Goal: Task Accomplishment & Management: Manage account settings

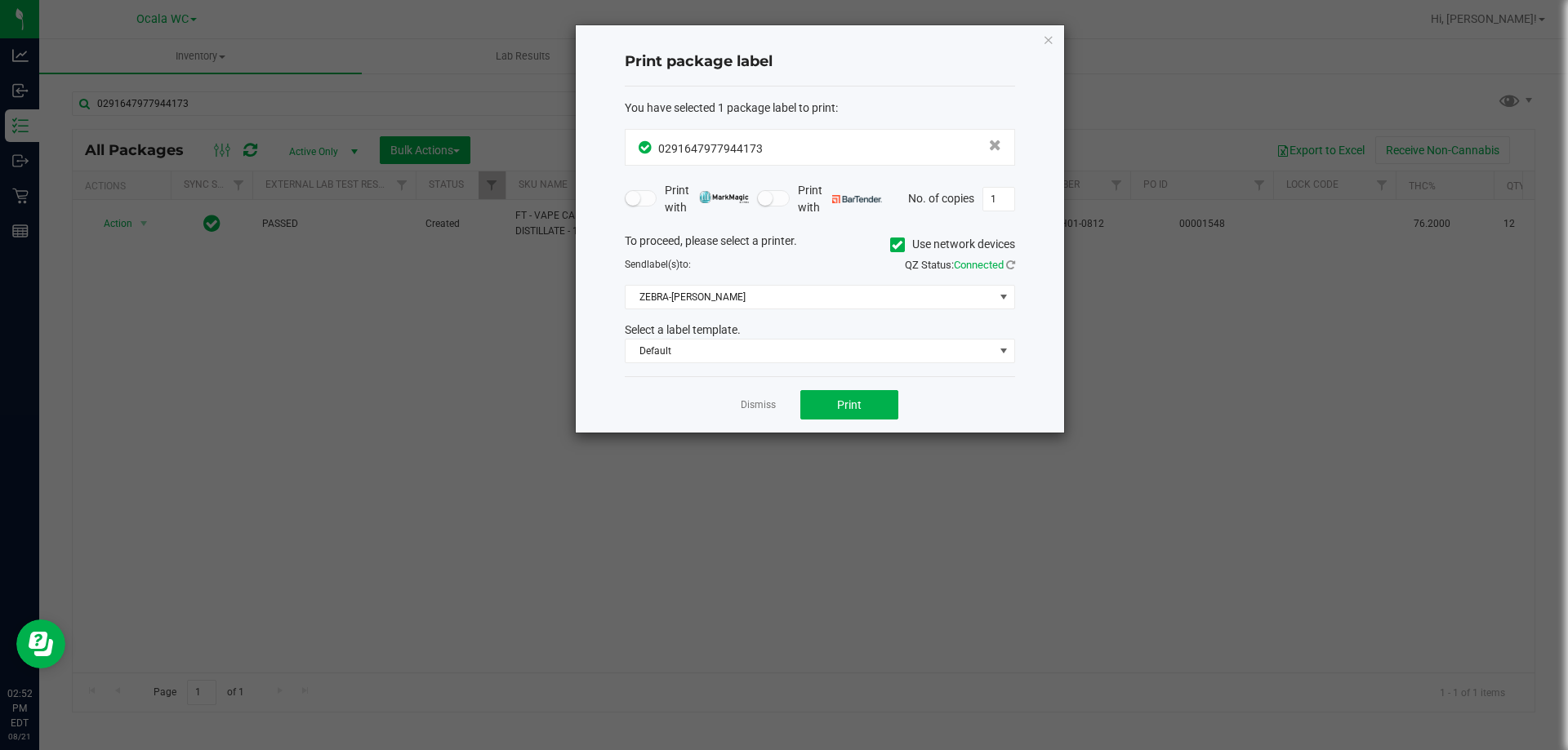
click at [756, 397] on app-cancel-button "Dismiss" at bounding box center [758, 405] width 35 height 17
click at [755, 406] on link "Dismiss" at bounding box center [758, 405] width 35 height 14
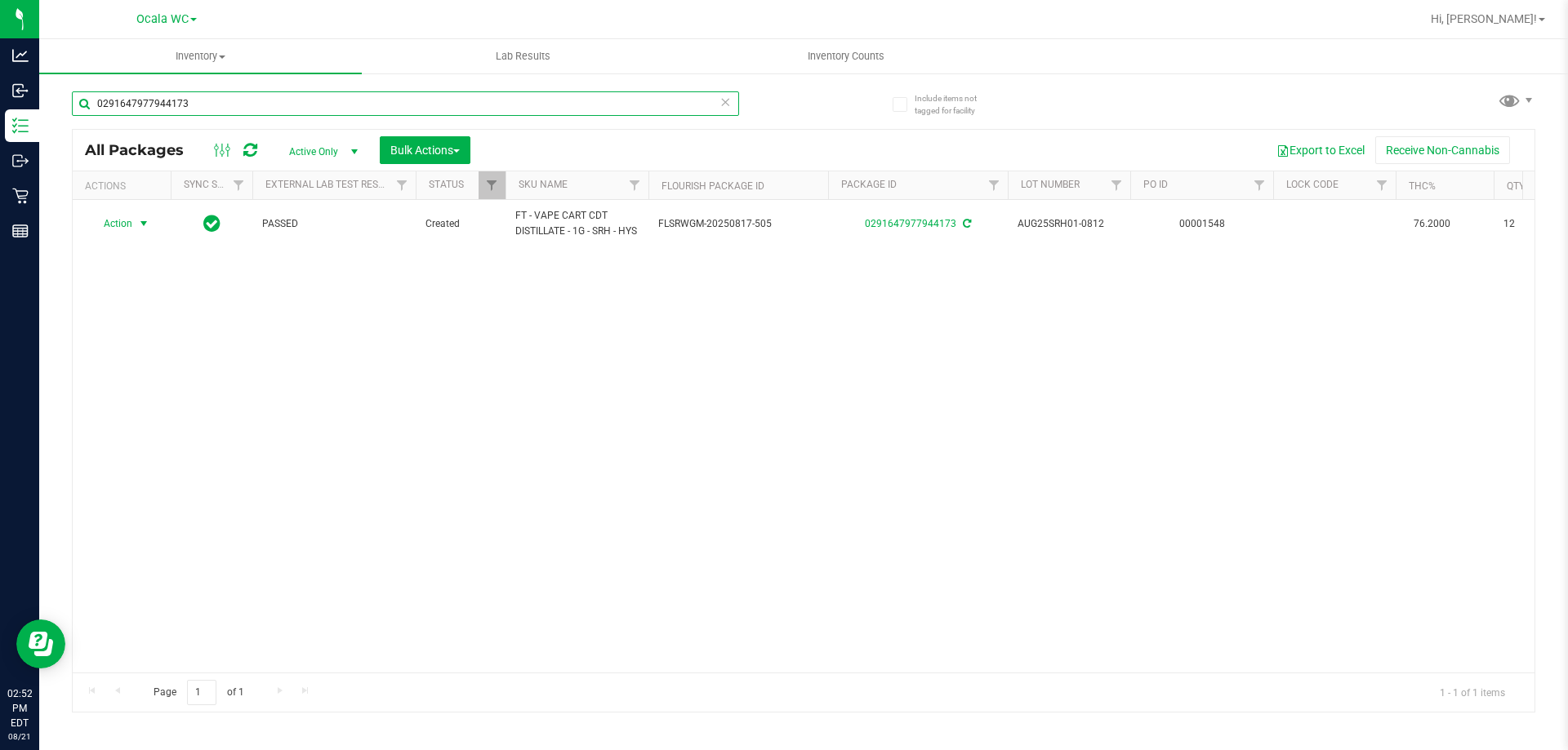
click at [260, 99] on input "0291647977944173" at bounding box center [405, 104] width 667 height 25
click at [265, 103] on input "0291647977944173" at bounding box center [405, 104] width 667 height 25
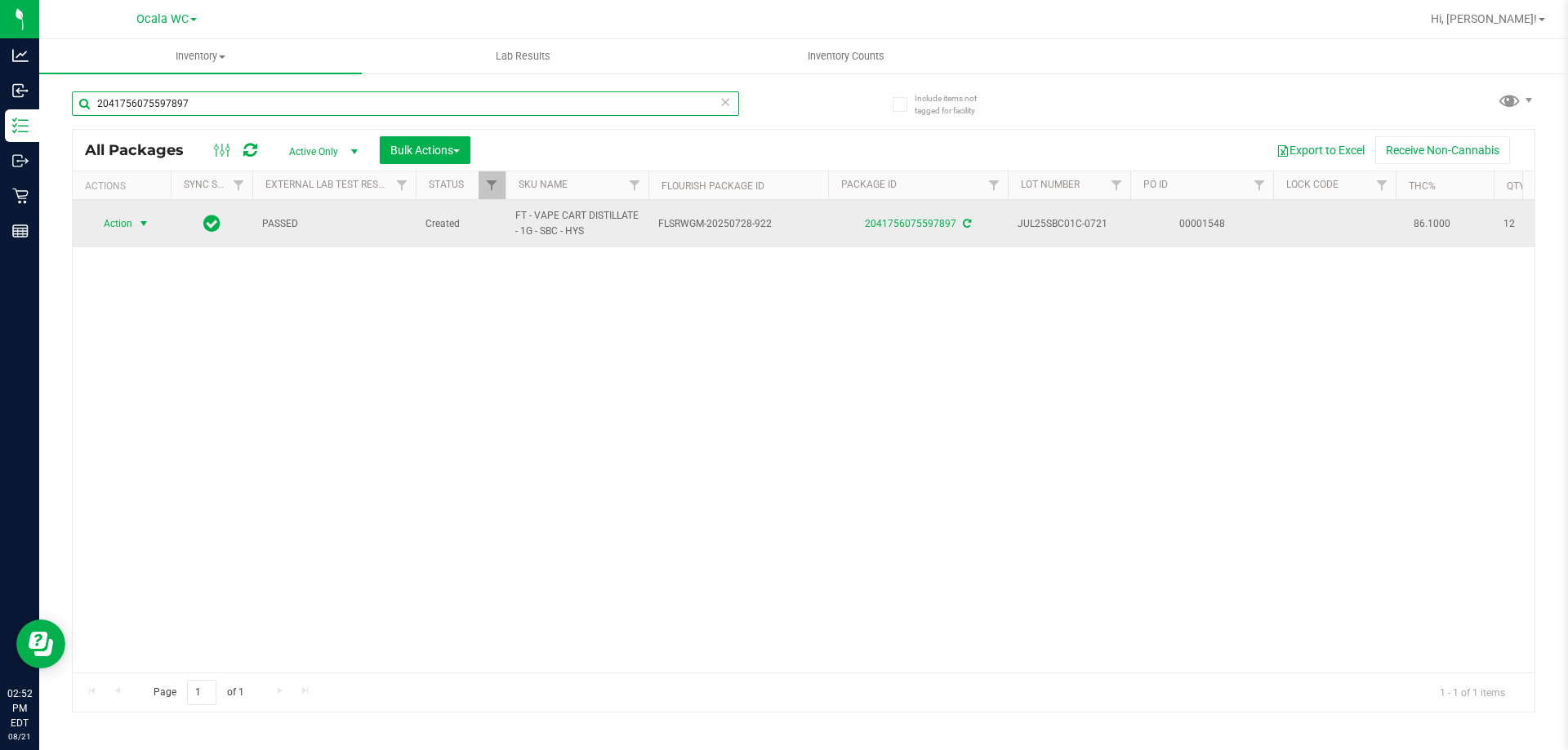
type input "2041756075597897"
click at [137, 224] on span "select" at bounding box center [144, 223] width 20 height 23
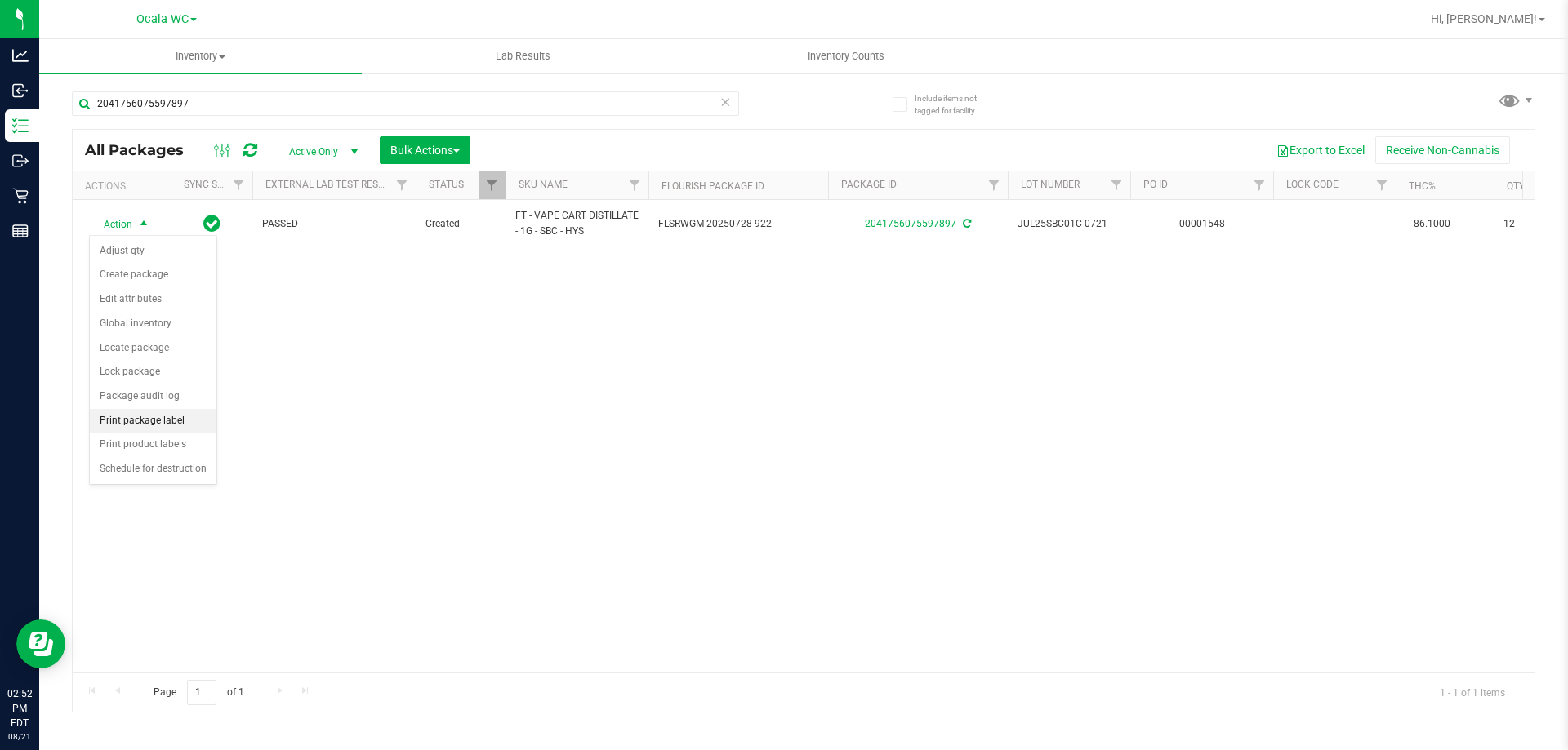
click at [159, 427] on li "Print package label" at bounding box center [153, 421] width 127 height 25
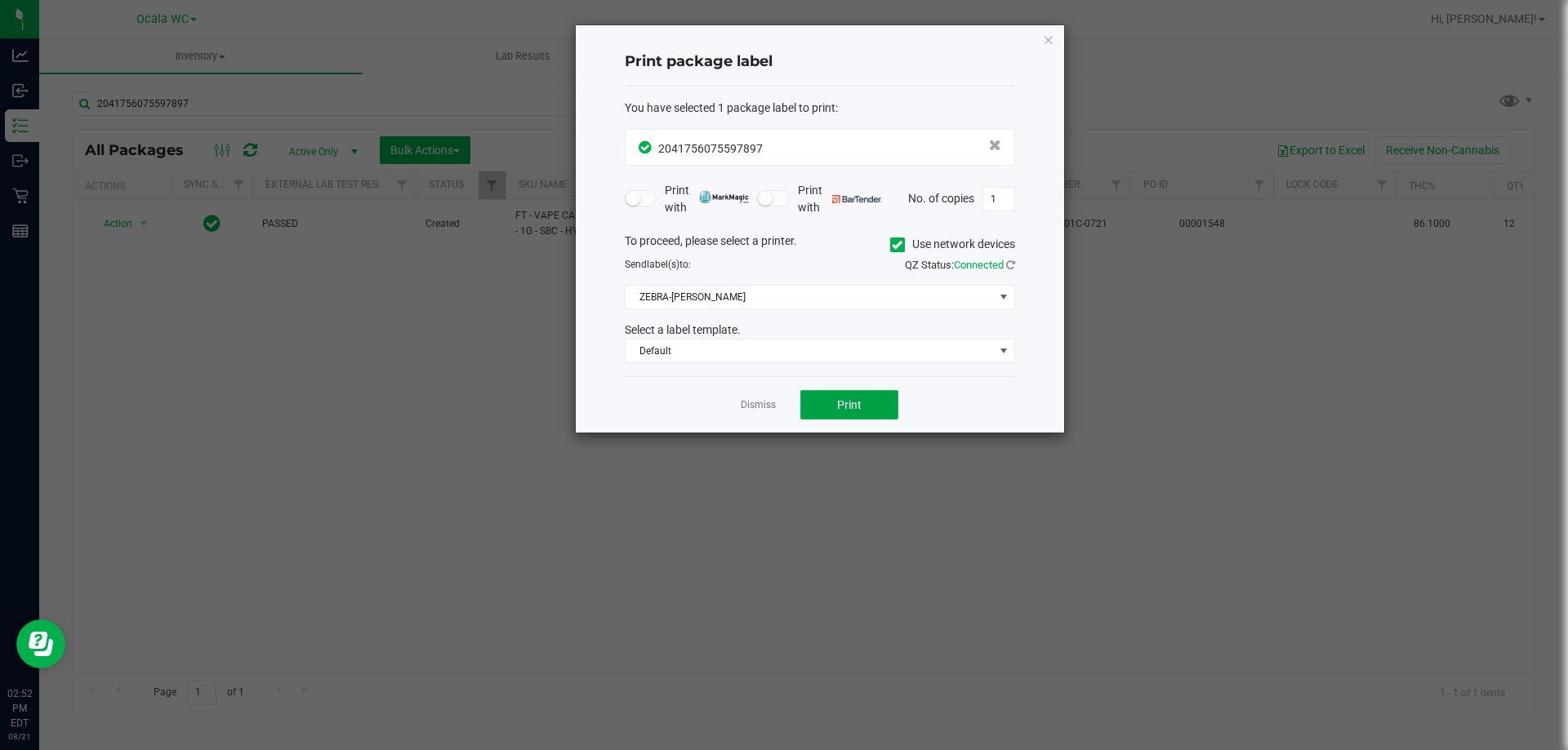
click at [845, 406] on span "Print" at bounding box center [849, 405] width 25 height 13
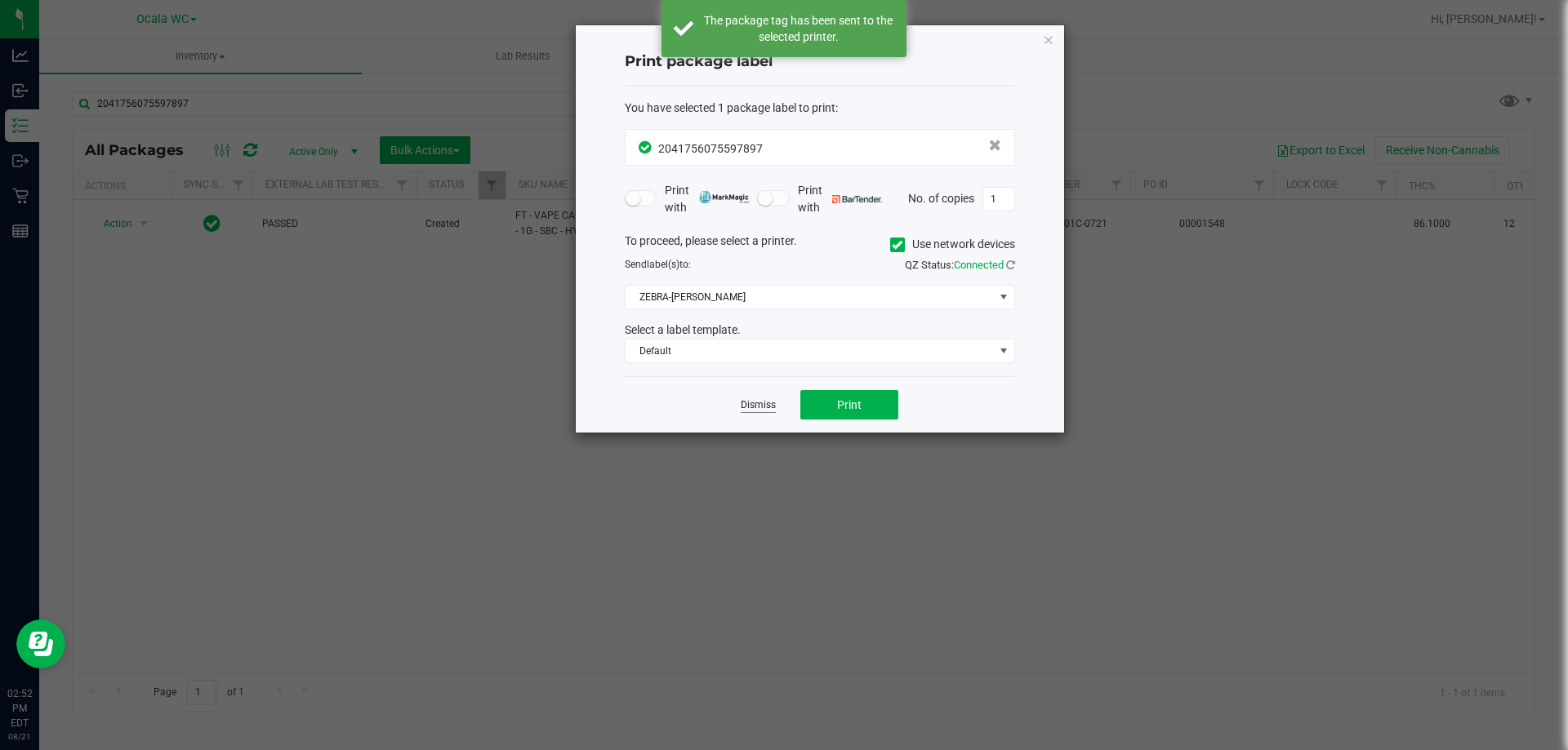
click at [765, 402] on link "Dismiss" at bounding box center [758, 405] width 35 height 14
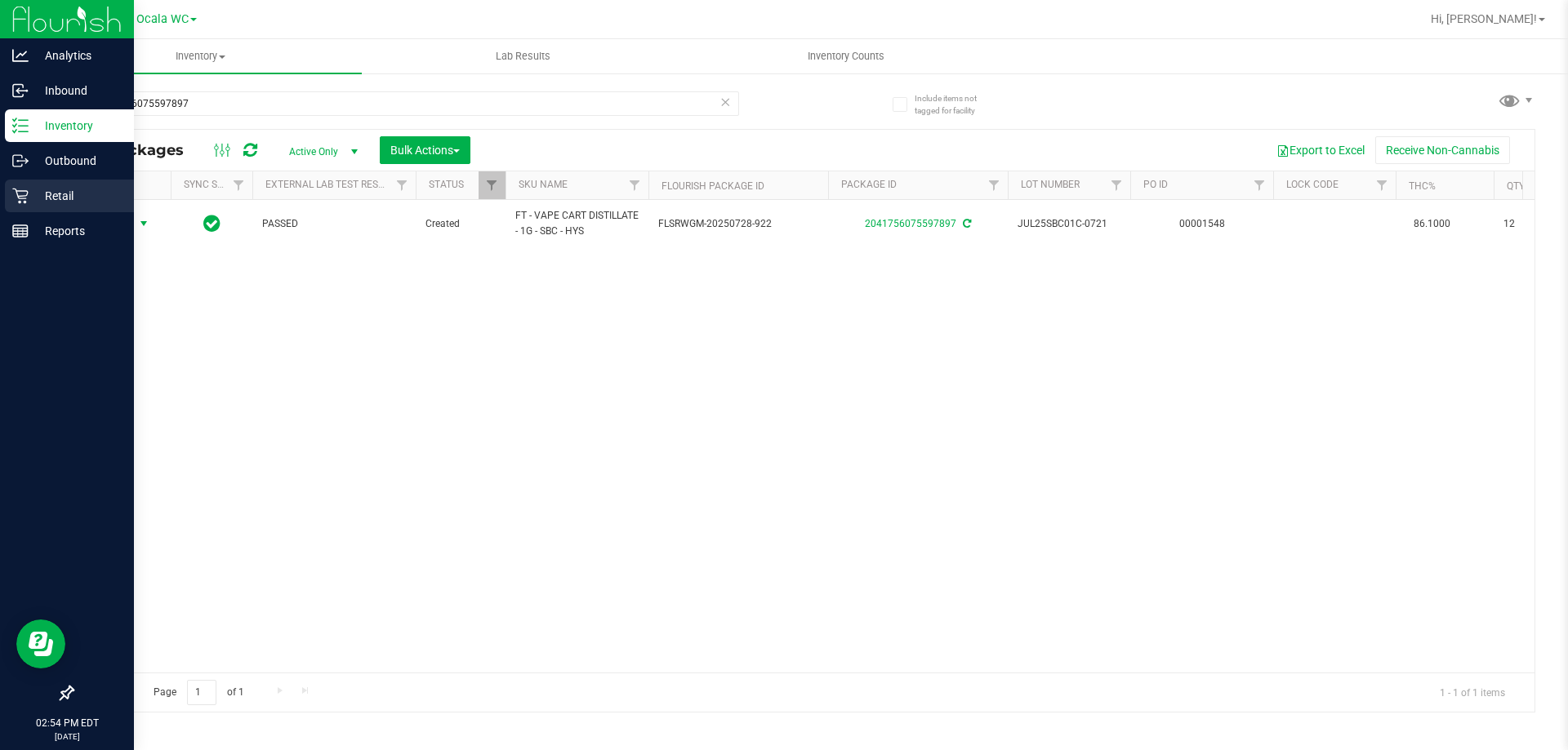
click at [34, 201] on p "Retail" at bounding box center [78, 196] width 98 height 20
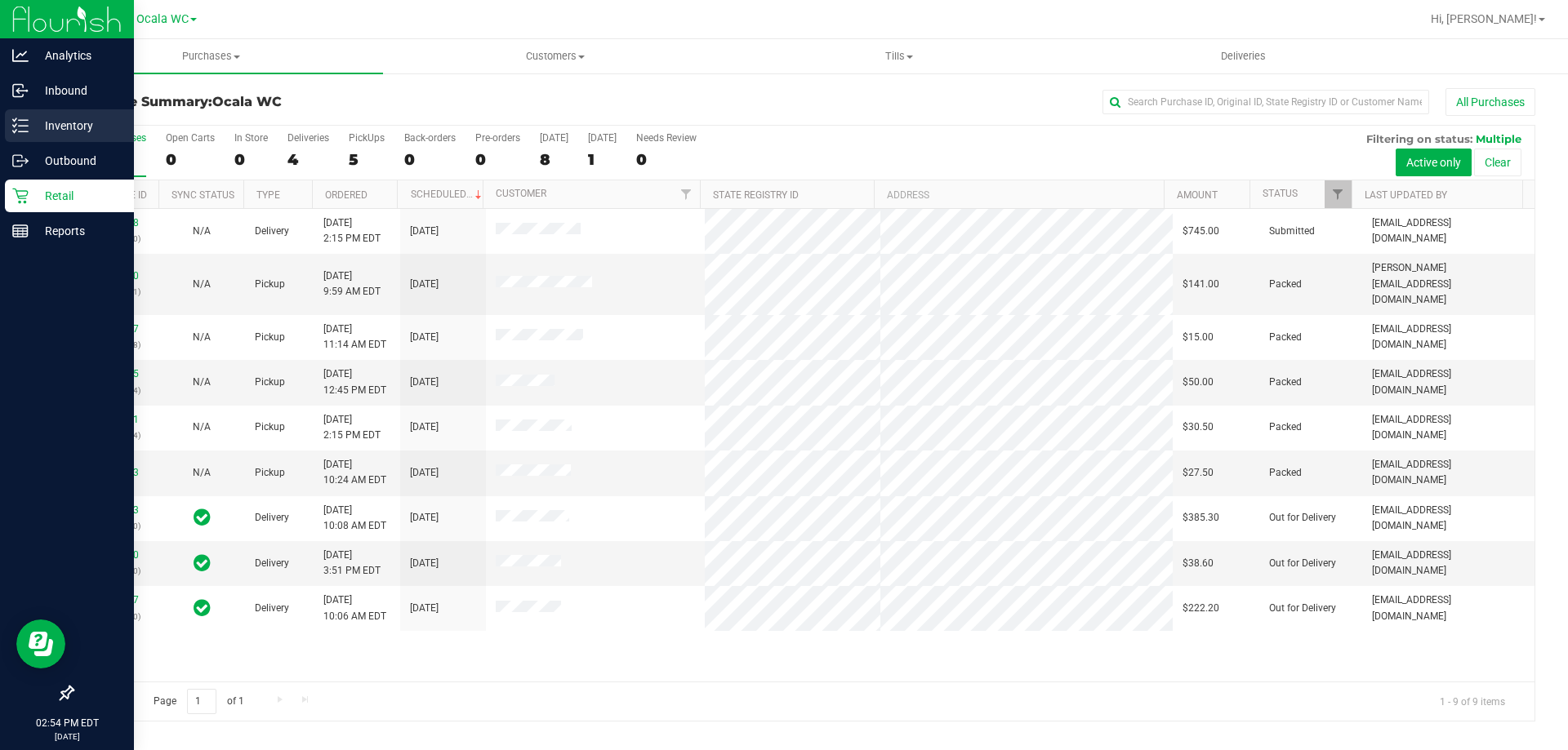
click at [44, 119] on p "Inventory" at bounding box center [78, 126] width 98 height 20
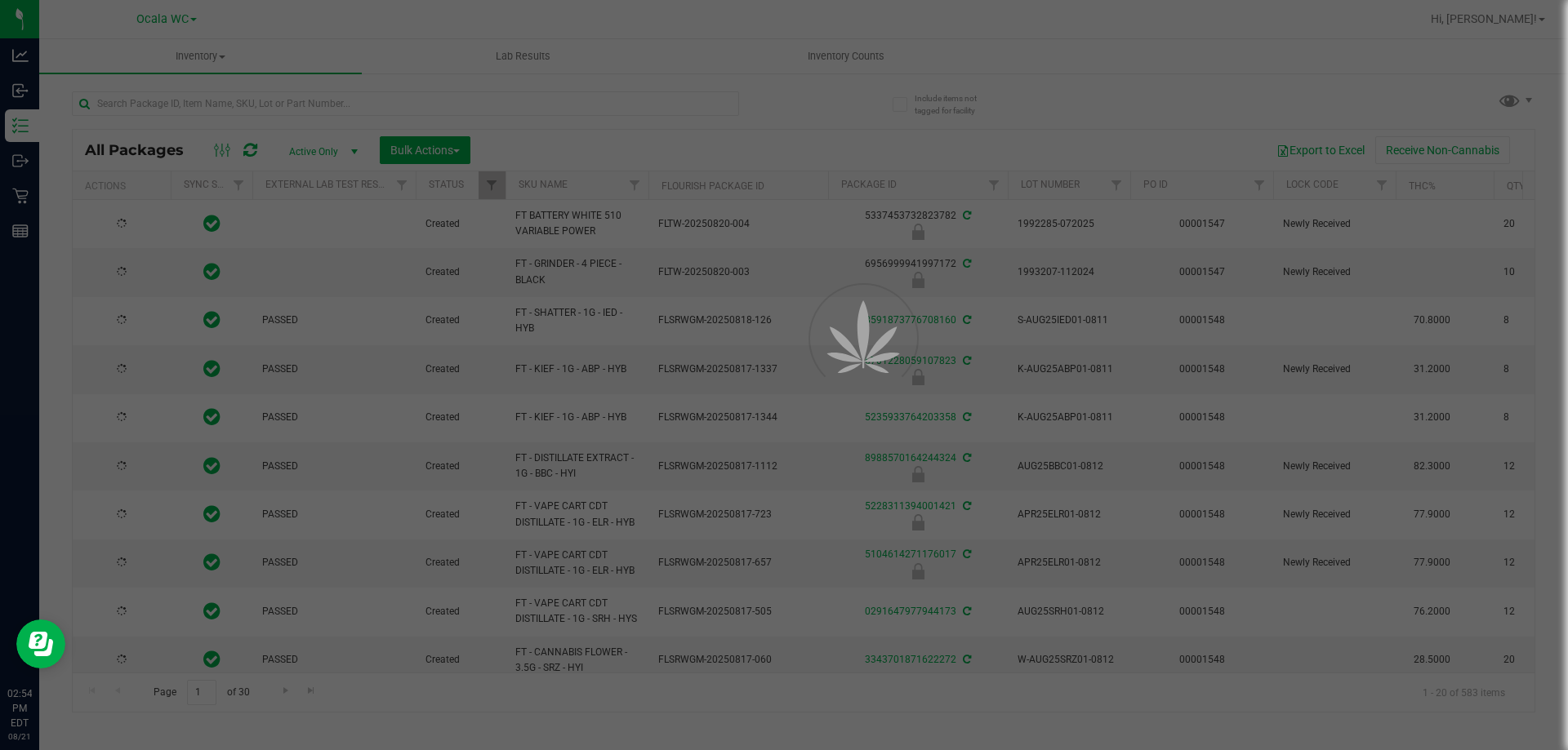
click at [214, 112] on div at bounding box center [784, 375] width 1568 height 750
type input "[DATE]"
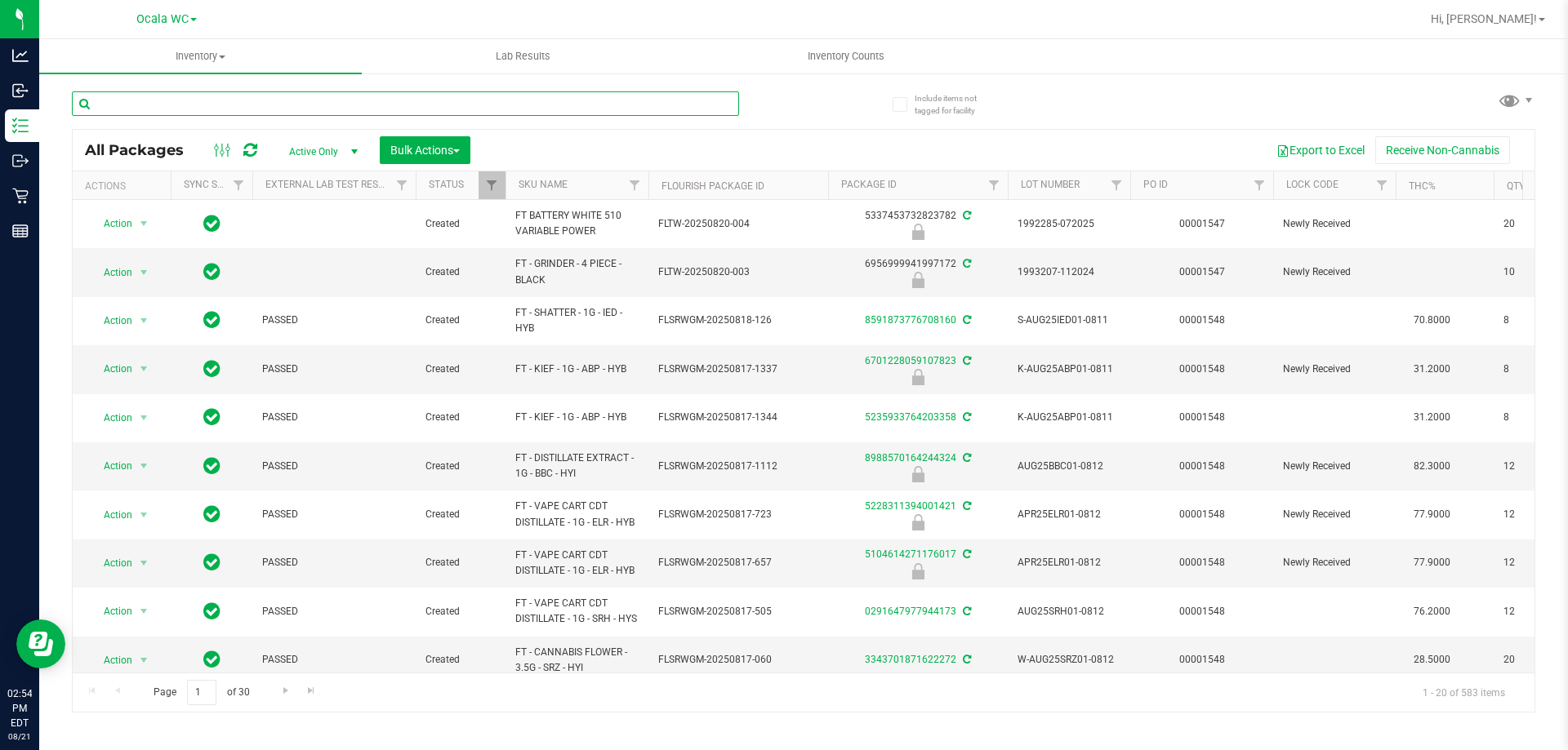
click at [215, 106] on input "text" at bounding box center [405, 104] width 667 height 25
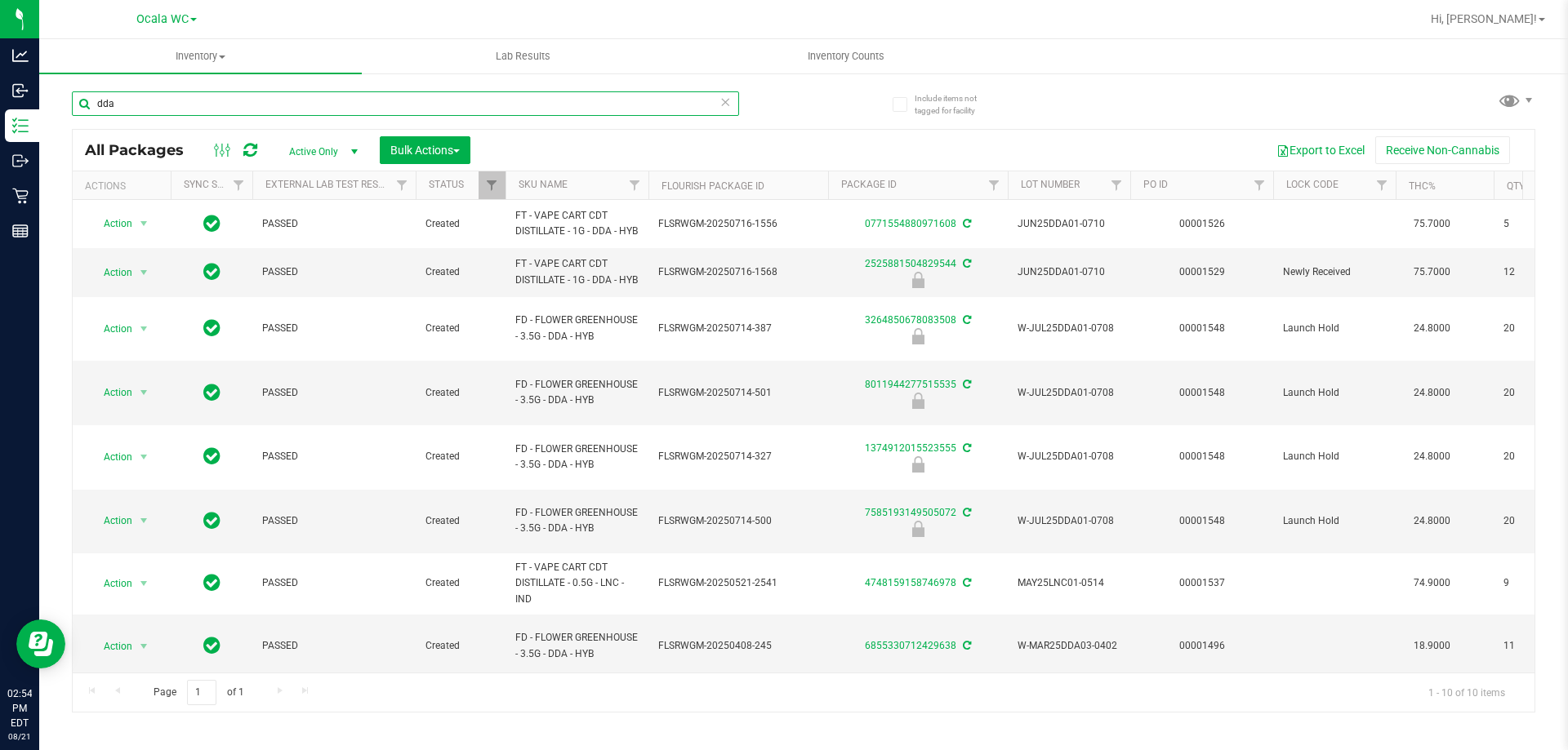
type input "dda"
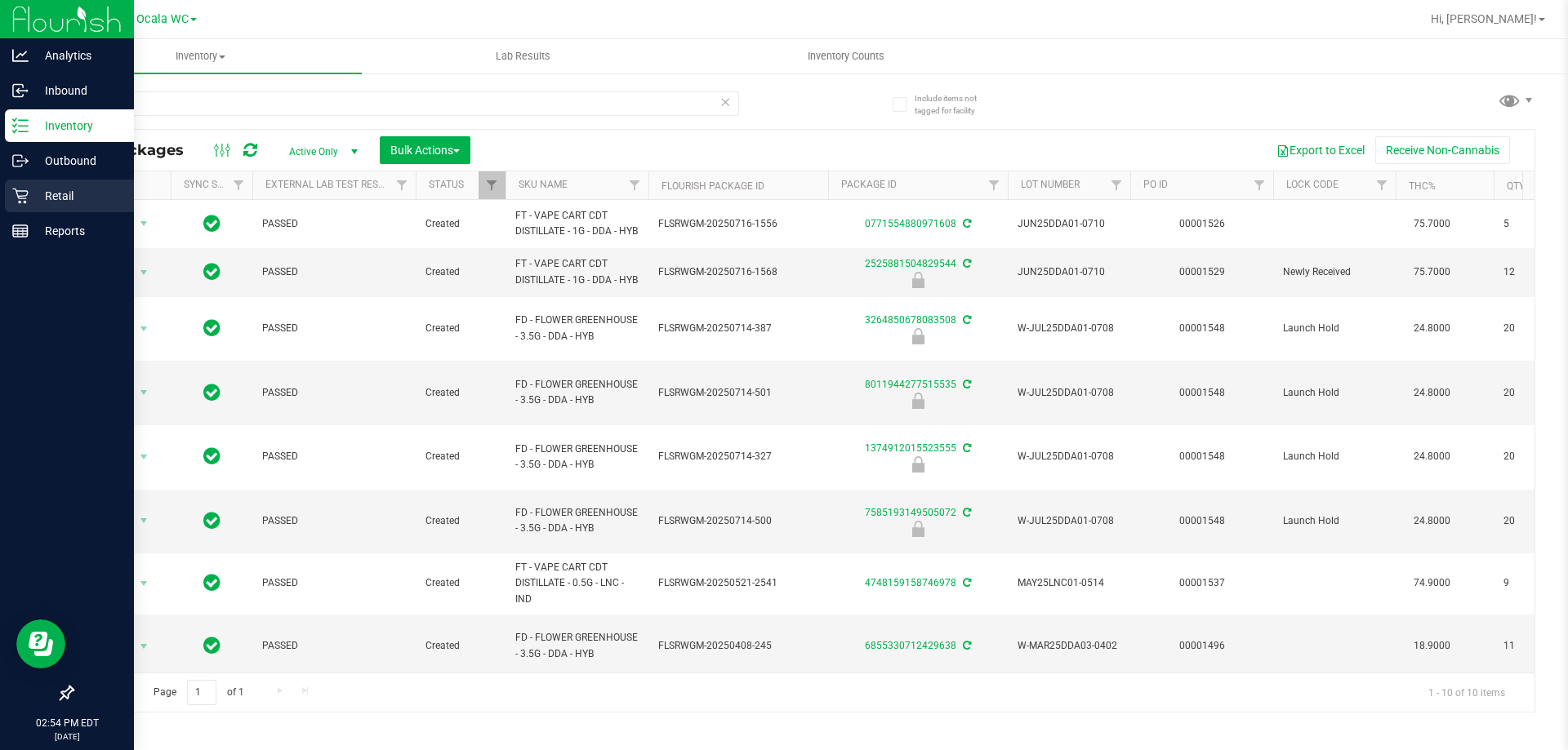
click at [17, 200] on icon at bounding box center [20, 196] width 16 height 16
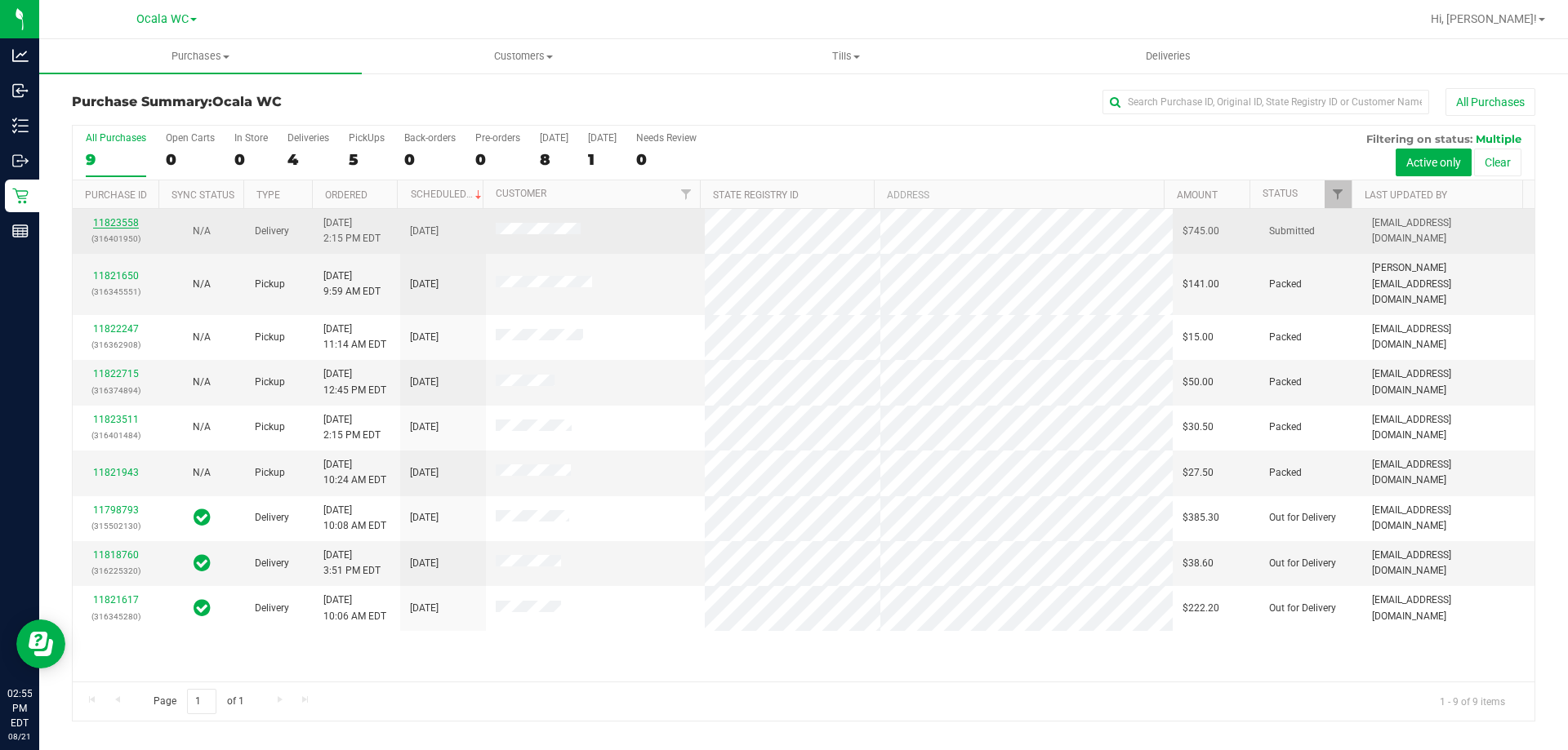
click at [109, 221] on link "11823558" at bounding box center [116, 222] width 46 height 11
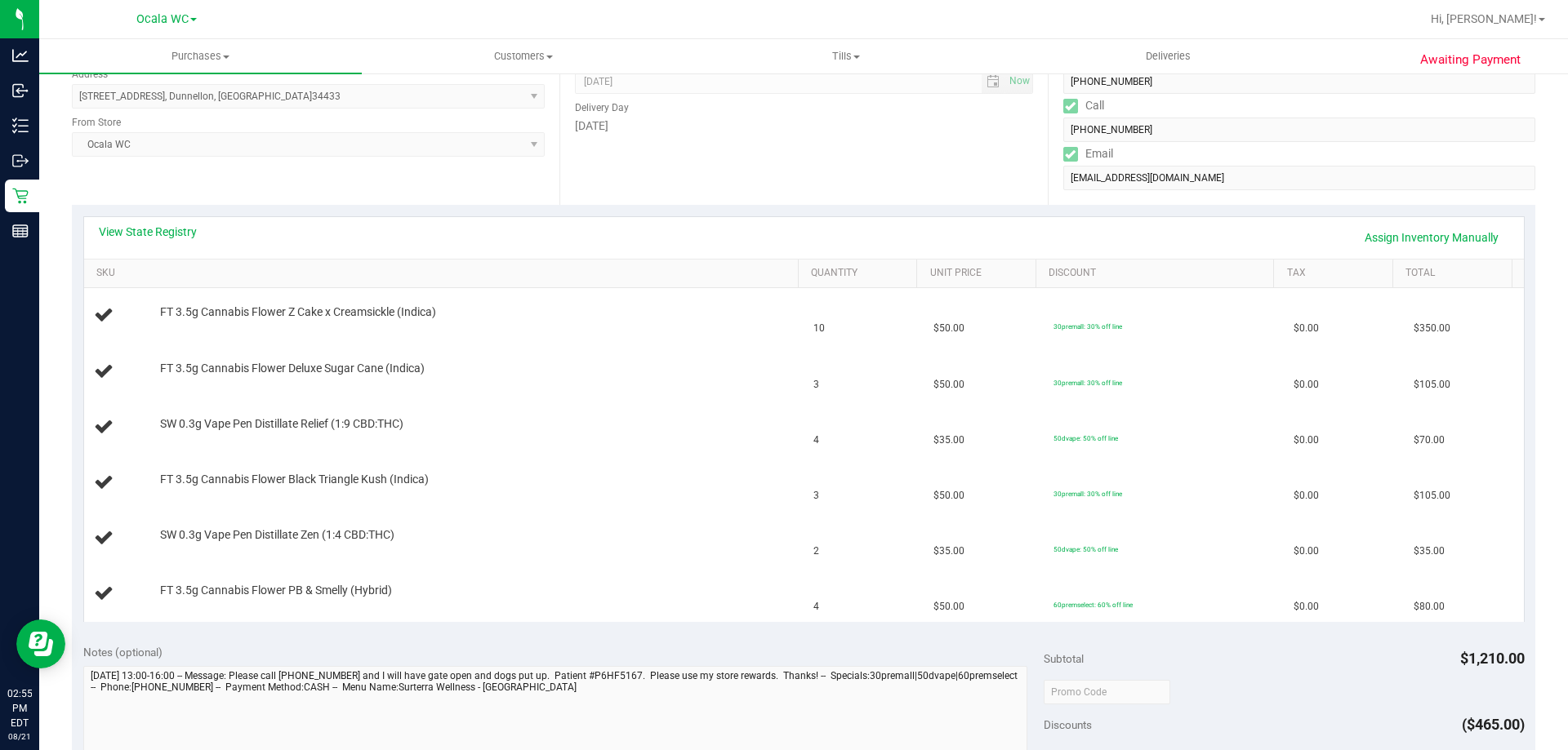
scroll to position [236, 0]
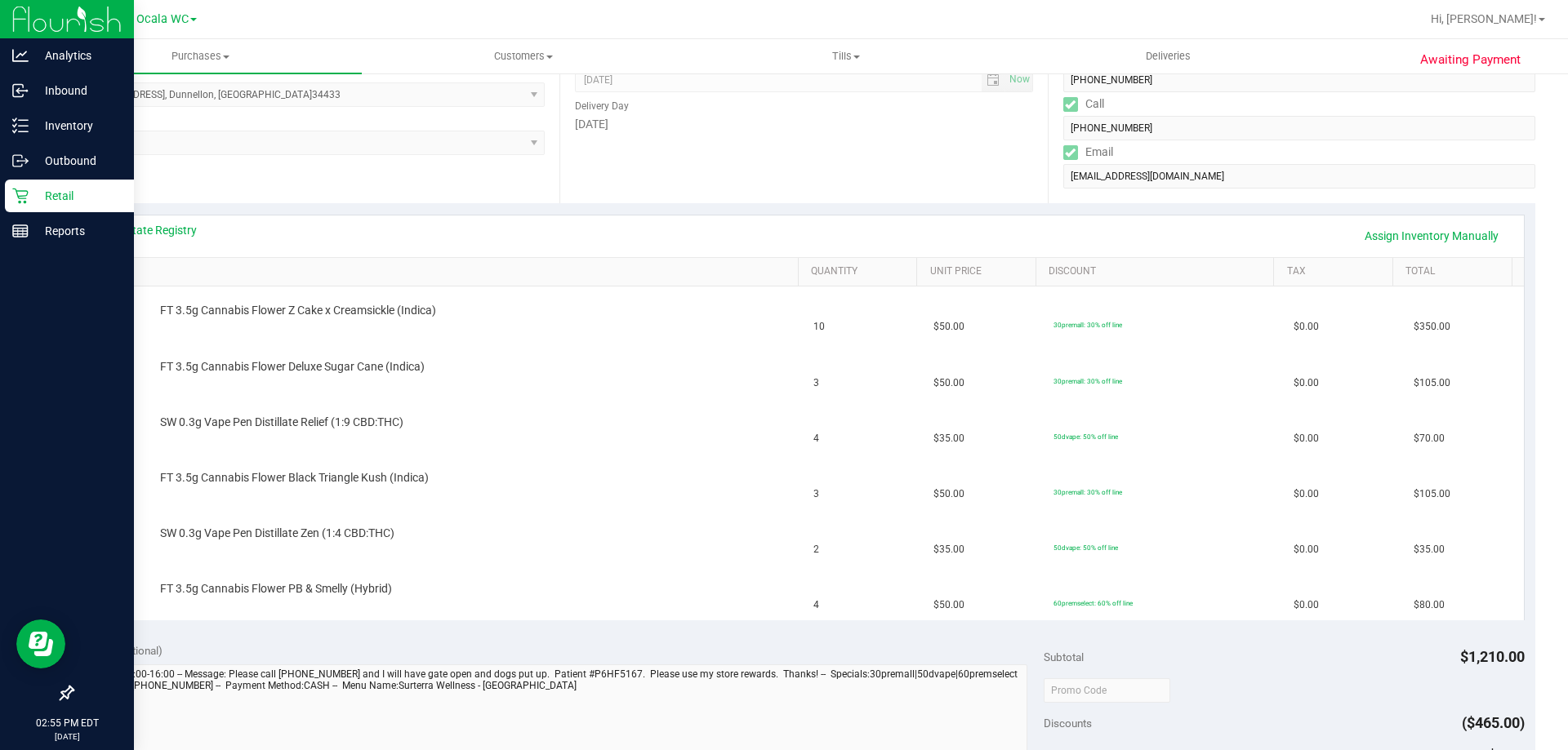
click at [12, 193] on icon at bounding box center [20, 196] width 16 height 16
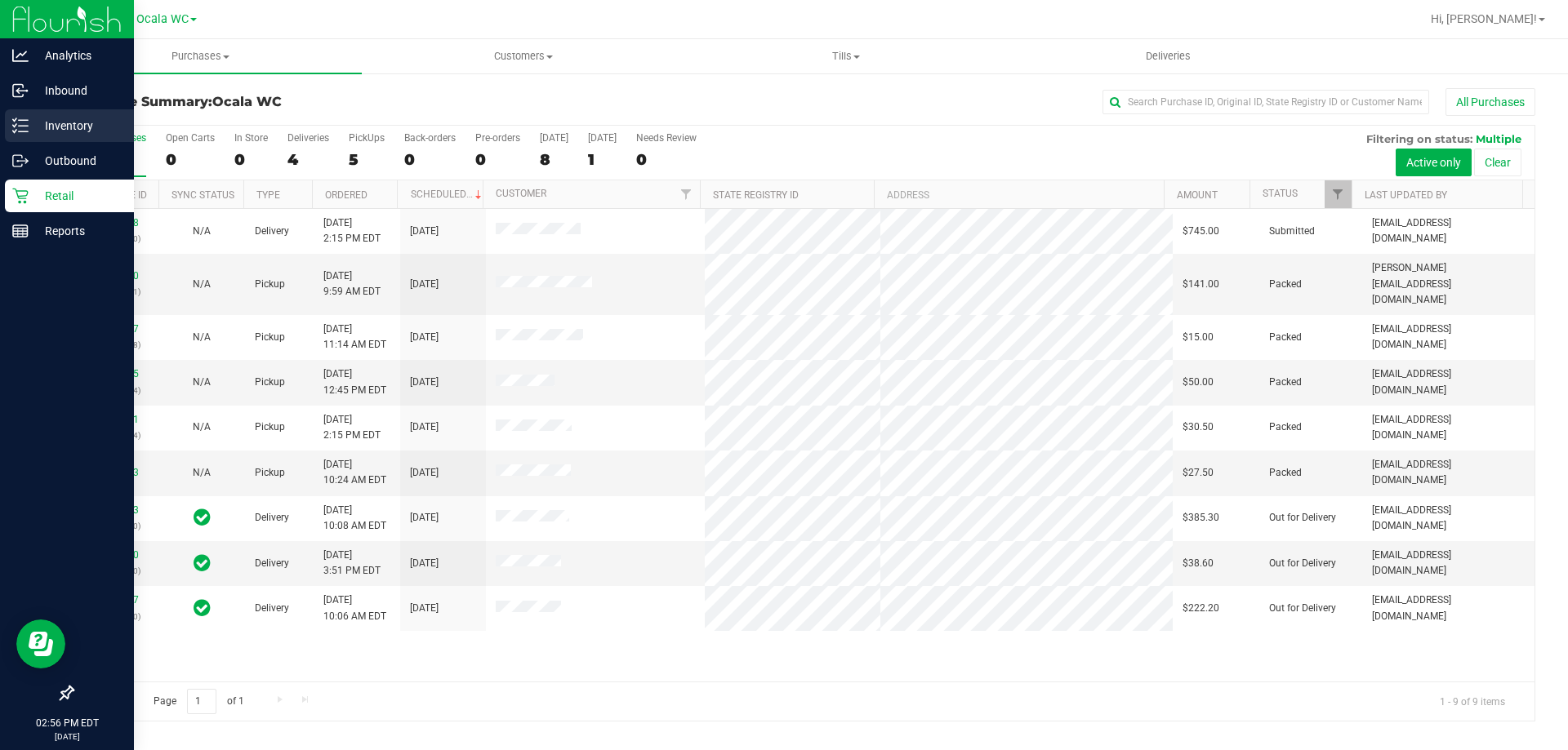
click at [25, 126] on line at bounding box center [23, 126] width 9 height 0
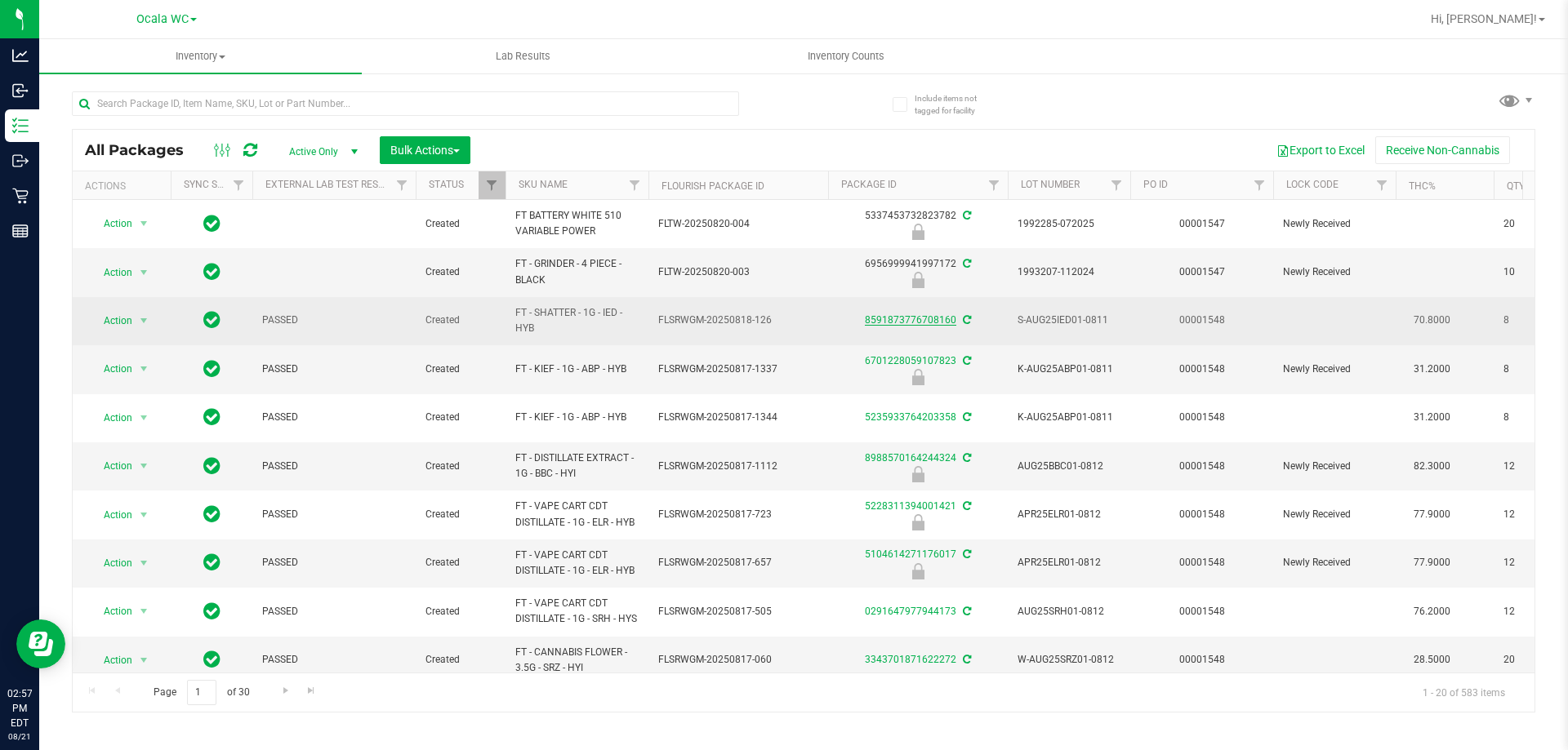
click at [936, 320] on link "8591873776708160" at bounding box center [911, 320] width 92 height 11
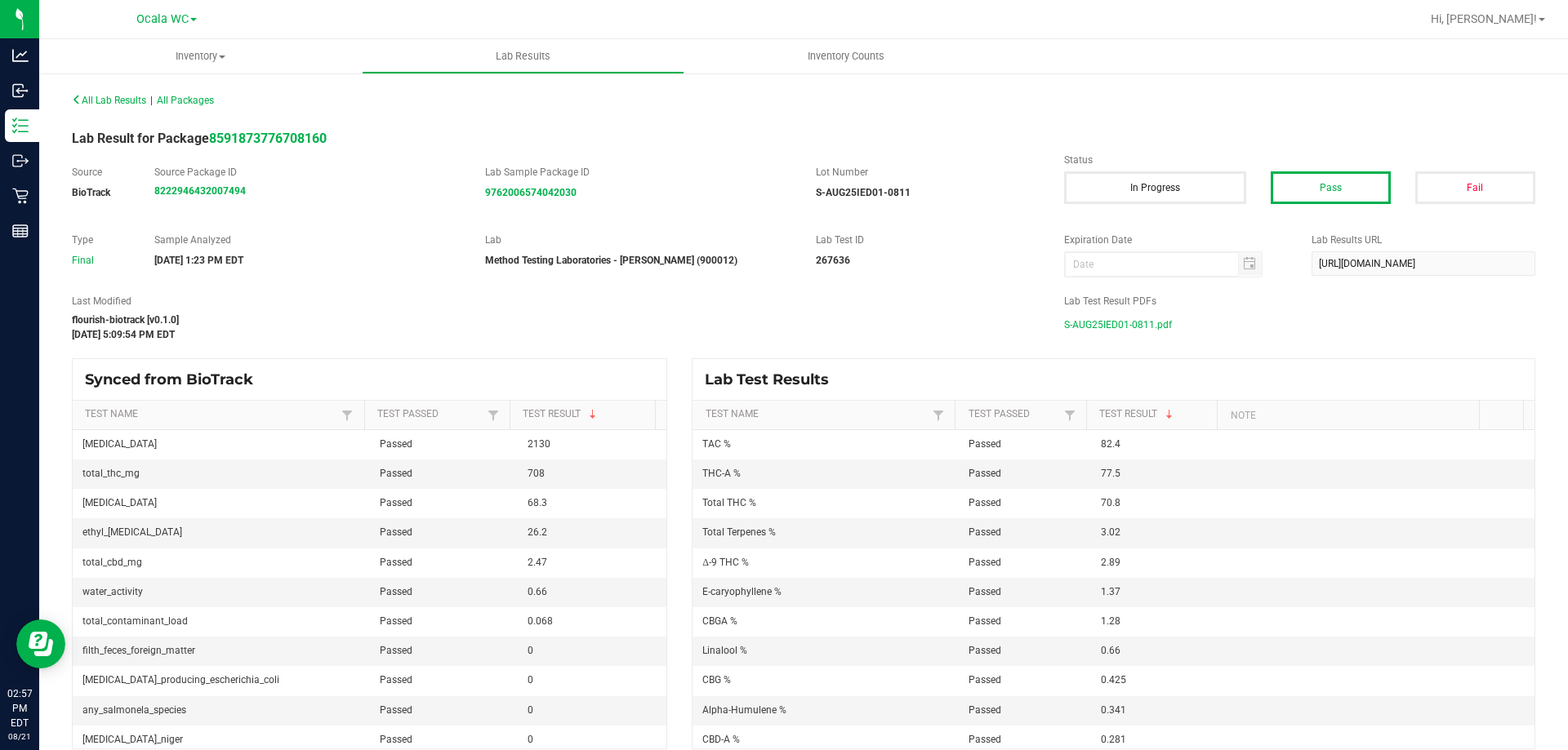
click at [1100, 329] on span "S-AUG25IED01-0811.pdf" at bounding box center [1118, 325] width 108 height 25
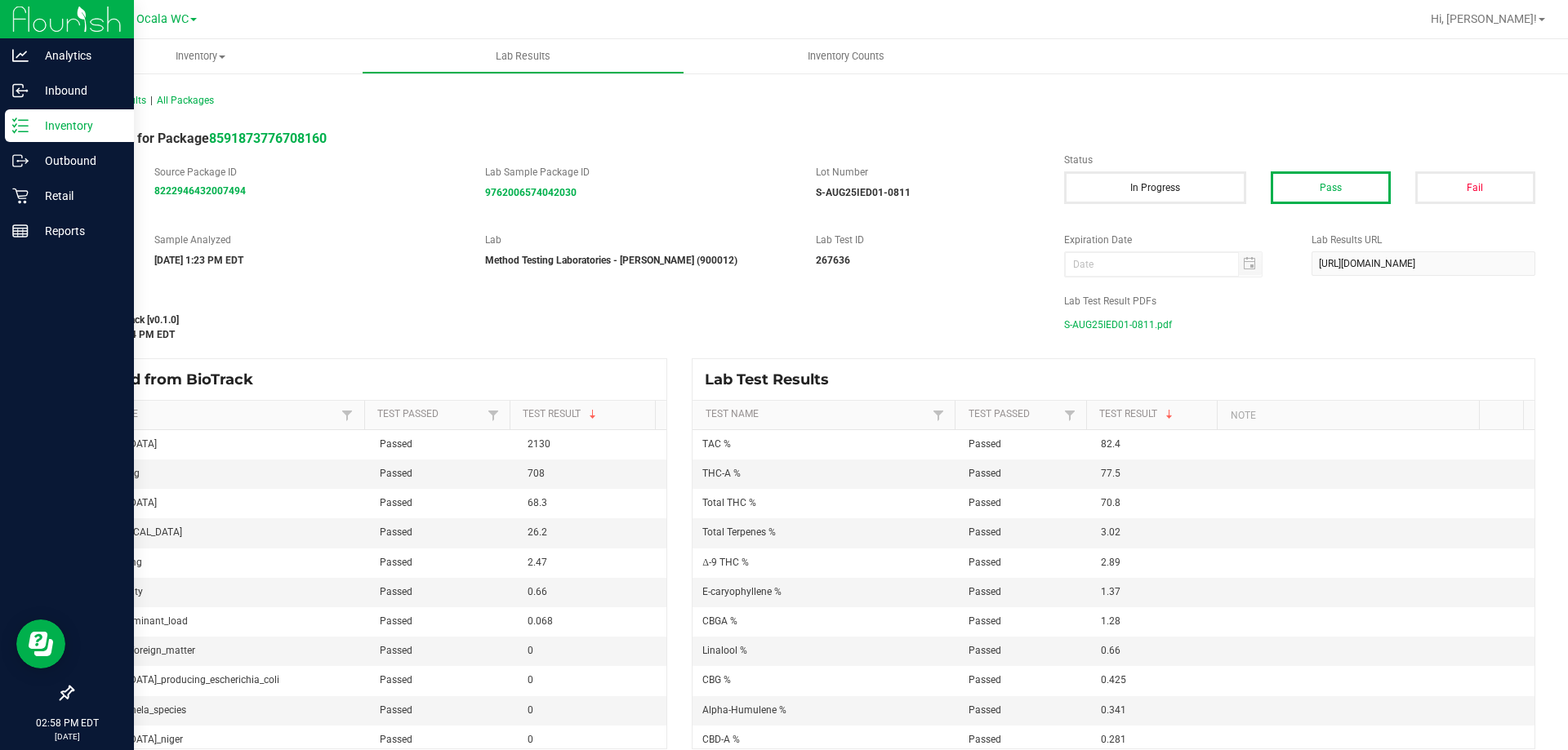
click at [38, 126] on p "Inventory" at bounding box center [78, 126] width 98 height 20
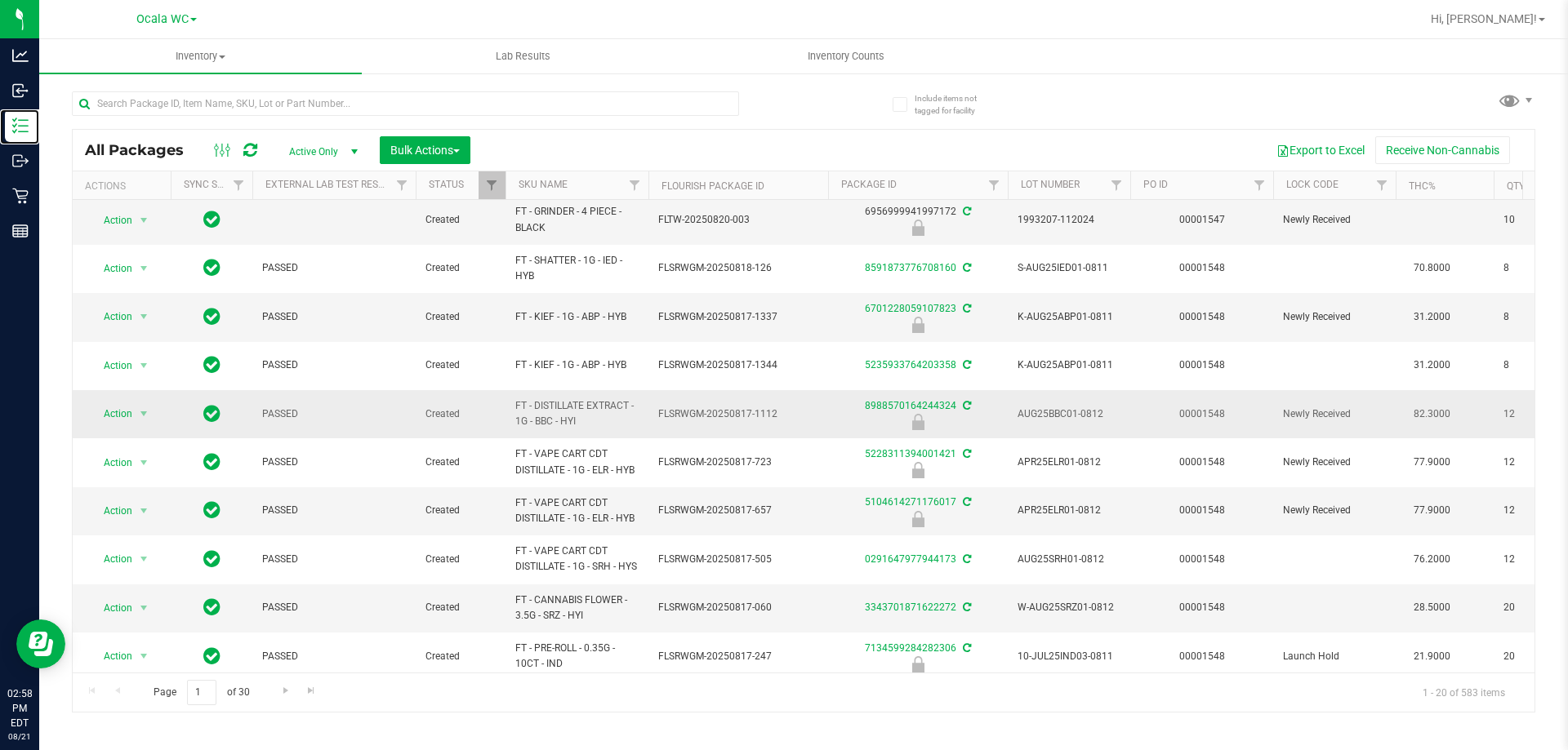
scroll to position [82, 0]
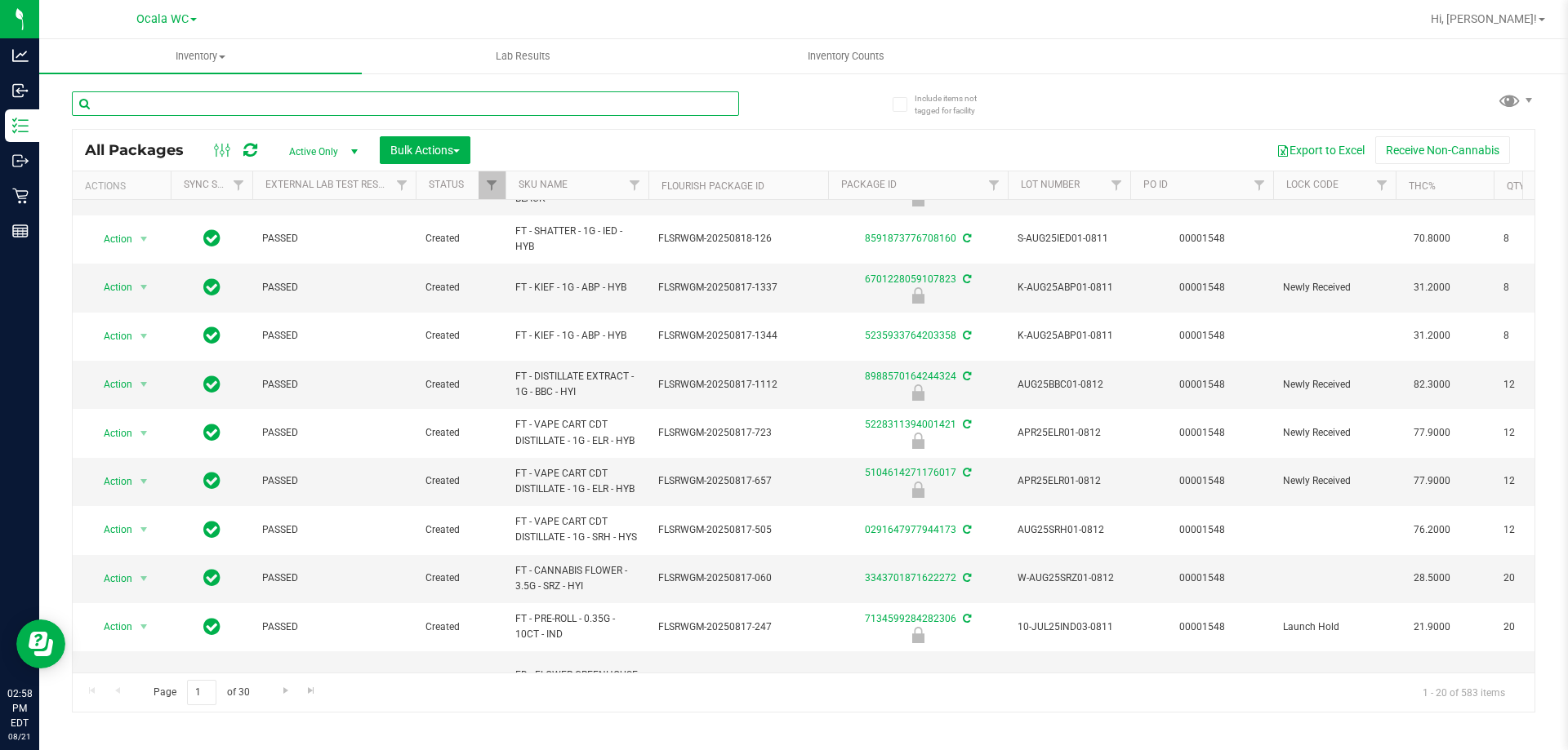
click at [182, 108] on input "text" at bounding box center [405, 104] width 667 height 25
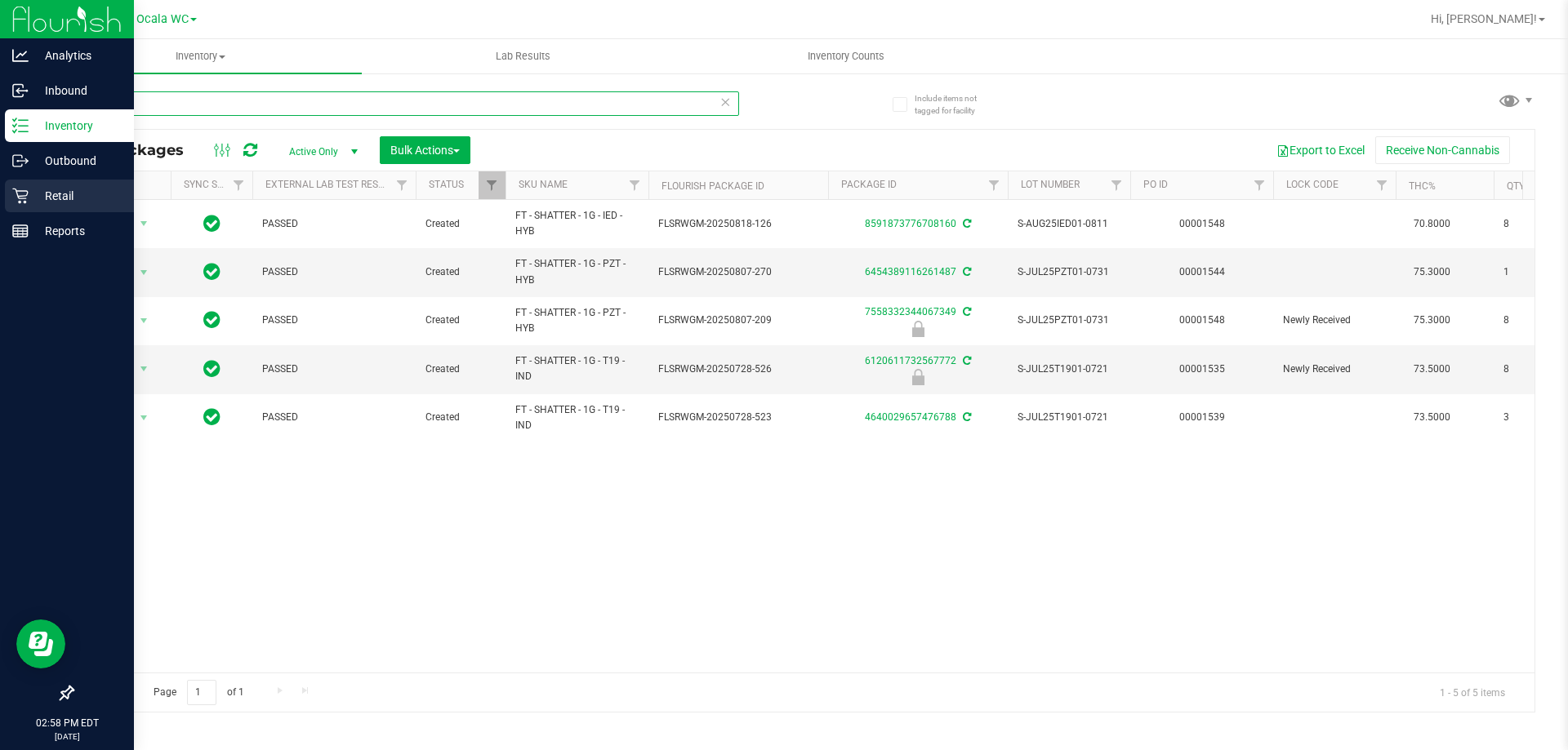
type input "shatter"
click at [29, 198] on p "Retail" at bounding box center [78, 196] width 98 height 20
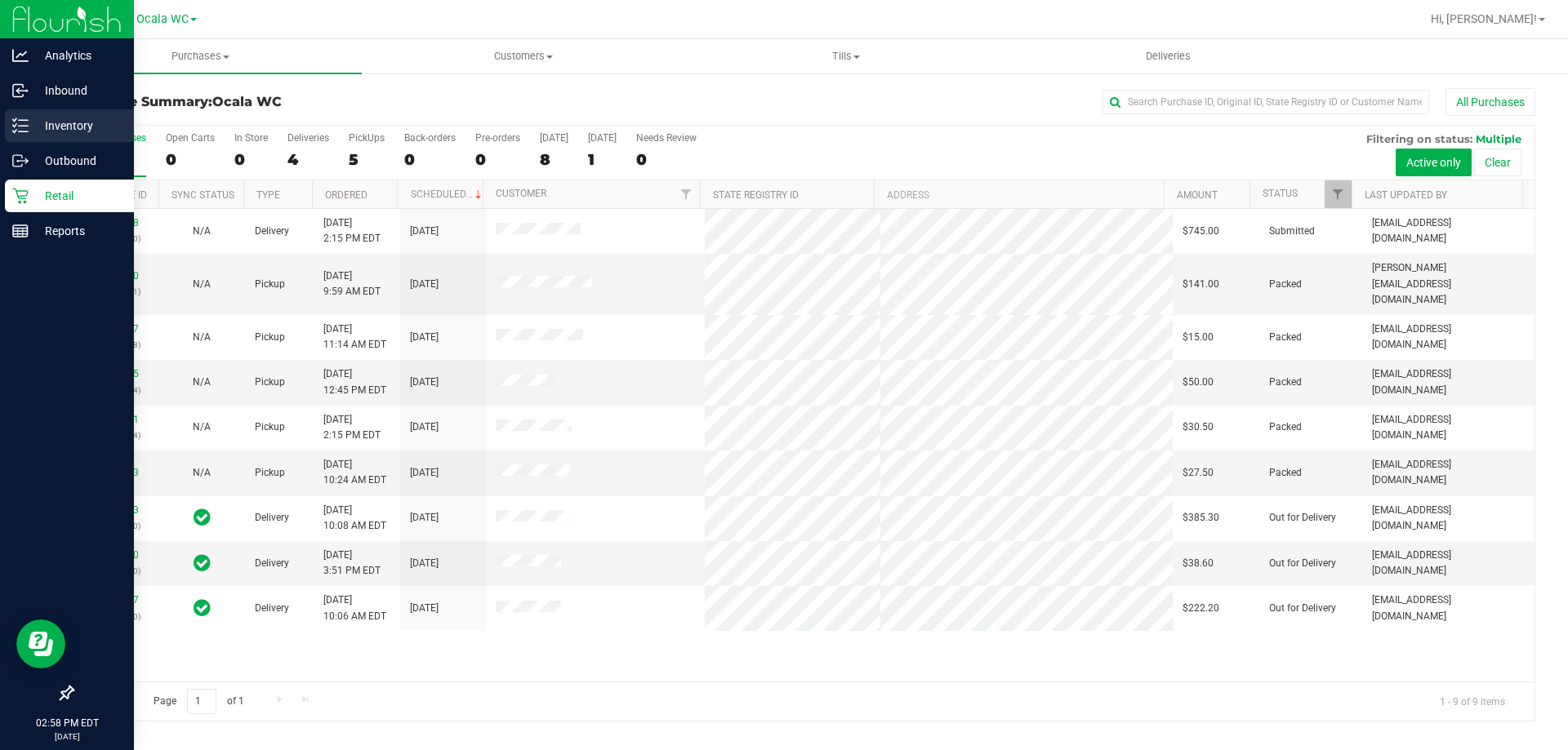
click at [38, 125] on p "Inventory" at bounding box center [78, 126] width 98 height 20
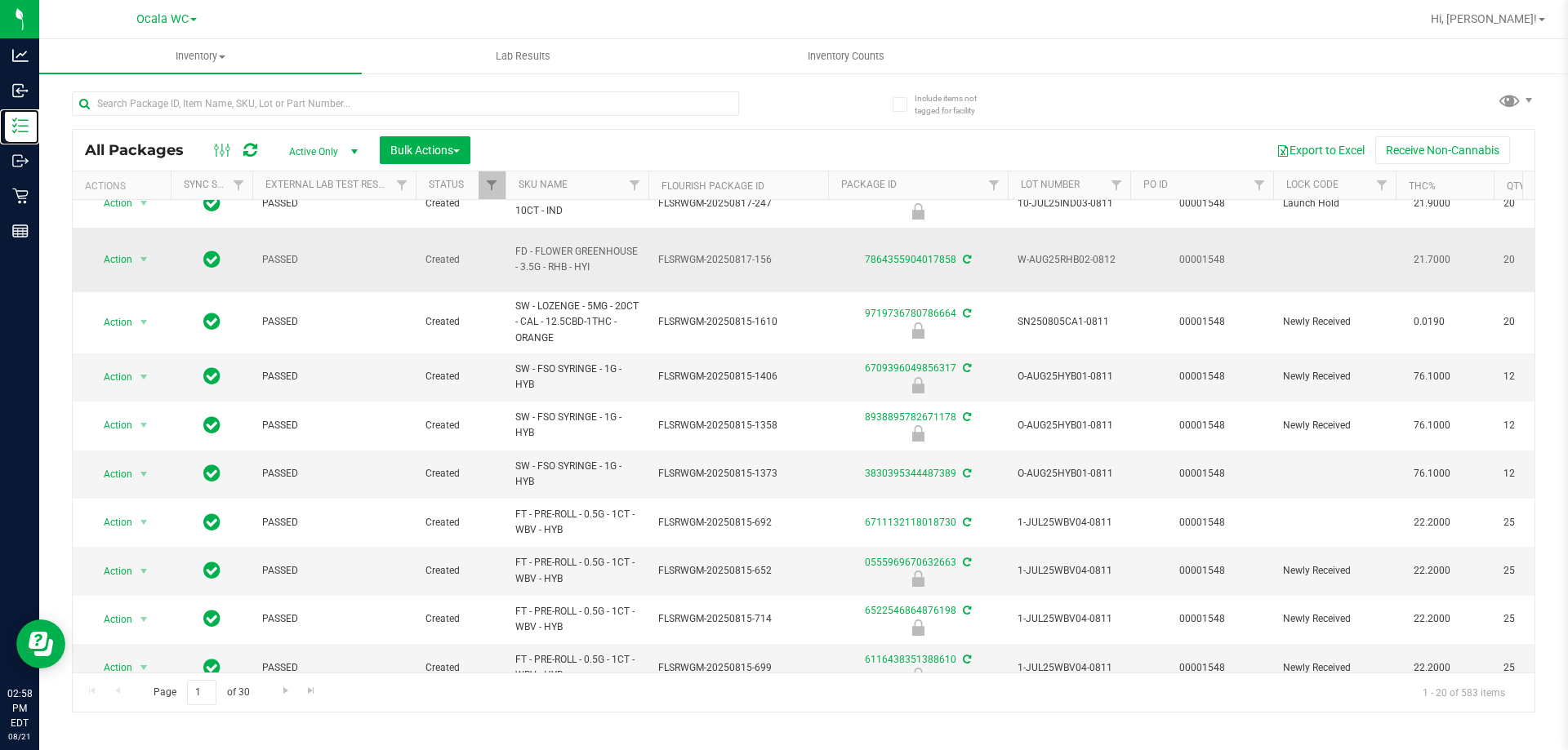
scroll to position [534, 0]
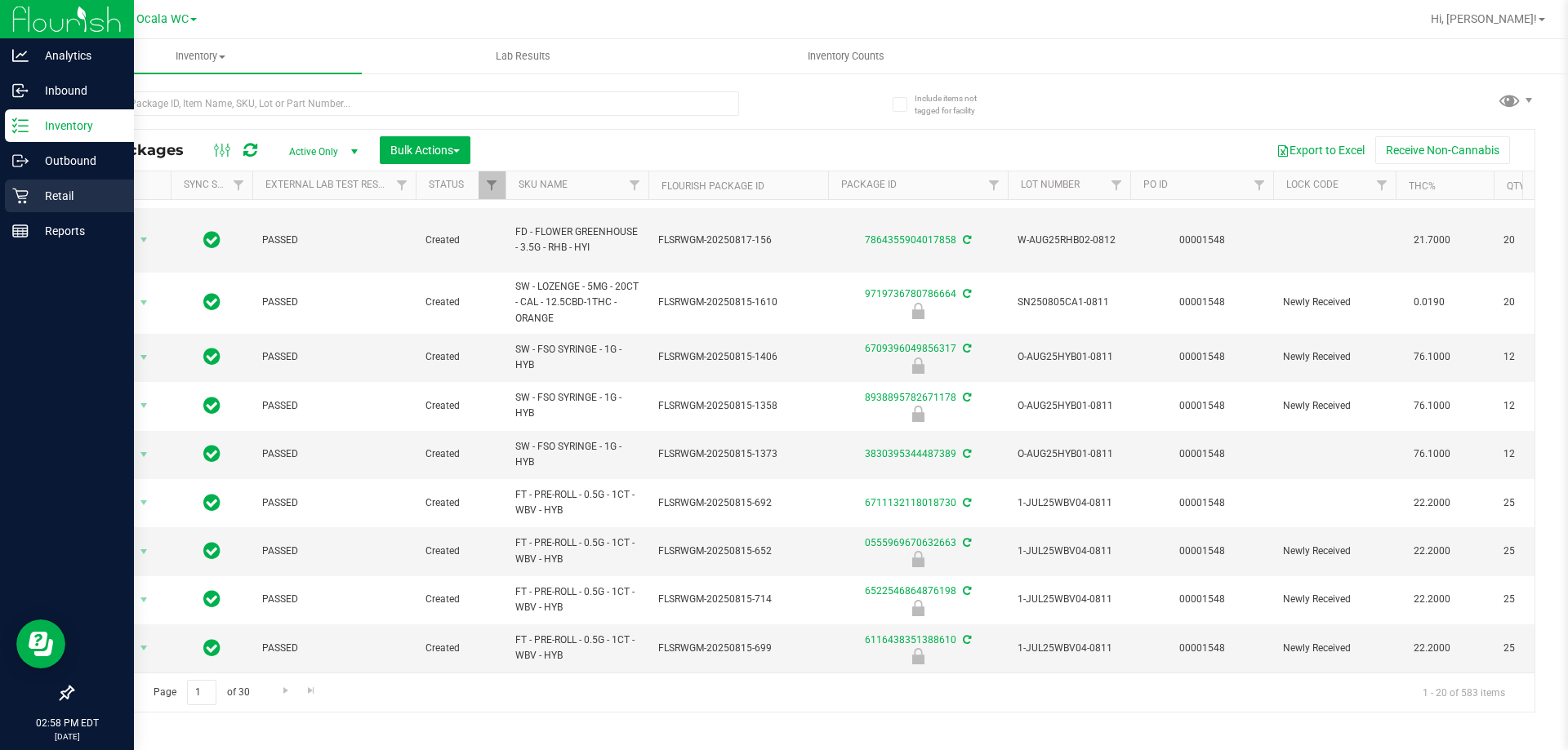
click at [39, 184] on div "Retail" at bounding box center [70, 196] width 129 height 33
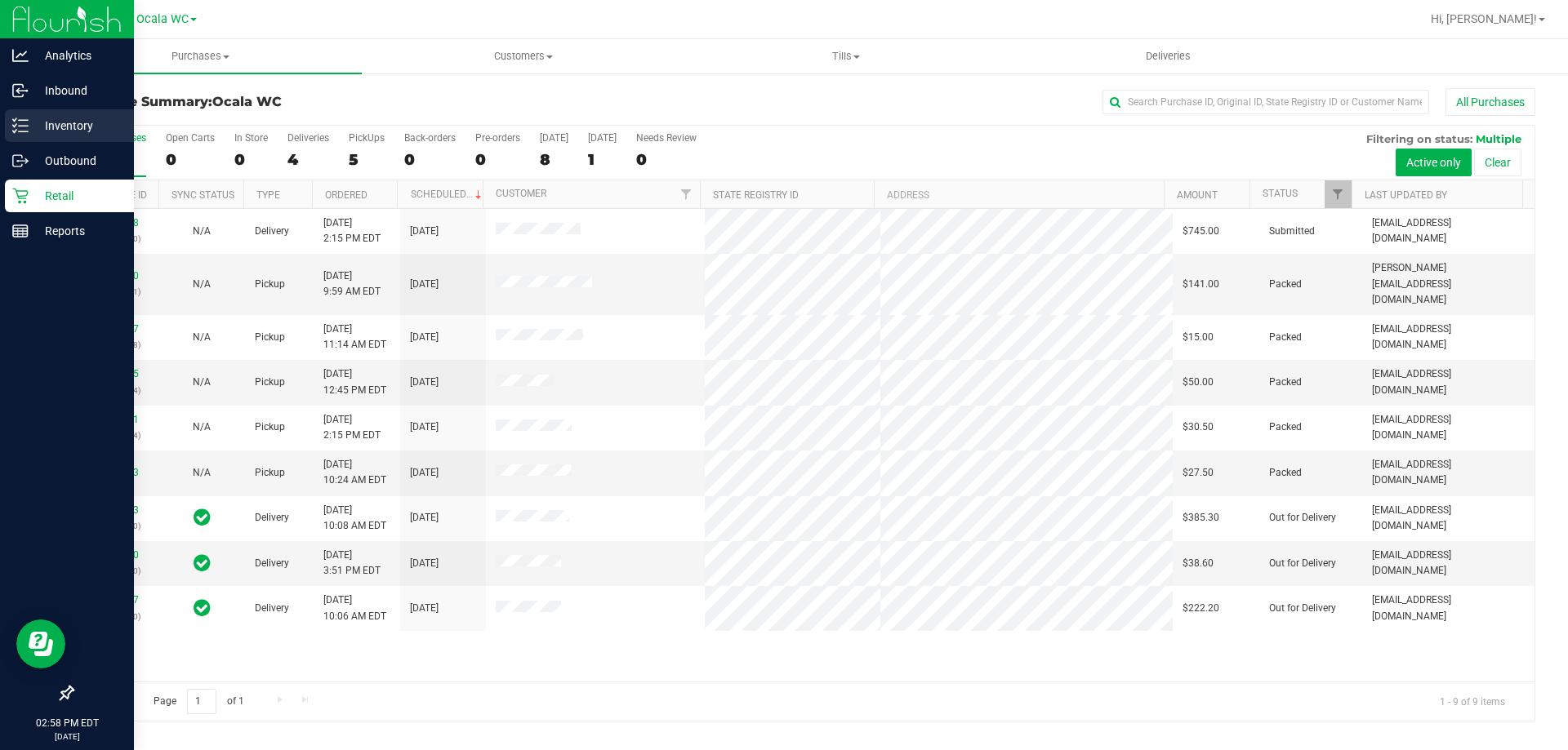
click at [47, 128] on p "Inventory" at bounding box center [78, 126] width 98 height 20
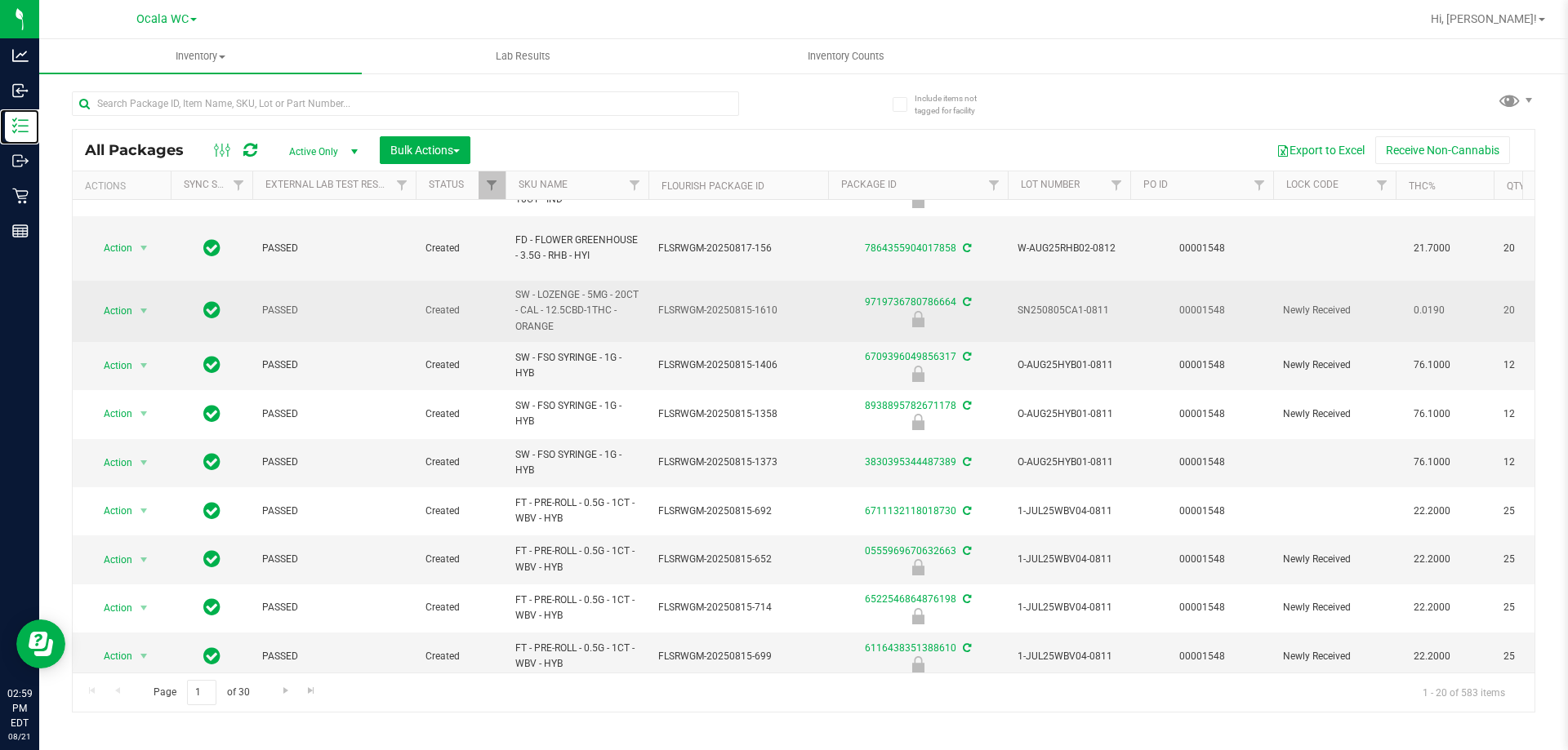
scroll to position [534, 0]
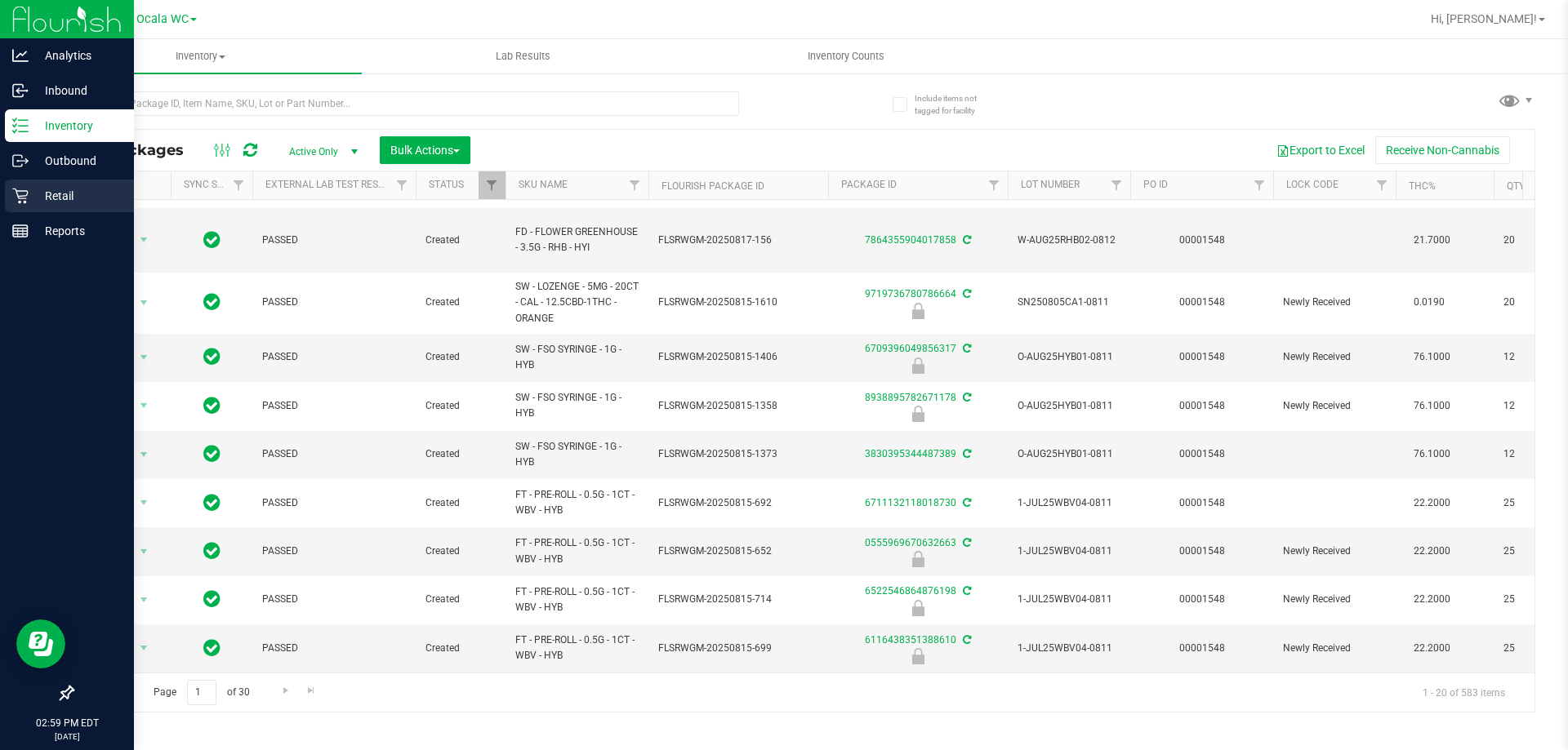
click at [58, 197] on p "Retail" at bounding box center [78, 196] width 98 height 20
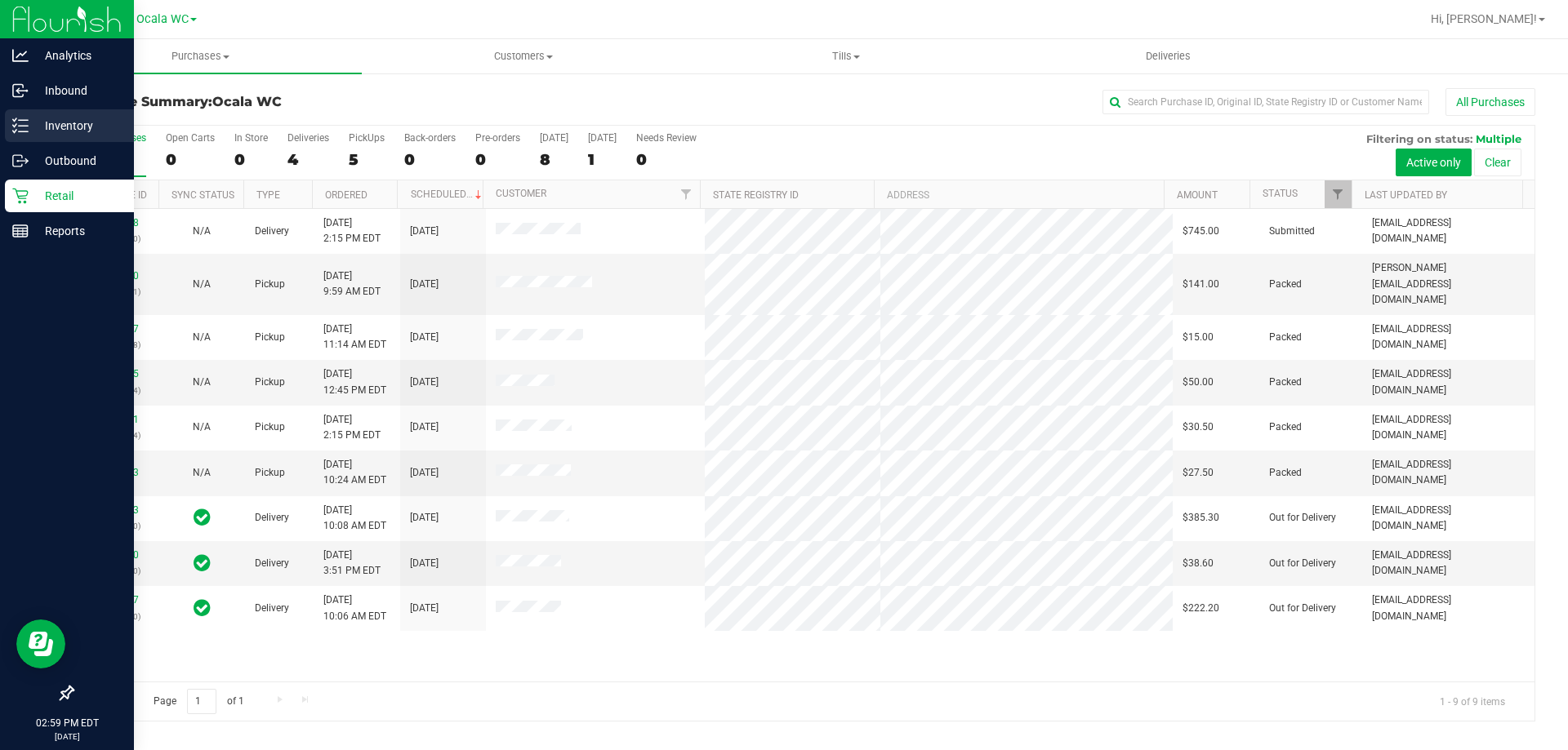
click at [58, 125] on p "Inventory" at bounding box center [78, 126] width 98 height 20
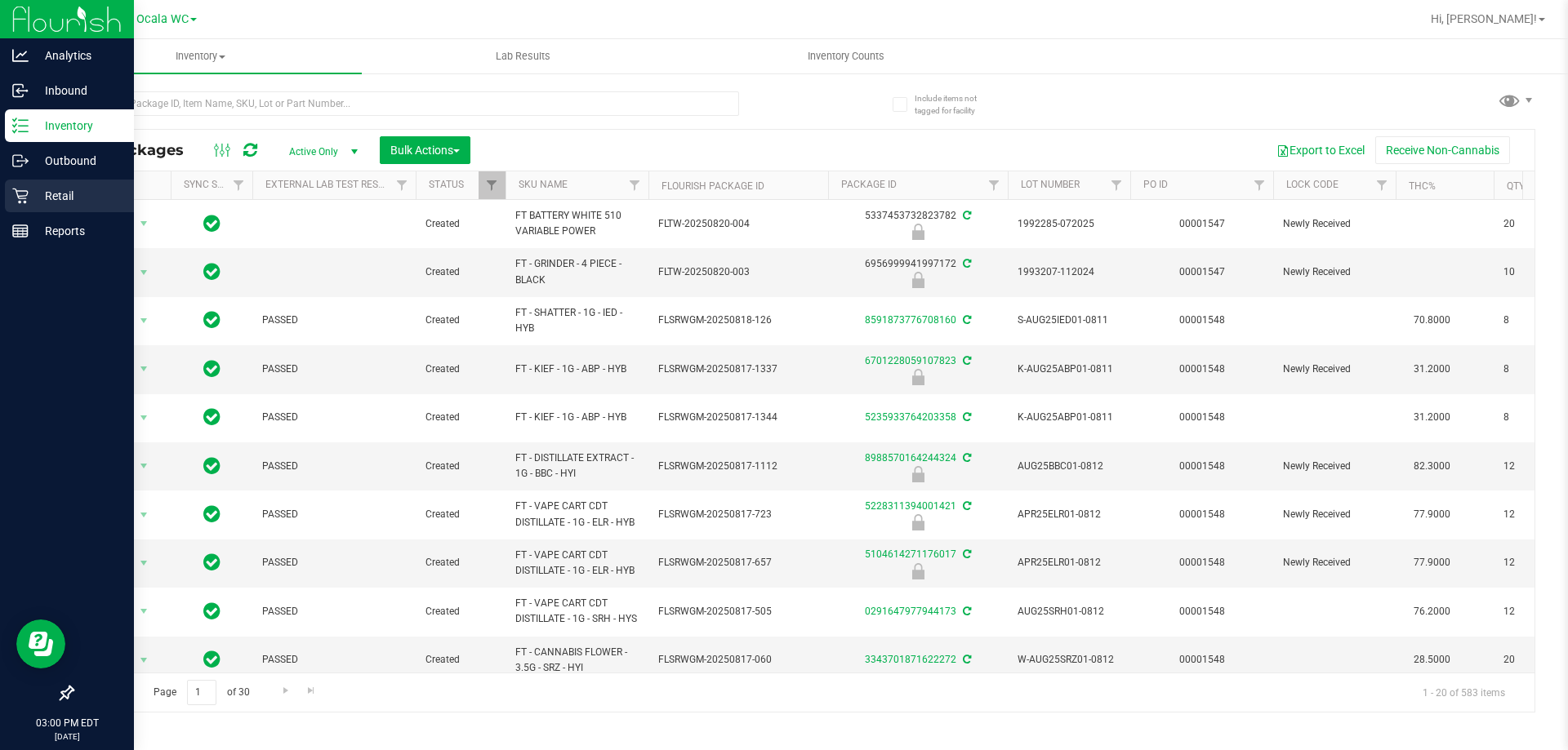
click at [57, 190] on p "Retail" at bounding box center [78, 196] width 98 height 20
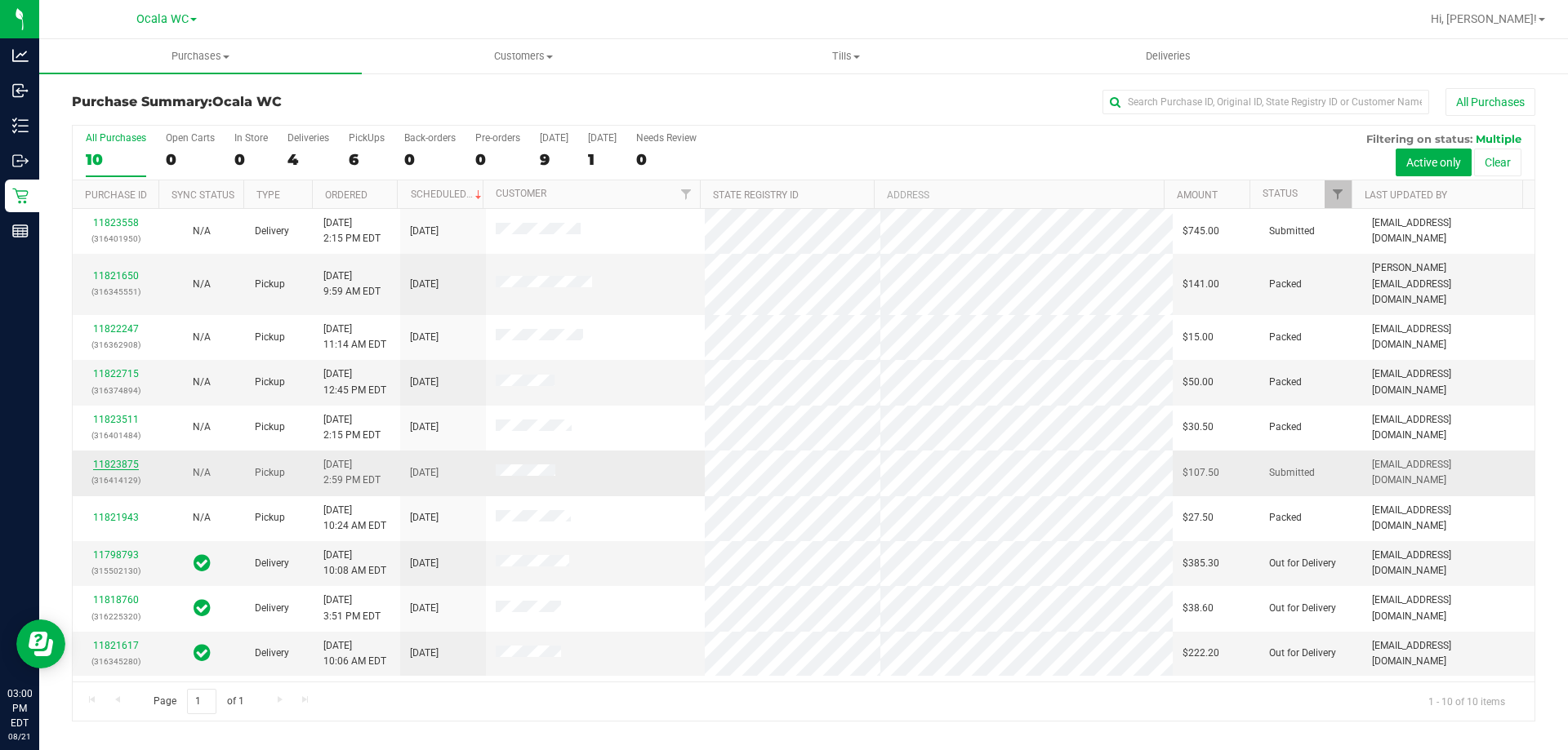
click at [110, 459] on link "11823875" at bounding box center [116, 465] width 46 height 11
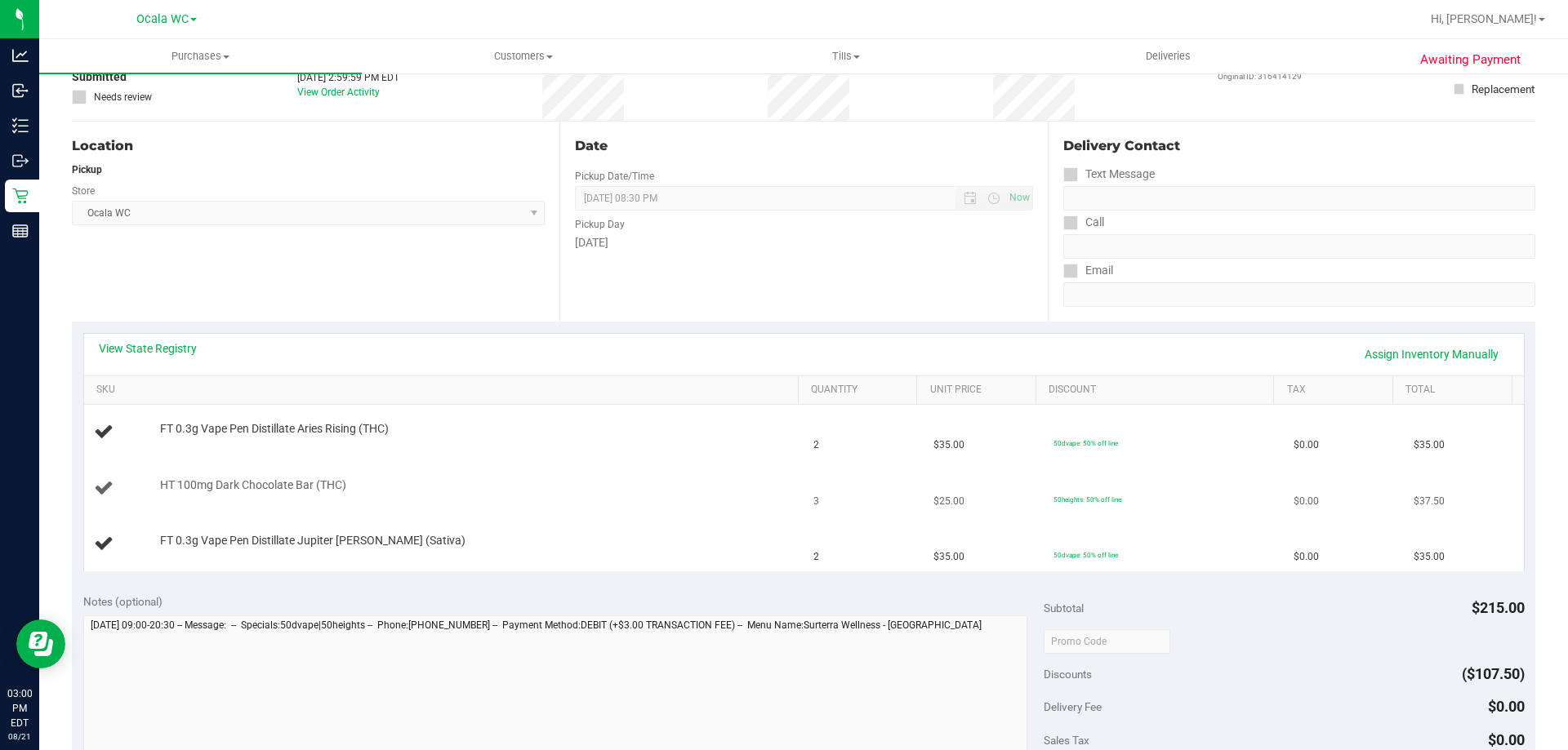
scroll to position [164, 0]
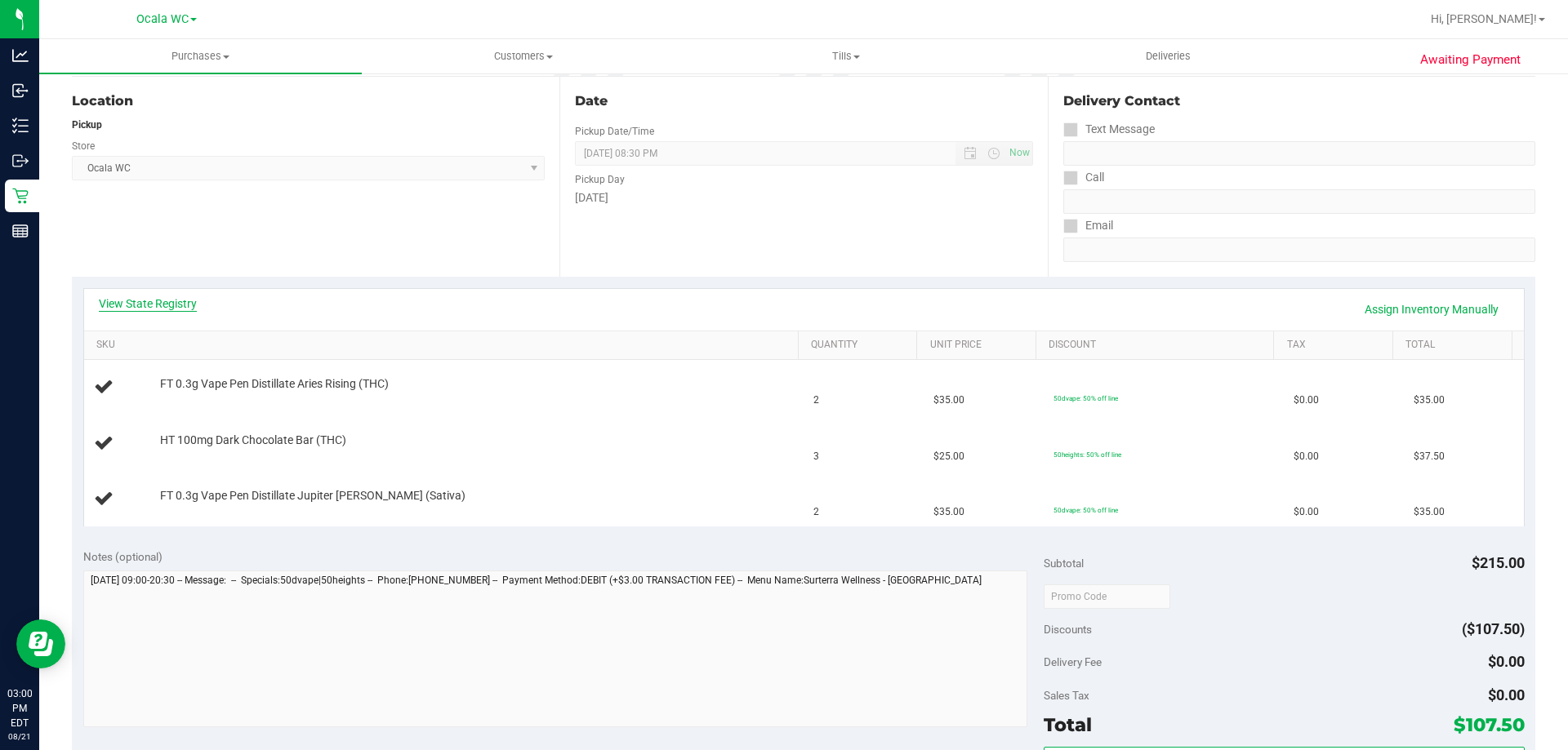
click at [146, 299] on link "View State Registry" at bounding box center [148, 303] width 98 height 16
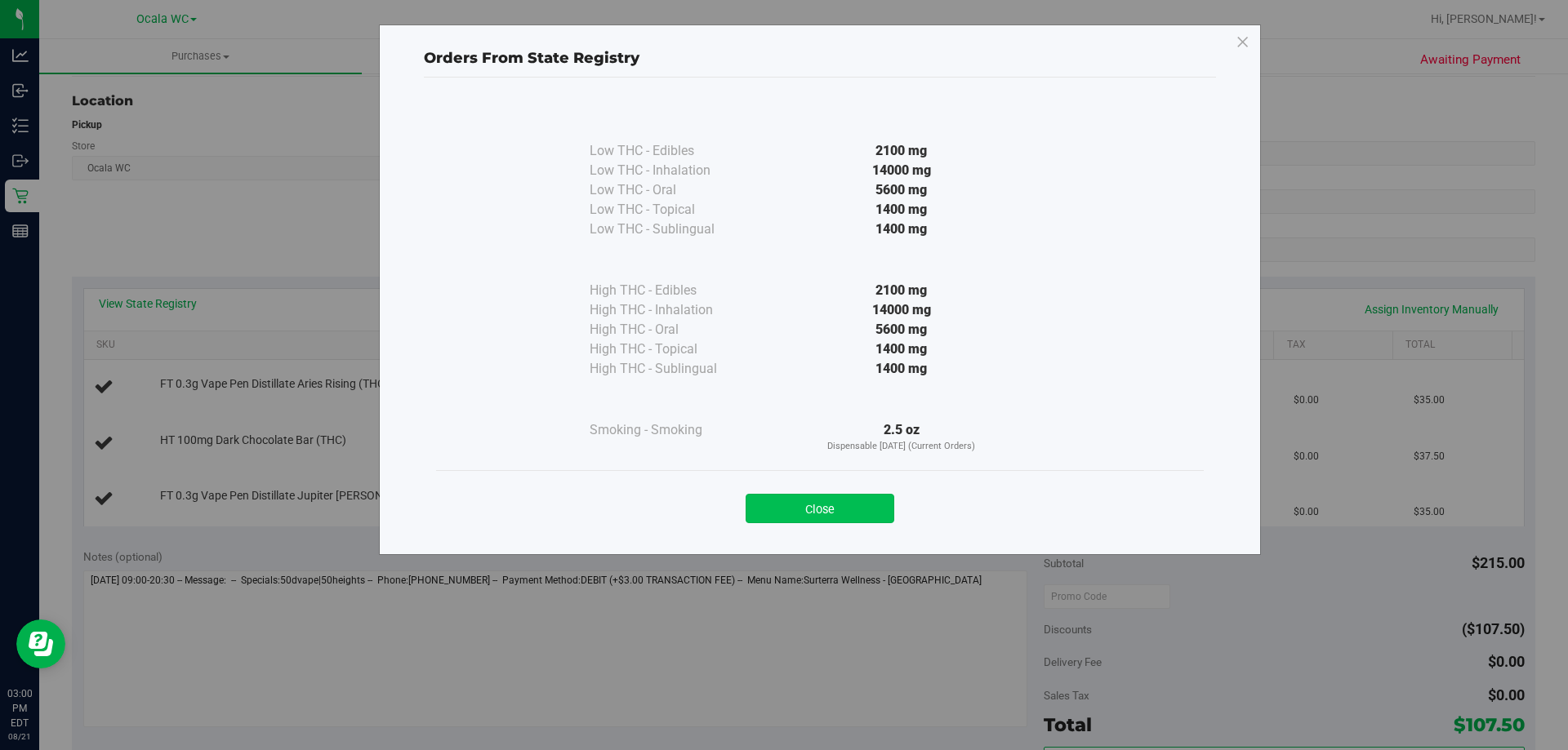
click at [815, 499] on button "Close" at bounding box center [820, 509] width 149 height 29
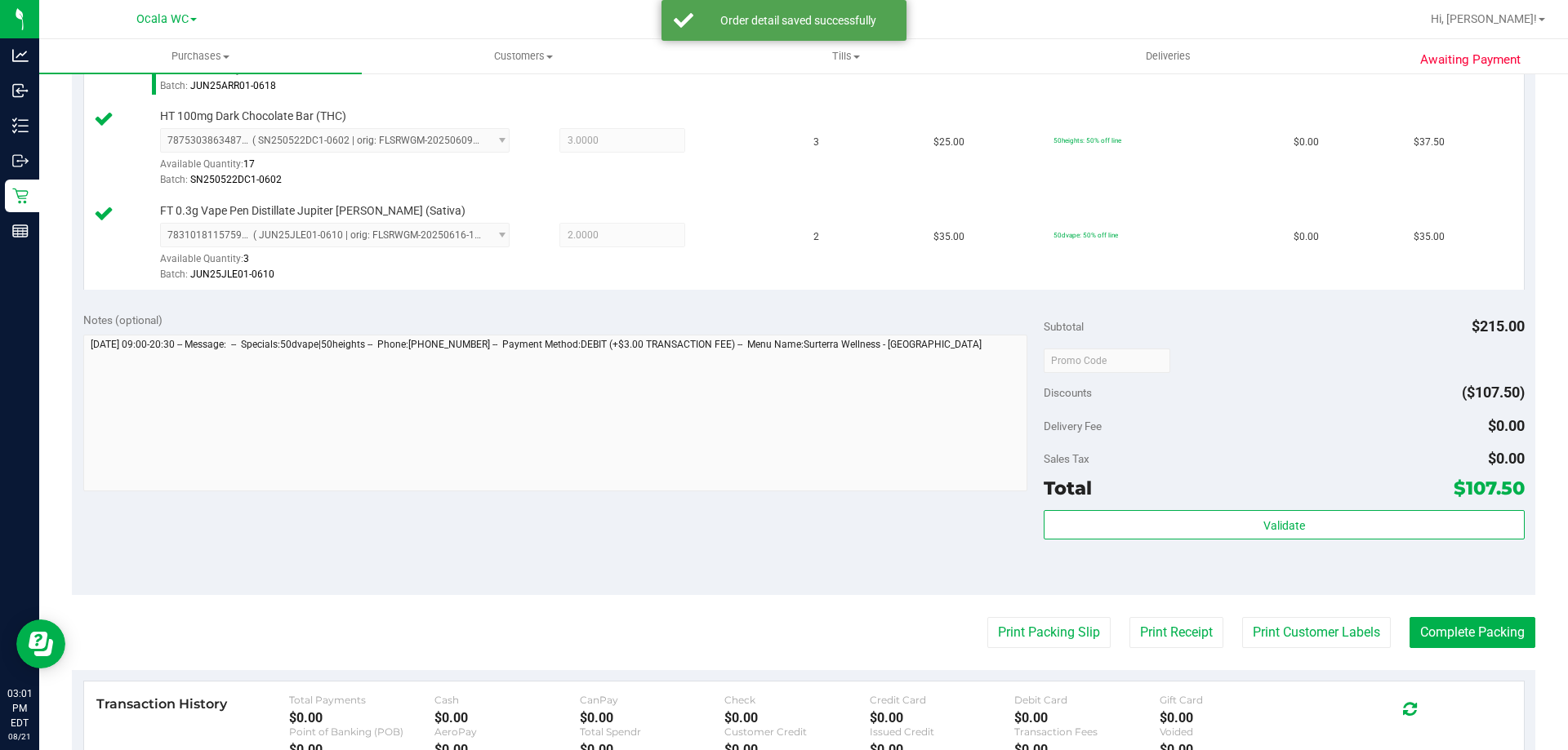
scroll to position [520, 0]
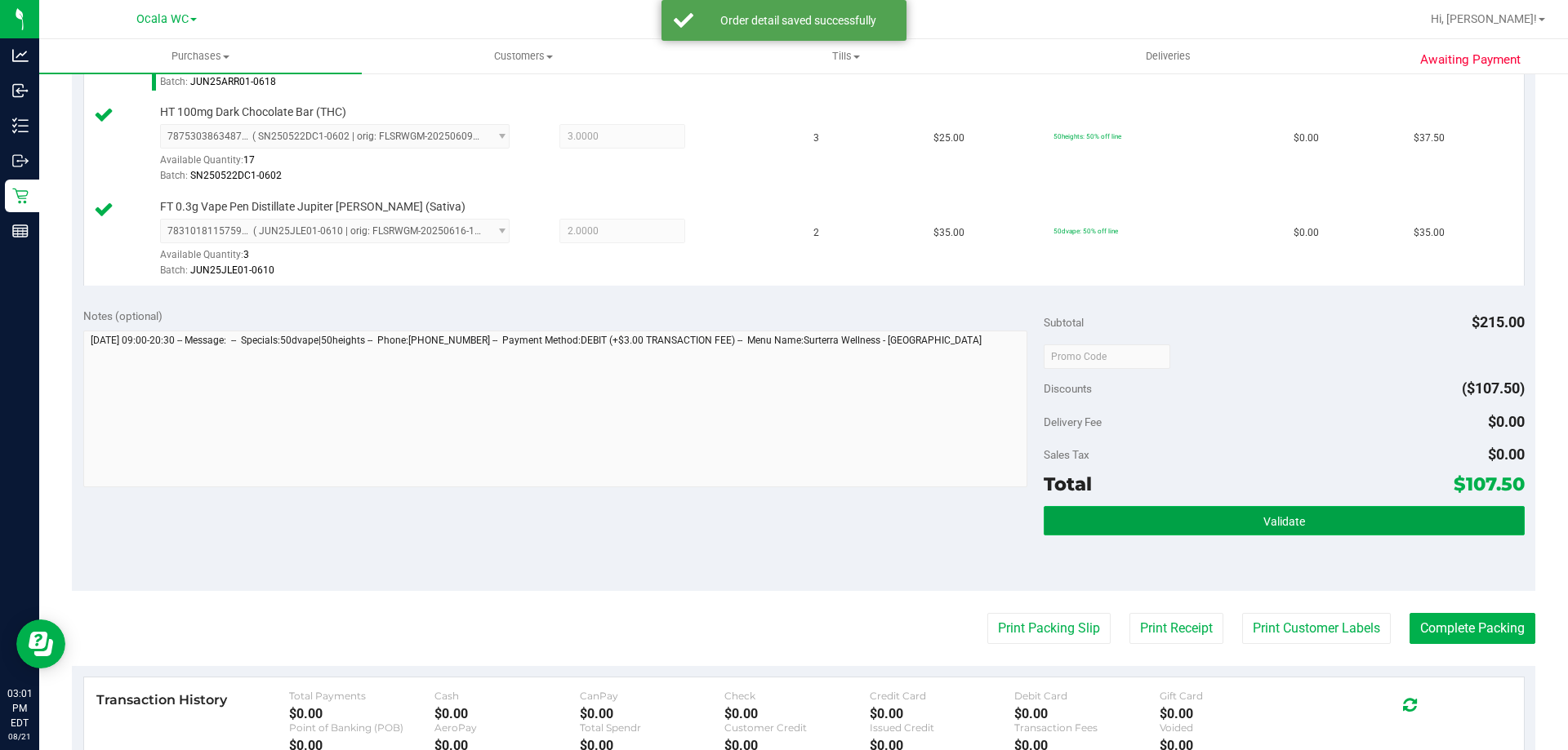
click at [1287, 512] on button "Validate" at bounding box center [1283, 521] width 480 height 29
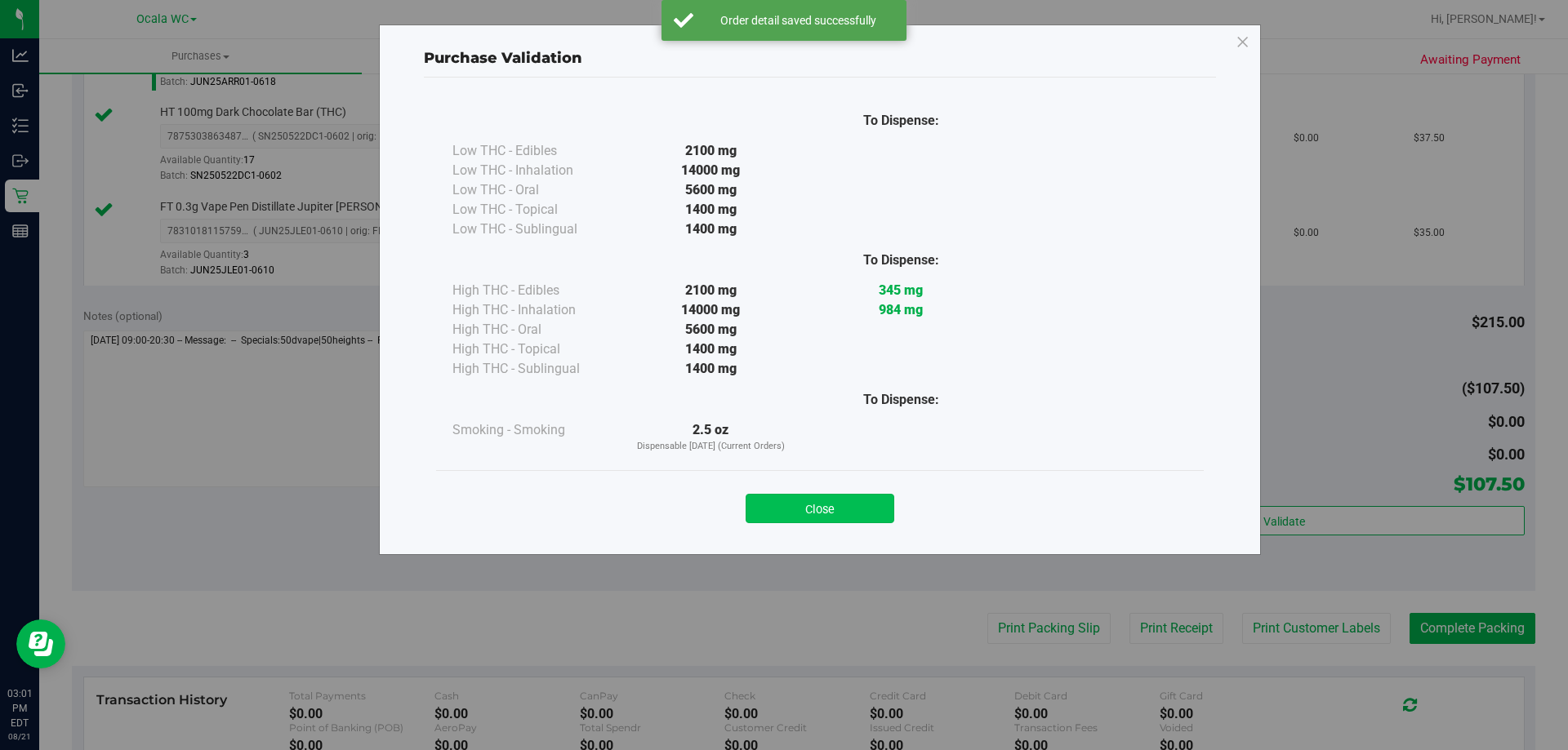
click at [786, 501] on button "Close" at bounding box center [820, 509] width 149 height 29
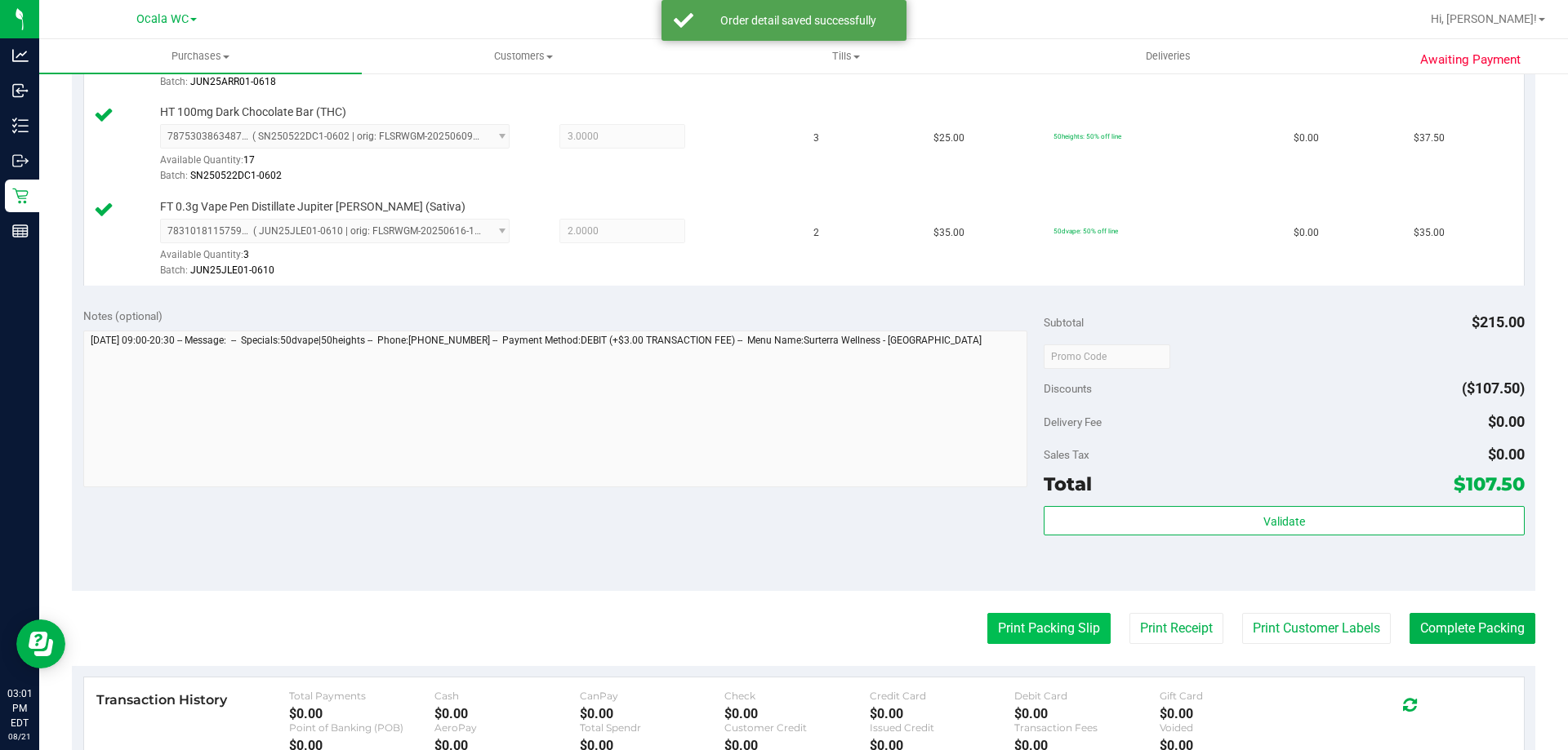
click at [1032, 642] on button "Print Packing Slip" at bounding box center [1048, 628] width 124 height 31
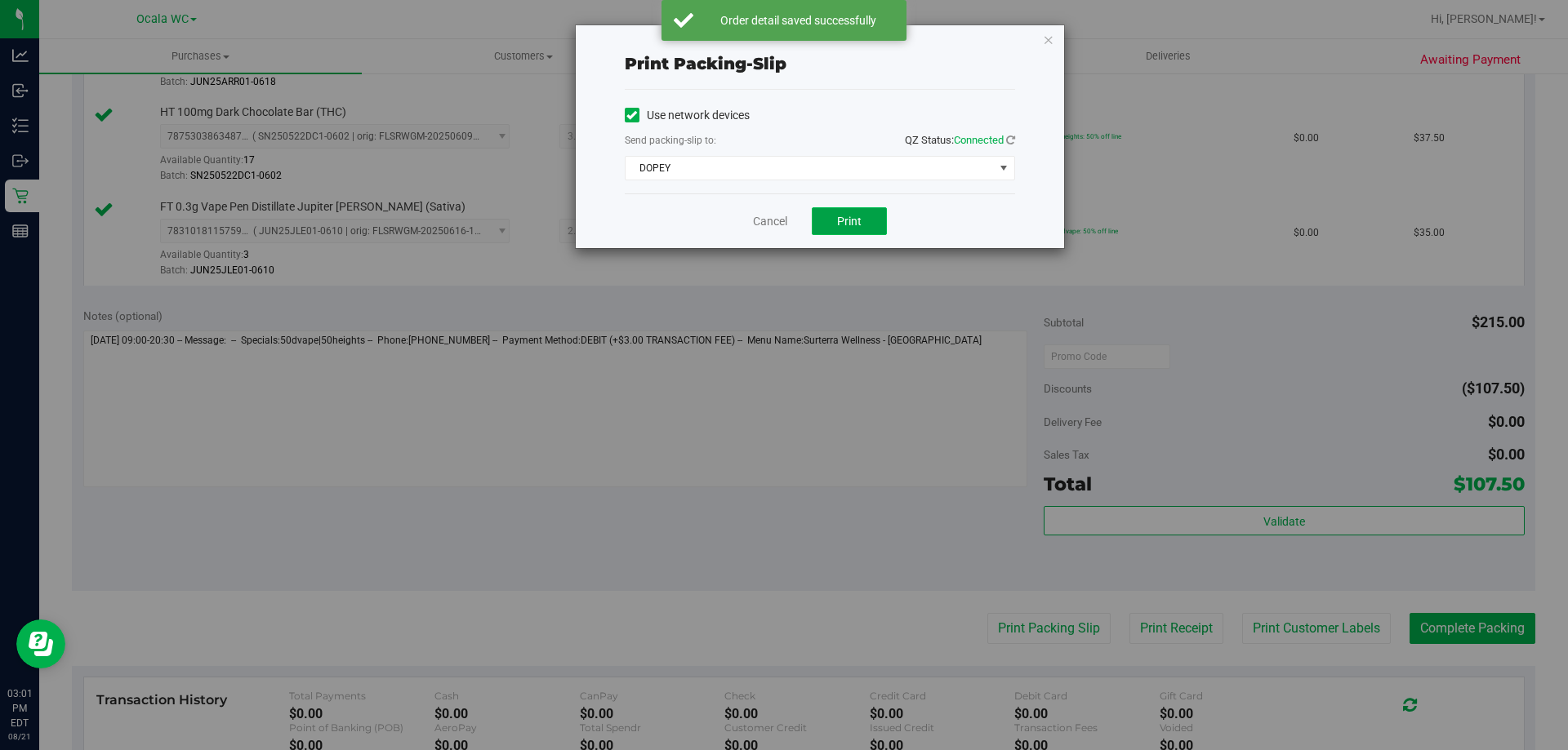
click at [853, 216] on span "Print" at bounding box center [849, 221] width 25 height 13
click at [768, 227] on link "Cancel" at bounding box center [770, 221] width 34 height 17
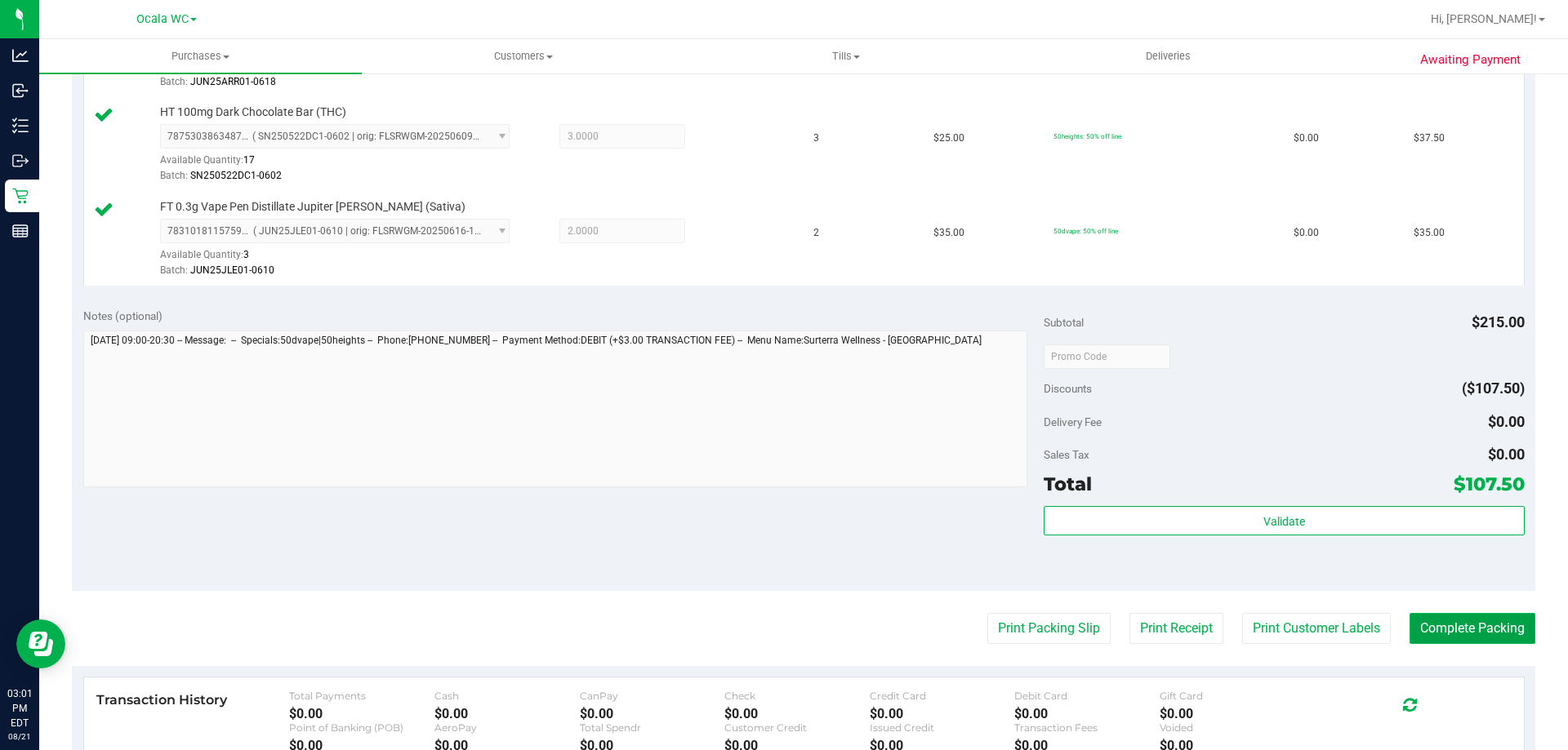
click at [1426, 626] on button "Complete Packing" at bounding box center [1472, 628] width 126 height 31
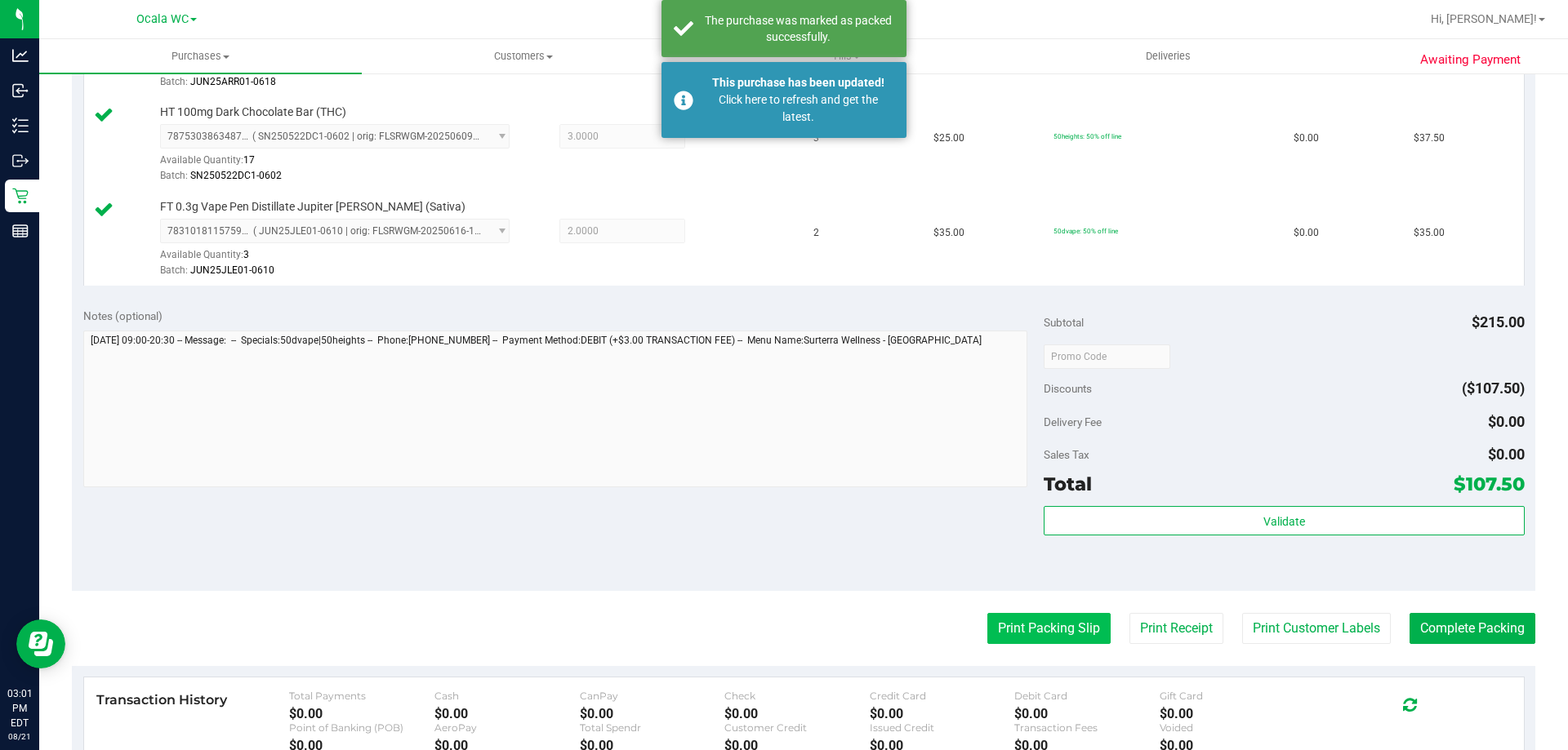
click at [1014, 622] on button "Print Packing Slip" at bounding box center [1048, 628] width 124 height 31
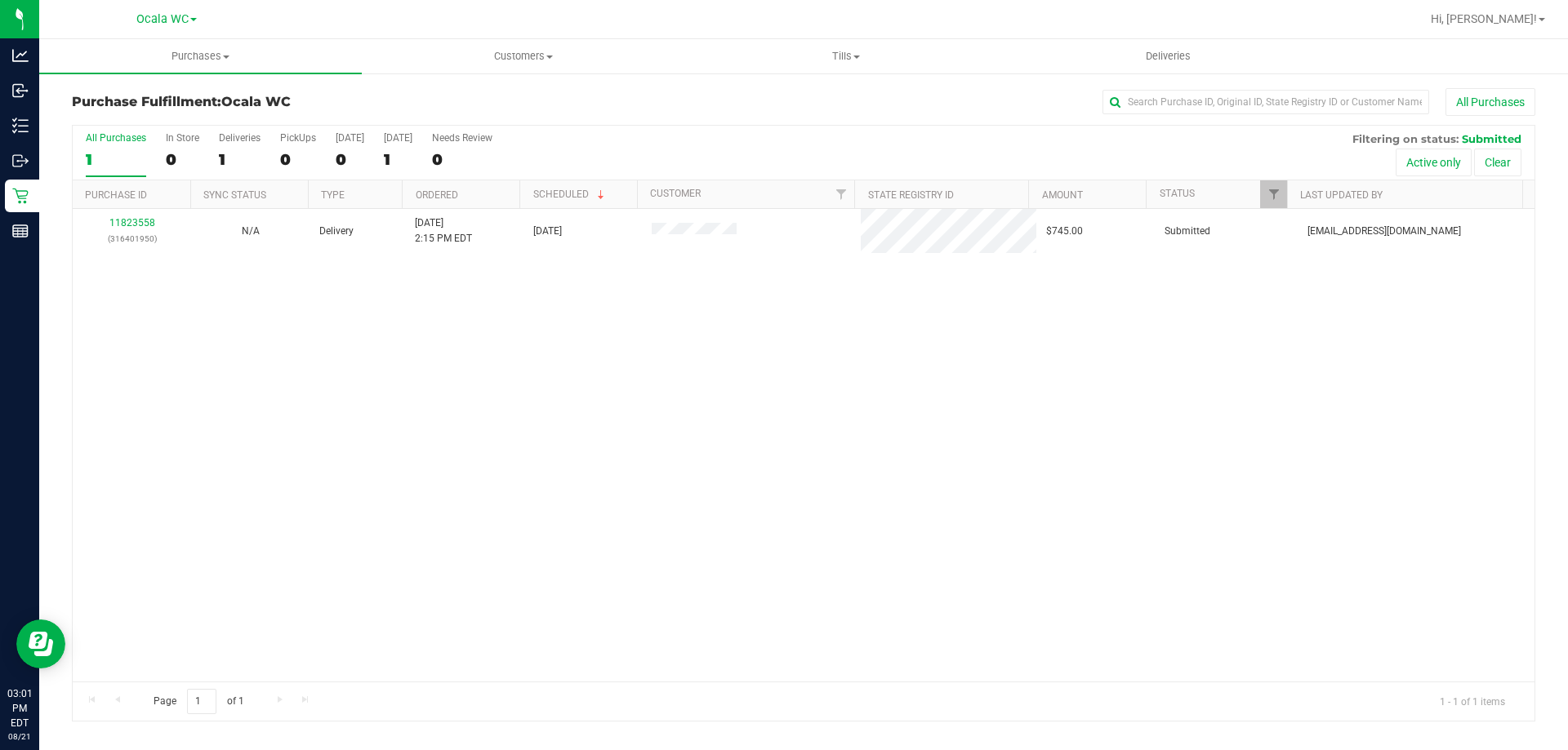
click at [302, 452] on div "11823558 (316401950) N/A Delivery 8/21/2025 2:15 PM EDT 8/22/2025 $745.00 Submi…" at bounding box center [804, 445] width 1462 height 473
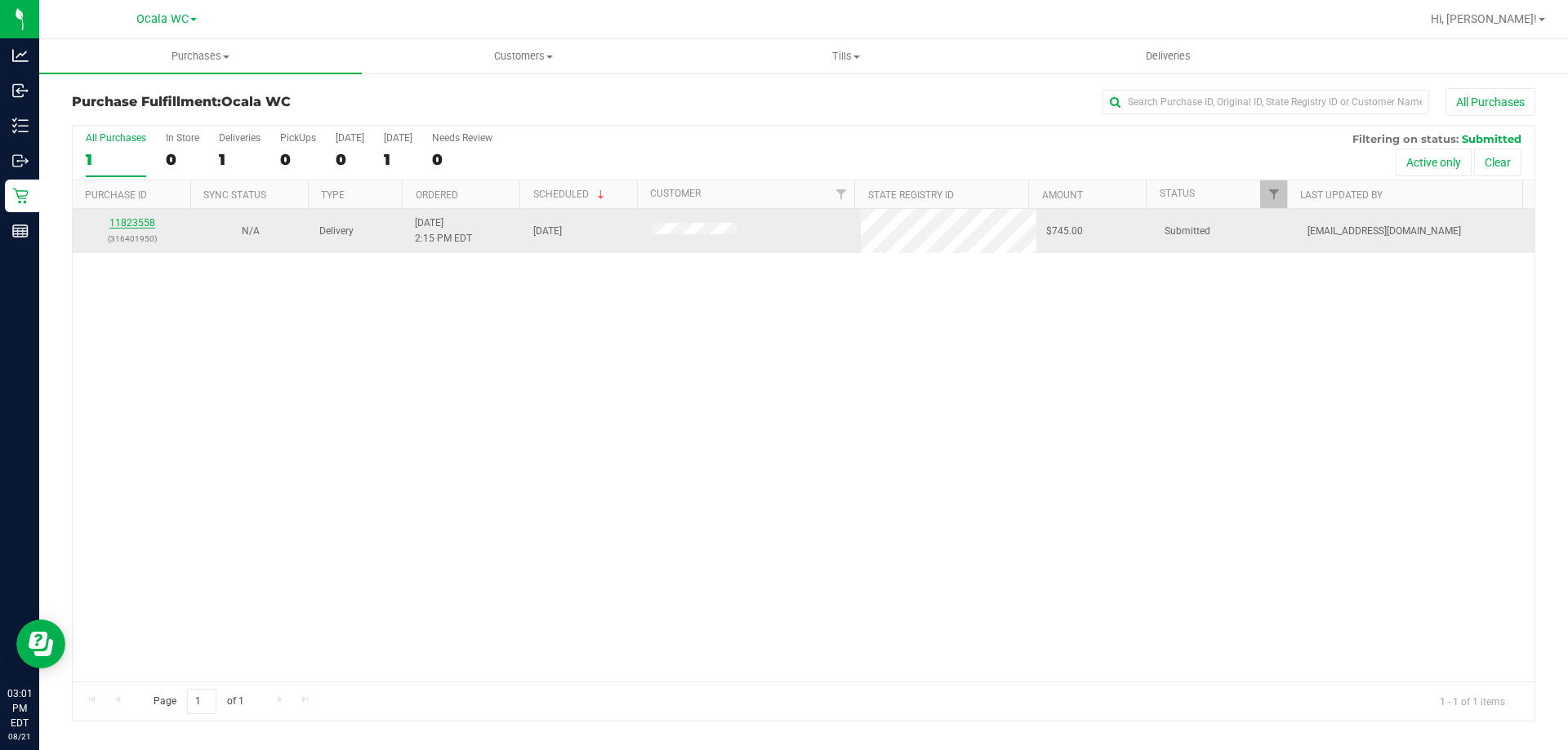
click at [117, 219] on link "11823558" at bounding box center [133, 222] width 46 height 11
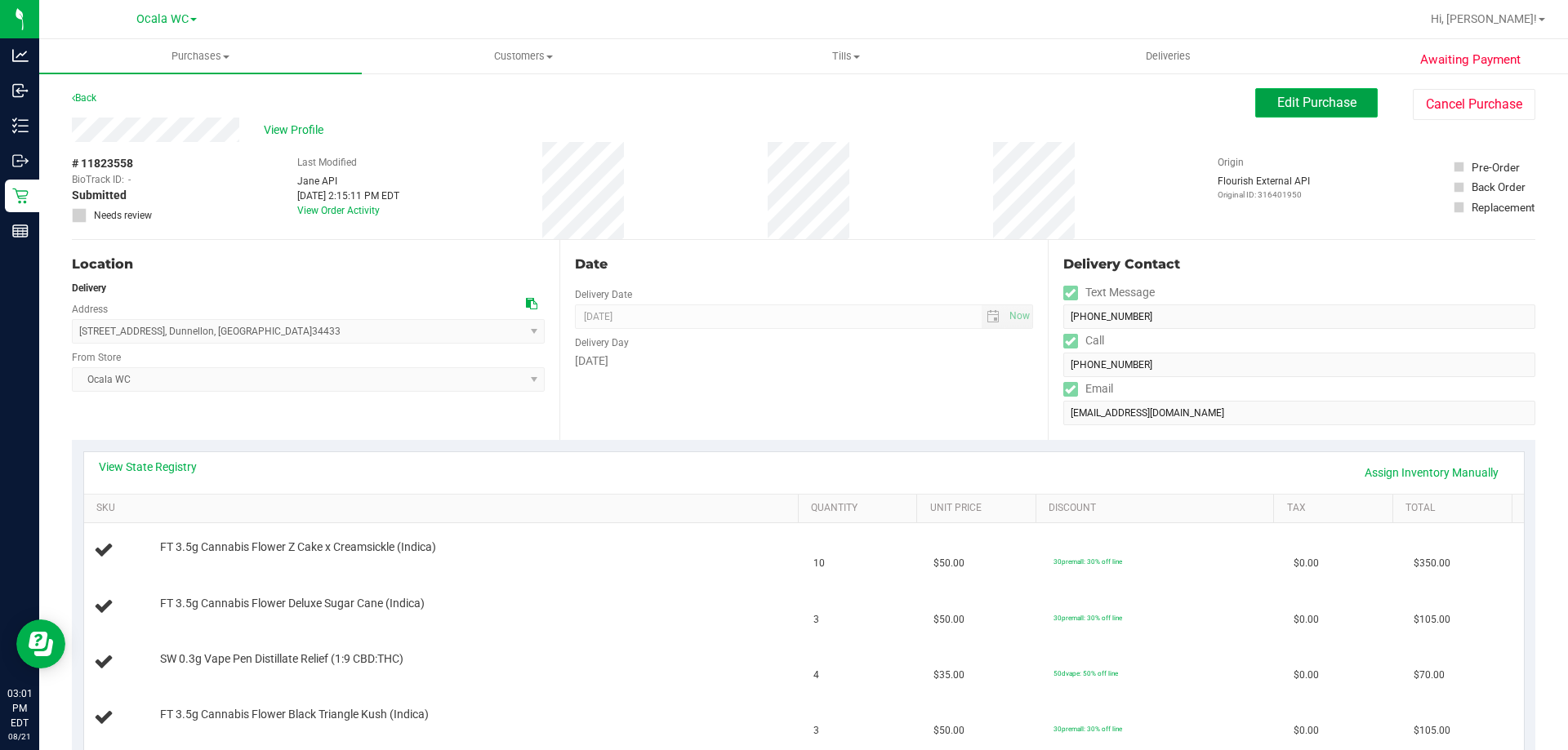
click at [1277, 104] on span "Edit Purchase" at bounding box center [1317, 102] width 79 height 16
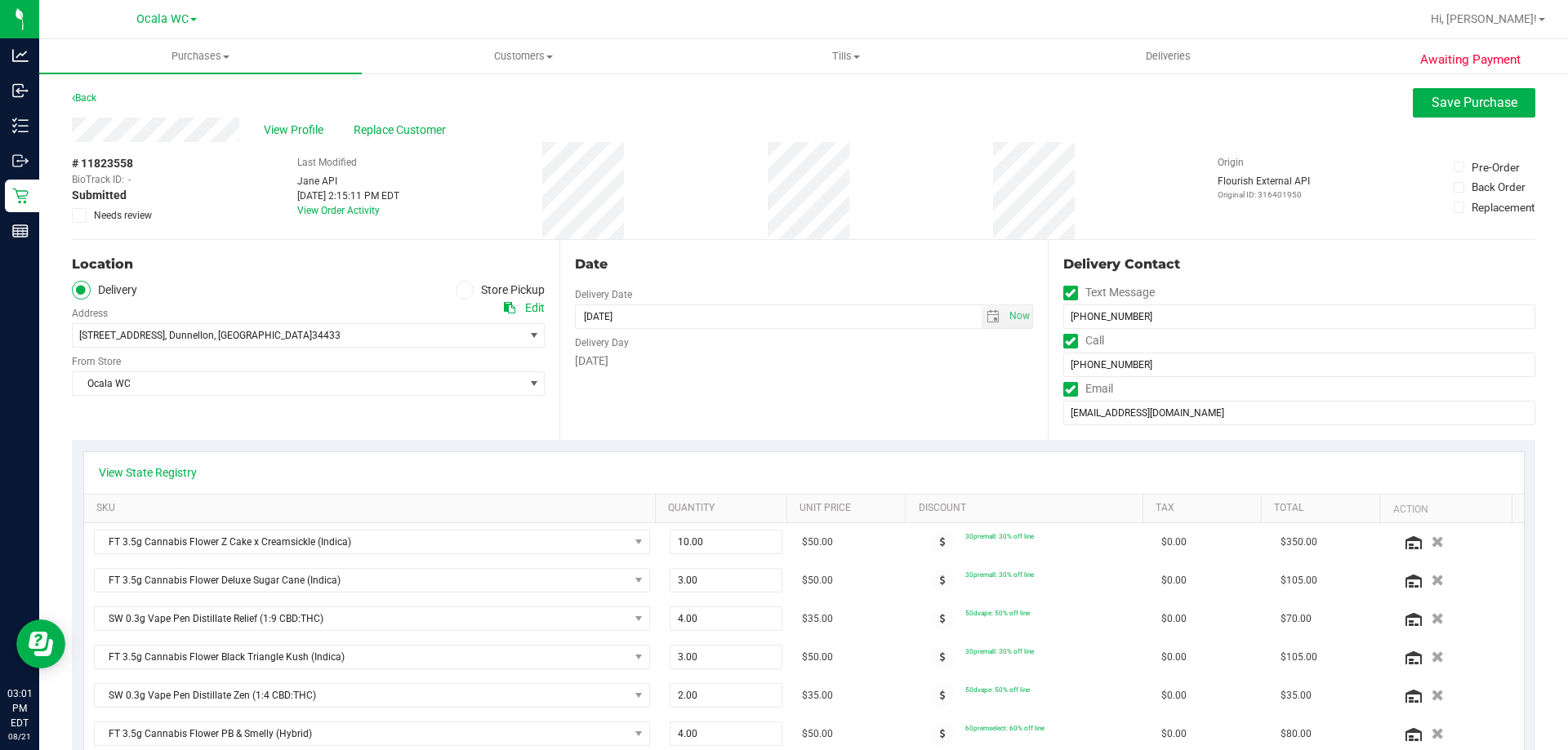
click at [75, 215] on icon at bounding box center [79, 215] width 11 height 0
click at [0, 0] on input "Needs review" at bounding box center [0, 0] width 0 height 0
click at [1447, 97] on span "Save Purchase" at bounding box center [1474, 102] width 86 height 16
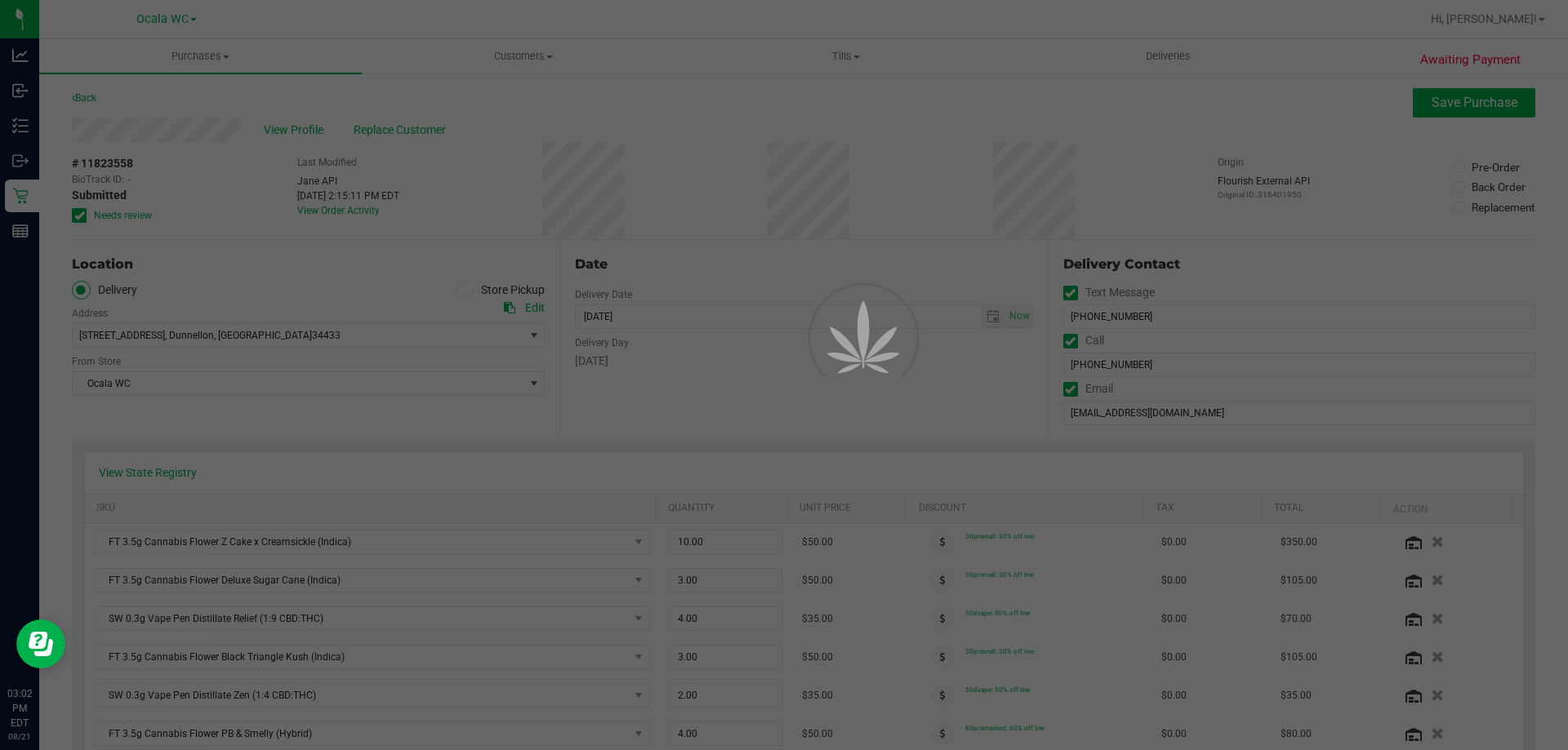
click at [25, 200] on div at bounding box center [784, 375] width 1568 height 750
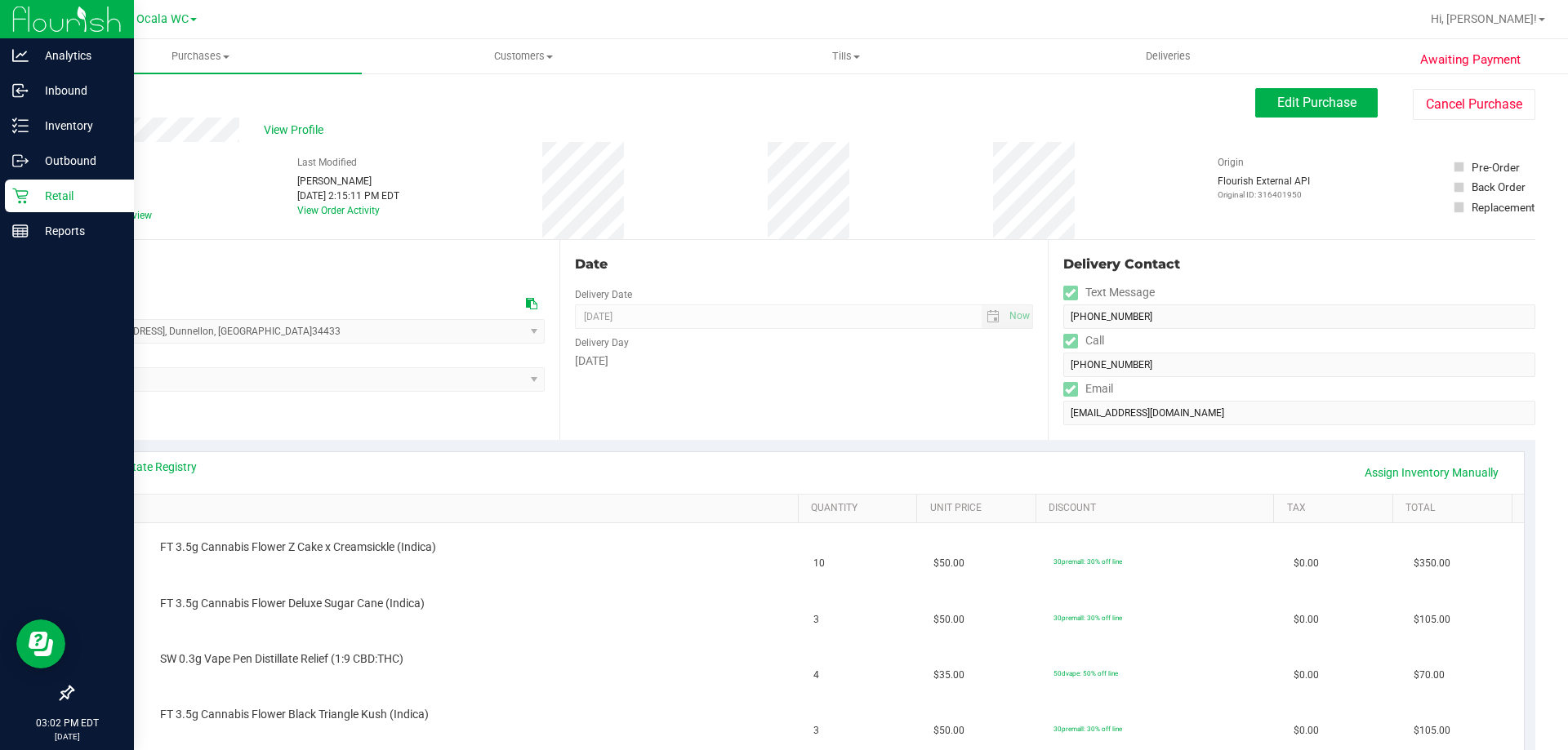
click at [19, 200] on icon at bounding box center [20, 196] width 16 height 16
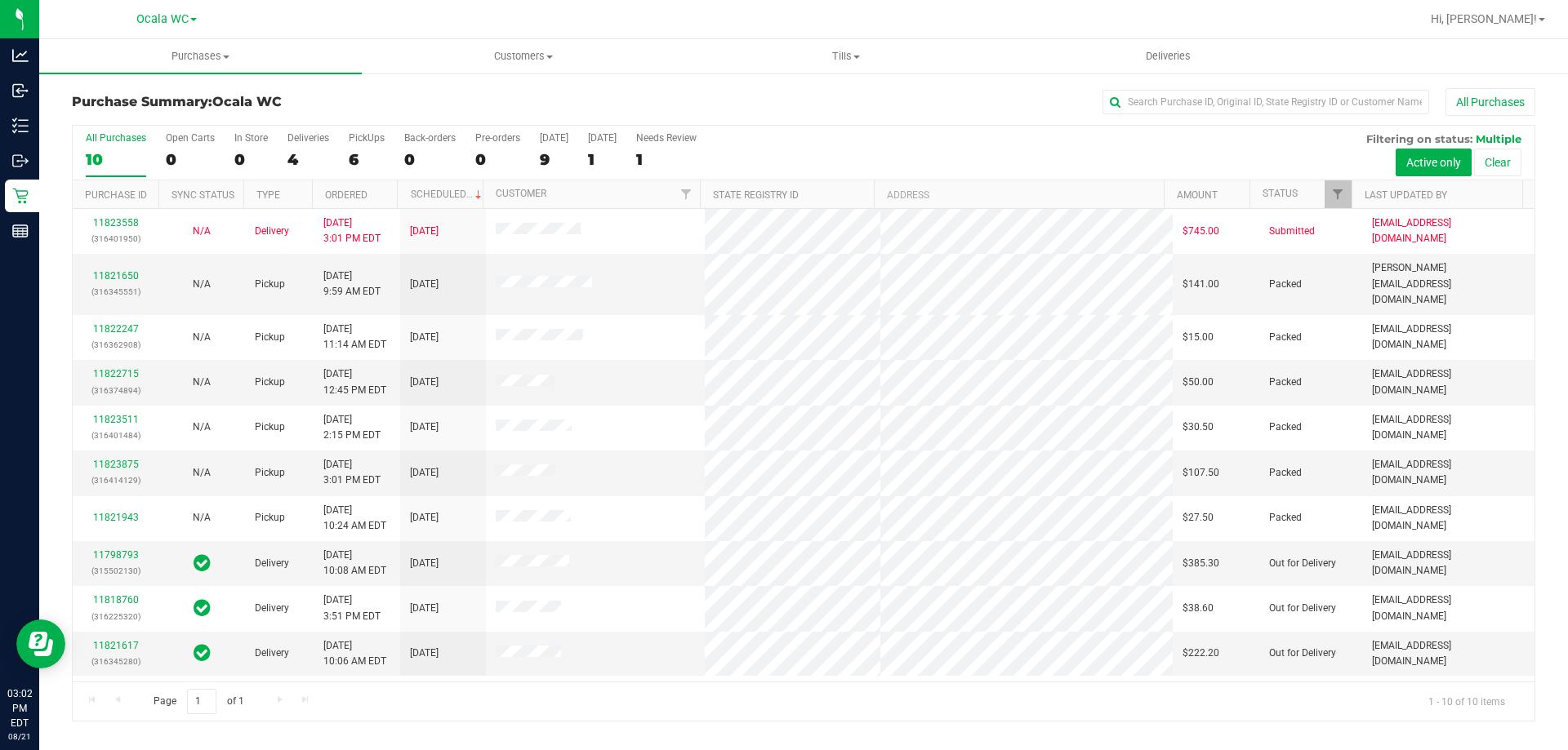
click at [327, 684] on div "Page 1 of 1 1 - 10 of 10 items" at bounding box center [804, 701] width 1462 height 39
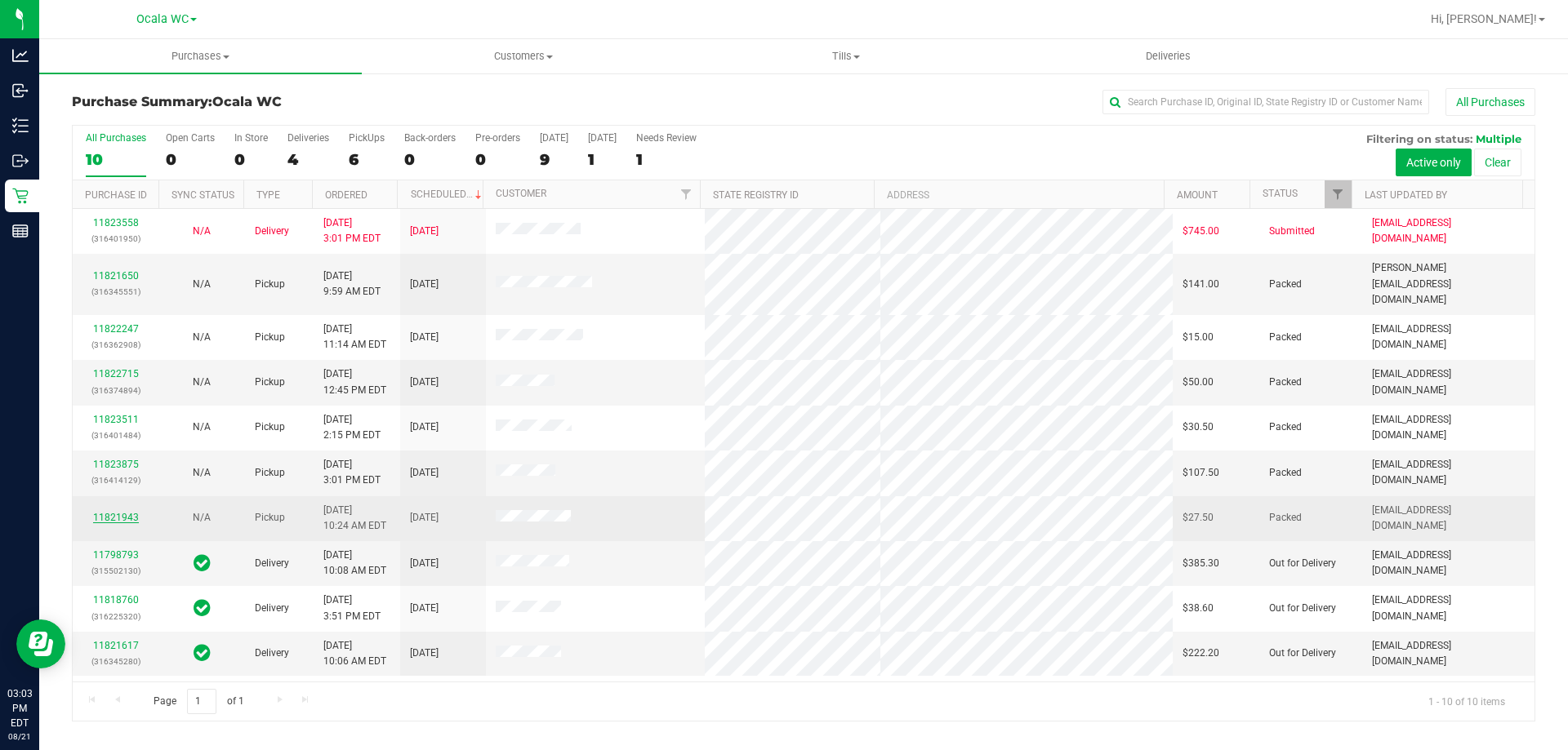
click at [130, 512] on link "11821943" at bounding box center [116, 518] width 46 height 11
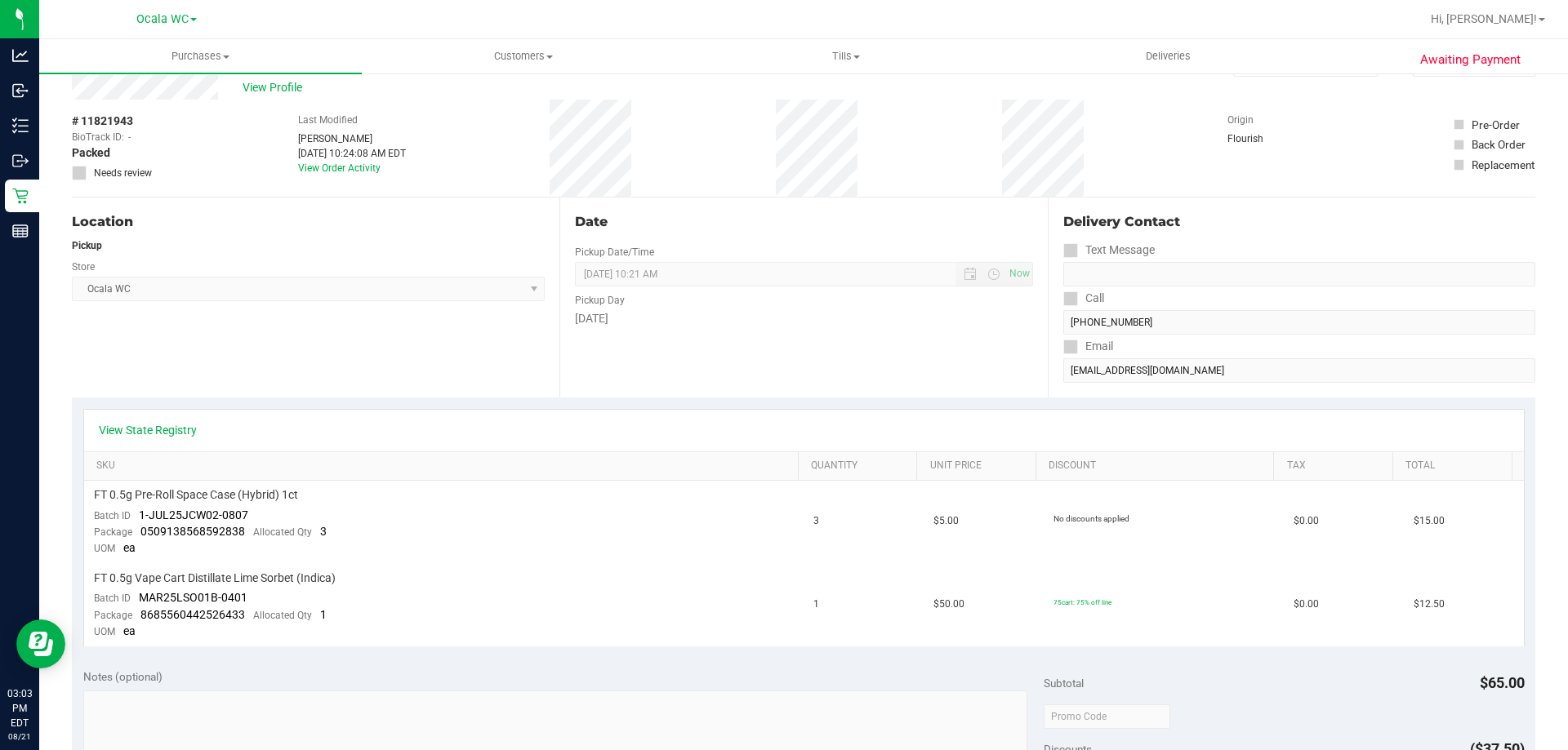
scroll to position [82, 0]
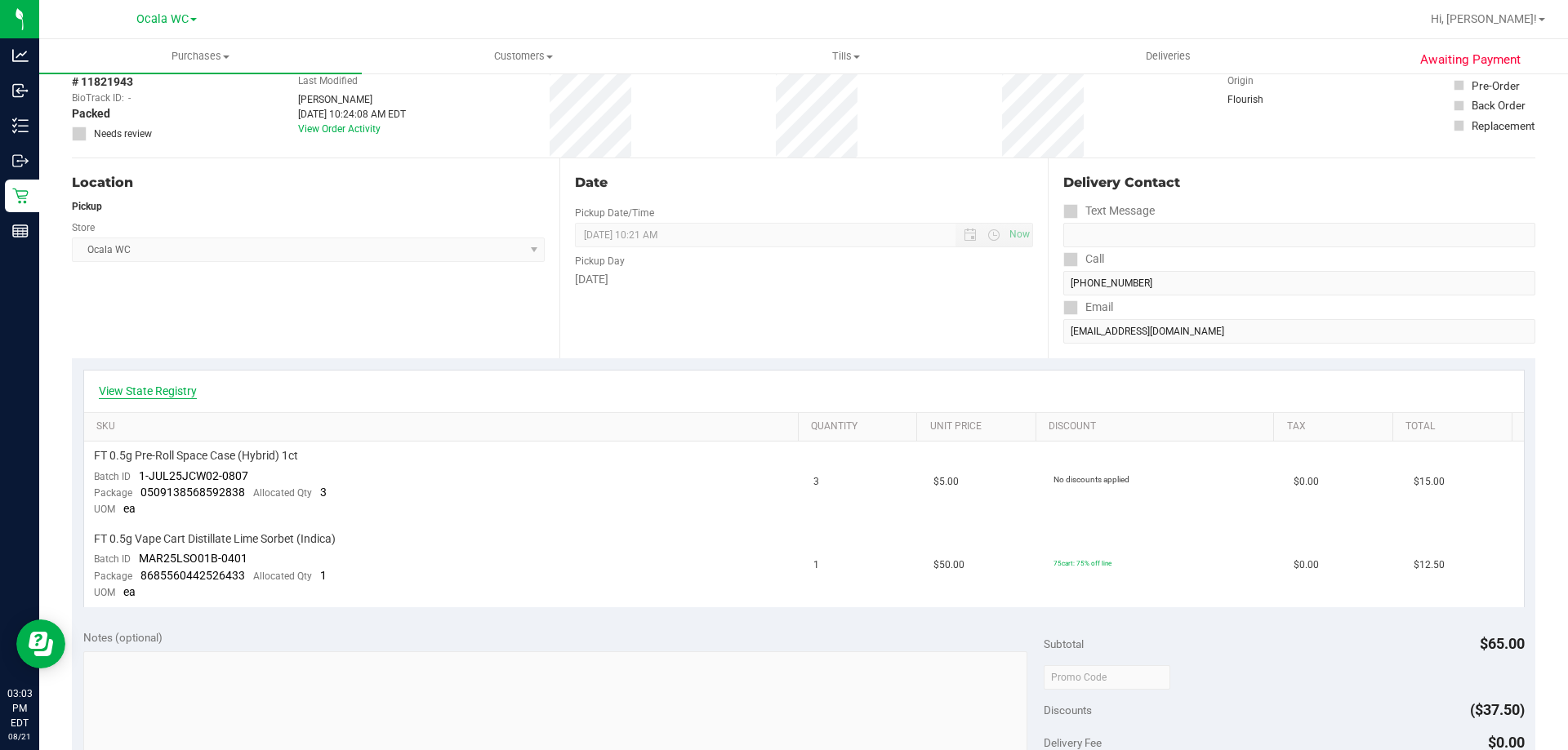
click at [146, 388] on link "View State Registry" at bounding box center [148, 391] width 98 height 16
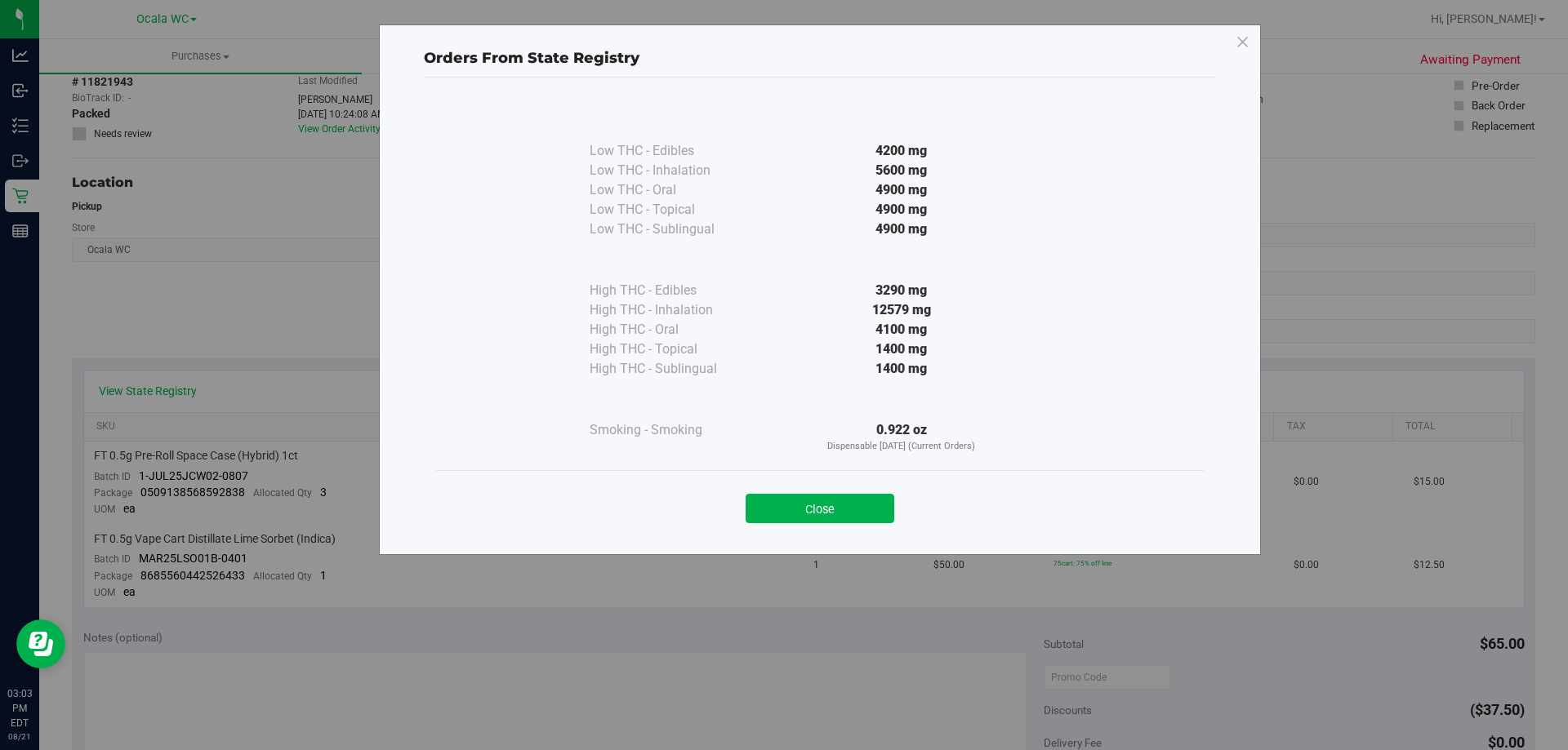
click at [851, 493] on div "Close" at bounding box center [820, 504] width 743 height 41
click at [846, 512] on button "Close" at bounding box center [820, 509] width 149 height 29
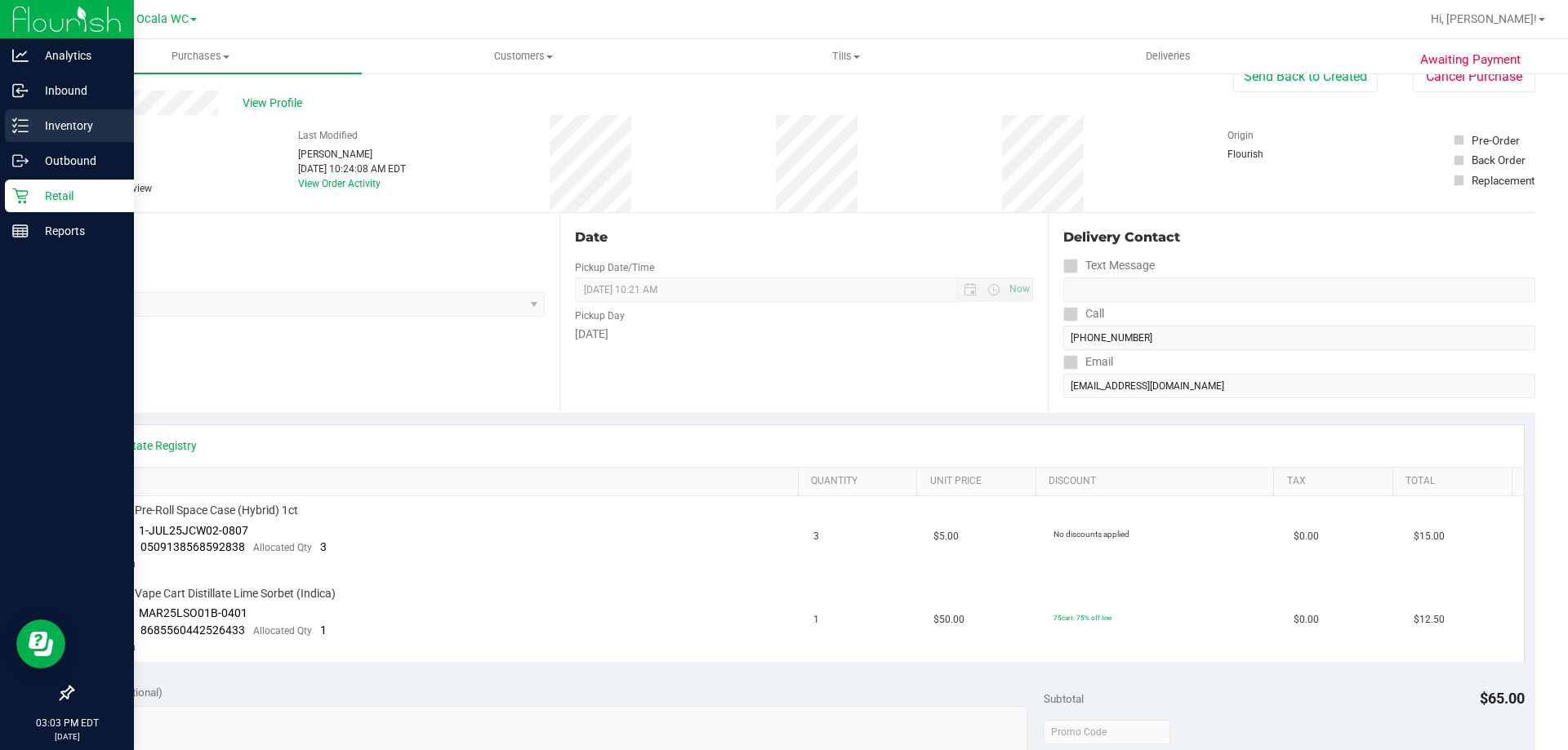
scroll to position [0, 0]
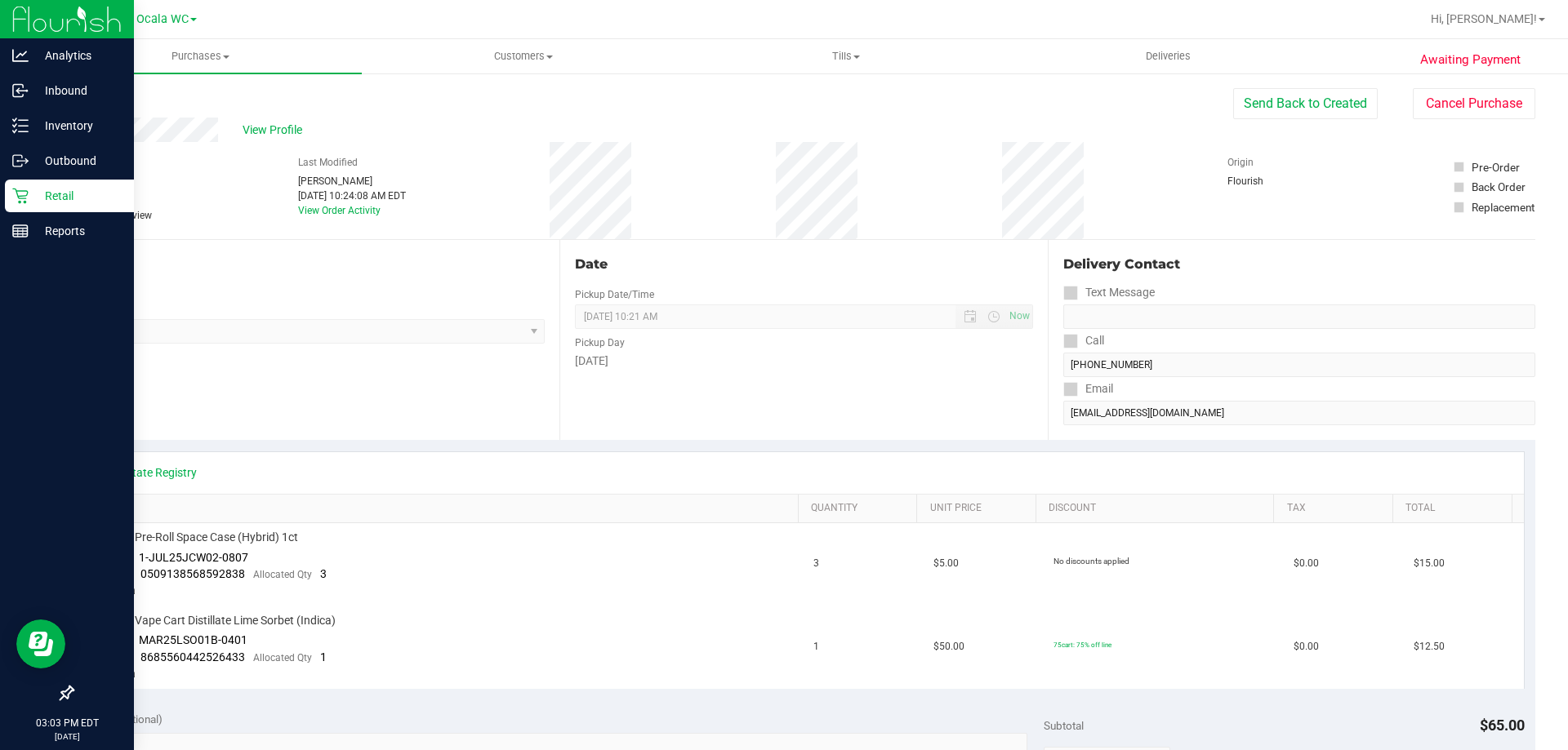
click at [62, 197] on p "Retail" at bounding box center [78, 196] width 98 height 20
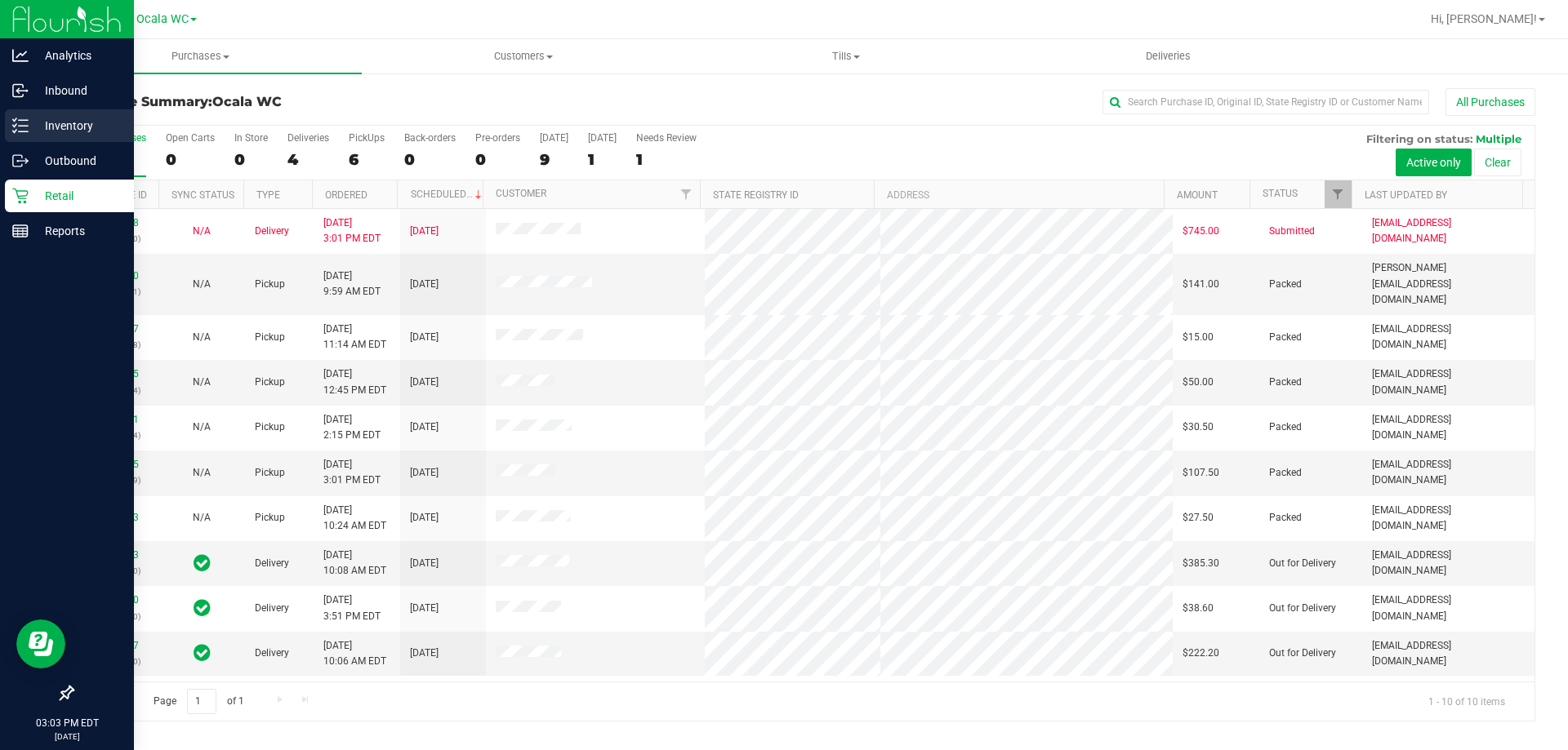
click at [71, 128] on p "Inventory" at bounding box center [78, 126] width 98 height 20
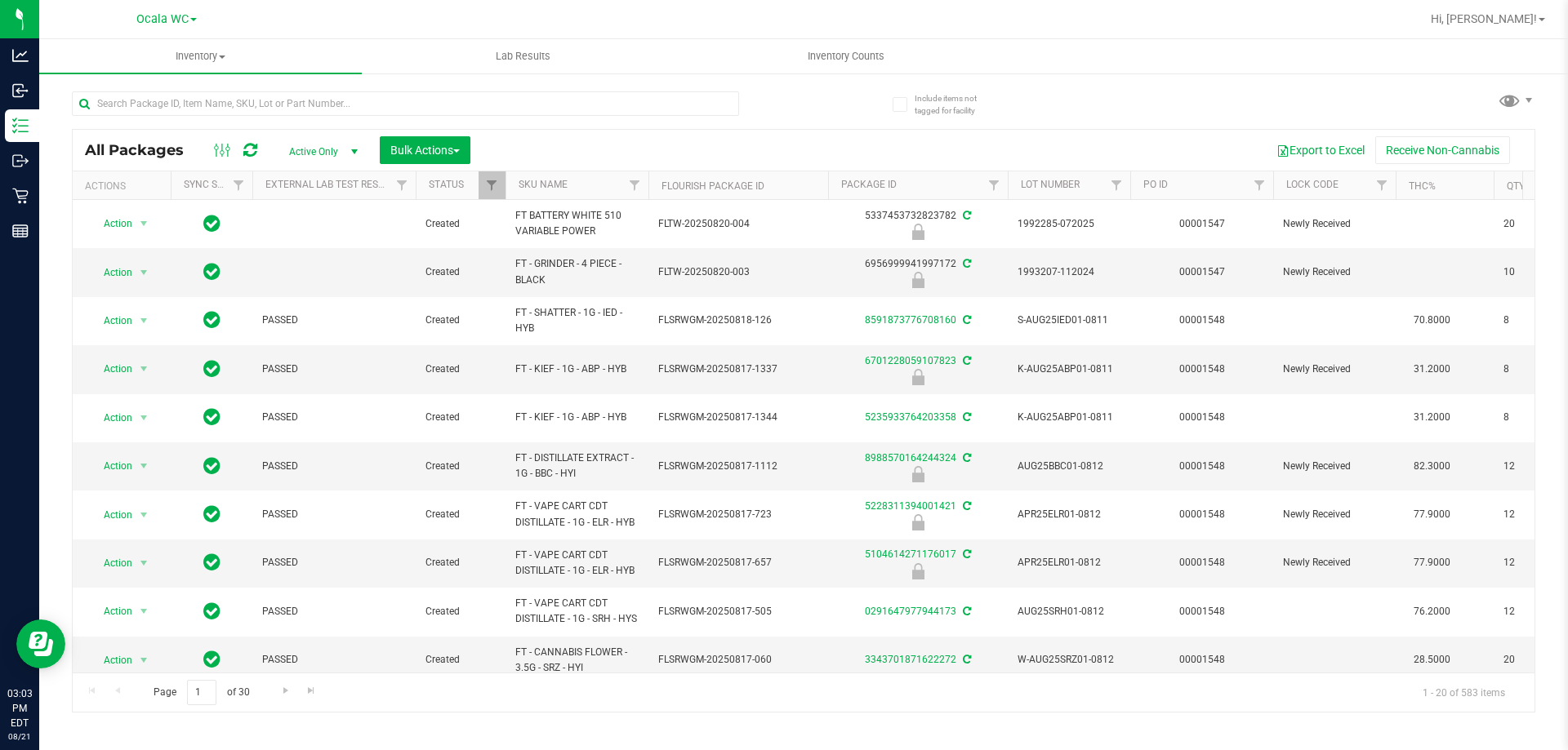
click at [1235, 177] on th "PO ID" at bounding box center [1201, 186] width 143 height 29
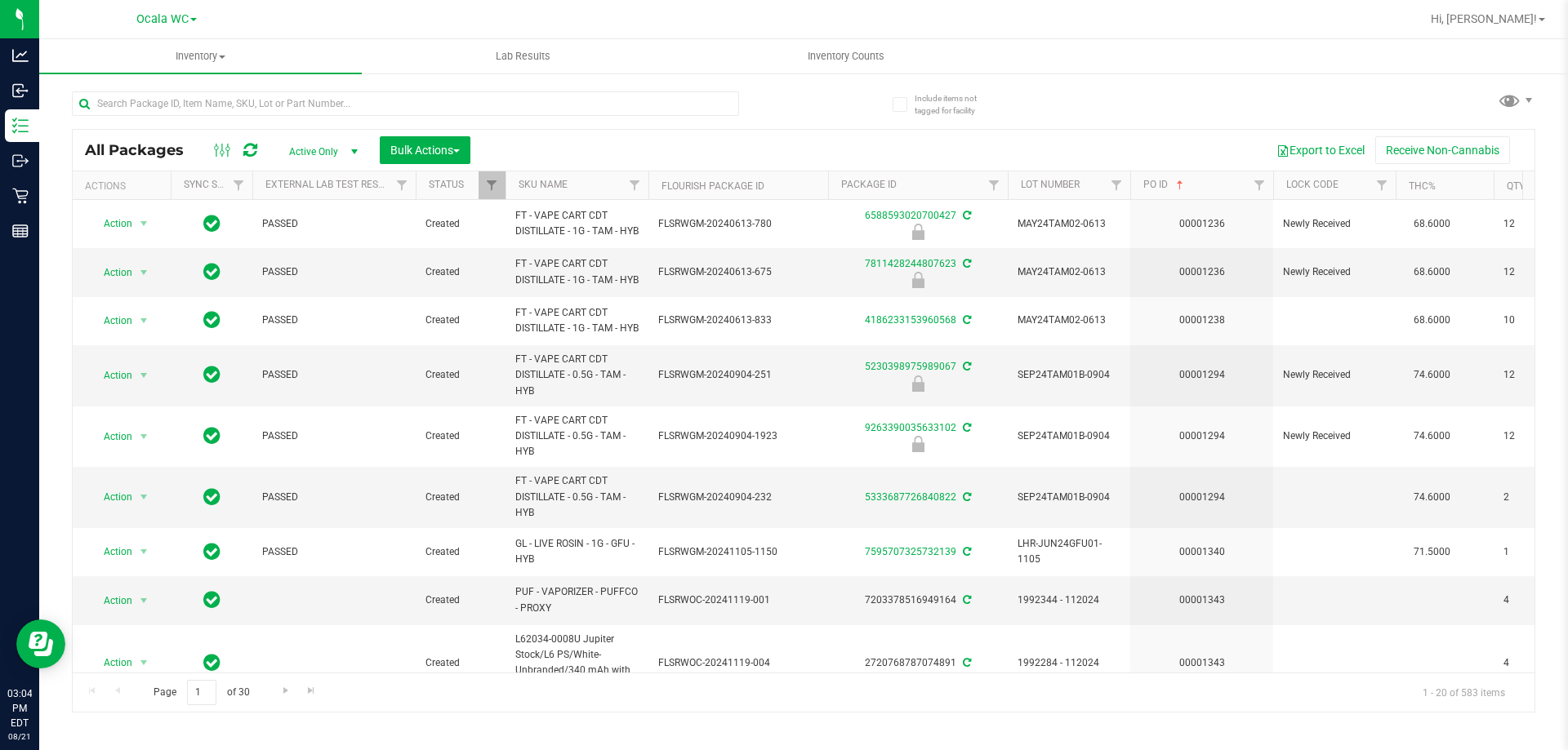
click at [1228, 186] on th "PO ID" at bounding box center [1201, 186] width 143 height 29
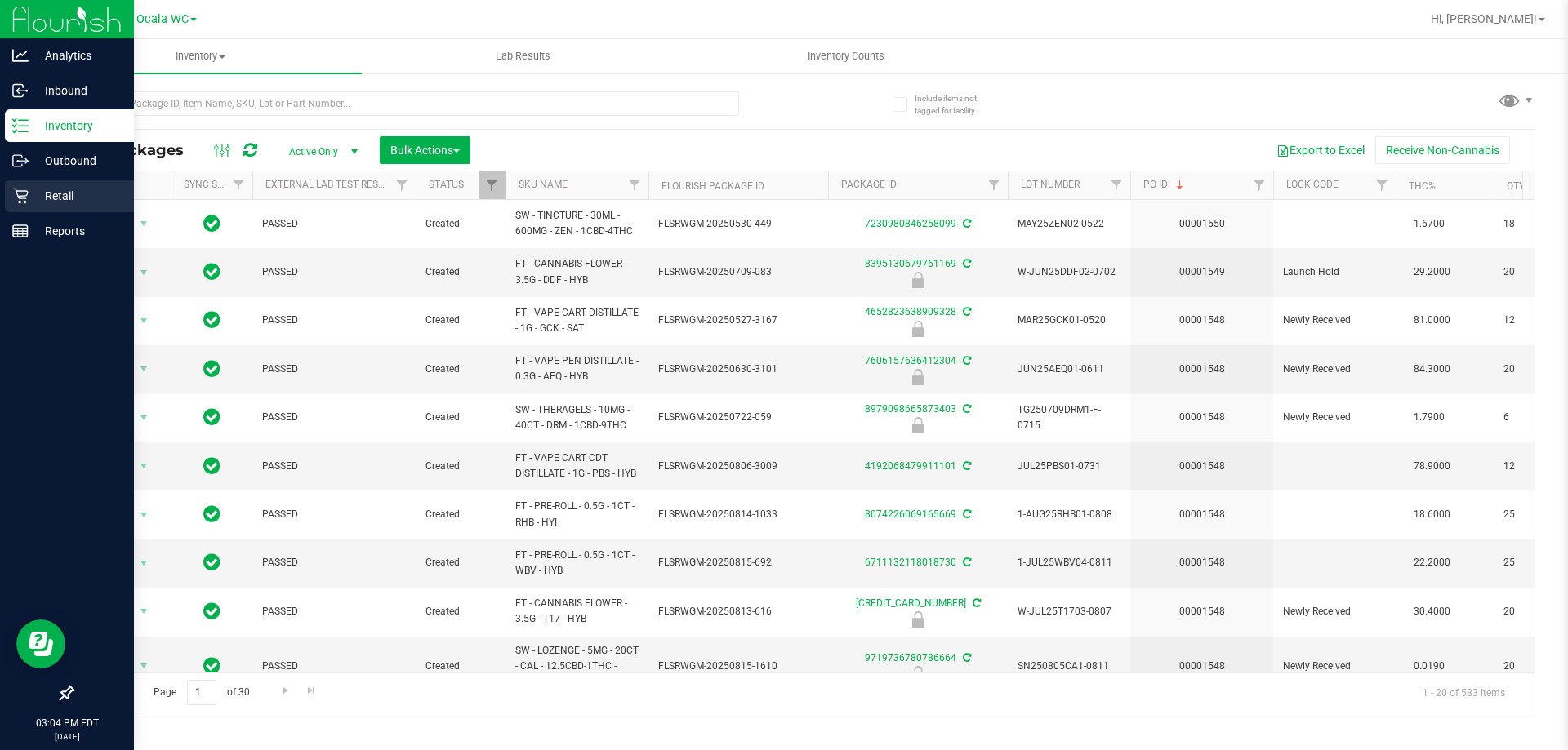
click at [15, 202] on icon at bounding box center [20, 196] width 16 height 16
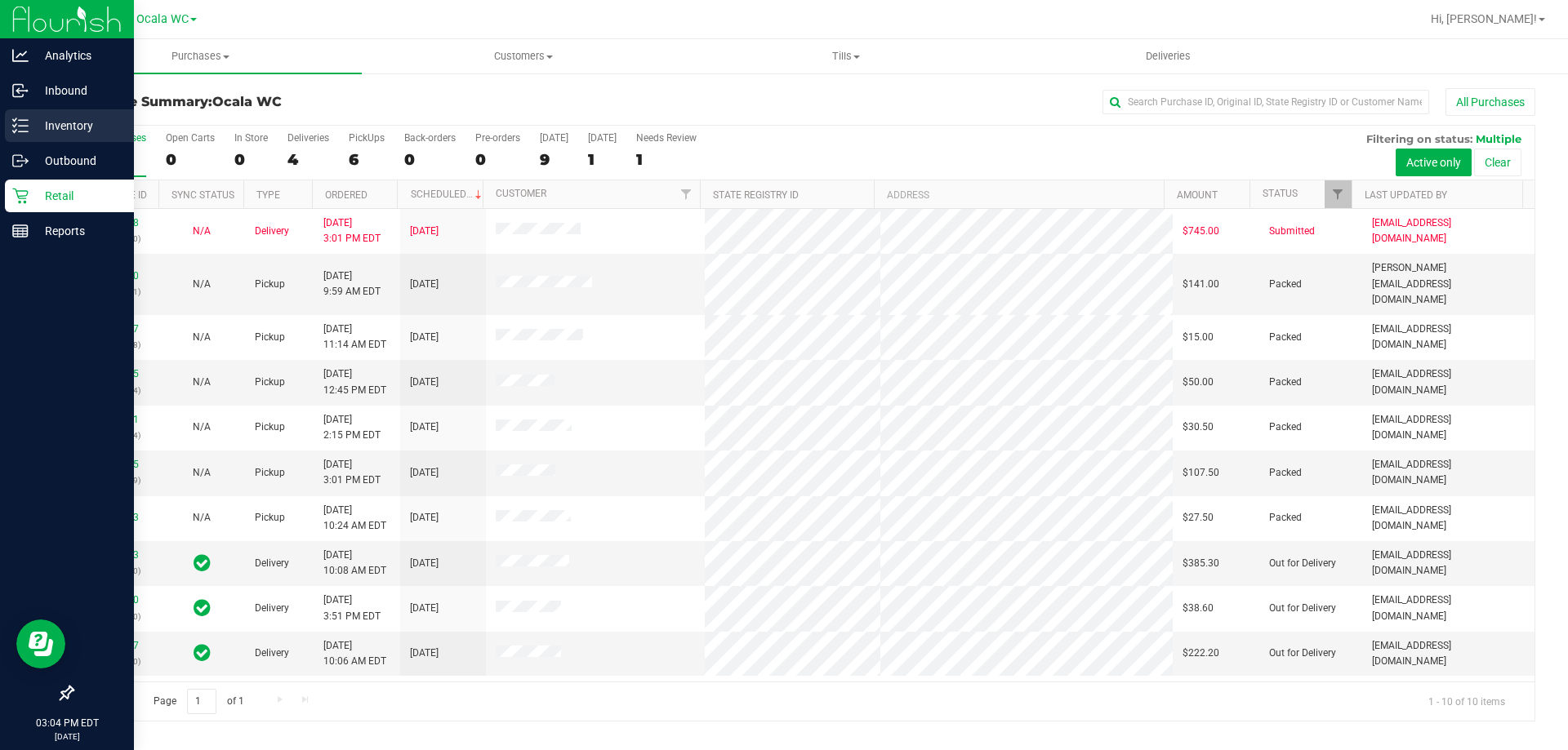
click at [32, 119] on p "Inventory" at bounding box center [78, 126] width 98 height 20
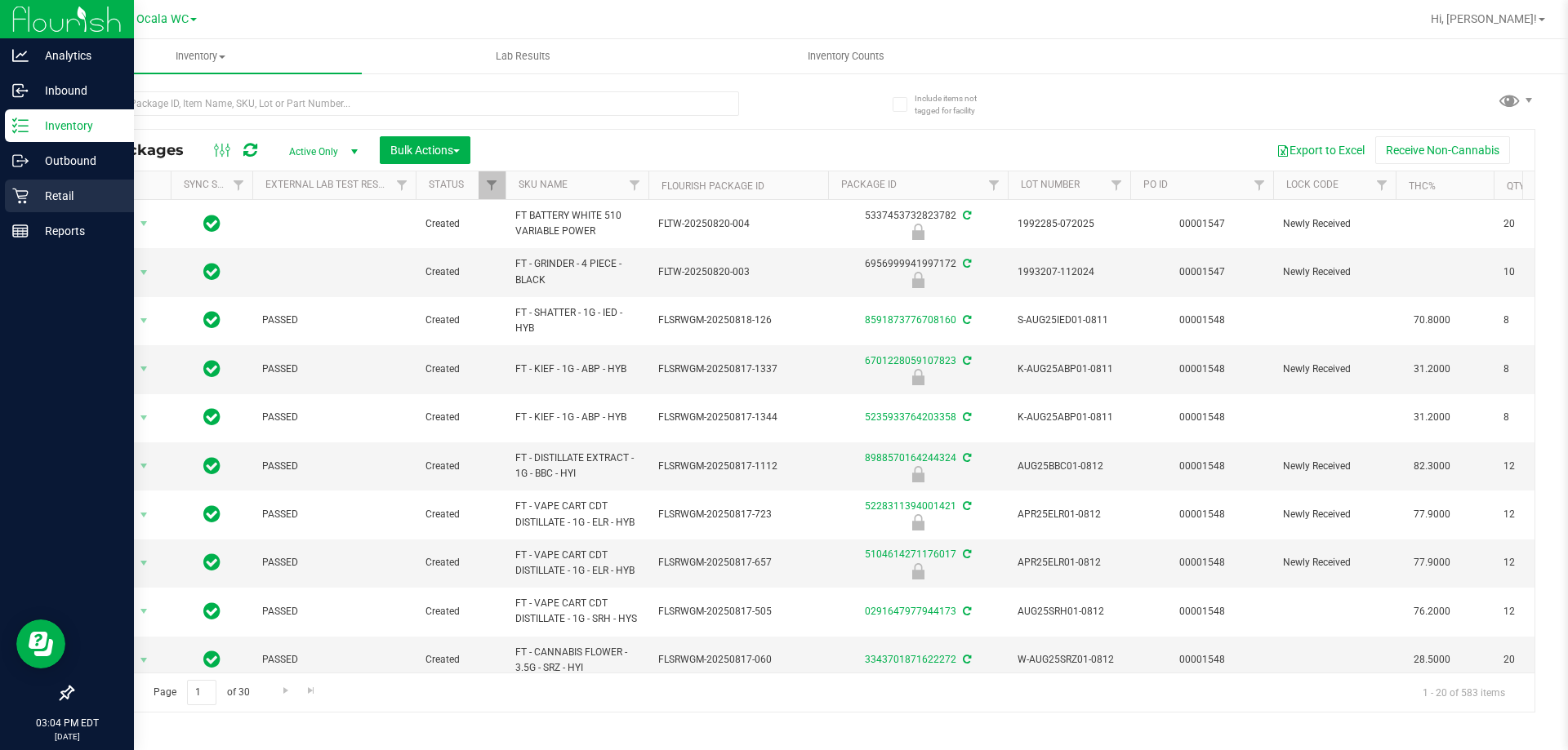
click at [65, 202] on p "Retail" at bounding box center [78, 196] width 98 height 20
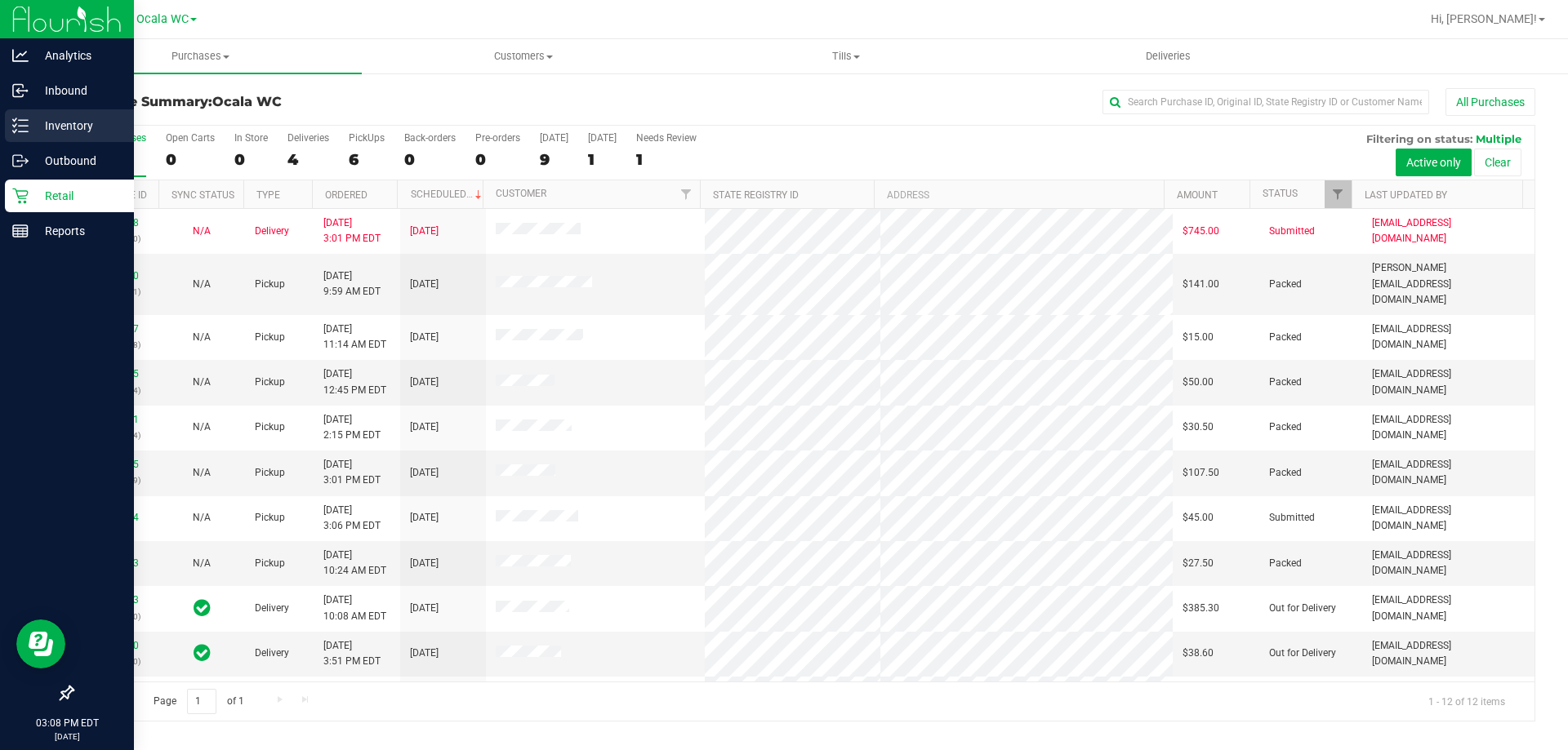
click at [23, 124] on icon at bounding box center [20, 126] width 16 height 16
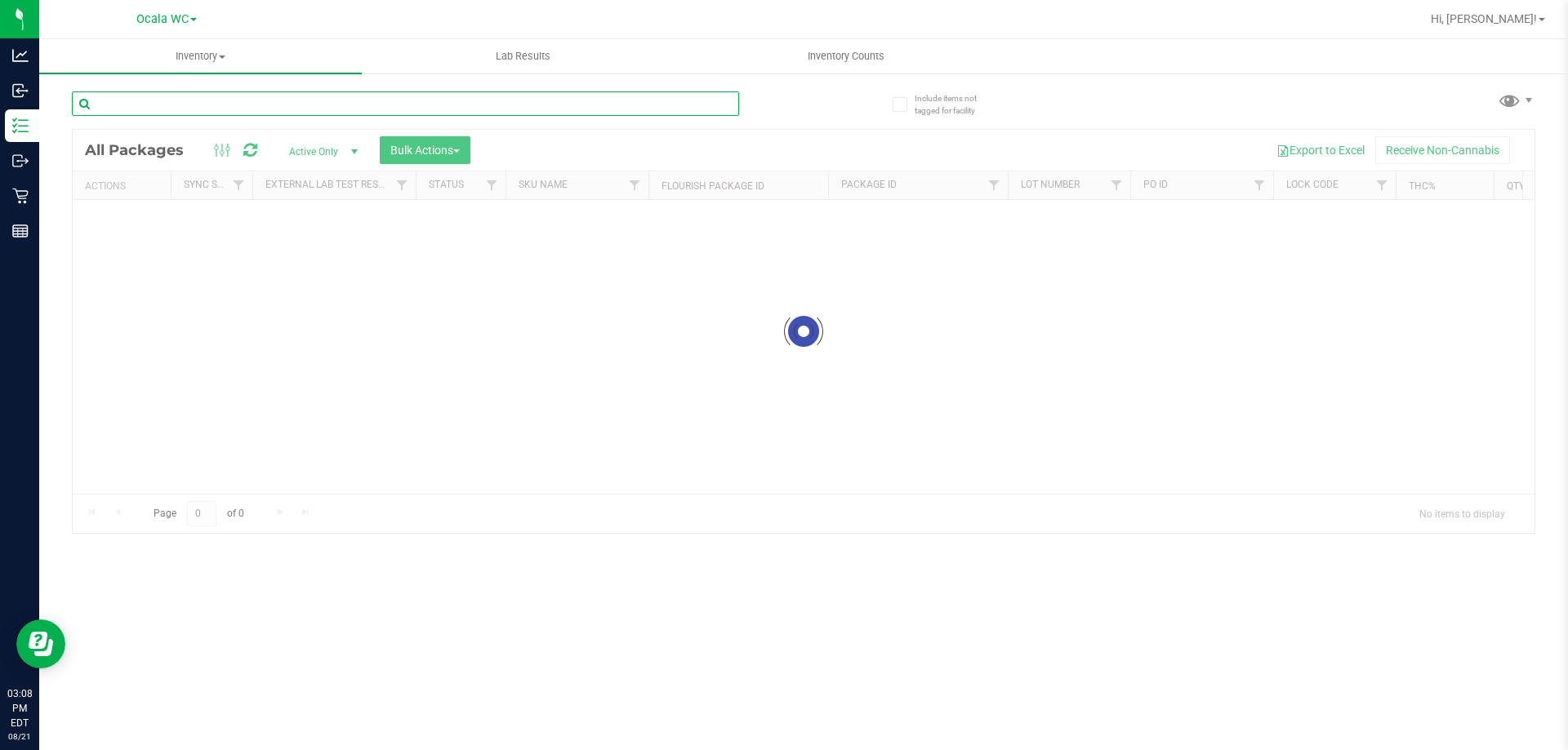
click at [229, 106] on input "text" at bounding box center [405, 104] width 667 height 25
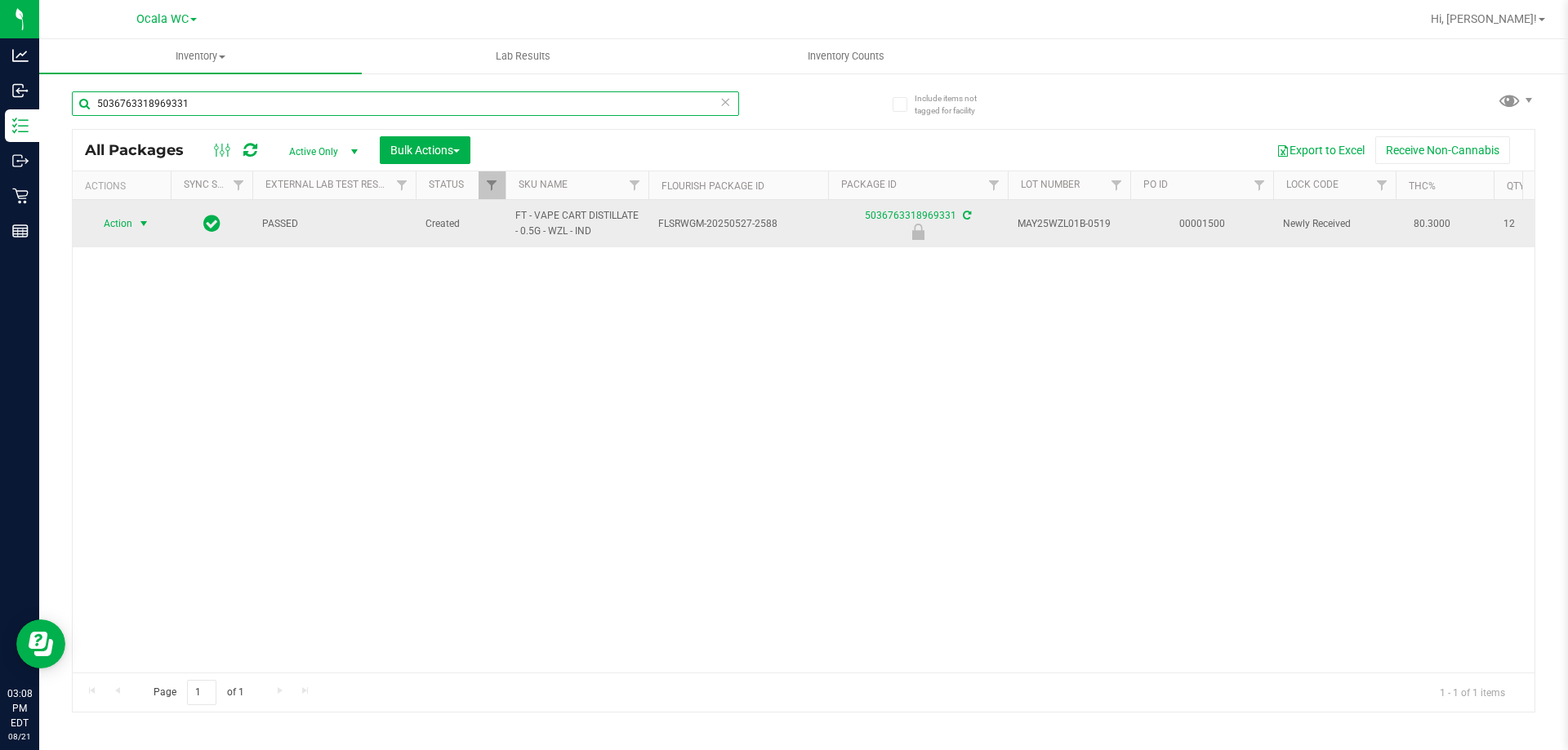
type input "5036763318969331"
click at [133, 227] on span "Action" at bounding box center [111, 223] width 44 height 23
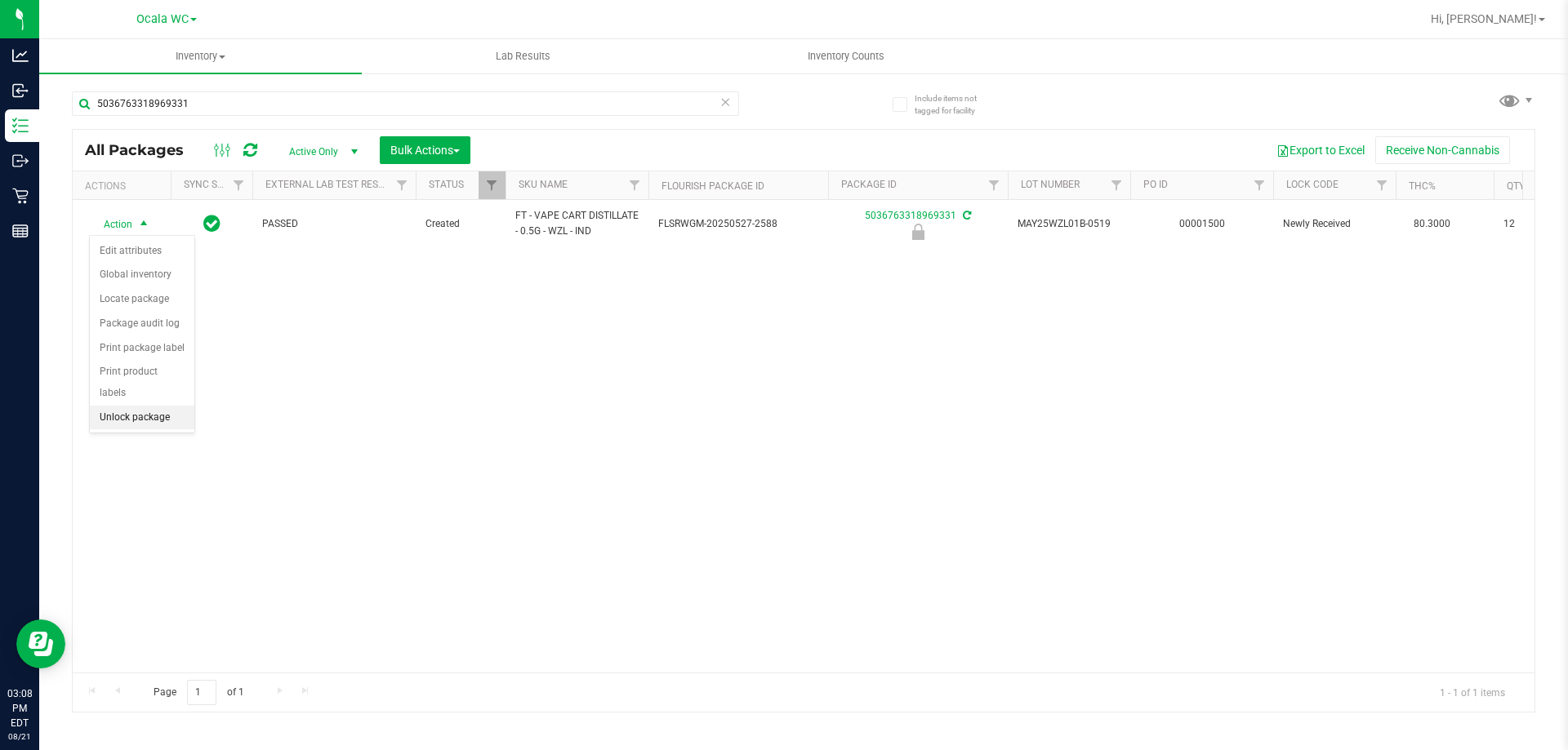
click at [162, 406] on li "Unlock package" at bounding box center [142, 418] width 105 height 25
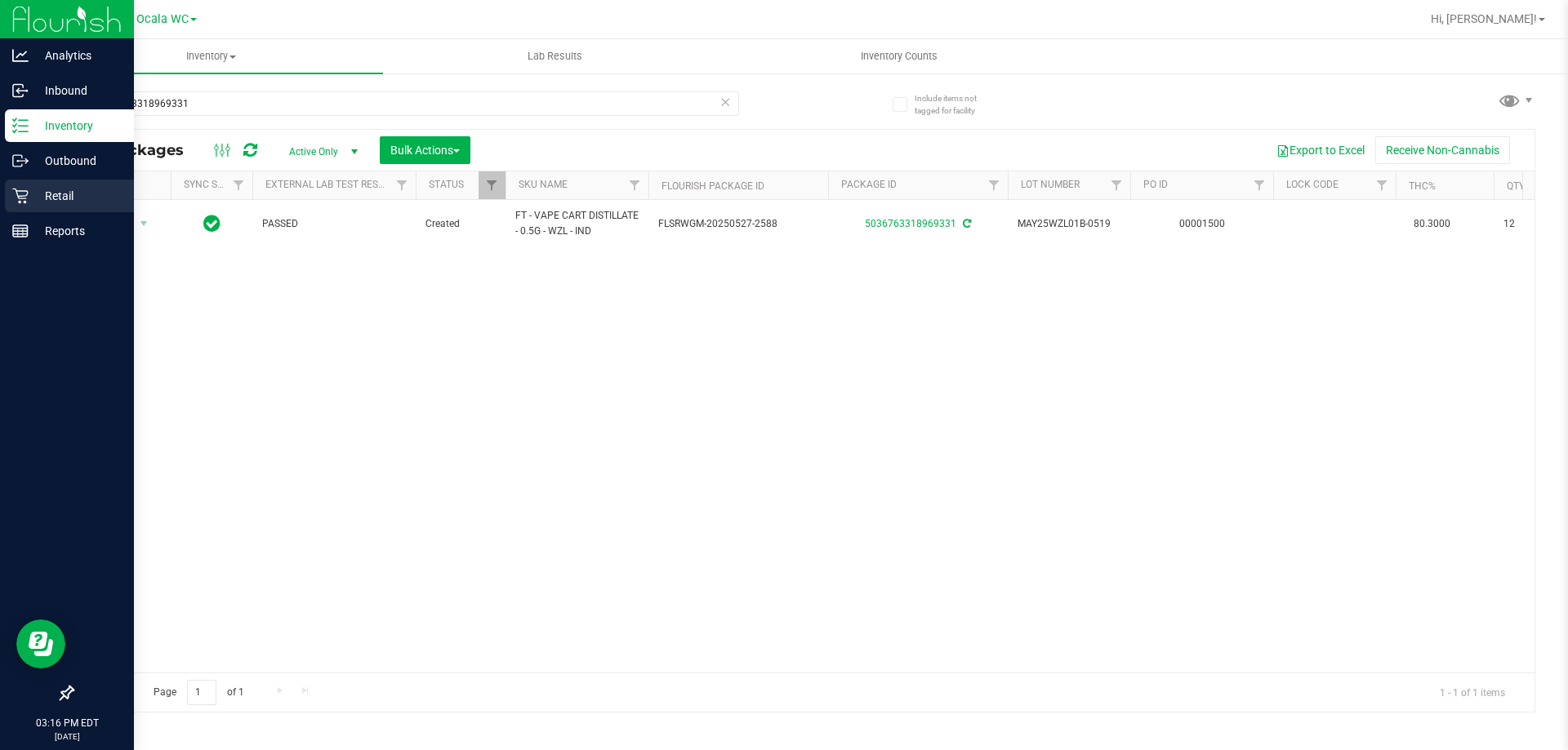
click at [34, 196] on p "Retail" at bounding box center [78, 196] width 98 height 20
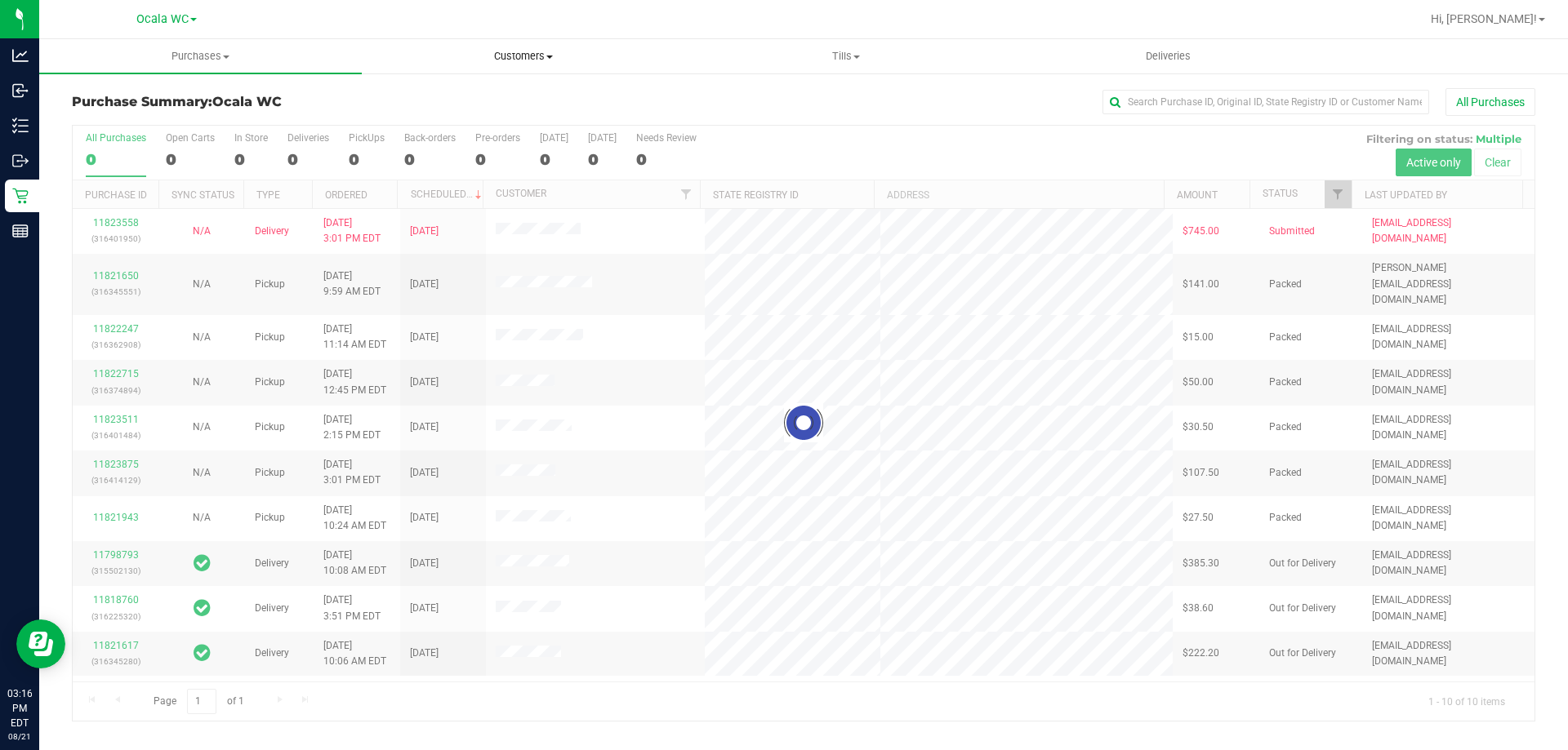
click at [544, 60] on span "Customers" at bounding box center [523, 56] width 321 height 15
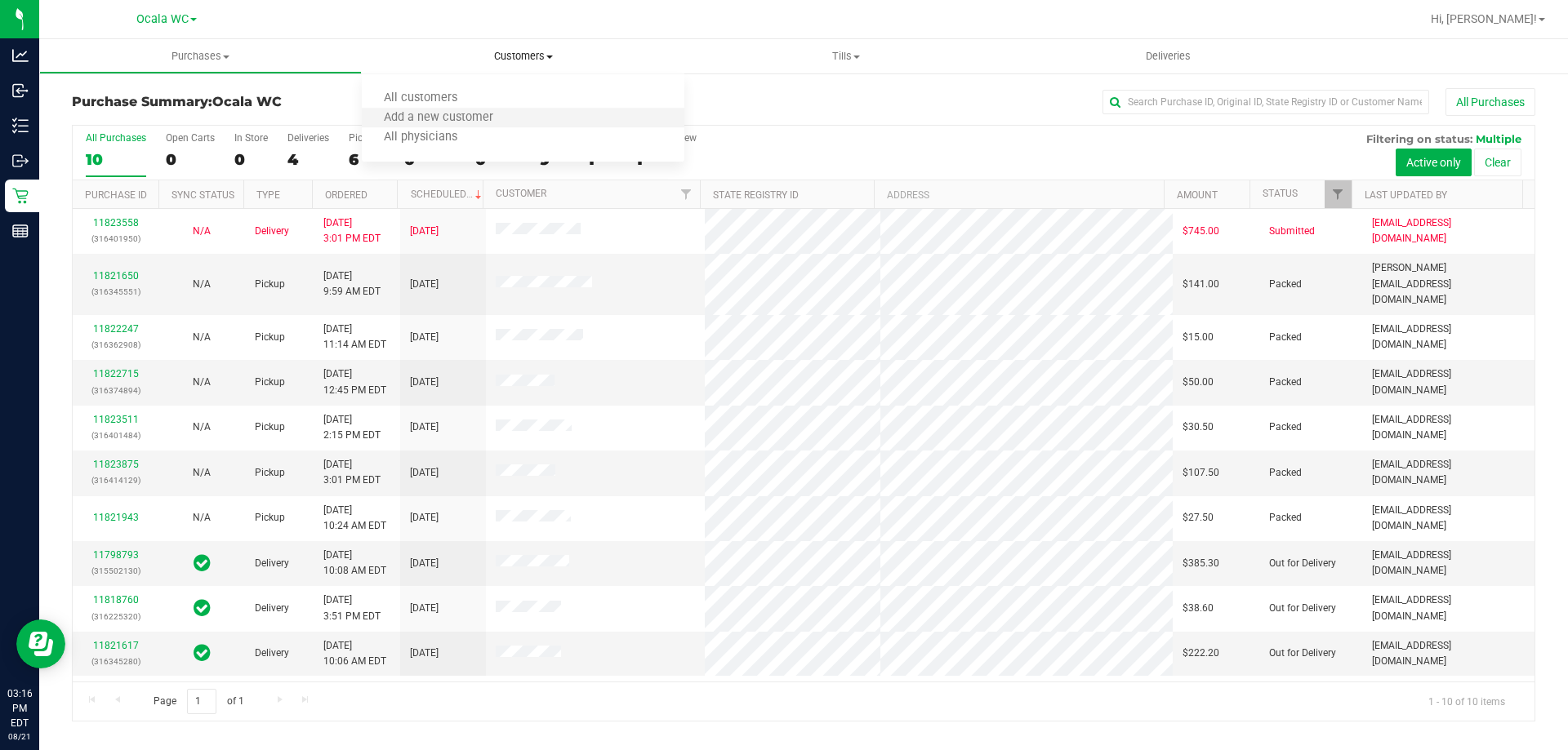
click at [495, 110] on li "Add a new customer" at bounding box center [523, 119] width 322 height 20
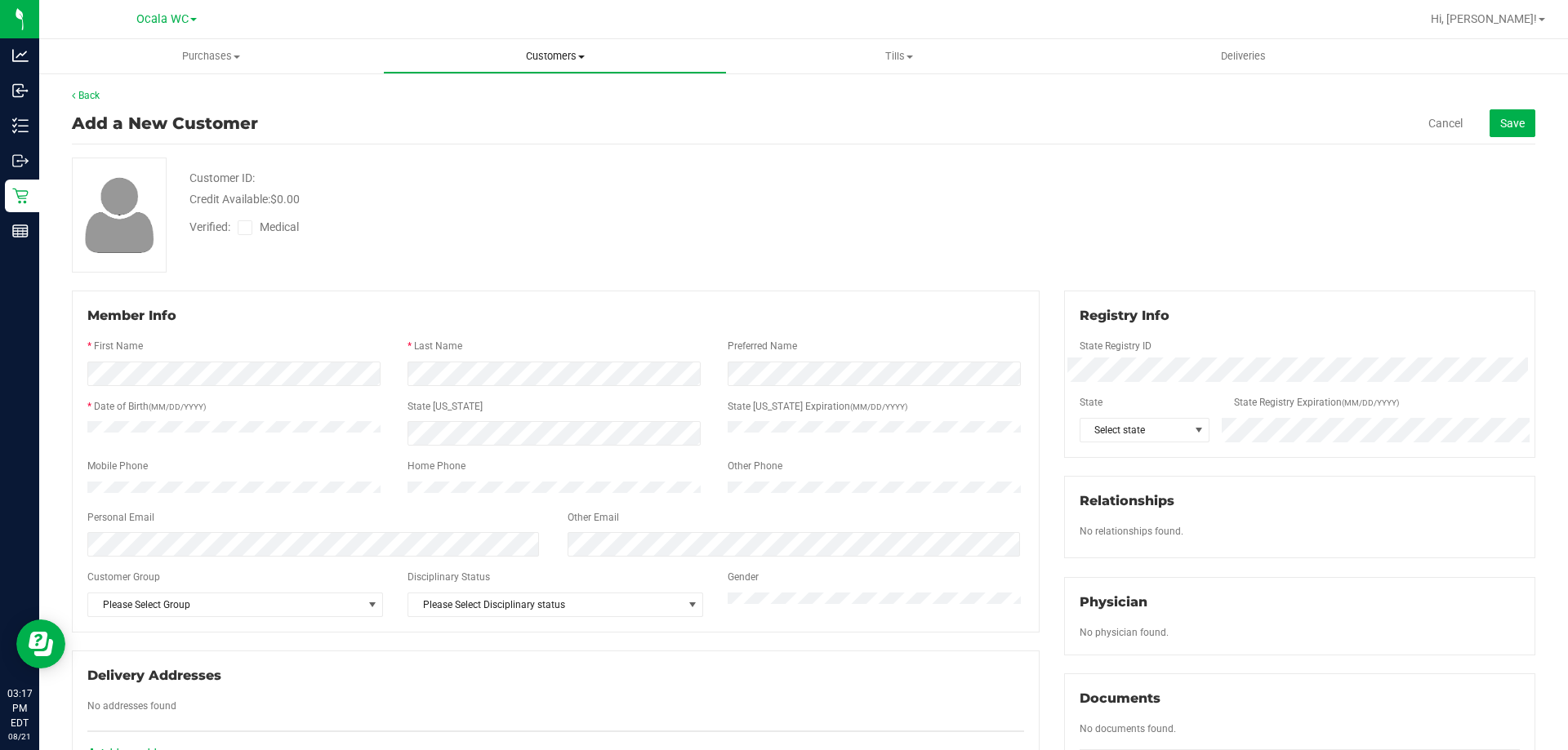
click at [542, 57] on span "Customers" at bounding box center [555, 56] width 342 height 15
click at [526, 89] on li "All customers" at bounding box center [555, 99] width 344 height 20
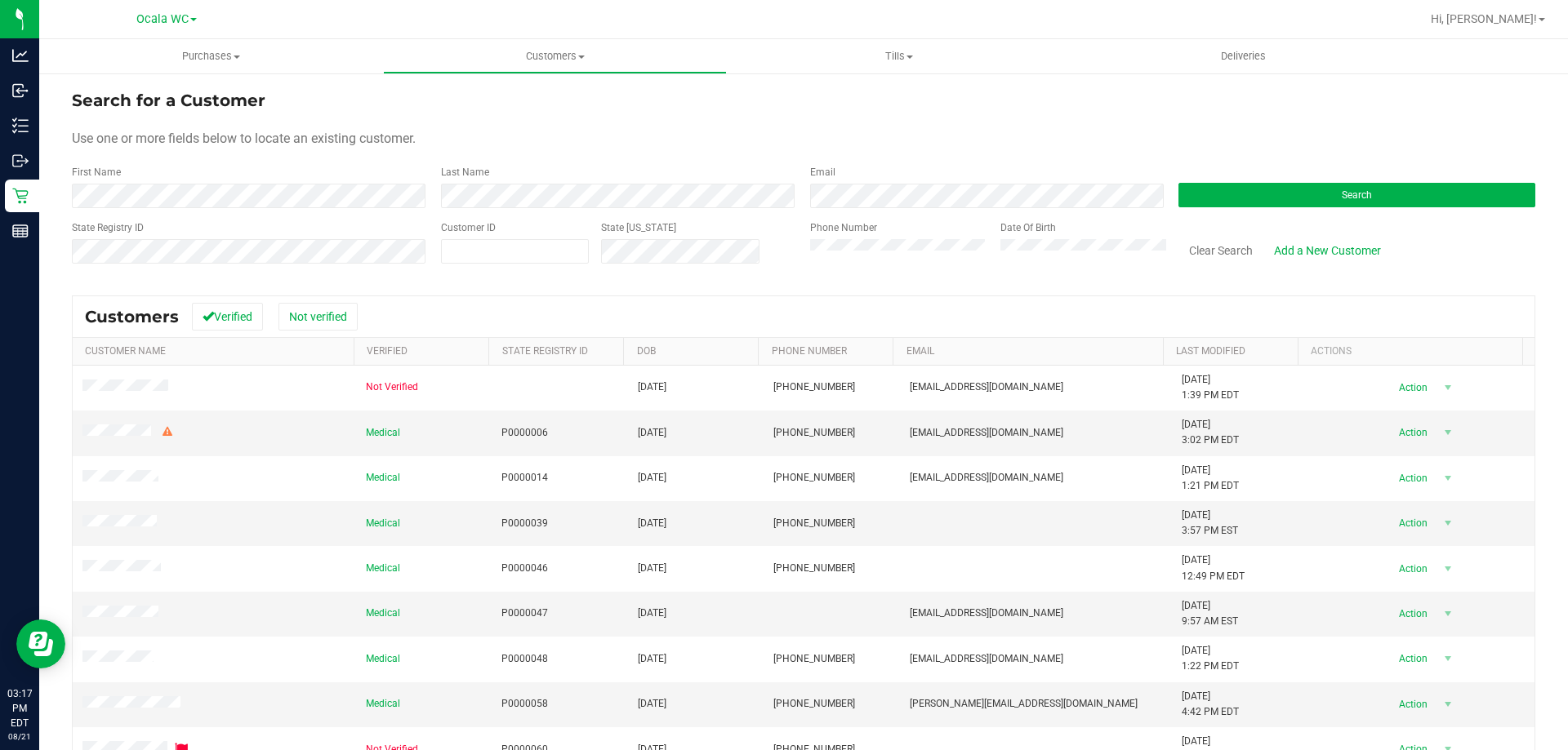
click at [190, 178] on div "First Name" at bounding box center [250, 186] width 357 height 43
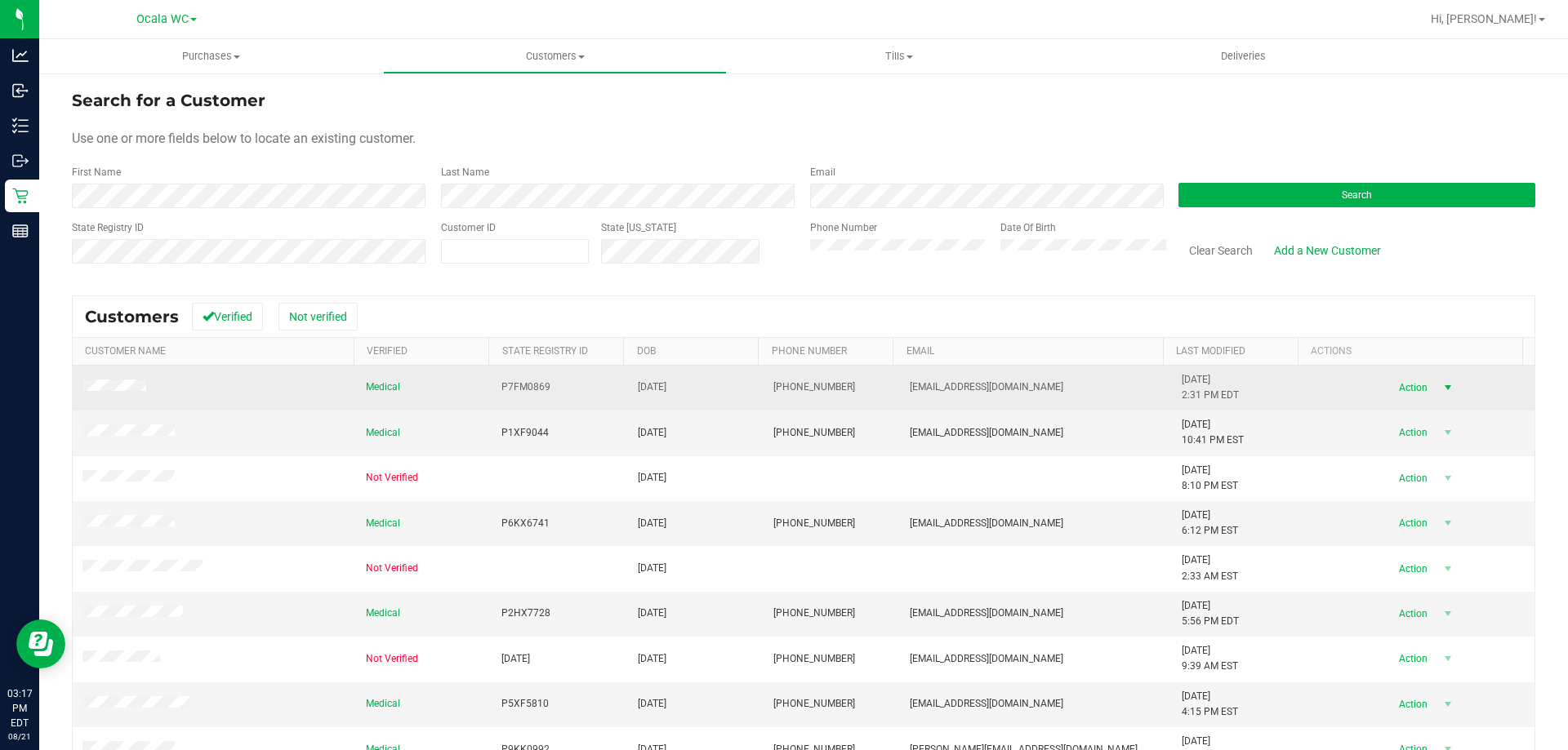
click at [1441, 385] on span "select" at bounding box center [1448, 388] width 13 height 13
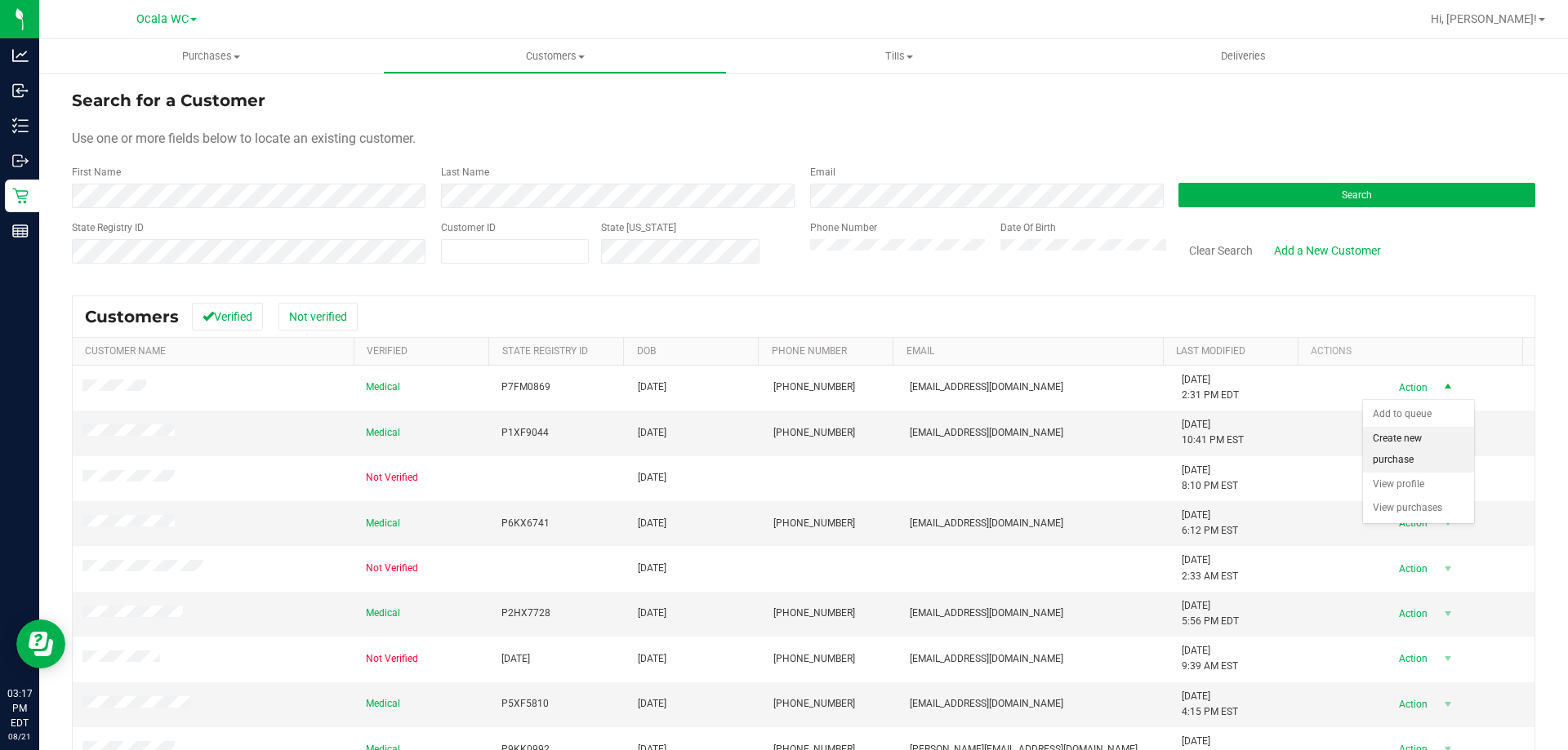
click at [1413, 458] on li "Create new purchase" at bounding box center [1418, 449] width 111 height 45
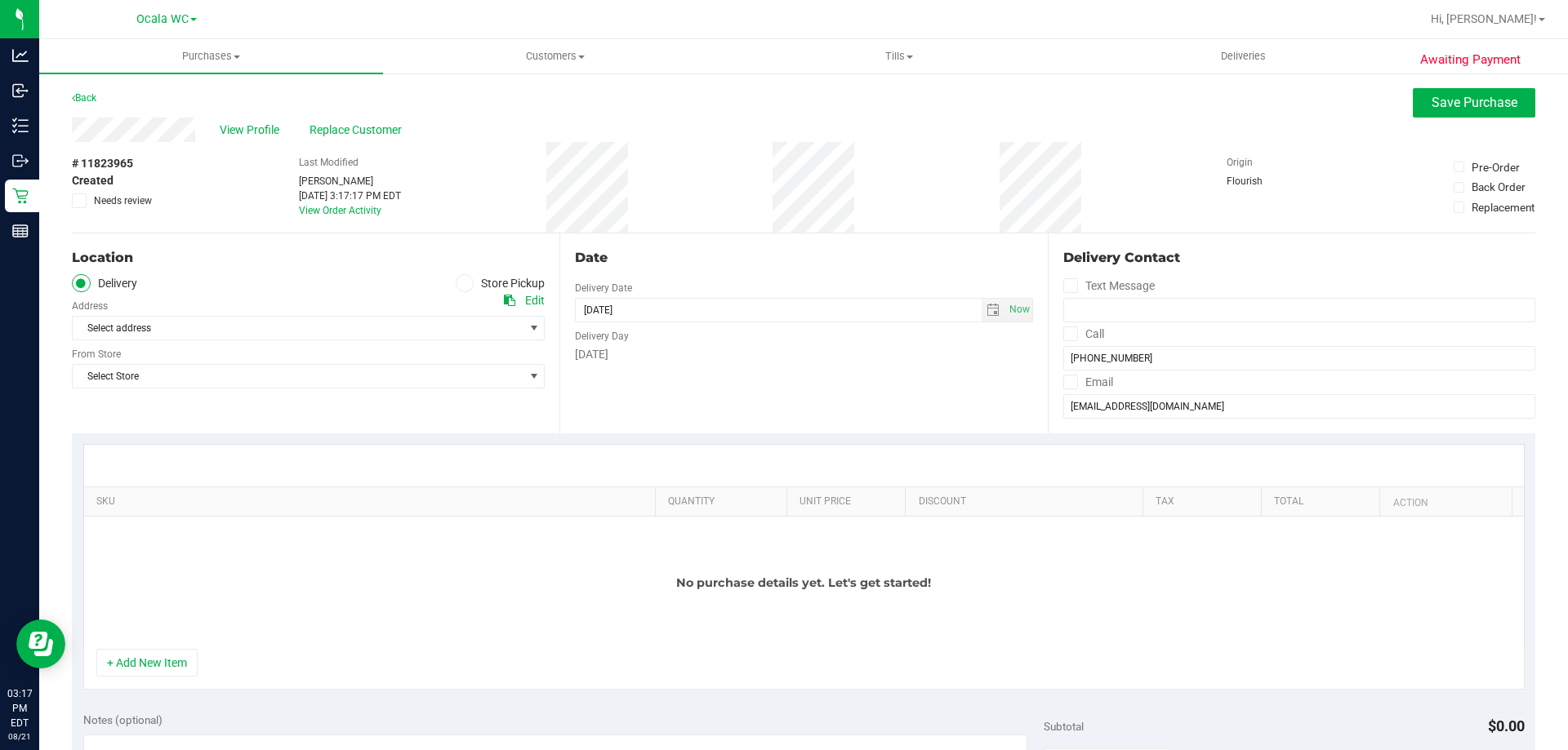
click at [465, 283] on span at bounding box center [465, 283] width 19 height 19
click at [0, 0] on input "Store Pickup" at bounding box center [0, 0] width 0 height 0
click at [267, 322] on span "Select Store" at bounding box center [298, 328] width 451 height 23
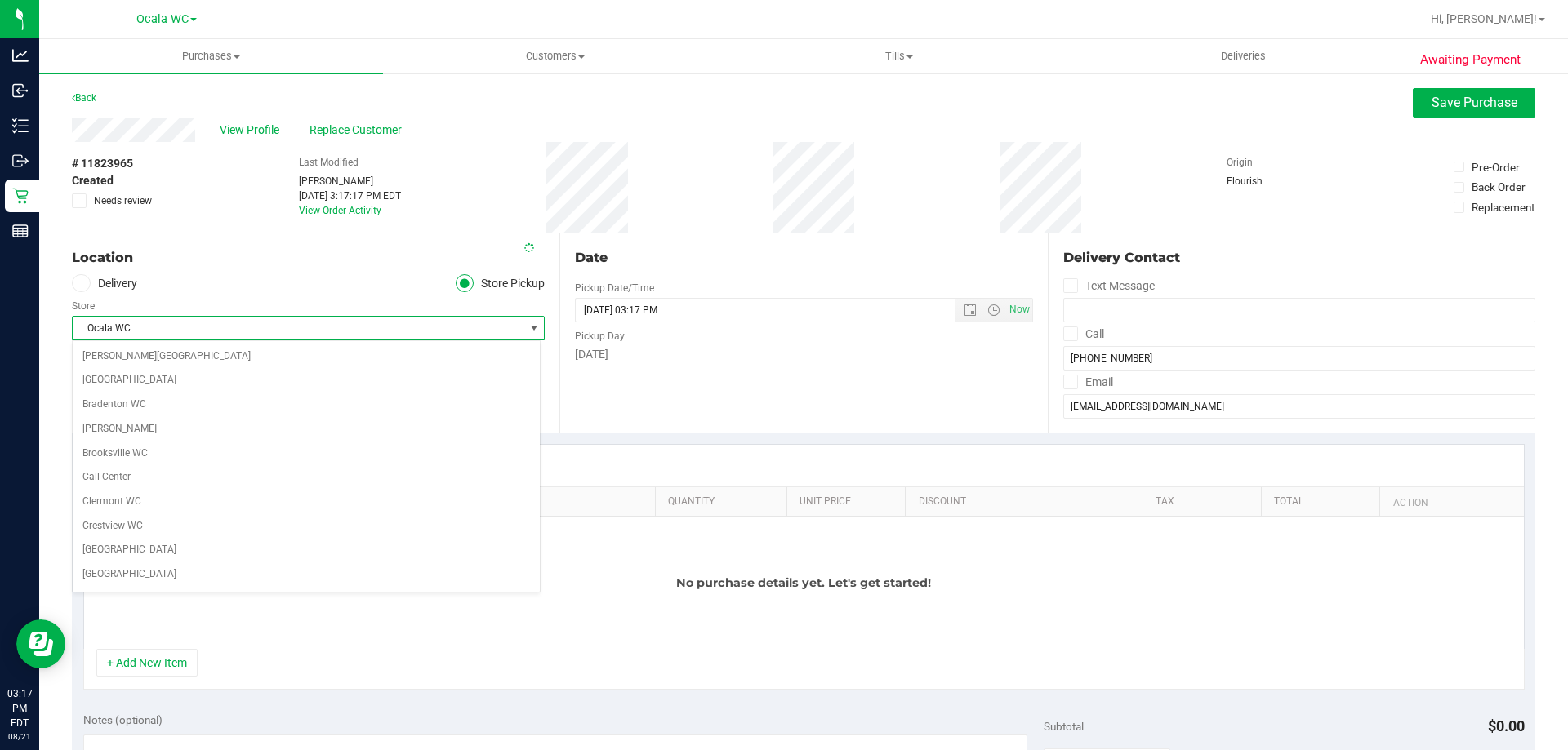
scroll to position [508, 0]
click at [118, 329] on span "Ocala WC" at bounding box center [298, 328] width 451 height 23
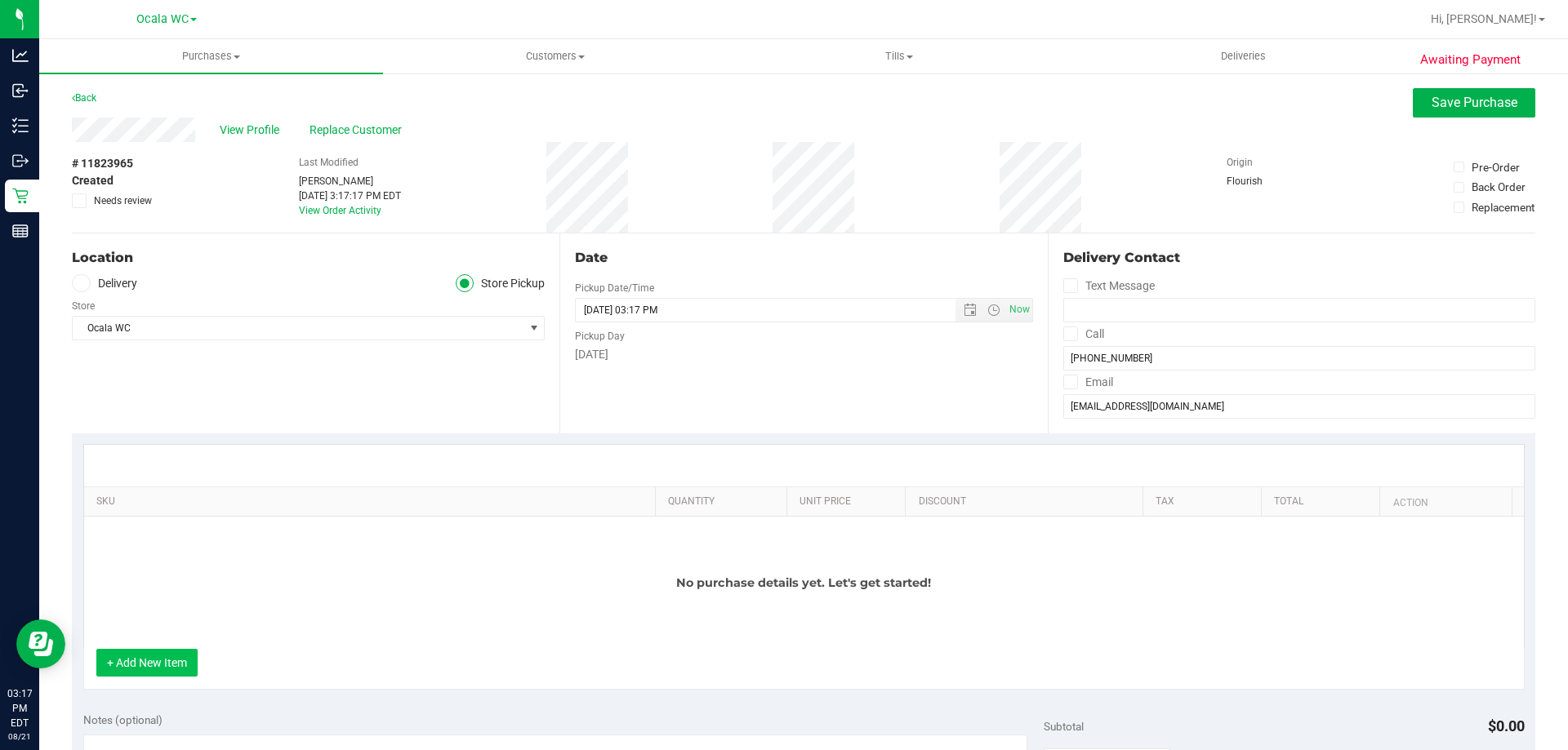
click at [155, 674] on button "+ Add New Item" at bounding box center [147, 662] width 101 height 28
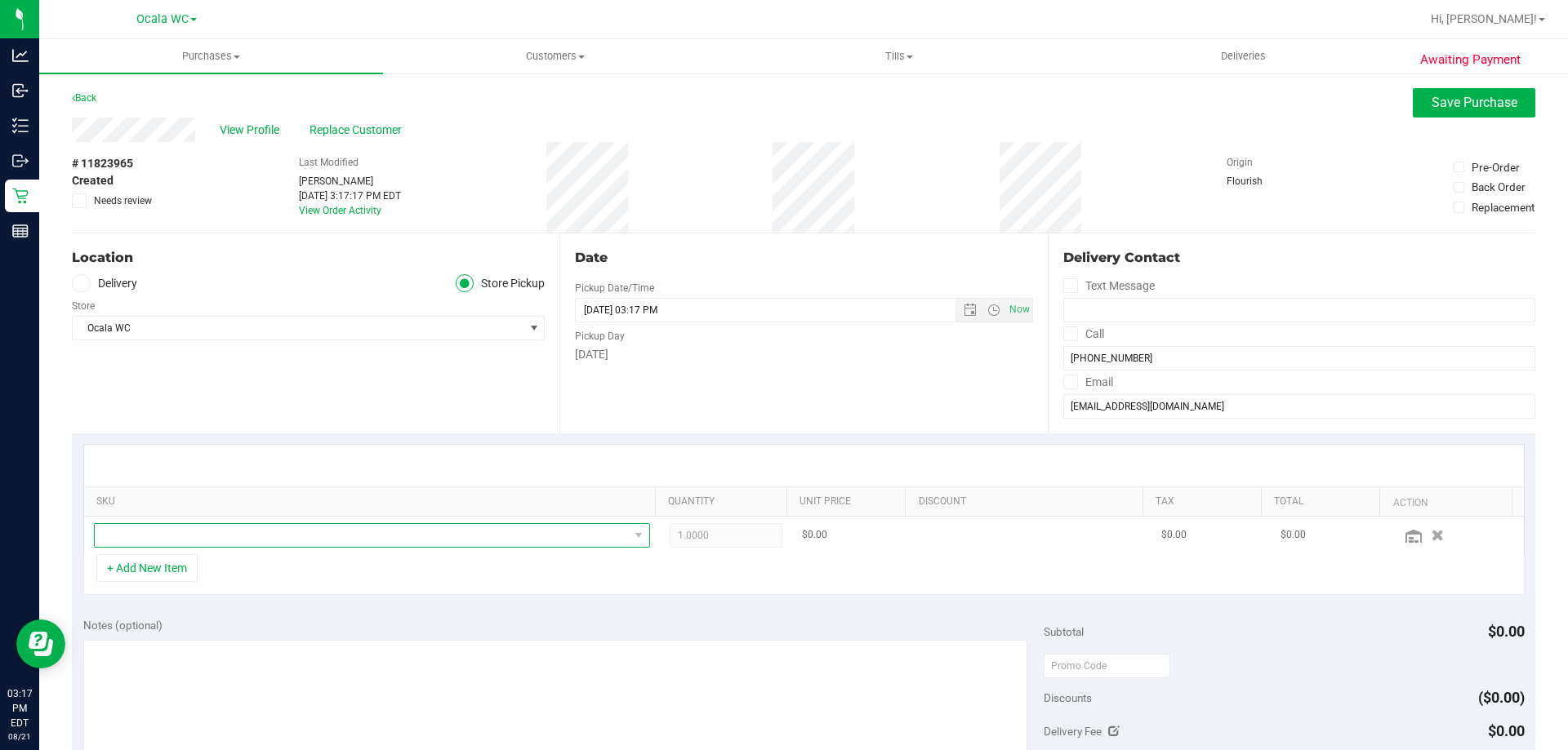
click at [187, 536] on span "NO DATA FOUND" at bounding box center [362, 536] width 534 height 23
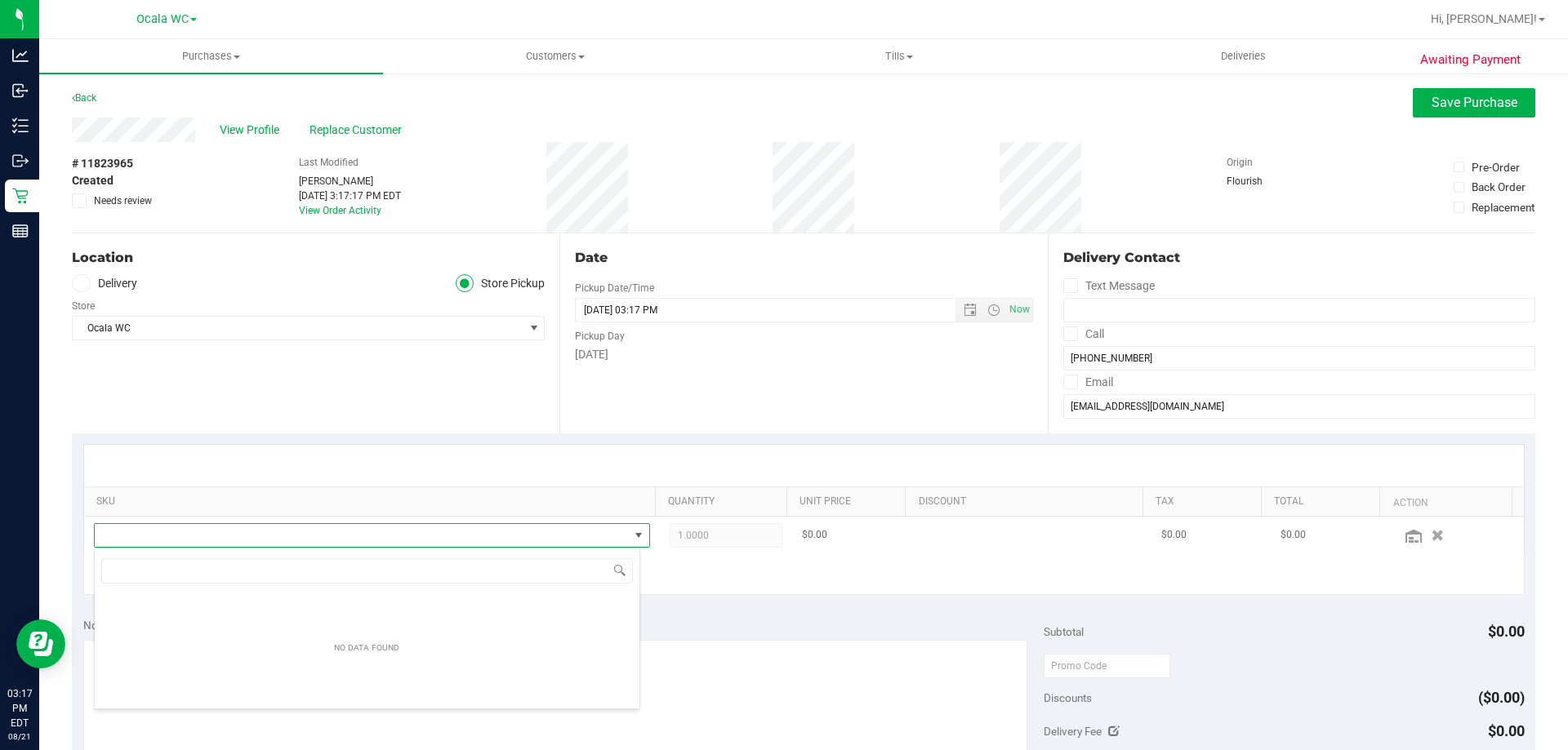
scroll to position [25, 542]
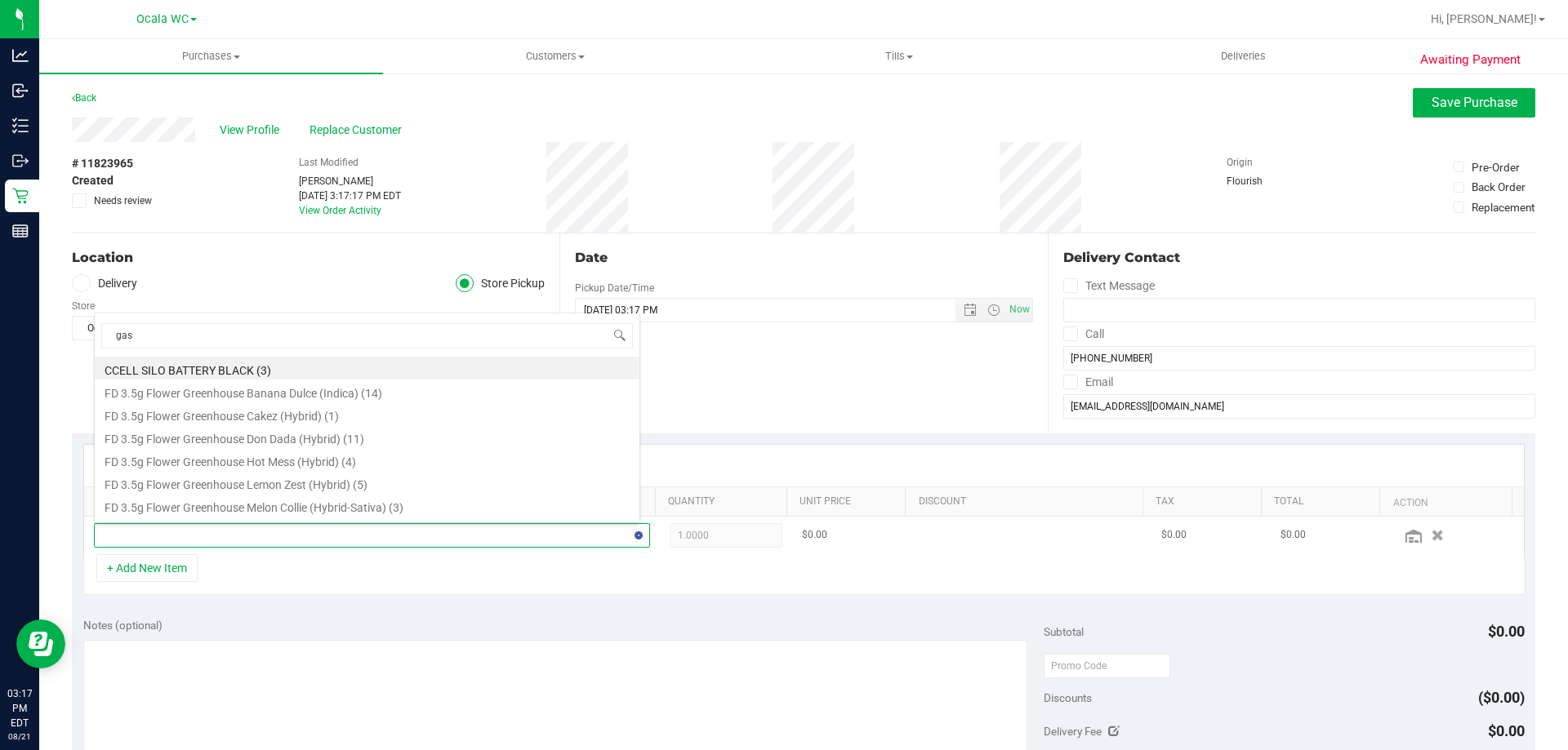
type input "gasp"
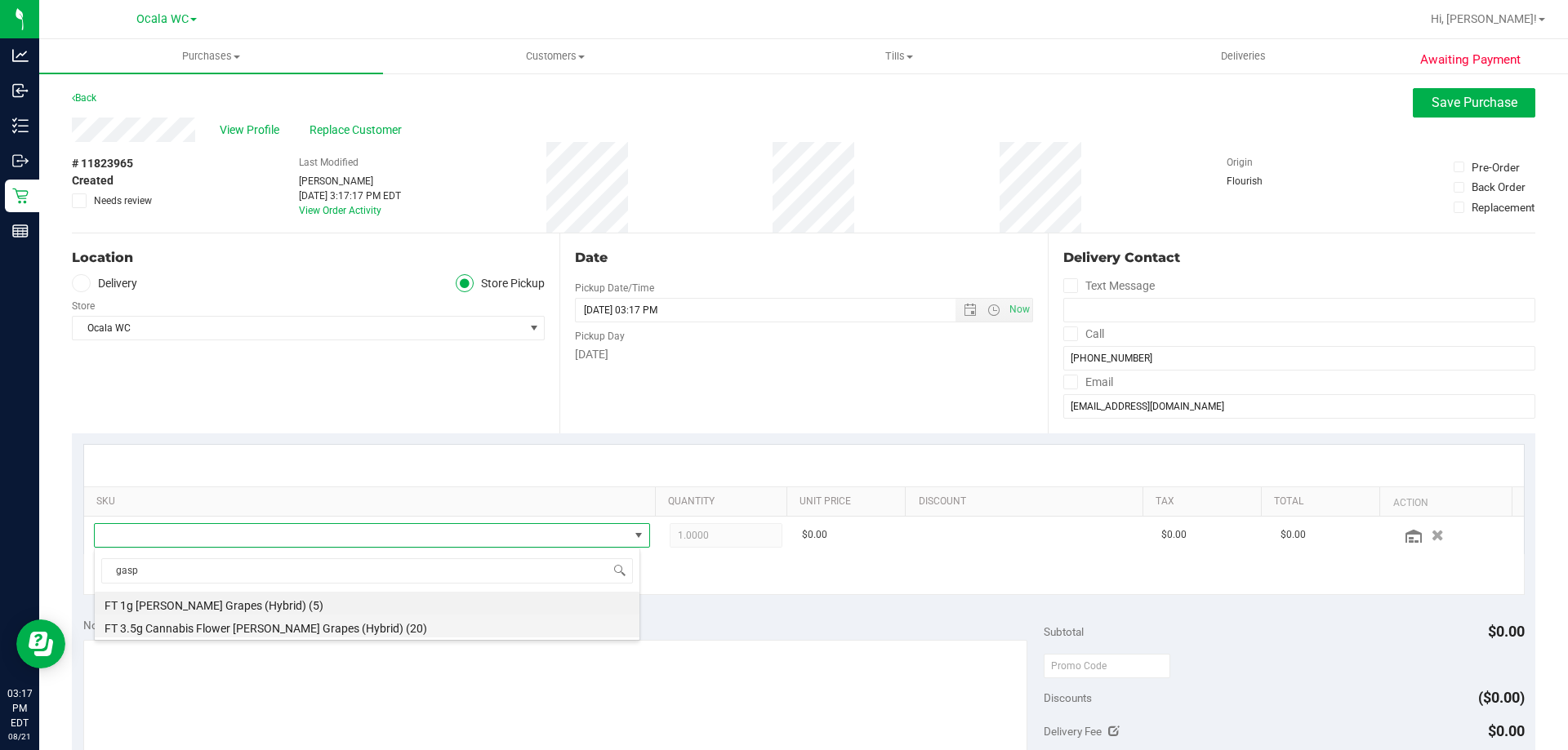
click at [207, 628] on li "FT 3.5g Cannabis Flower Gaspar's Grapes (Hybrid) (20)" at bounding box center [367, 626] width 545 height 23
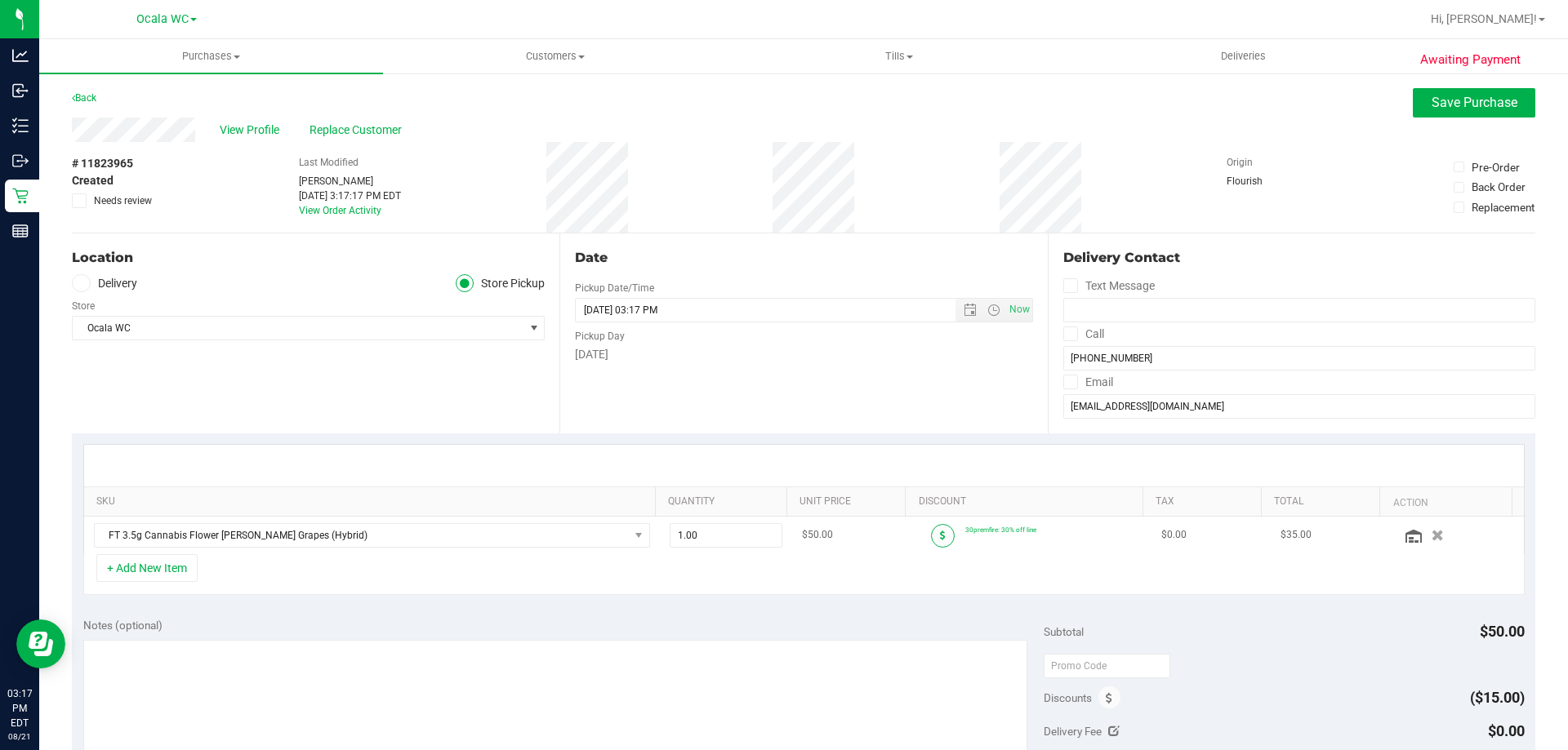
click at [931, 531] on span at bounding box center [943, 536] width 24 height 24
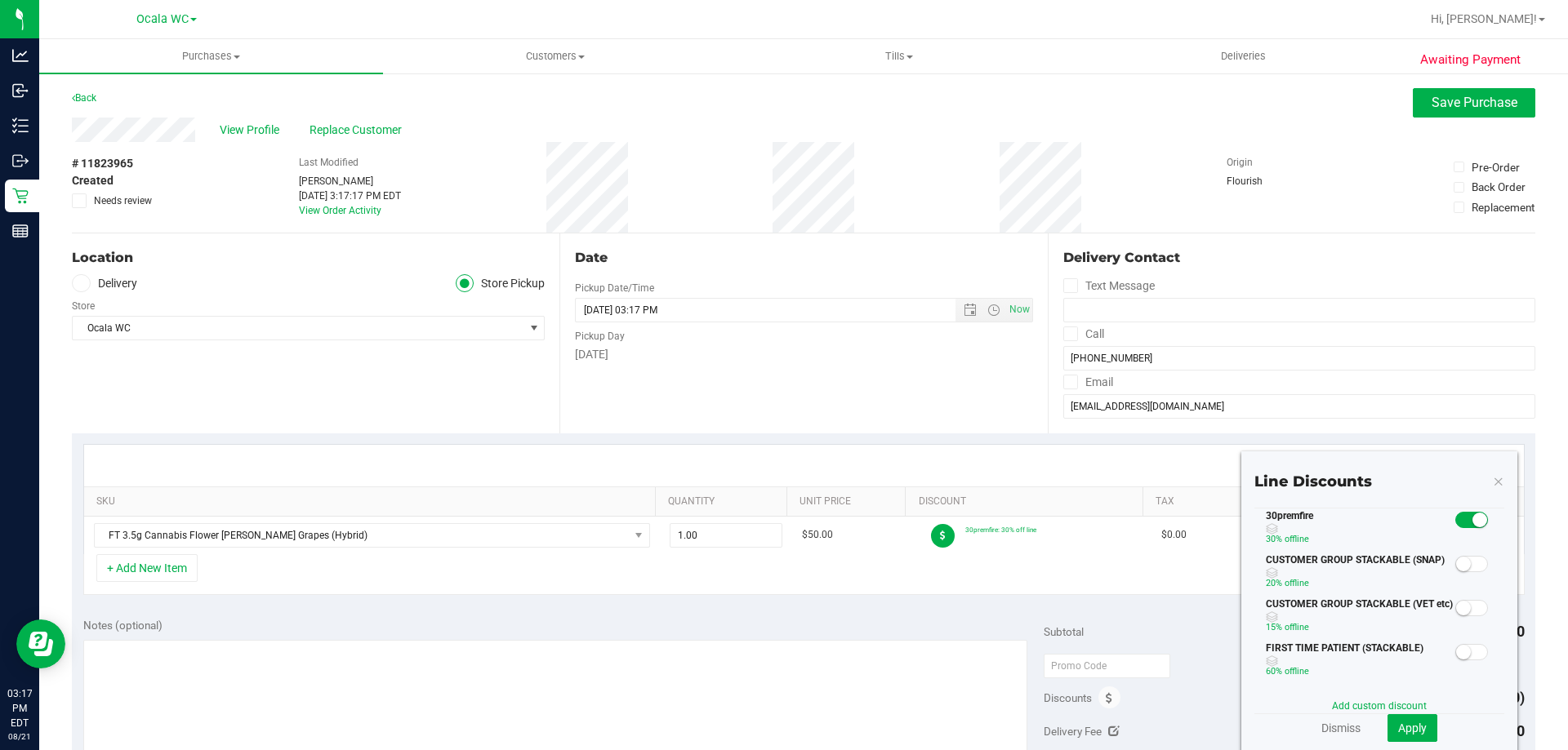
click at [1458, 520] on span at bounding box center [1471, 520] width 33 height 16
click at [1404, 728] on span "Apply" at bounding box center [1412, 728] width 29 height 13
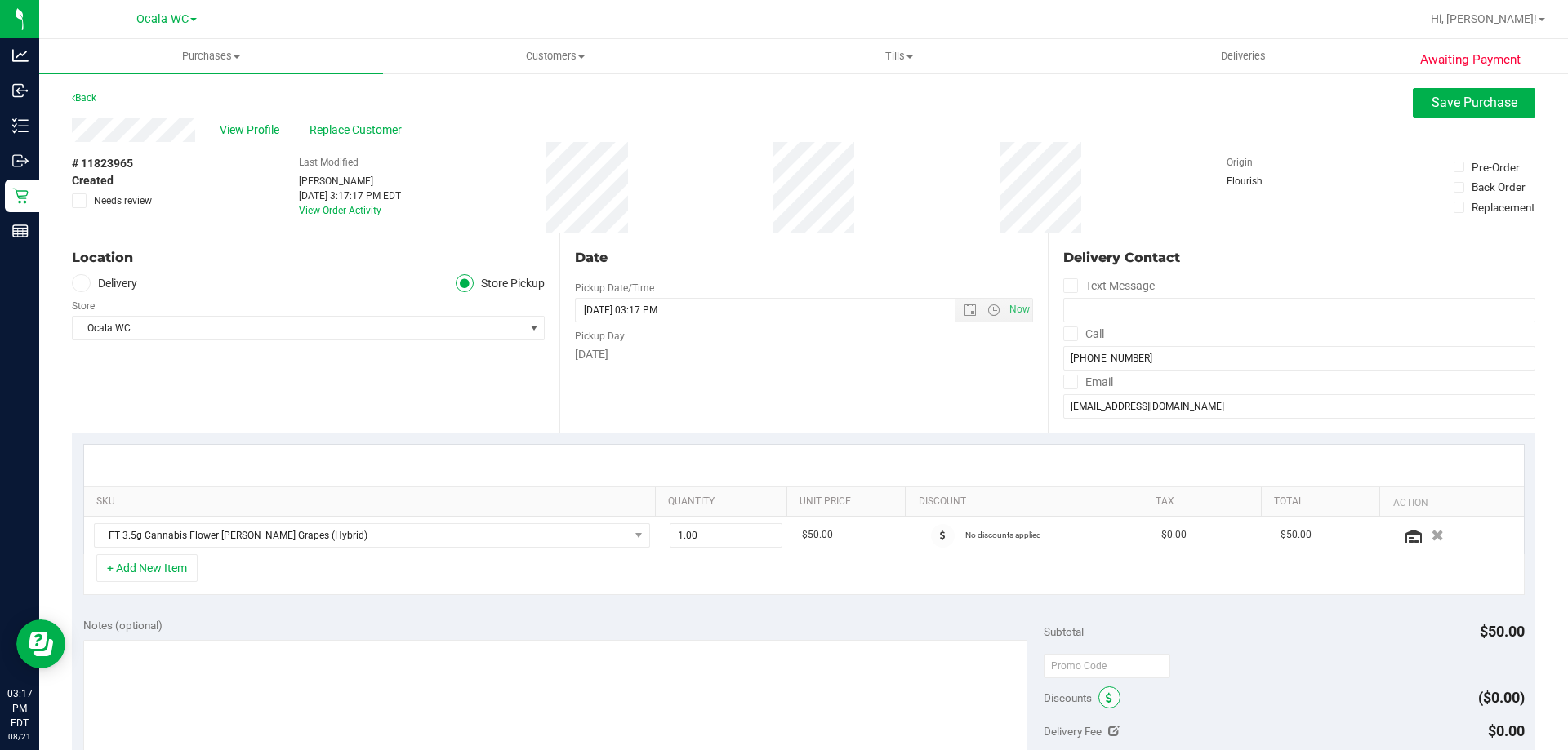
click at [1098, 696] on span at bounding box center [1109, 697] width 22 height 22
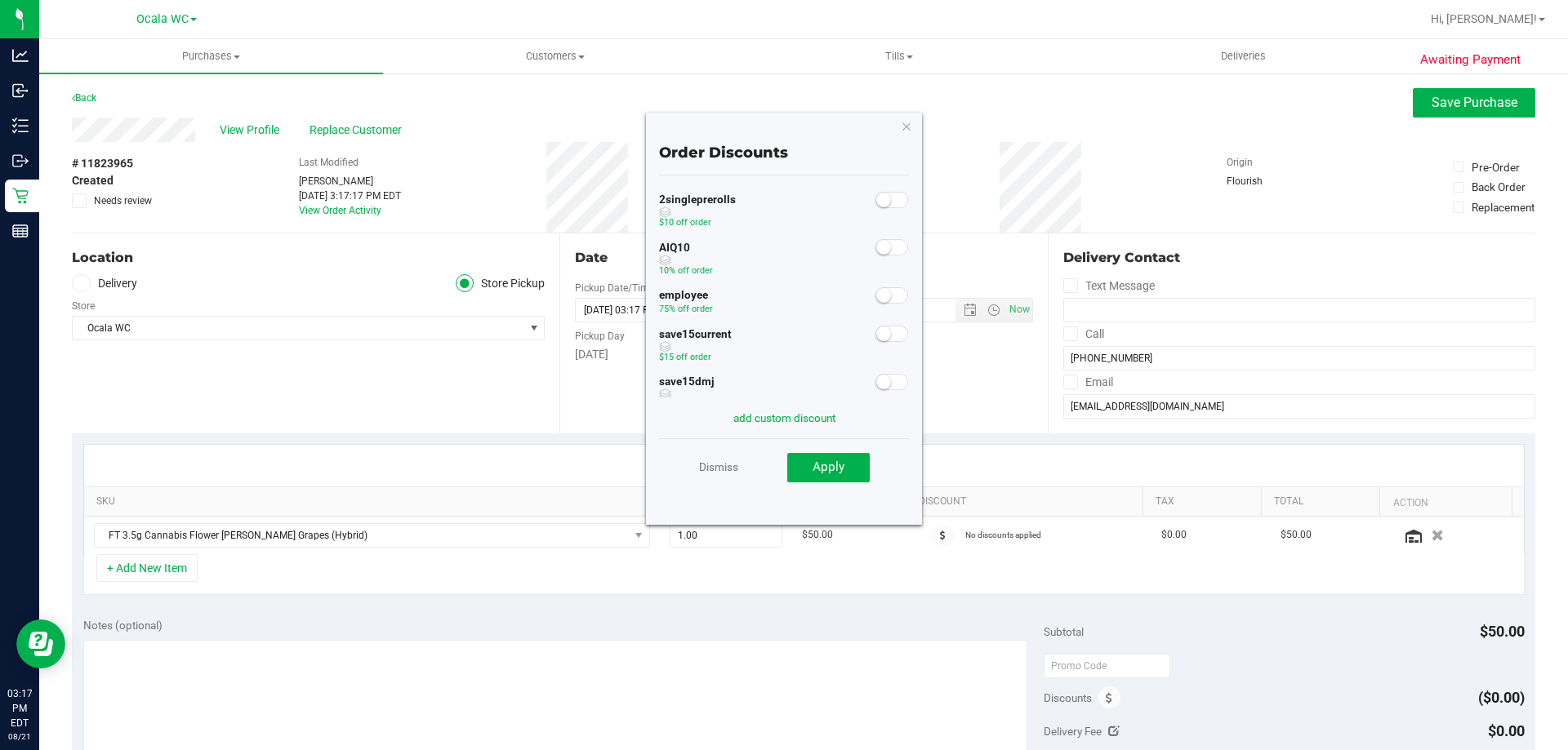
click at [887, 296] on span at bounding box center [892, 295] width 33 height 16
click at [840, 473] on span "Apply" at bounding box center [828, 467] width 32 height 15
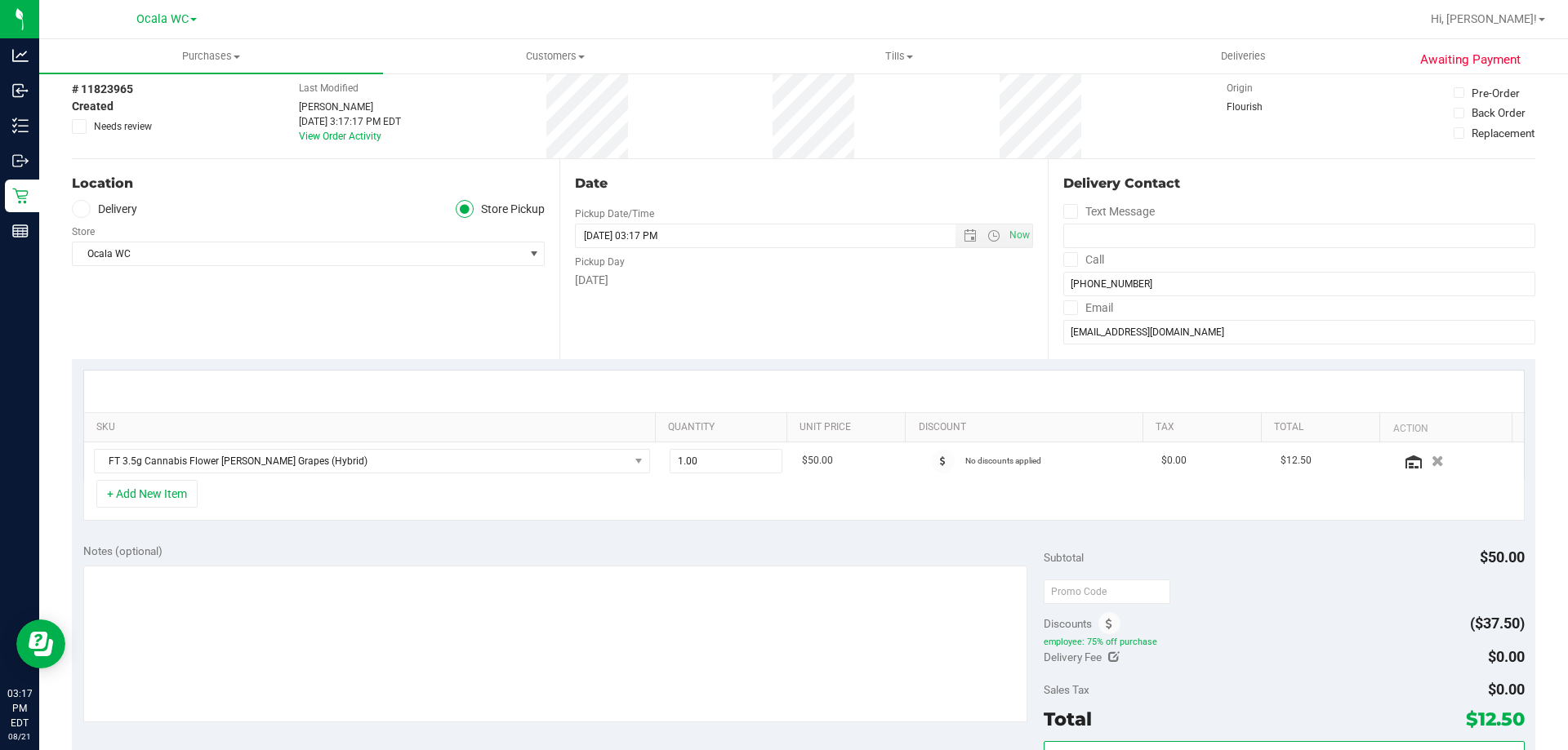
scroll to position [0, 0]
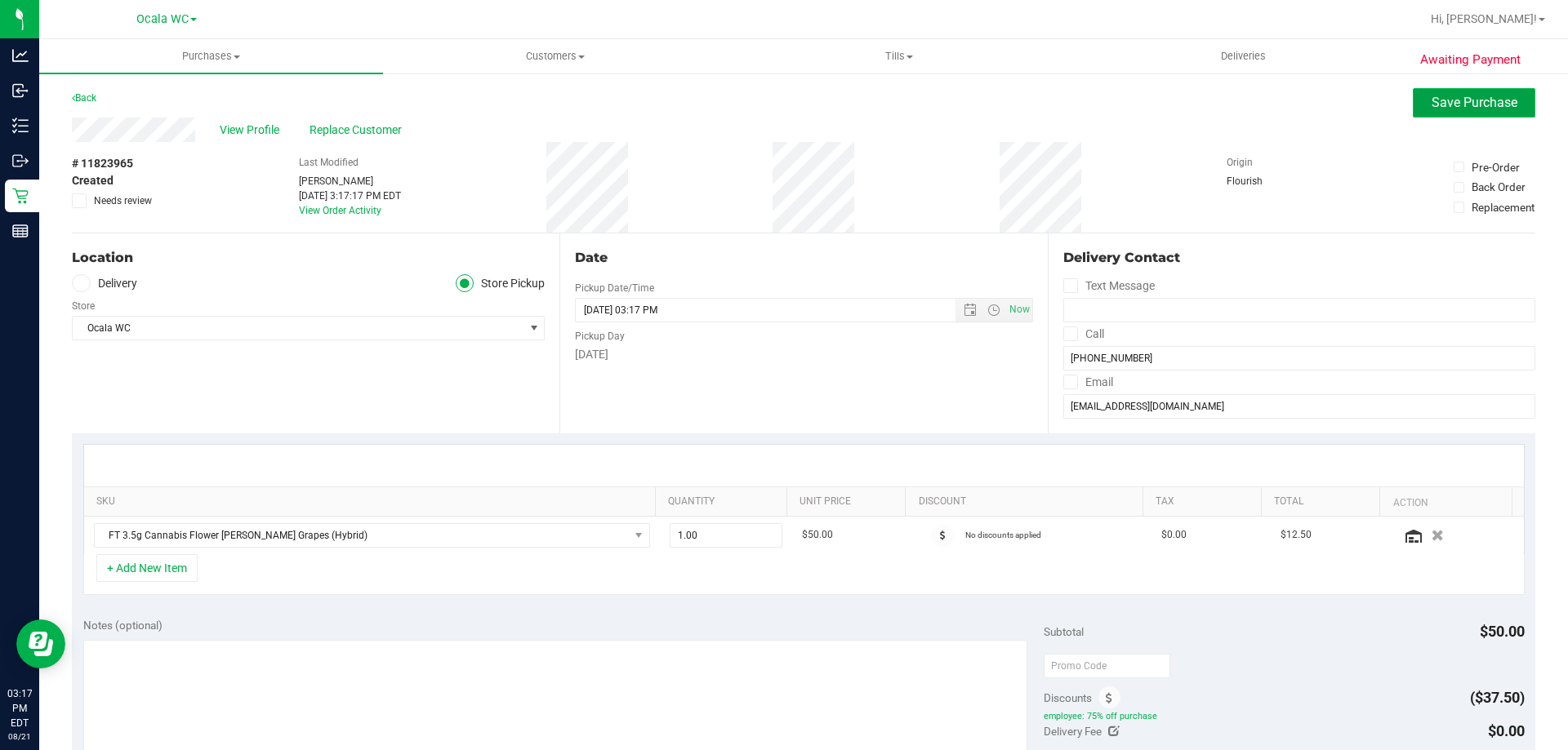
click at [1431, 101] on span "Save Purchase" at bounding box center [1474, 102] width 86 height 16
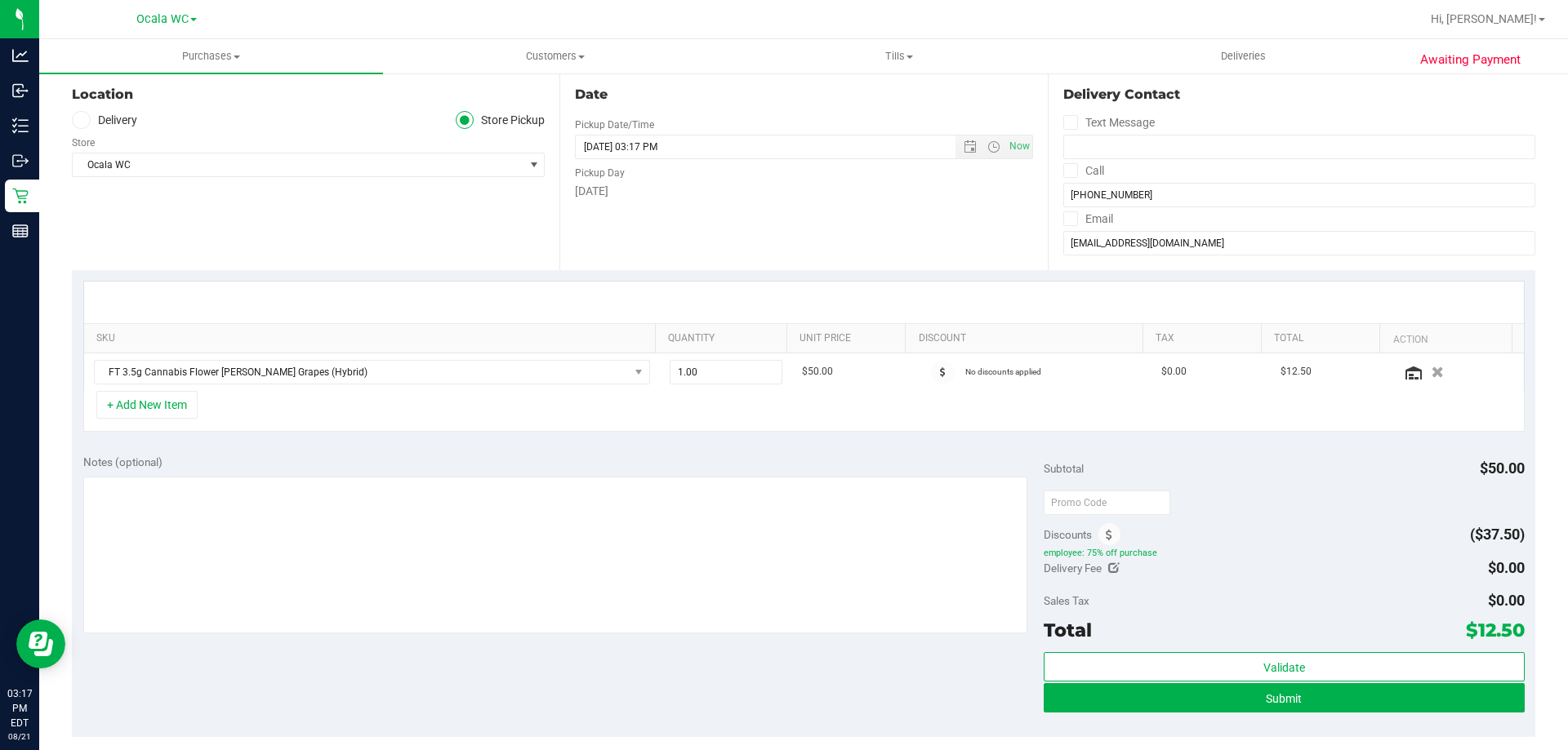
scroll to position [245, 0]
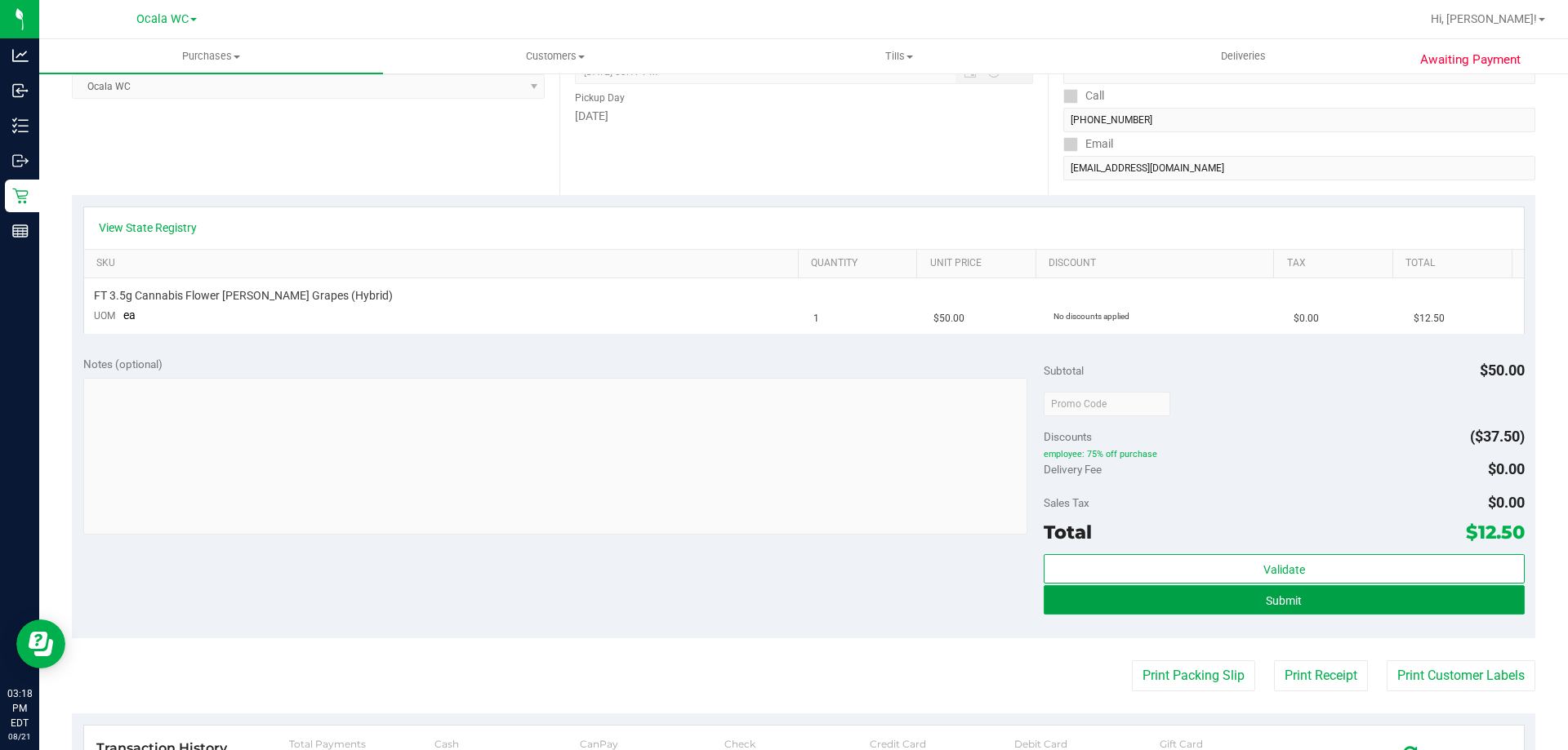
click at [1303, 606] on button "Submit" at bounding box center [1283, 600] width 480 height 29
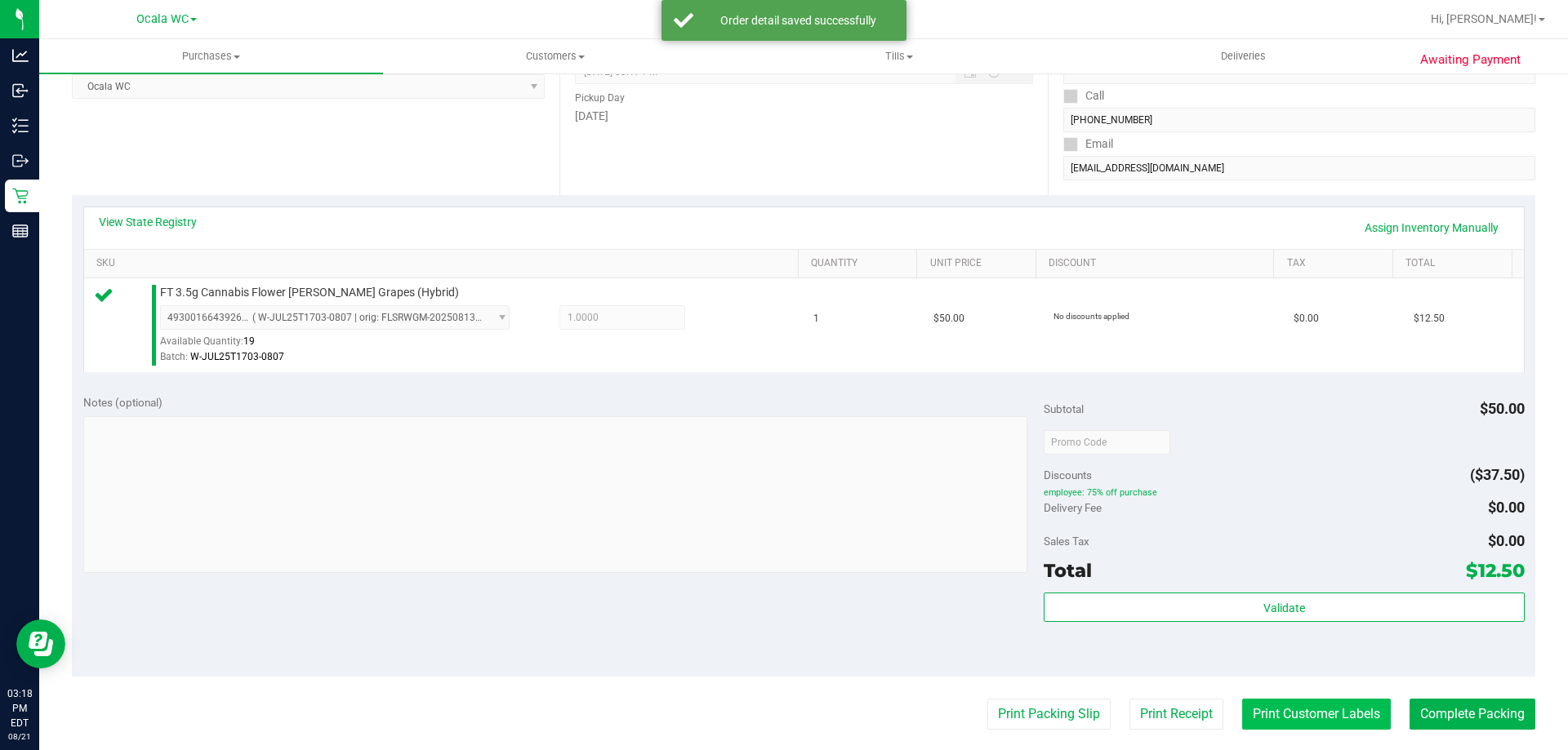
click at [1288, 703] on button "Print Customer Labels" at bounding box center [1317, 714] width 149 height 31
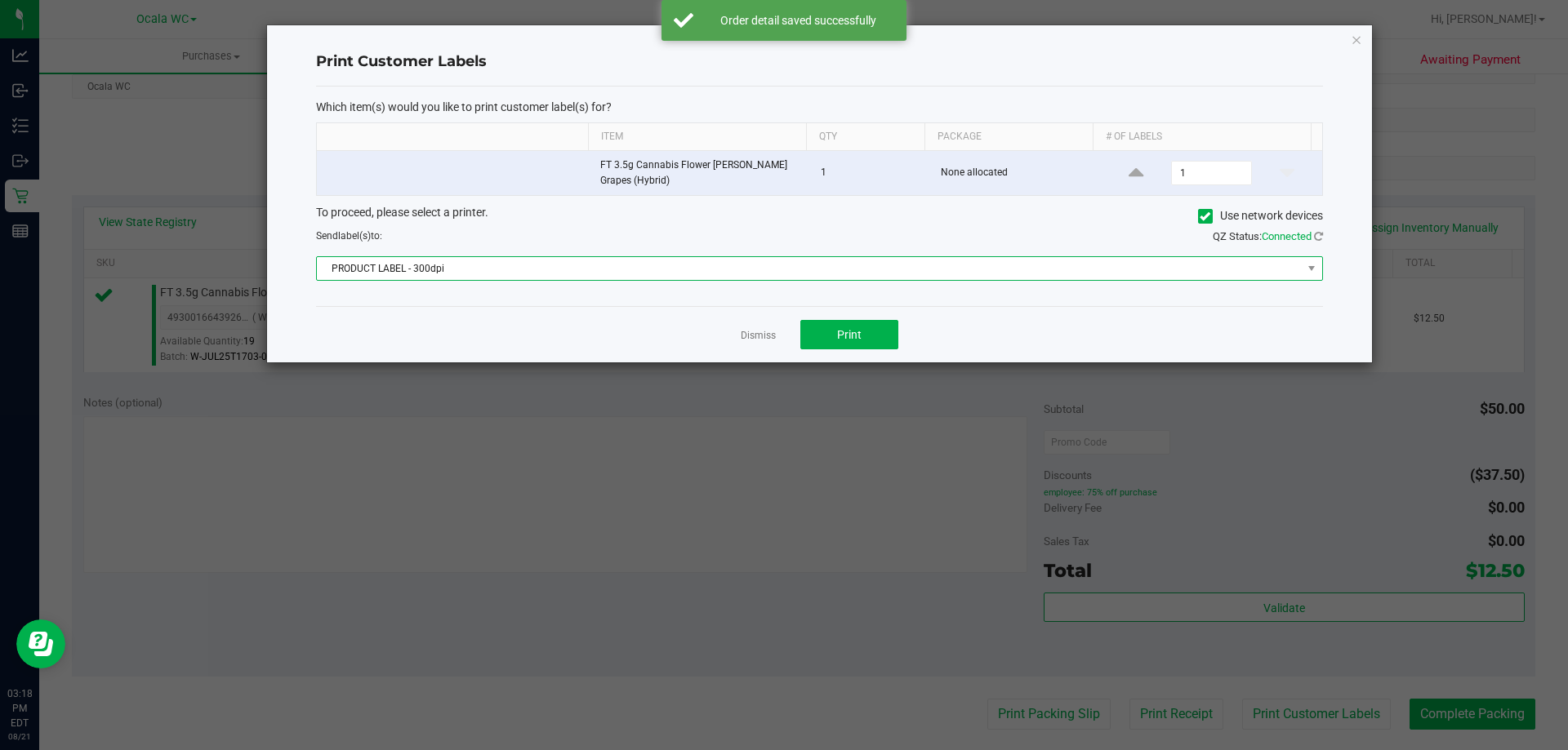
click at [723, 260] on span "PRODUCT LABEL - 300dpi" at bounding box center [809, 268] width 985 height 23
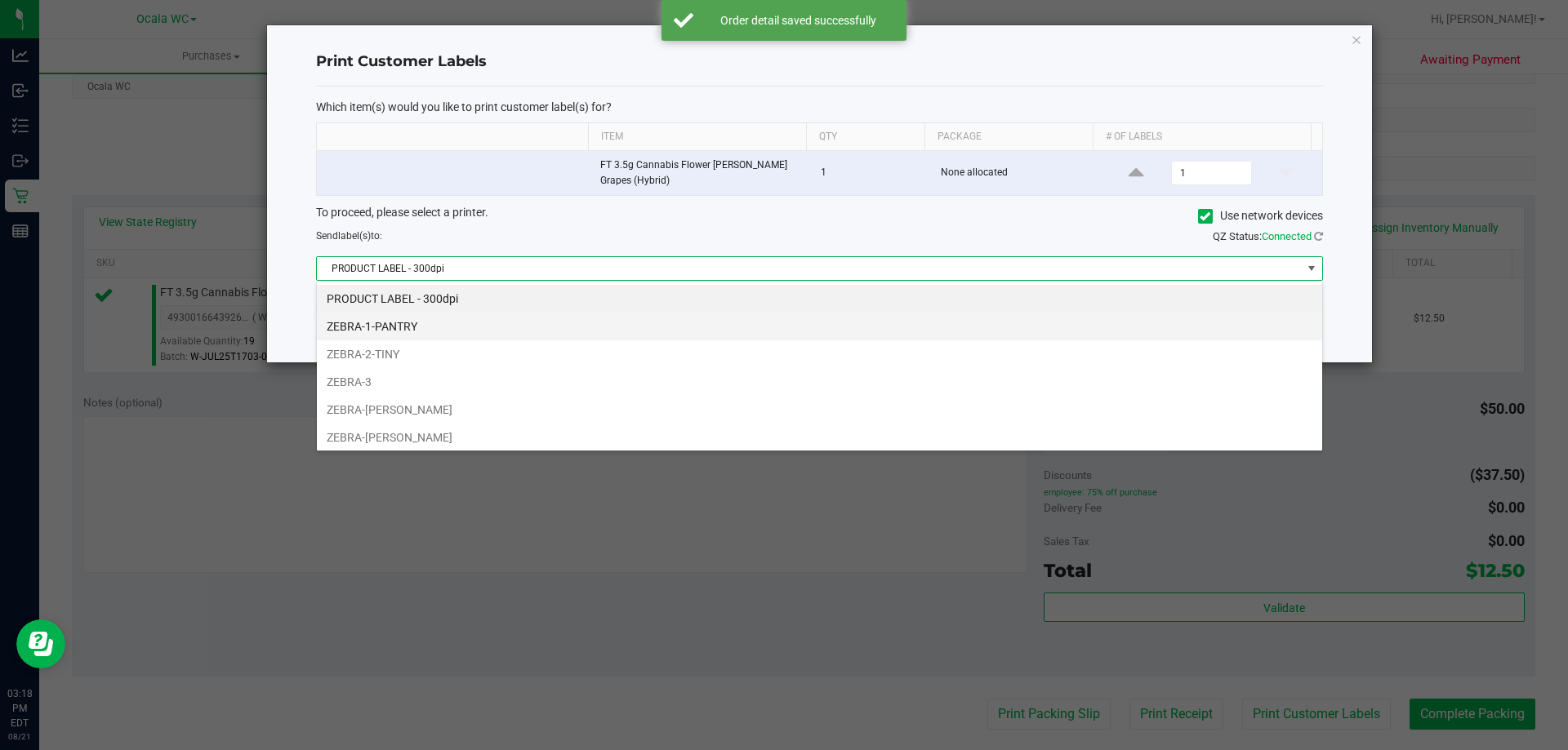
scroll to position [25, 1006]
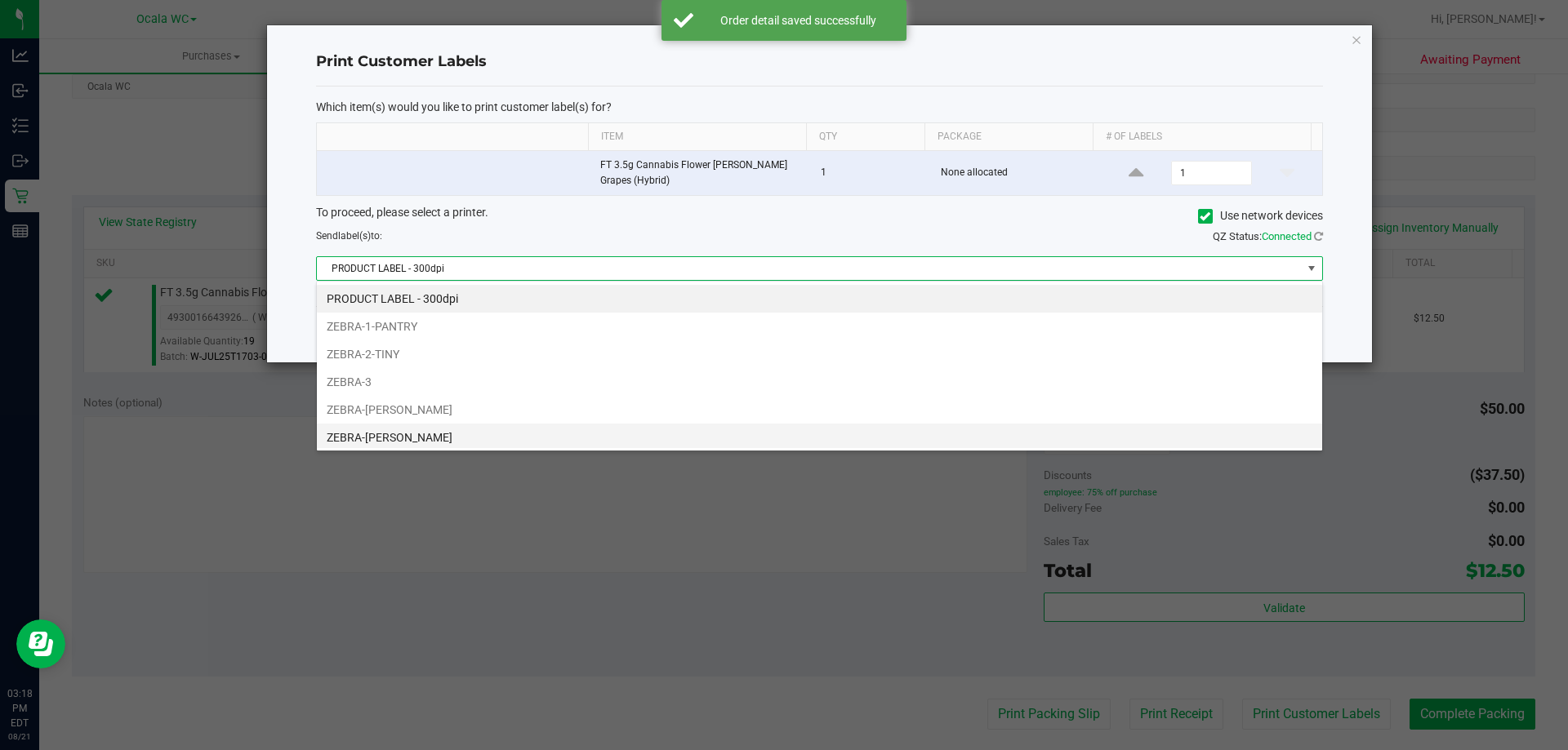
click at [406, 431] on li "ZEBRA-[PERSON_NAME]" at bounding box center [819, 438] width 1005 height 28
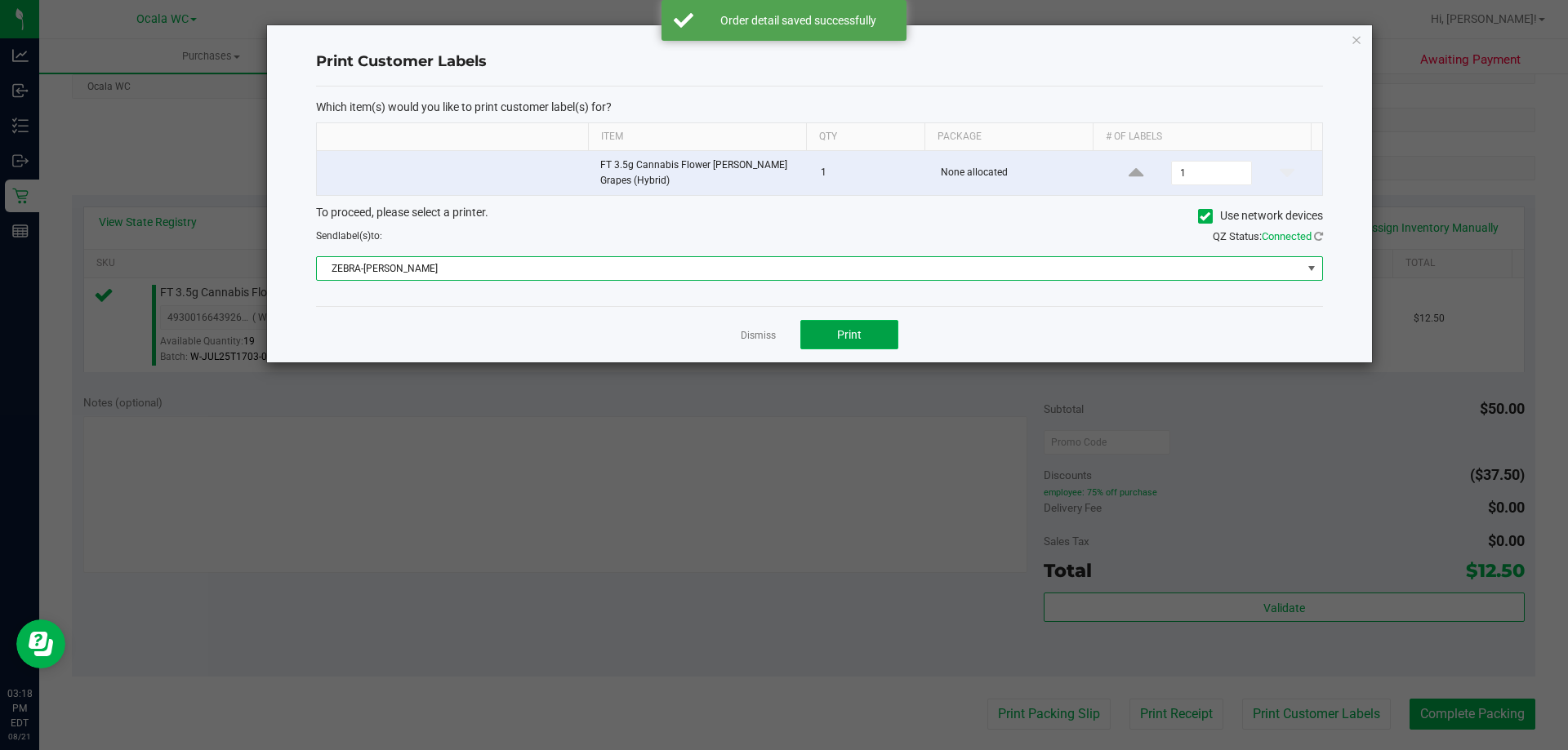
click at [824, 327] on button "Print" at bounding box center [849, 335] width 98 height 29
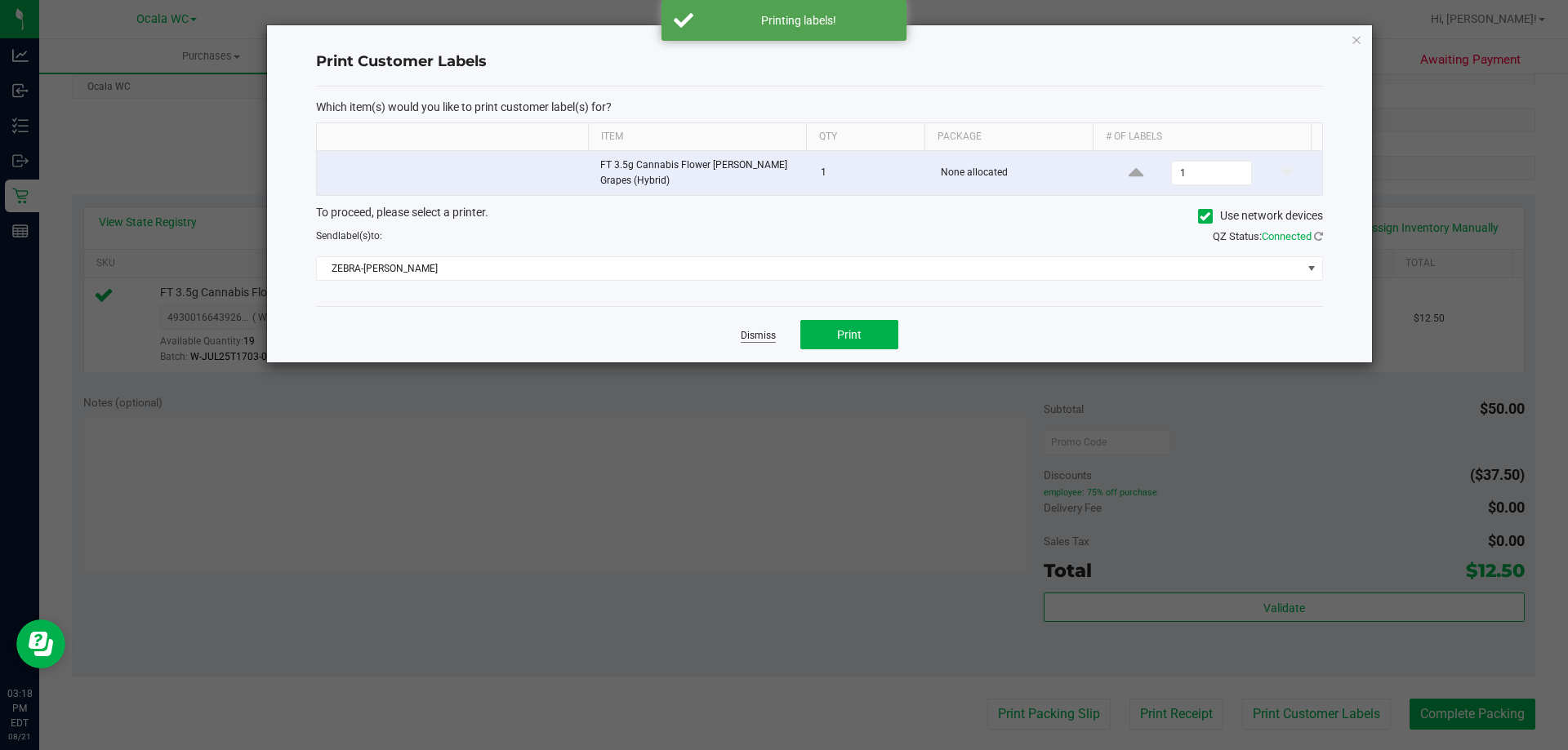
click at [750, 330] on link "Dismiss" at bounding box center [758, 335] width 35 height 14
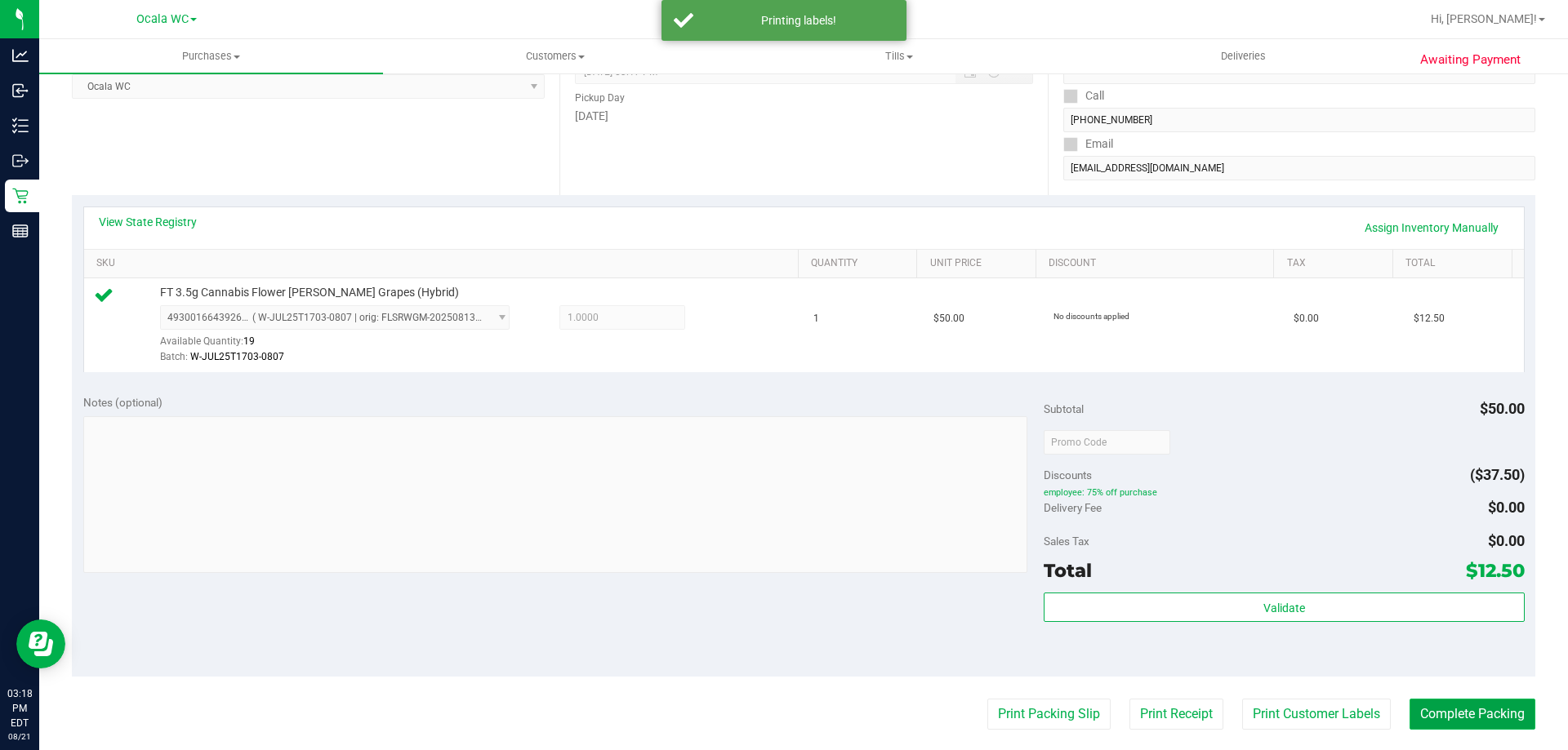
click at [1450, 721] on button "Complete Packing" at bounding box center [1472, 714] width 126 height 31
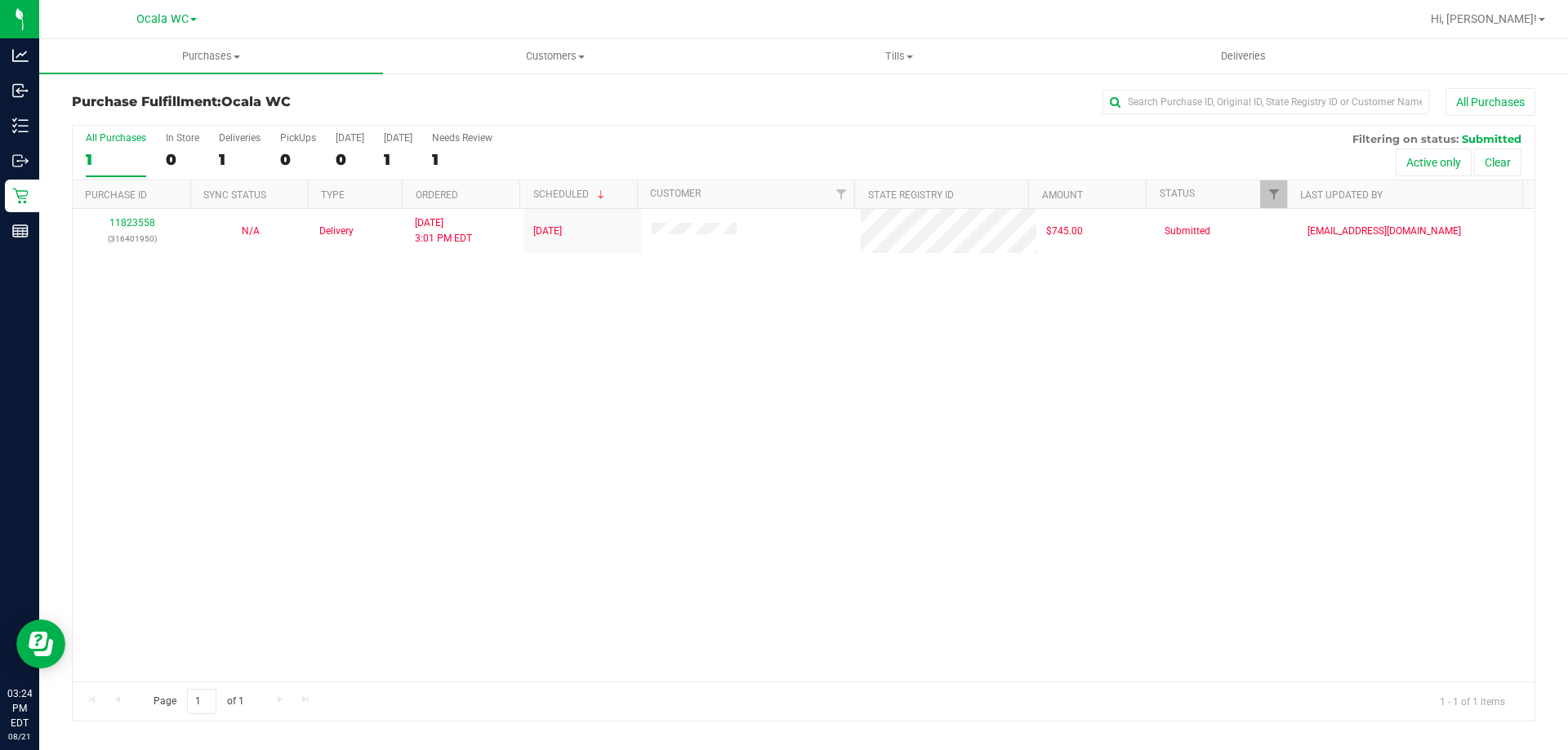
click at [254, 458] on div "11823558 (316401950) N/A Delivery 8/21/2025 3:01 PM EDT 8/22/2025 $745.00 Submi…" at bounding box center [804, 445] width 1462 height 473
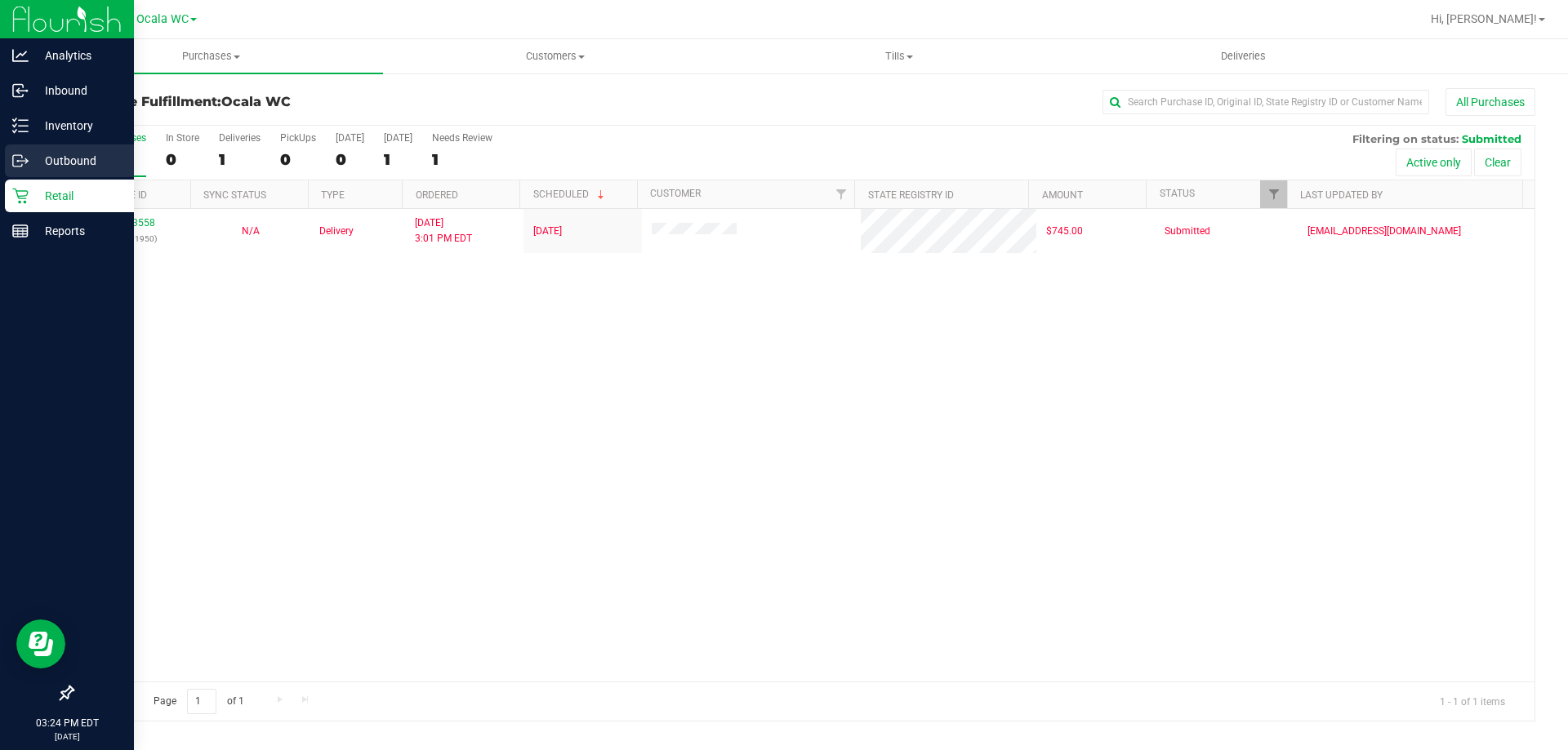
click at [59, 150] on div "Outbound" at bounding box center [70, 161] width 129 height 33
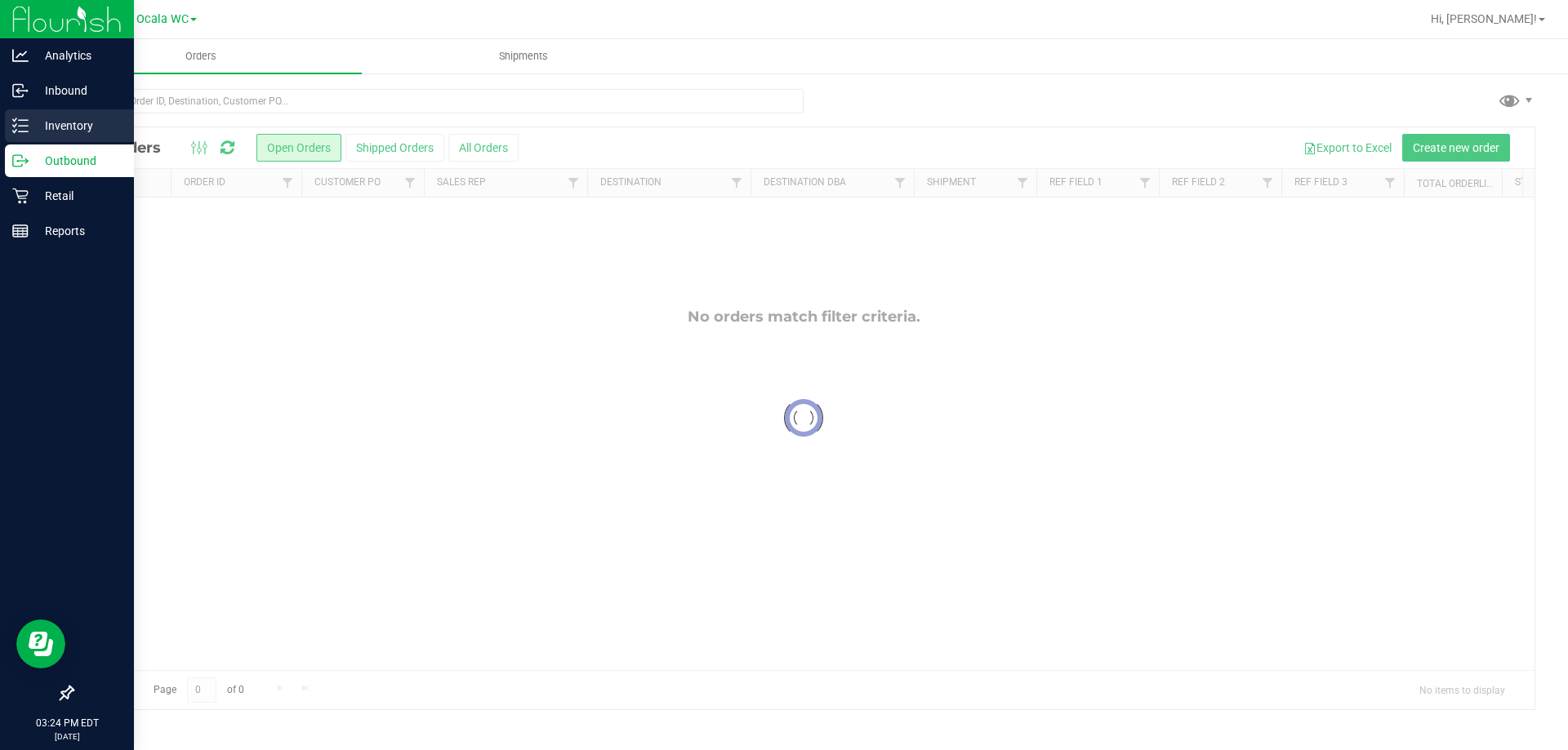
click at [73, 123] on p "Inventory" at bounding box center [78, 126] width 98 height 20
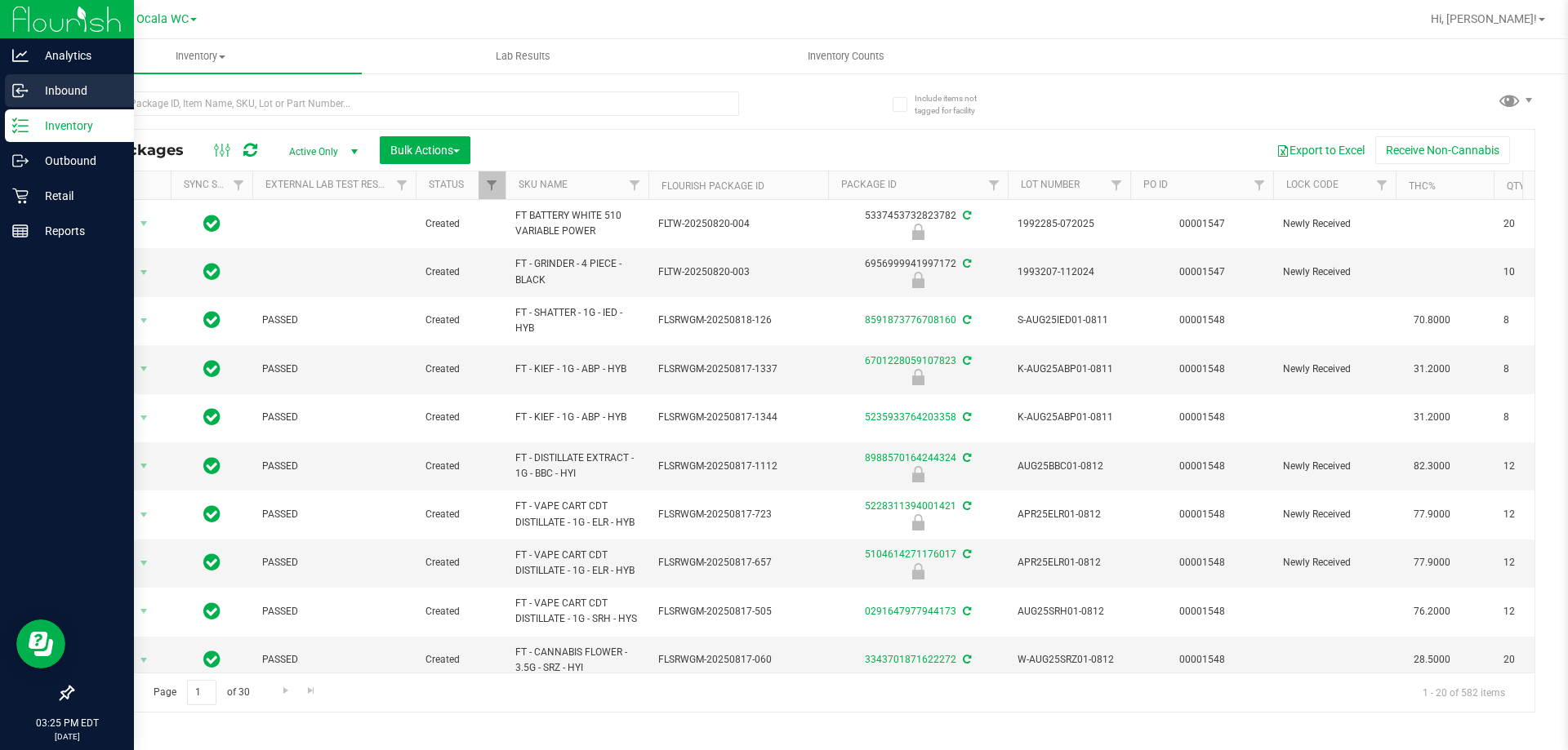
click at [29, 92] on p "Inbound" at bounding box center [78, 91] width 98 height 20
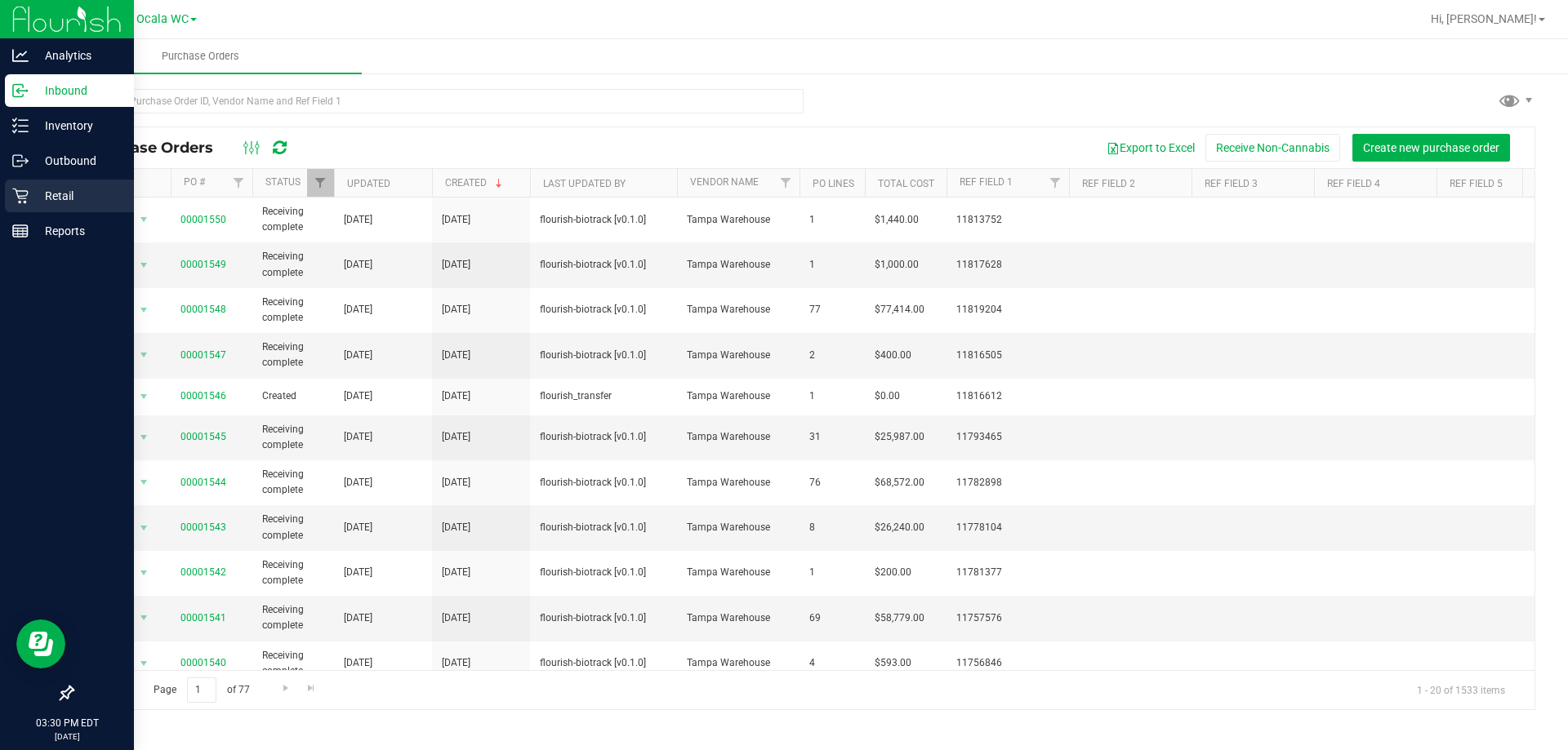
click at [49, 191] on p "Retail" at bounding box center [78, 196] width 98 height 20
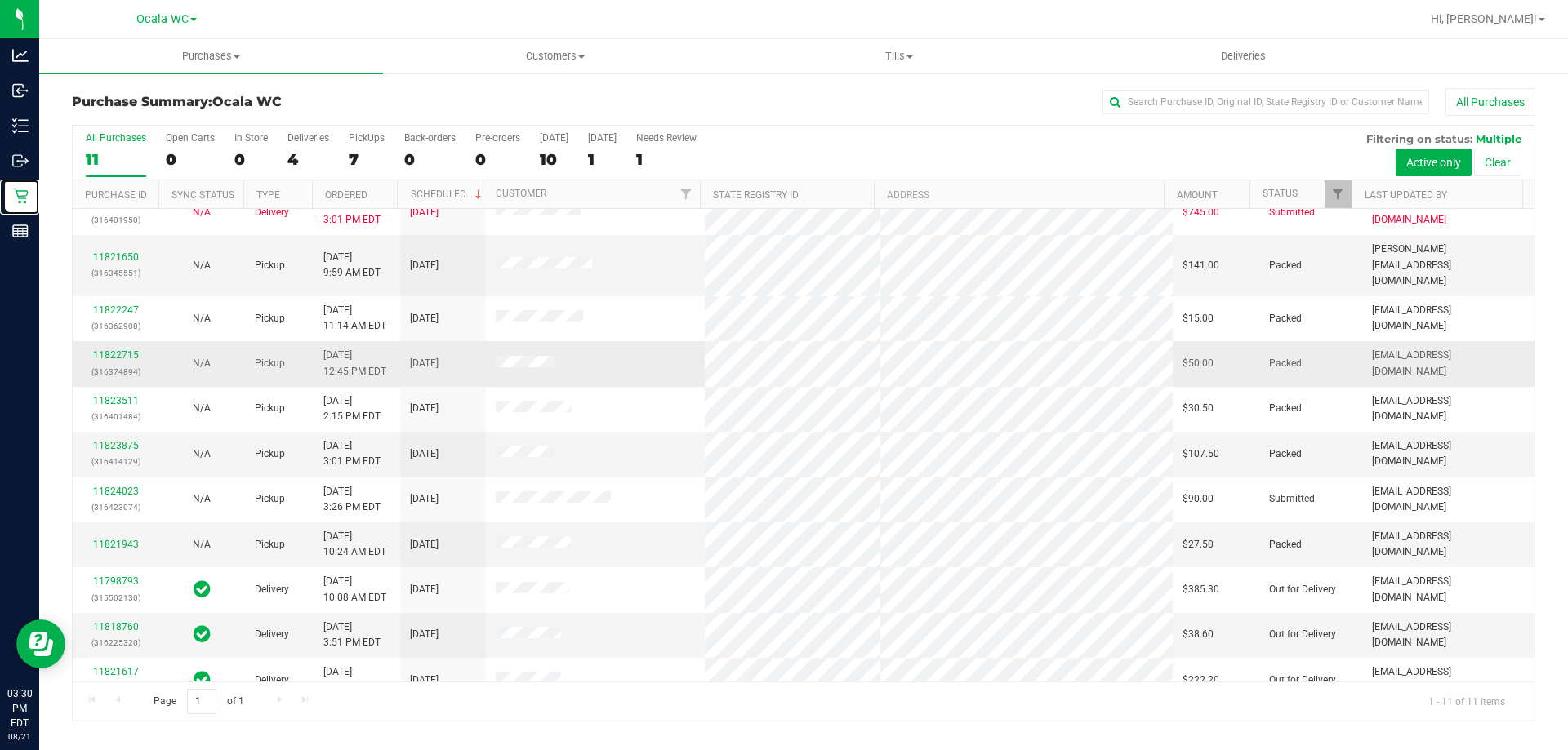
scroll to position [24, 0]
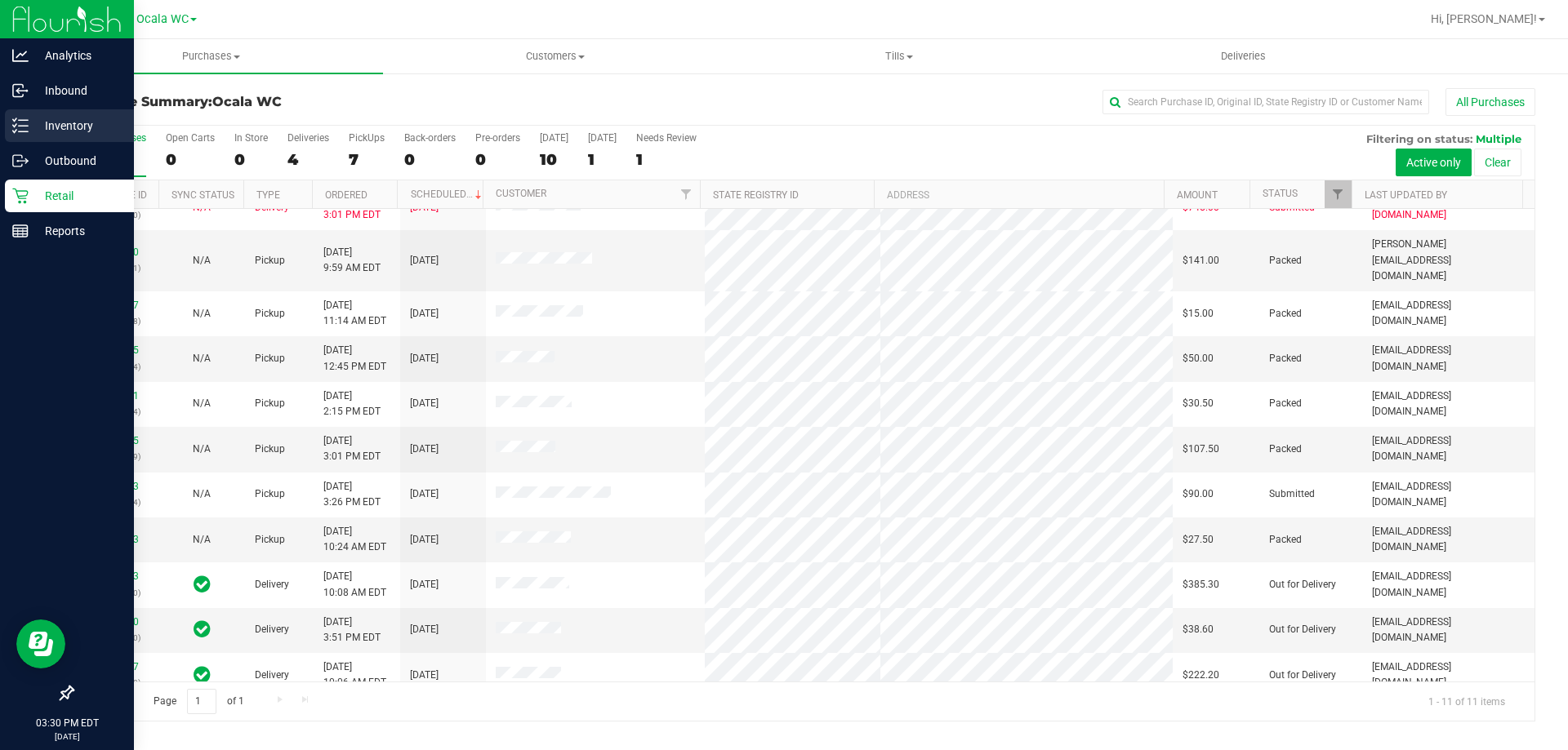
click at [63, 119] on p "Inventory" at bounding box center [78, 126] width 98 height 20
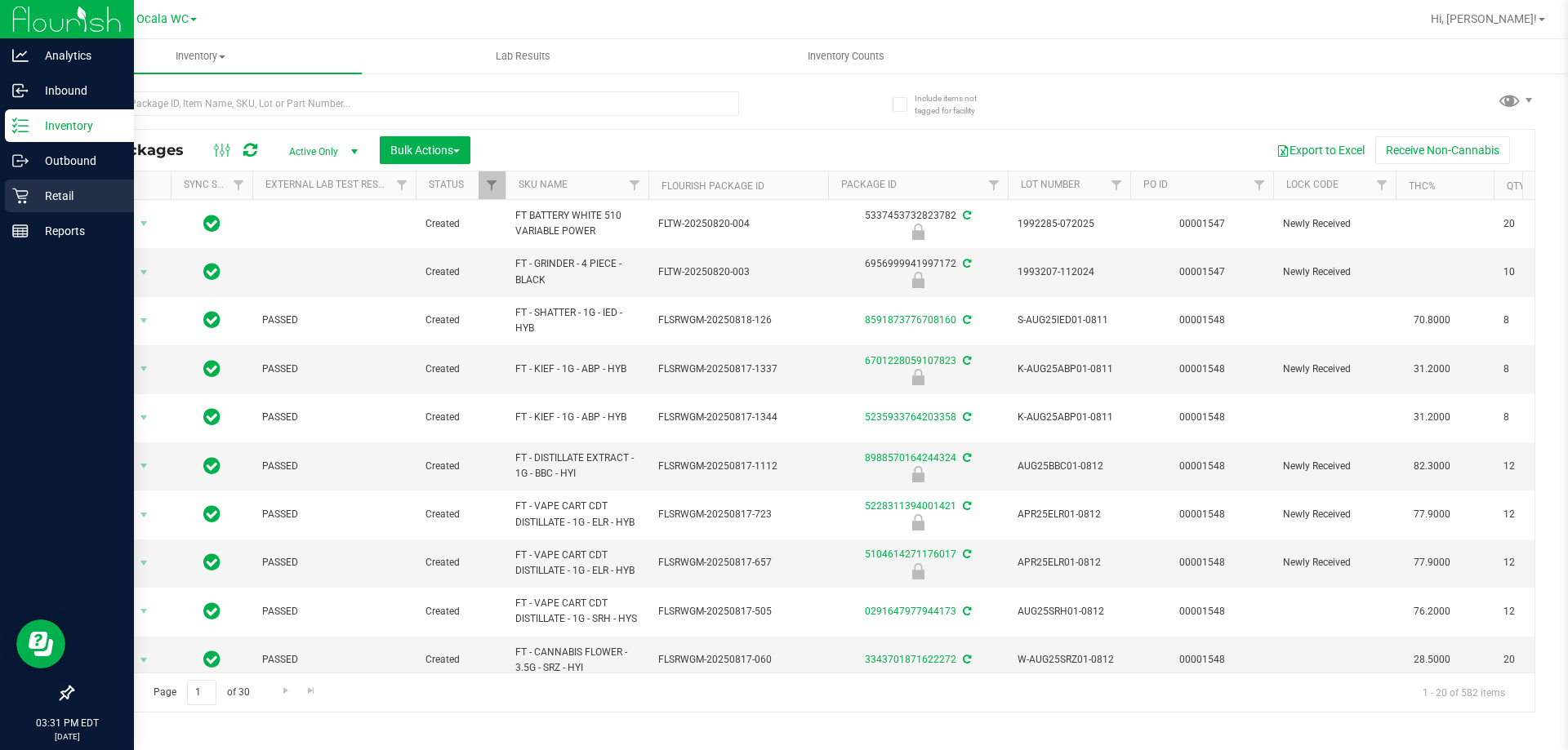
click at [75, 194] on p "Retail" at bounding box center [78, 196] width 98 height 20
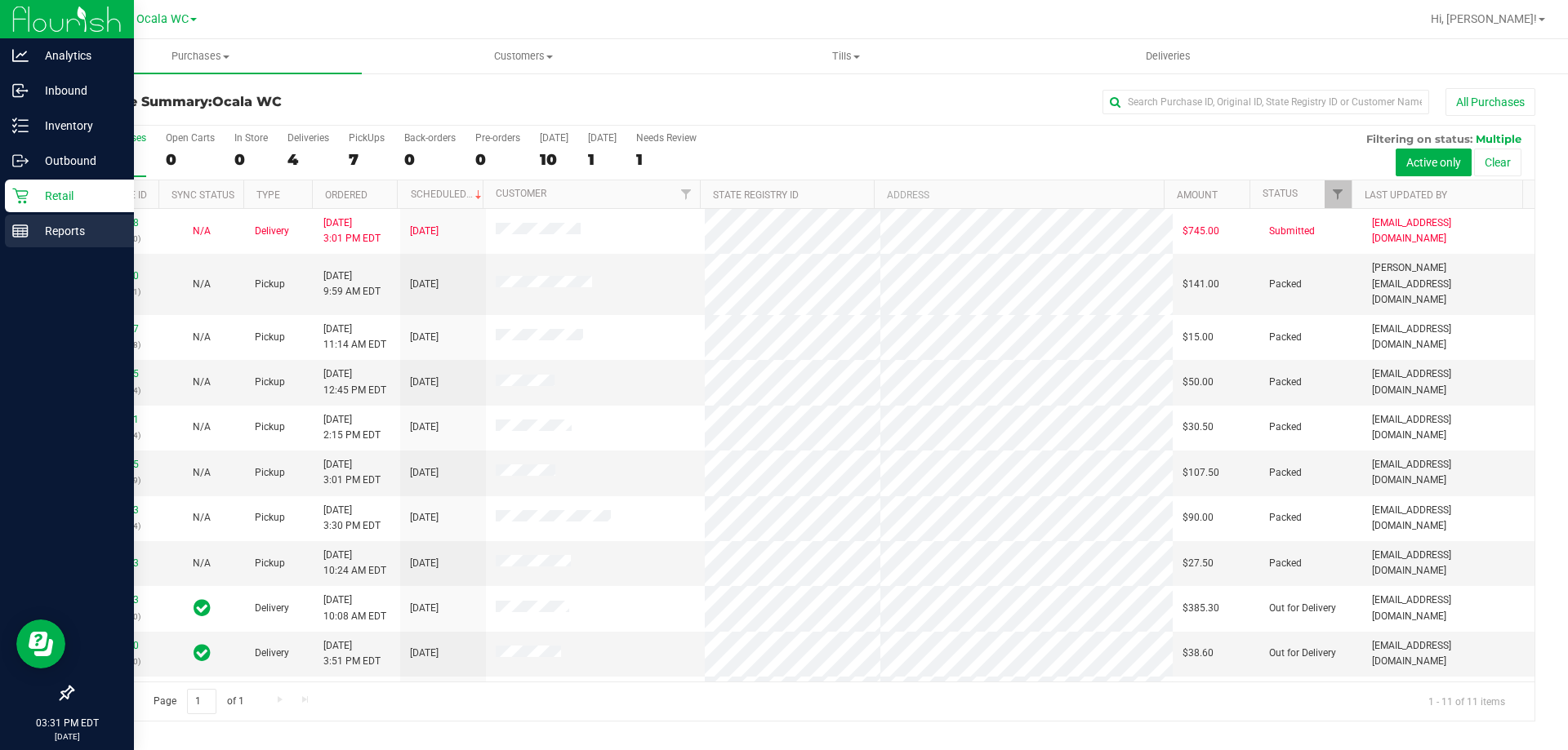
click at [63, 236] on p "Reports" at bounding box center [78, 231] width 98 height 20
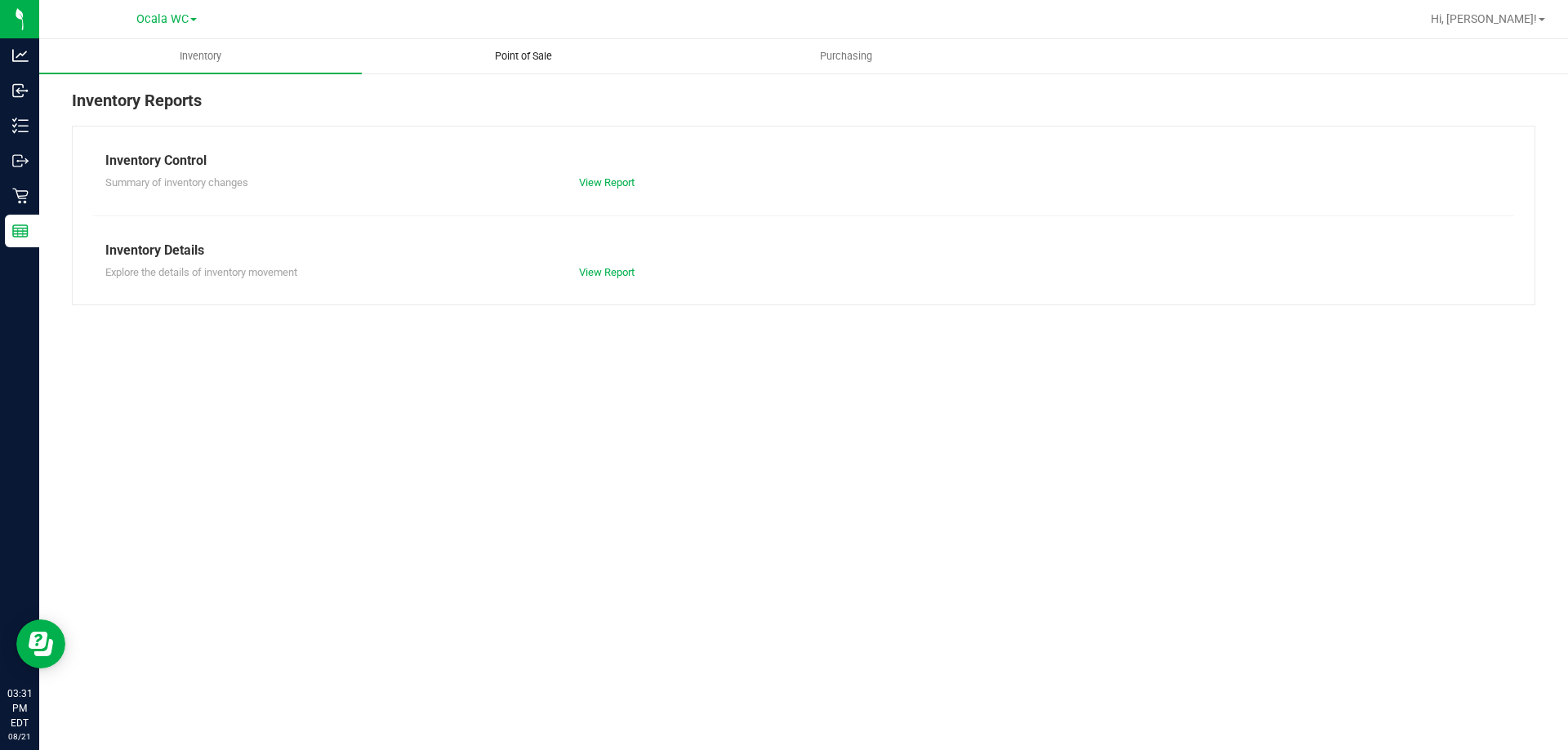
click at [508, 52] on span "Point of Sale" at bounding box center [524, 56] width 101 height 15
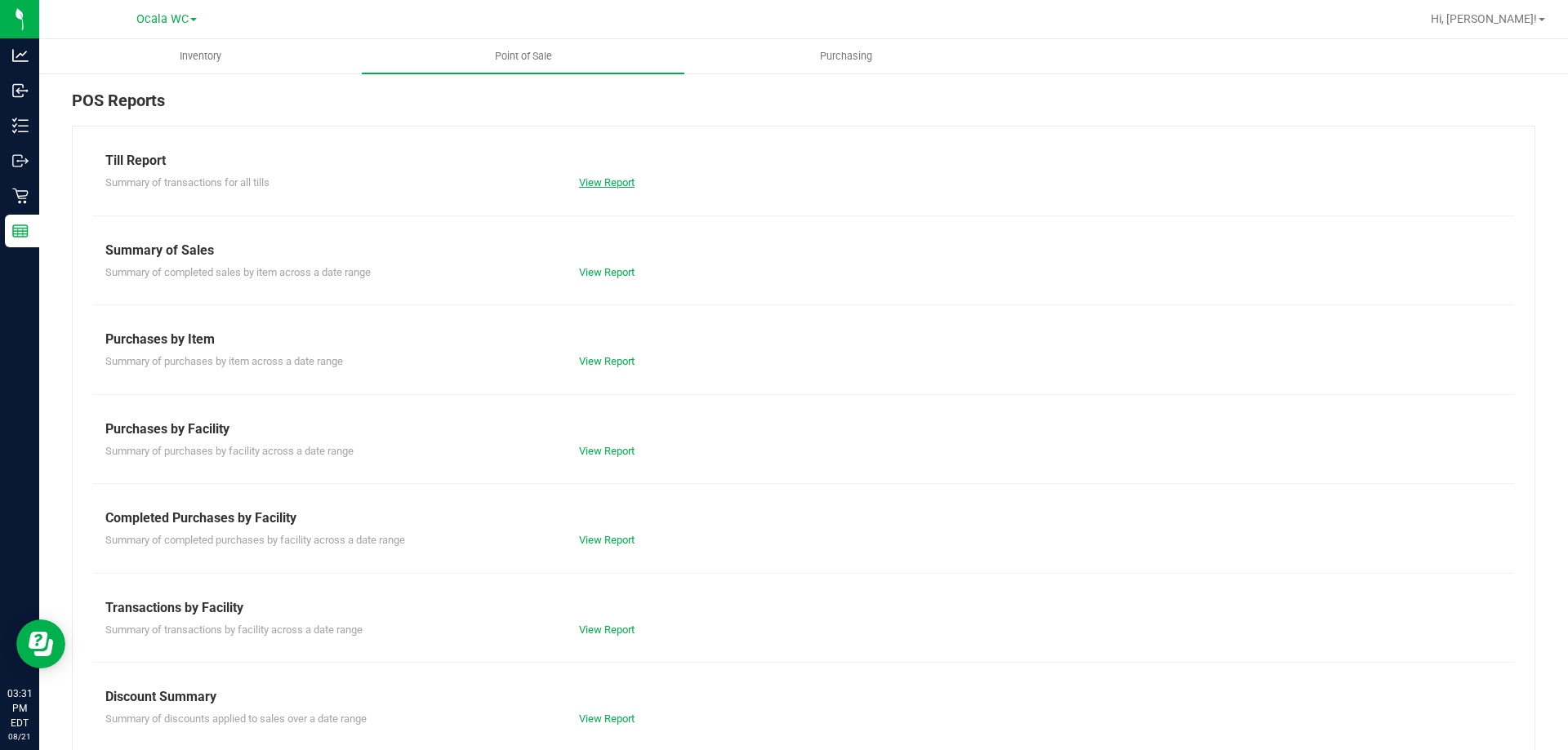
click at [584, 185] on link "View Report" at bounding box center [606, 182] width 56 height 12
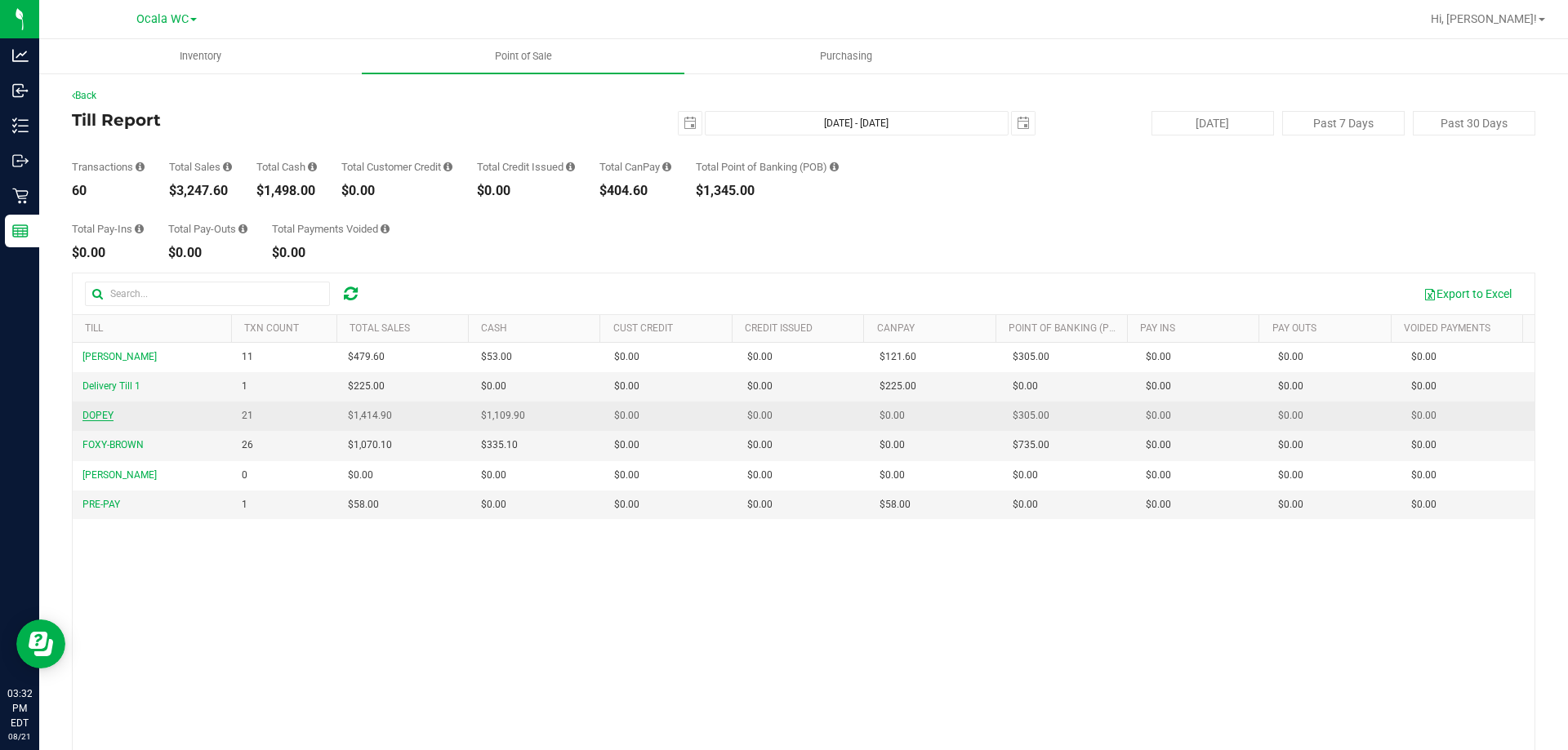
click at [92, 419] on span "DOPEY" at bounding box center [98, 415] width 31 height 11
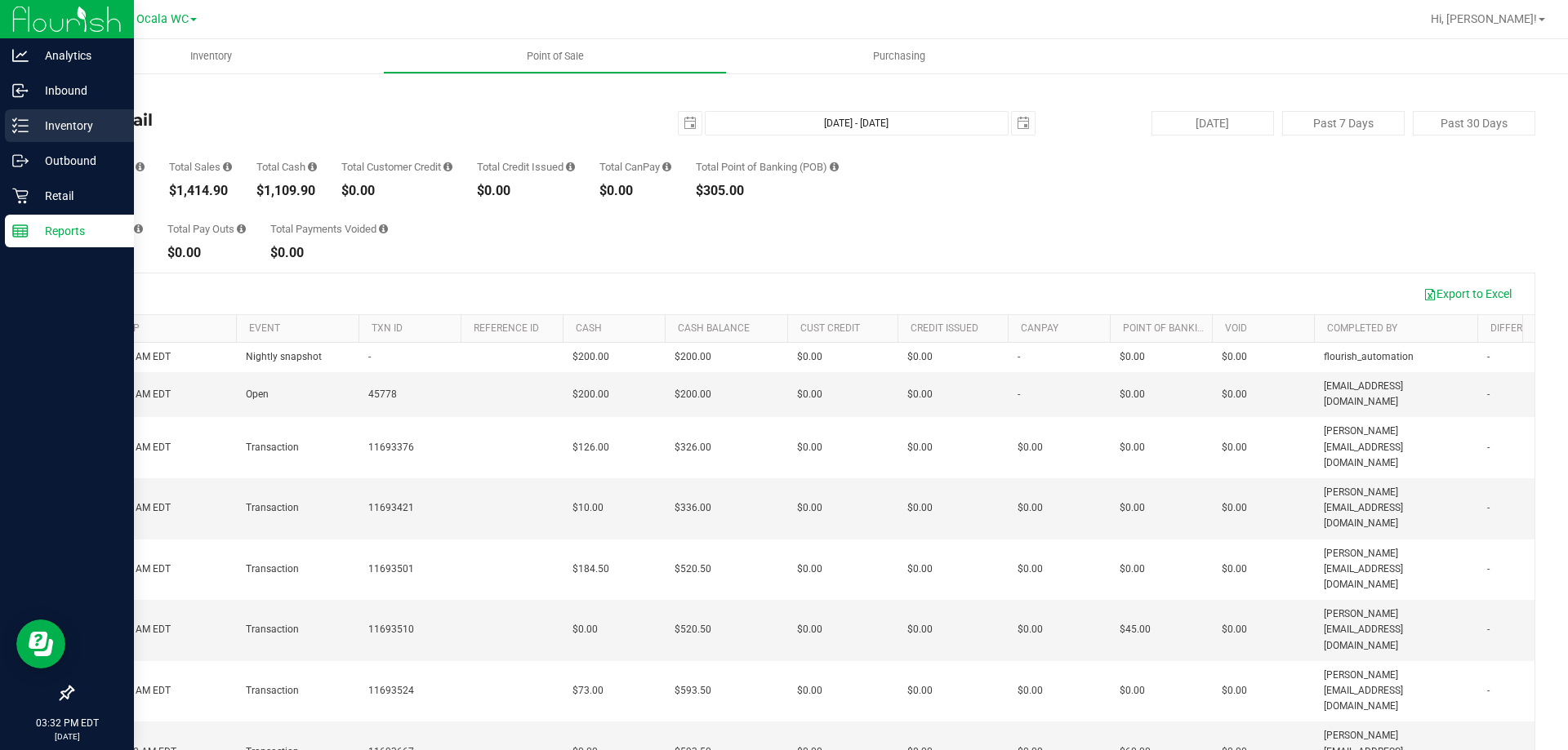
click at [30, 132] on p "Inventory" at bounding box center [78, 126] width 98 height 20
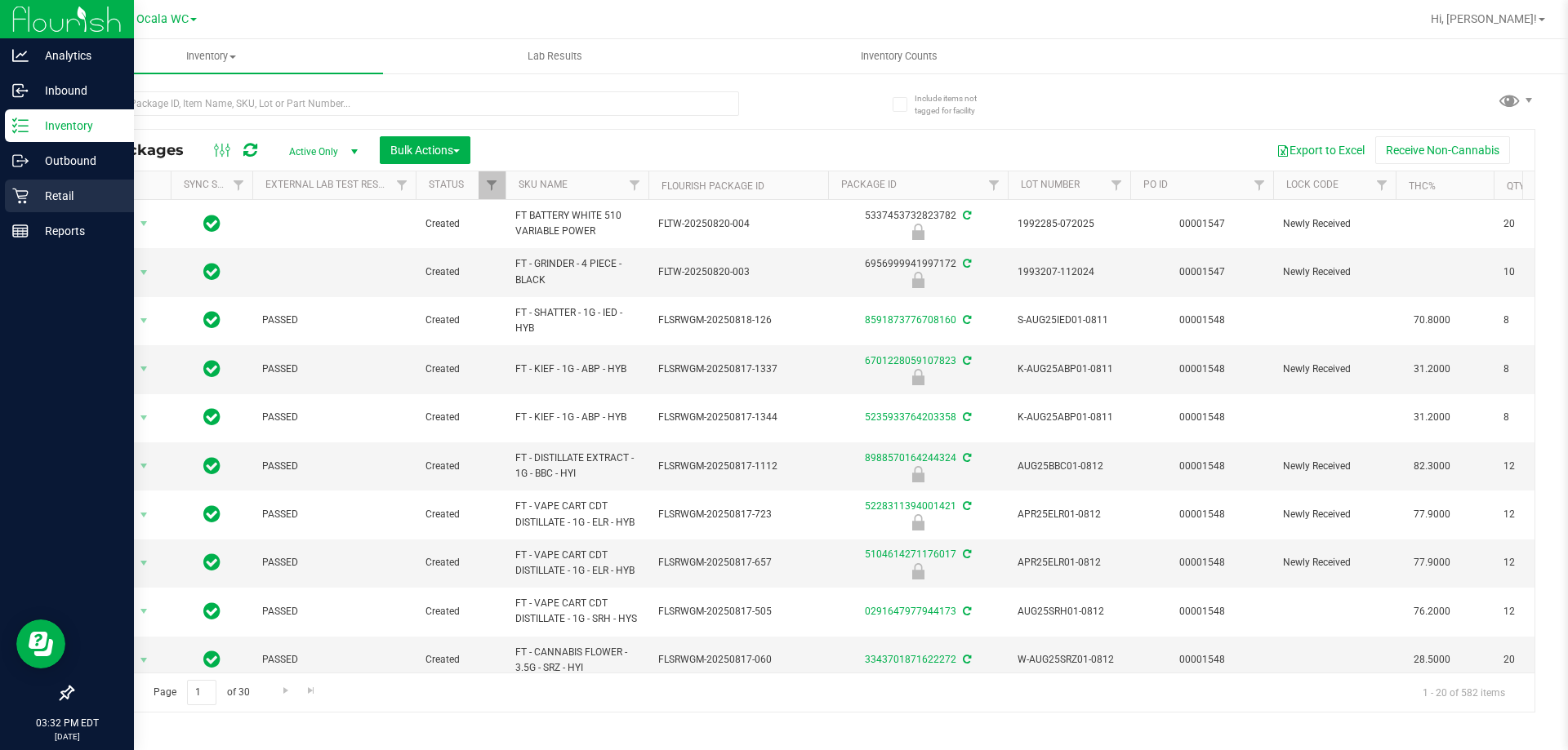
click at [43, 203] on p "Retail" at bounding box center [78, 196] width 98 height 20
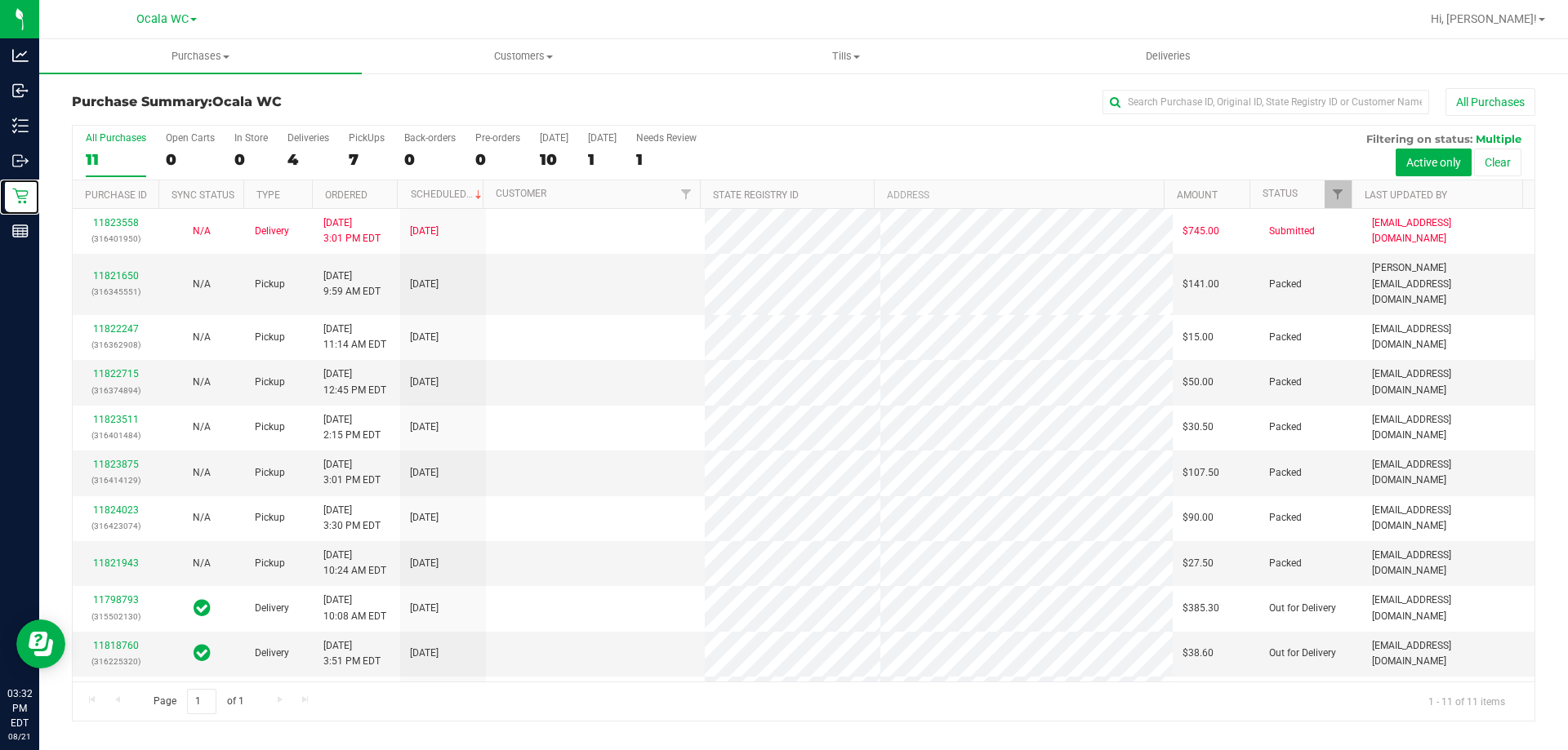
scroll to position [24, 0]
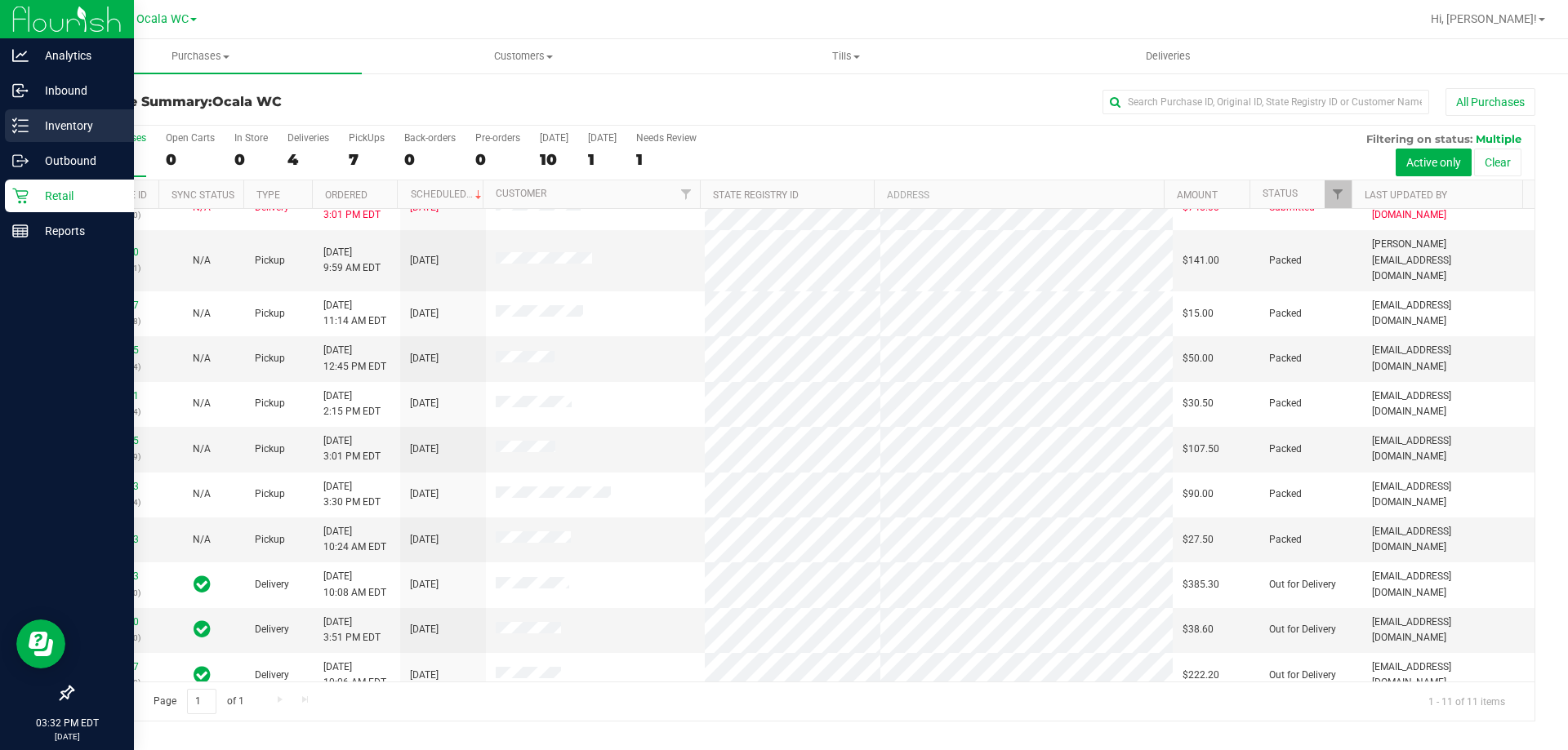
click at [17, 127] on icon at bounding box center [20, 126] width 16 height 16
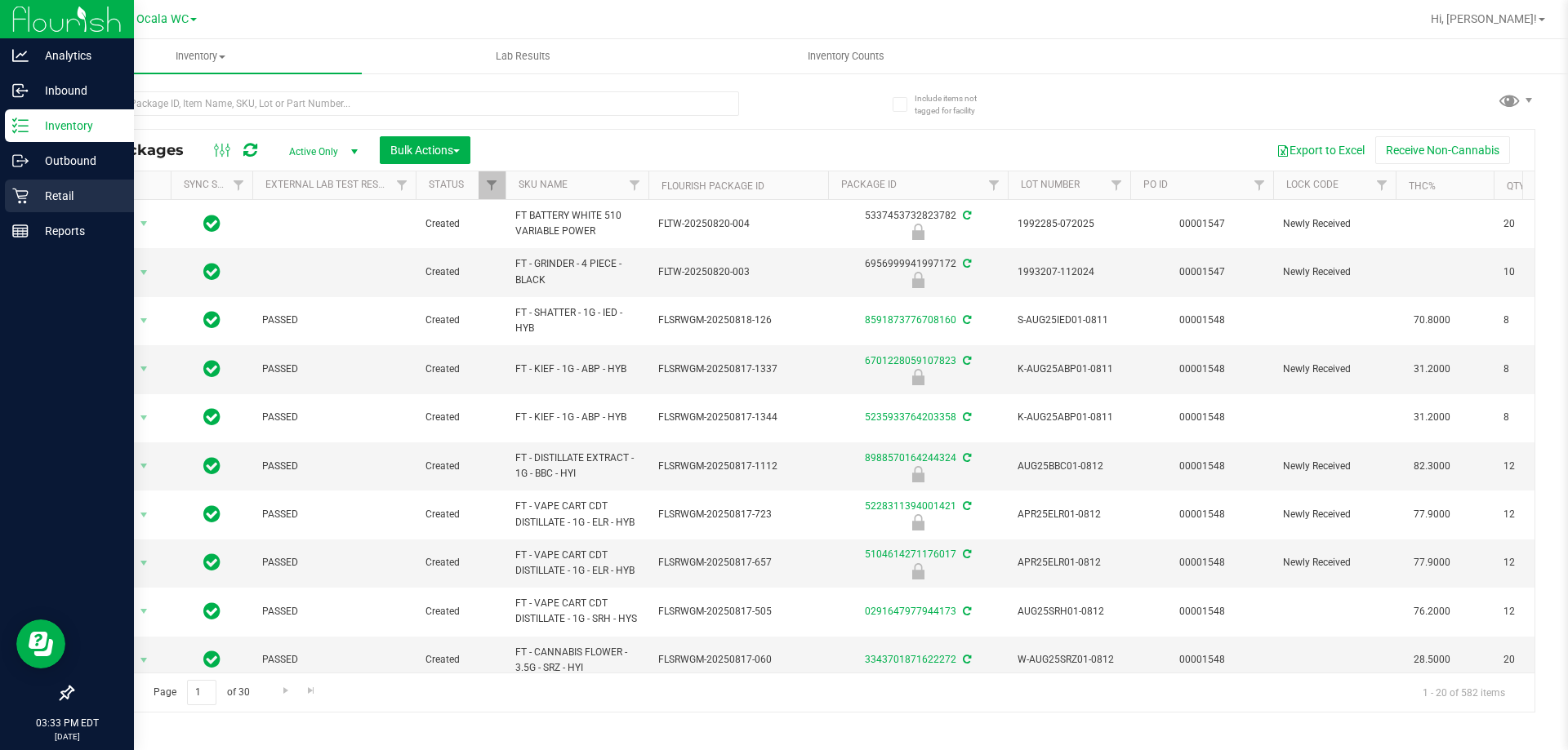
click at [17, 192] on icon at bounding box center [20, 196] width 16 height 16
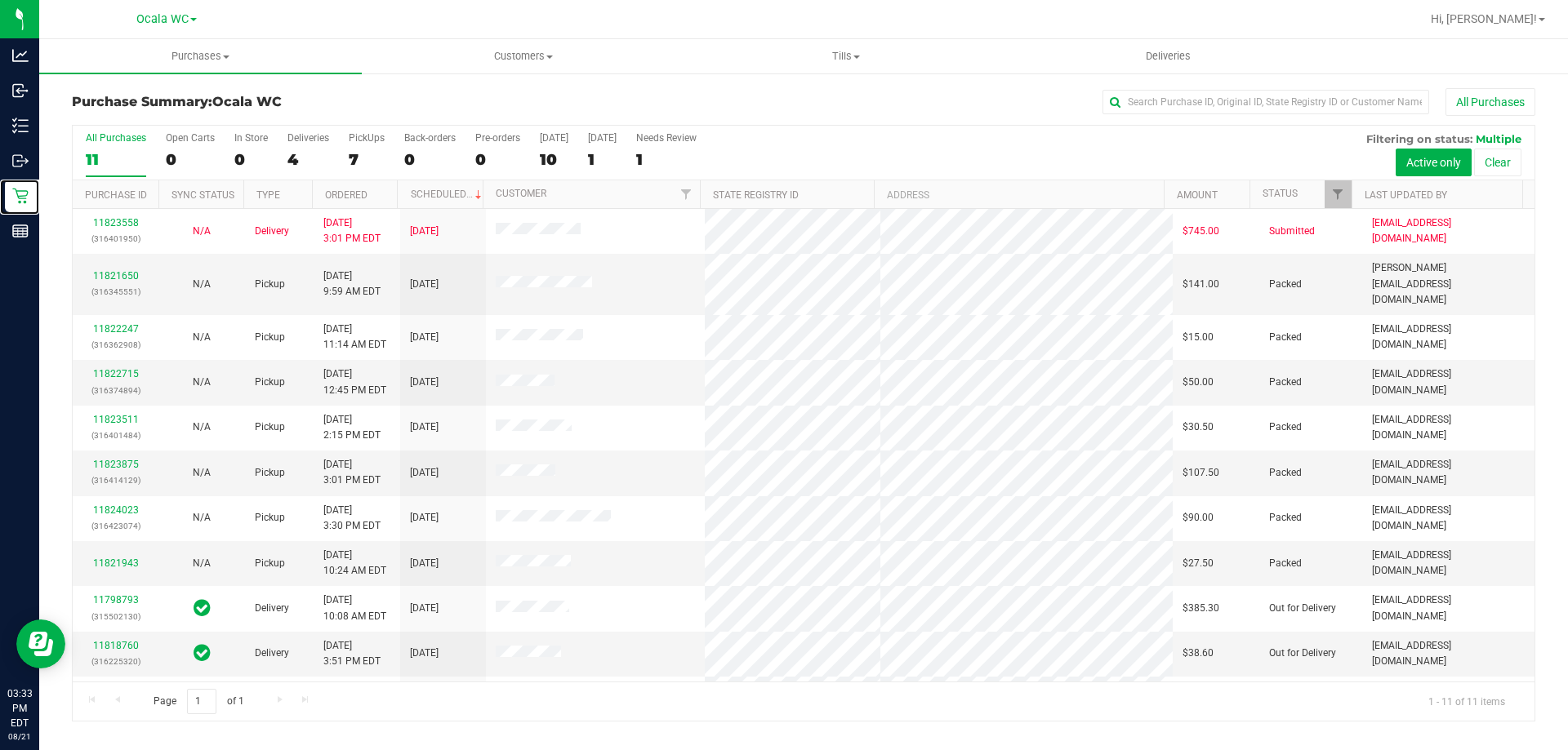
scroll to position [24, 0]
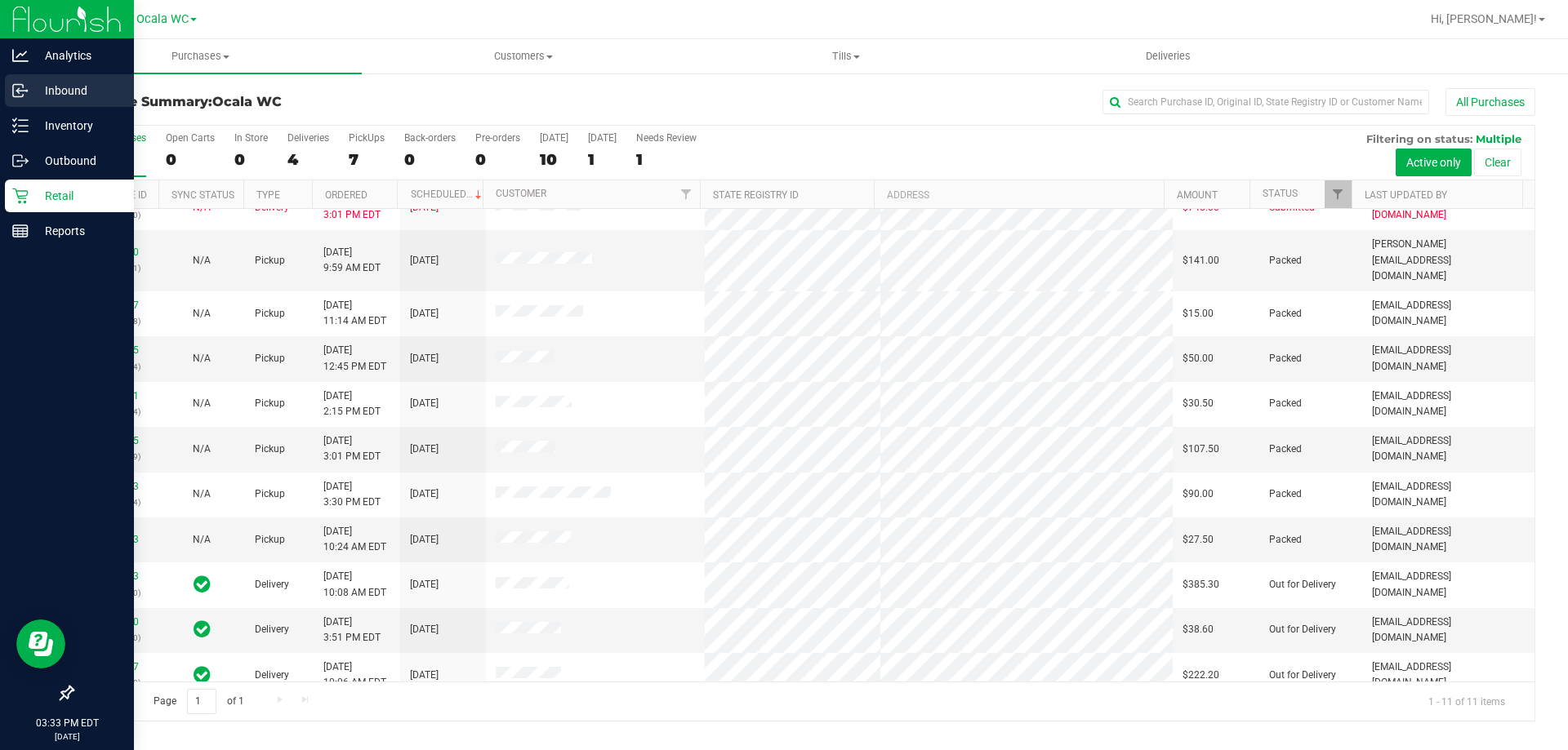
click at [66, 89] on p "Inbound" at bounding box center [78, 91] width 98 height 20
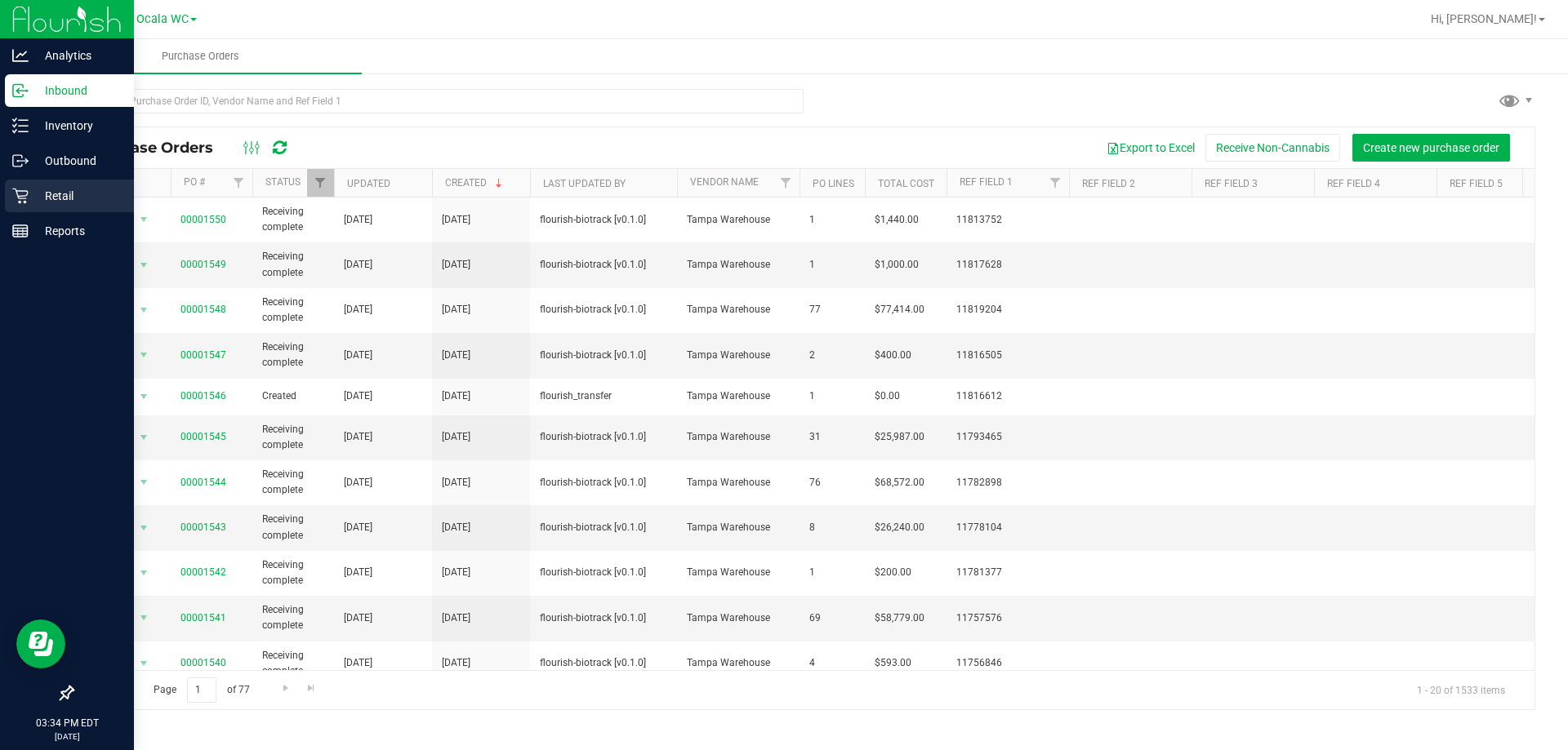
click at [25, 200] on icon at bounding box center [20, 196] width 16 height 16
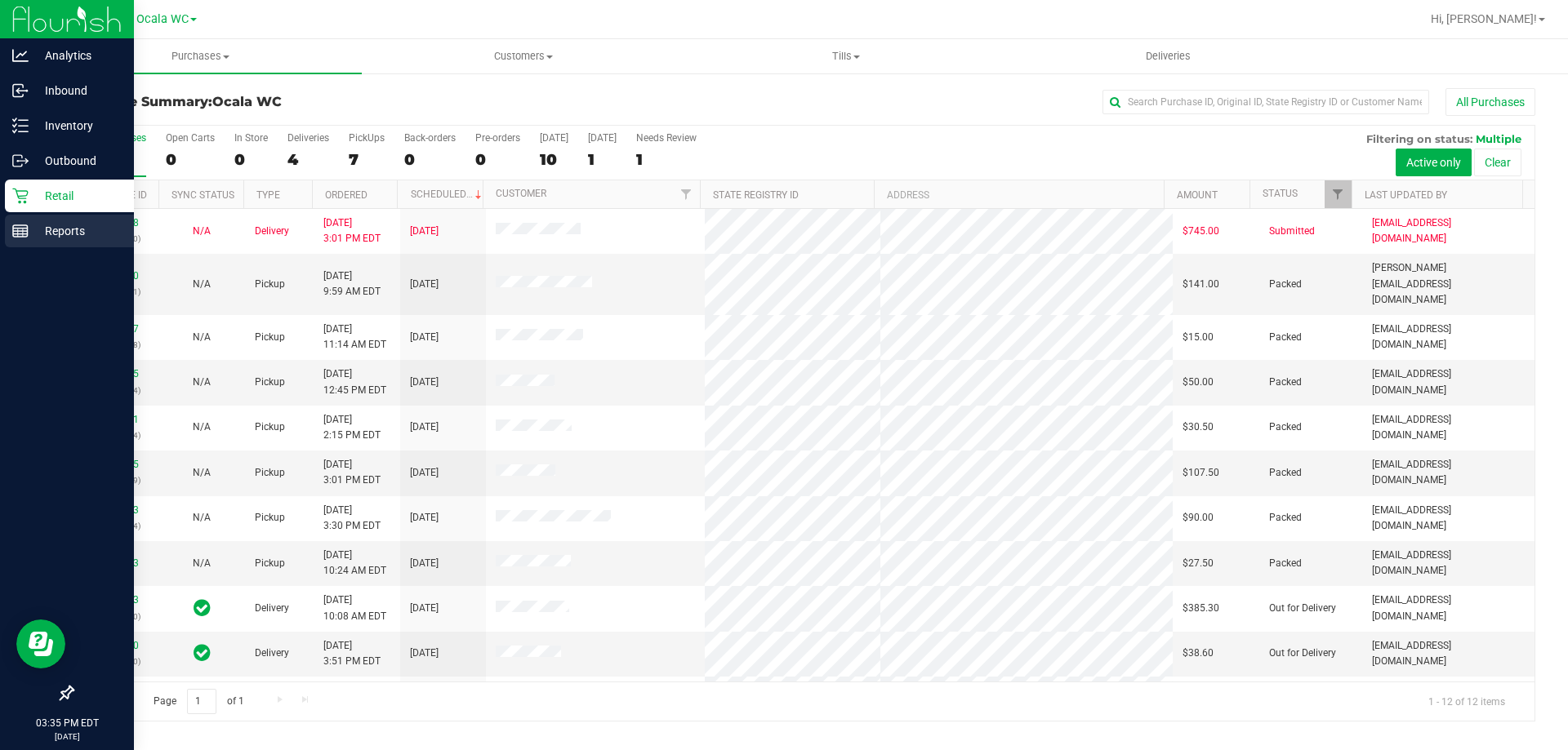
click at [31, 239] on p "Reports" at bounding box center [78, 231] width 98 height 20
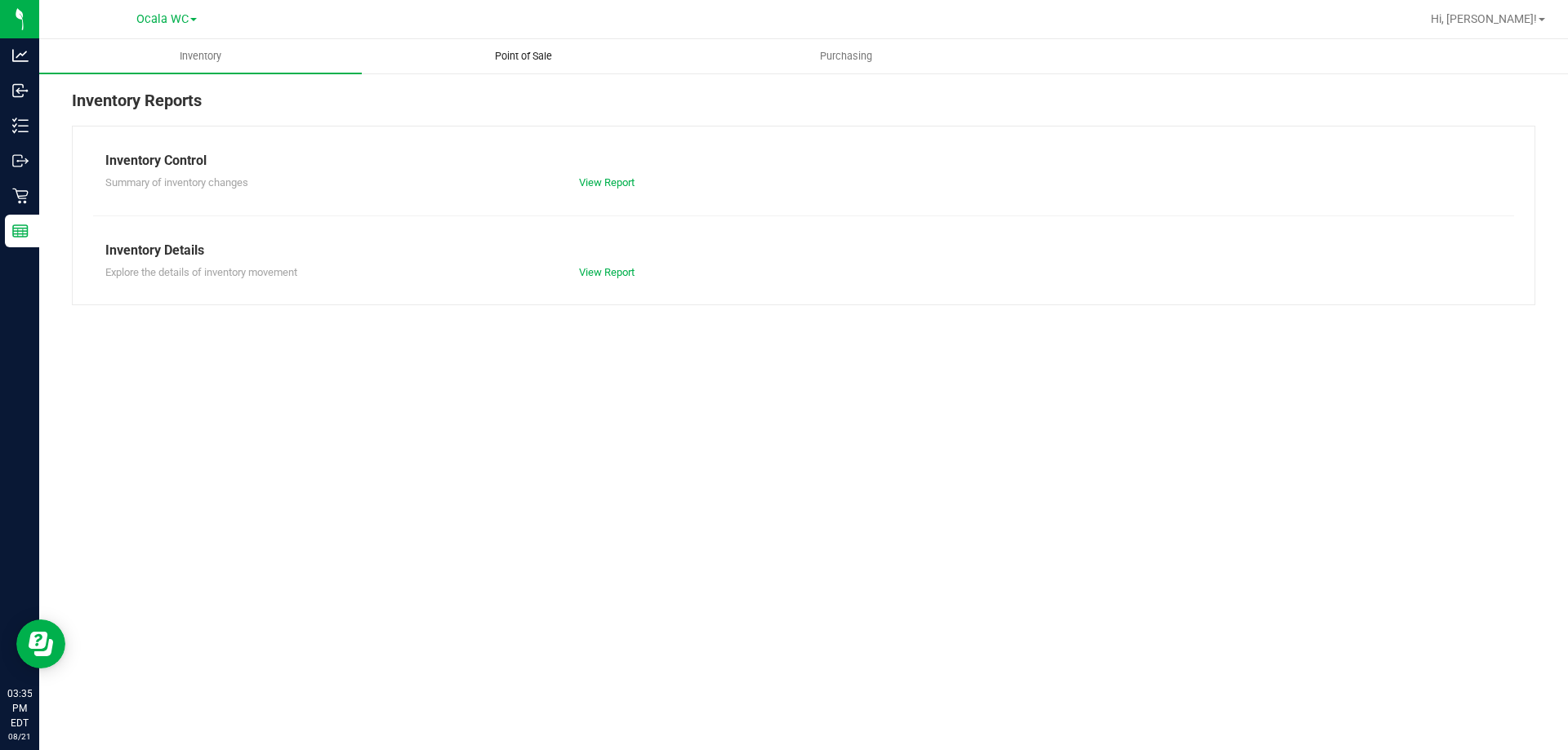
click at [532, 61] on span "Point of Sale" at bounding box center [524, 56] width 101 height 15
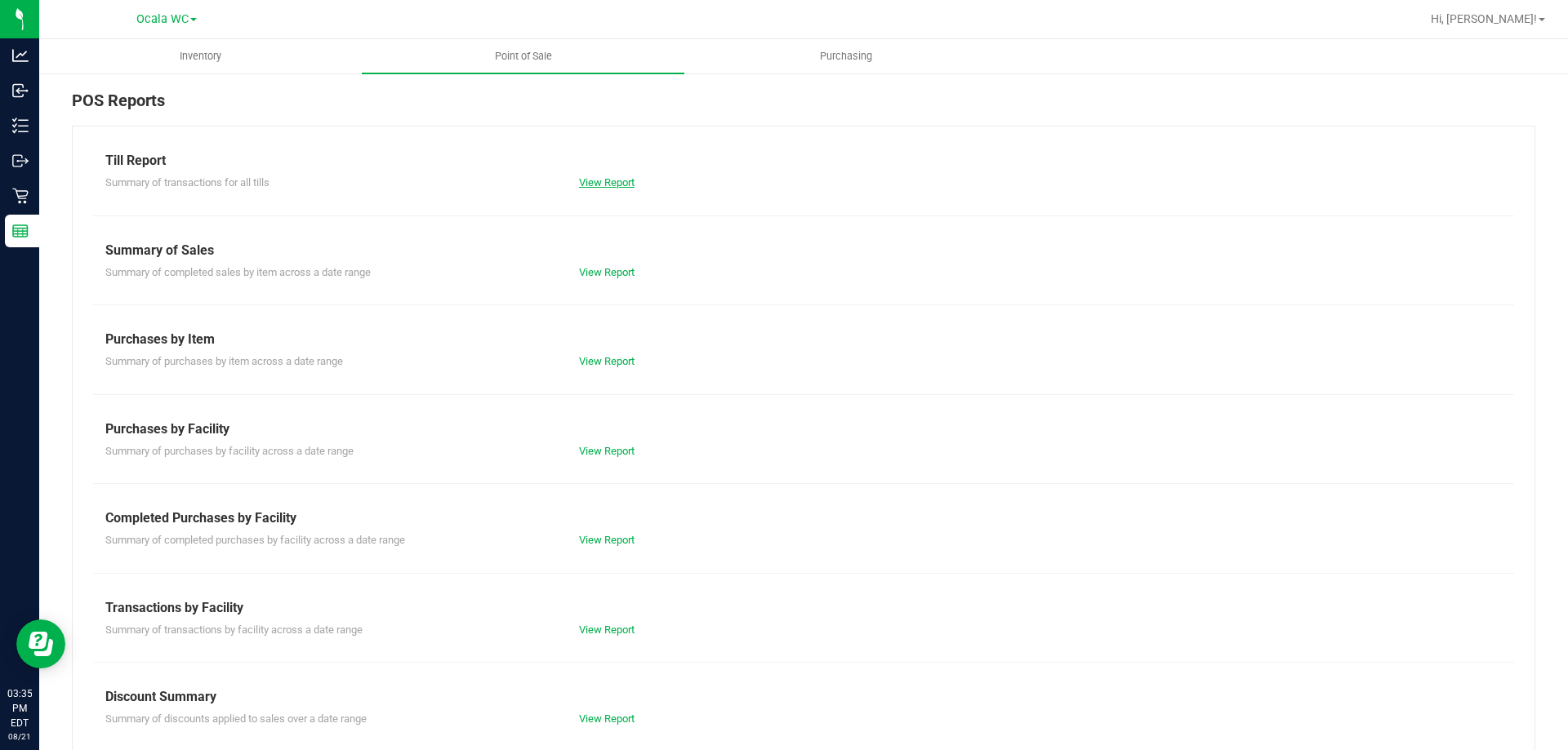
click at [599, 186] on link "View Report" at bounding box center [606, 182] width 56 height 12
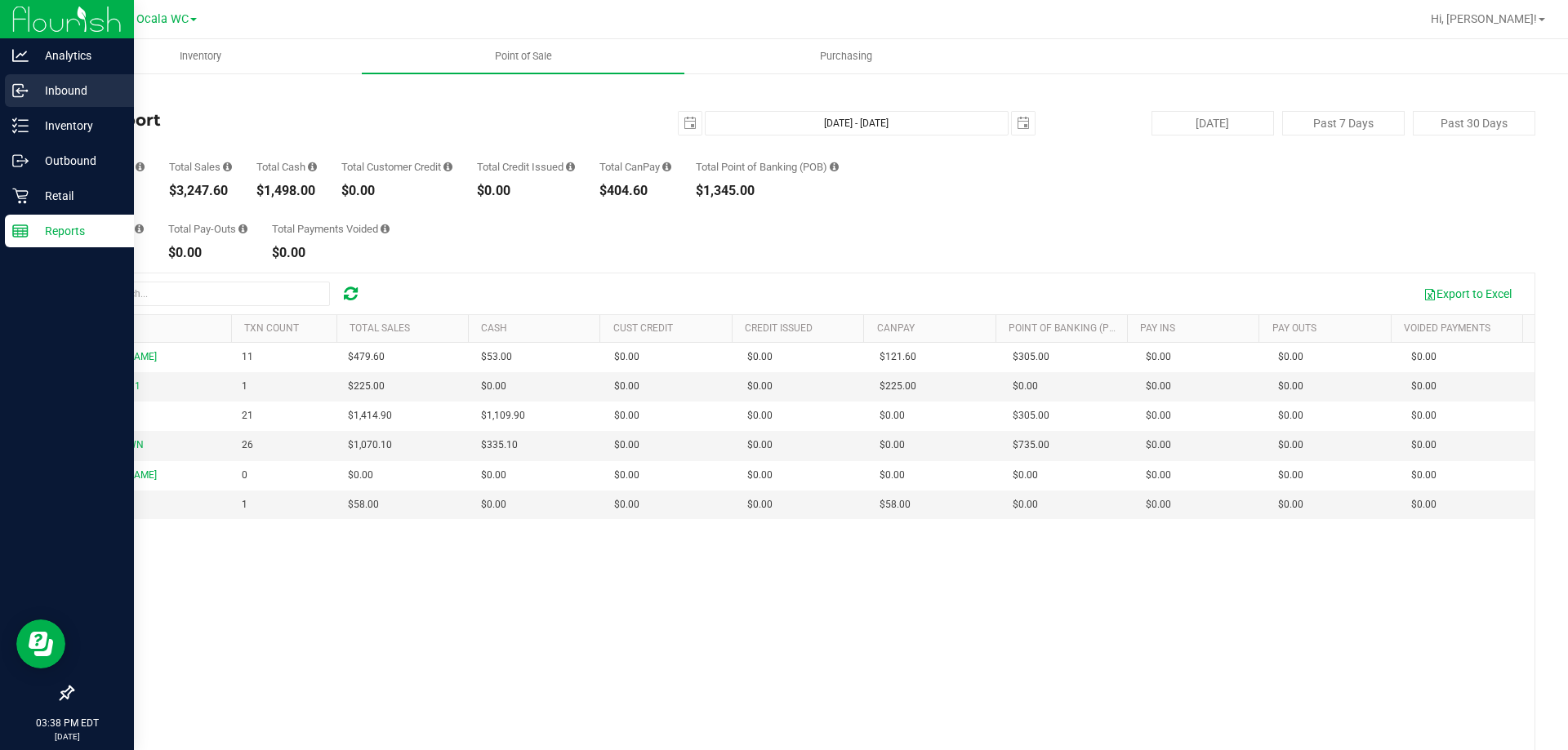
click at [56, 91] on p "Inbound" at bounding box center [78, 91] width 98 height 20
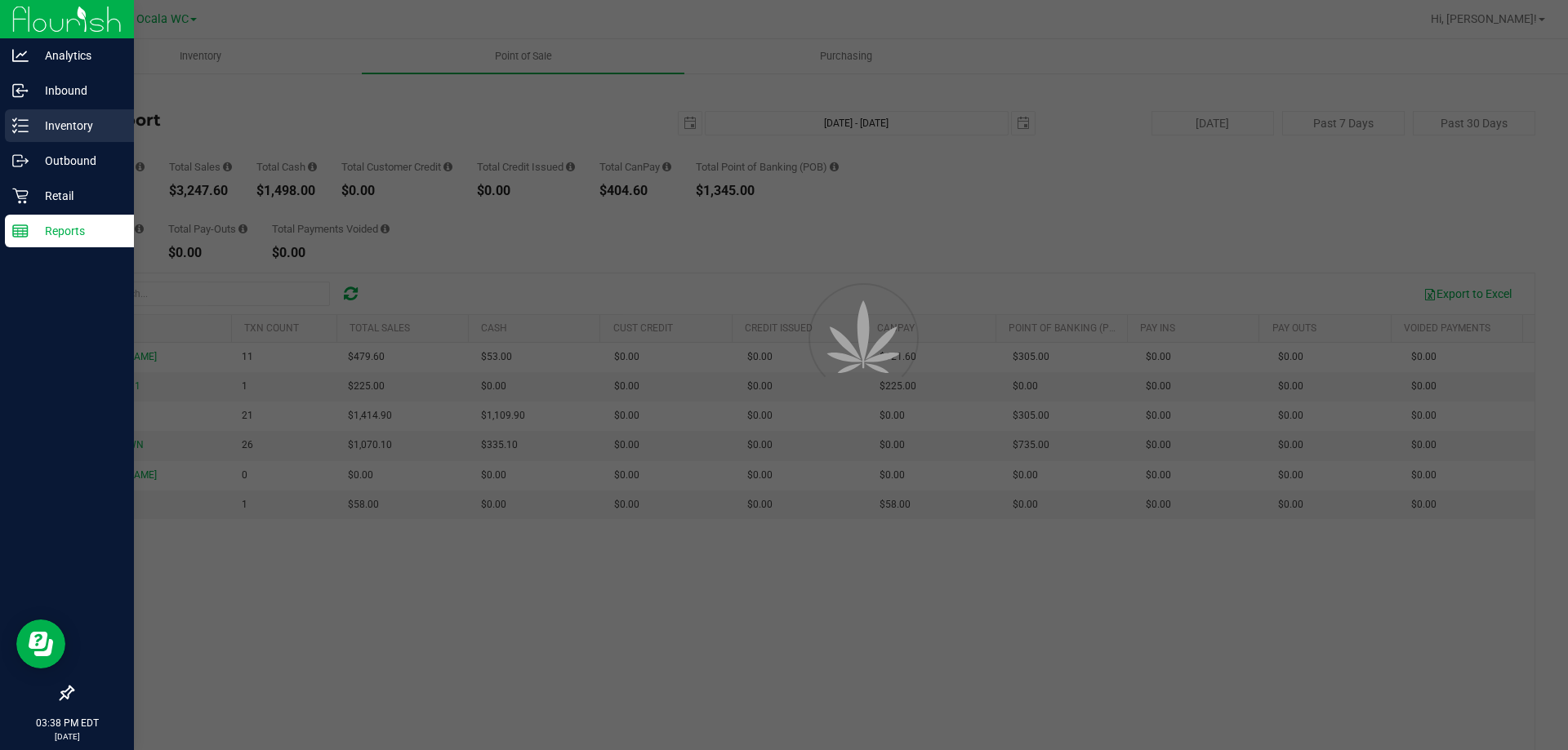
click at [60, 128] on p "Inventory" at bounding box center [78, 126] width 98 height 20
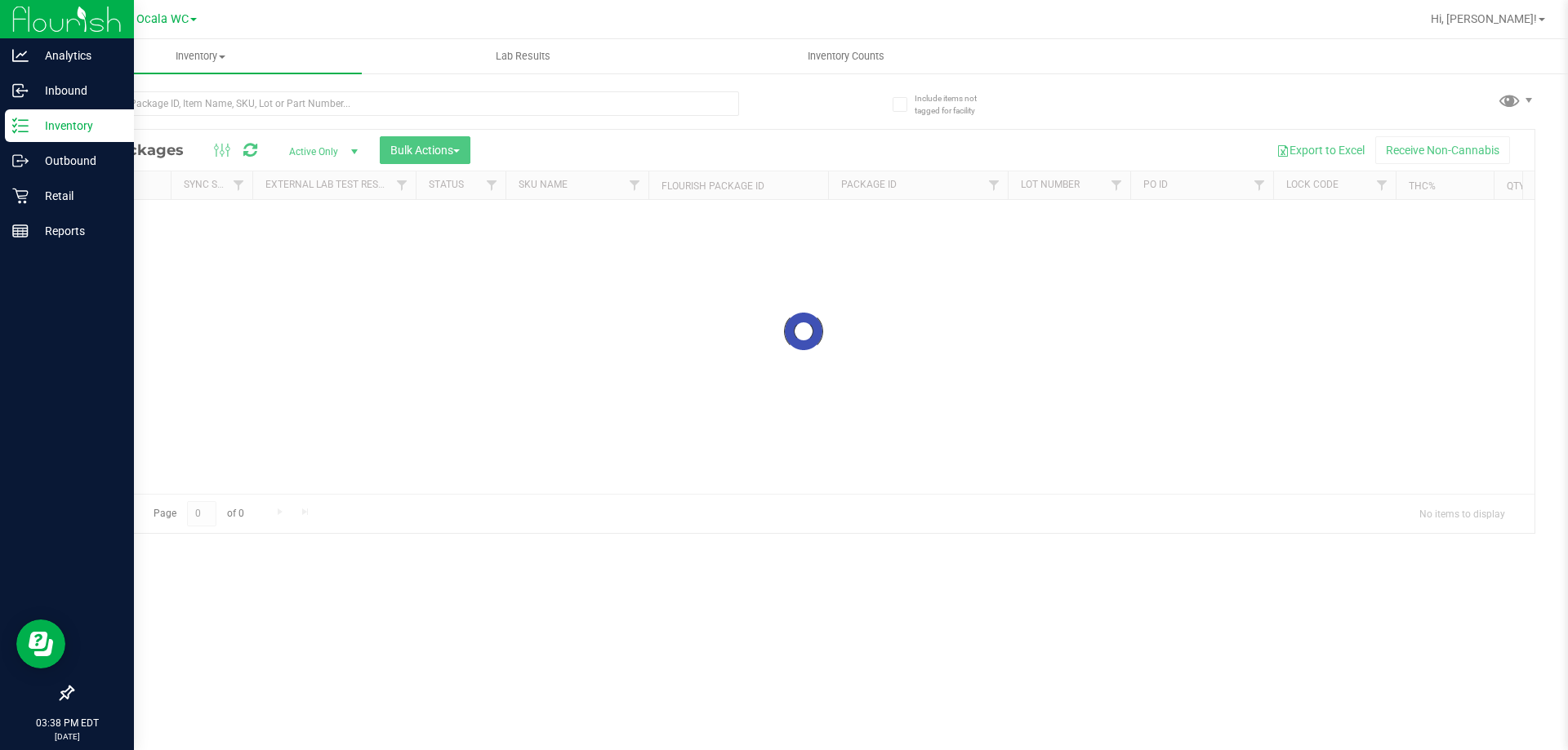
click at [60, 128] on p "Inventory" at bounding box center [78, 126] width 98 height 20
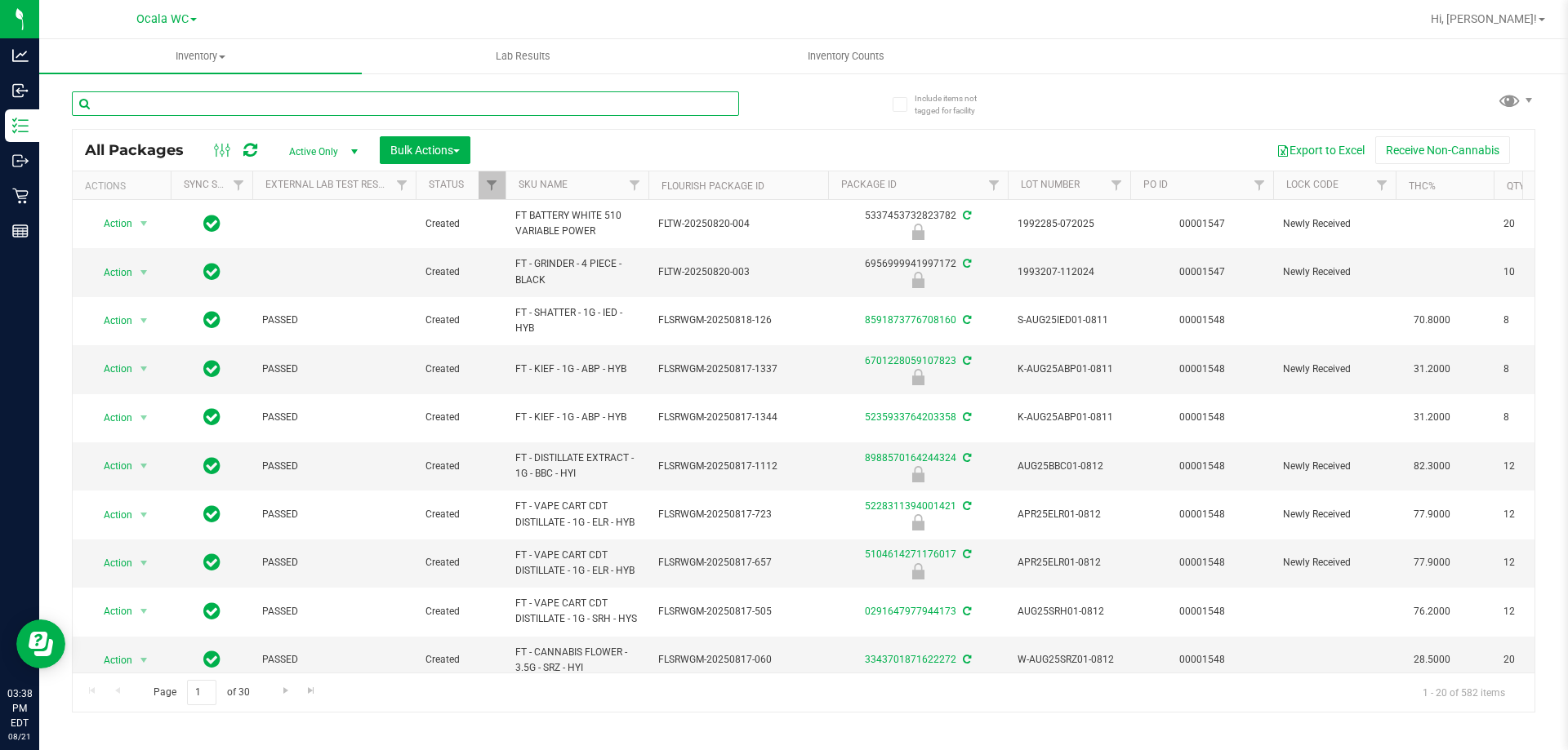
click at [314, 96] on input "text" at bounding box center [405, 104] width 667 height 25
click at [314, 102] on input "text" at bounding box center [405, 104] width 667 height 25
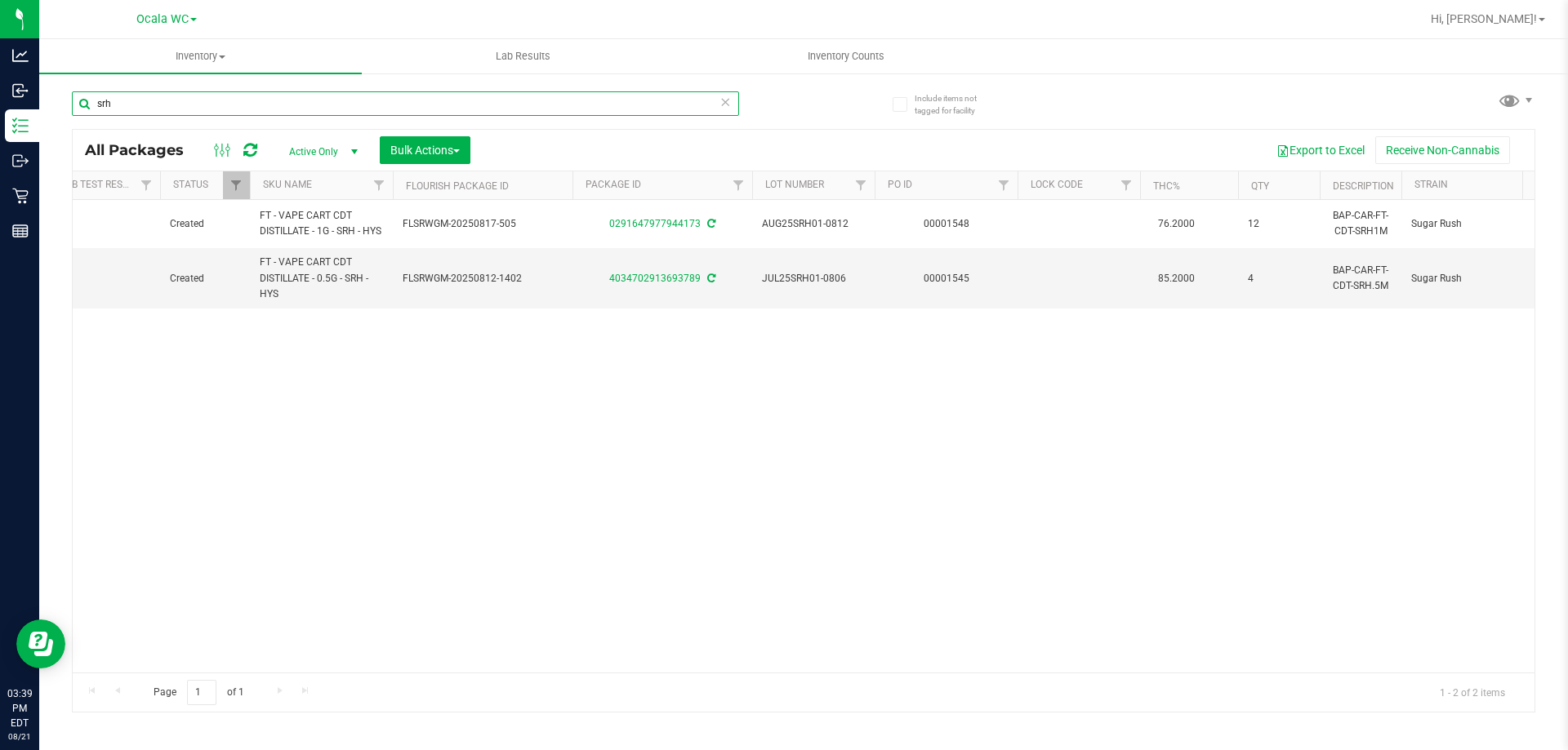
scroll to position [0, 241]
type input "srh"
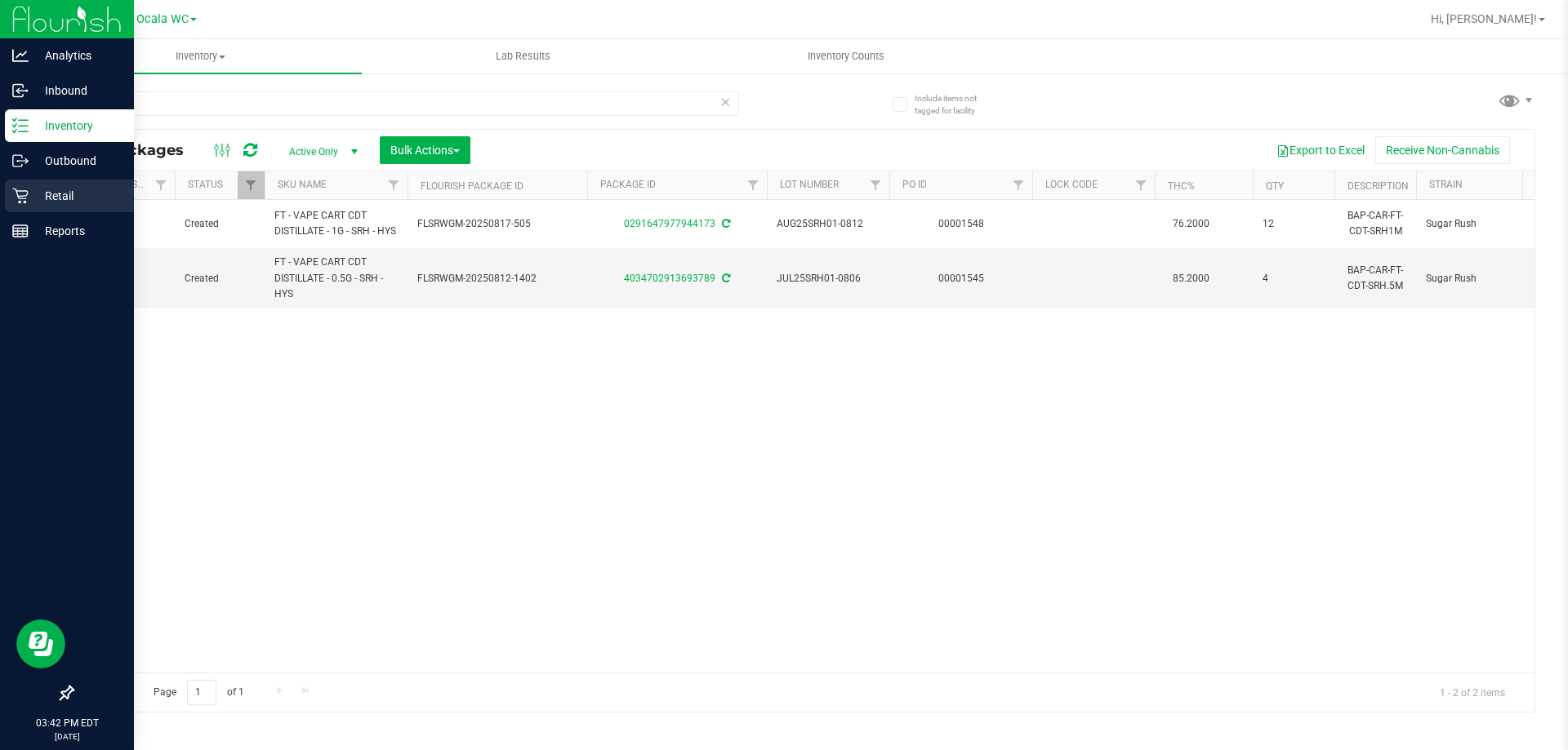
click at [11, 197] on div "Retail" at bounding box center [70, 196] width 129 height 33
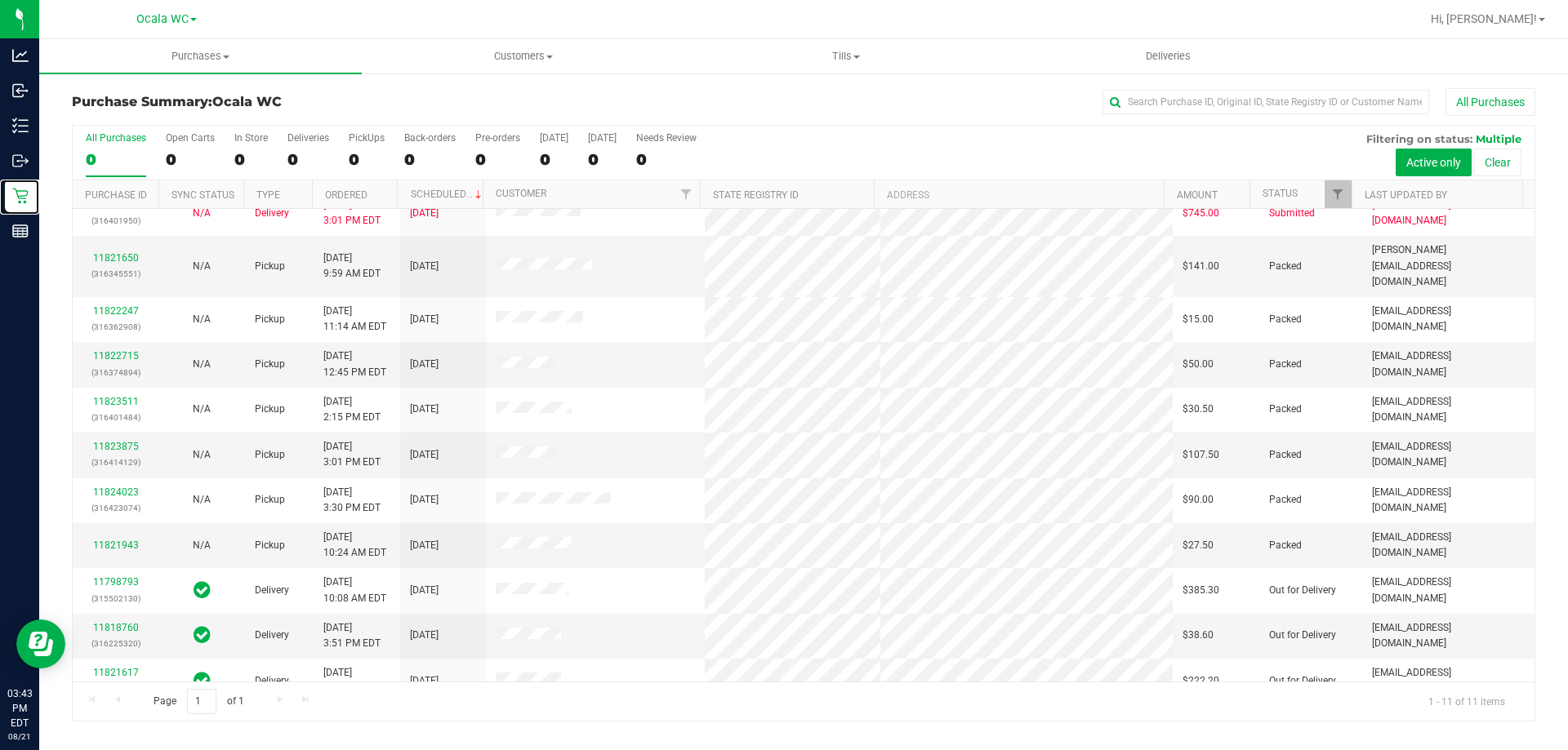
scroll to position [24, 0]
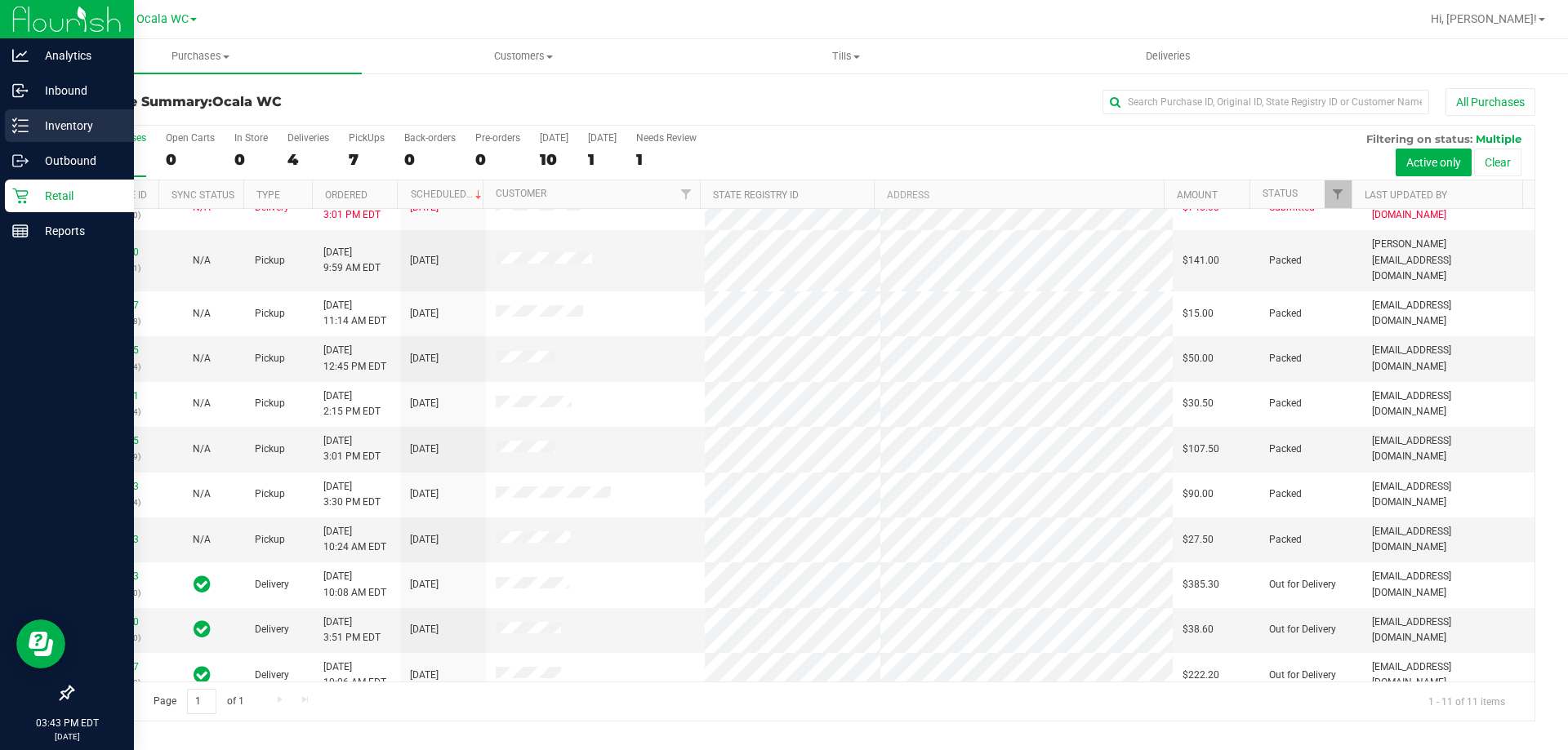
click at [25, 126] on line at bounding box center [23, 126] width 9 height 0
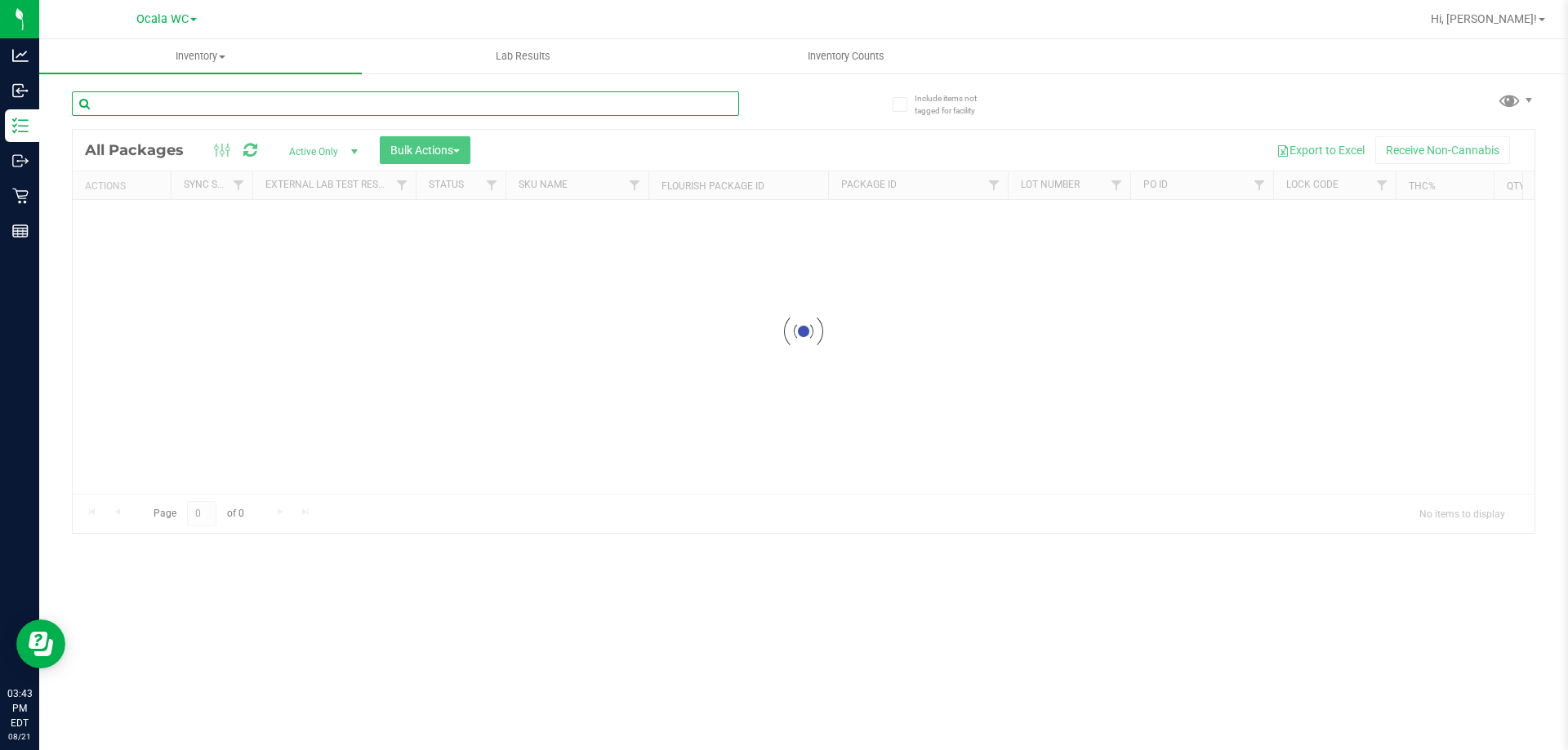
click at [214, 102] on div "Inventory All packages All inventory Waste log Create inventory Lab Results Inv…" at bounding box center [804, 394] width 1529 height 711
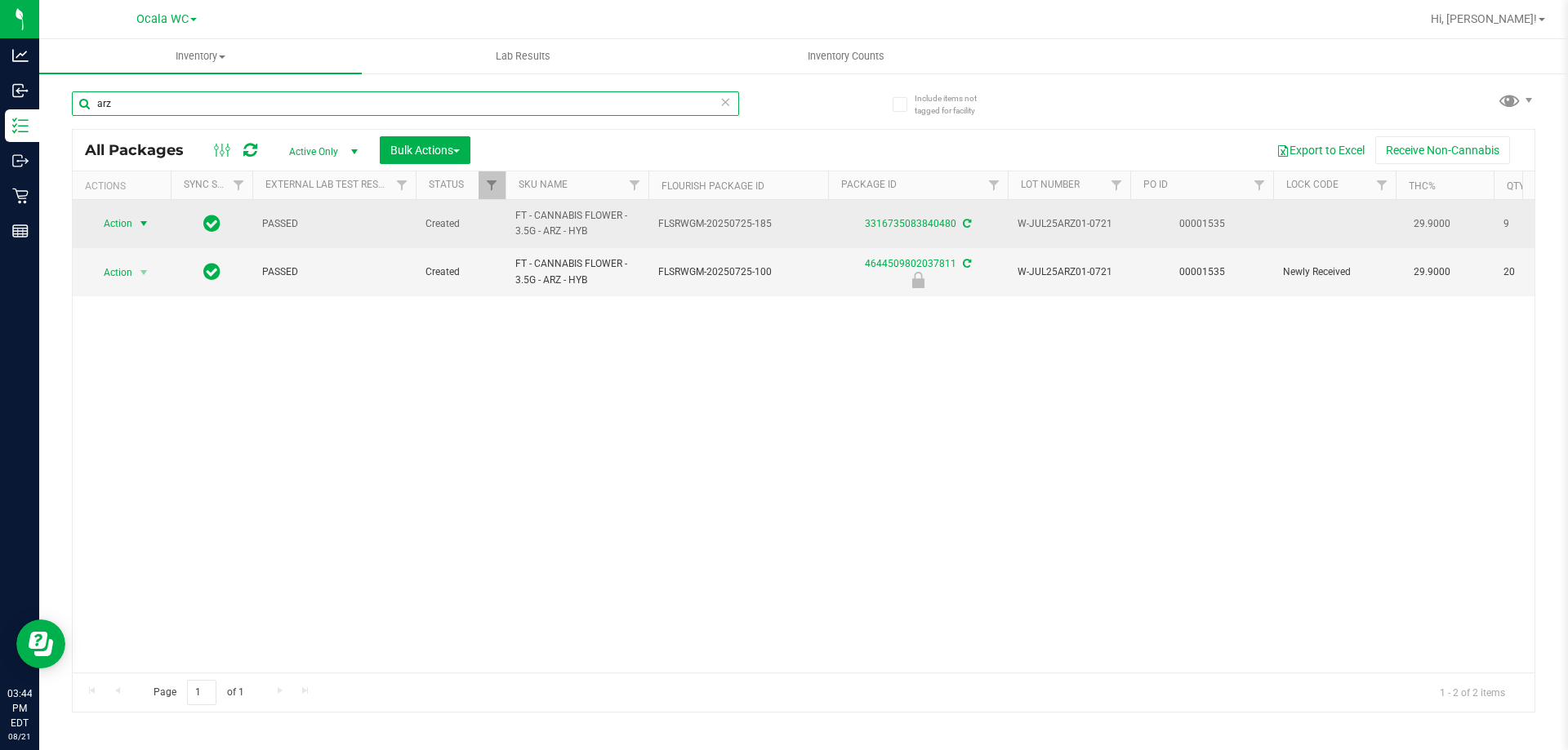
type input "arz"
click at [126, 222] on span "Action" at bounding box center [111, 223] width 44 height 23
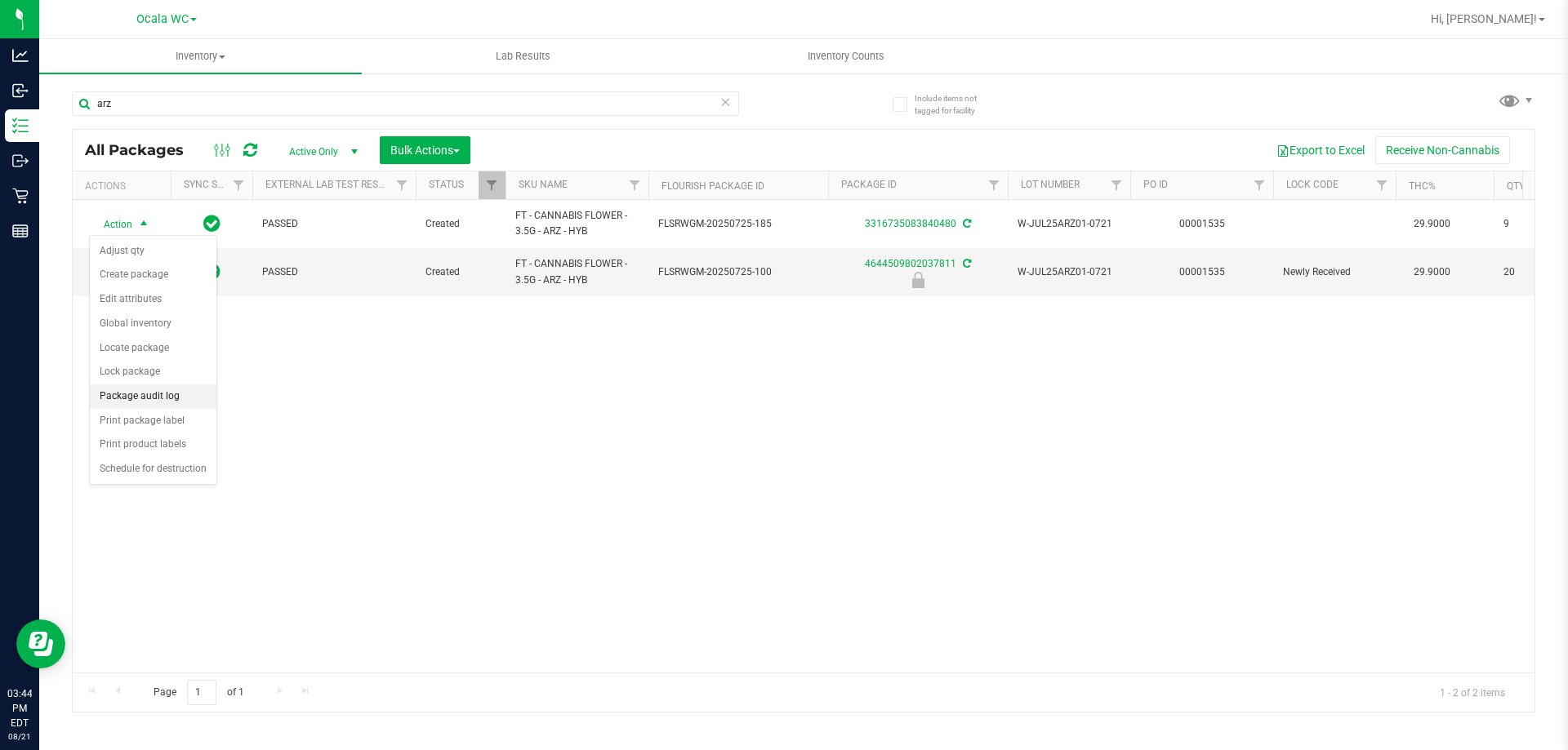
click at [168, 394] on li "Package audit log" at bounding box center [153, 397] width 127 height 25
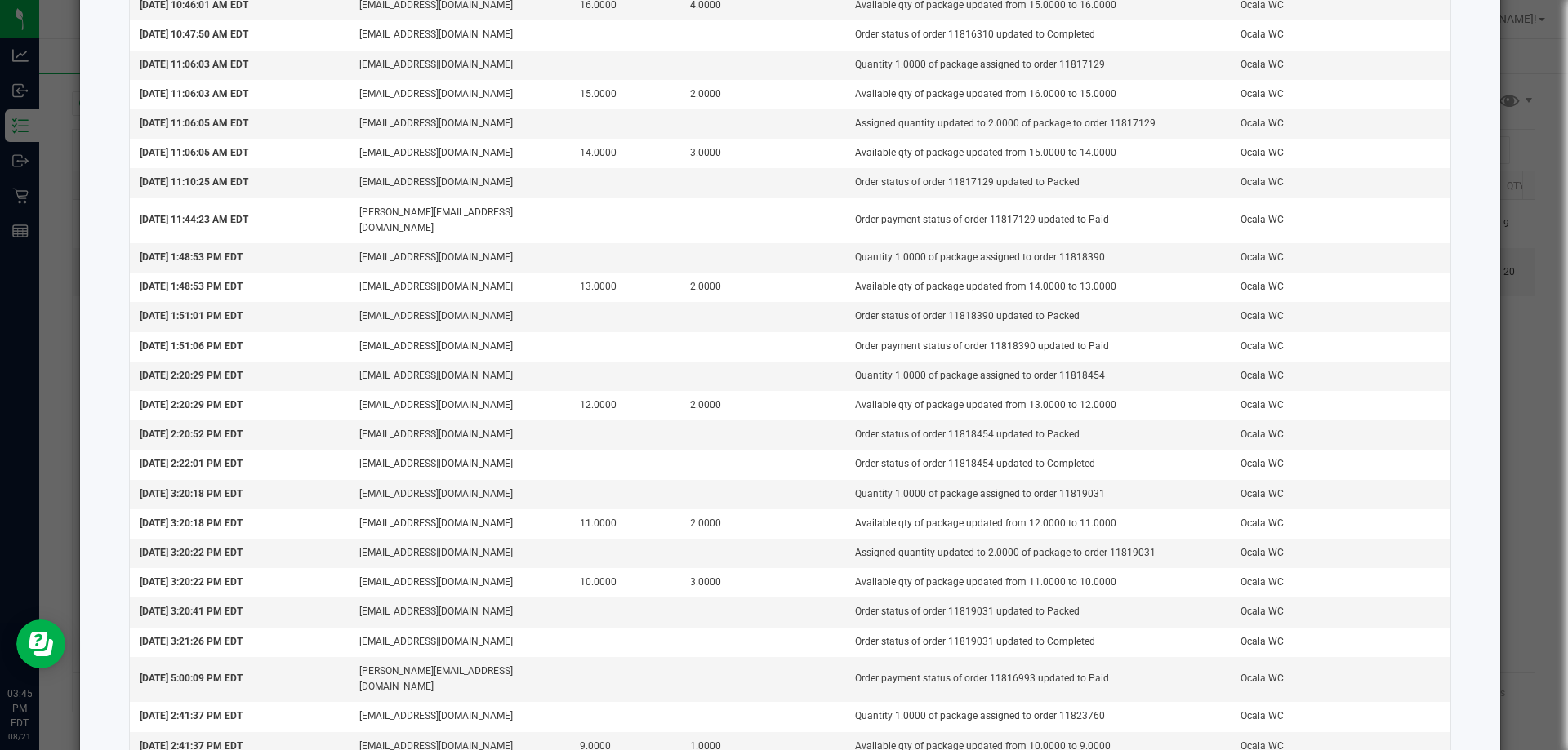
scroll to position [894, 0]
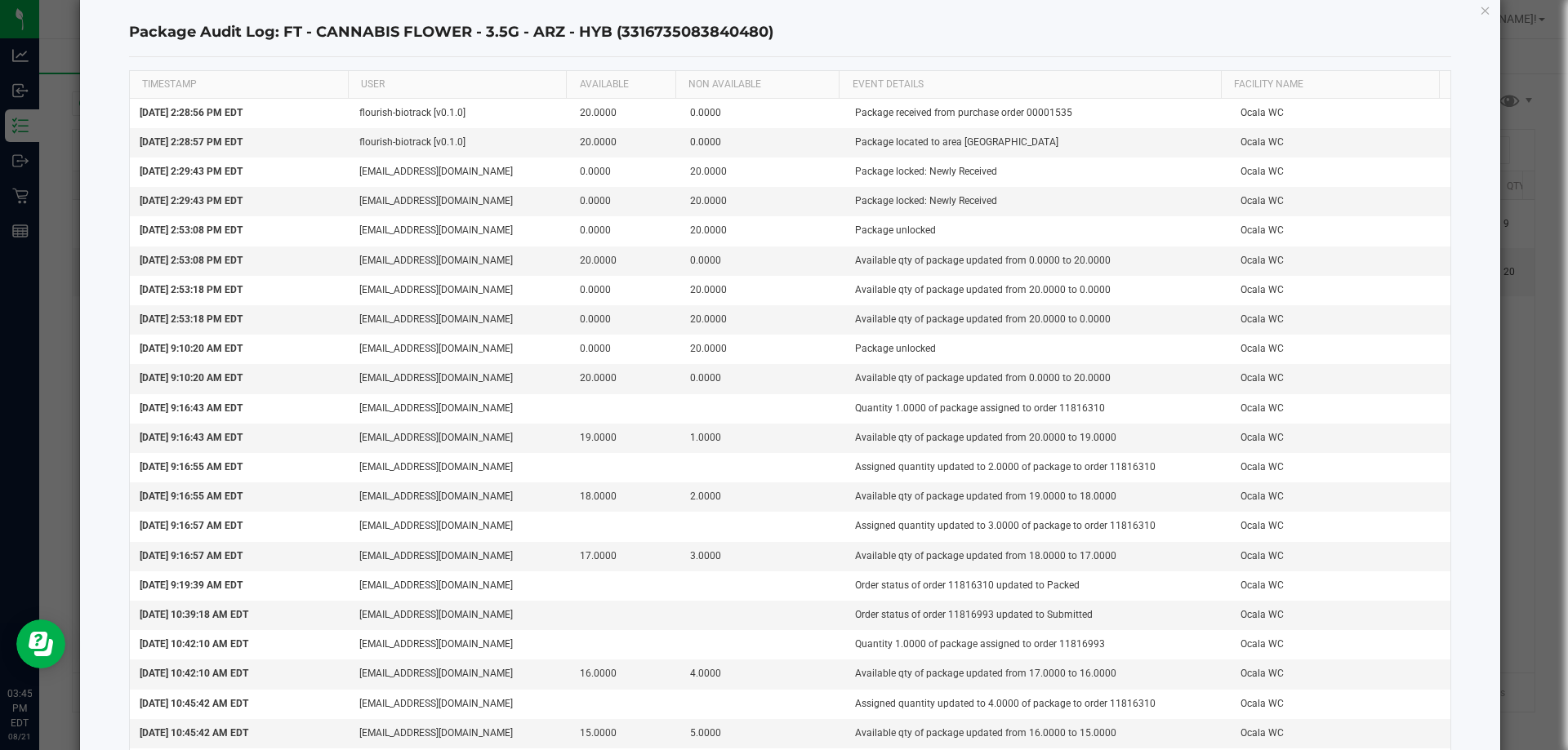
scroll to position [0, 0]
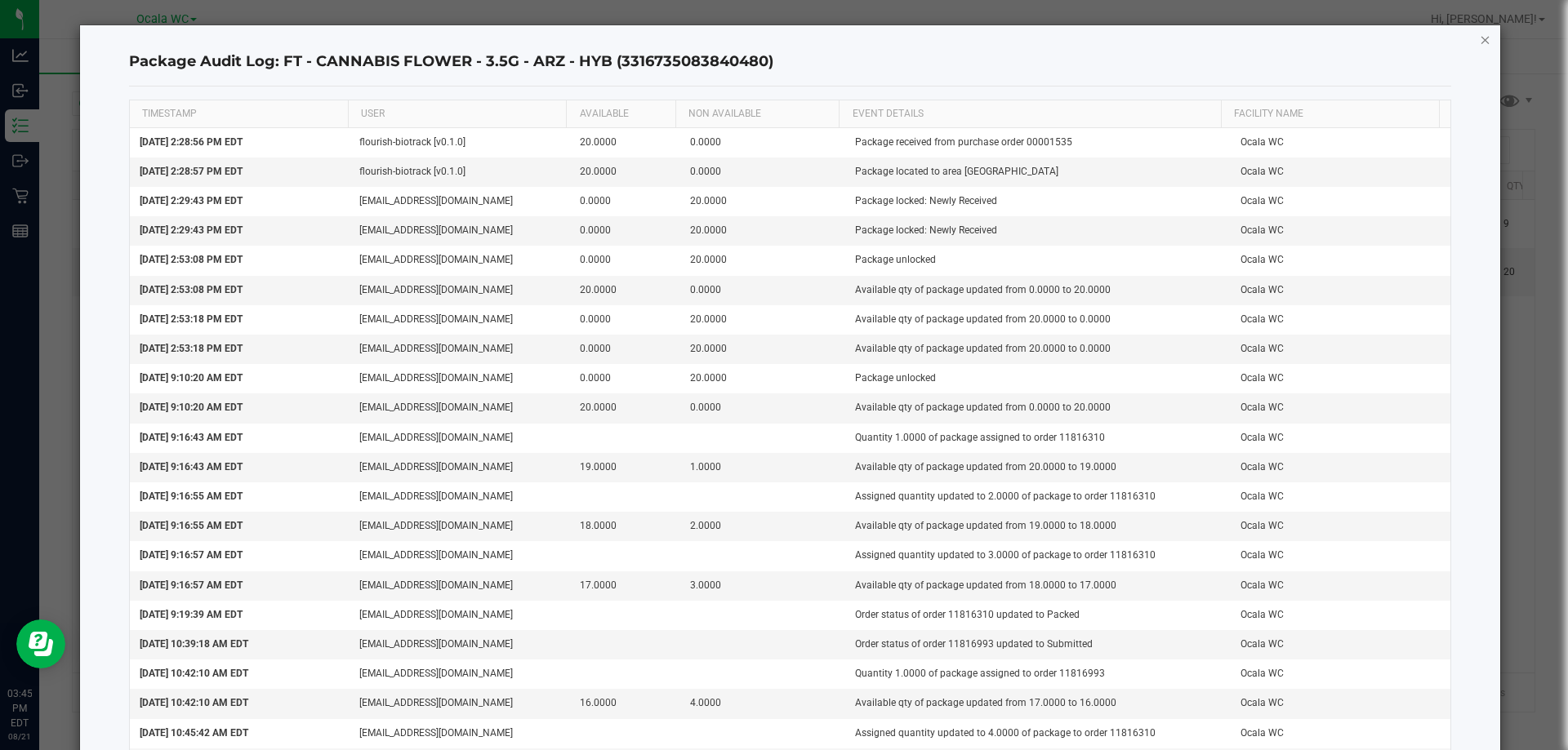
click at [1480, 43] on icon "button" at bounding box center [1485, 39] width 11 height 20
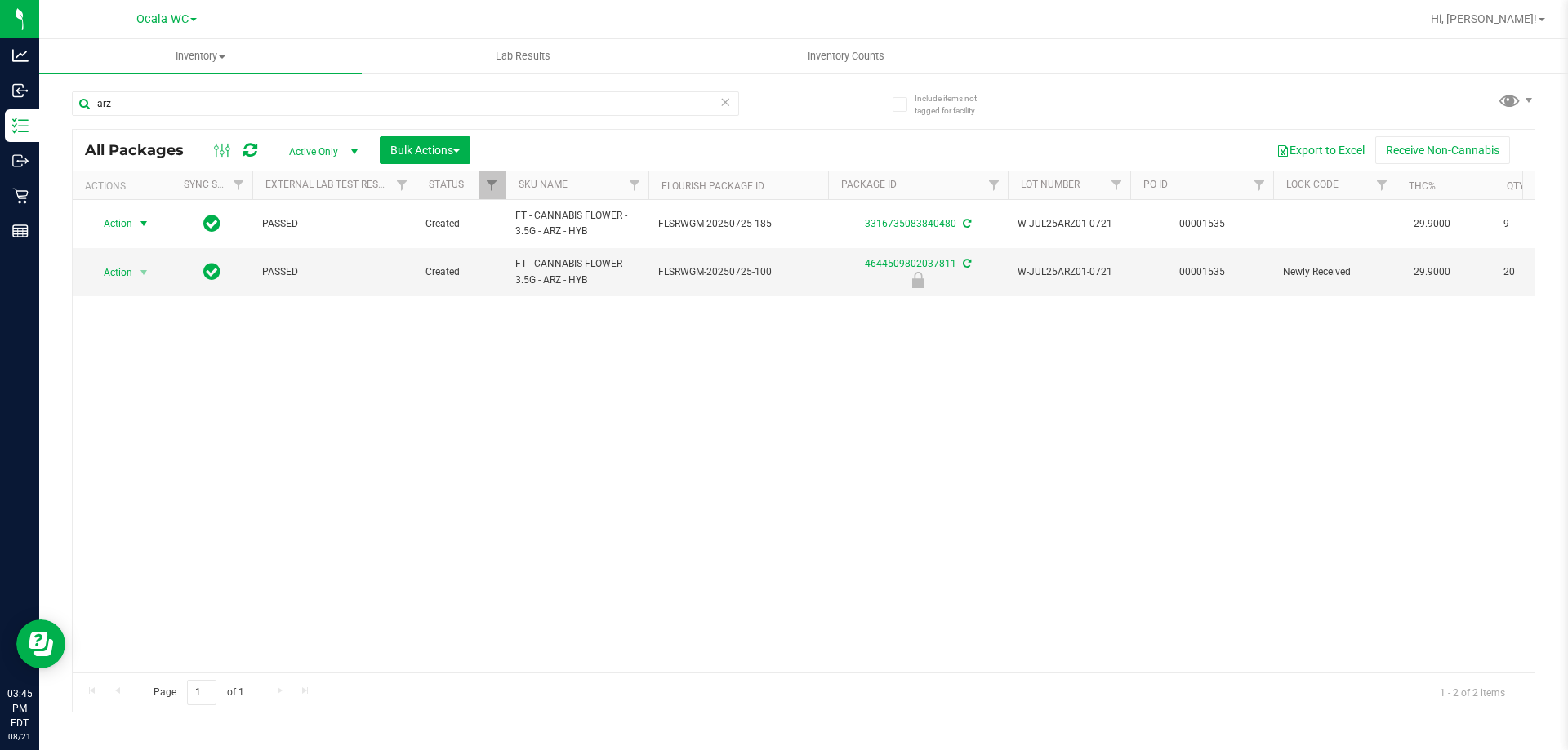
click at [341, 150] on span "Active Only" at bounding box center [320, 152] width 90 height 23
click at [312, 250] on li "All" at bounding box center [319, 250] width 88 height 25
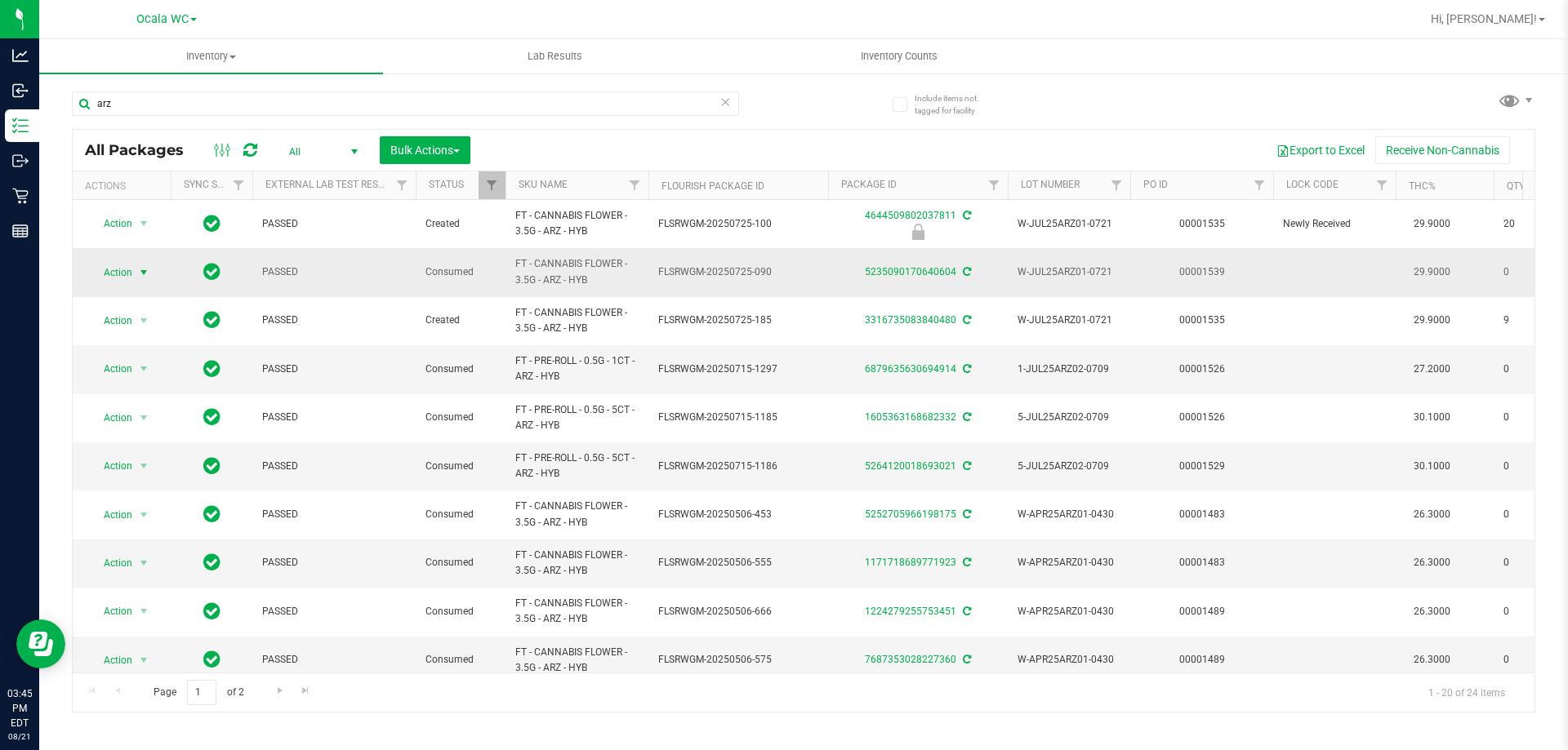
click at [127, 276] on span "Action" at bounding box center [111, 272] width 44 height 23
click at [138, 387] on li "Package audit log" at bounding box center [142, 397] width 105 height 25
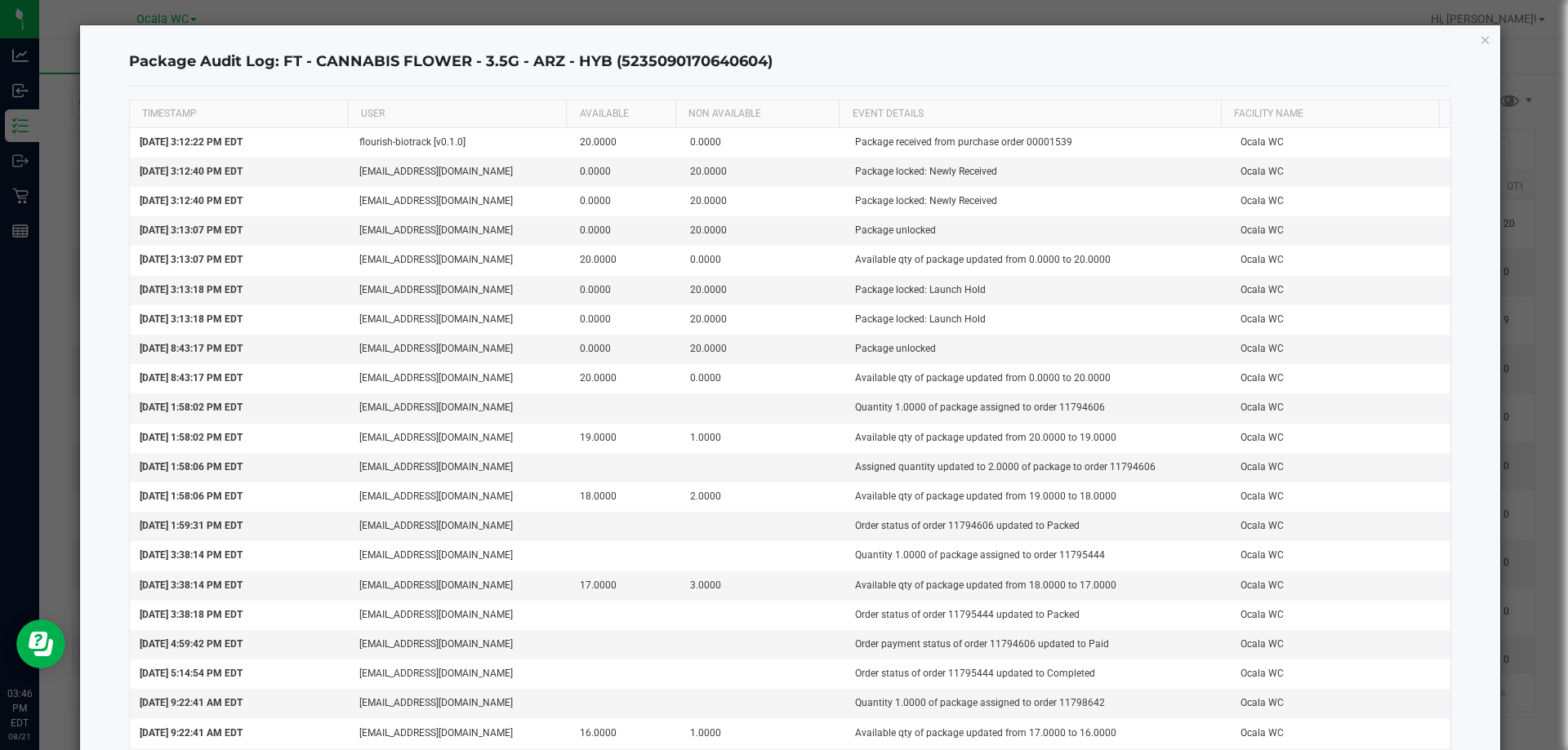
click at [1480, 44] on icon "button" at bounding box center [1485, 39] width 11 height 20
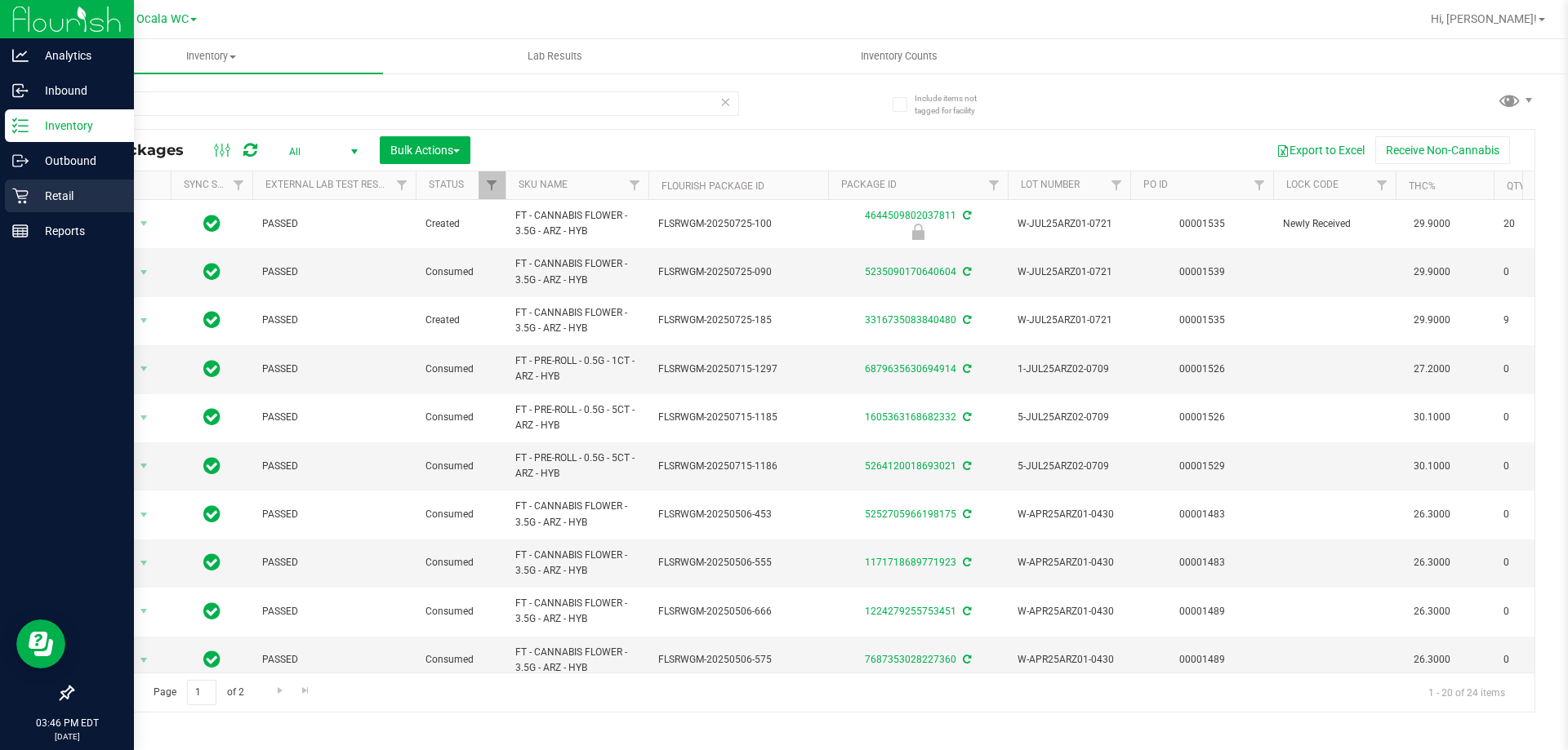
click at [60, 191] on p "Retail" at bounding box center [78, 196] width 98 height 20
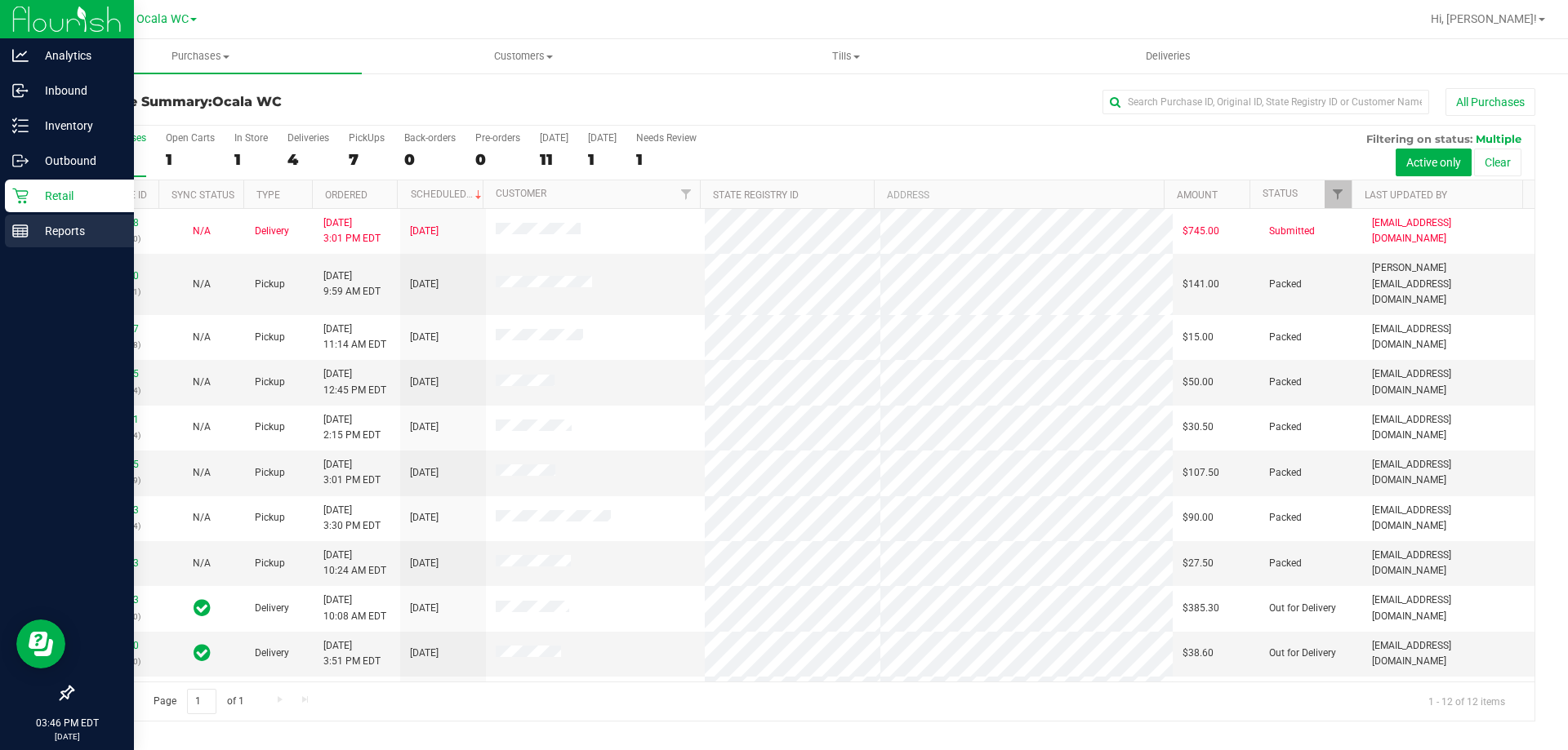
click at [47, 242] on div "Reports" at bounding box center [70, 231] width 129 height 33
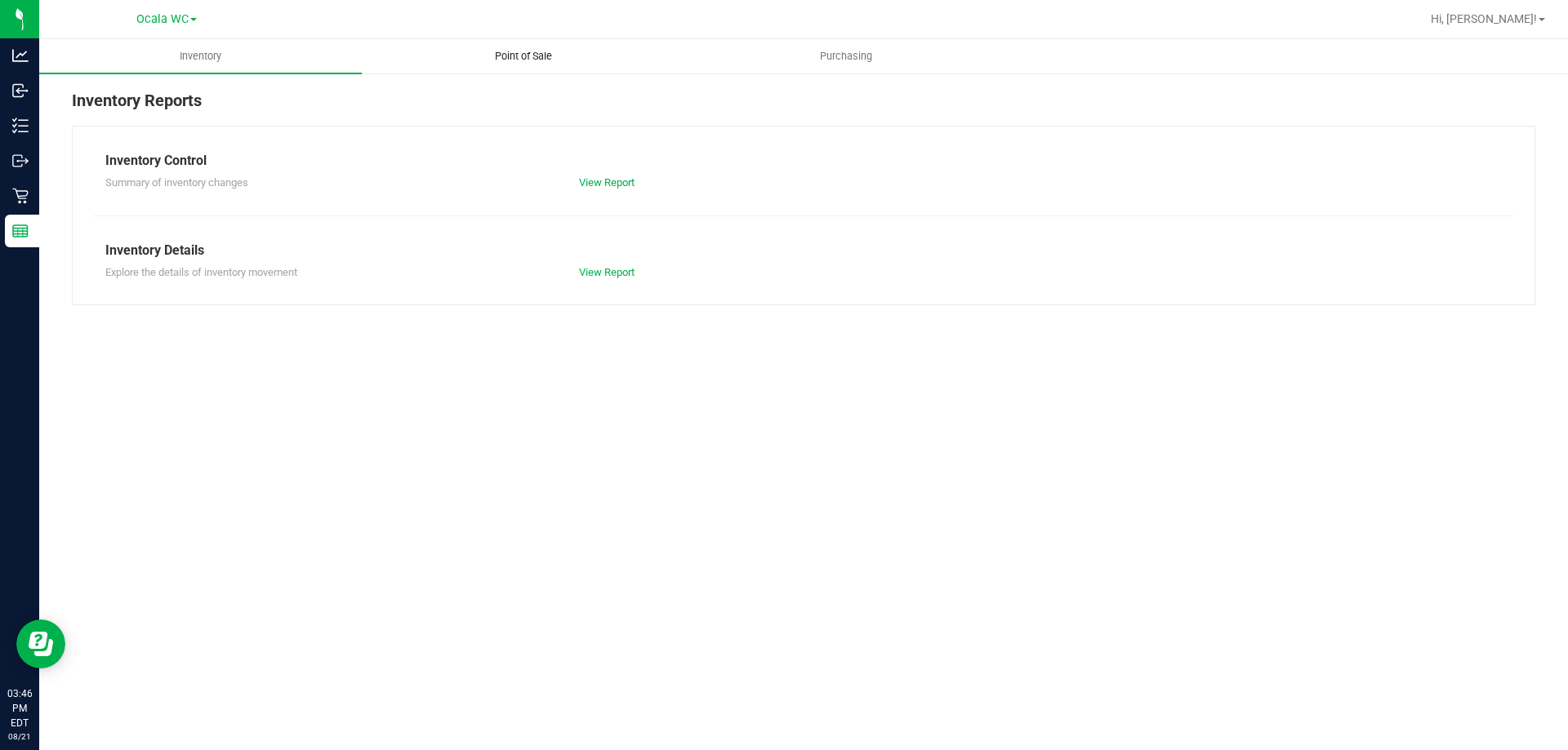
click at [534, 51] on span "Point of Sale" at bounding box center [524, 56] width 101 height 15
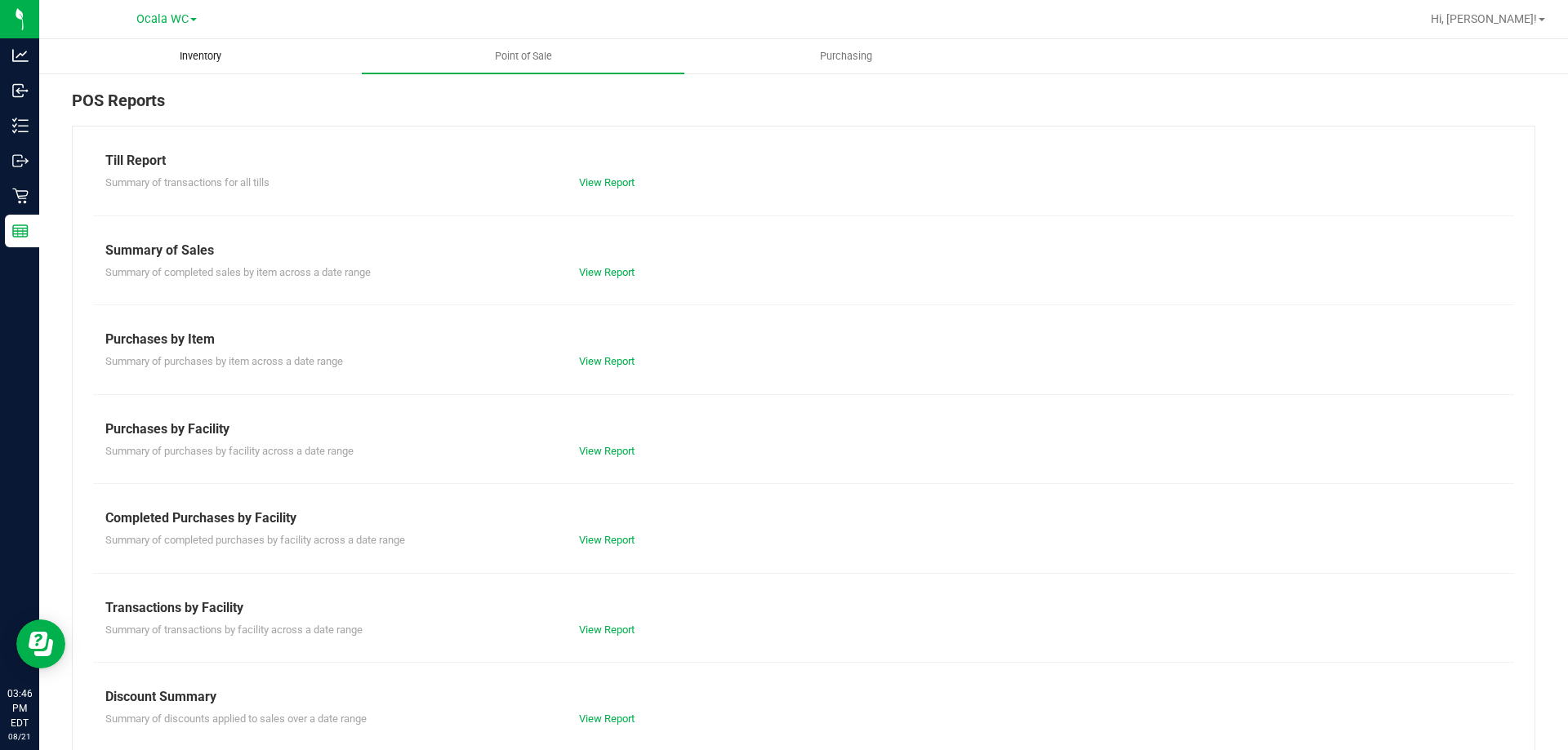
click at [214, 56] on span "Inventory" at bounding box center [201, 56] width 86 height 15
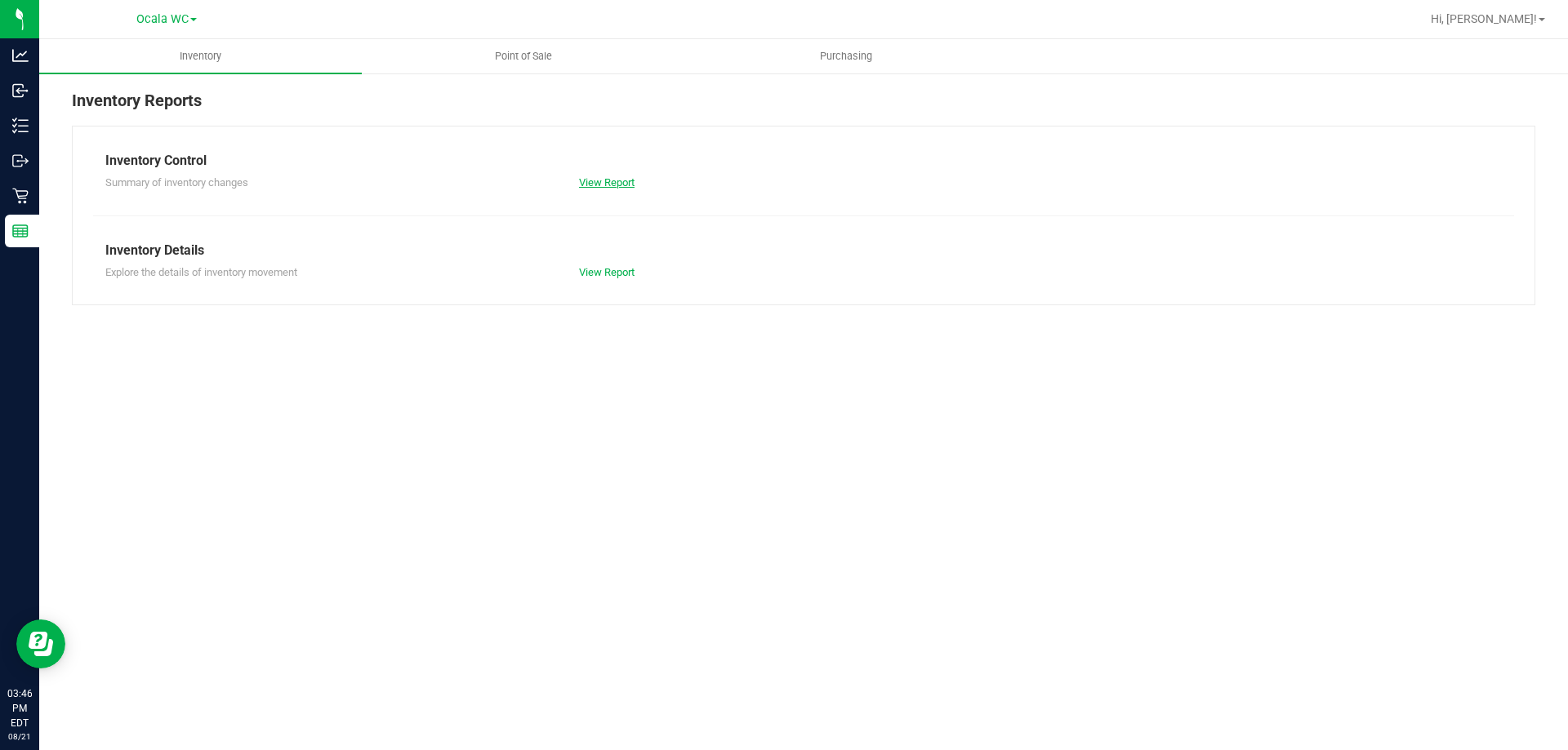
click at [606, 182] on link "View Report" at bounding box center [606, 182] width 56 height 12
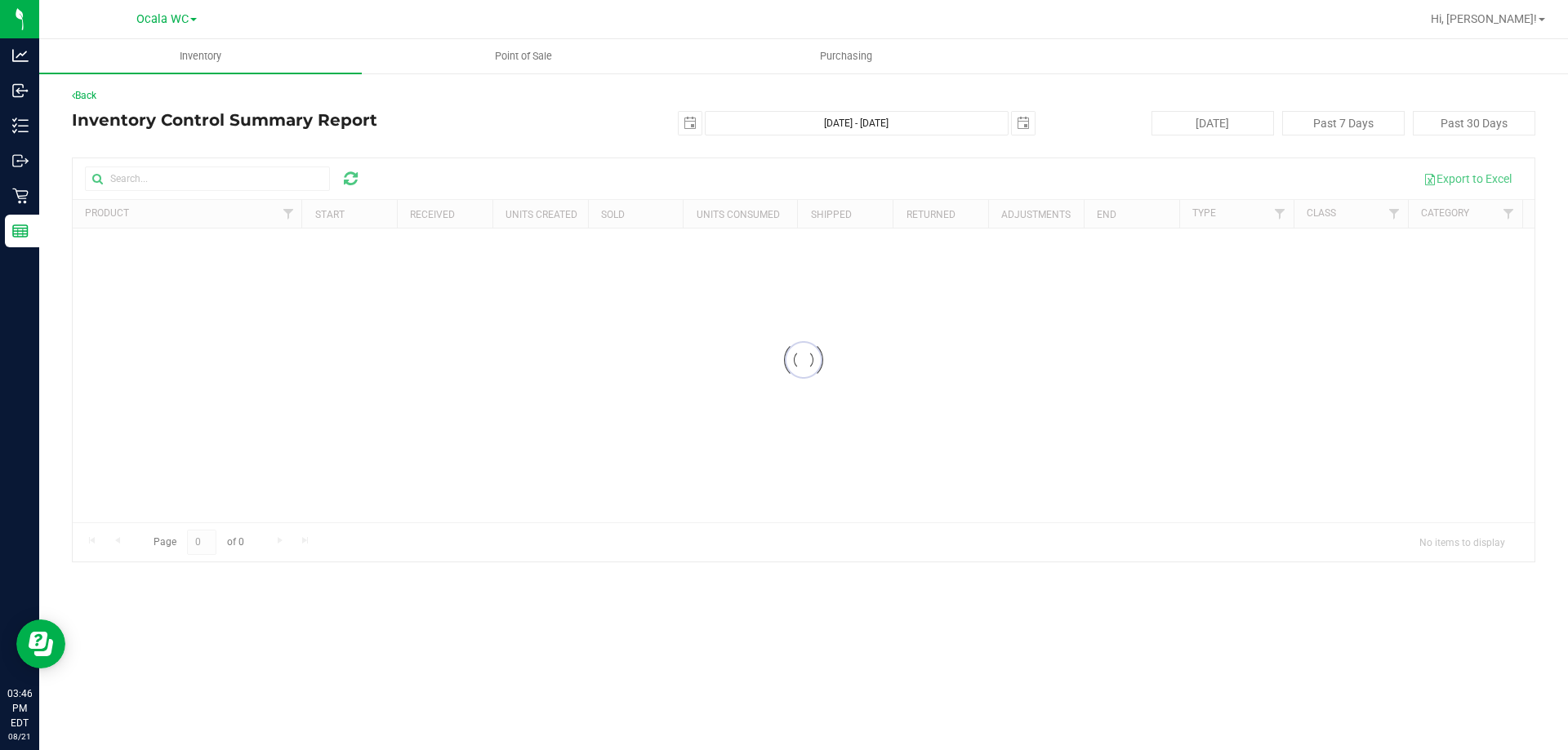
click at [191, 185] on div at bounding box center [804, 360] width 1462 height 403
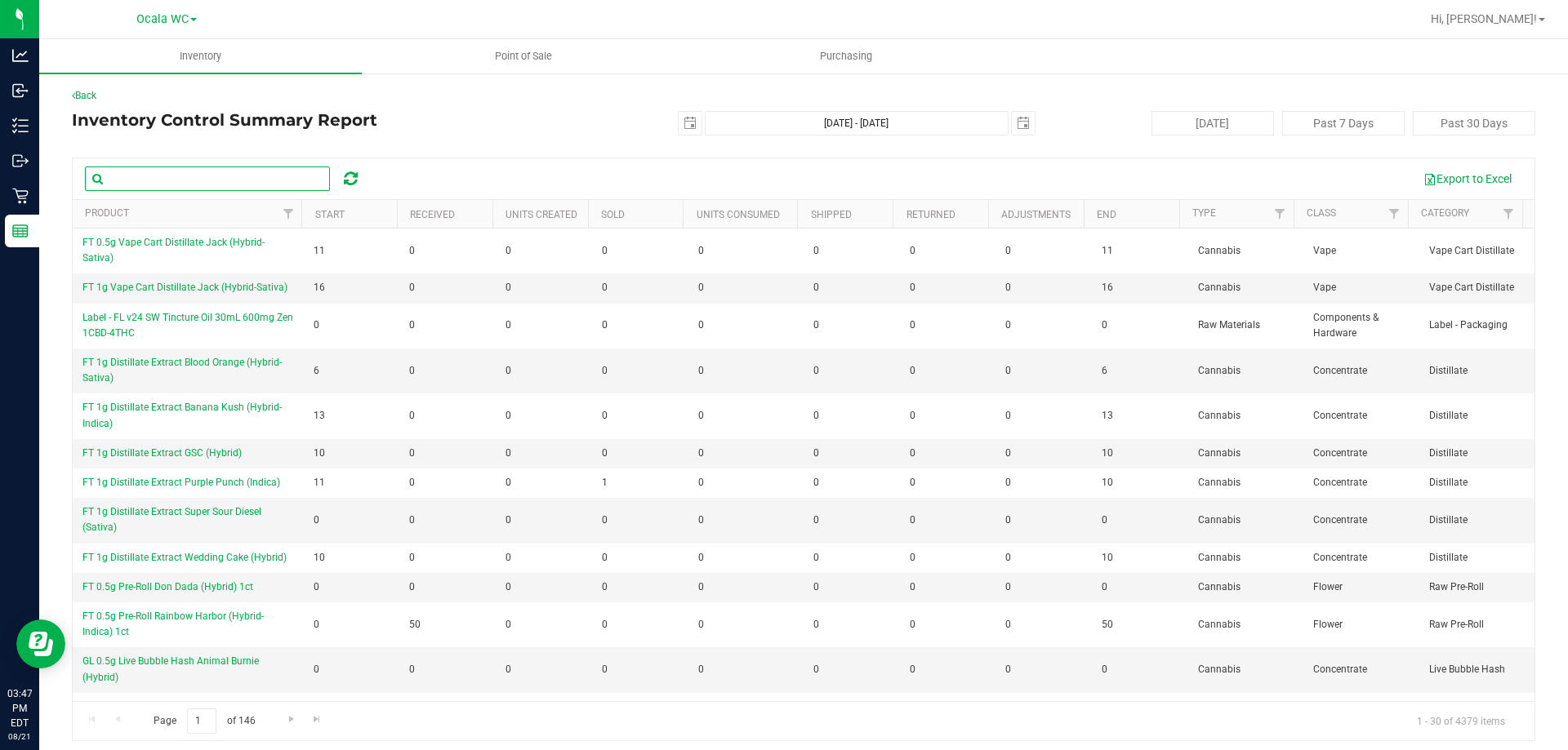
click at [156, 183] on input "text" at bounding box center [207, 179] width 245 height 25
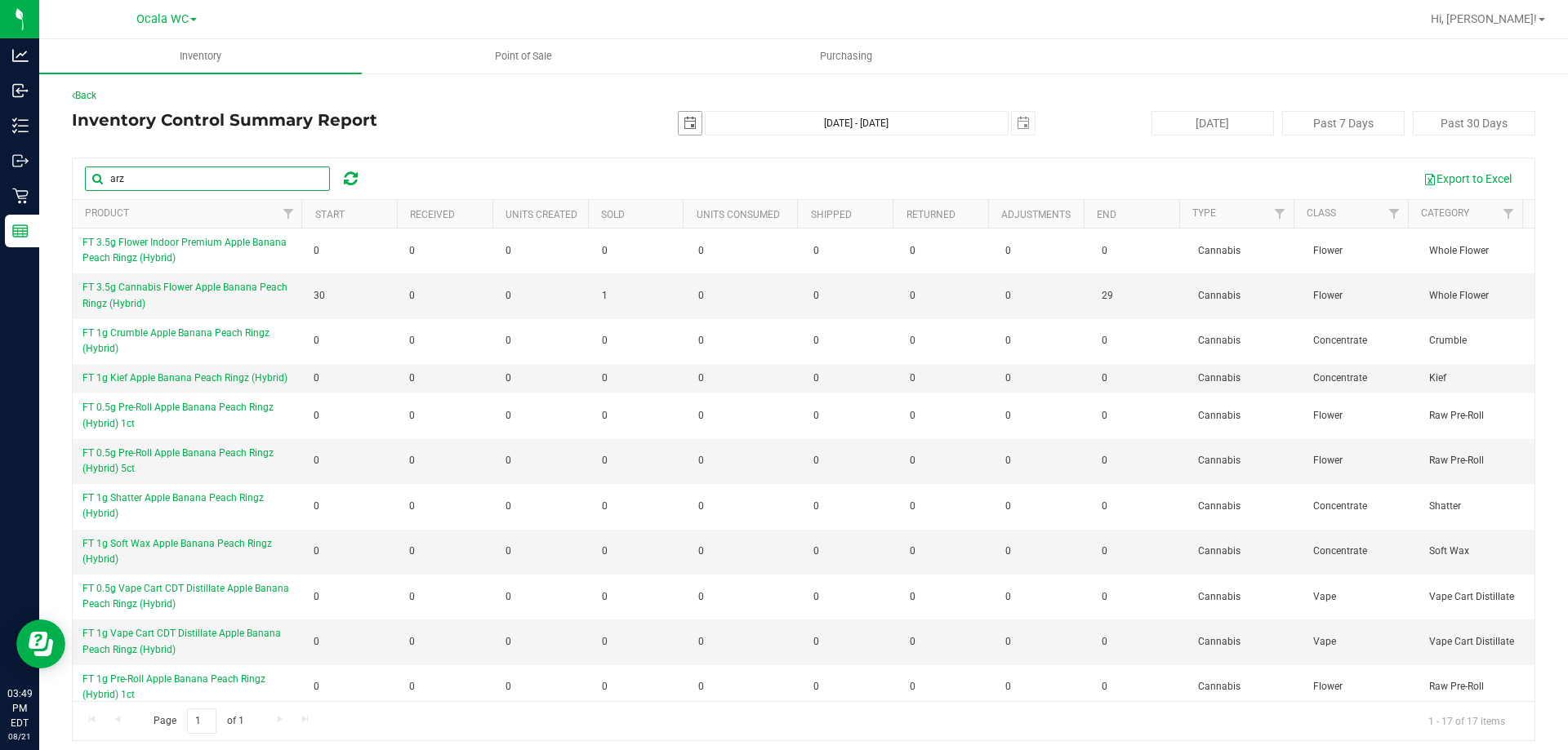
click at [683, 128] on span "select" at bounding box center [690, 124] width 13 height 13
type input "arz"
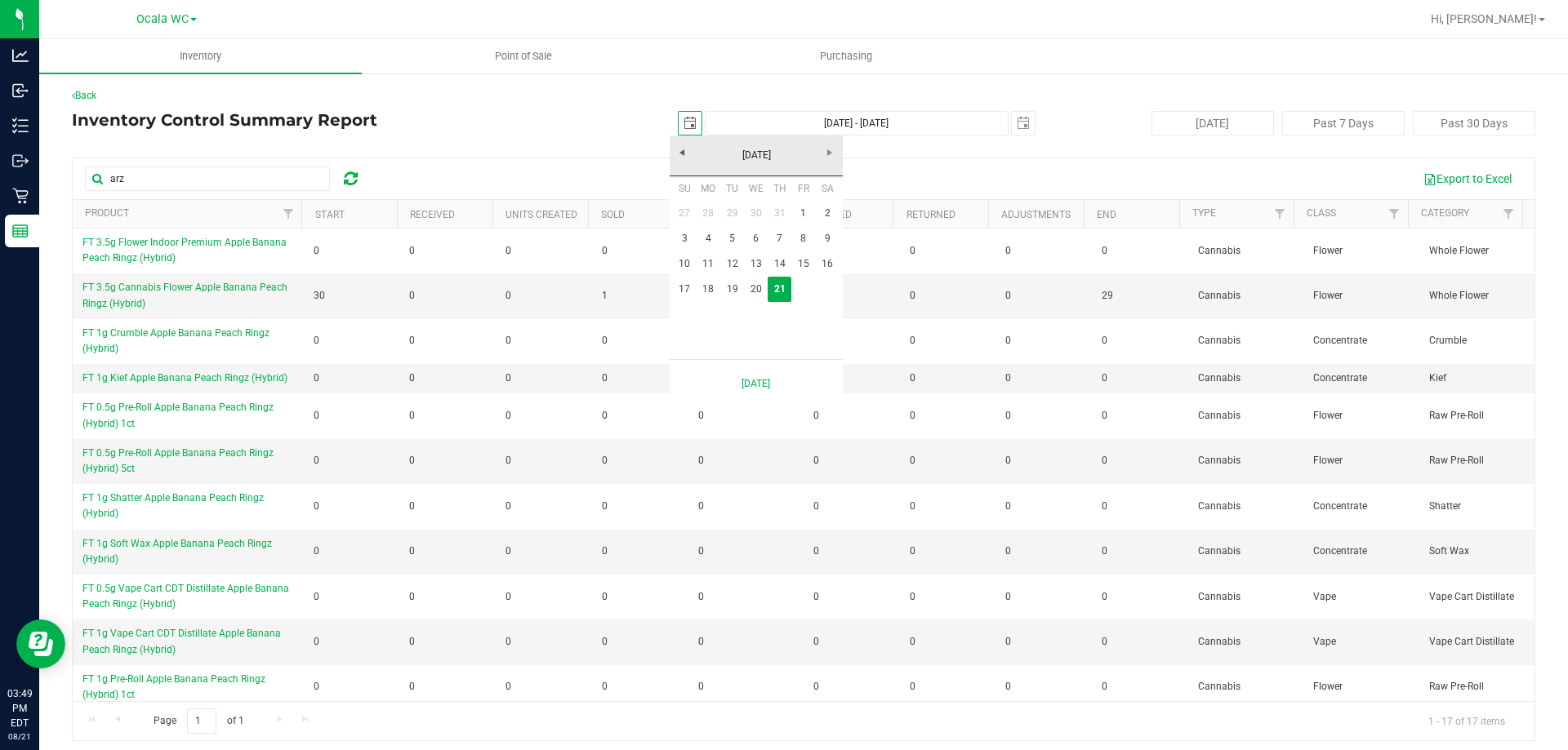
scroll to position [0, 41]
click at [758, 290] on link "20" at bounding box center [755, 289] width 24 height 25
type input "2025-08-20"
type input "Aug 20, 2025 - Aug 21, 2025"
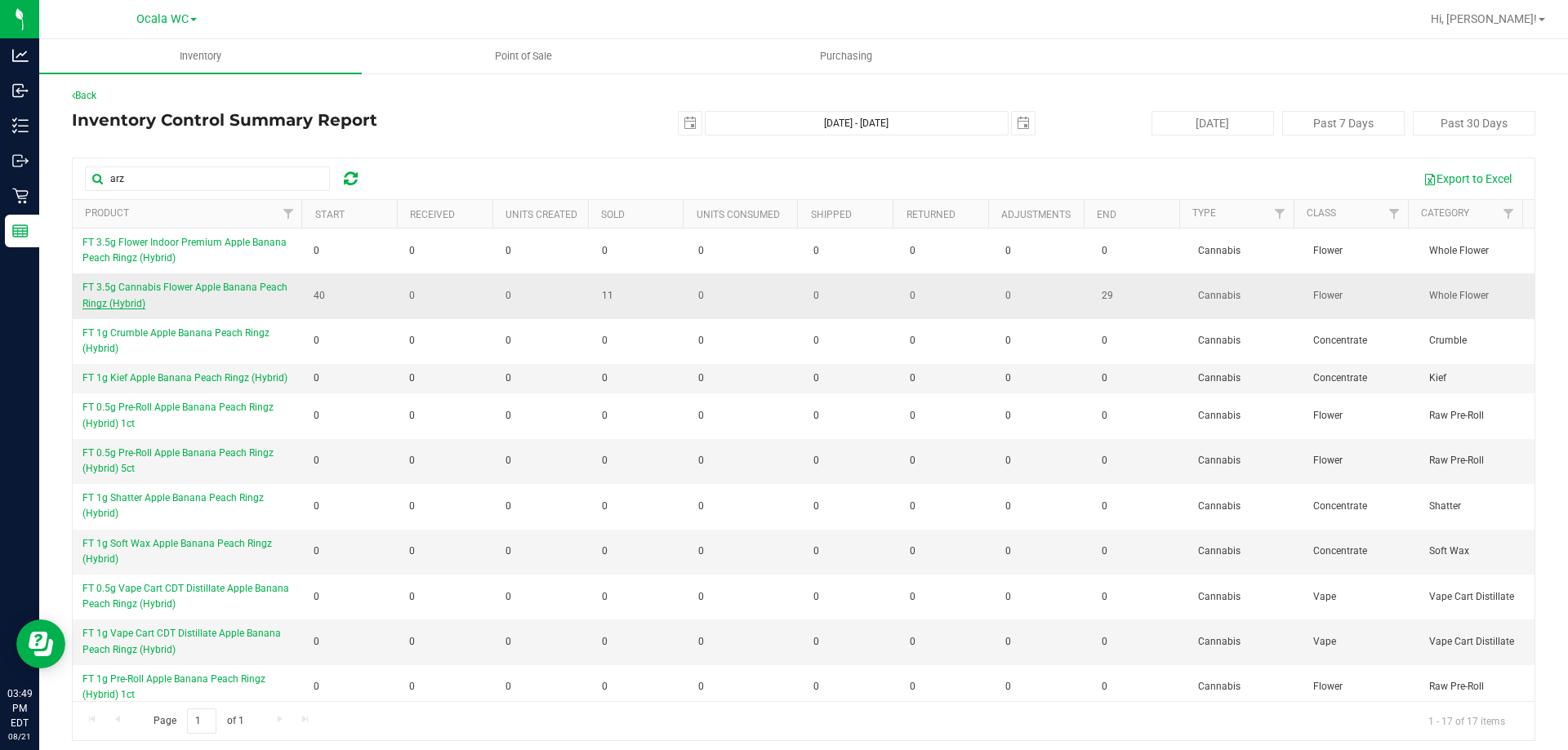
click at [201, 285] on span "FT 3.5g Cannabis Flower Apple Banana Peach Ringz (Hybrid)" at bounding box center [185, 294] width 205 height 27
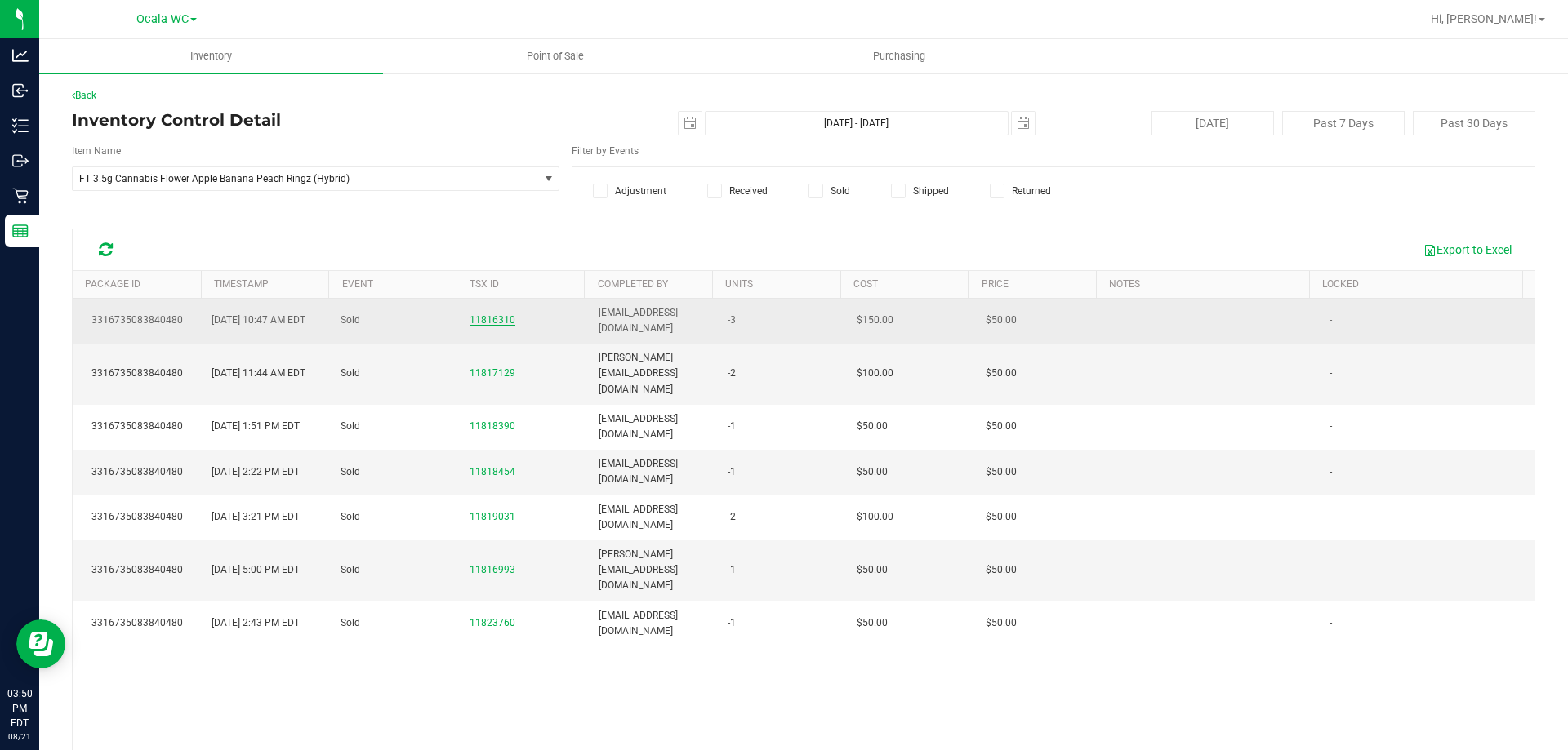
click at [482, 317] on span "11816310" at bounding box center [493, 320] width 46 height 11
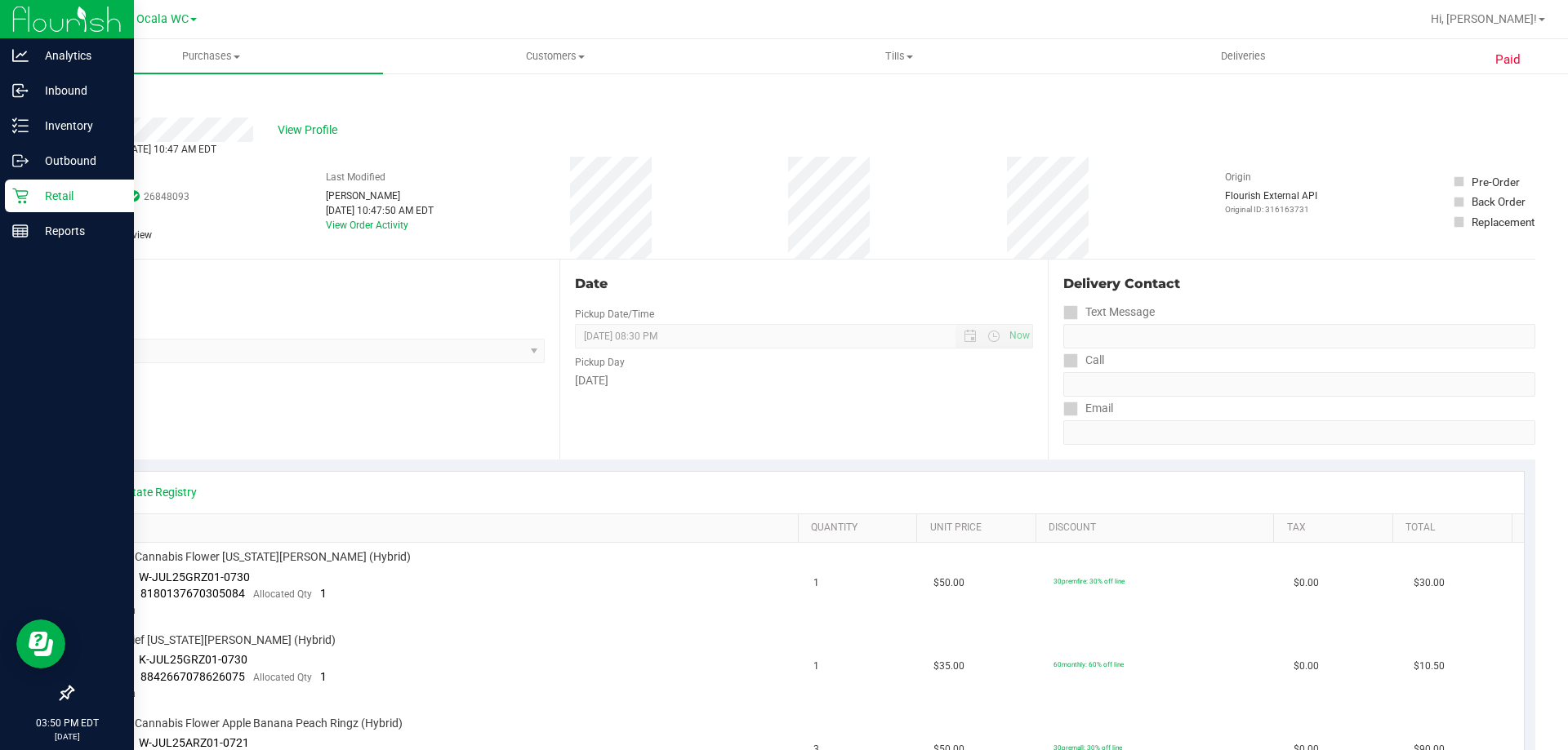
click at [45, 195] on p "Retail" at bounding box center [78, 196] width 98 height 20
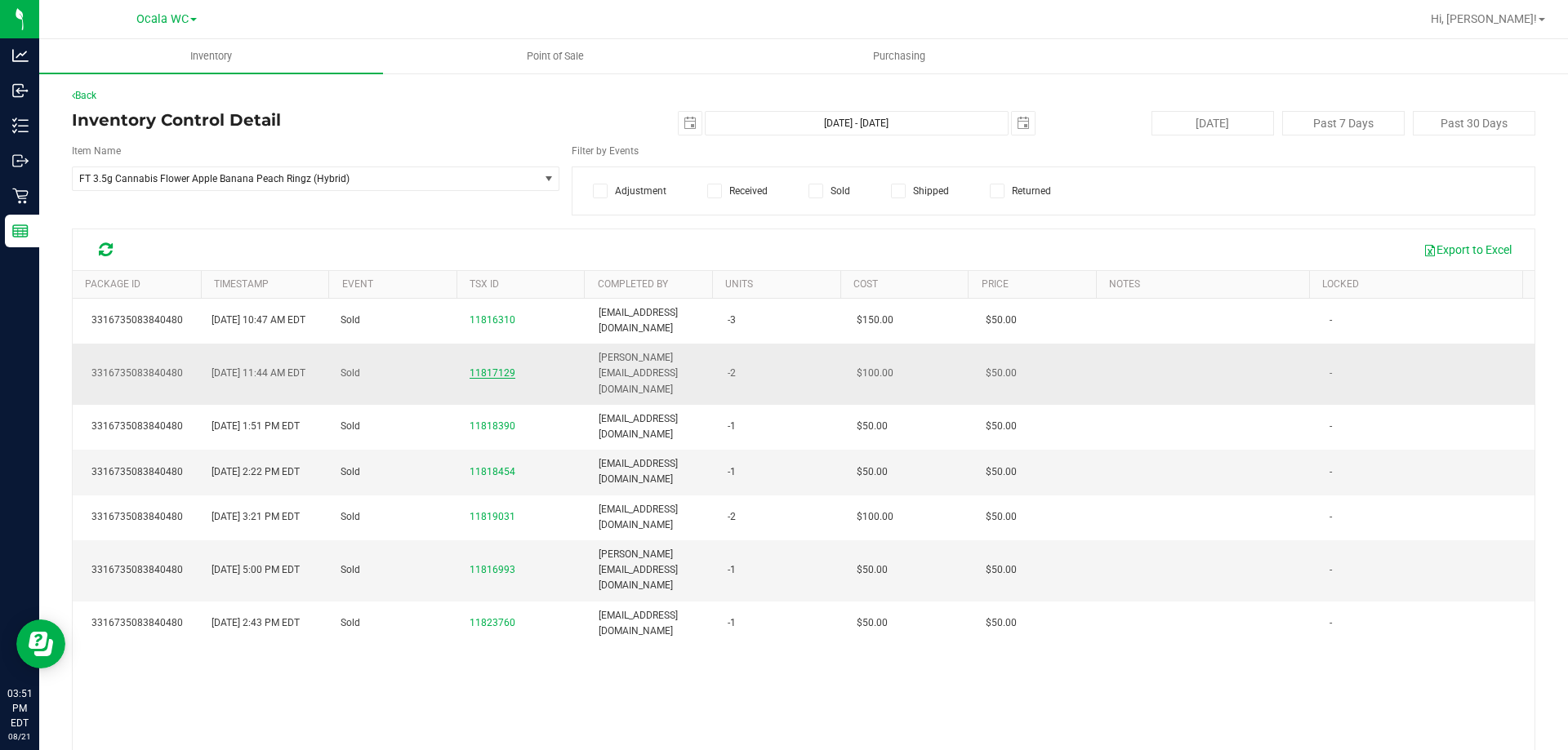
click at [479, 367] on span "11817129" at bounding box center [493, 373] width 46 height 11
click at [483, 367] on span "11817129" at bounding box center [493, 373] width 46 height 11
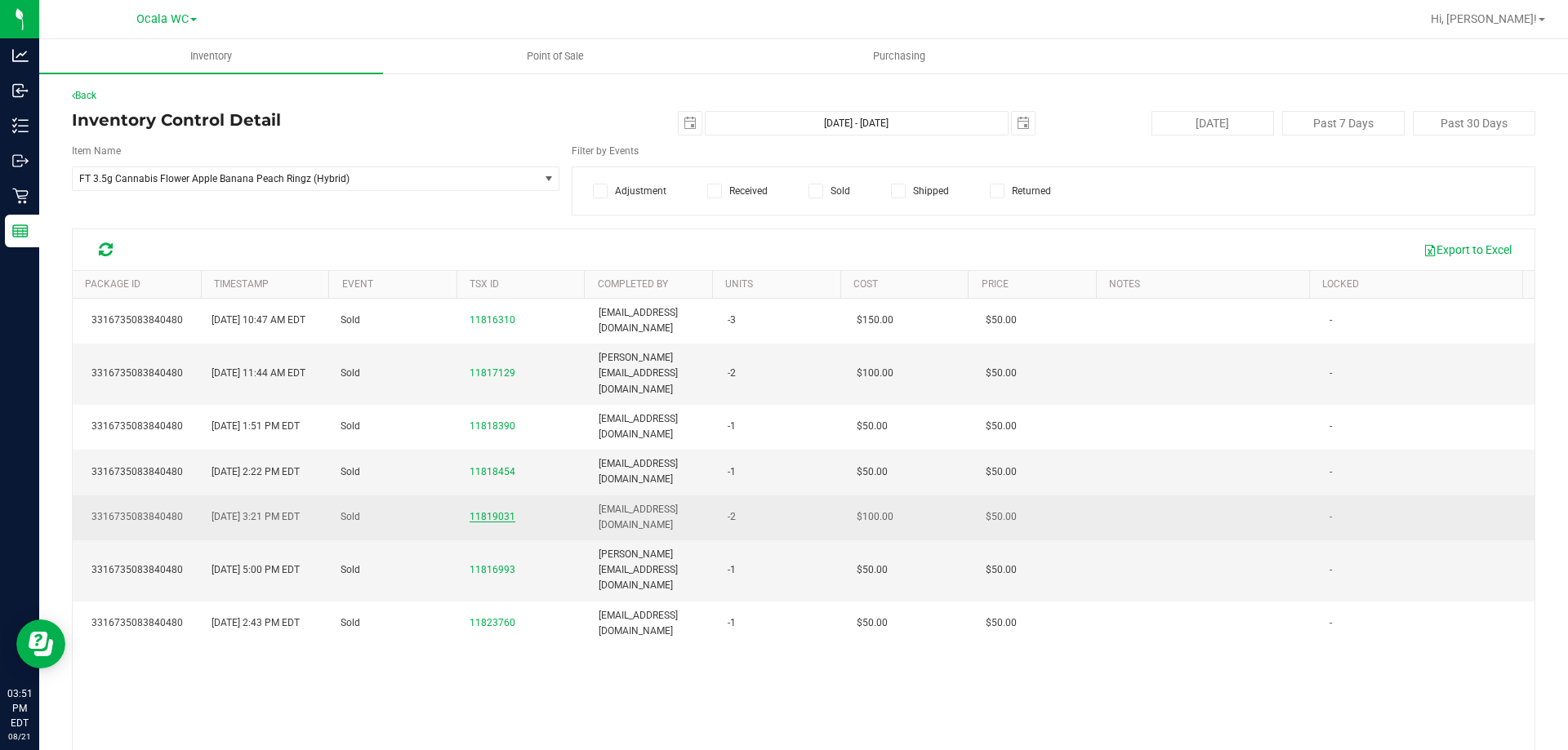
click at [491, 511] on span "11819031" at bounding box center [493, 517] width 46 height 11
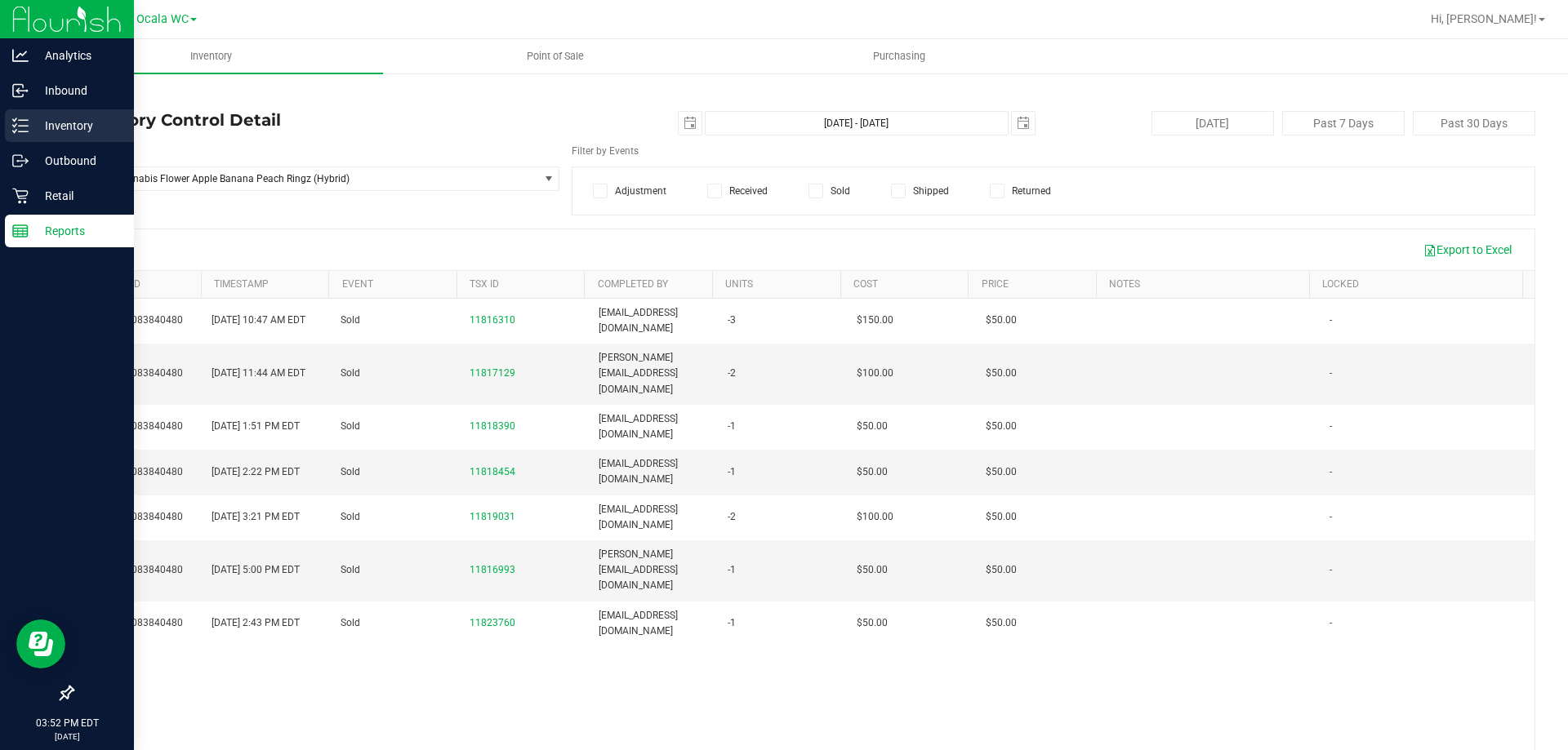
click at [38, 135] on p "Inventory" at bounding box center [78, 126] width 98 height 20
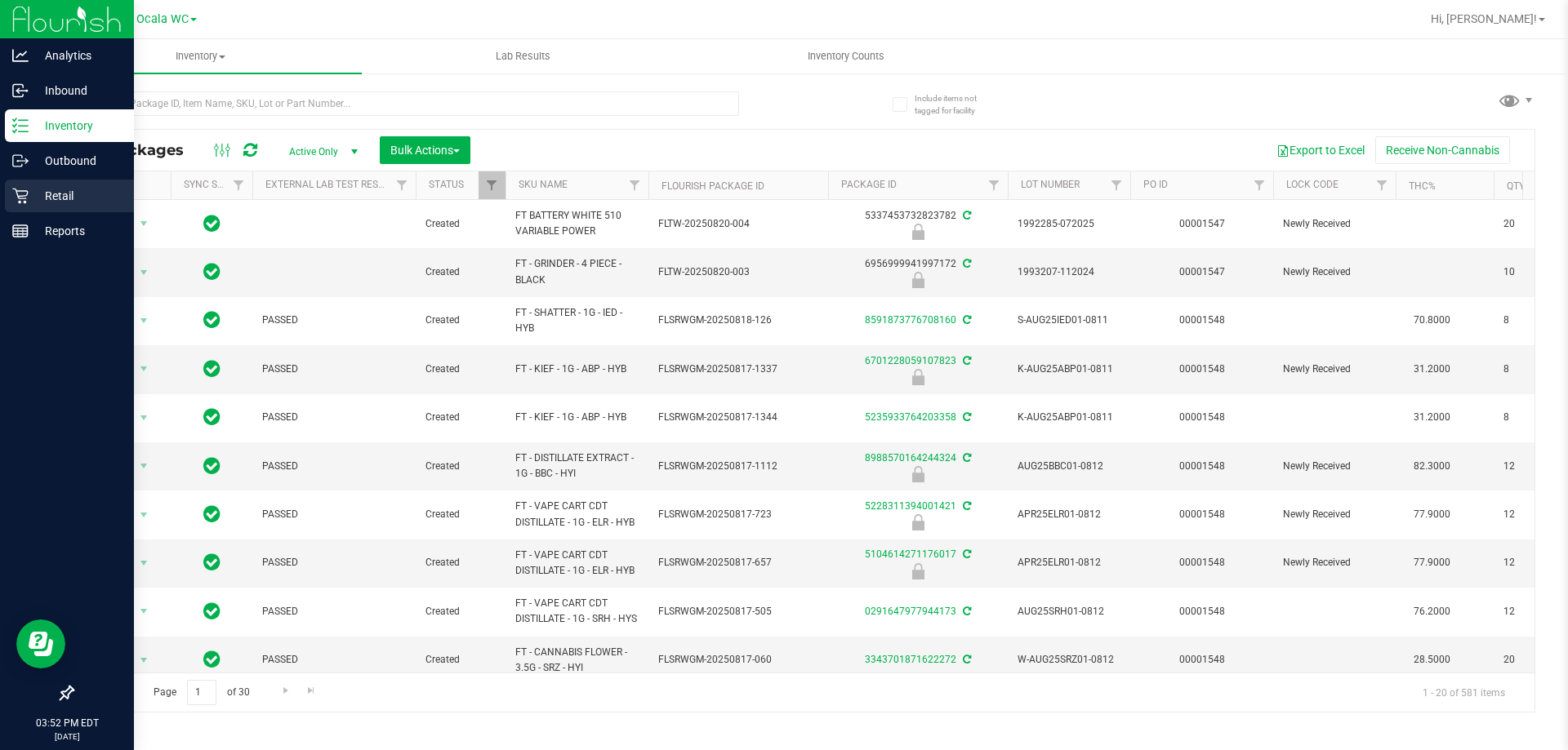
click at [29, 191] on p "Retail" at bounding box center [78, 196] width 98 height 20
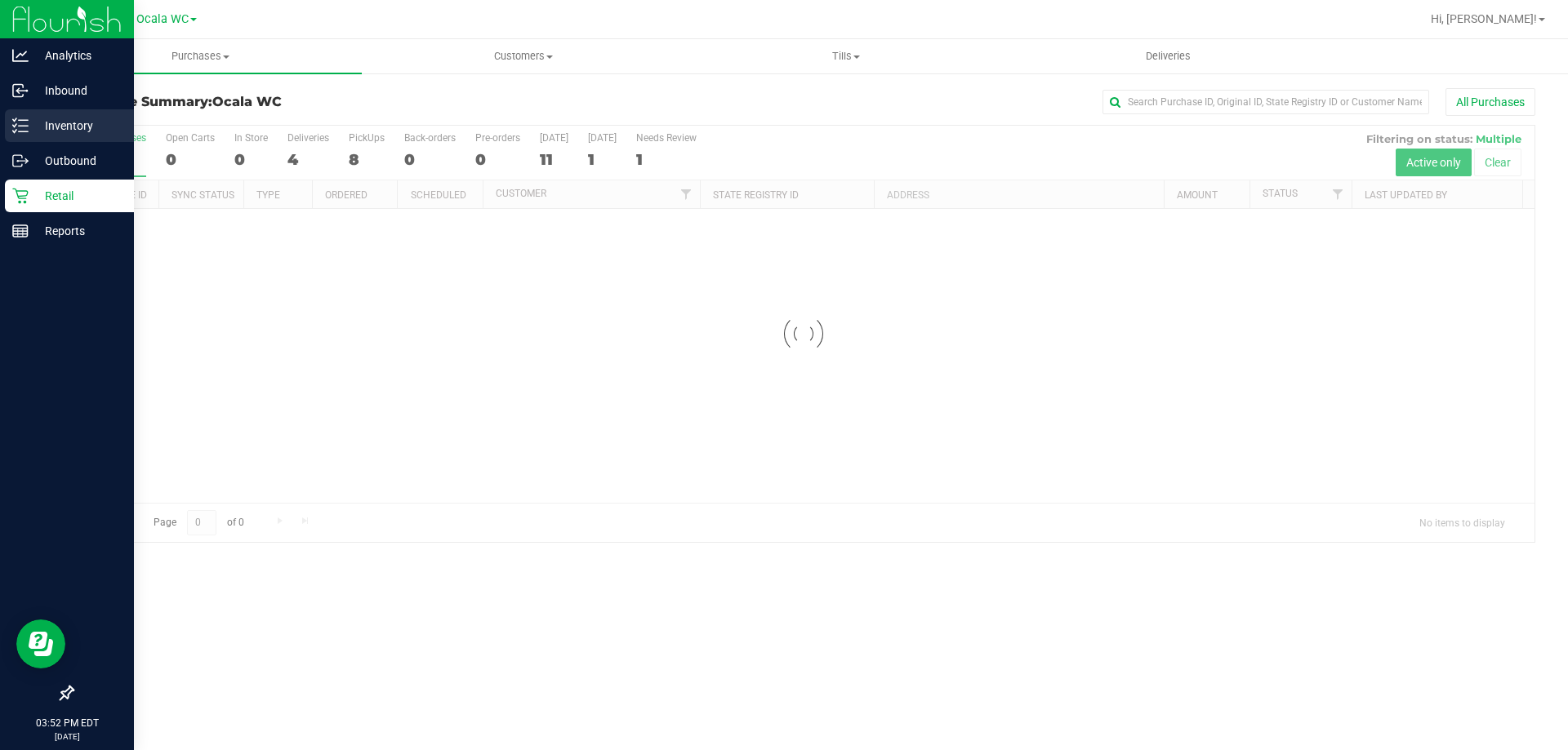
click at [46, 119] on p "Inventory" at bounding box center [78, 126] width 98 height 20
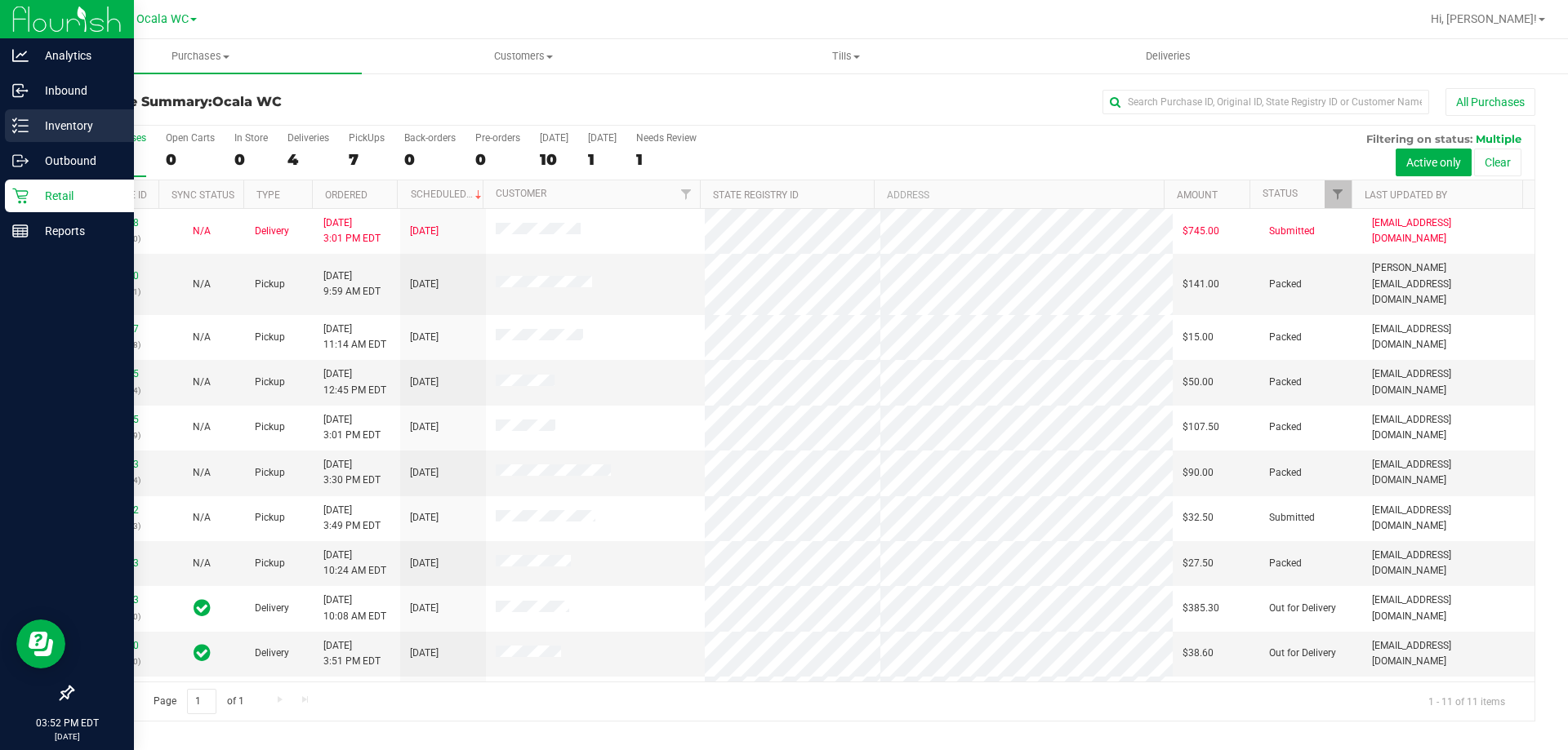
click at [25, 125] on icon at bounding box center [20, 126] width 16 height 16
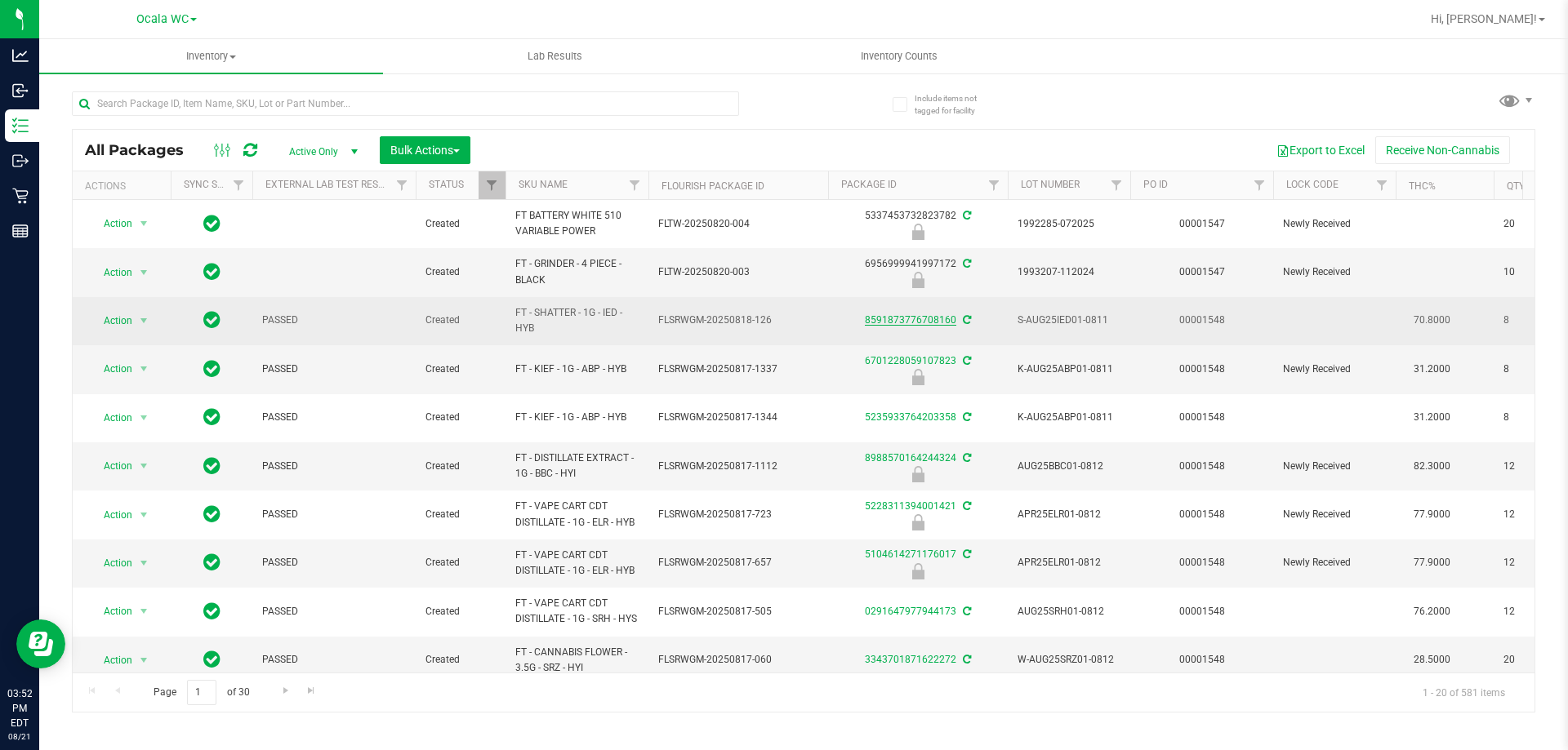
click at [900, 317] on link "8591873776708160" at bounding box center [911, 320] width 92 height 11
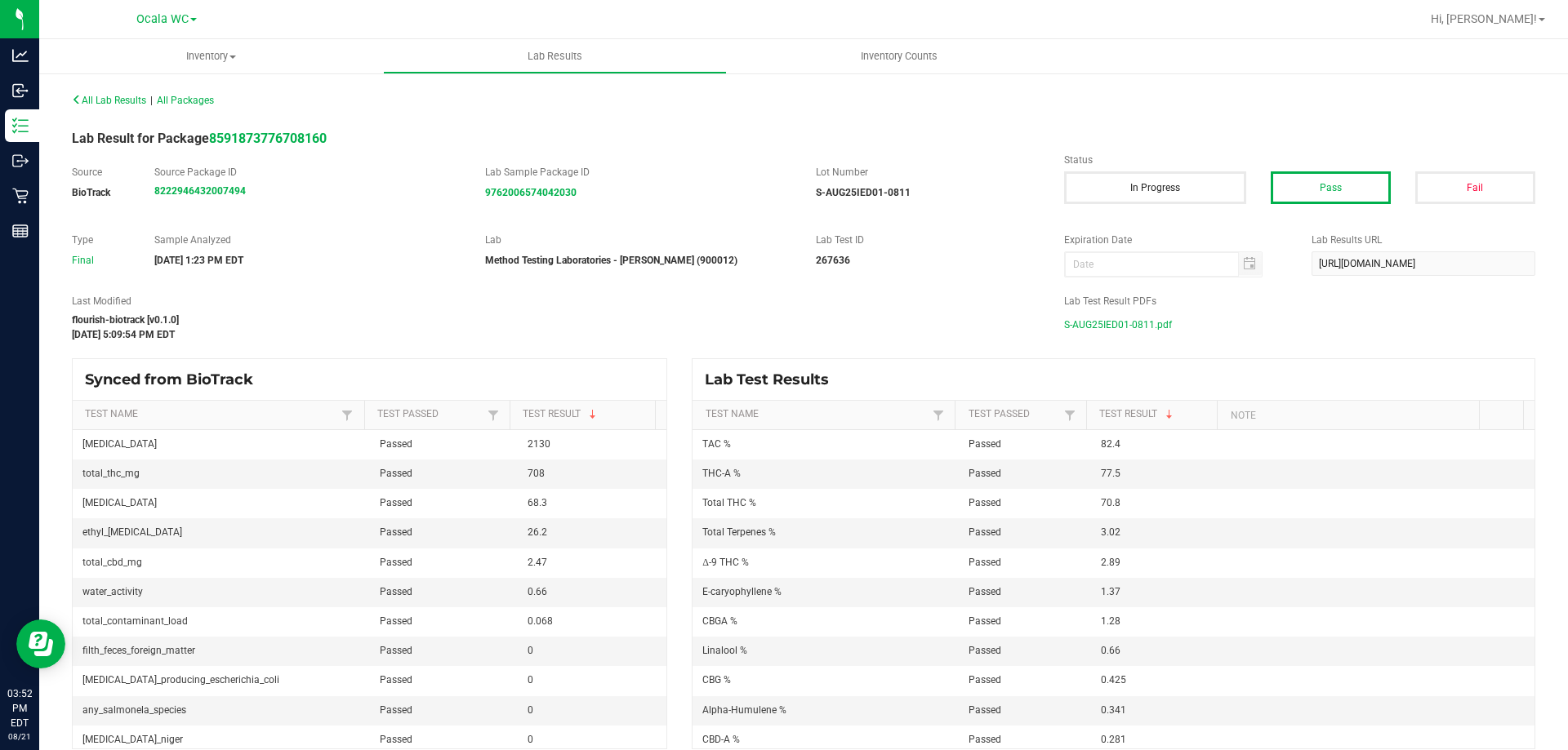
click at [1102, 324] on span "S-AUG25IED01-0811.pdf" at bounding box center [1118, 325] width 108 height 25
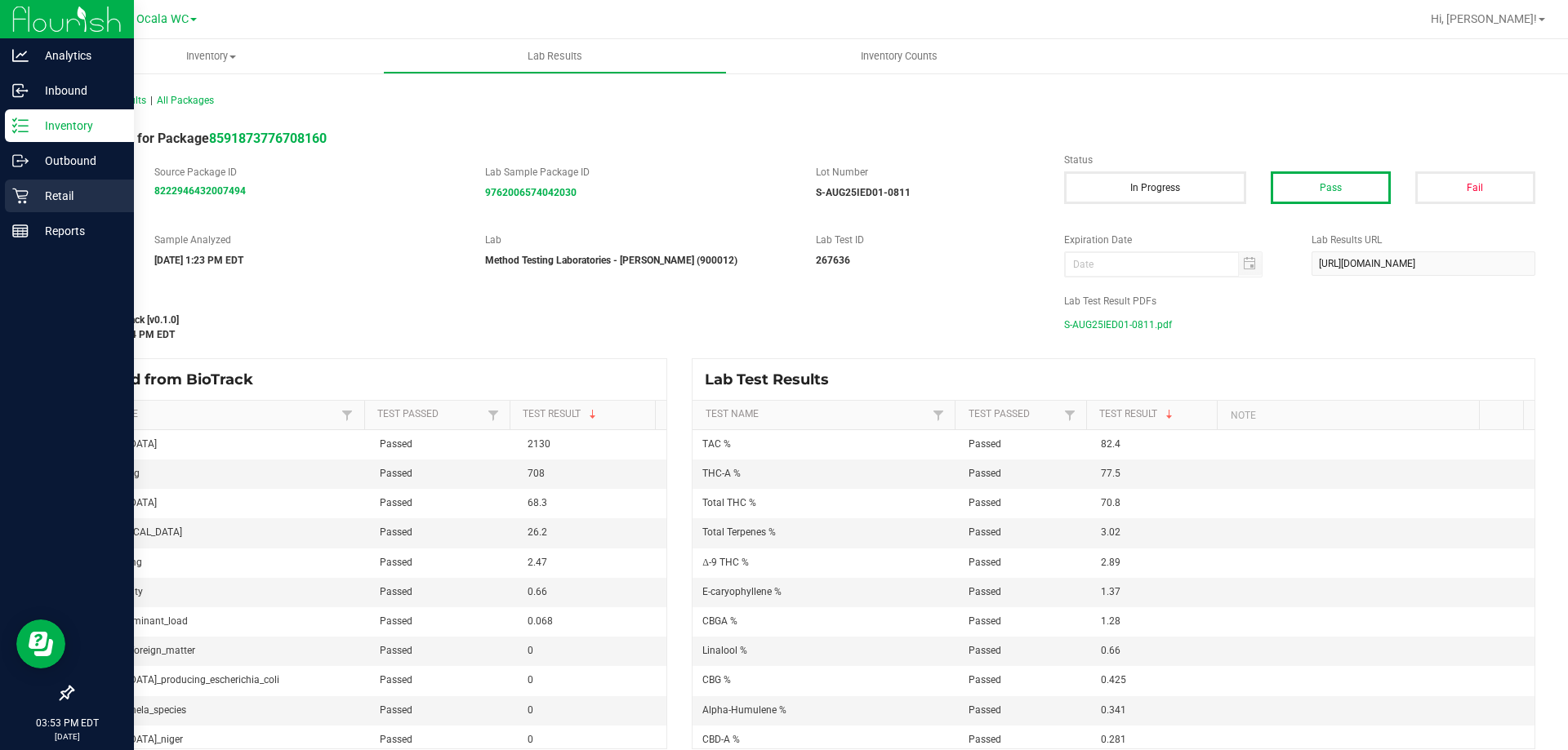
click at [41, 185] on div "Retail" at bounding box center [70, 196] width 129 height 33
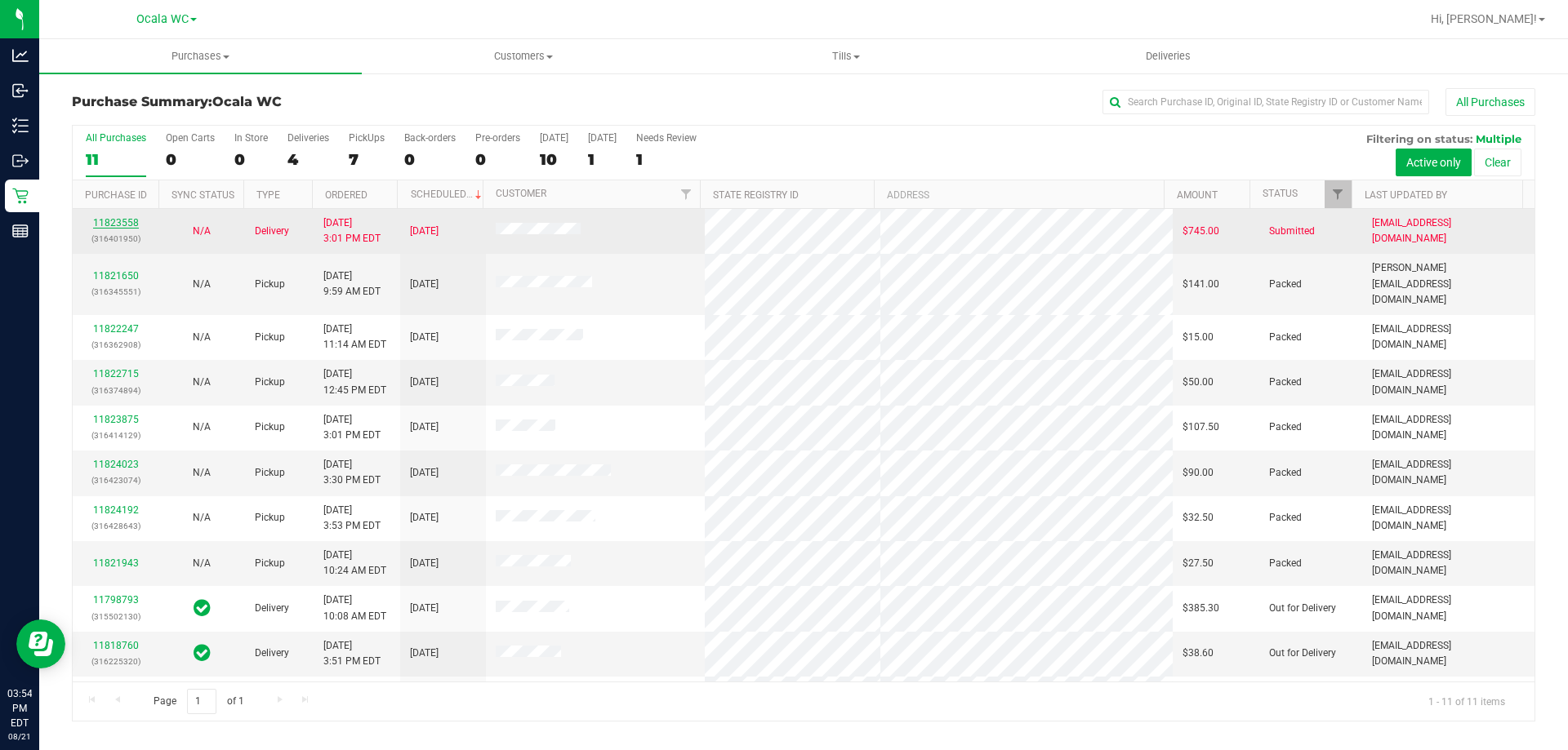
click at [126, 218] on link "11823558" at bounding box center [116, 222] width 46 height 11
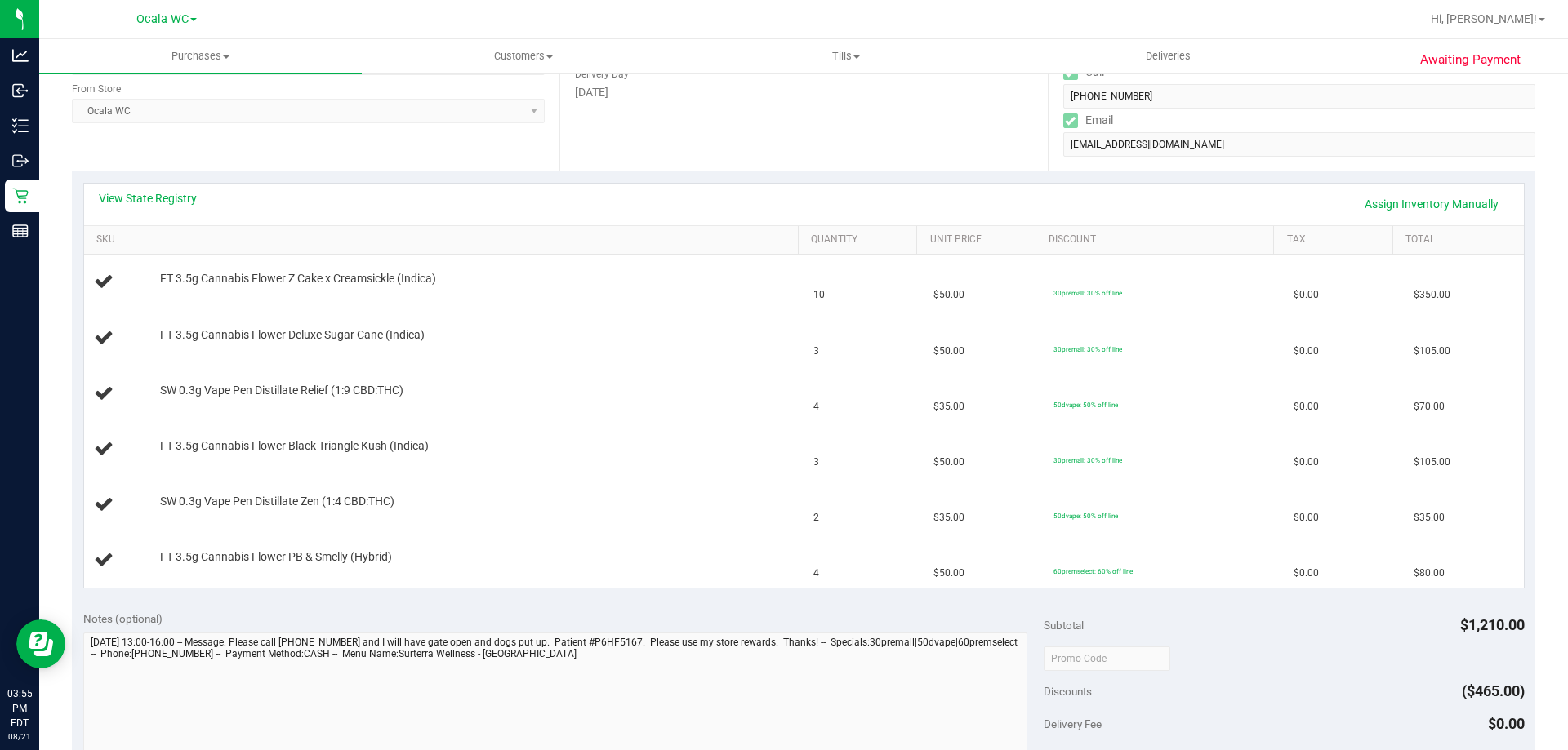
scroll to position [245, 0]
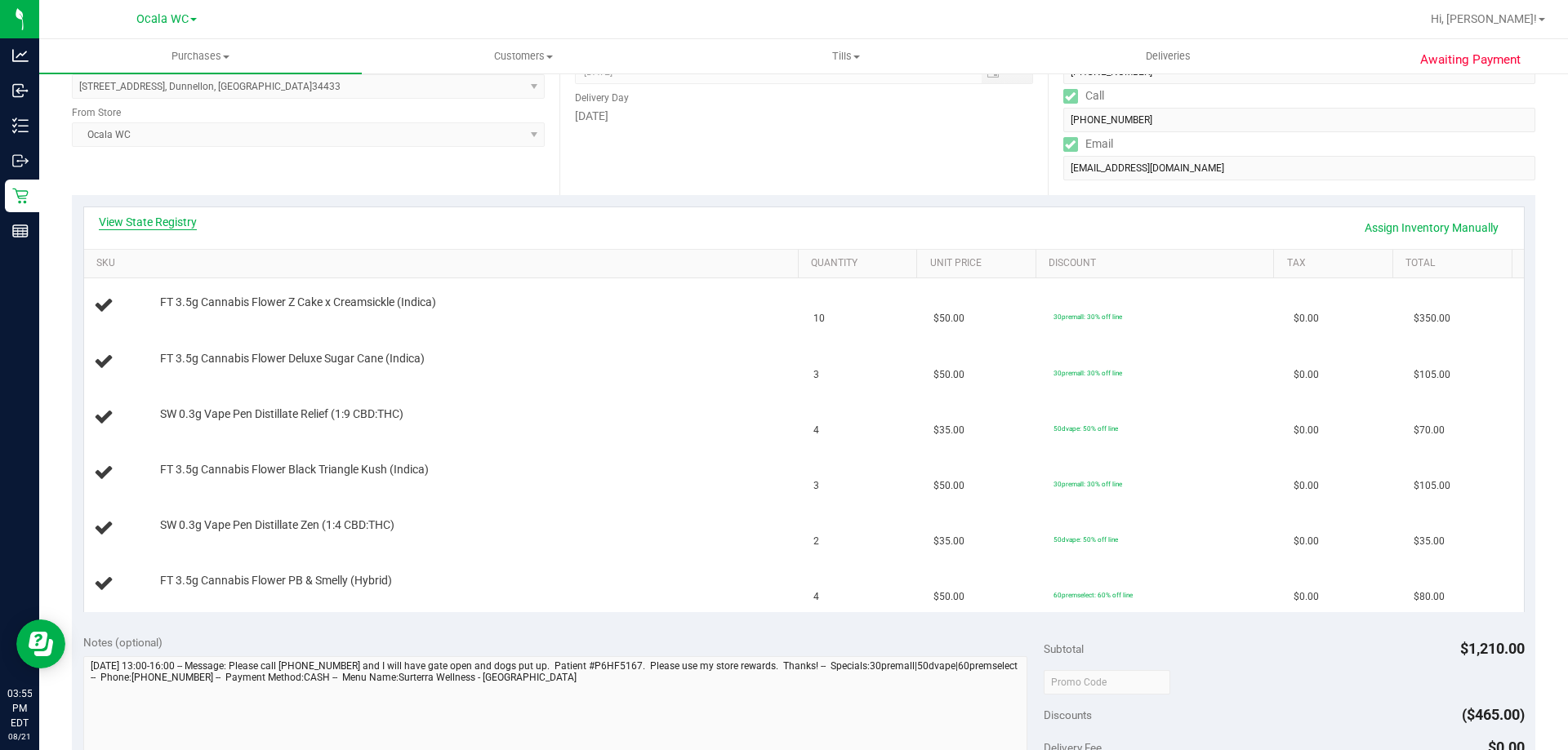
click at [178, 226] on link "View State Registry" at bounding box center [148, 222] width 98 height 16
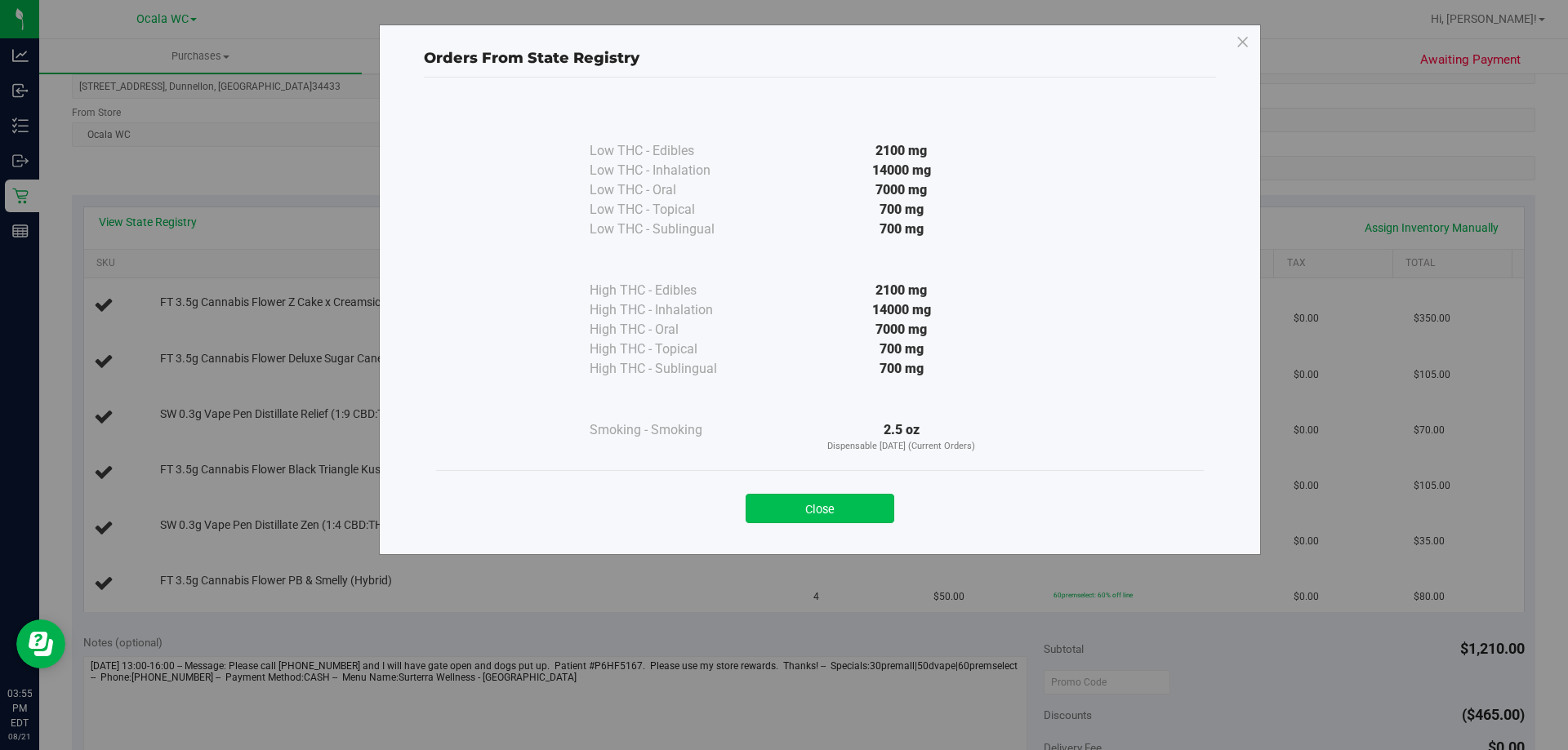
click at [809, 506] on button "Close" at bounding box center [820, 509] width 149 height 29
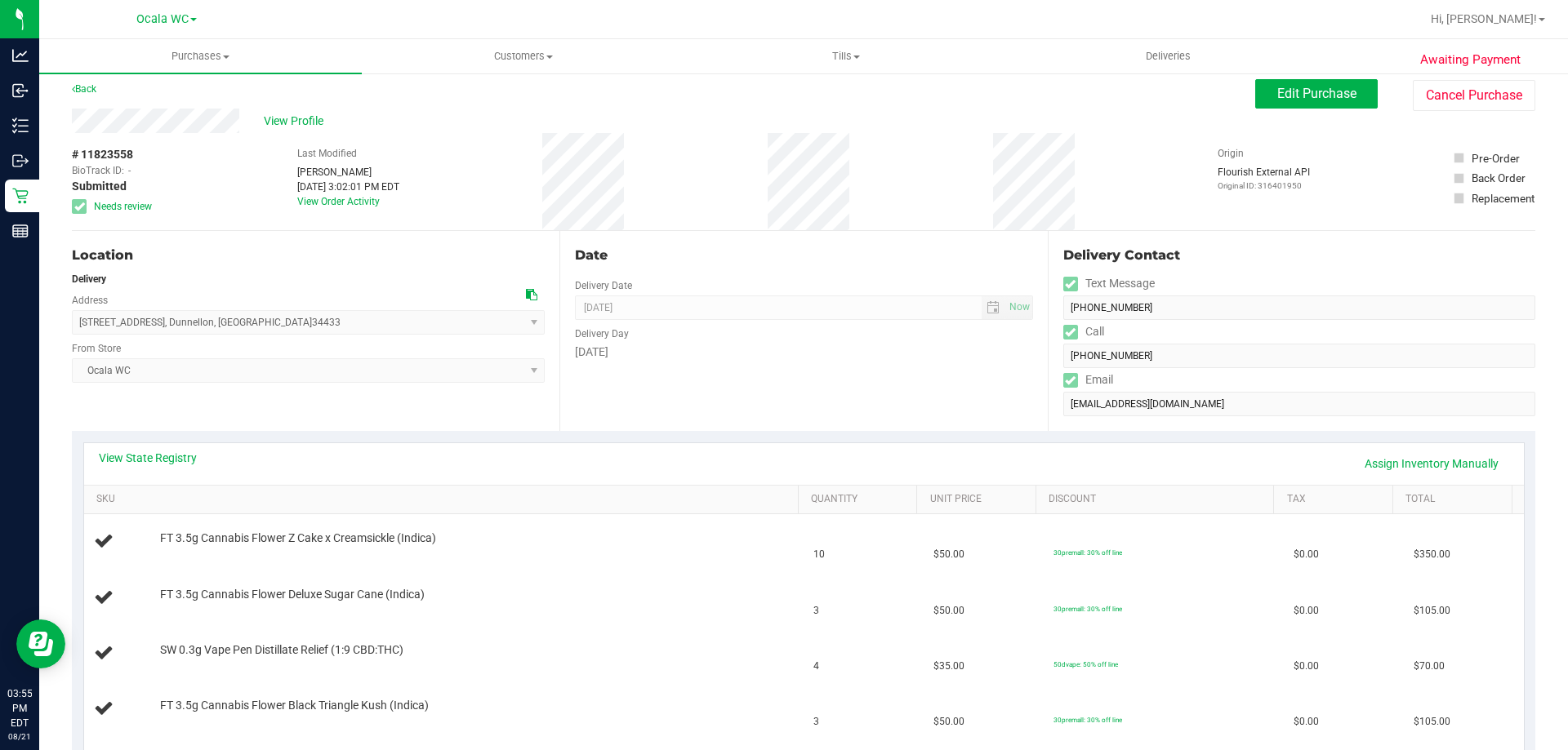
scroll to position [0, 0]
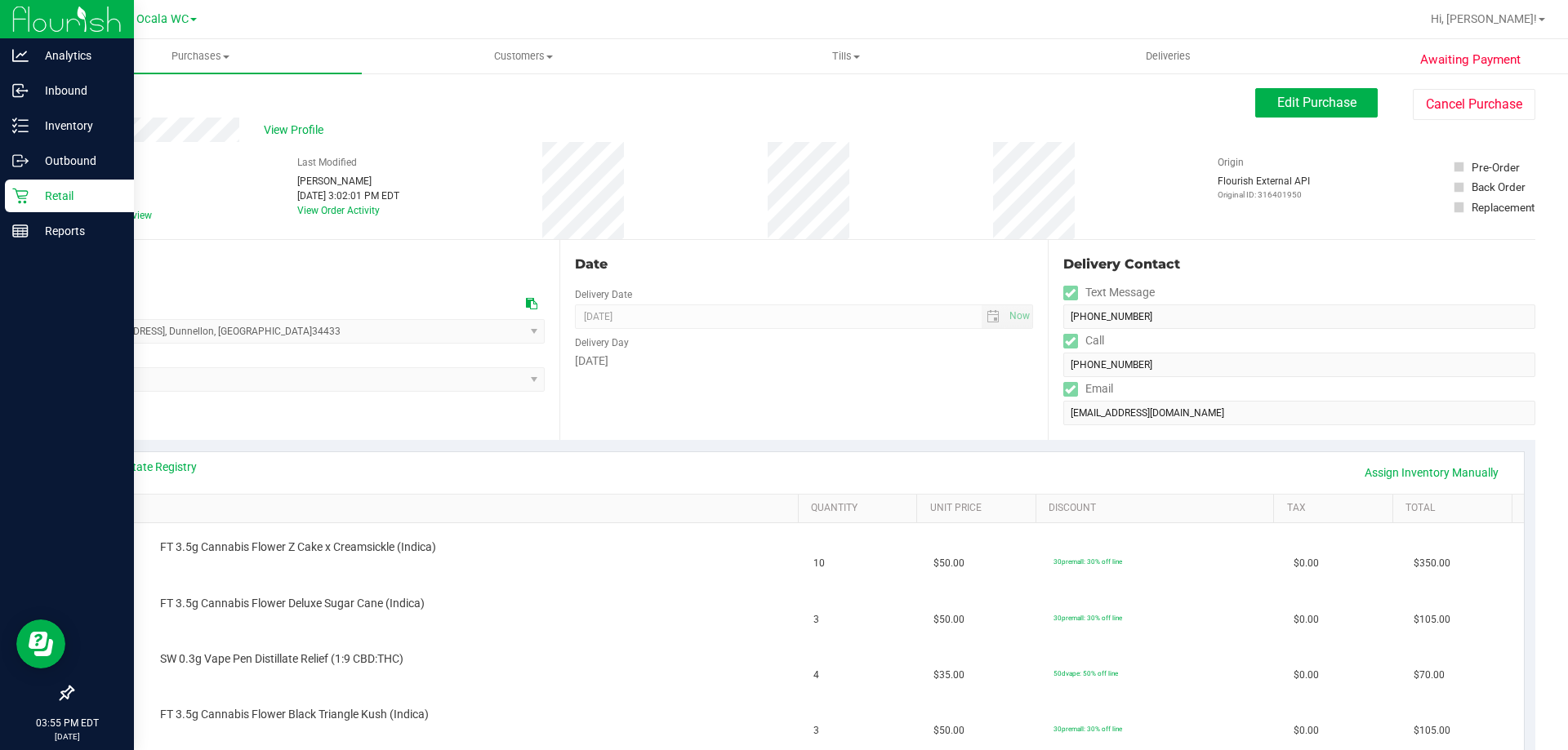
click at [63, 204] on p "Retail" at bounding box center [78, 196] width 98 height 20
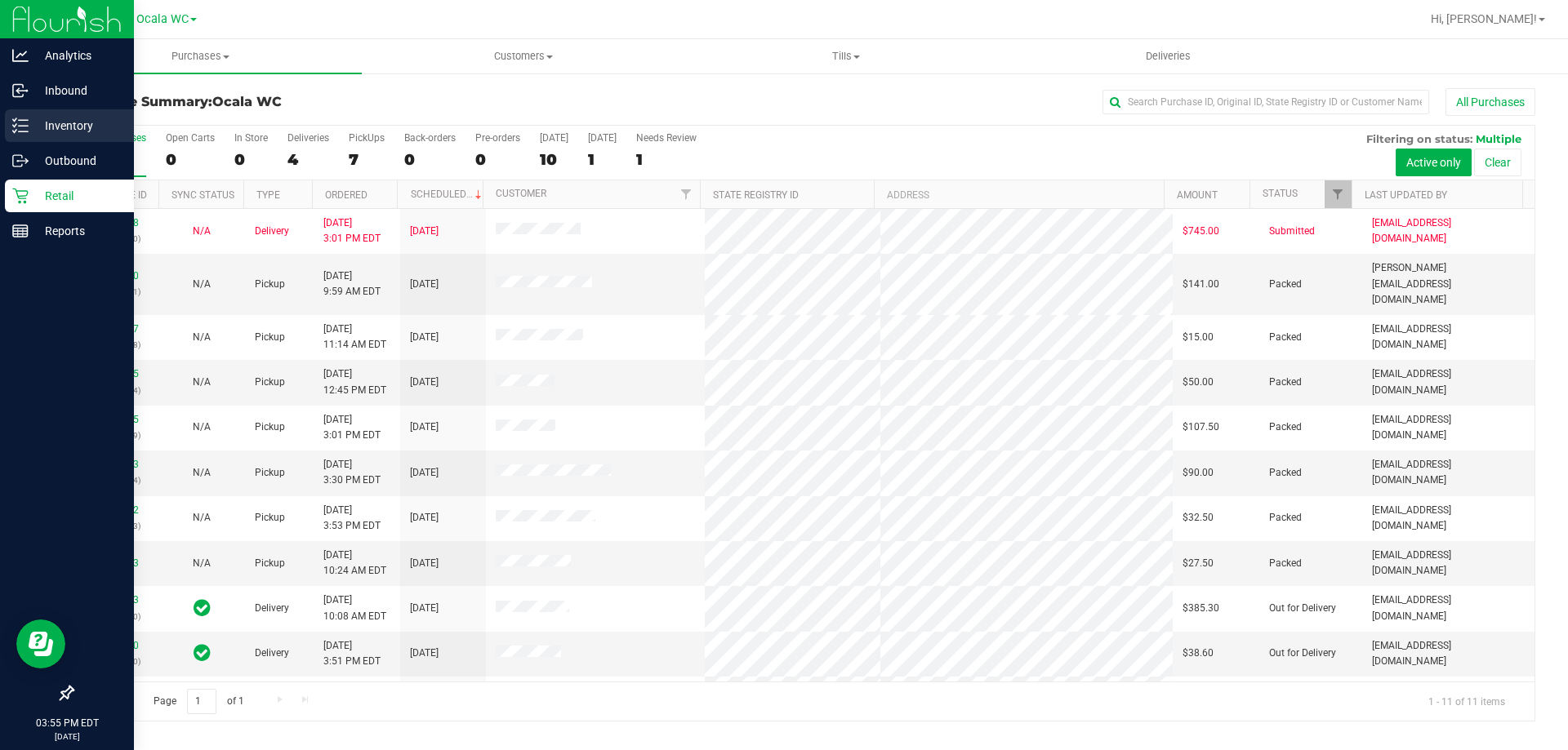
click at [27, 124] on icon at bounding box center [20, 126] width 16 height 16
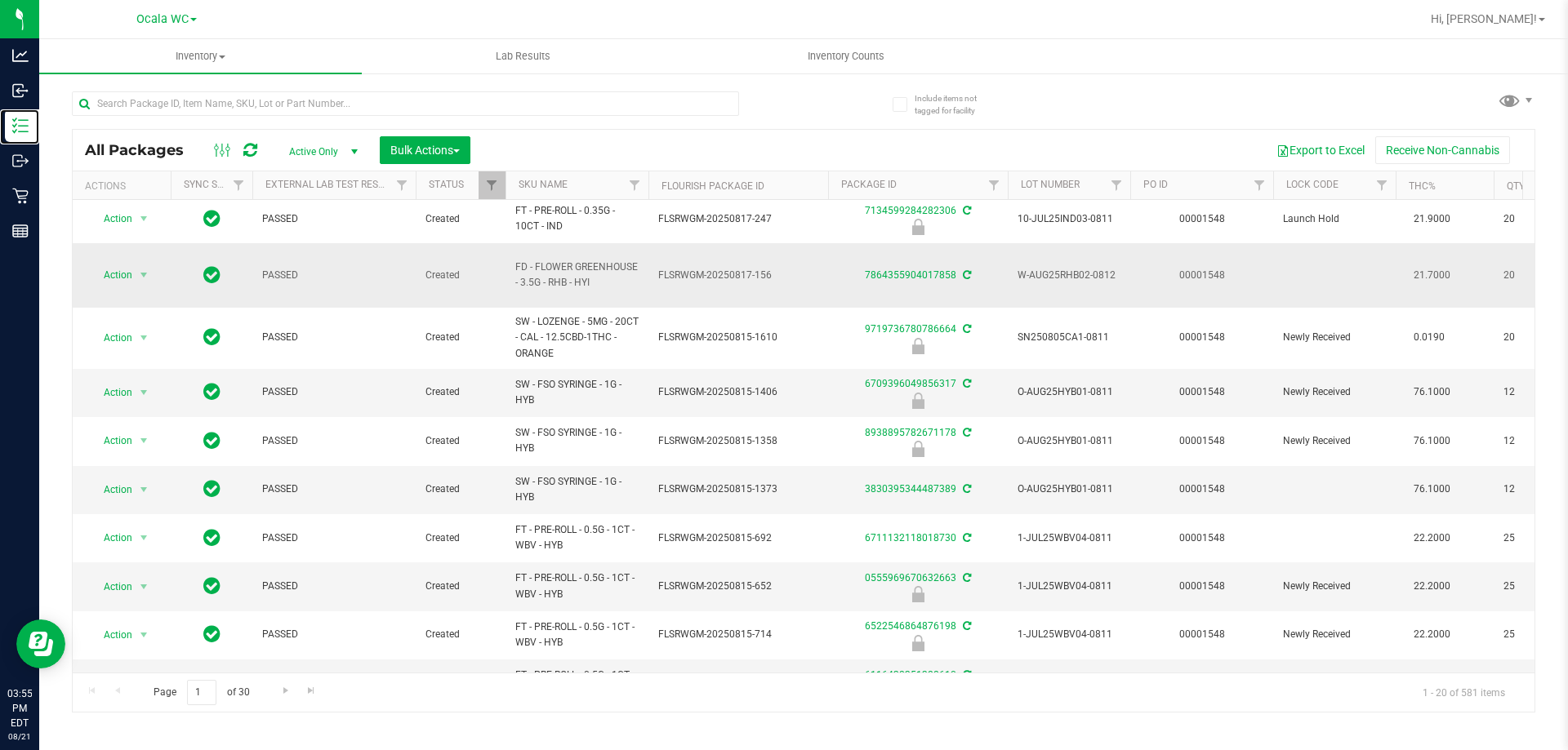
scroll to position [534, 0]
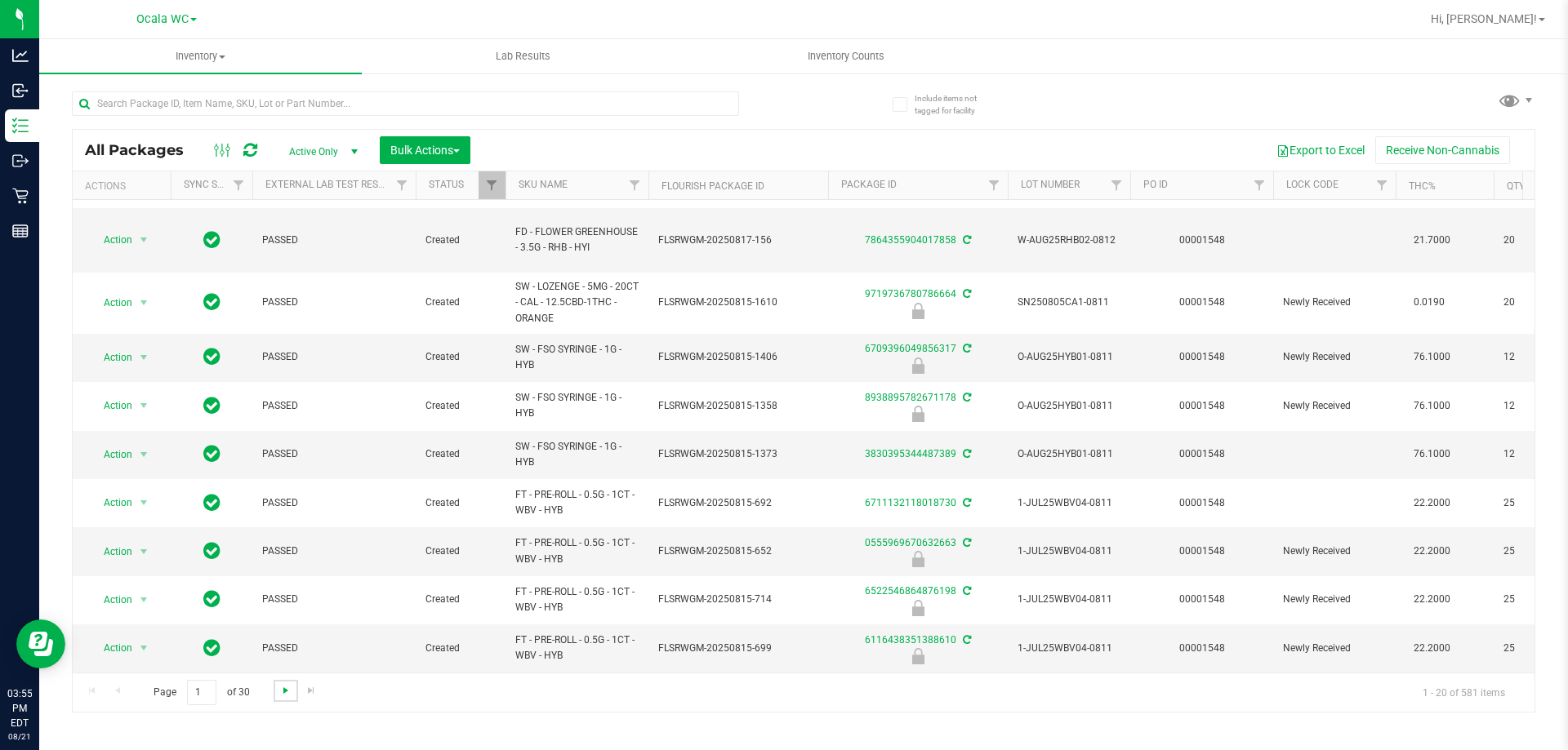
click at [280, 694] on span "Go to the next page" at bounding box center [286, 690] width 13 height 13
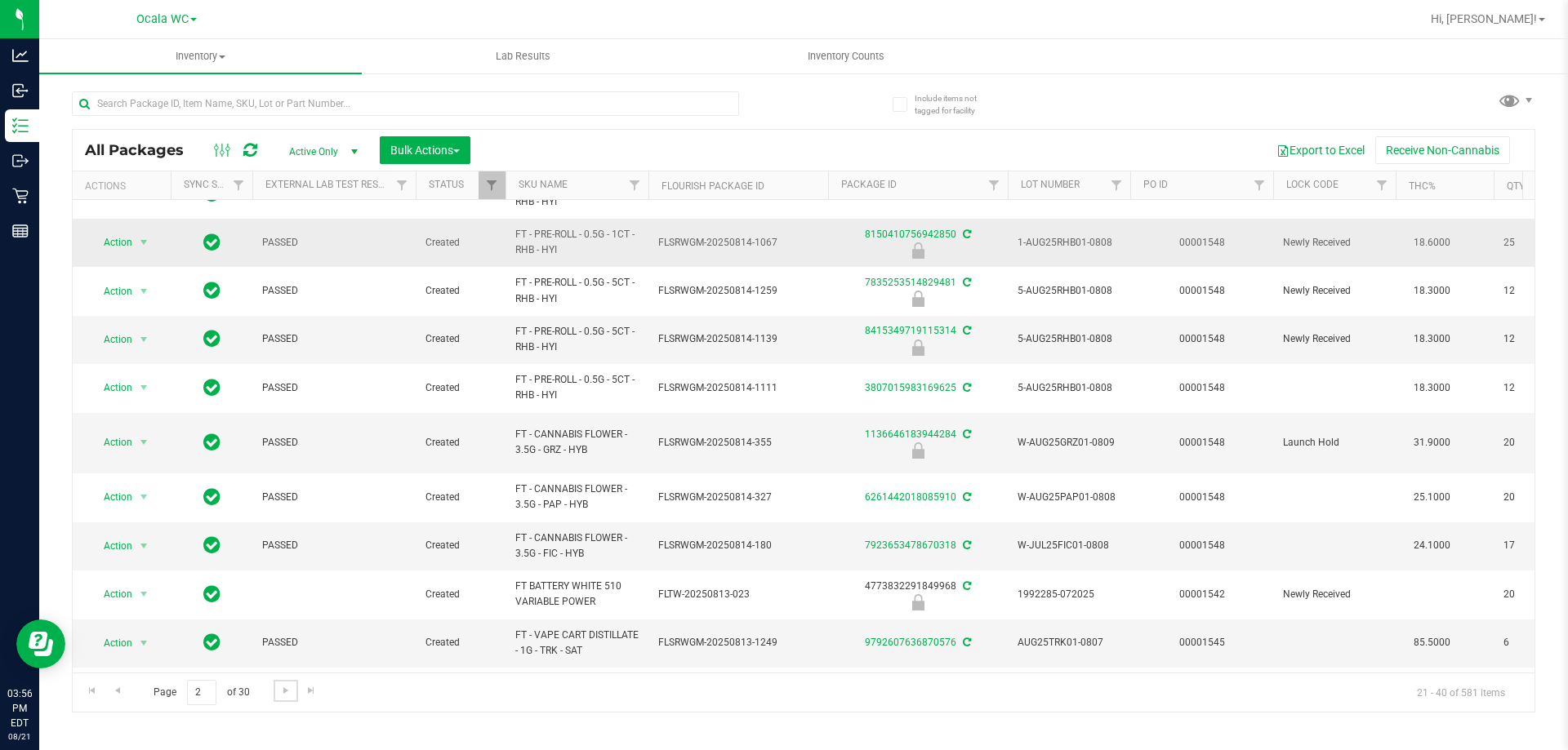
scroll to position [245, 0]
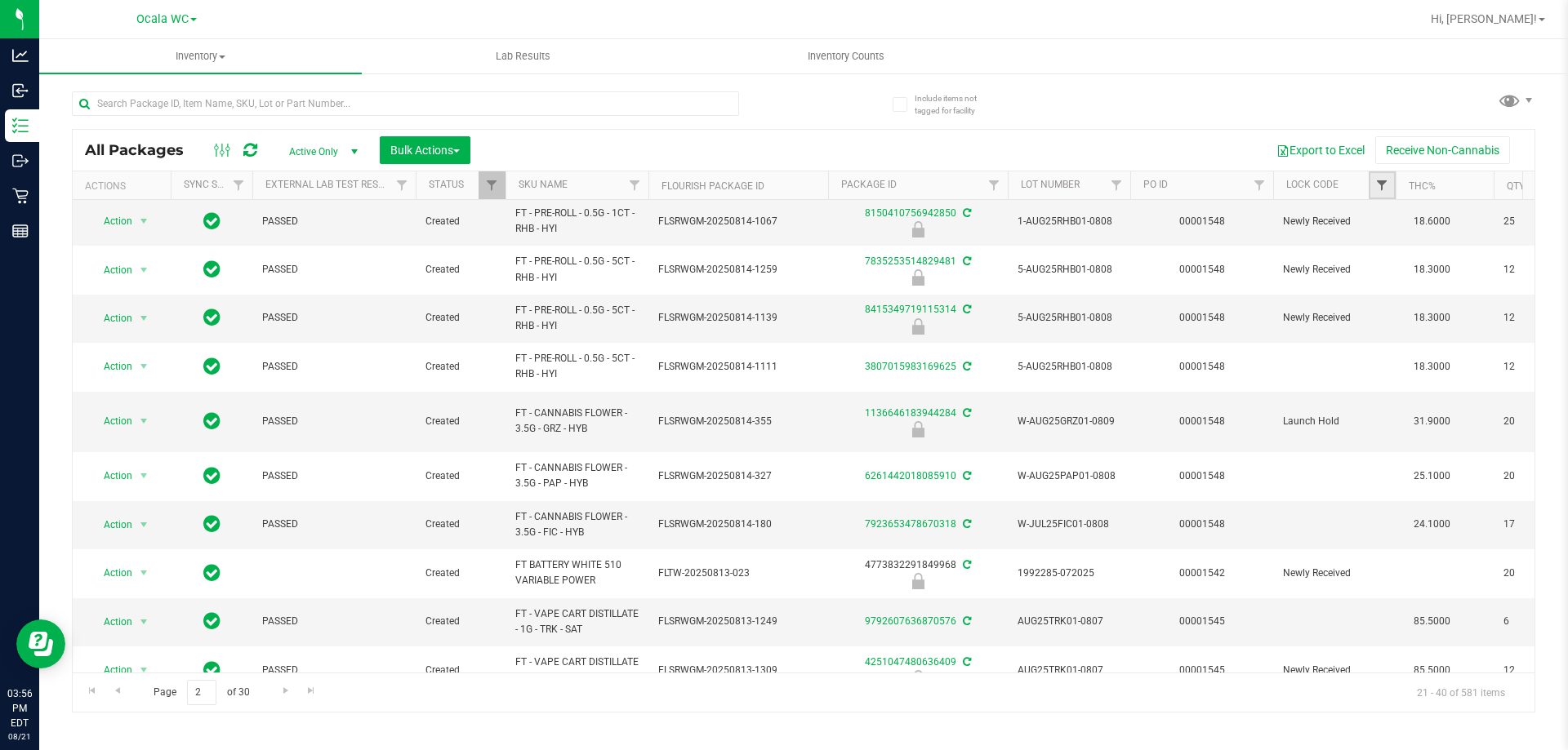
click at [1381, 182] on span "Filter" at bounding box center [1381, 186] width 13 height 13
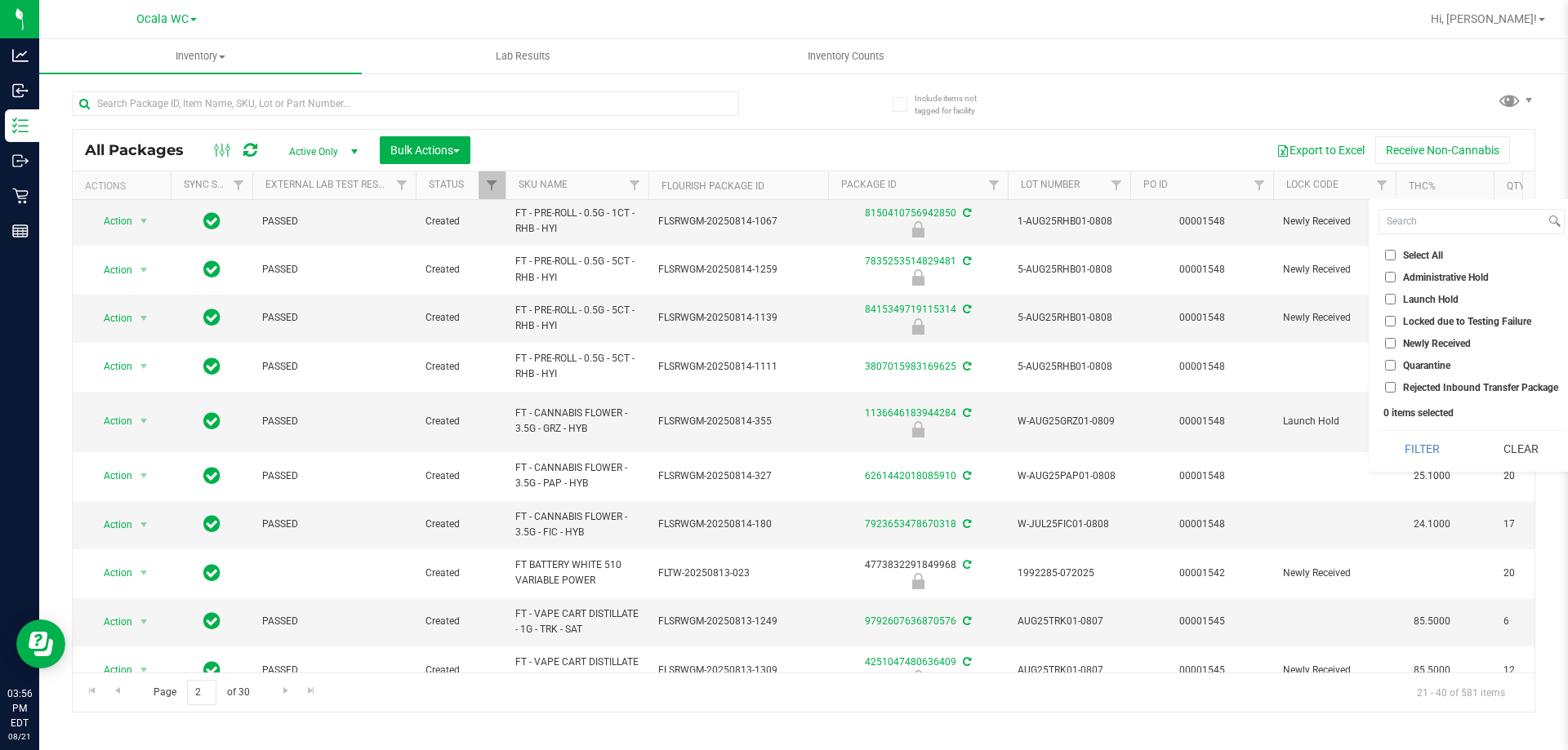
click at [1392, 300] on input "Launch Hold" at bounding box center [1390, 299] width 11 height 11
checkbox input "true"
click at [1387, 367] on input "Quarantine" at bounding box center [1390, 365] width 11 height 11
checkbox input "true"
click at [1411, 447] on button "Filter" at bounding box center [1422, 449] width 88 height 36
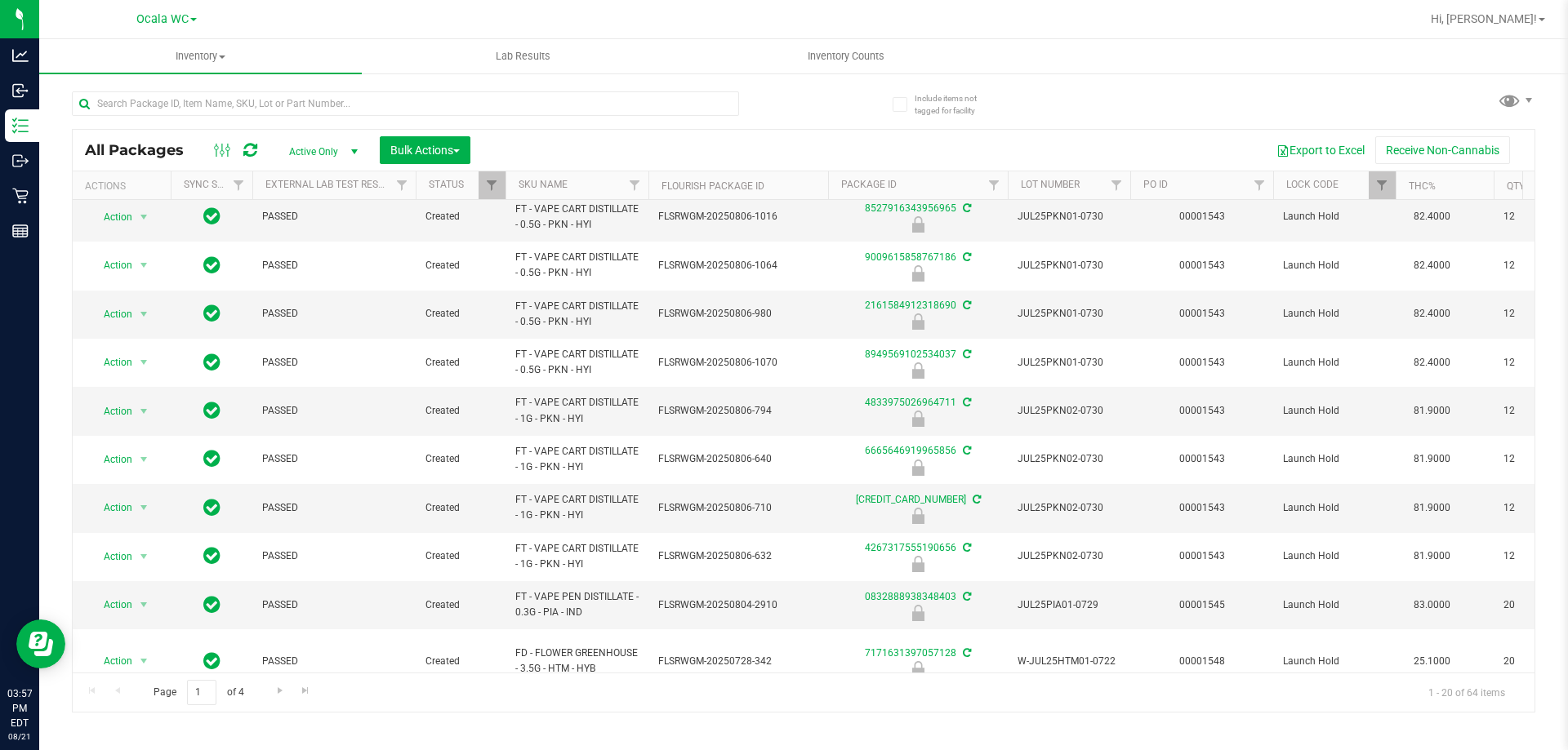
scroll to position [534, 0]
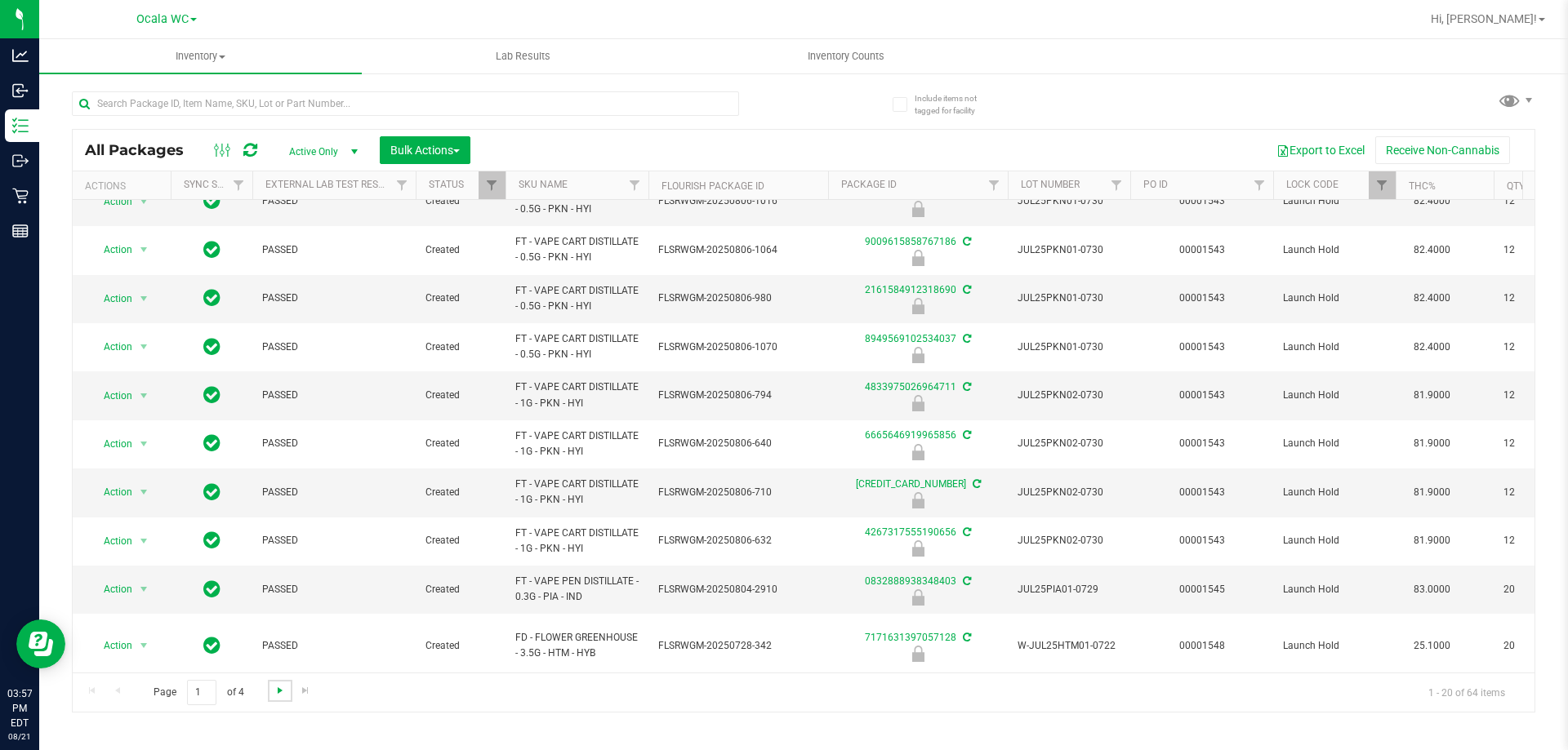
click at [278, 691] on span "Go to the next page" at bounding box center [280, 690] width 13 height 13
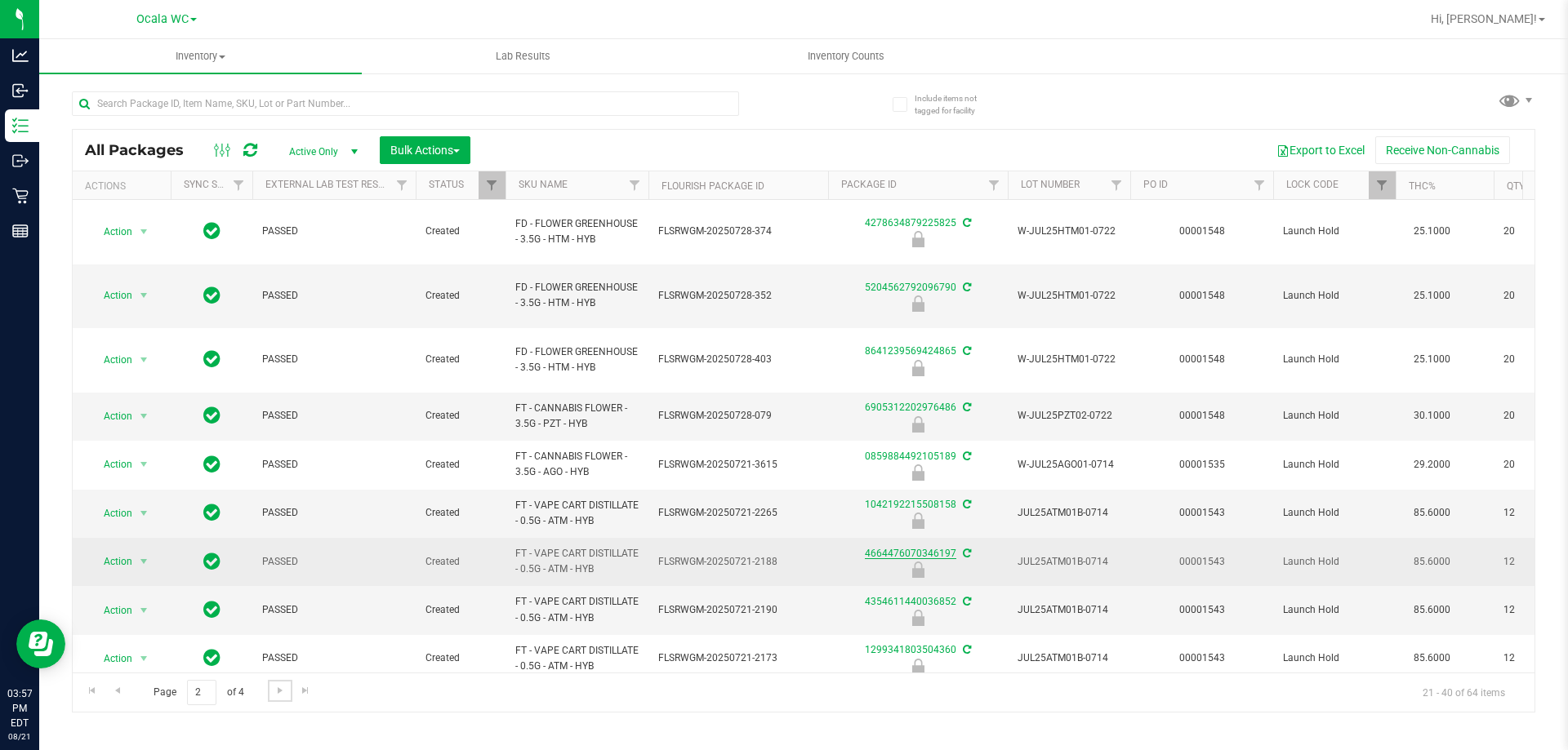
scroll to position [506, 0]
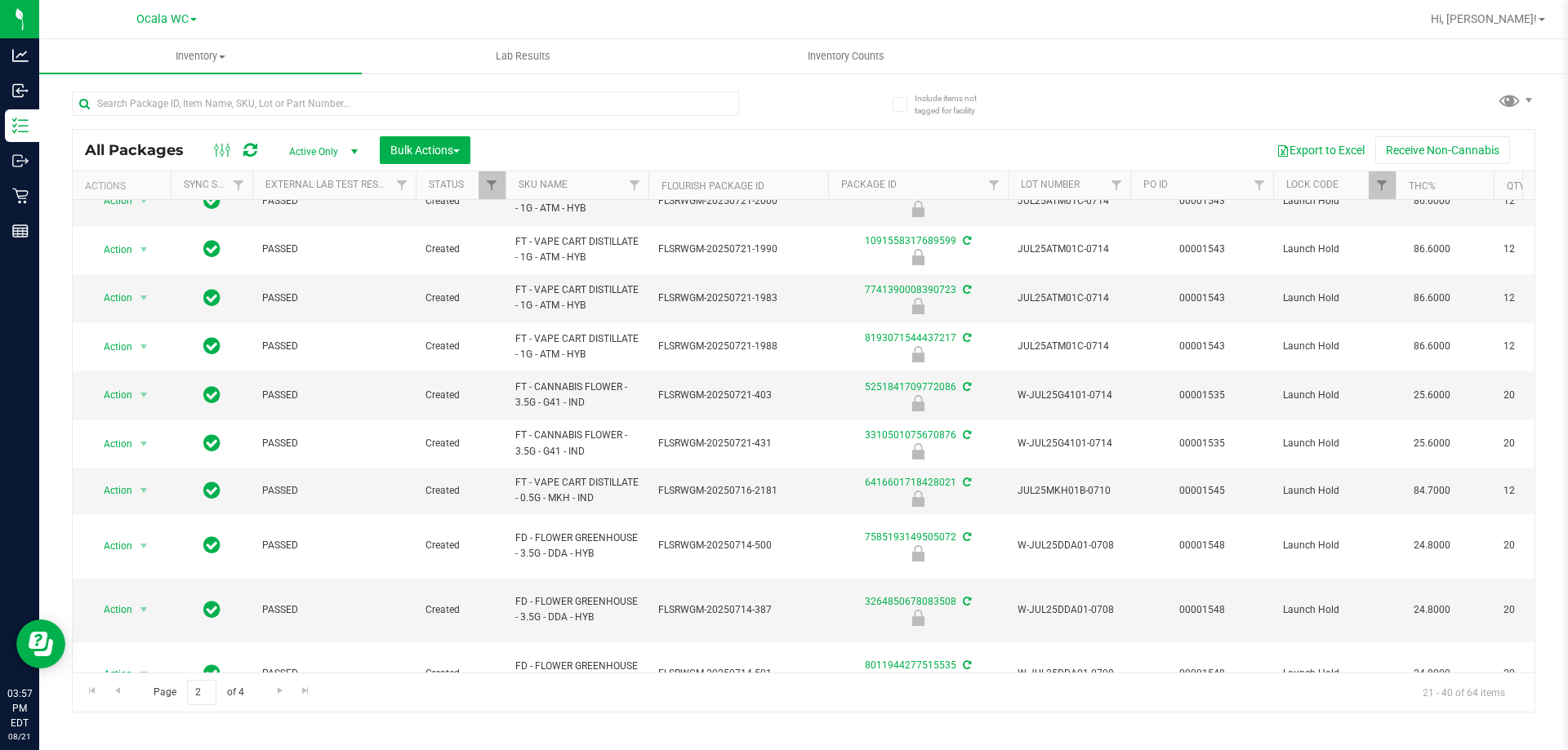
click at [266, 673] on div "Page 2 of 4 21 - 40 of 64 items" at bounding box center [804, 692] width 1462 height 39
click at [276, 689] on span "Go to the next page" at bounding box center [280, 690] width 13 height 13
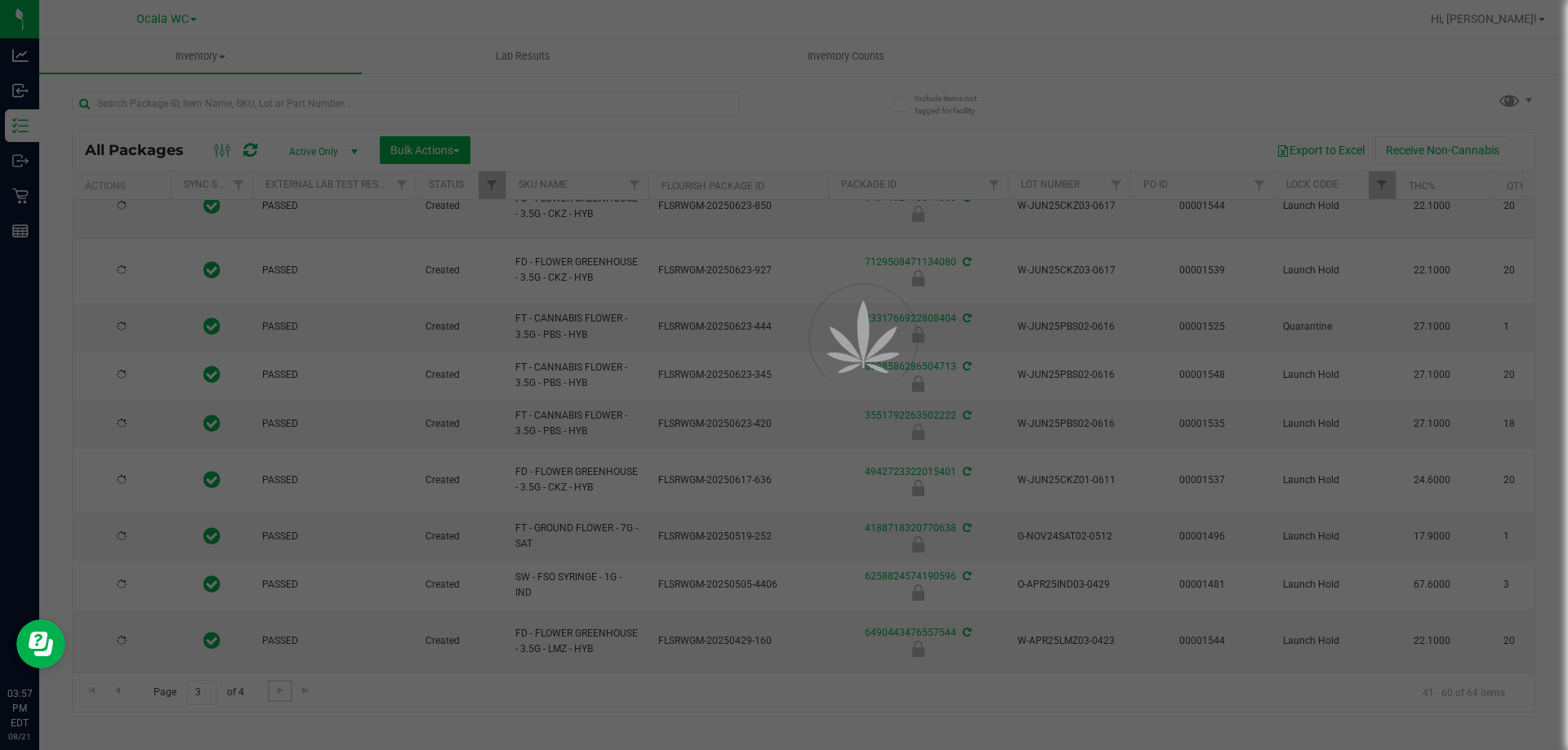
scroll to position [0, 0]
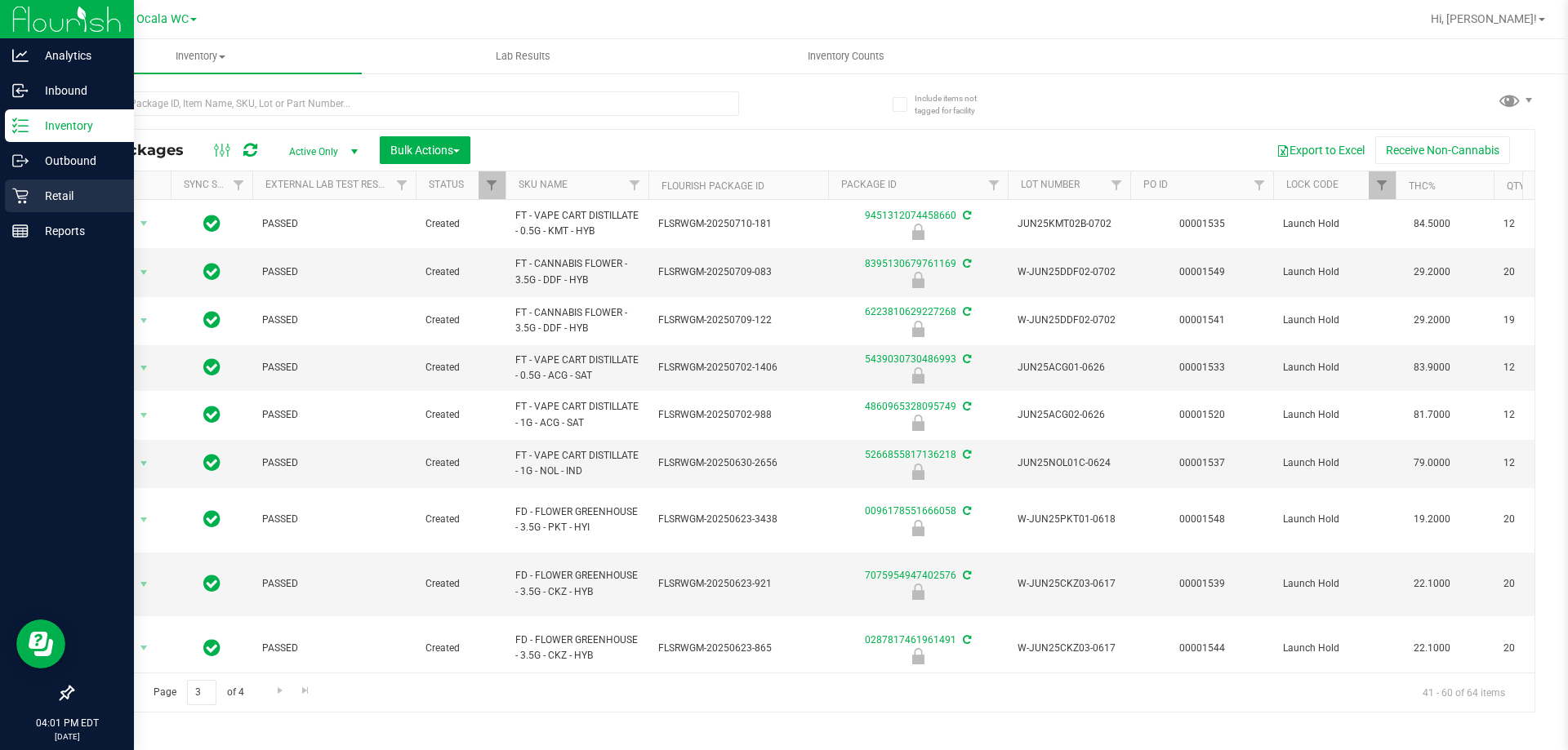
click at [32, 194] on p "Retail" at bounding box center [78, 196] width 98 height 20
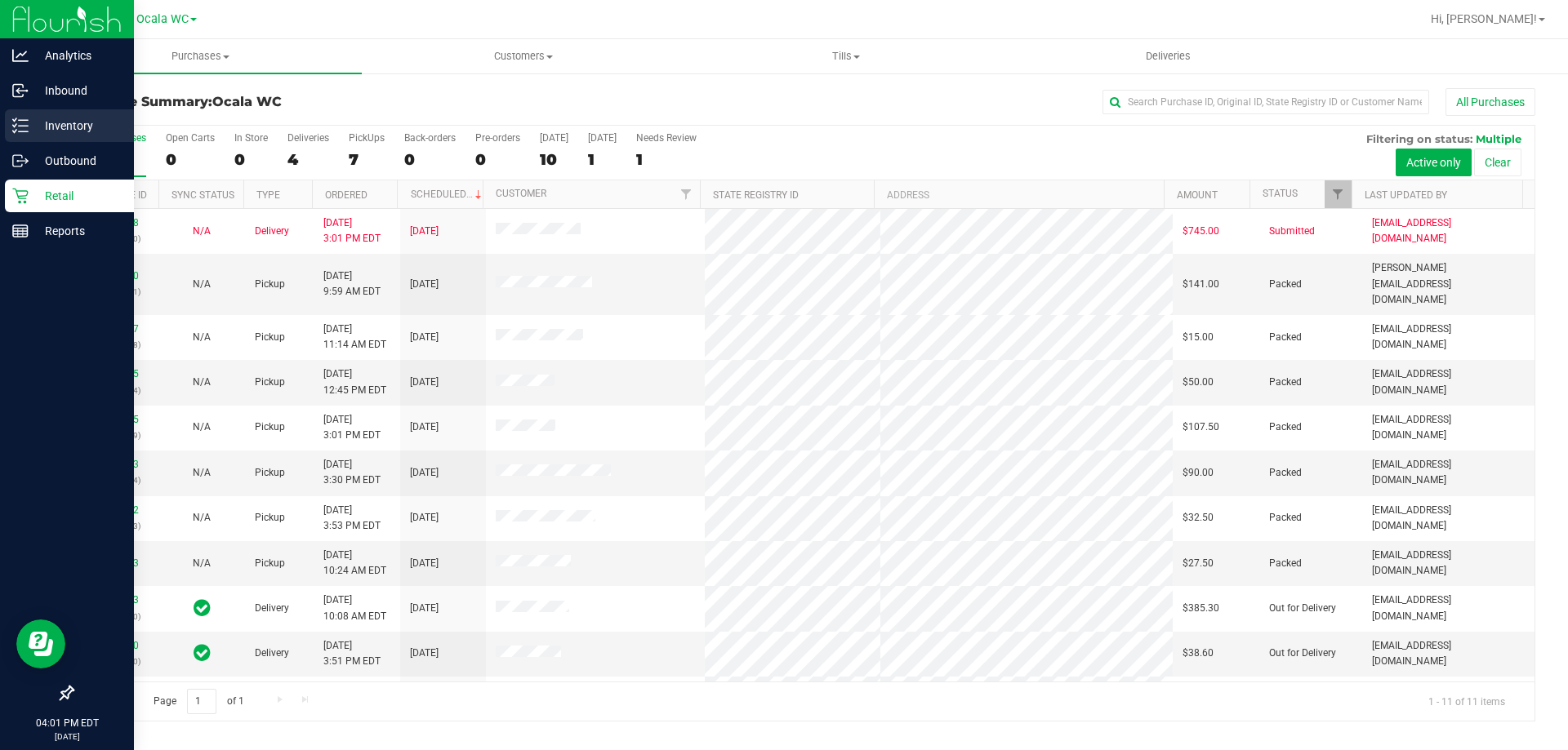
click at [39, 124] on p "Inventory" at bounding box center [78, 126] width 98 height 20
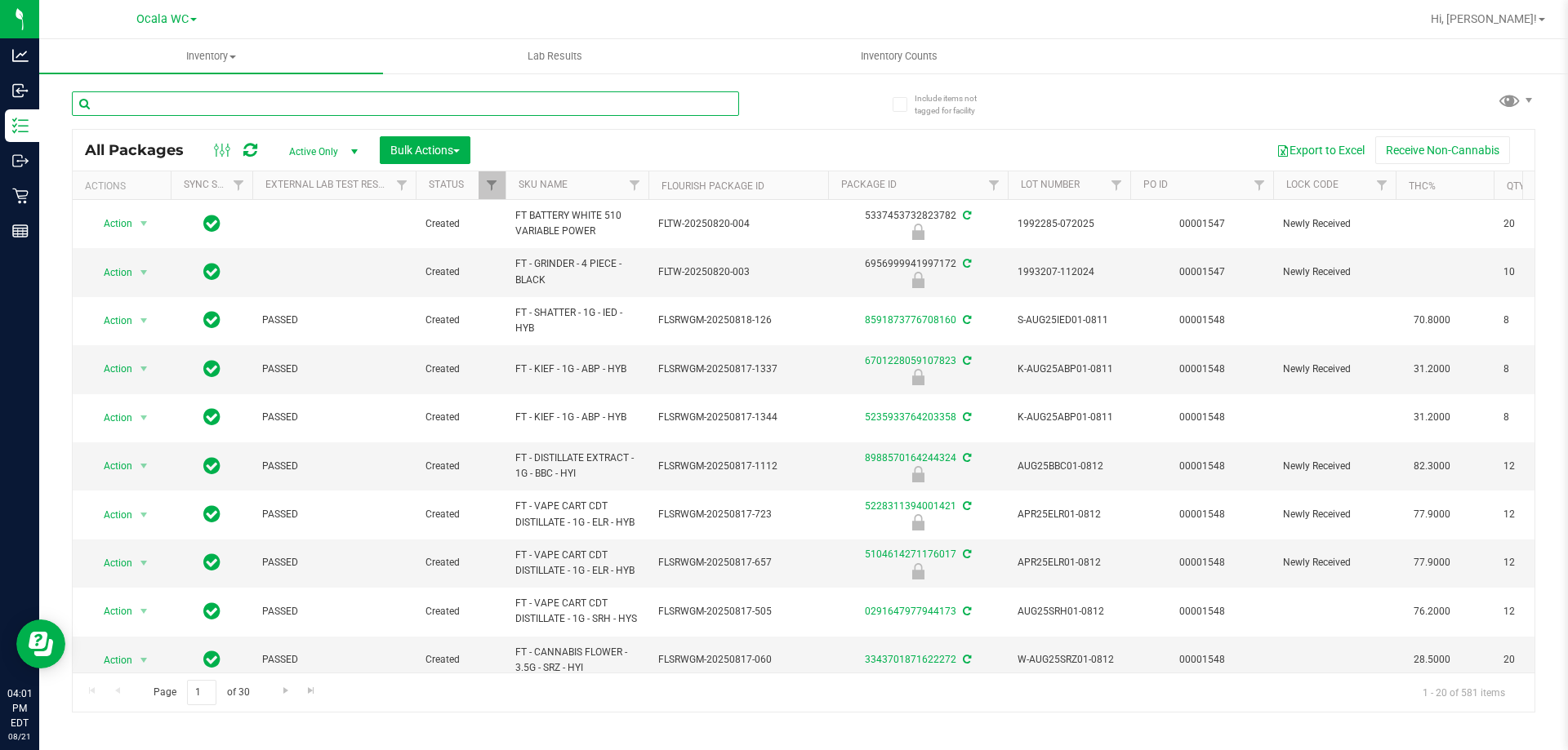
click at [264, 106] on input "text" at bounding box center [405, 104] width 667 height 25
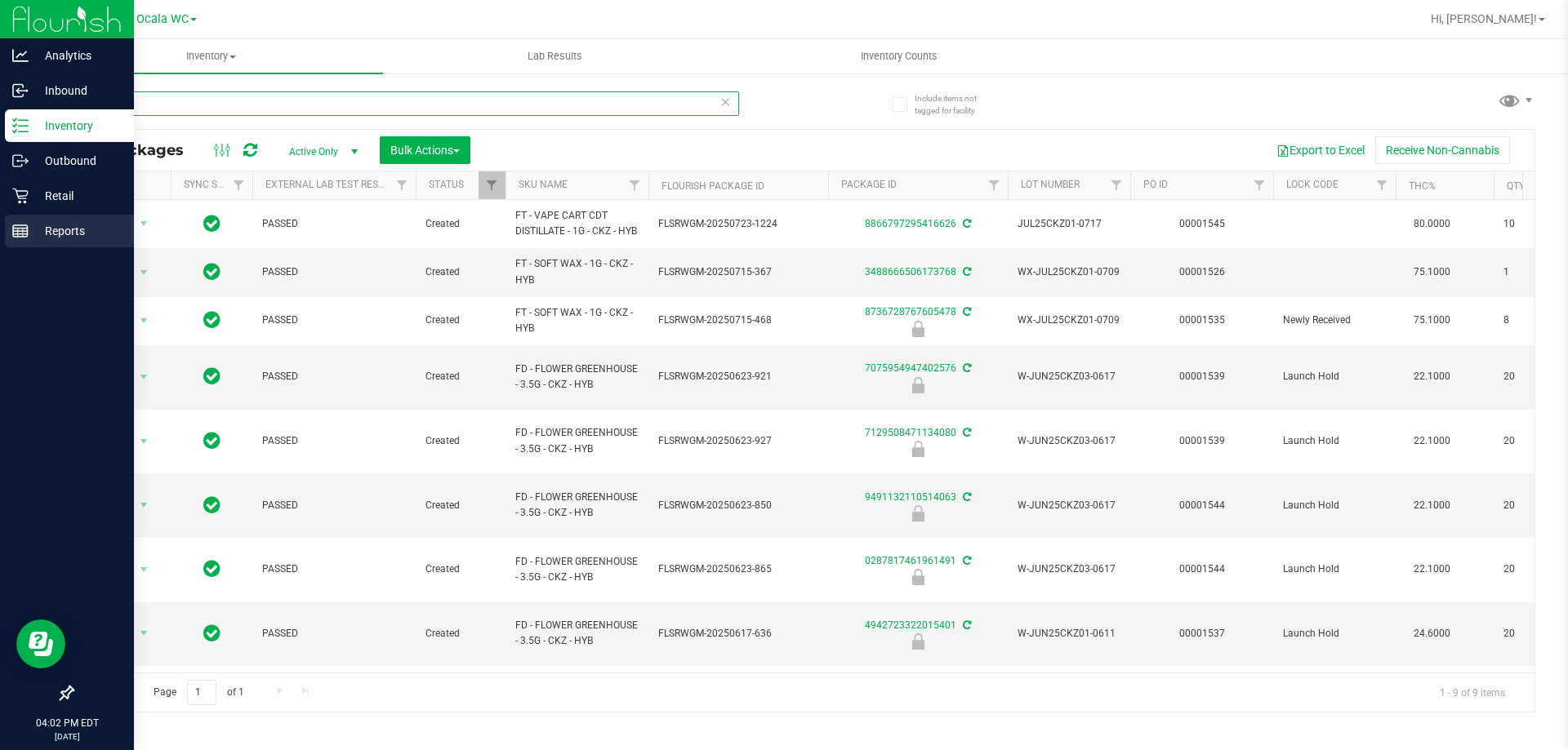
type input "ckz"
click at [48, 222] on p "Reports" at bounding box center [78, 231] width 98 height 20
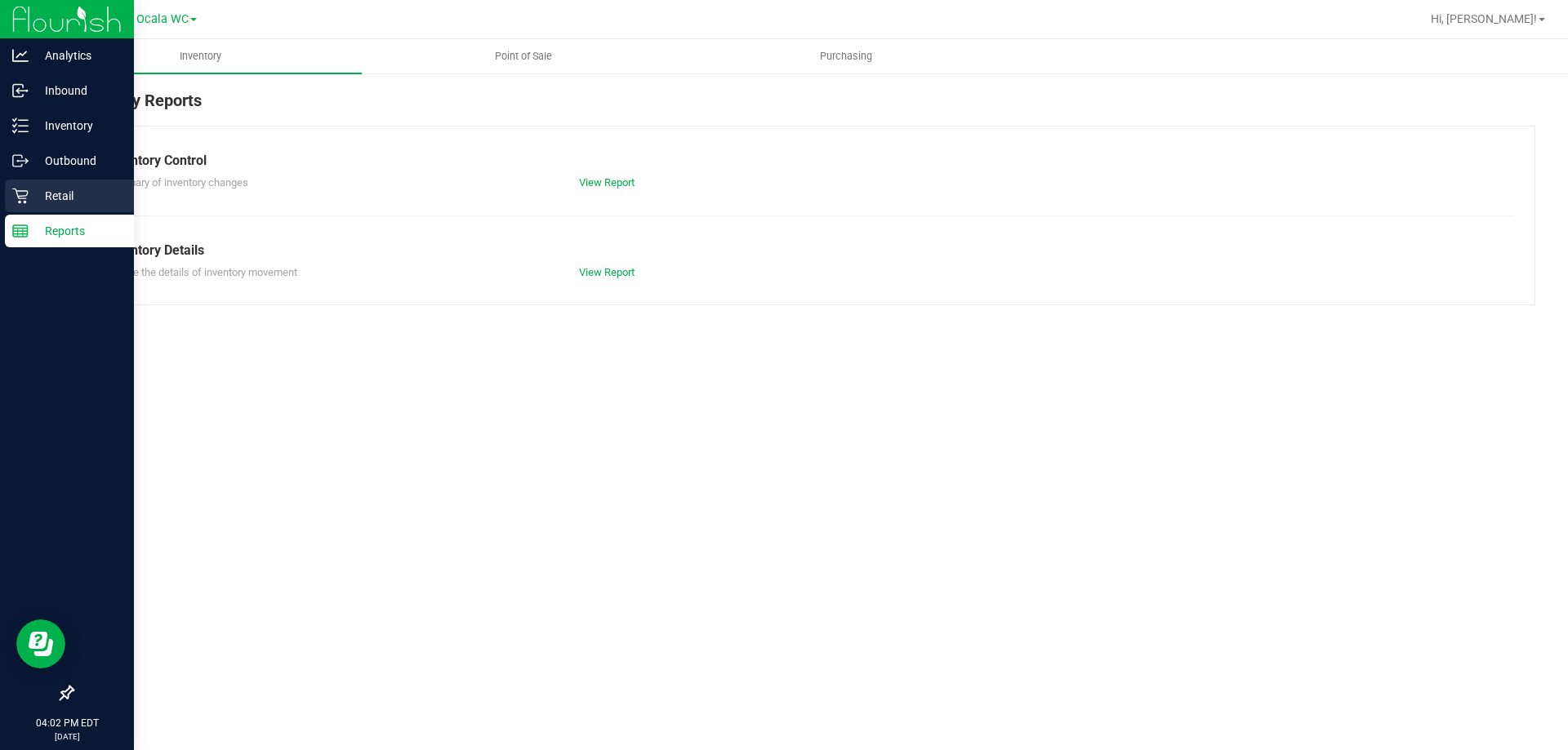
click at [58, 206] on div "Retail" at bounding box center [70, 196] width 129 height 33
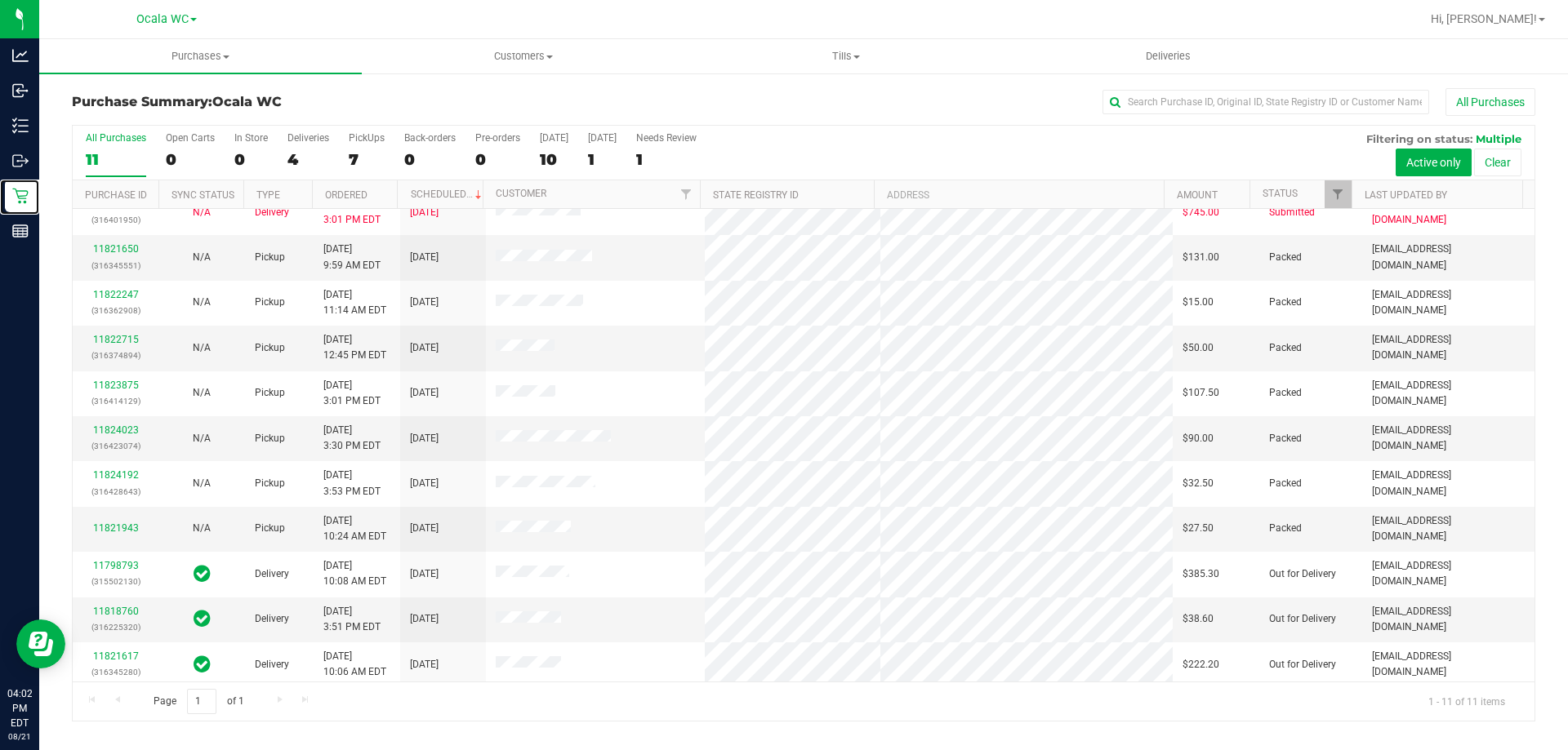
scroll to position [24, 0]
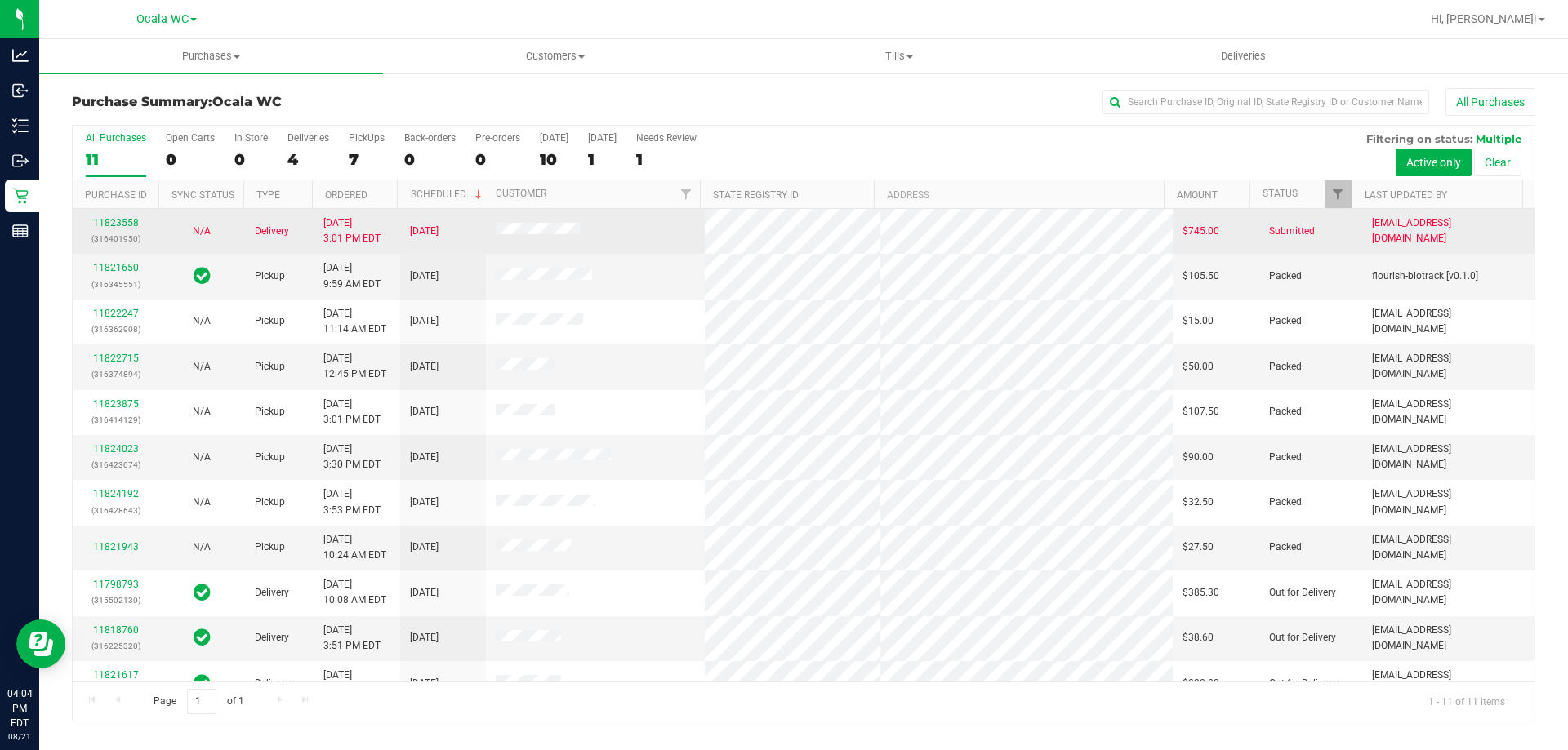
scroll to position [24, 0]
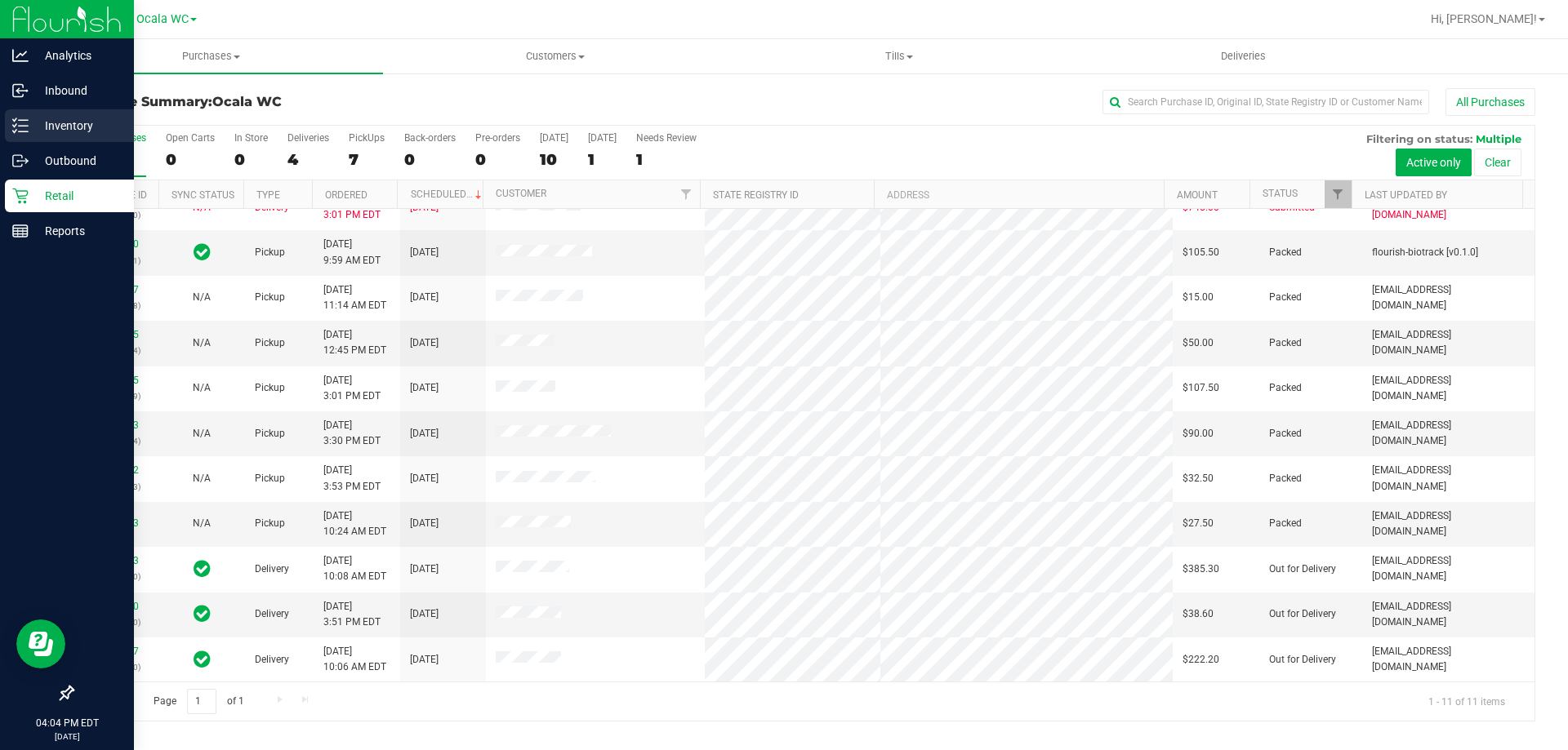
click at [94, 126] on p "Inventory" at bounding box center [78, 126] width 98 height 20
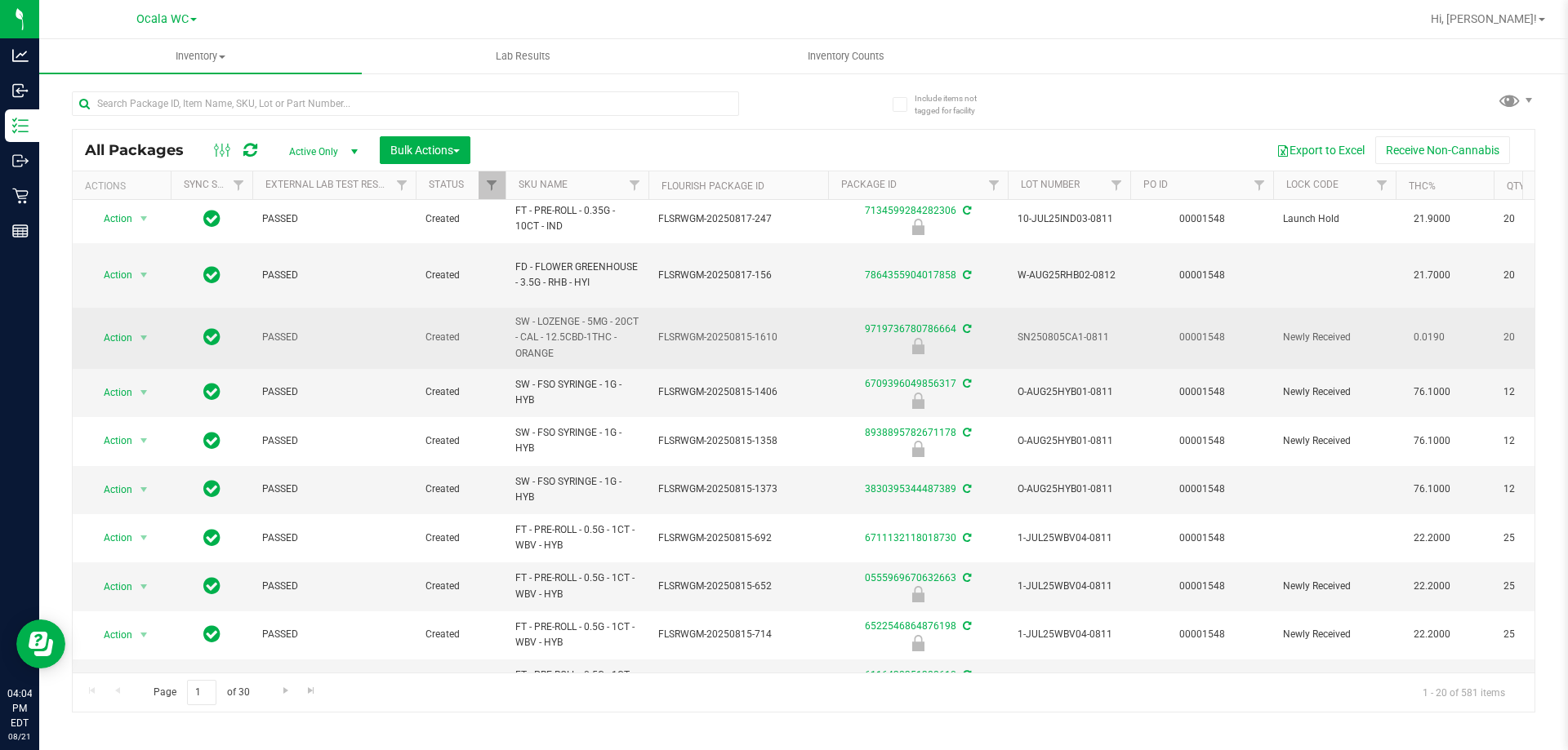
scroll to position [534, 0]
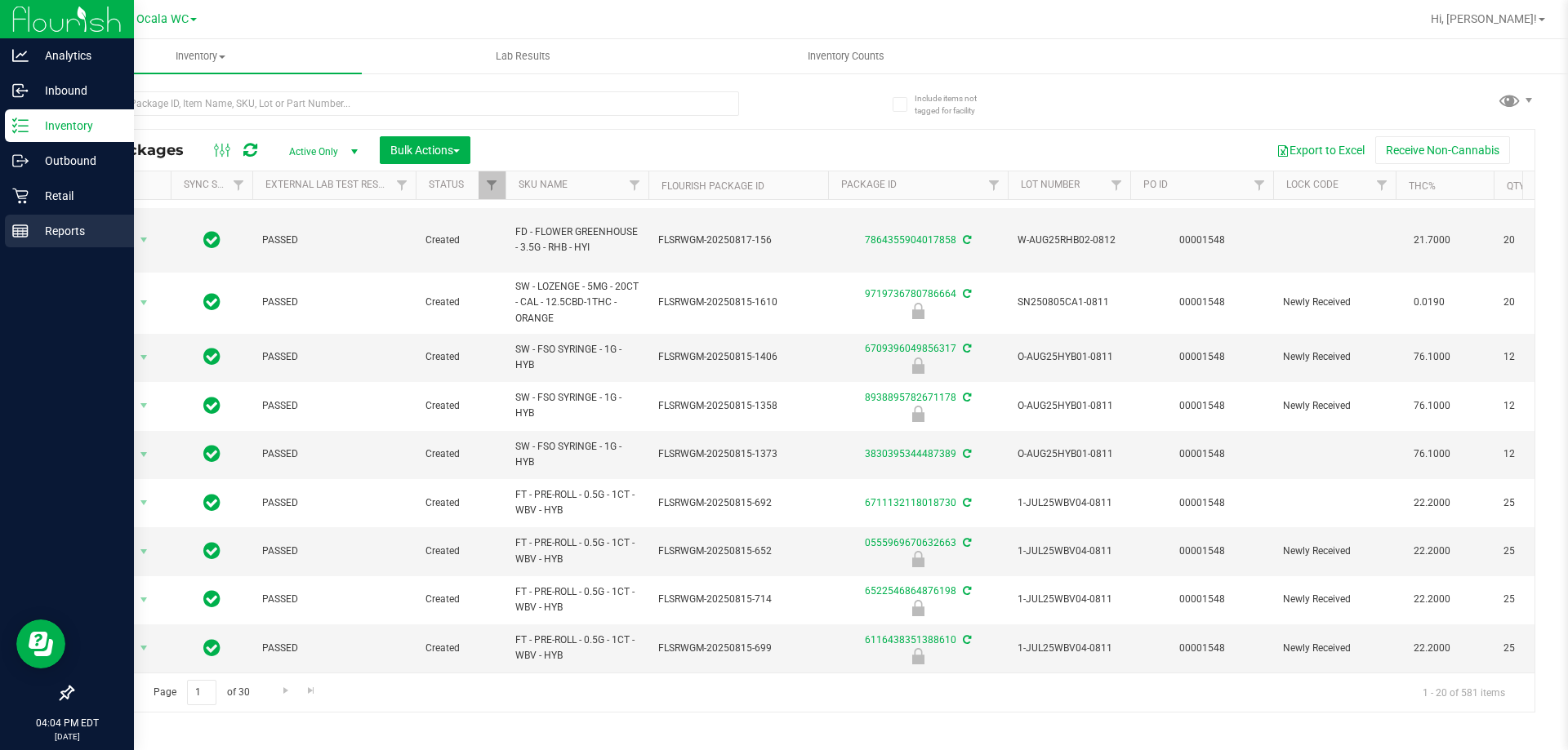
click at [24, 219] on div "Reports" at bounding box center [70, 231] width 129 height 33
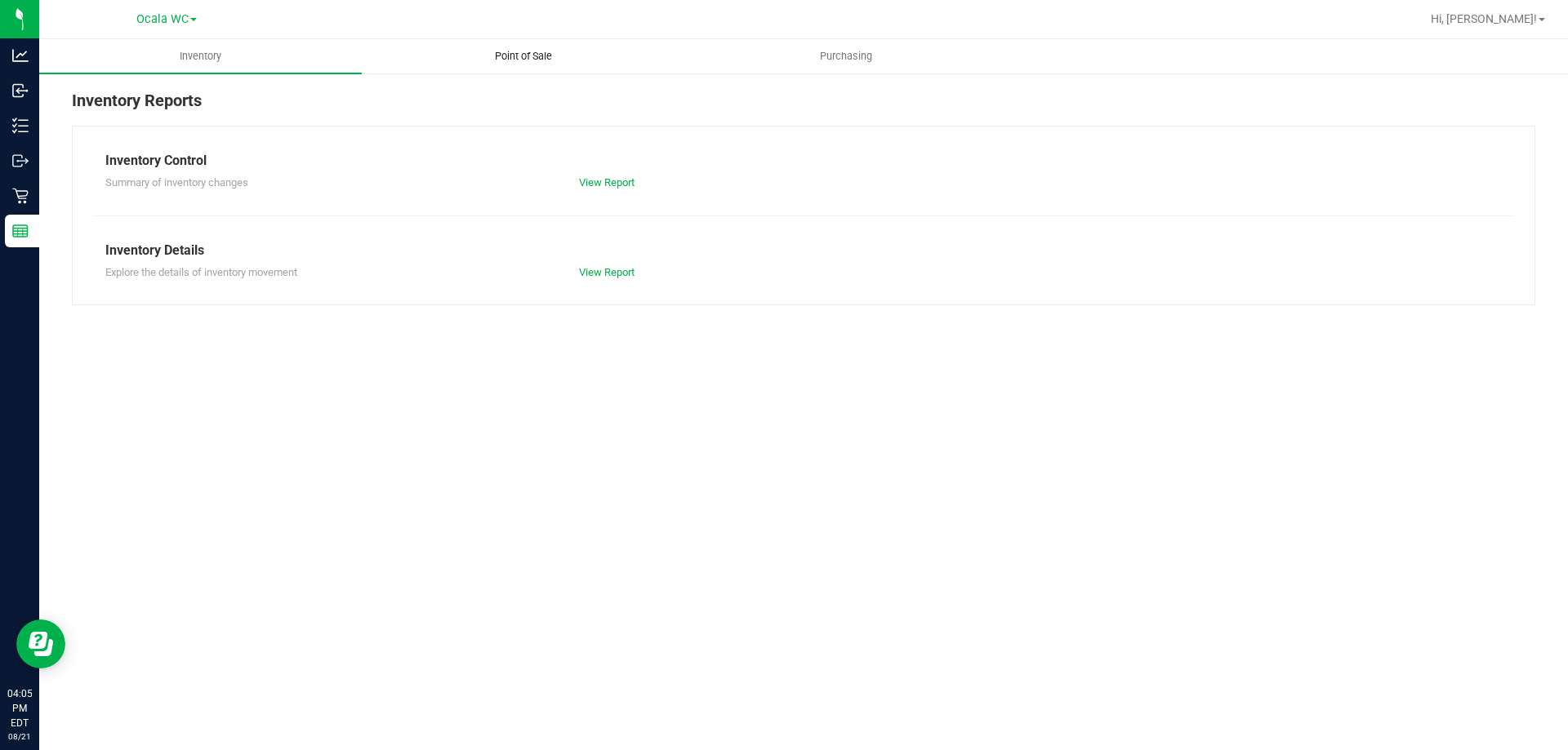
click at [510, 50] on span "Point of Sale" at bounding box center [524, 56] width 101 height 15
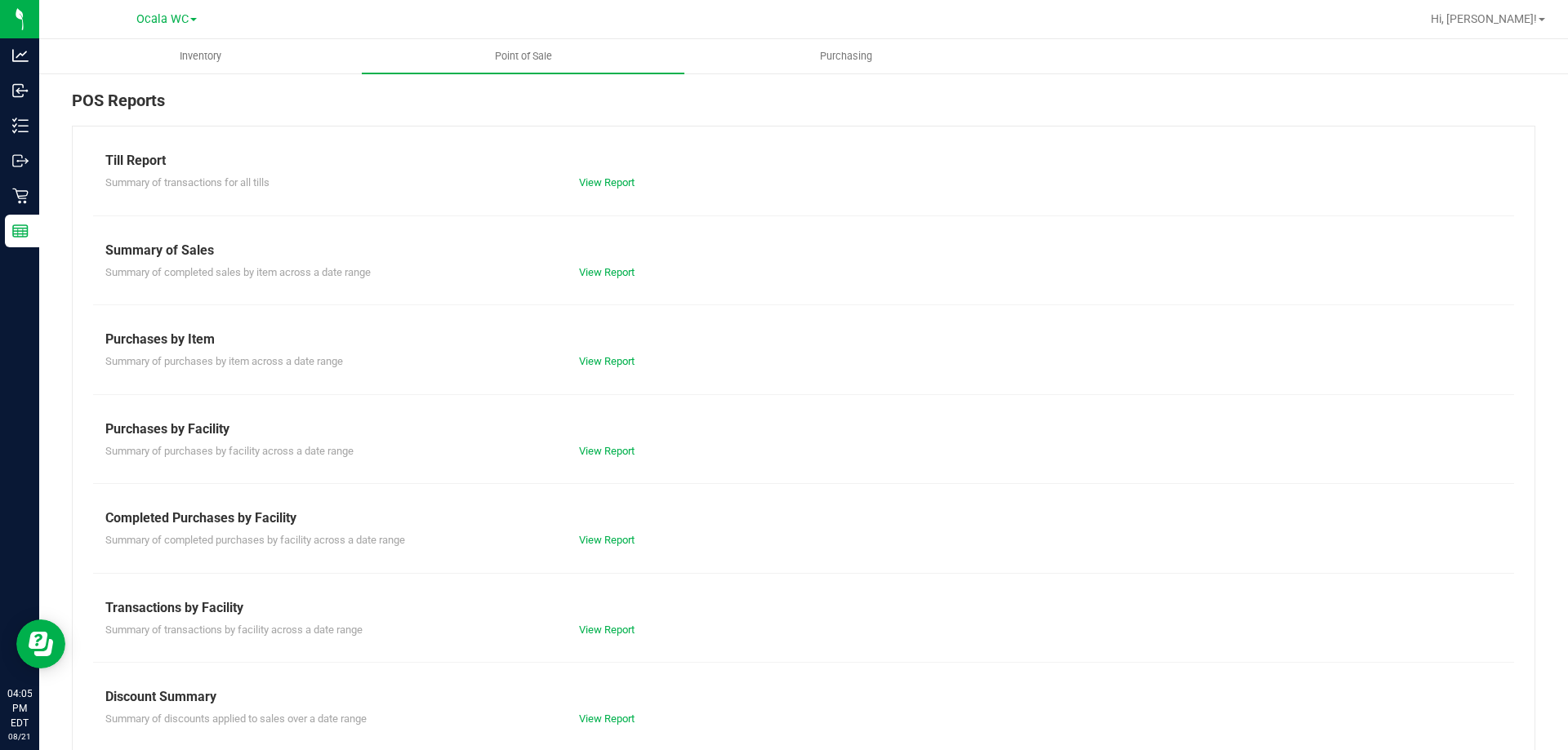
click at [604, 190] on div "View Report" at bounding box center [804, 183] width 474 height 16
click at [597, 180] on link "View Report" at bounding box center [606, 182] width 56 height 12
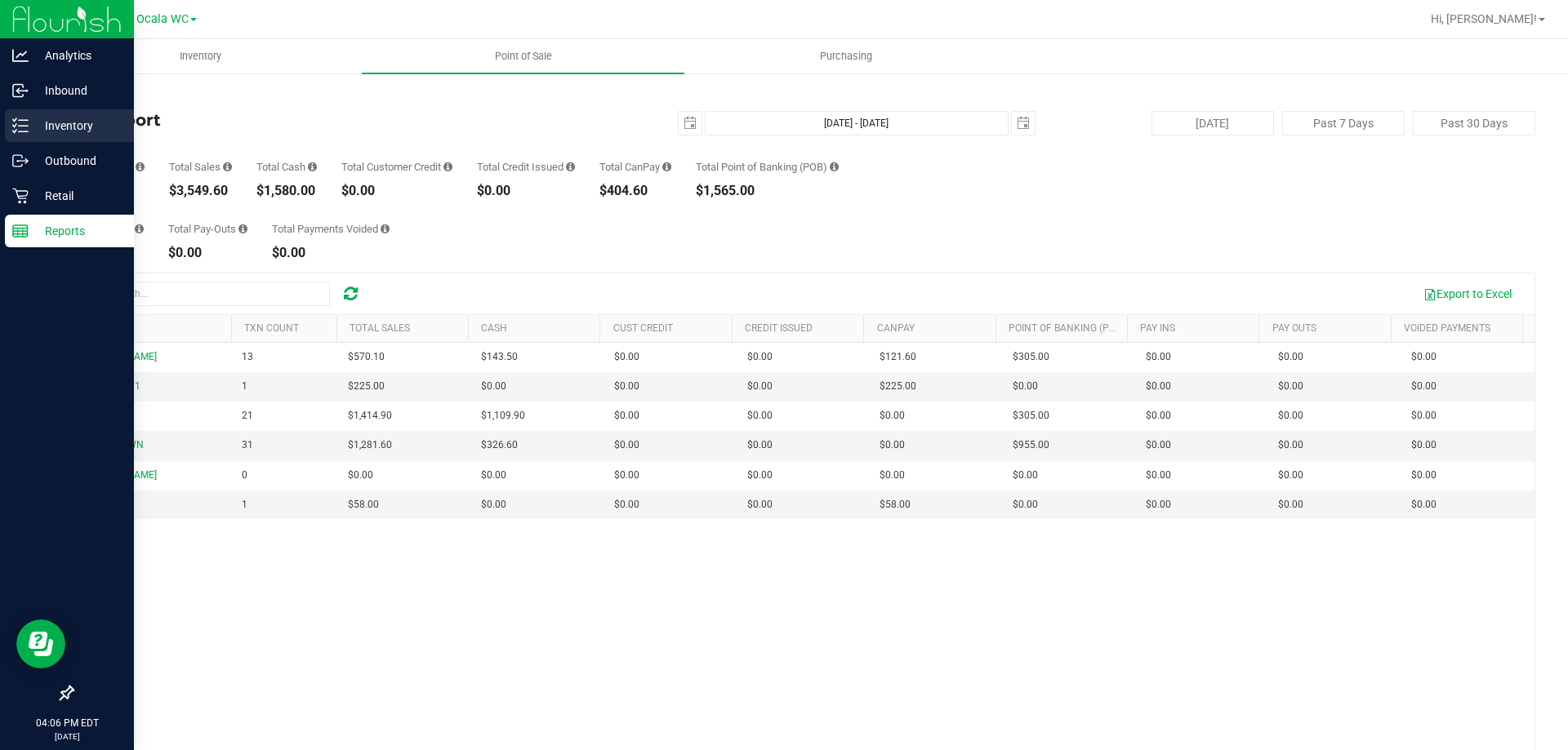
click at [62, 136] on div "Inventory" at bounding box center [70, 126] width 129 height 33
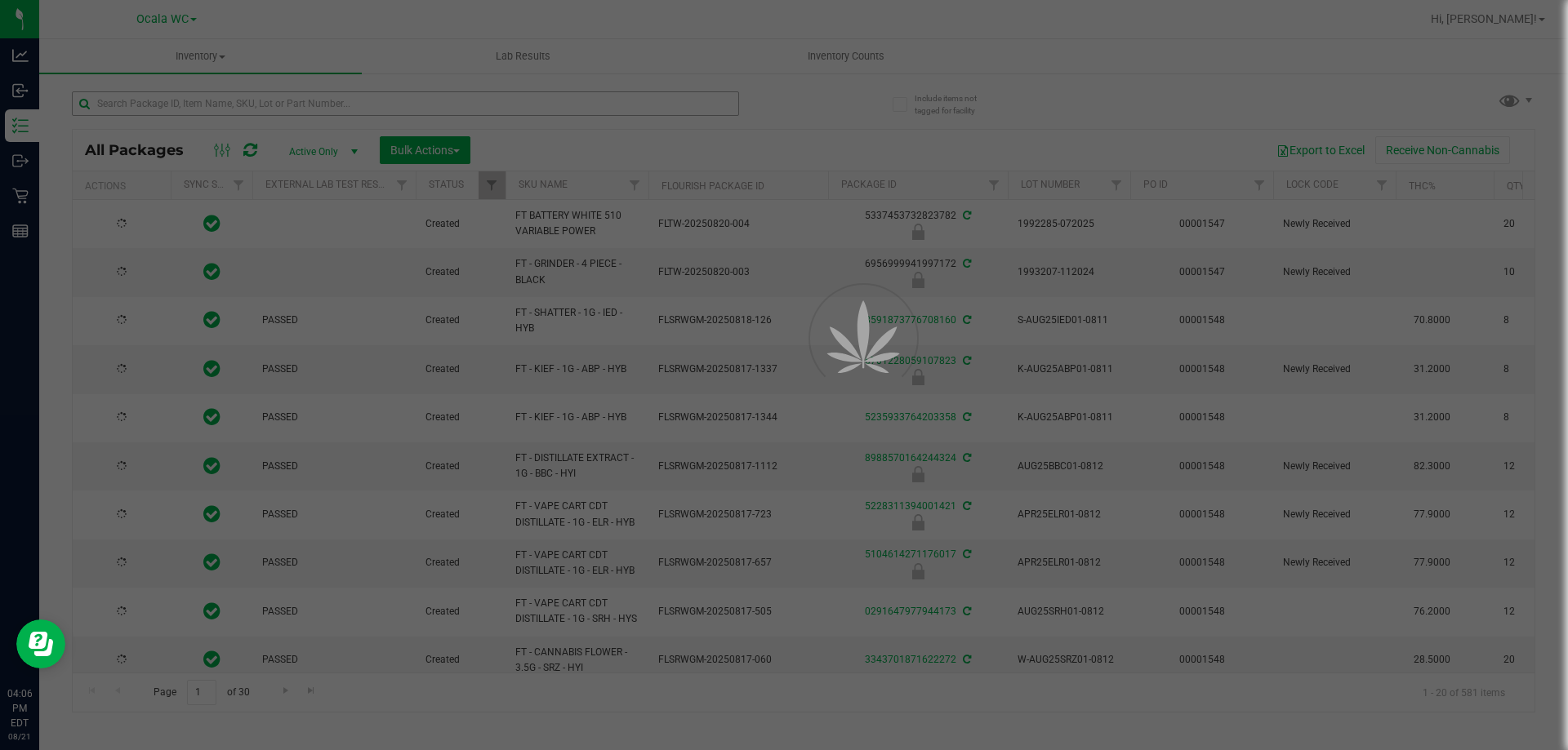
click at [241, 104] on div at bounding box center [784, 375] width 1568 height 750
type input "[DATE]"
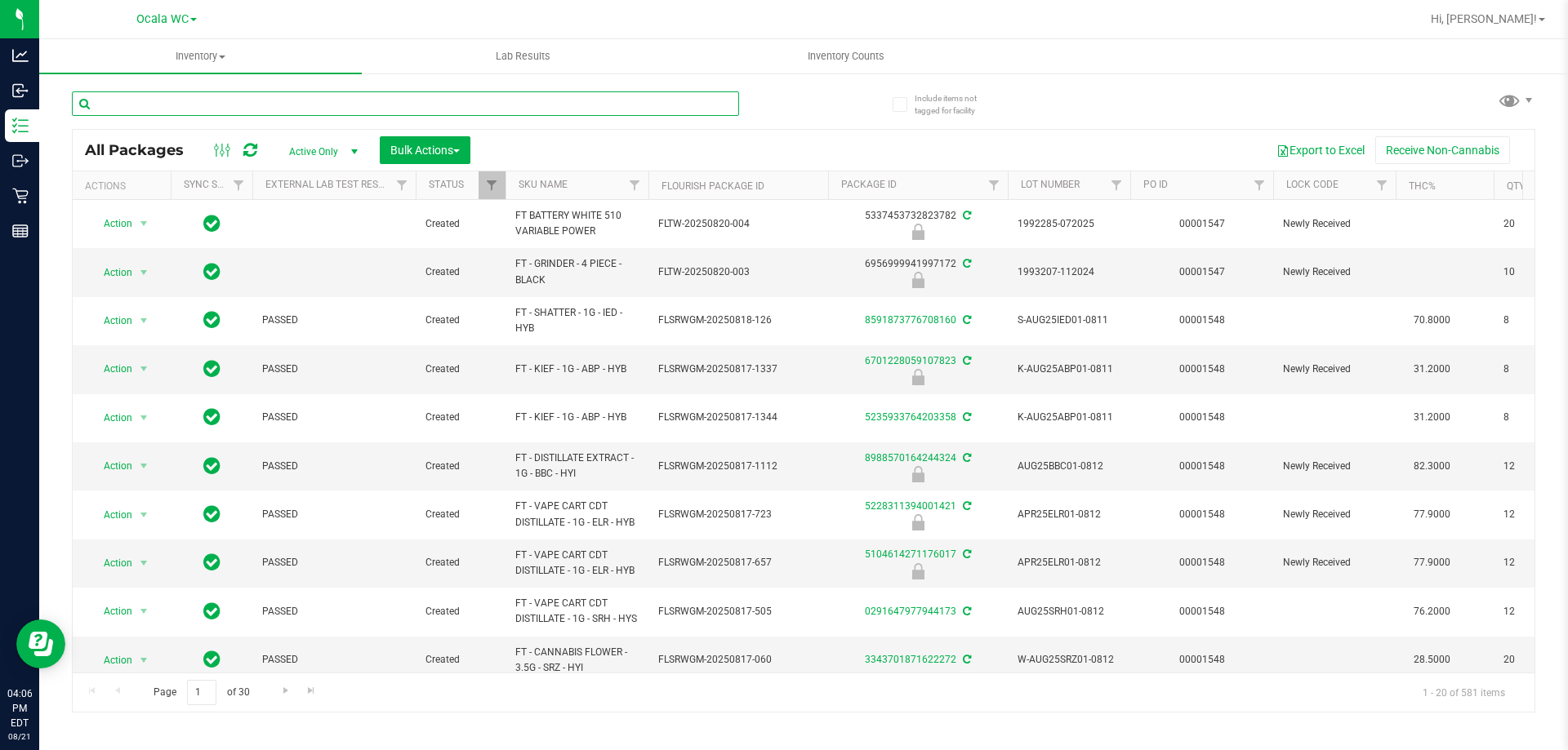
click at [241, 104] on input "text" at bounding box center [405, 104] width 667 height 25
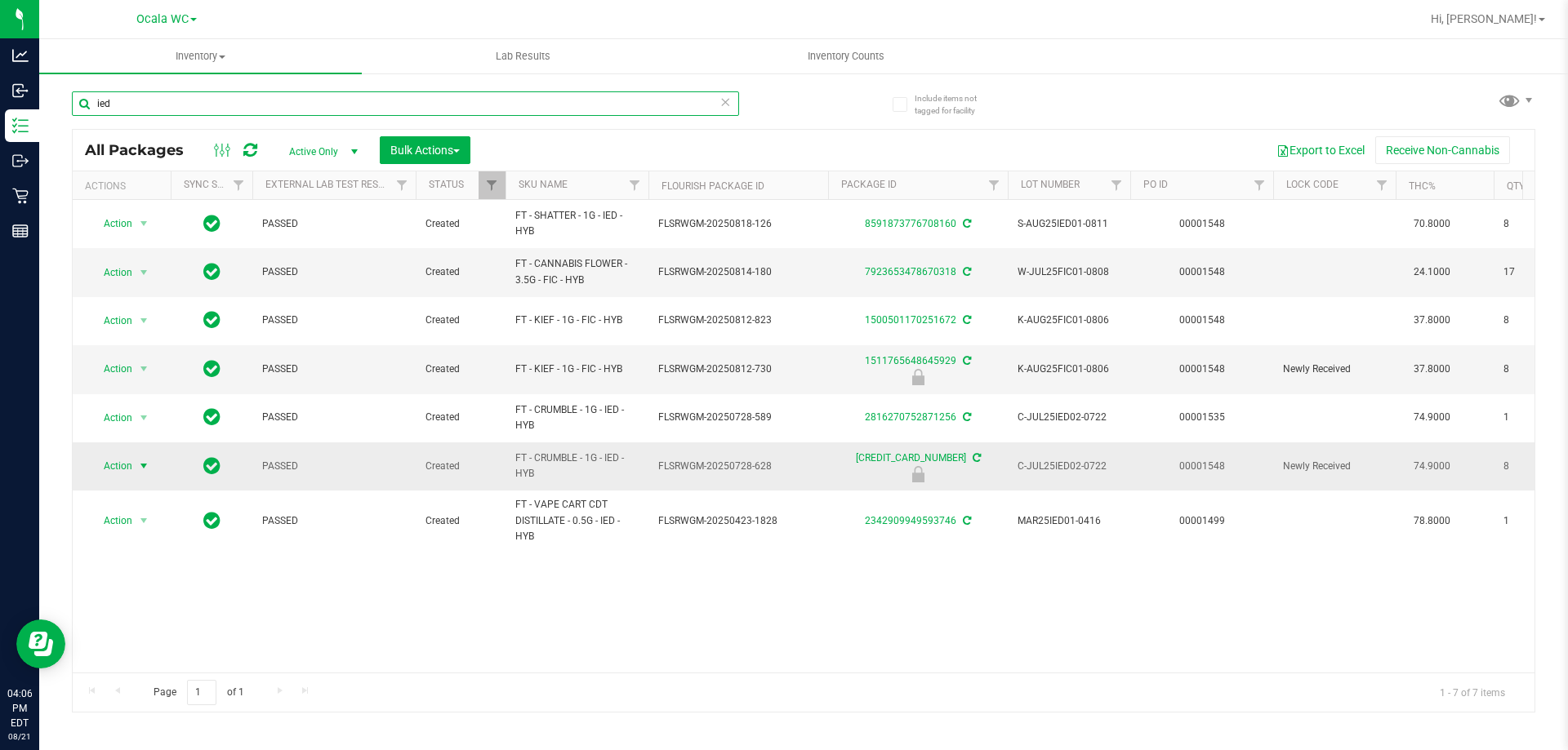
type input "ied"
click at [139, 469] on span "select" at bounding box center [144, 466] width 13 height 13
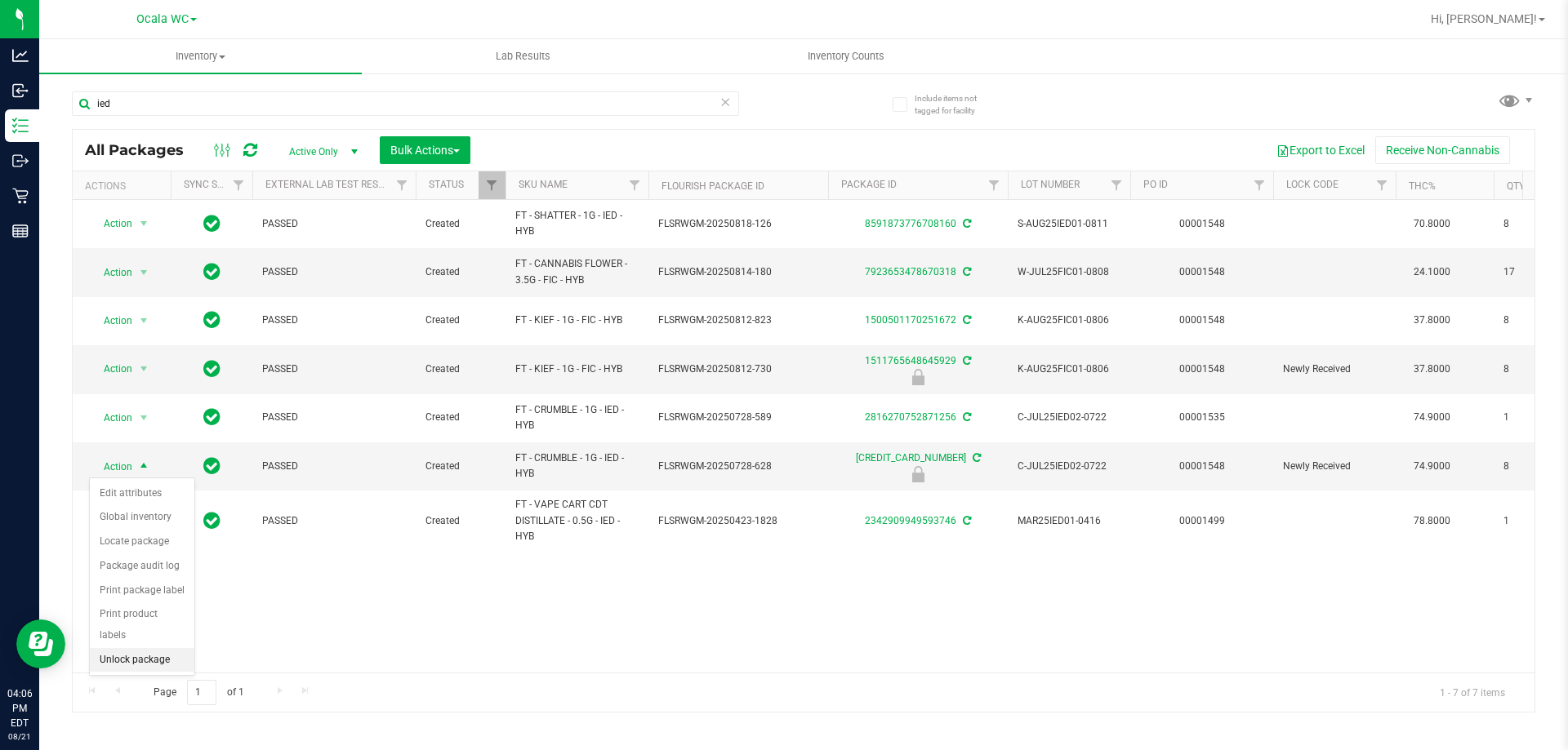
click at [144, 648] on li "Unlock package" at bounding box center [142, 660] width 105 height 25
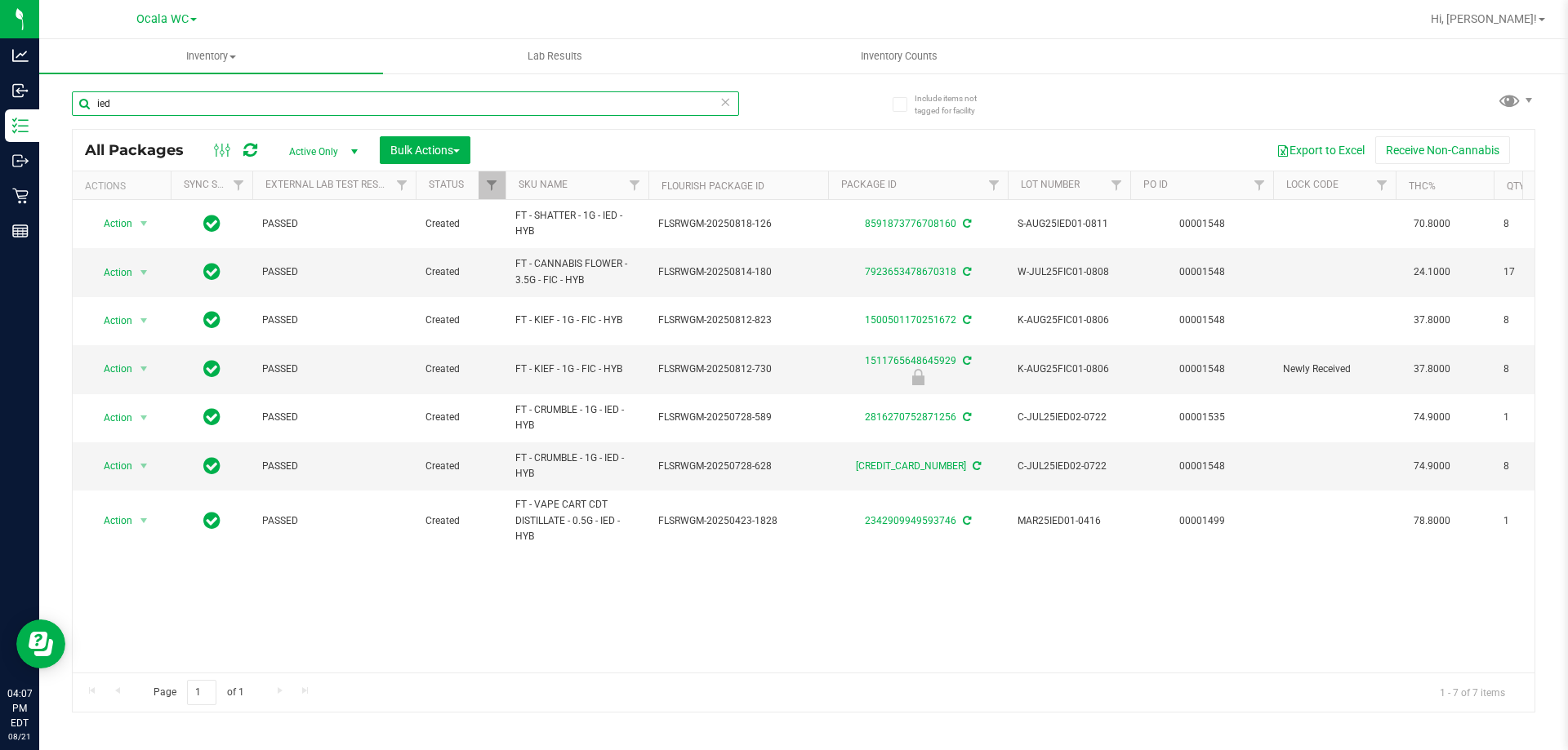
click at [164, 105] on input "ied" at bounding box center [405, 104] width 667 height 25
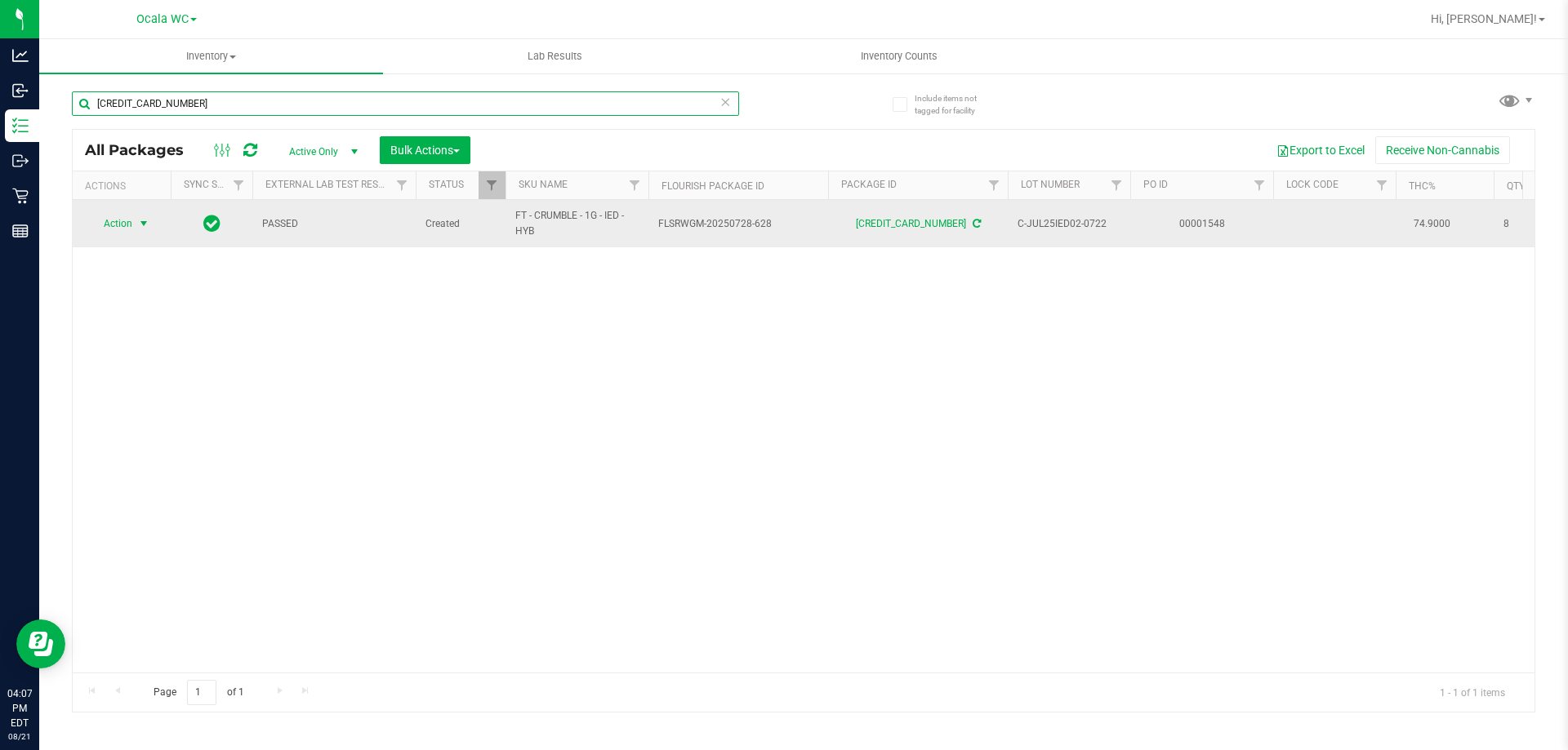
type input "5868754535190773"
click at [138, 223] on span "select" at bounding box center [144, 223] width 13 height 13
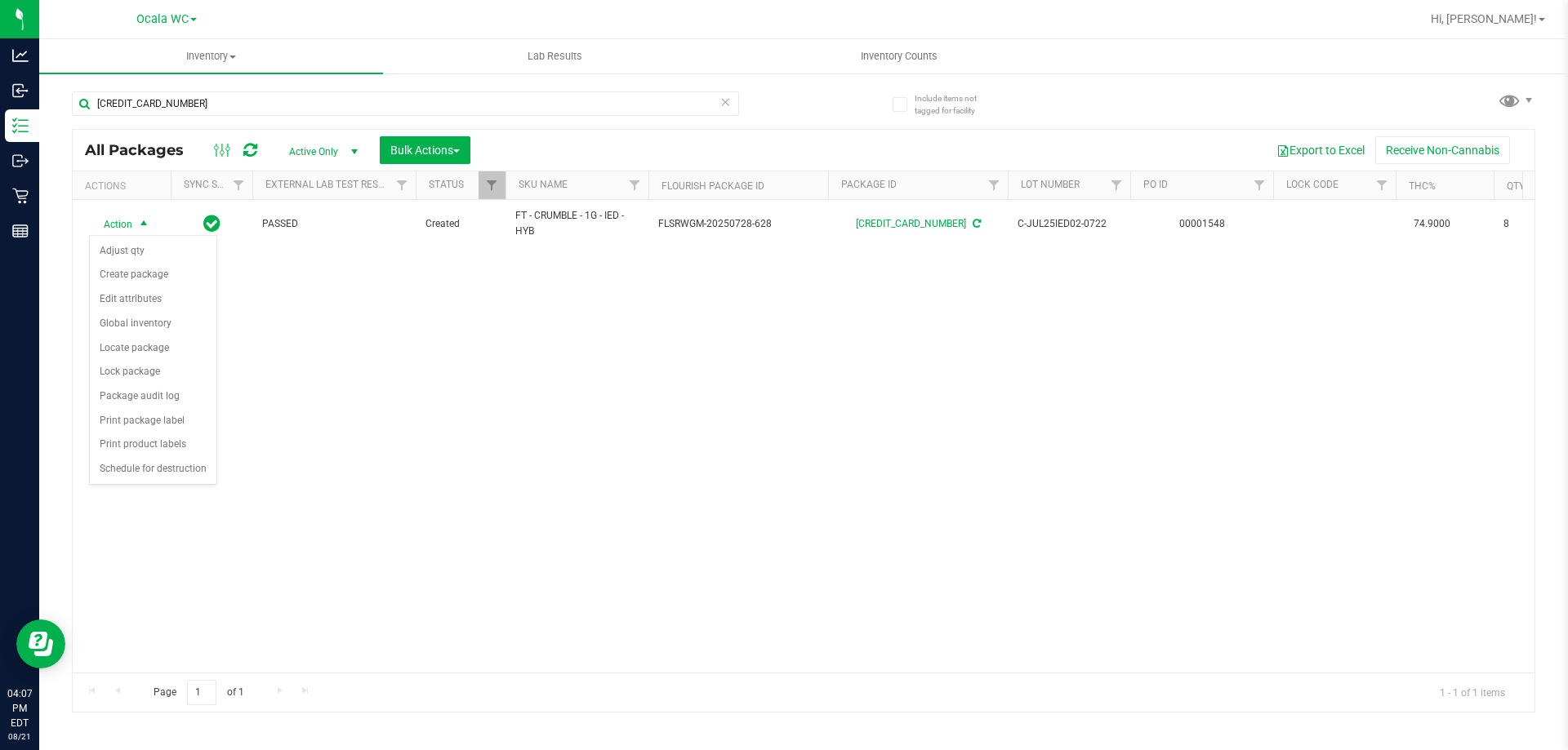
click at [369, 376] on div "Action Action Adjust qty Create package Edit attributes Global inventory Locate…" at bounding box center [804, 436] width 1462 height 473
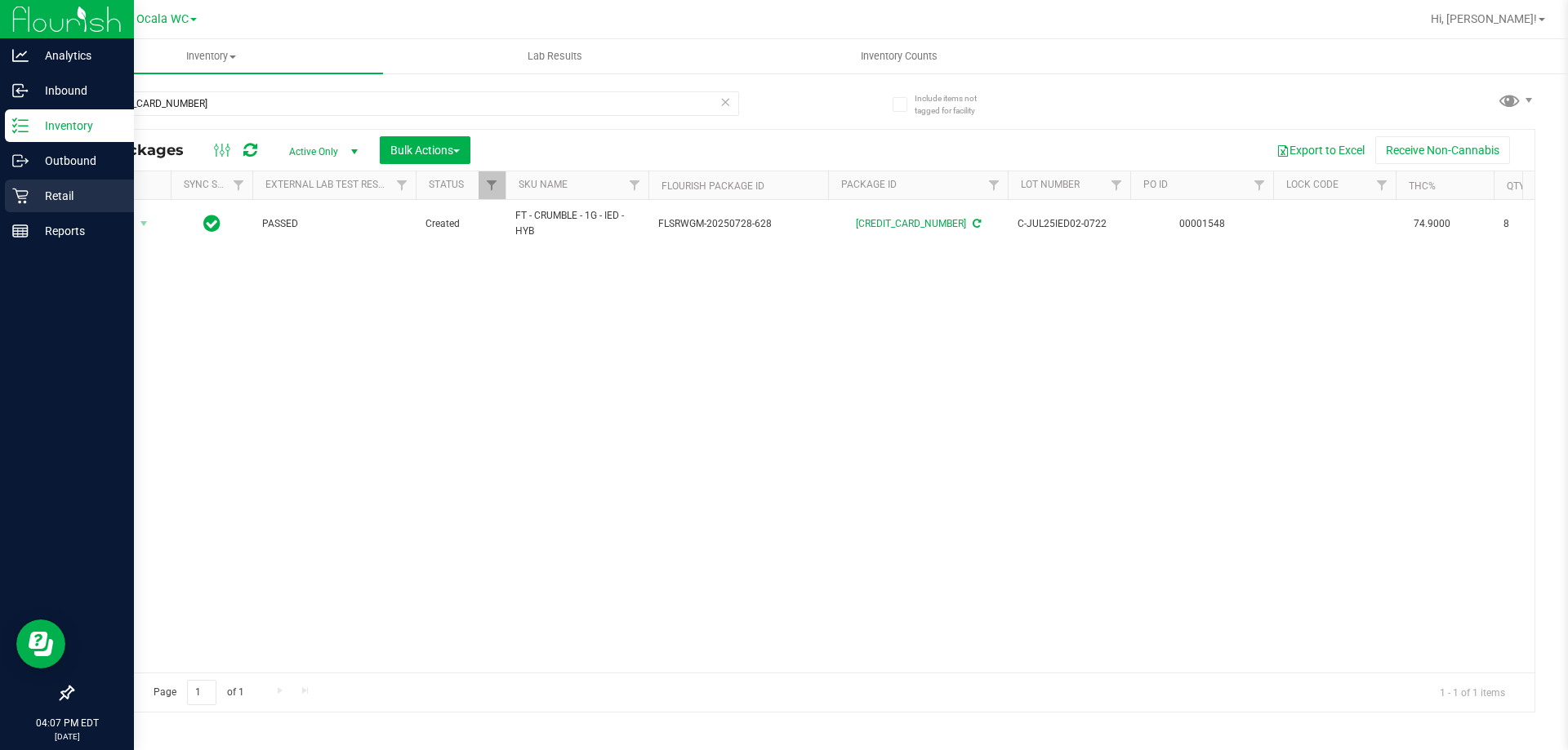
click at [30, 193] on p "Retail" at bounding box center [78, 196] width 98 height 20
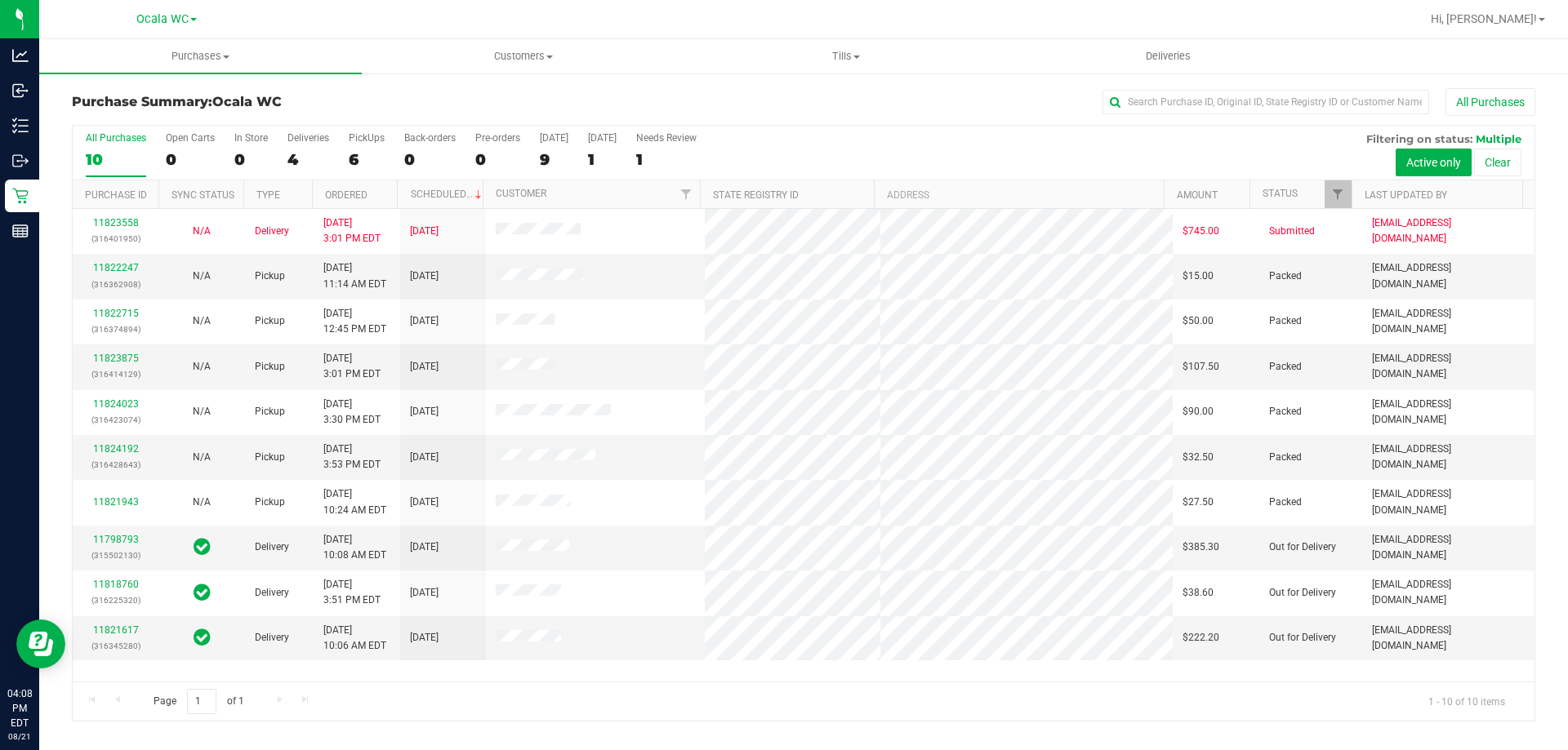
click at [520, 697] on div "Page 1 of 1 1 - 10 of 10 items" at bounding box center [804, 701] width 1462 height 39
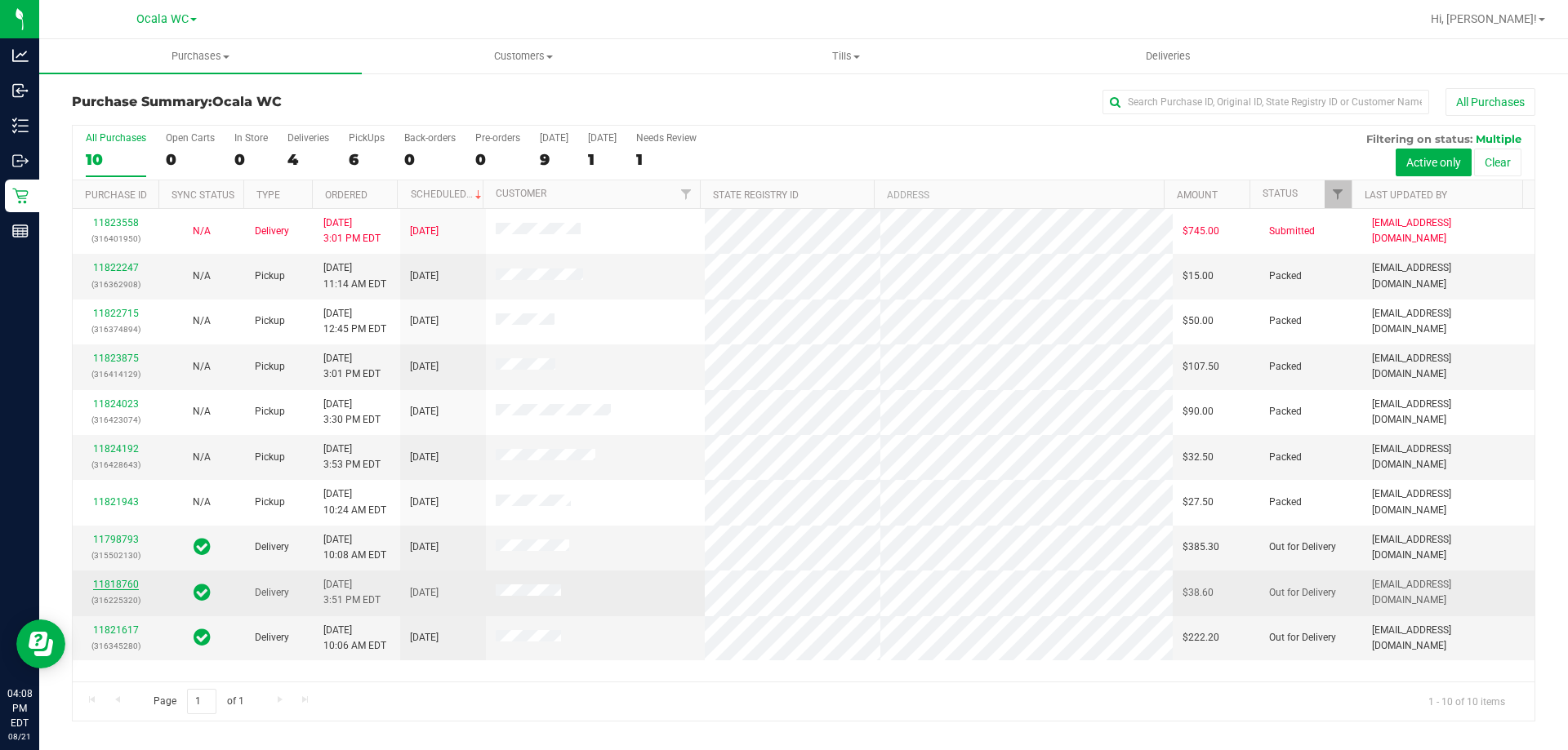
click at [128, 582] on link "11818760" at bounding box center [116, 584] width 46 height 11
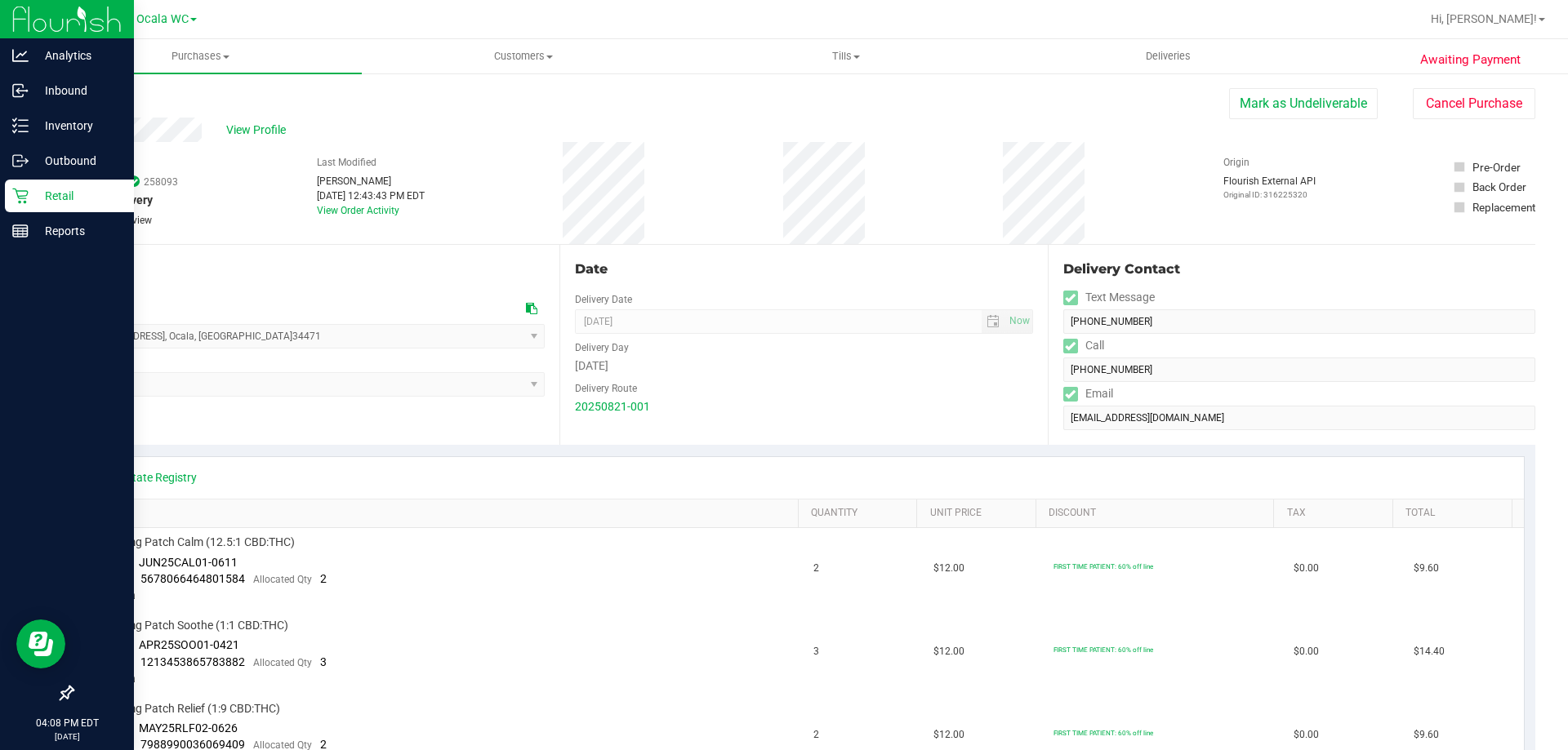
click at [22, 202] on icon at bounding box center [20, 196] width 16 height 16
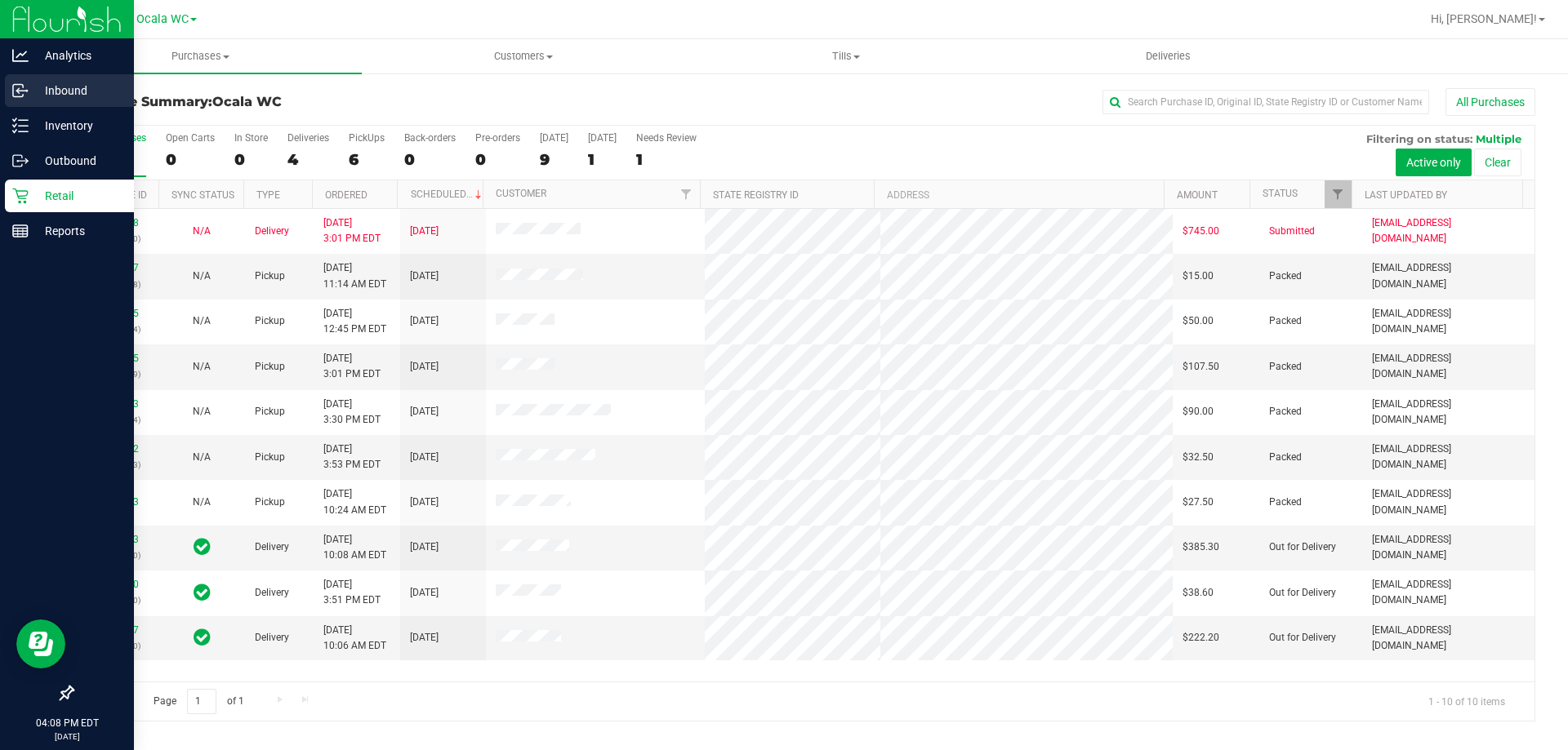
click at [61, 107] on link "Inbound" at bounding box center [67, 92] width 134 height 35
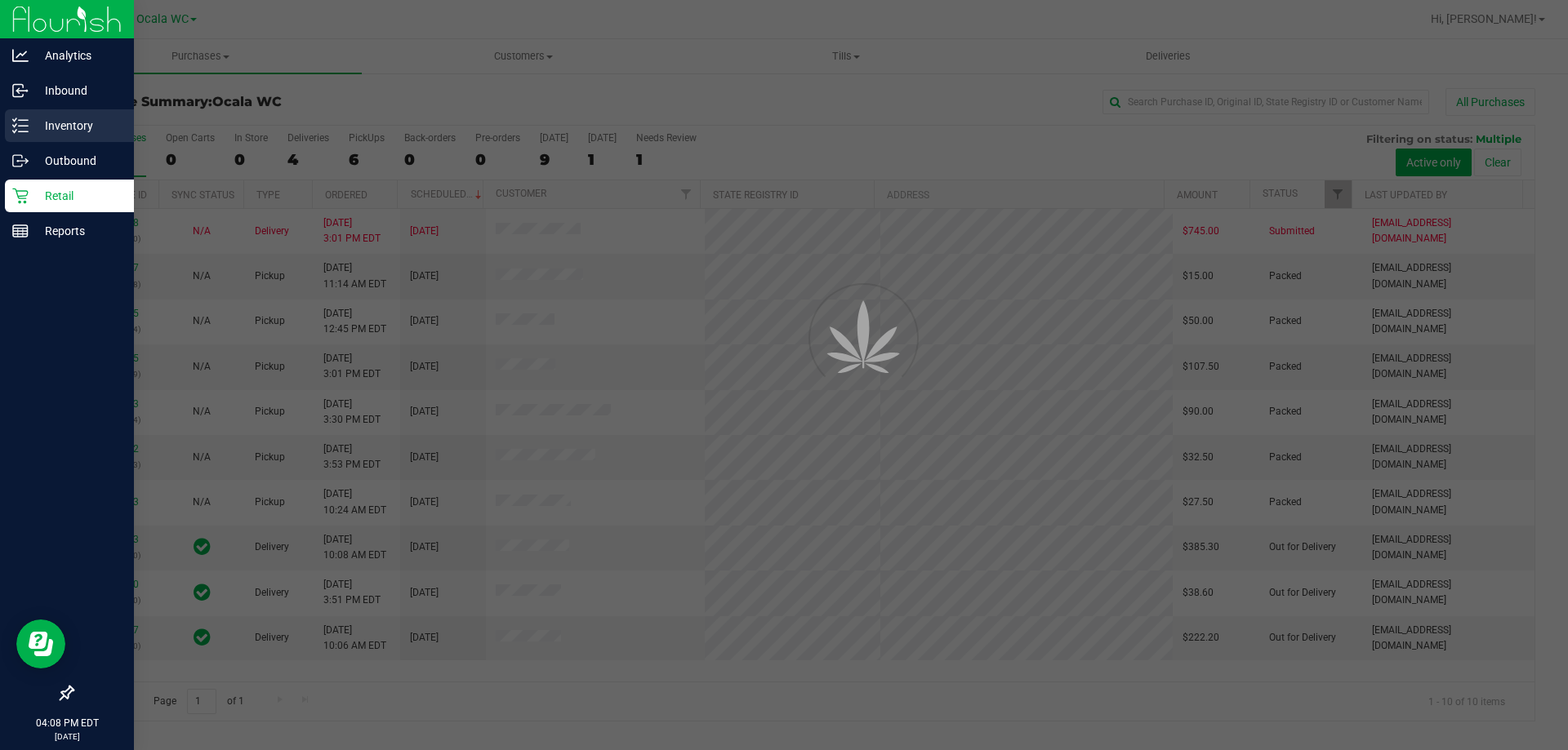
click at [60, 118] on p "Inventory" at bounding box center [78, 126] width 98 height 20
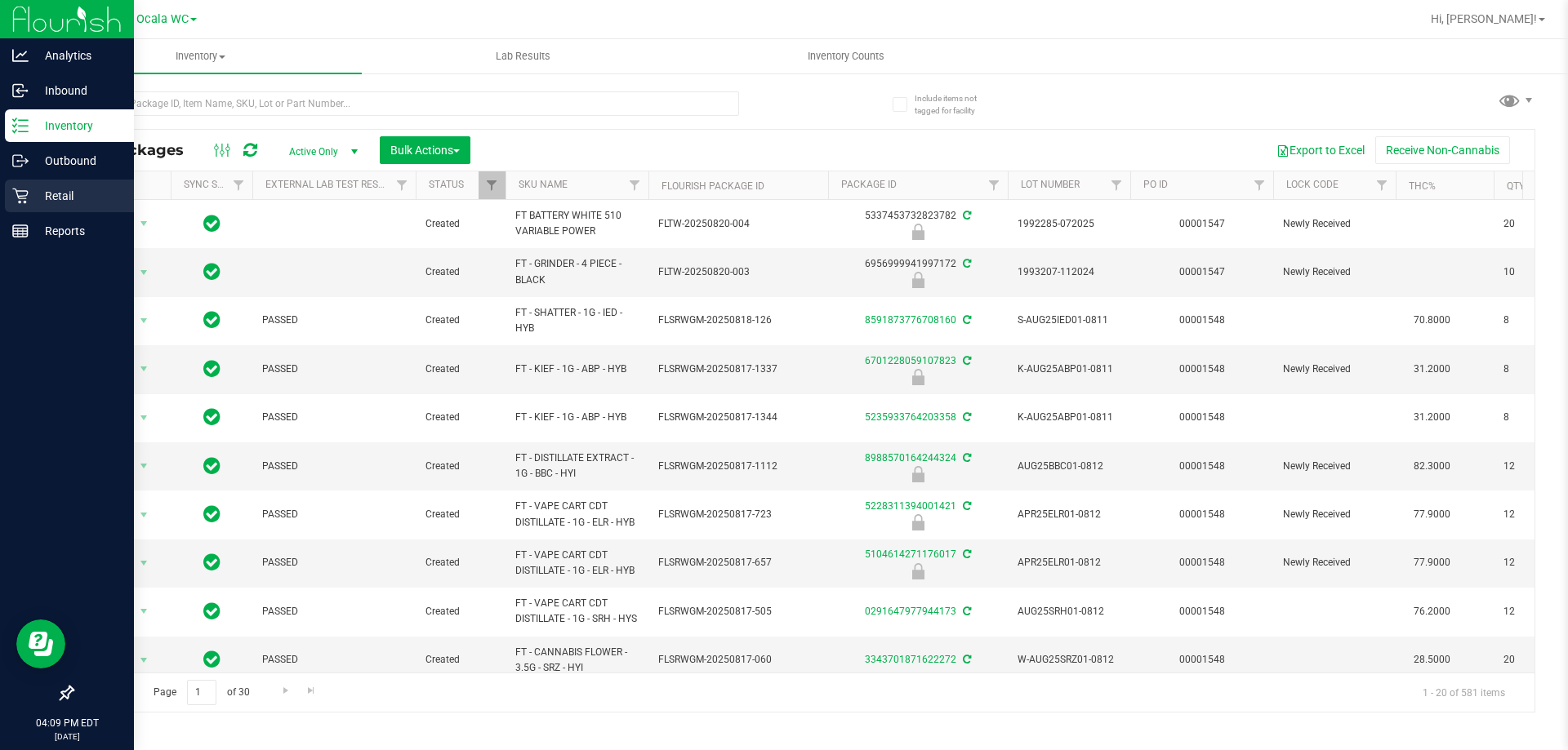
click at [40, 191] on p "Retail" at bounding box center [78, 196] width 98 height 20
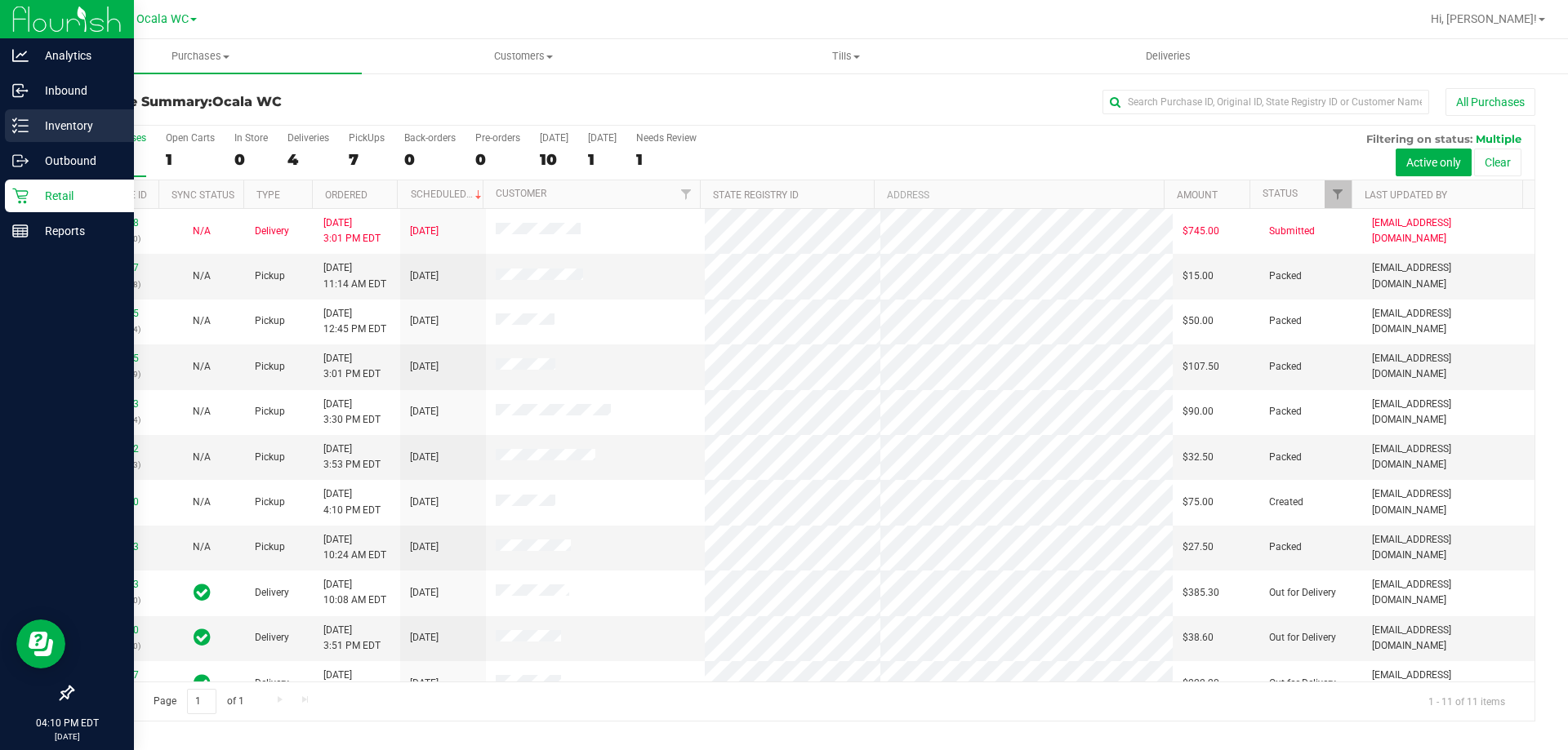
click at [47, 123] on p "Inventory" at bounding box center [78, 126] width 98 height 20
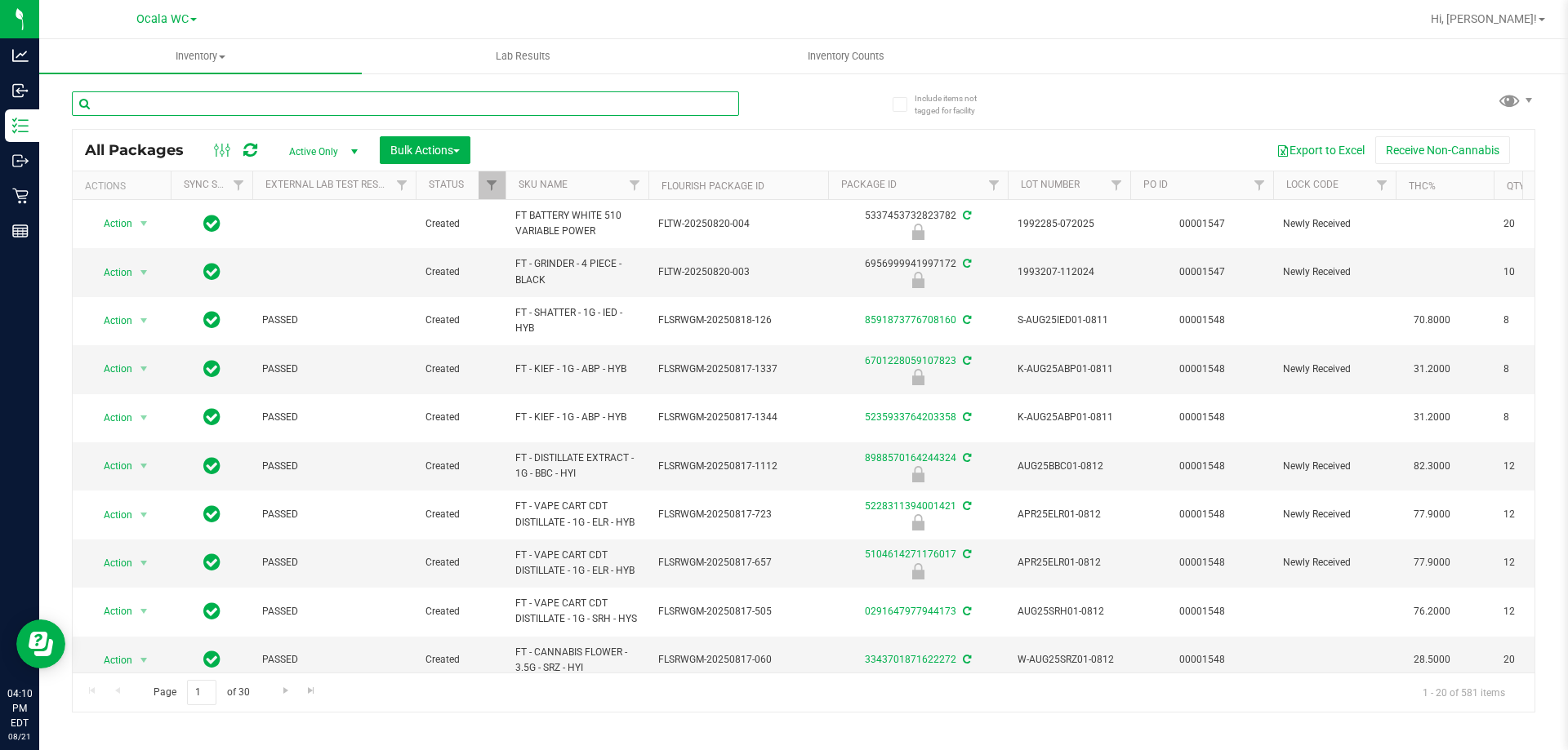
click at [286, 98] on input "text" at bounding box center [405, 104] width 667 height 25
type input "lmz"
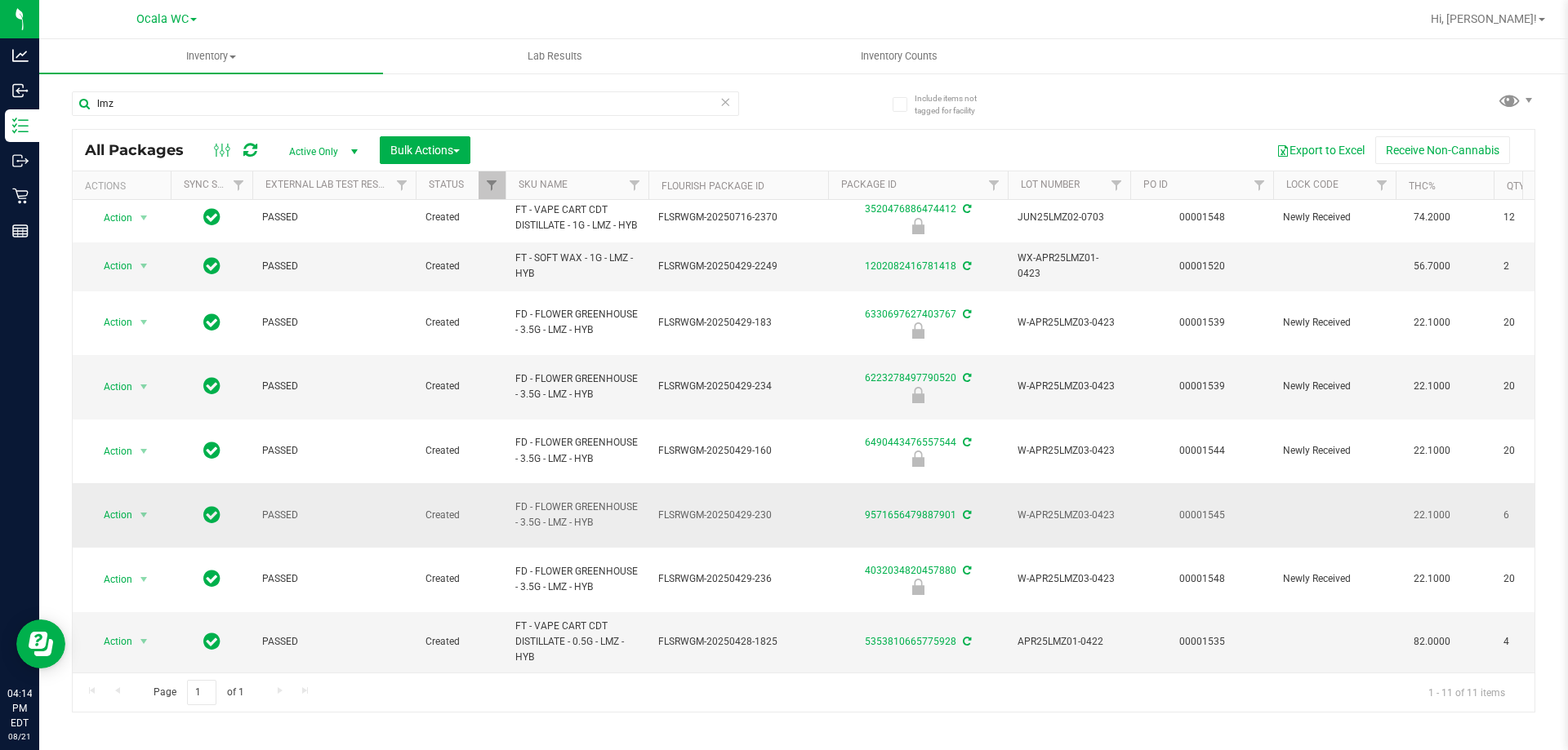
scroll to position [110, 0]
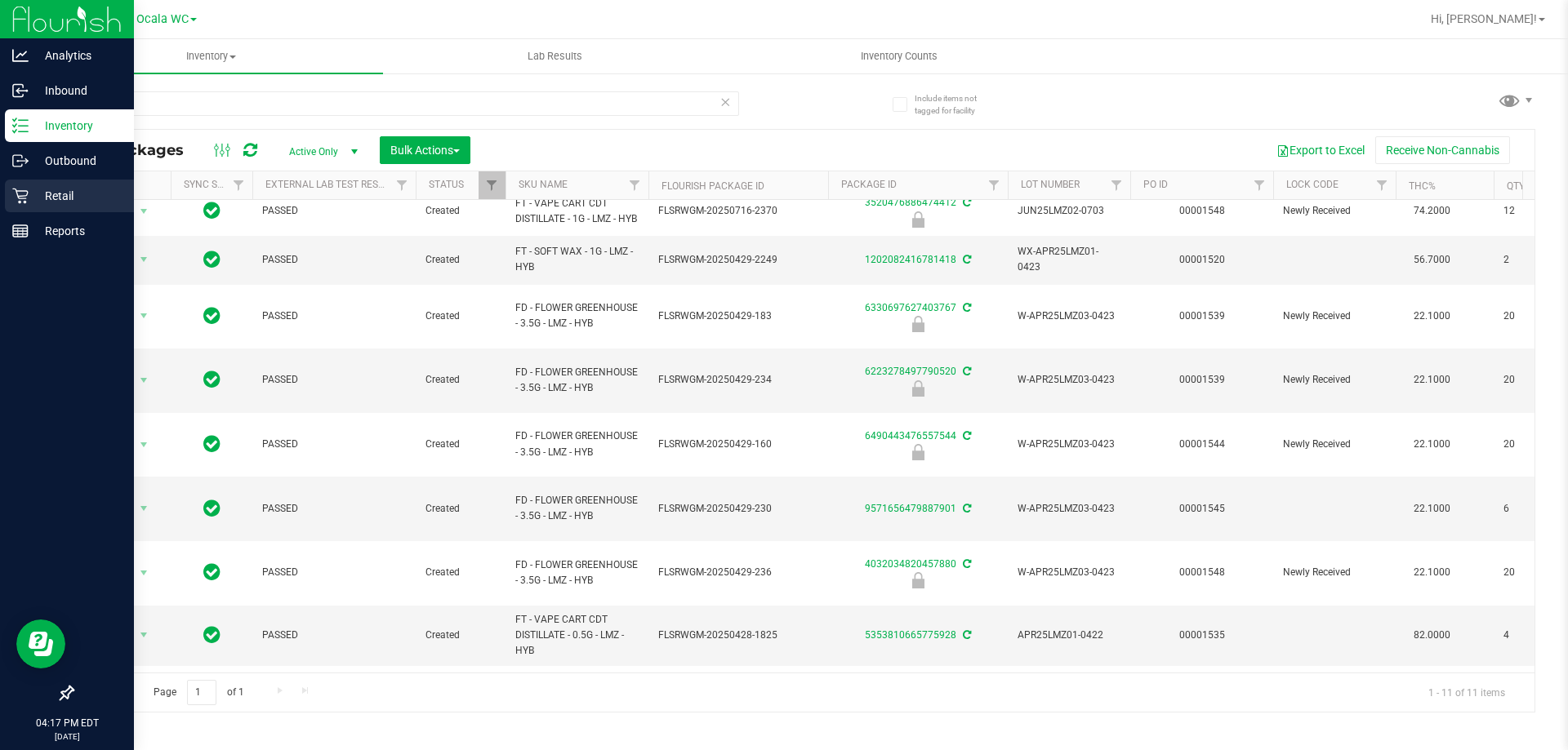
click at [71, 201] on p "Retail" at bounding box center [78, 196] width 98 height 20
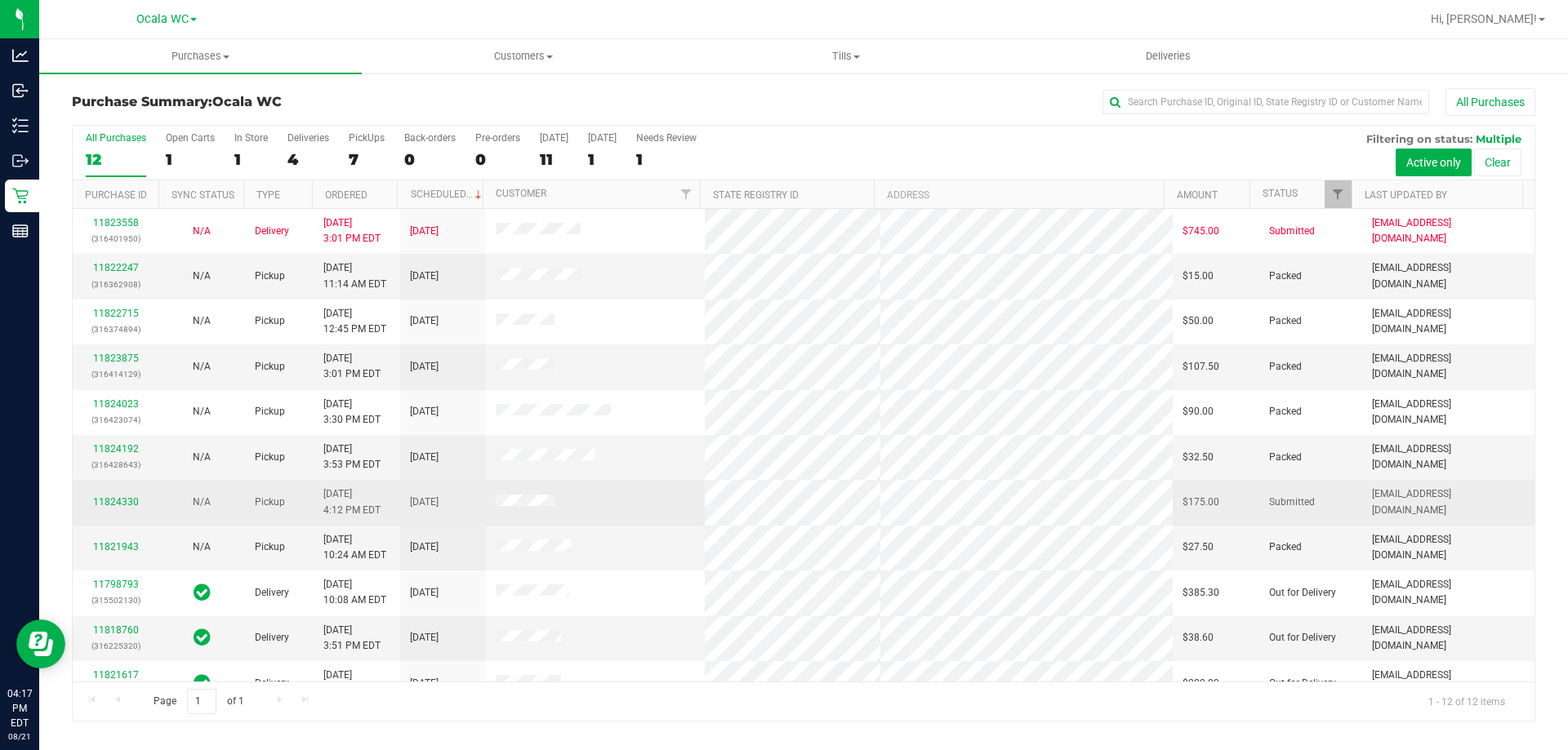
click at [121, 508] on div "11824330" at bounding box center [115, 502] width 66 height 16
click at [112, 504] on link "11824330" at bounding box center [116, 502] width 46 height 11
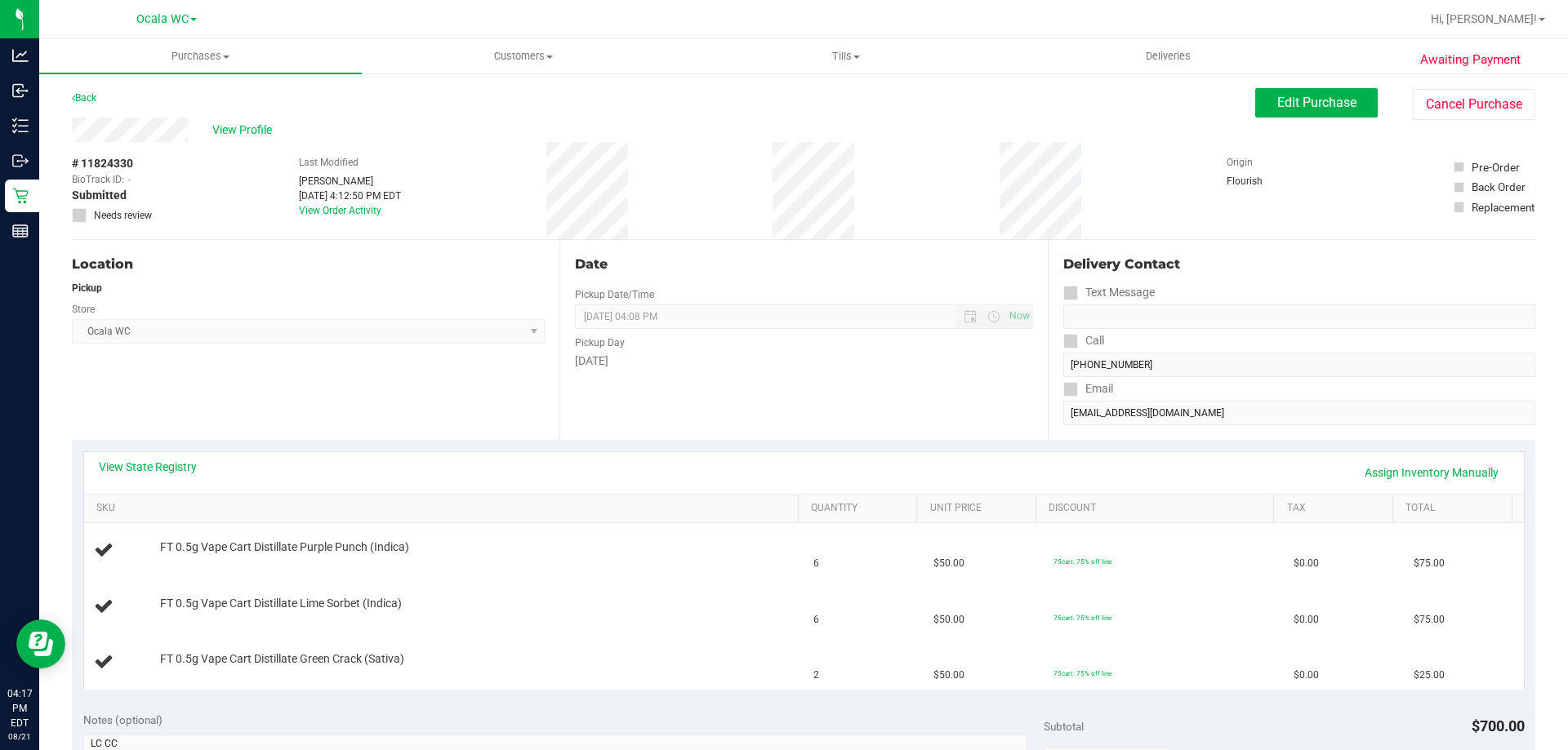
scroll to position [82, 0]
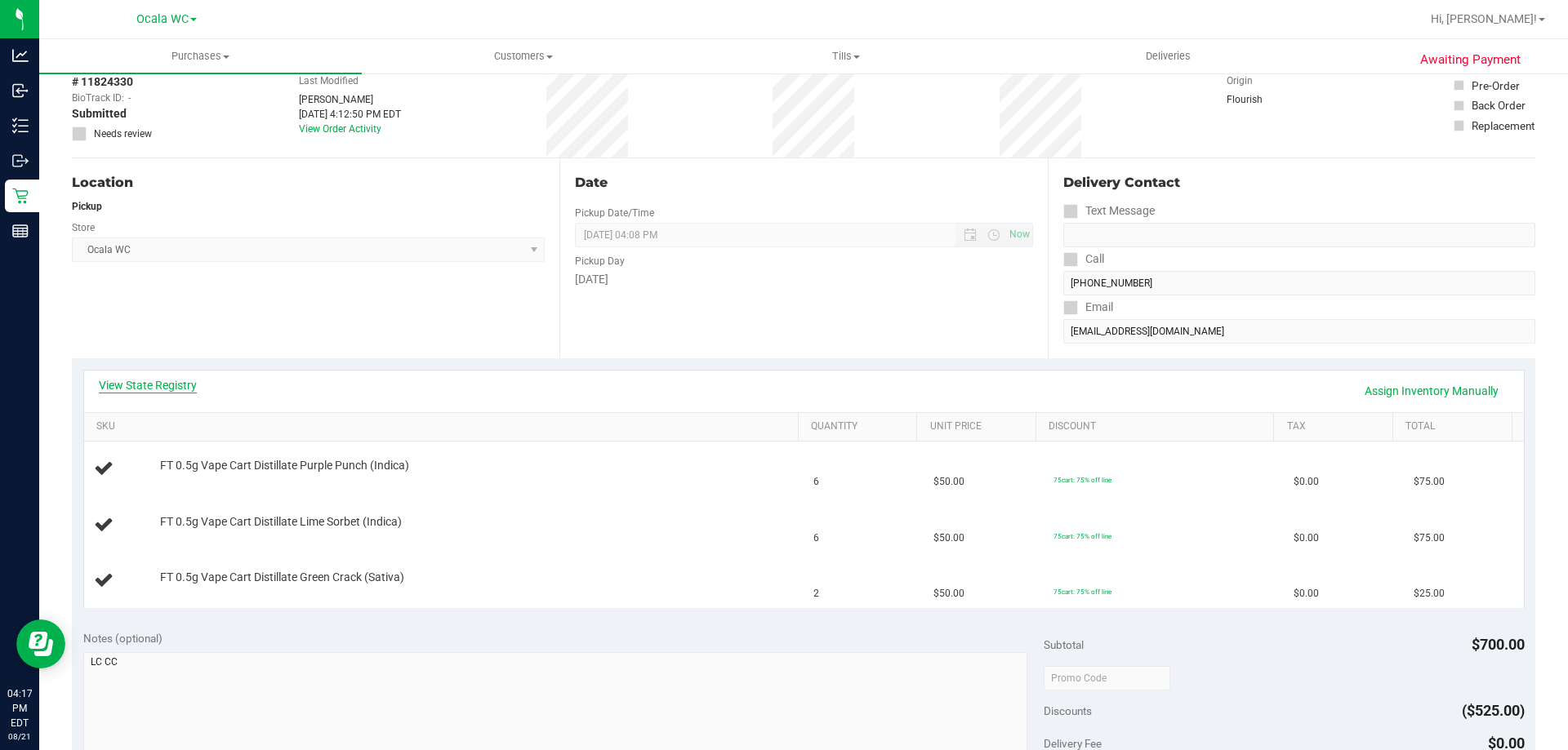
click at [142, 384] on link "View State Registry" at bounding box center [148, 385] width 98 height 16
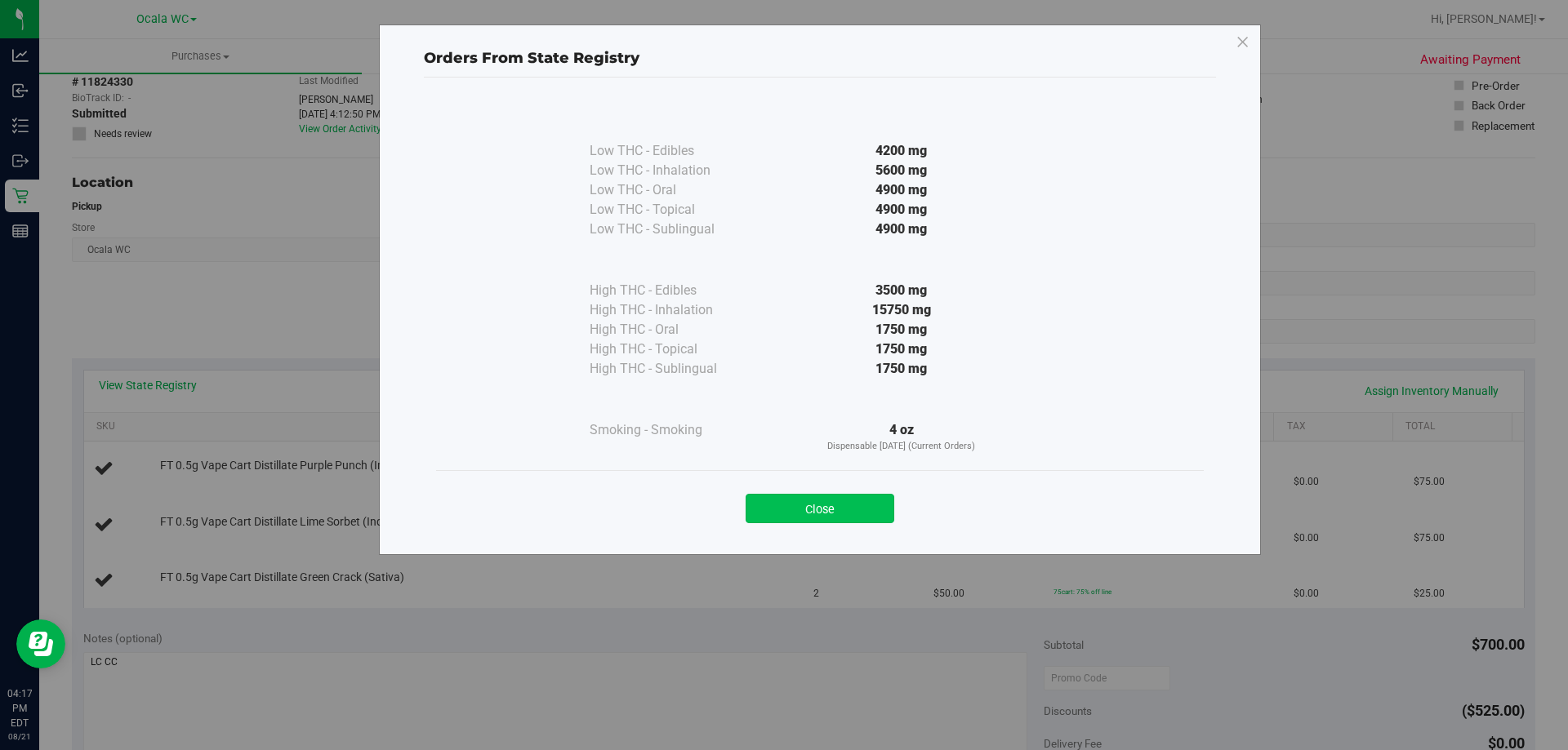
click at [828, 505] on button "Close" at bounding box center [820, 509] width 149 height 29
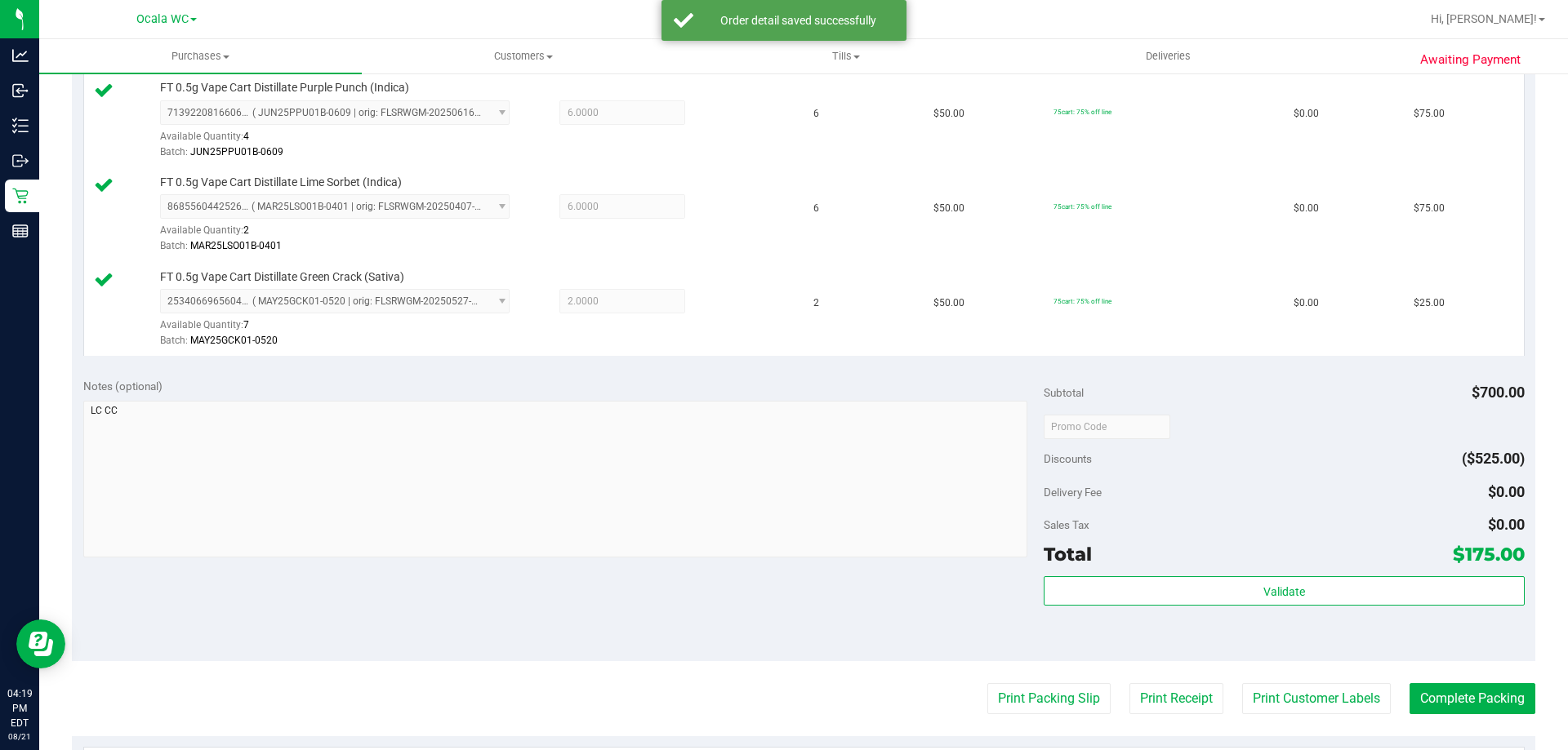
scroll to position [565, 0]
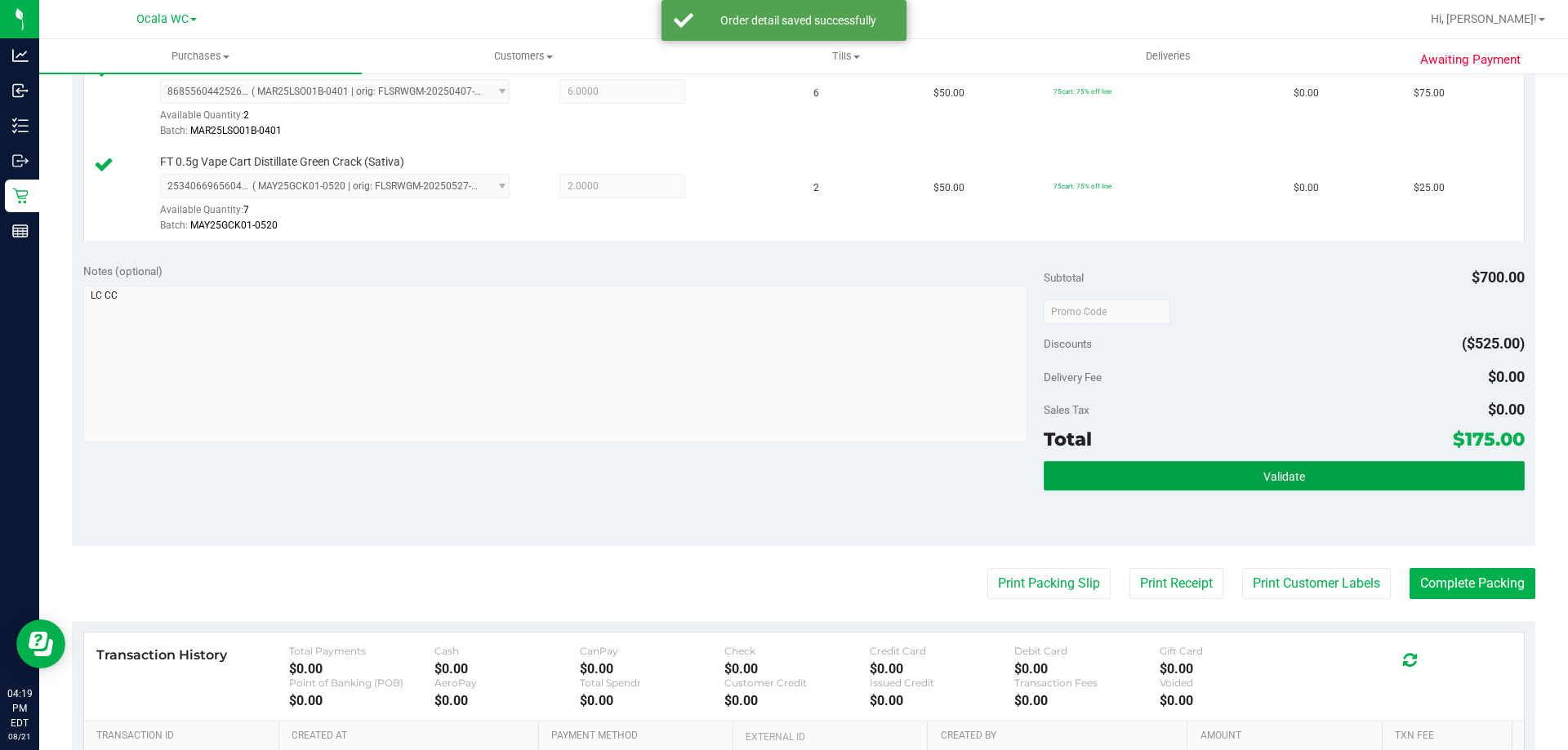
click at [1118, 464] on button "Validate" at bounding box center [1283, 476] width 480 height 29
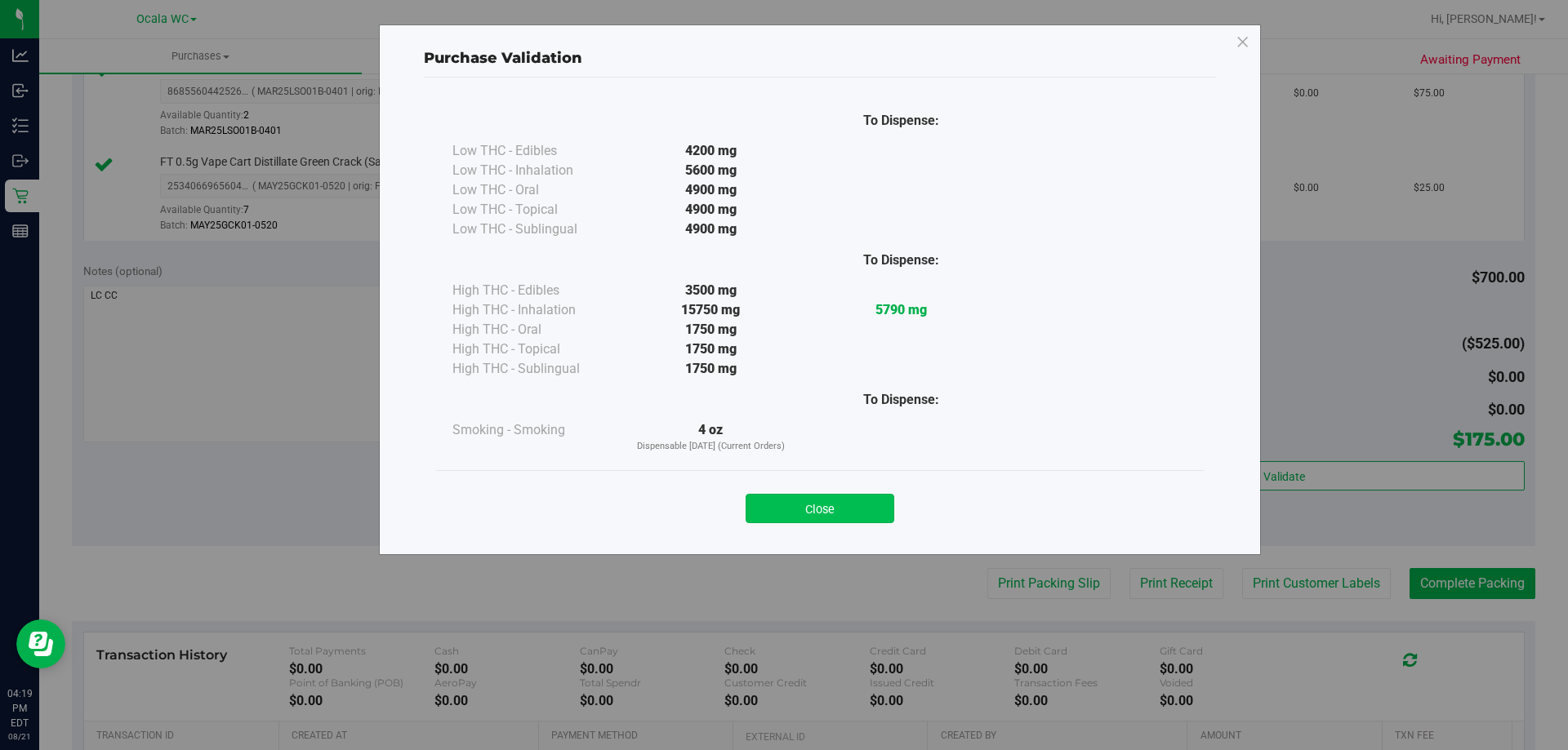
click at [809, 505] on button "Close" at bounding box center [820, 509] width 149 height 29
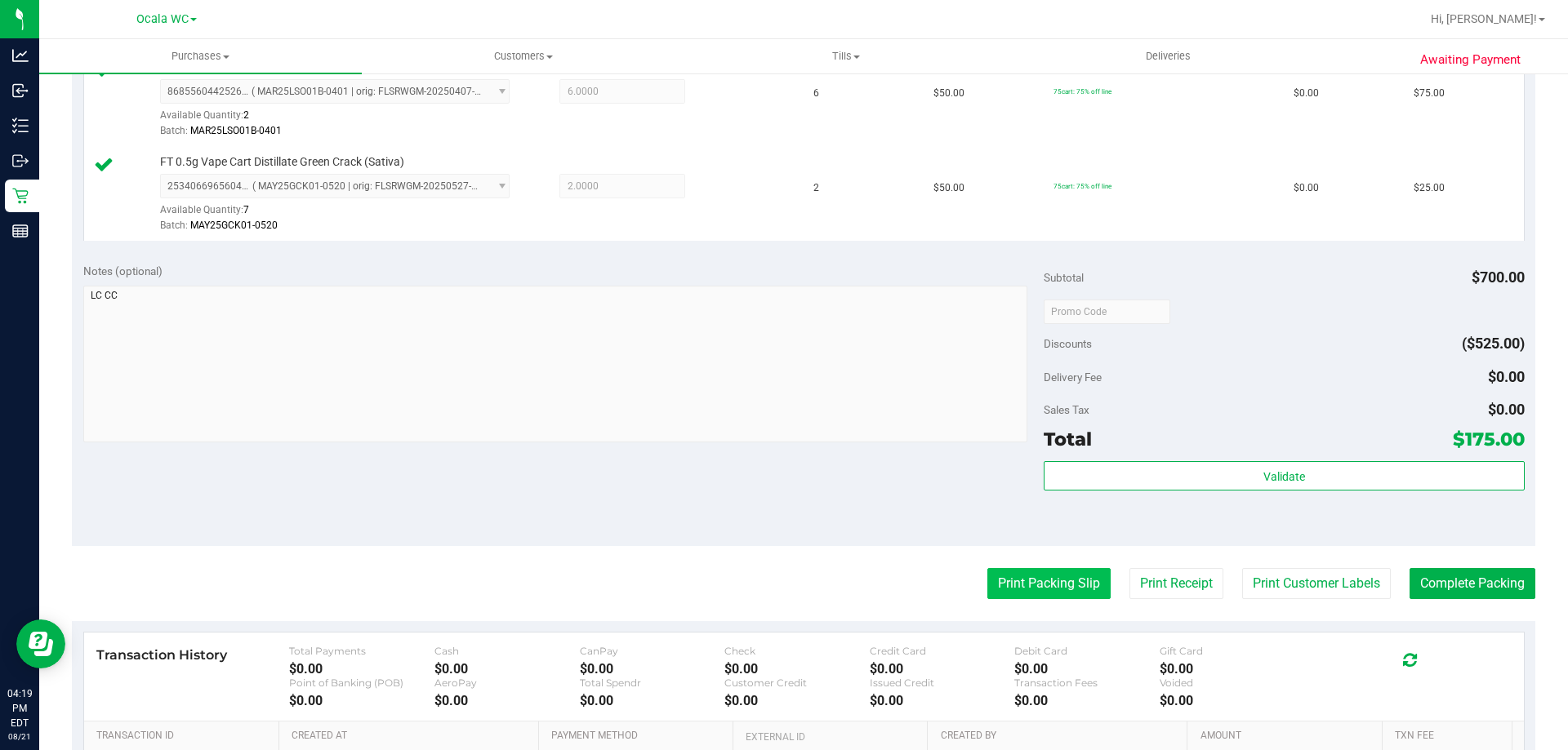
click at [1003, 582] on button "Print Packing Slip" at bounding box center [1048, 584] width 124 height 31
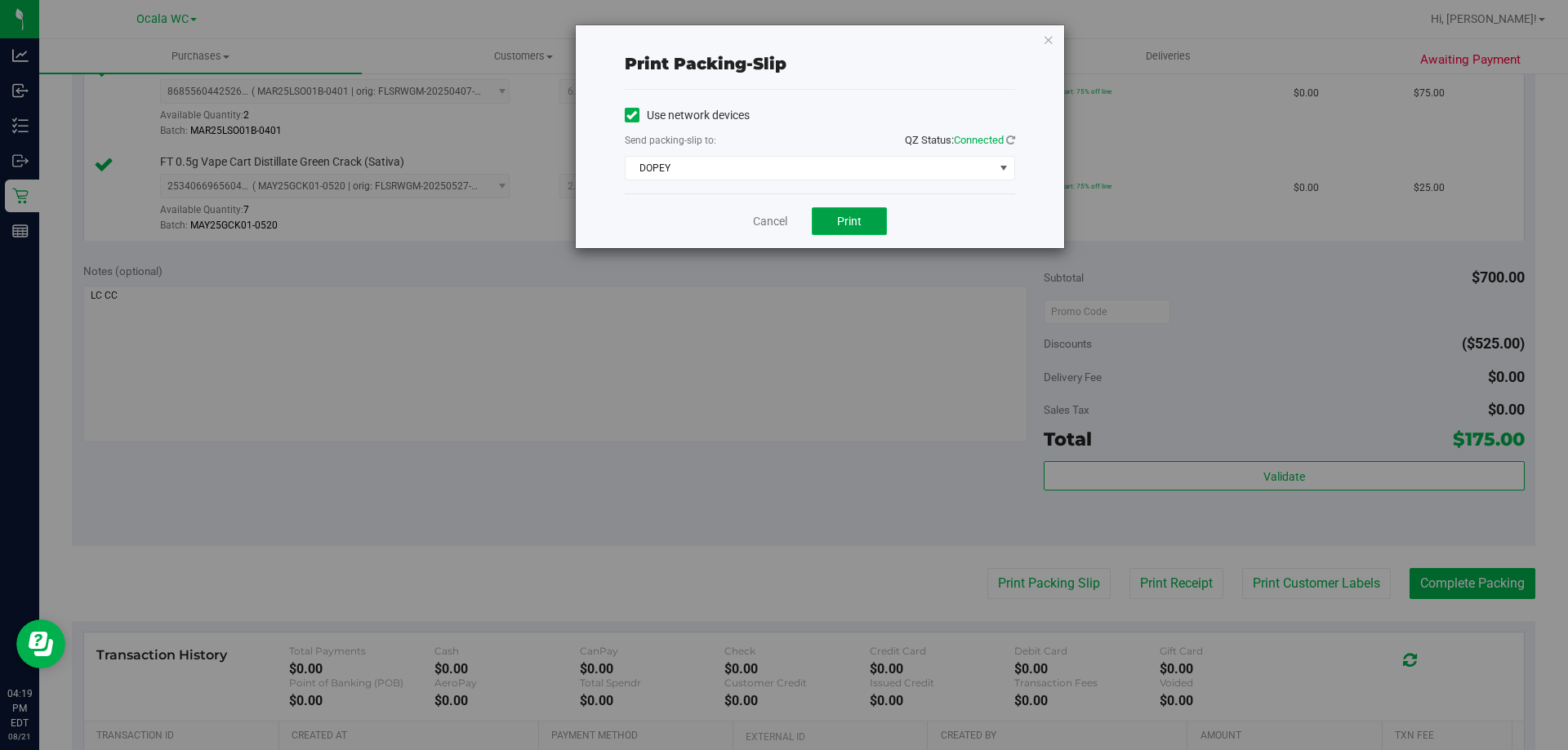
click at [845, 223] on span "Print" at bounding box center [849, 221] width 25 height 13
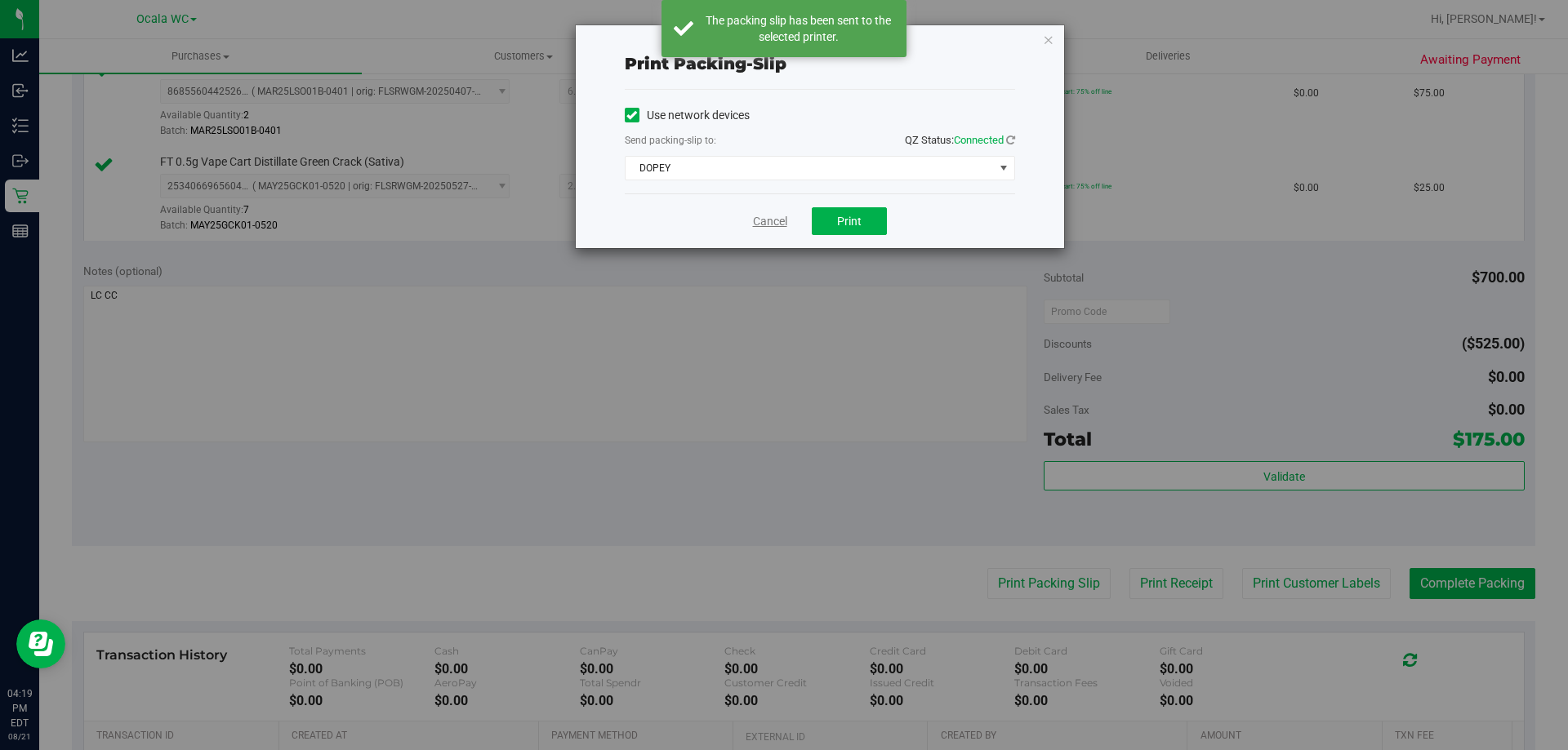
click at [756, 226] on link "Cancel" at bounding box center [770, 221] width 34 height 17
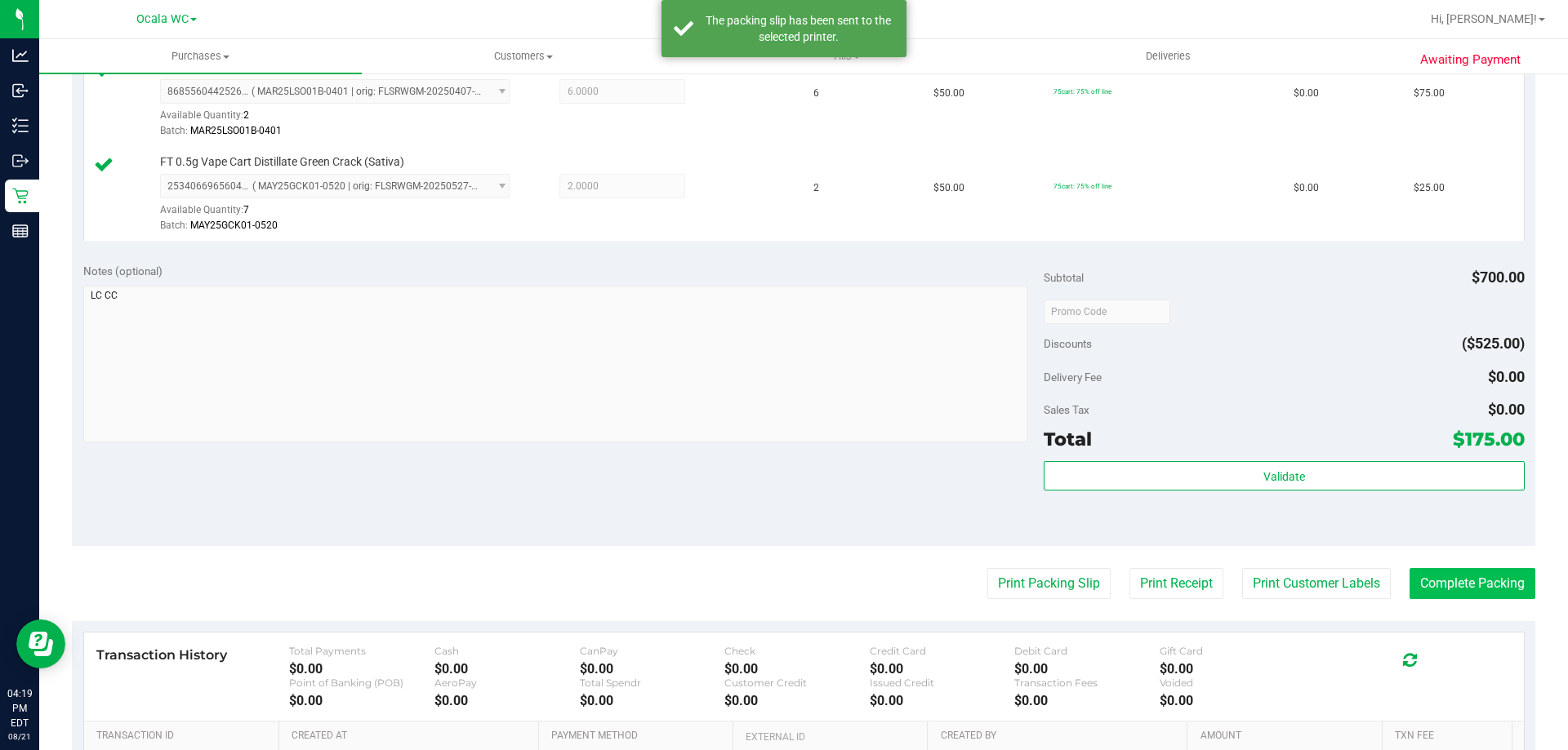
click at [1433, 568] on button "Complete Packing" at bounding box center [1472, 584] width 126 height 31
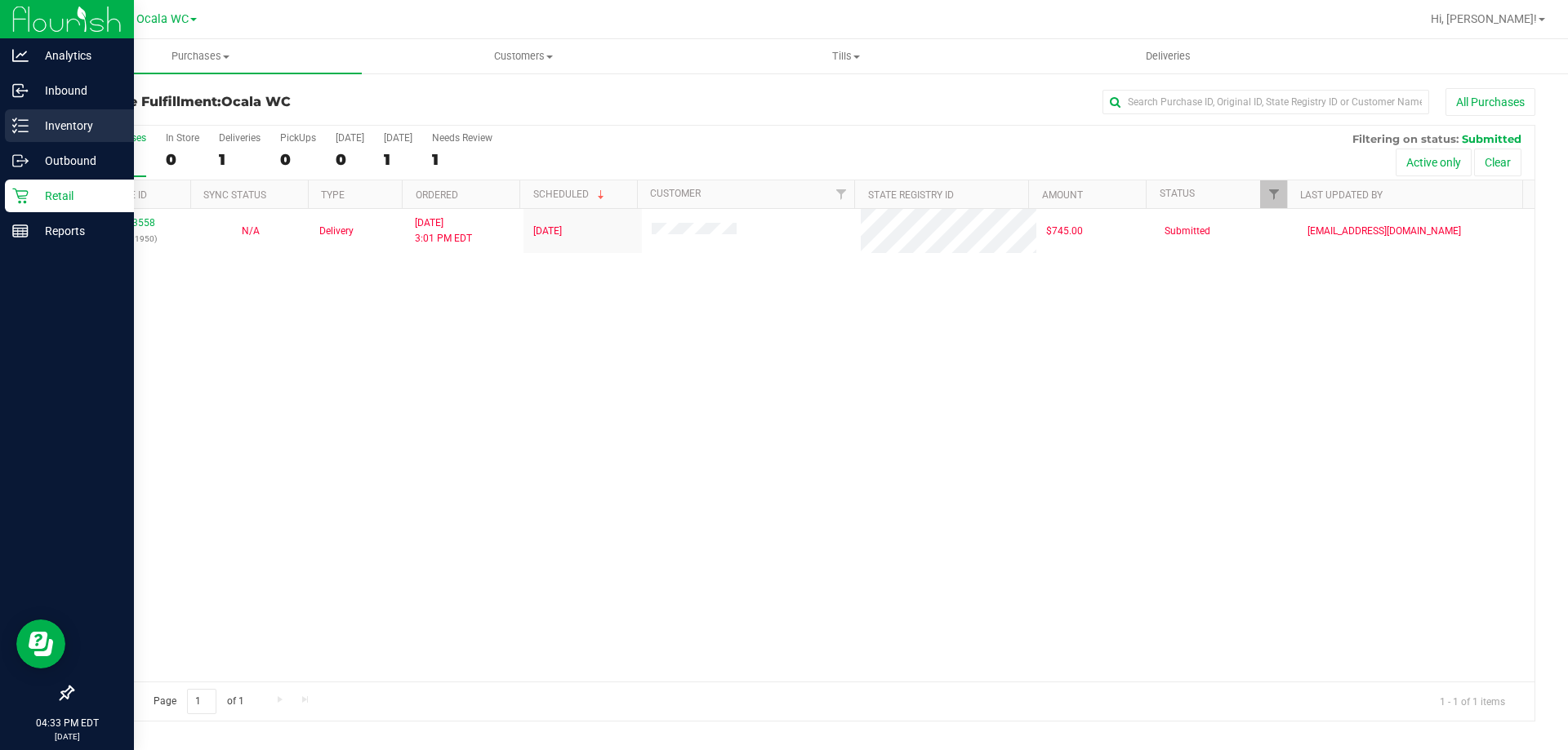
click at [24, 129] on icon at bounding box center [20, 126] width 16 height 16
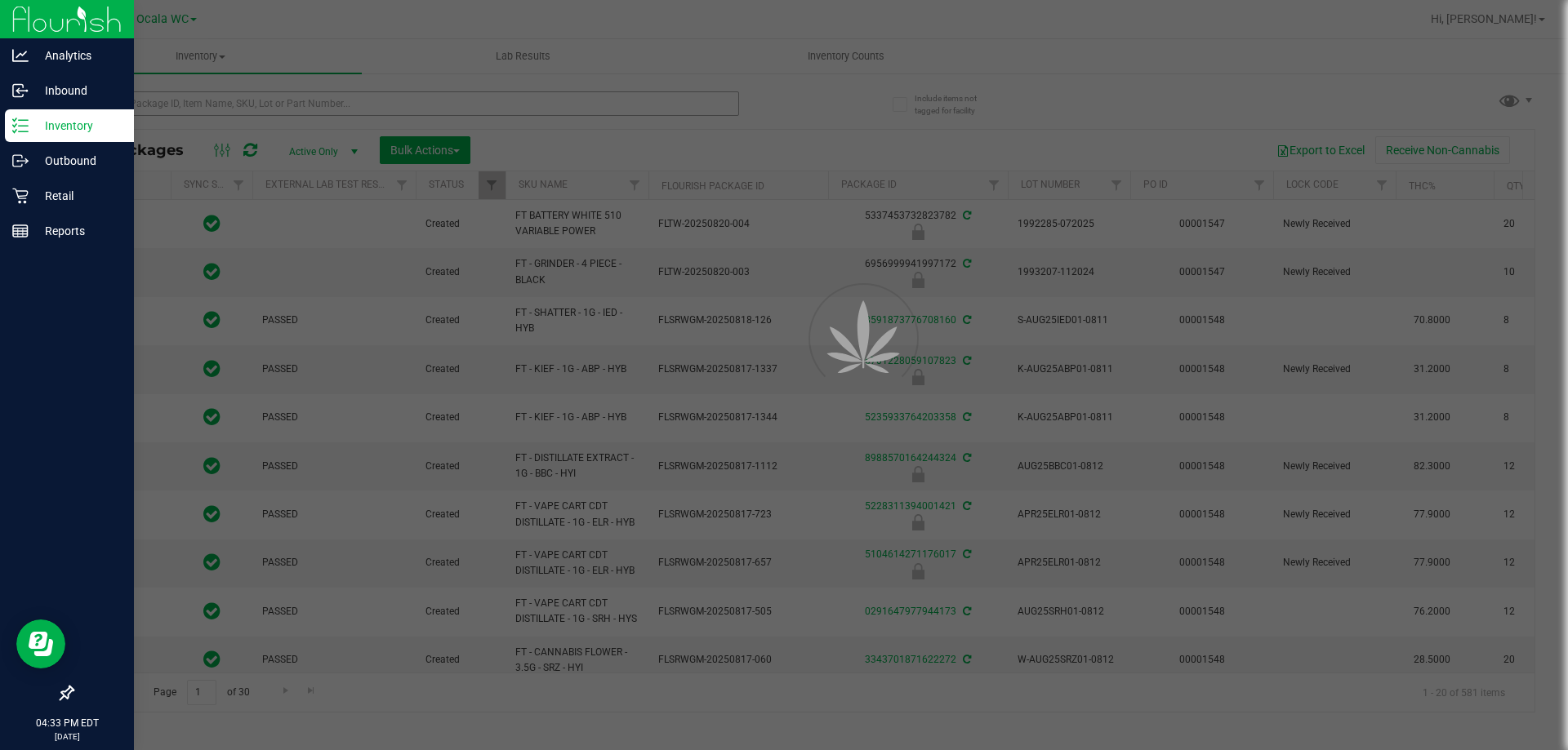
click at [200, 97] on div at bounding box center [784, 375] width 1568 height 750
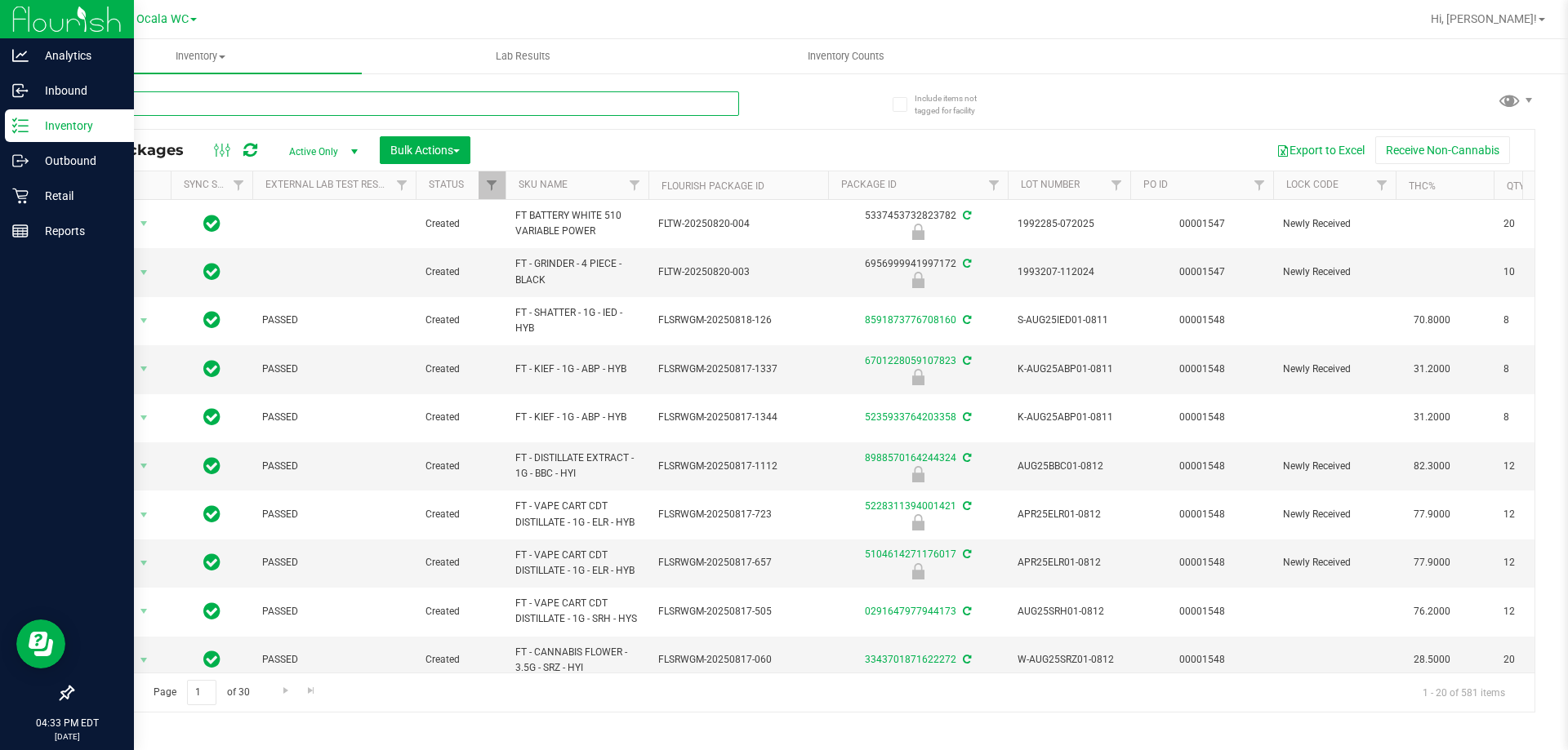
click at [200, 97] on input "text" at bounding box center [405, 104] width 667 height 25
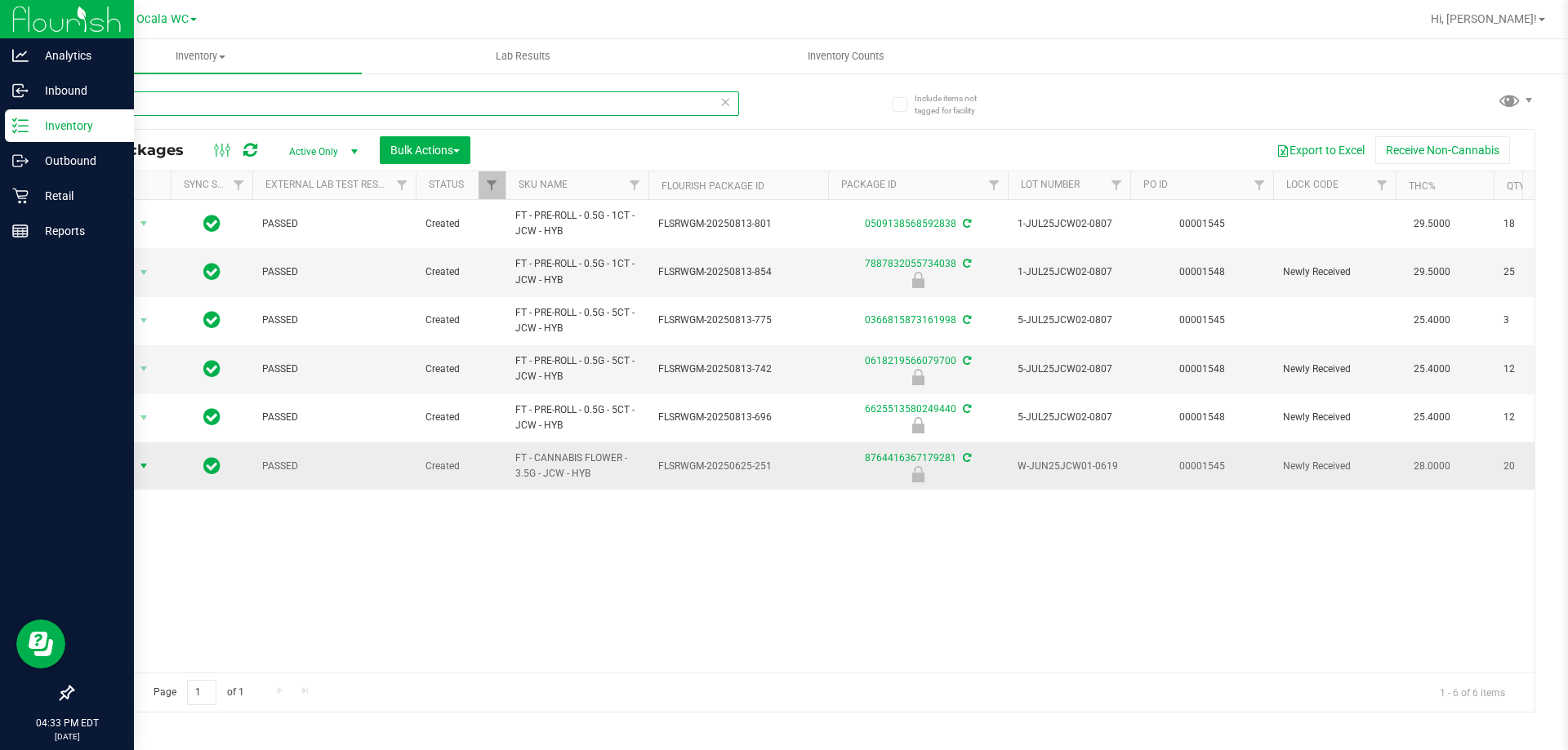
type input "jcw"
click at [126, 468] on span "Action" at bounding box center [111, 466] width 44 height 23
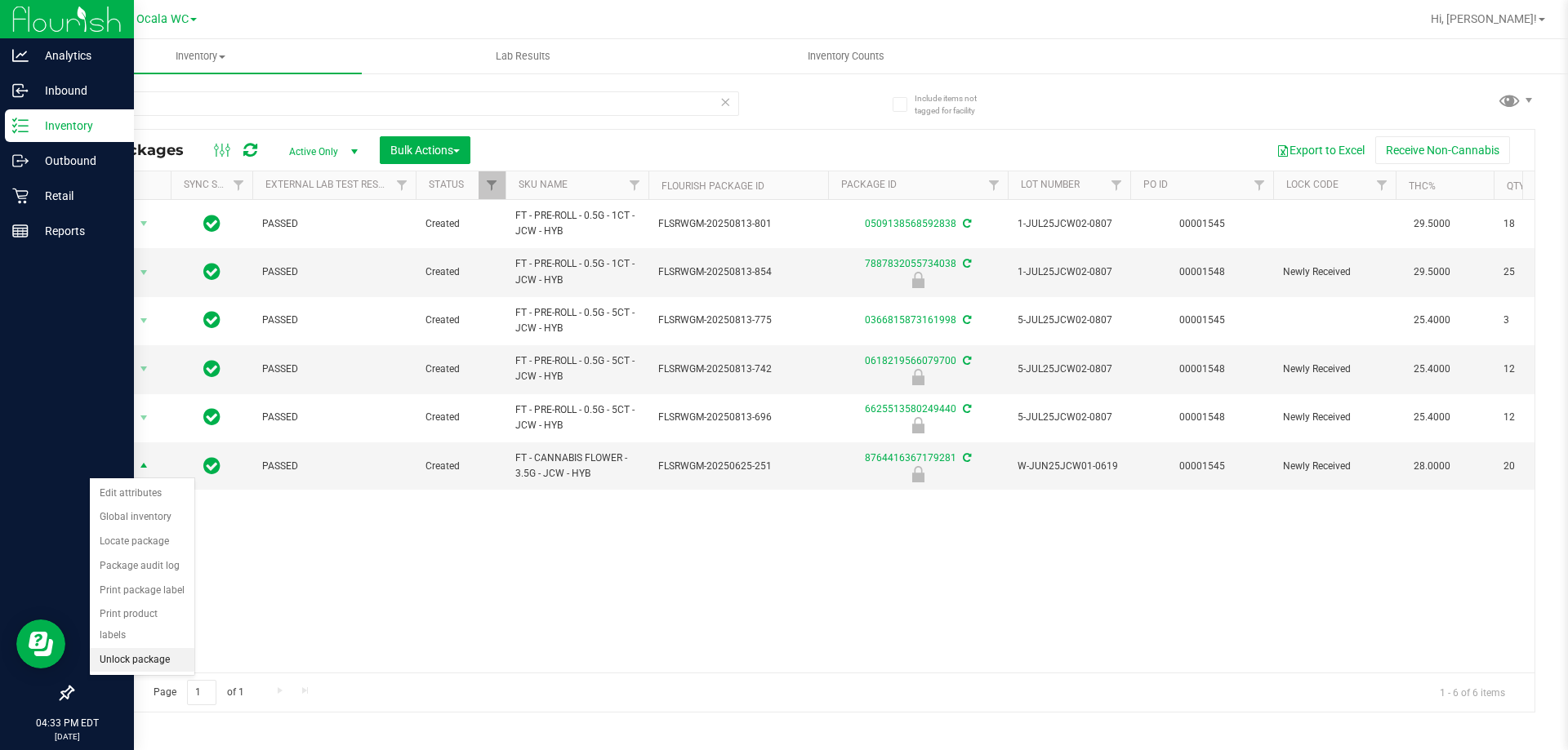
click at [152, 648] on li "Unlock package" at bounding box center [142, 660] width 105 height 25
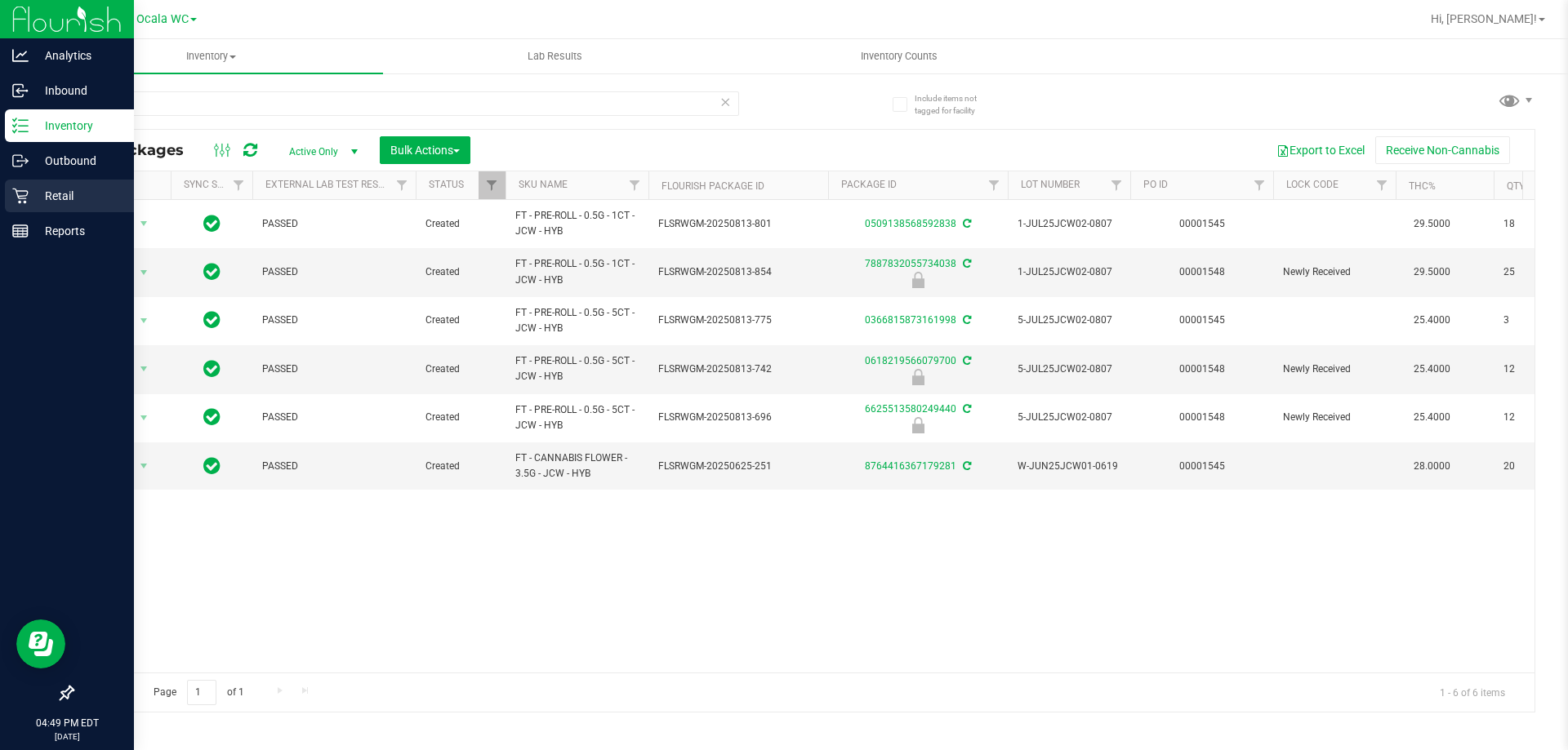
click at [77, 194] on p "Retail" at bounding box center [78, 196] width 98 height 20
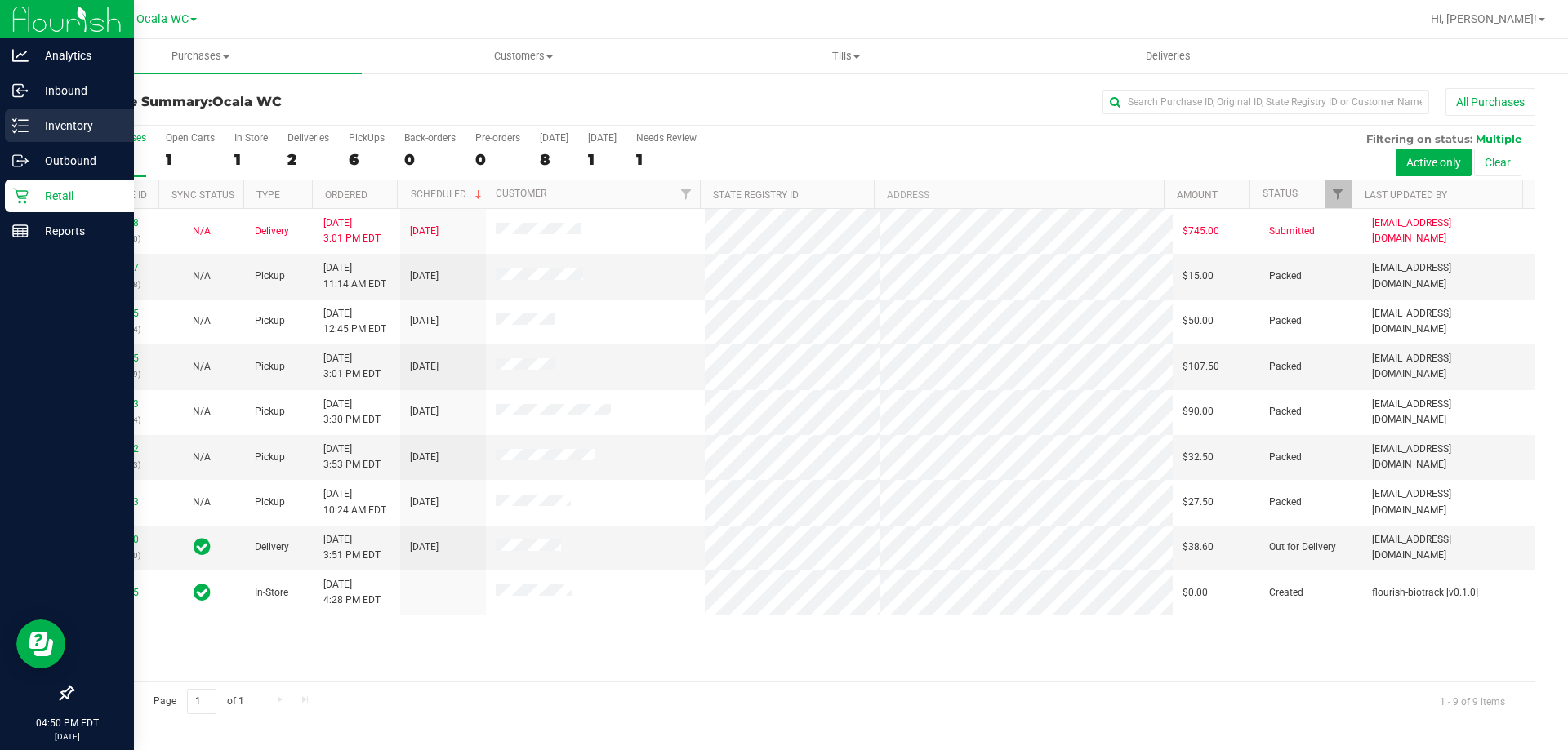
click at [21, 136] on div "Inventory" at bounding box center [70, 126] width 129 height 33
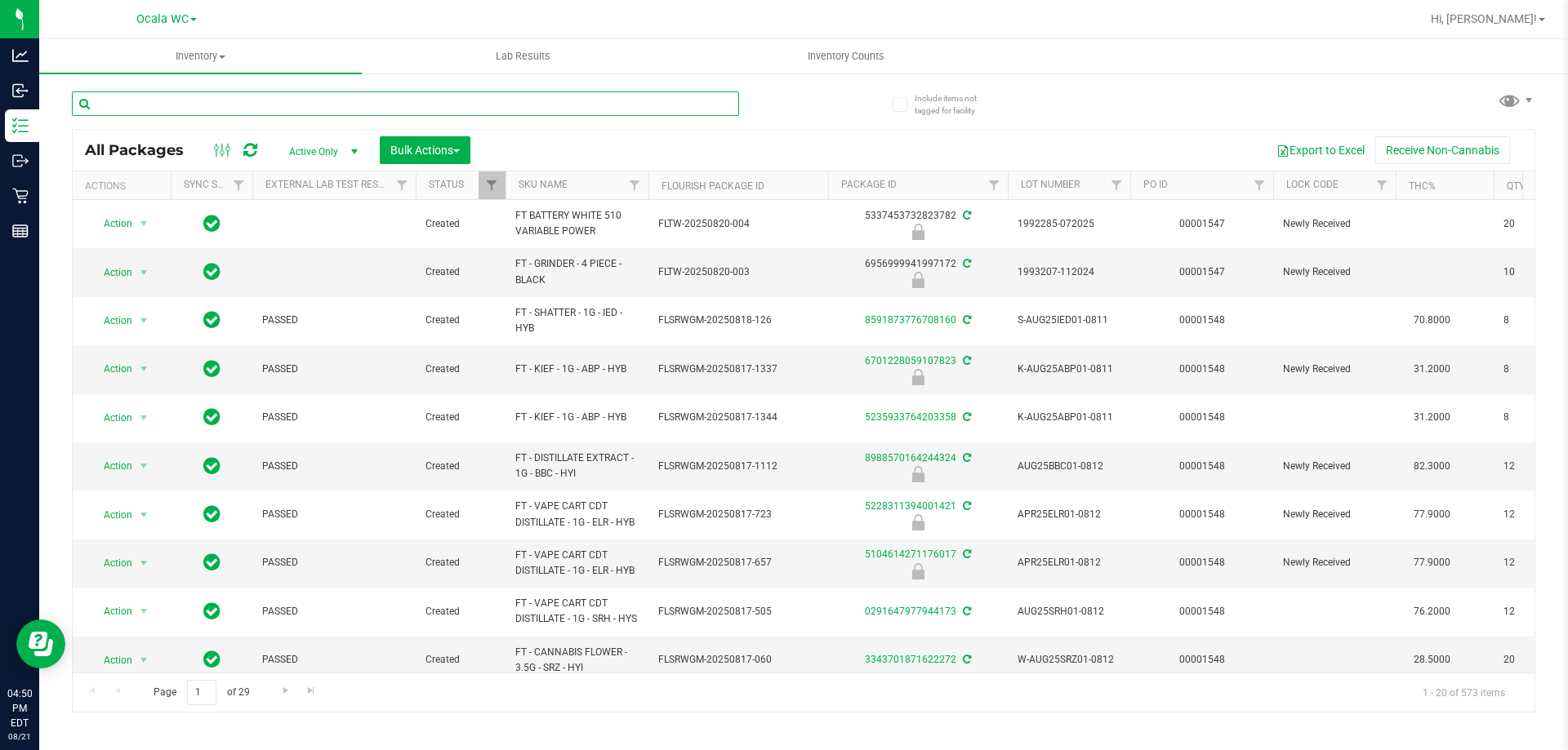
click at [257, 102] on input "text" at bounding box center [405, 104] width 667 height 25
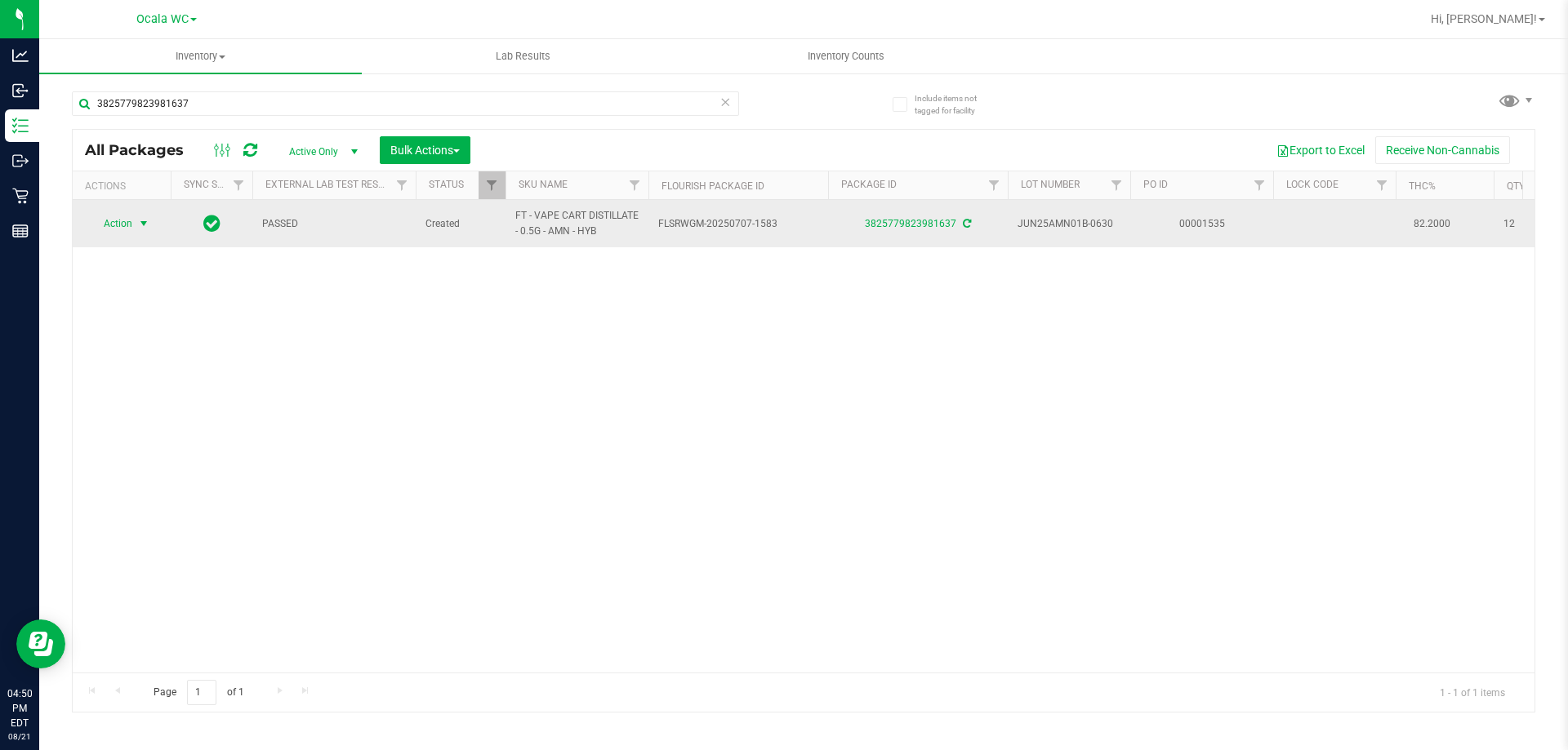
click at [104, 233] on span "Action" at bounding box center [111, 223] width 44 height 23
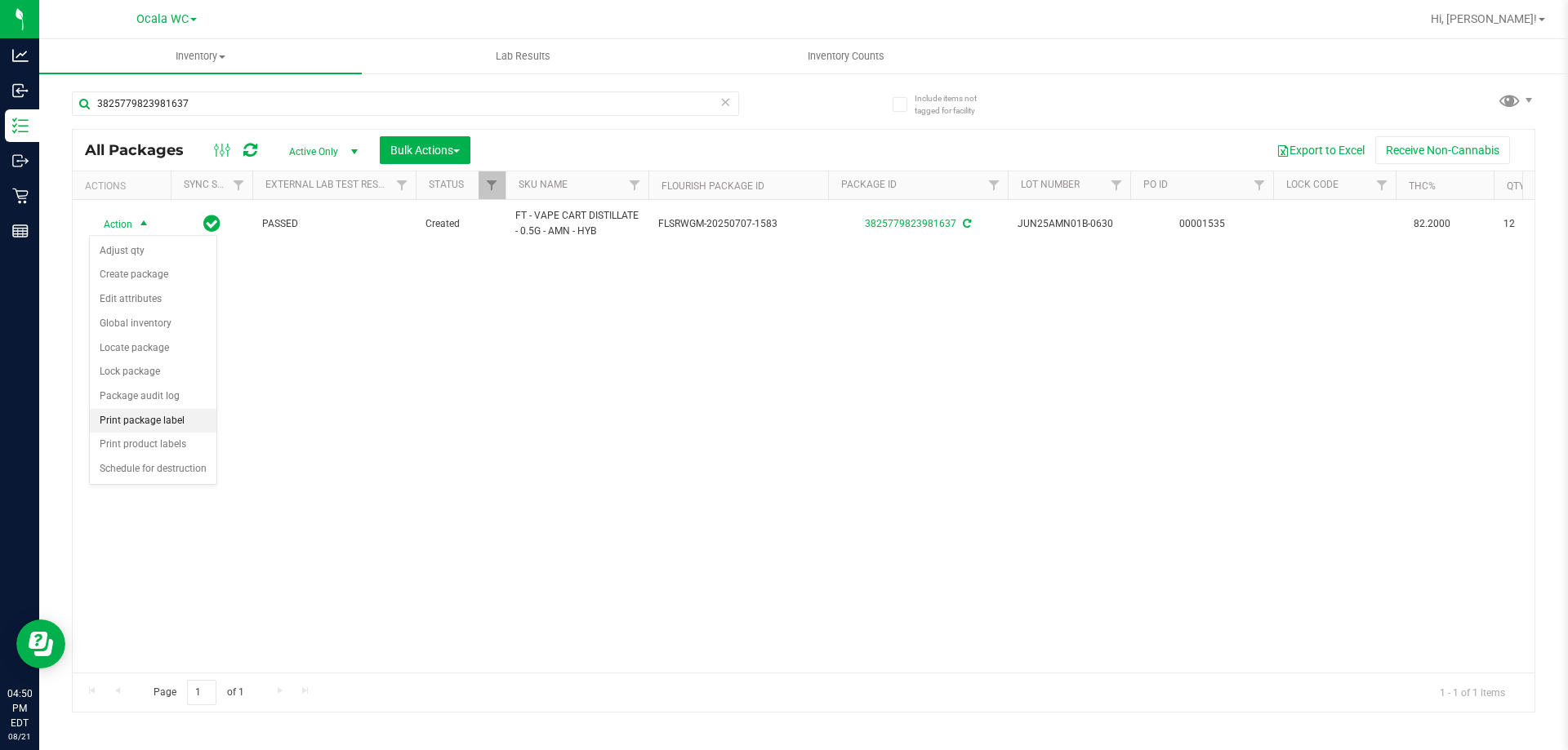
click at [183, 429] on li "Print package label" at bounding box center [153, 421] width 127 height 25
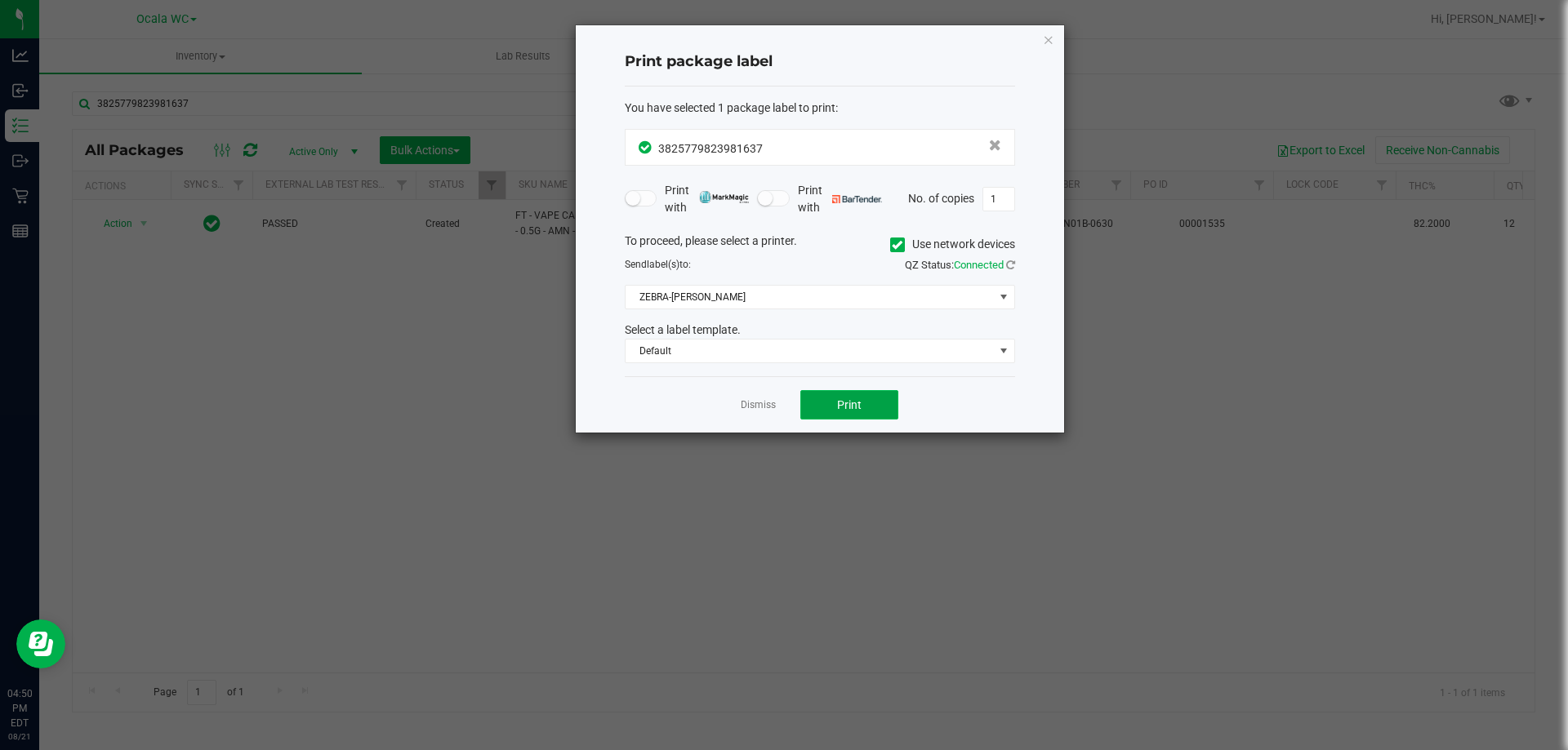
click at [858, 391] on button "Print" at bounding box center [849, 405] width 98 height 29
click at [776, 408] on div "Dismiss Print" at bounding box center [819, 404] width 390 height 56
click at [764, 405] on link "Dismiss" at bounding box center [758, 405] width 35 height 14
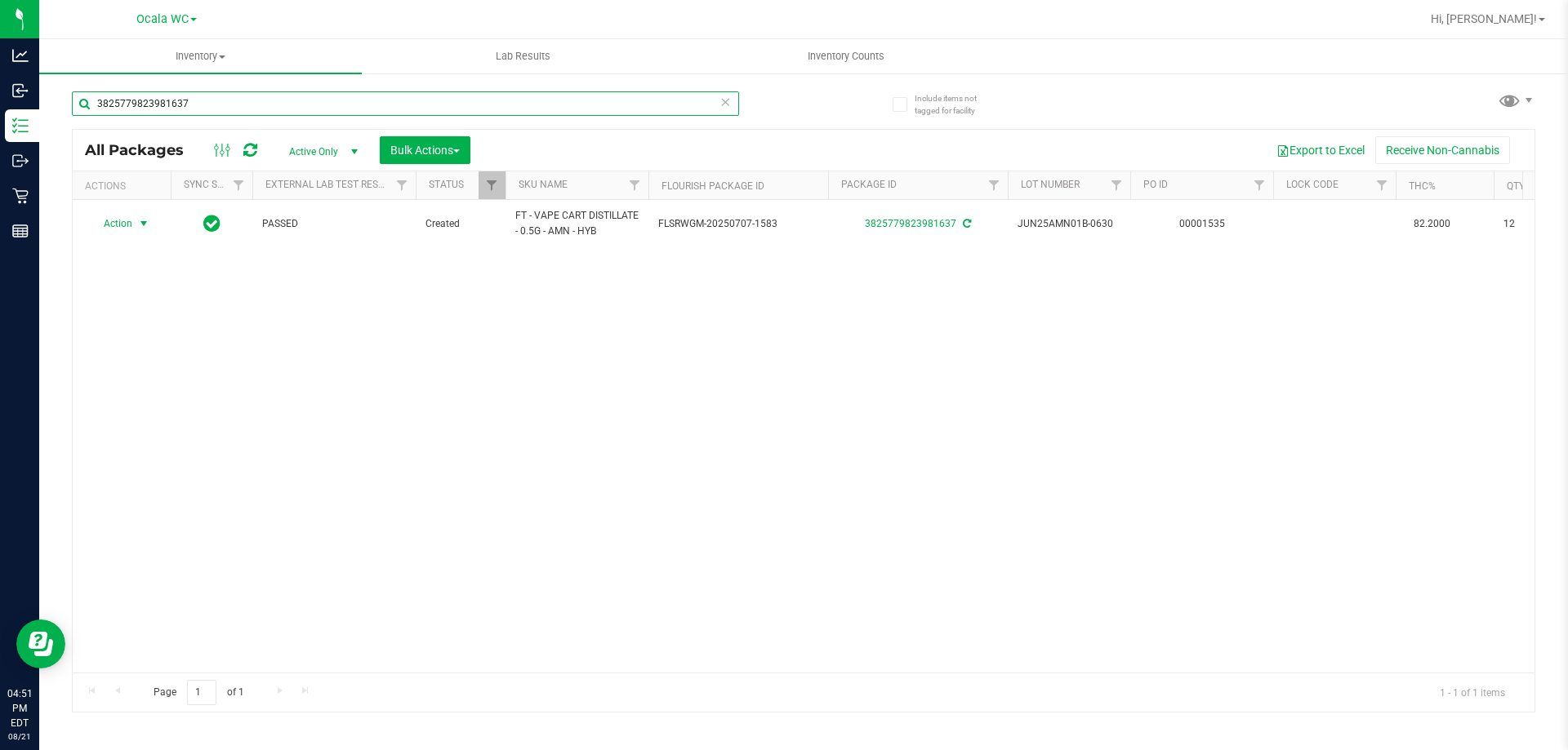
click at [355, 104] on input "3825779823981637" at bounding box center [405, 104] width 667 height 25
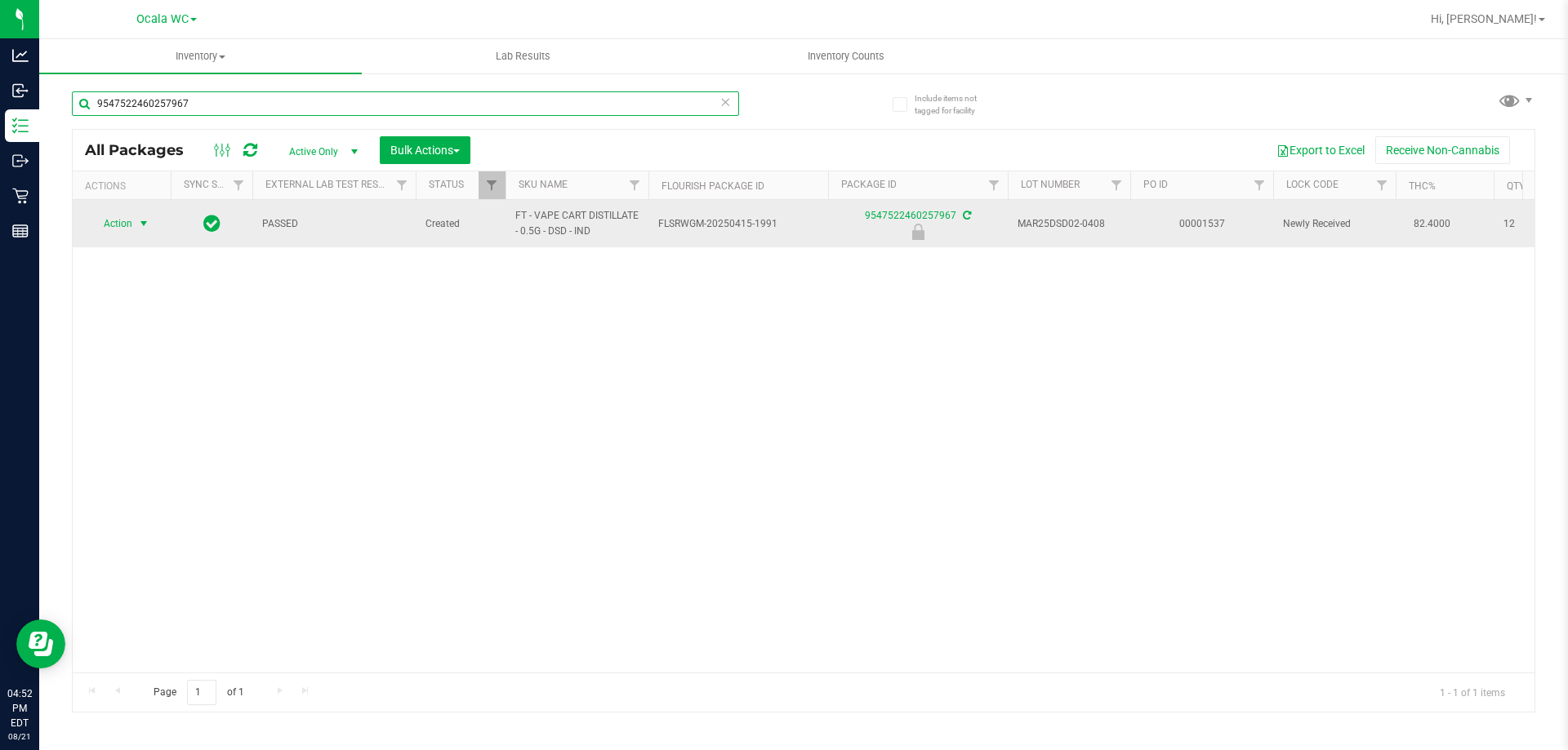
type input "9547522460257967"
click at [142, 225] on span "select" at bounding box center [144, 223] width 13 height 13
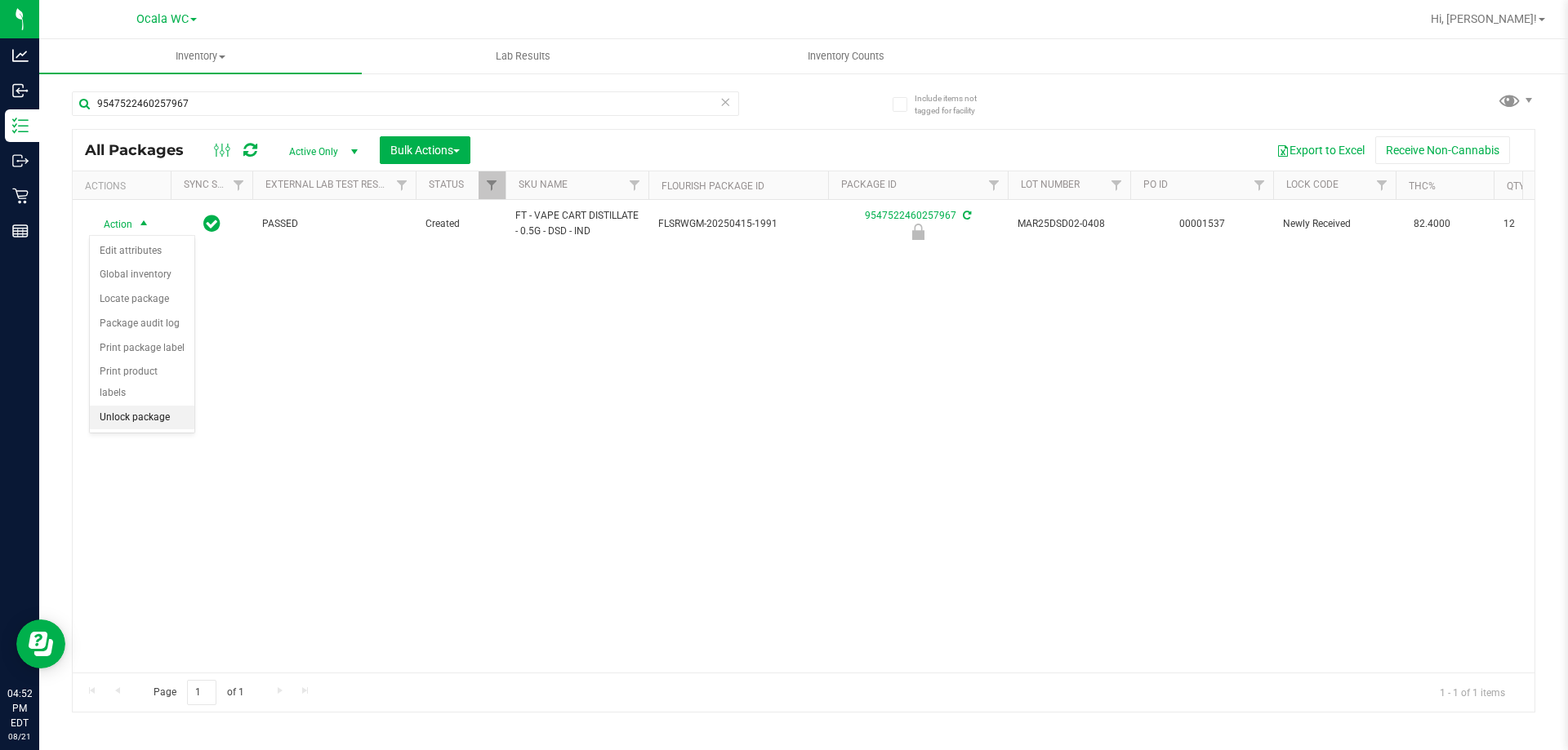
click at [177, 406] on li "Unlock package" at bounding box center [142, 418] width 105 height 25
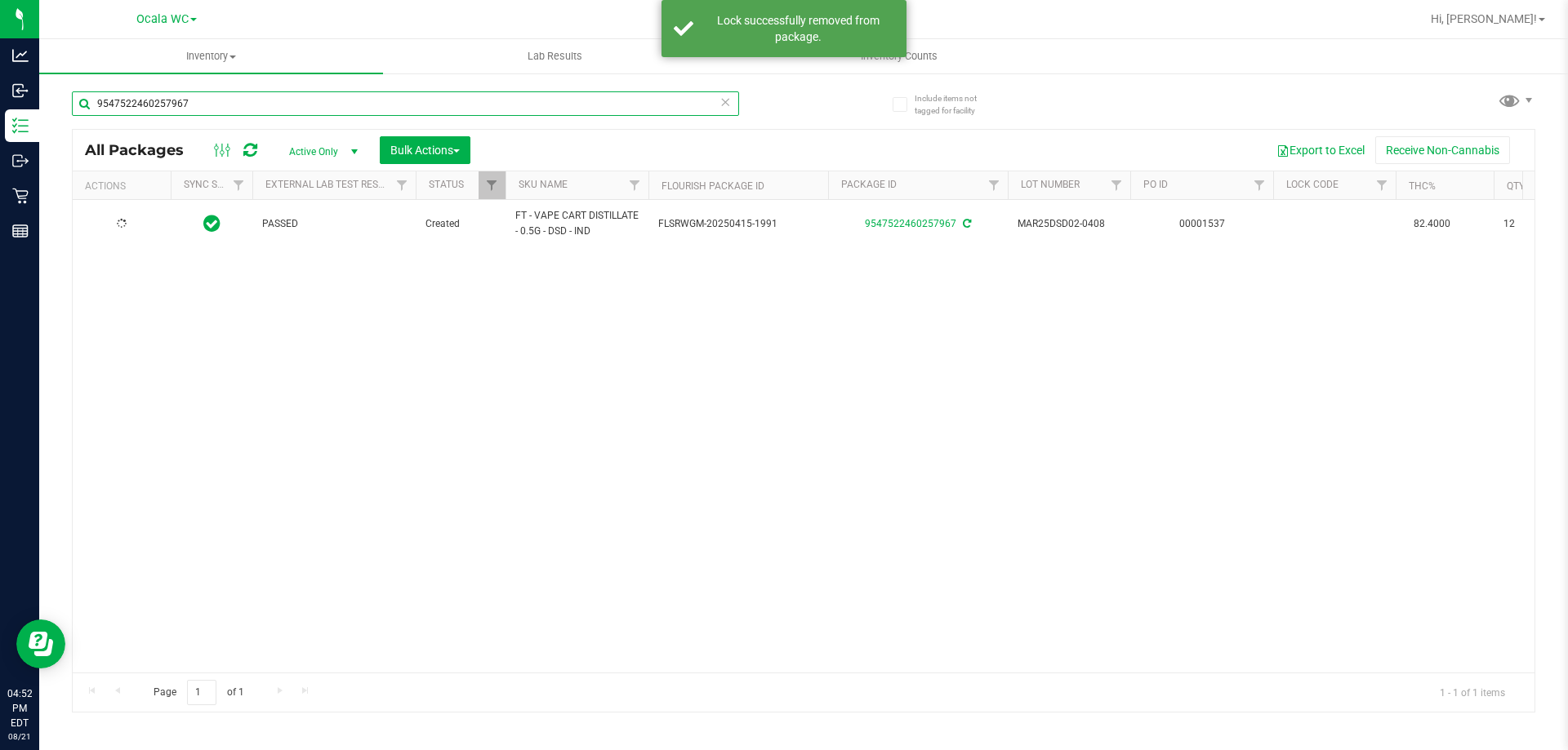
click at [231, 106] on input "9547522460257967" at bounding box center [405, 104] width 667 height 25
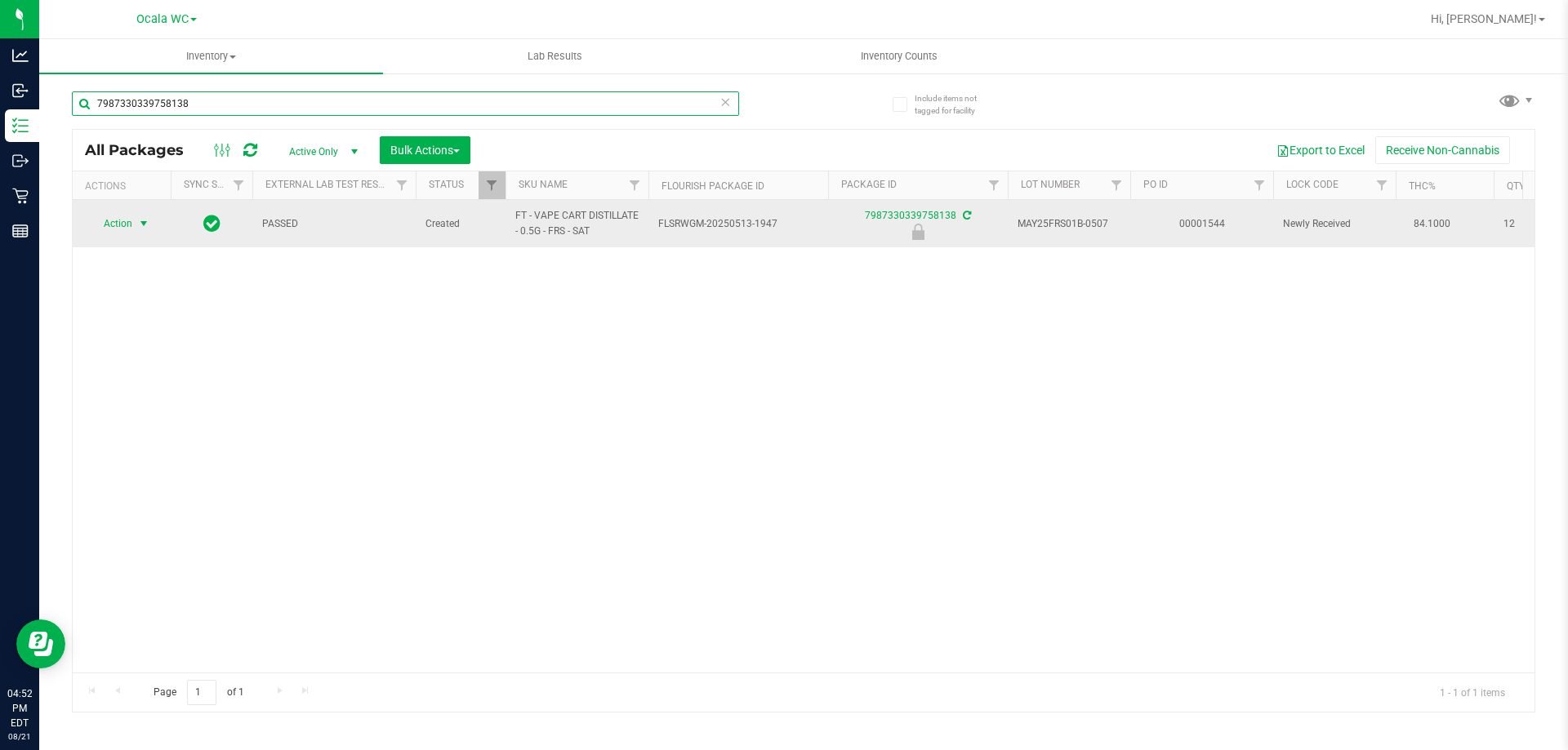
type input "7987330339758138"
click at [134, 228] on span "select" at bounding box center [144, 223] width 20 height 23
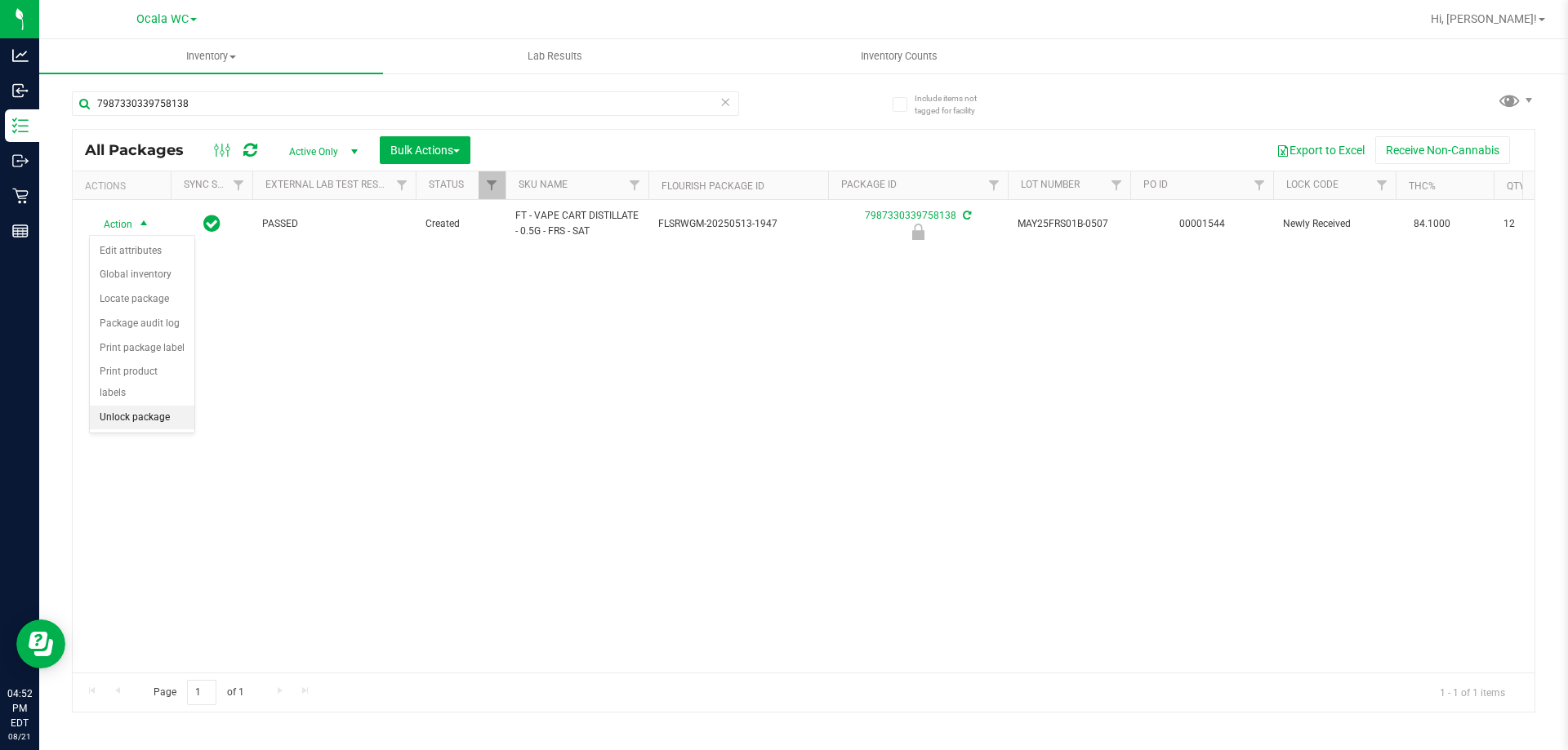
click at [138, 406] on li "Unlock package" at bounding box center [142, 418] width 105 height 25
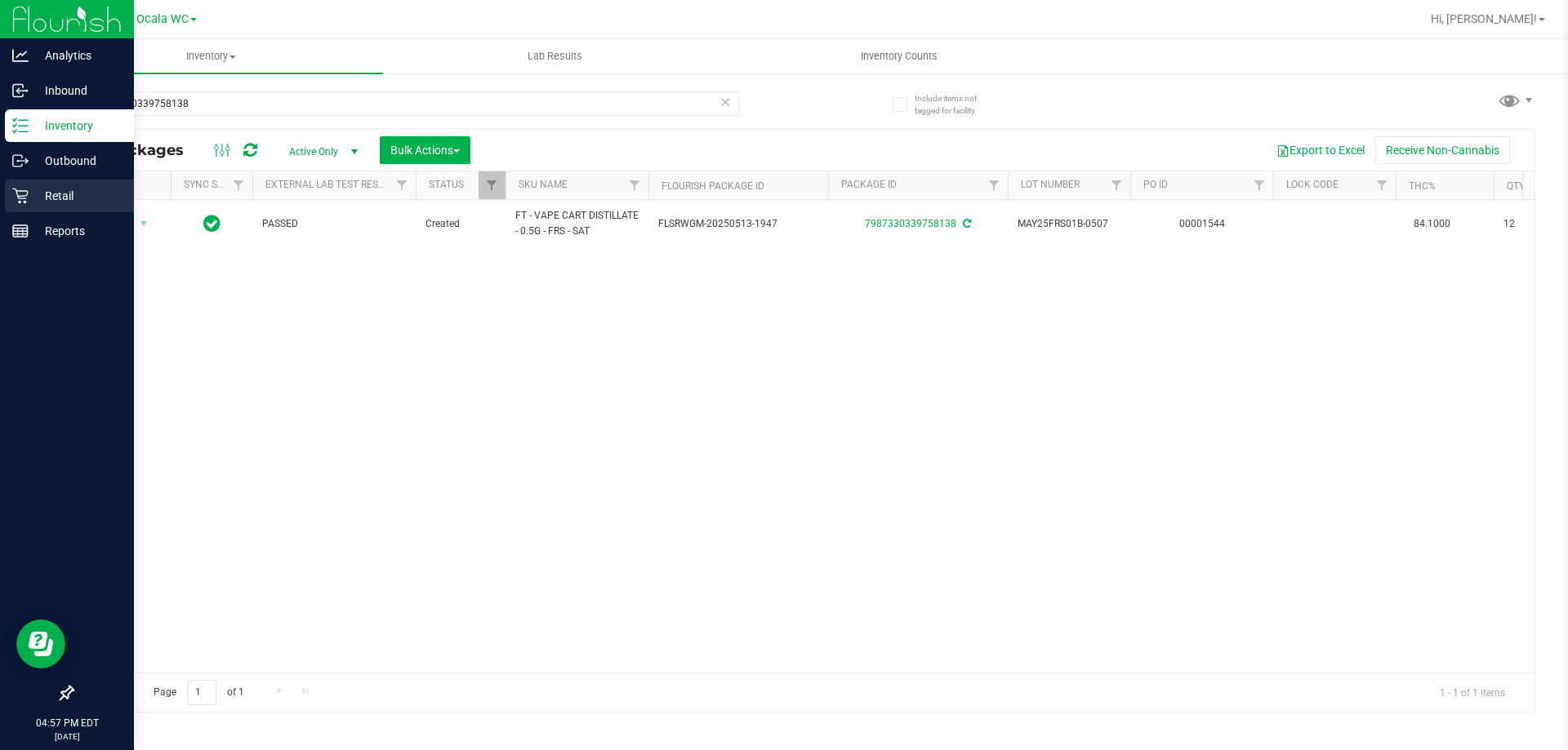
click at [26, 195] on icon at bounding box center [20, 196] width 16 height 16
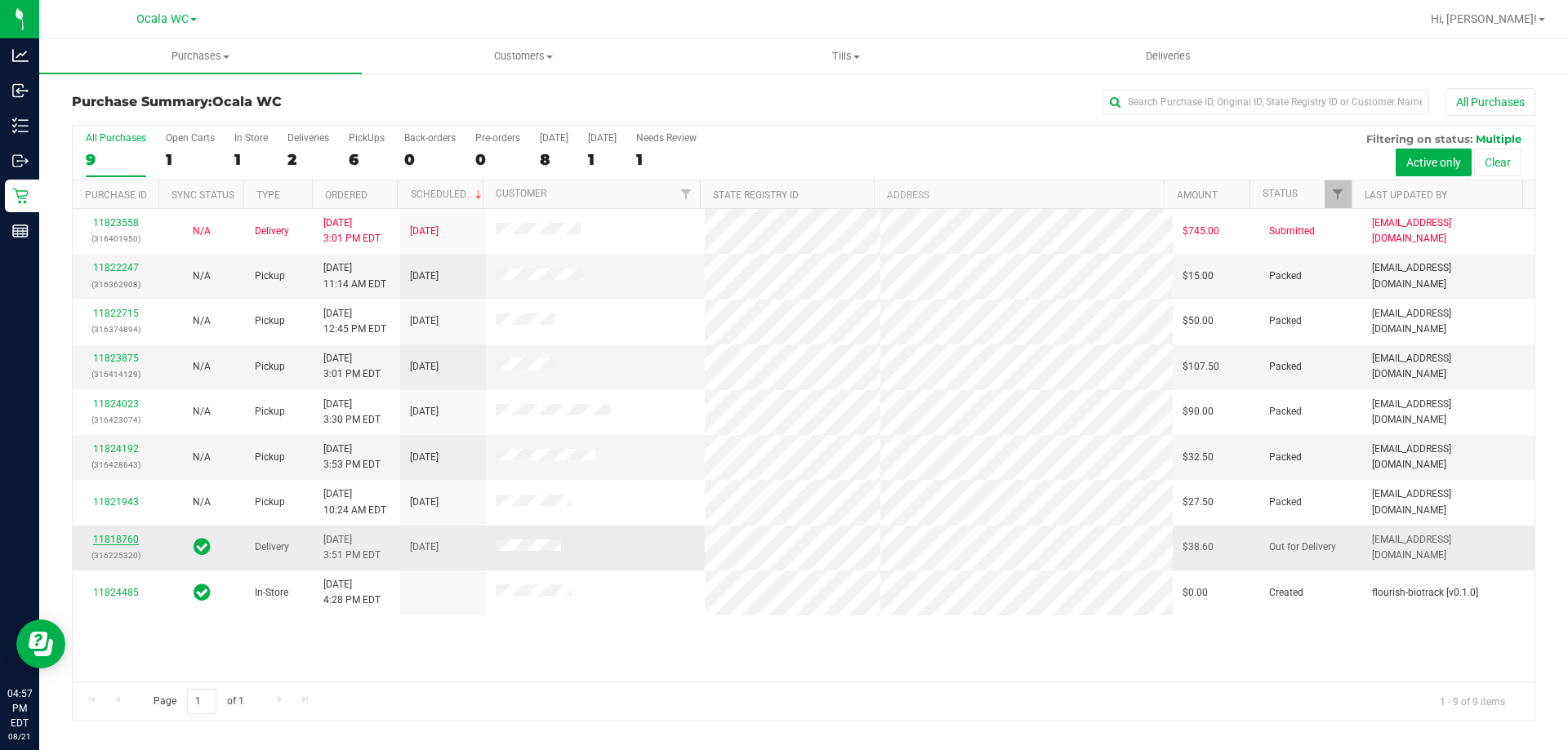
click at [127, 541] on link "11818760" at bounding box center [116, 540] width 46 height 11
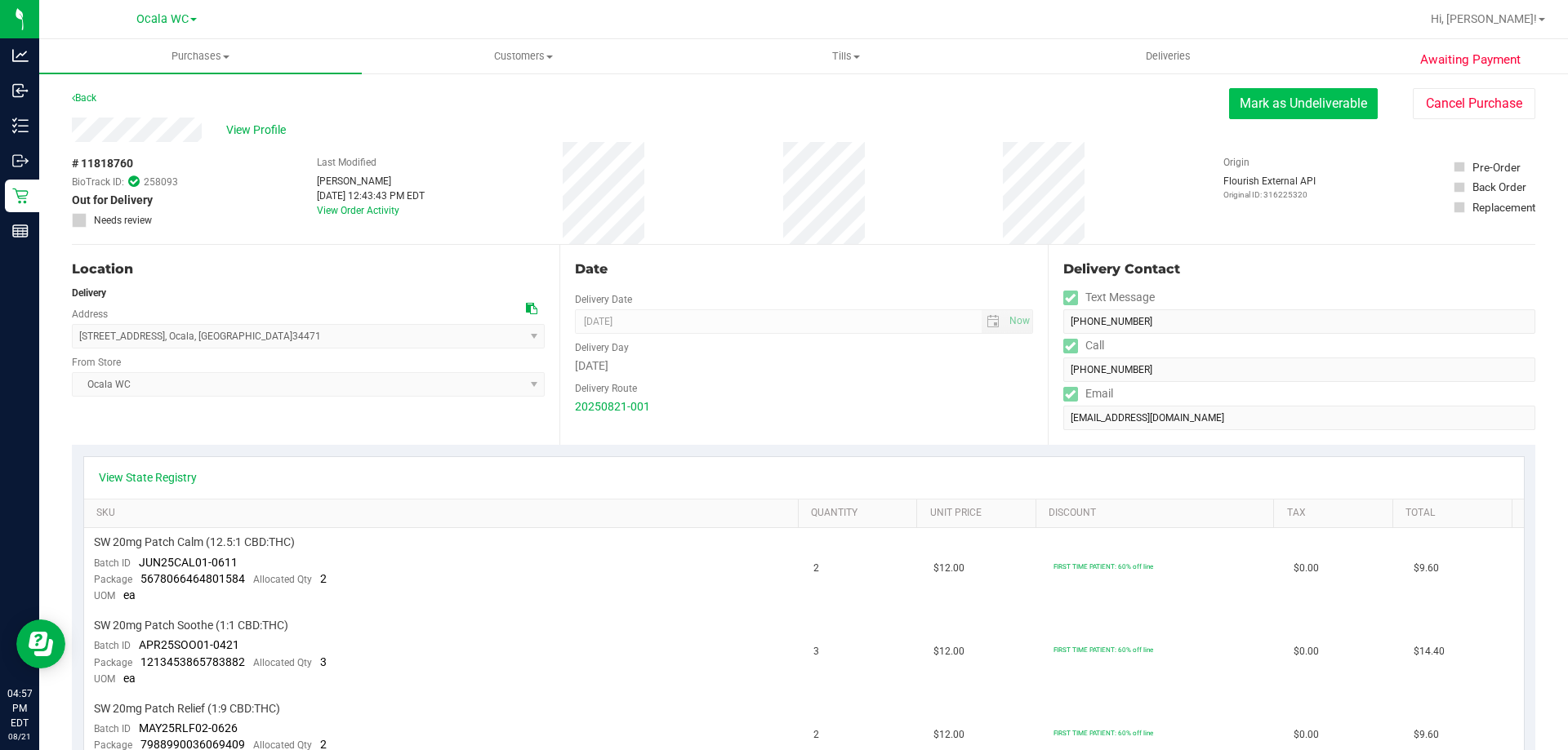
click at [1286, 97] on button "Mark as Undeliverable" at bounding box center [1304, 104] width 149 height 31
click at [1331, 97] on button "Mark as Packed" at bounding box center [1317, 104] width 123 height 31
click at [1313, 128] on div "View Profile # 11818760 BioTrack ID: 258093 Packed Needs review Last Modified E…" at bounding box center [804, 182] width 1463 height 128
click at [1311, 115] on button "Send Back to Created" at bounding box center [1305, 104] width 145 height 31
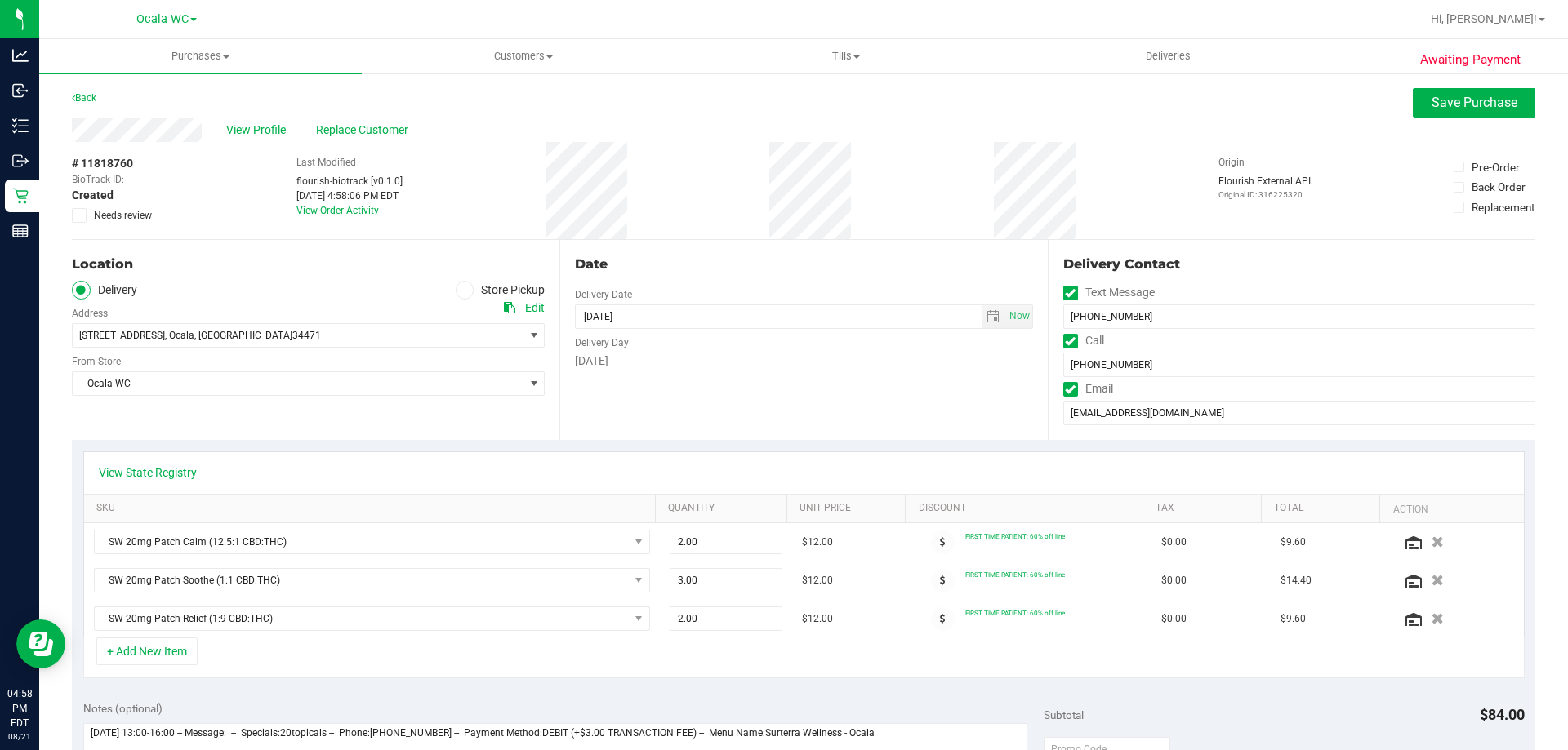
click at [462, 290] on icon at bounding box center [465, 290] width 10 height 0
click at [0, 0] on input "Store Pickup" at bounding box center [0, 0] width 0 height 0
click at [1457, 96] on span "Save Purchase" at bounding box center [1474, 102] width 86 height 16
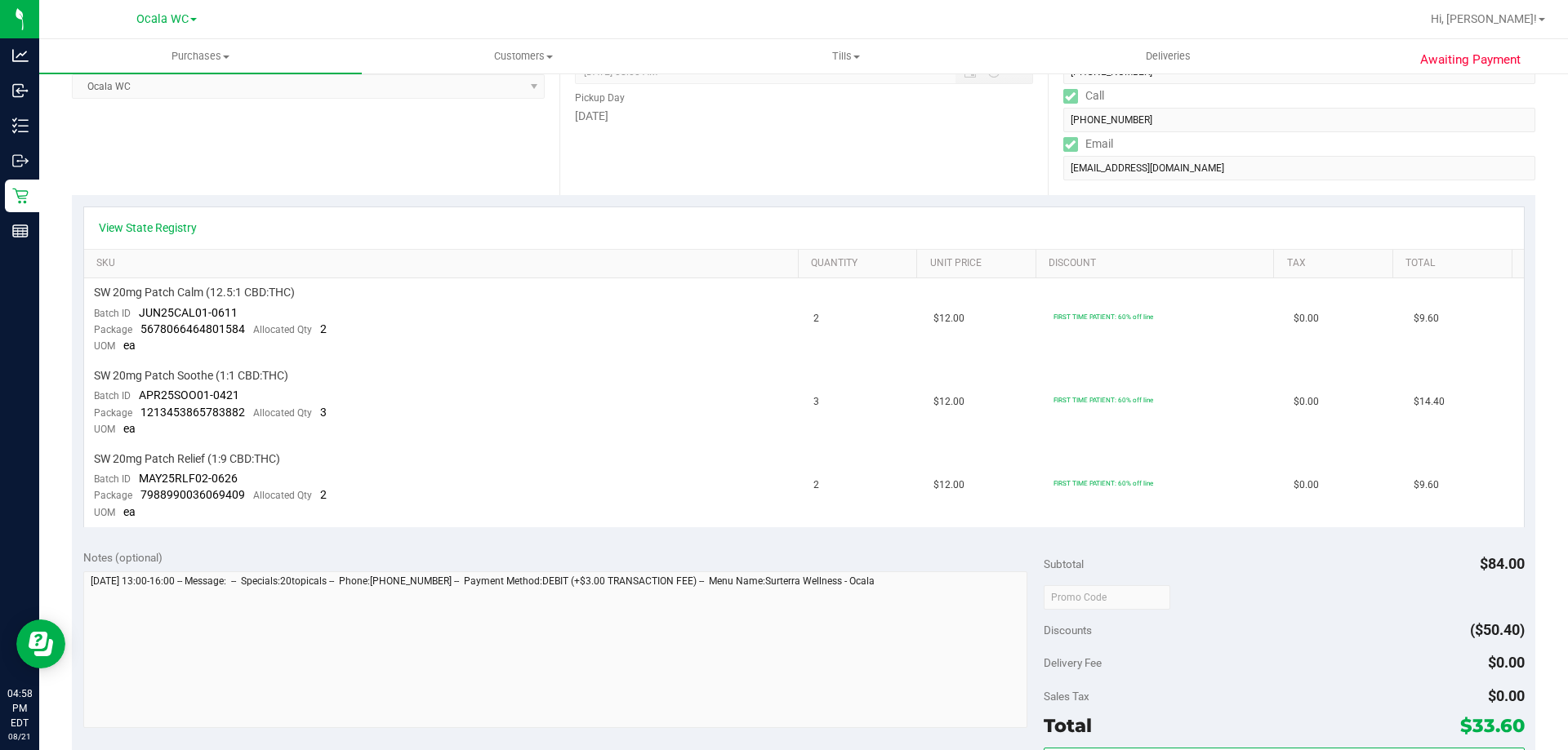
scroll to position [571, 0]
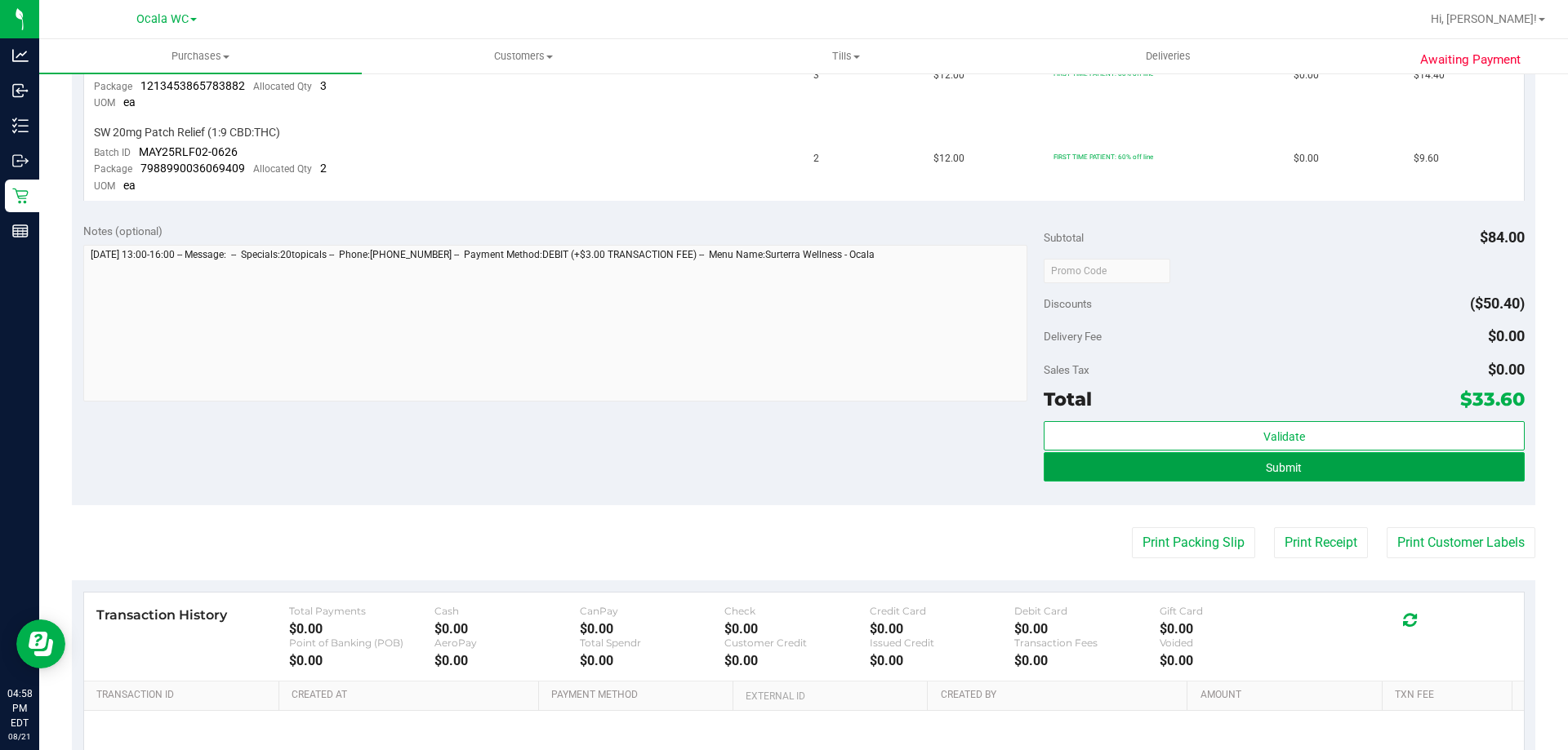
click at [1314, 460] on button "Submit" at bounding box center [1283, 467] width 480 height 29
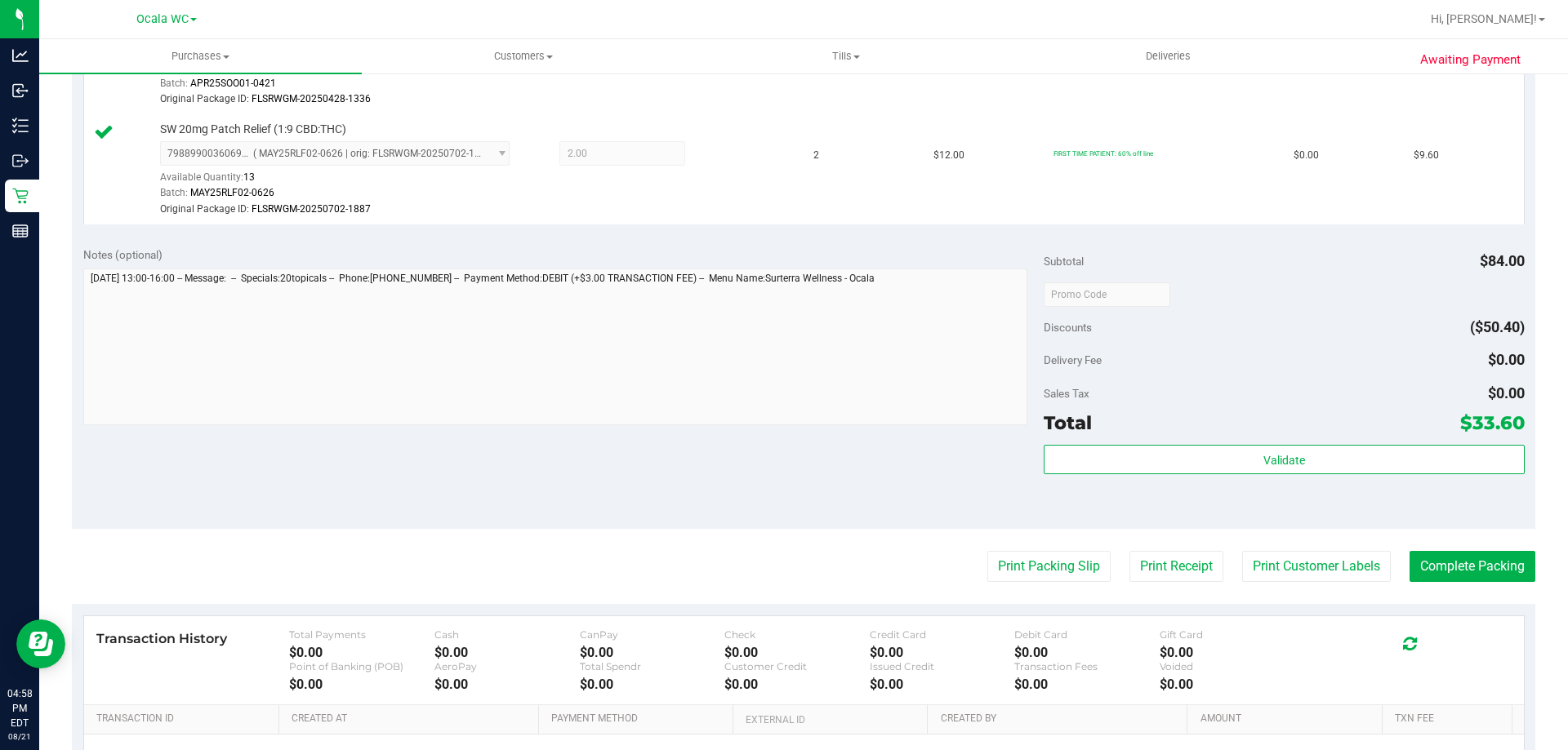
scroll to position [767, 0]
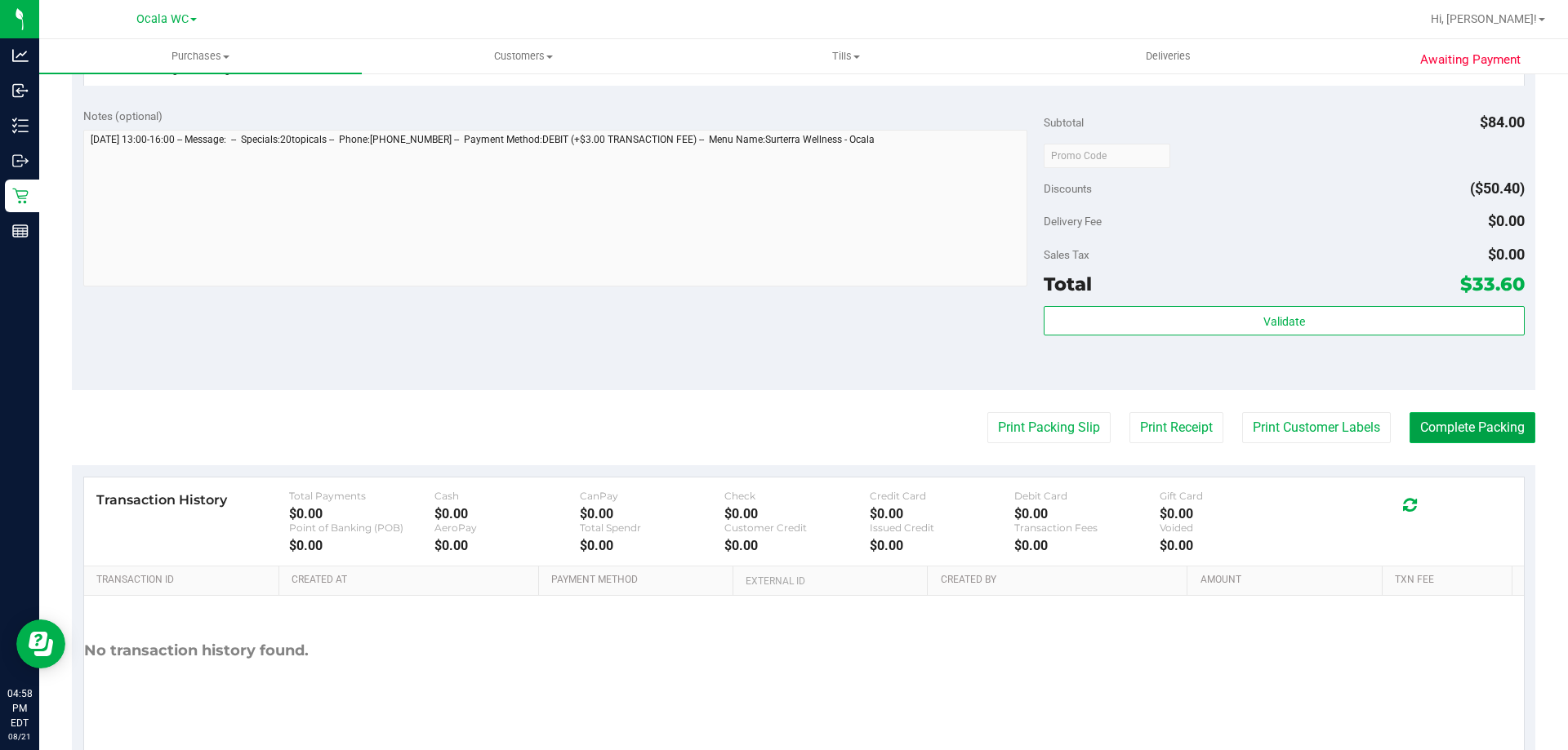
click at [1468, 417] on button "Complete Packing" at bounding box center [1472, 428] width 126 height 31
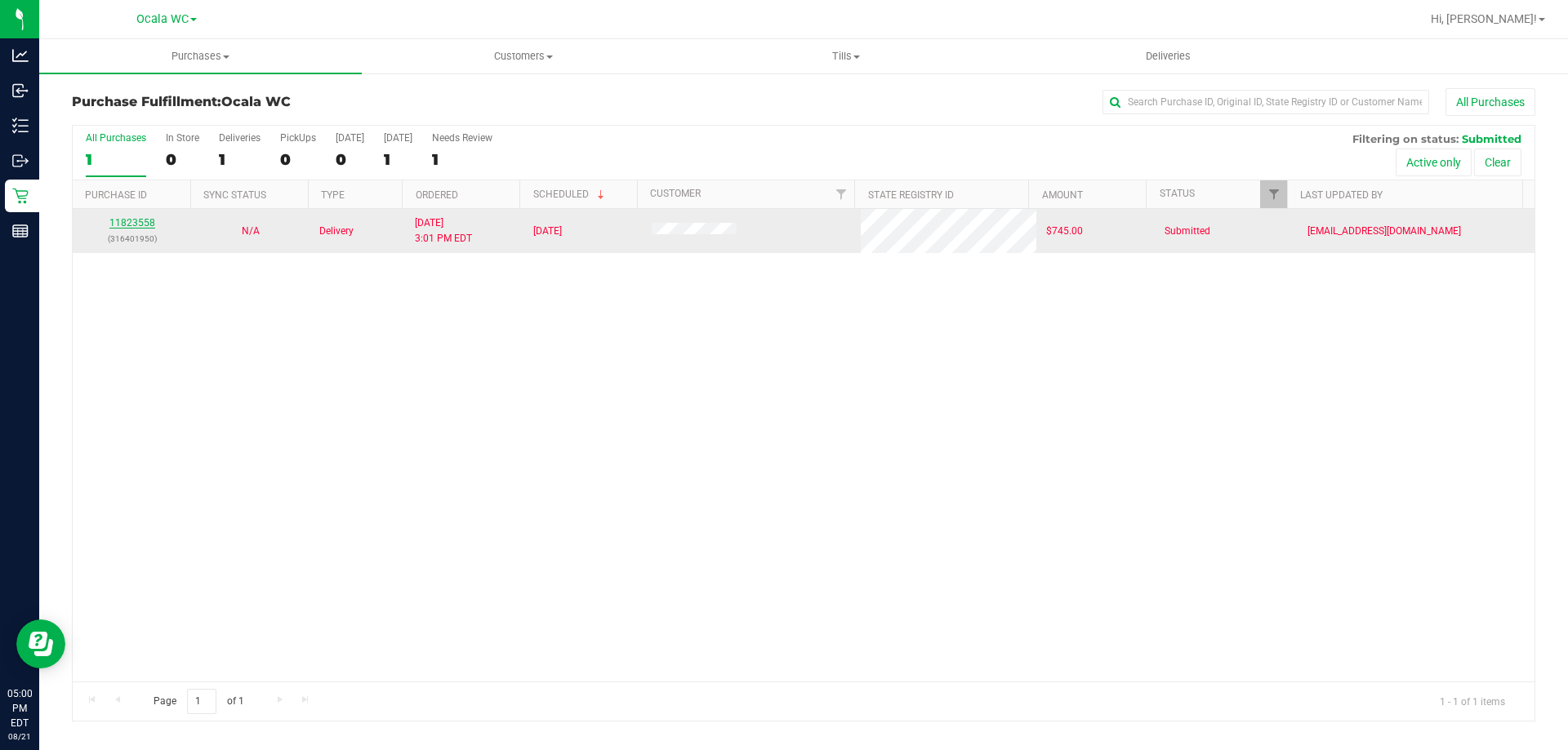
click at [135, 219] on link "11823558" at bounding box center [133, 222] width 46 height 11
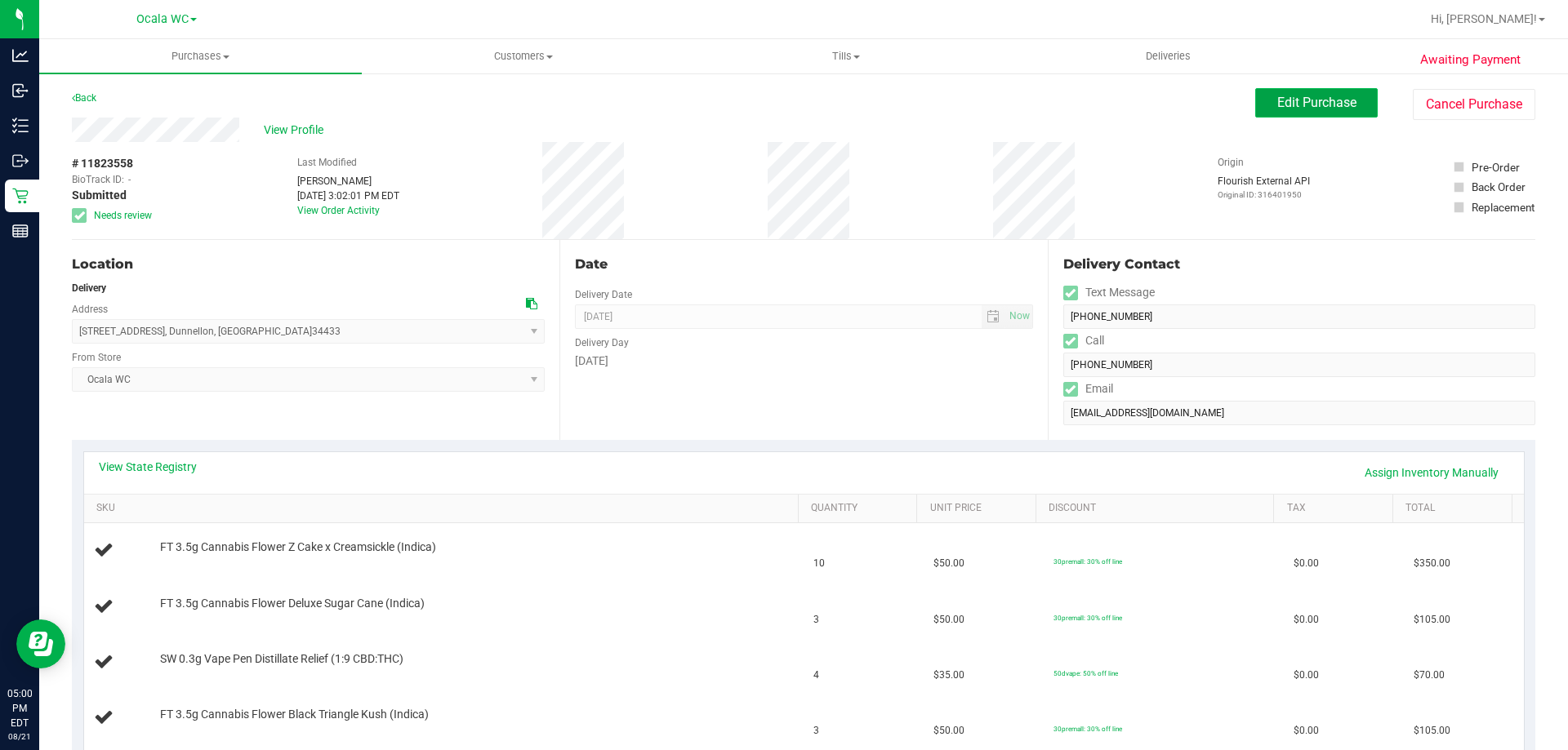
click at [1310, 97] on span "Edit Purchase" at bounding box center [1317, 102] width 79 height 16
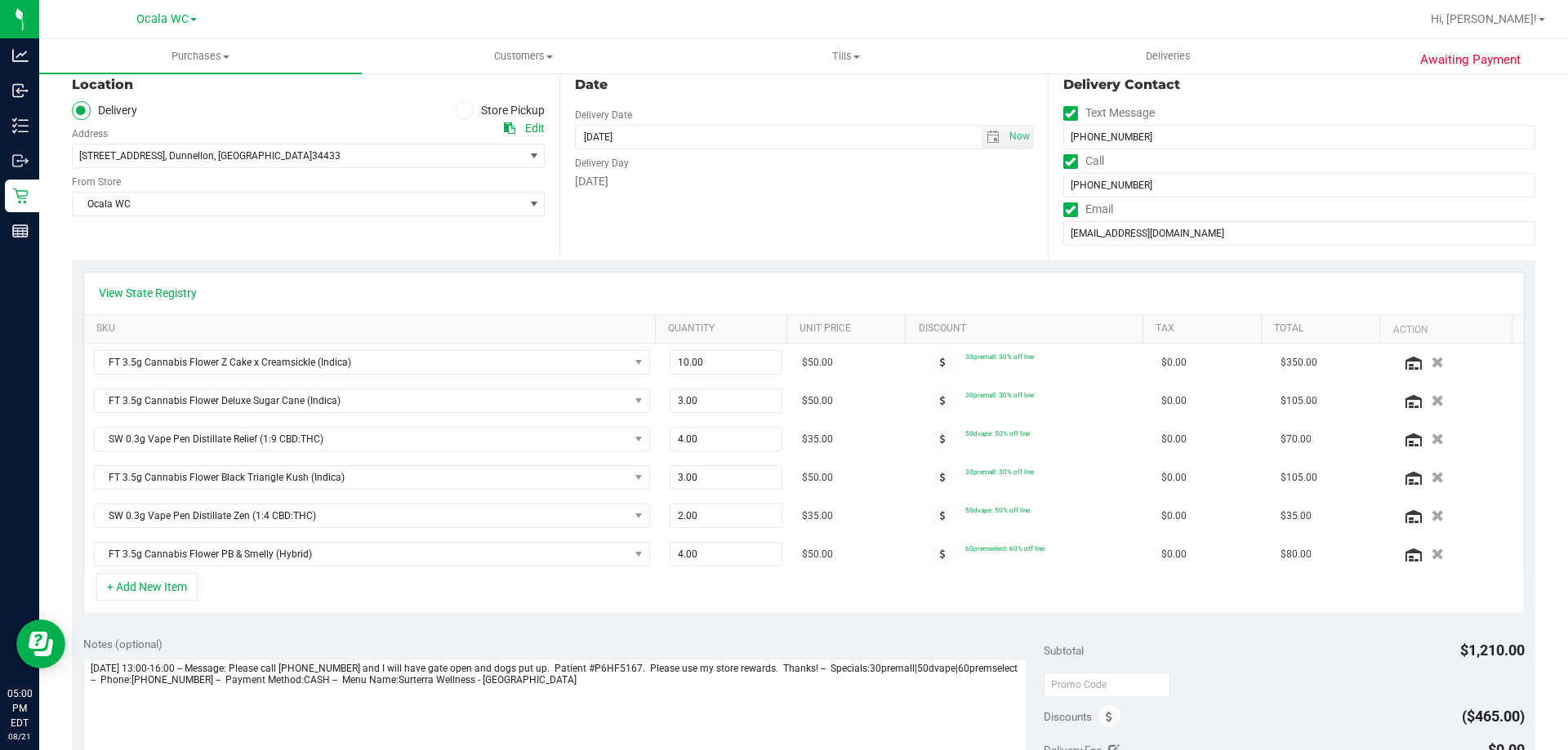
scroll to position [245, 0]
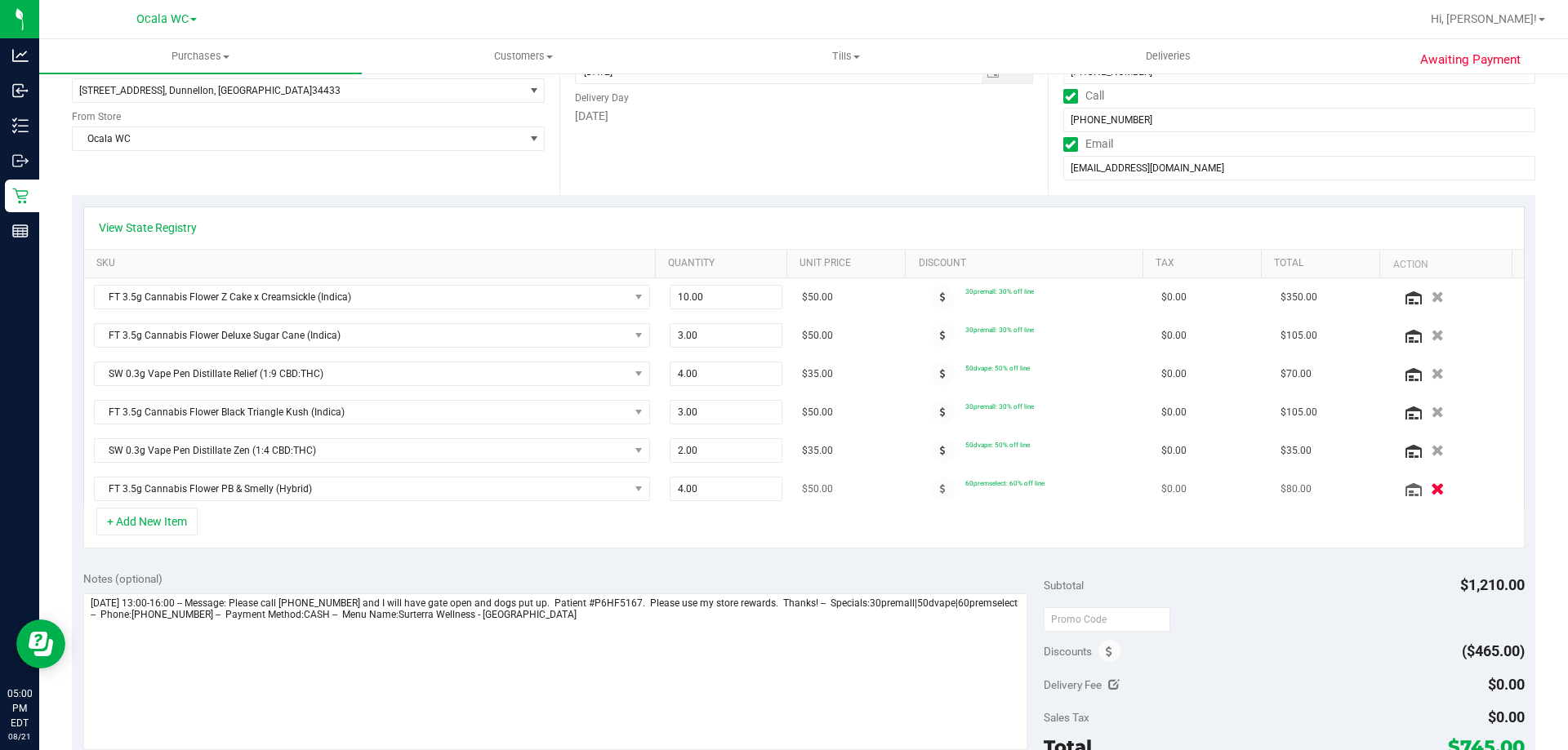
click at [1431, 488] on icon "button" at bounding box center [1437, 489] width 14 height 12
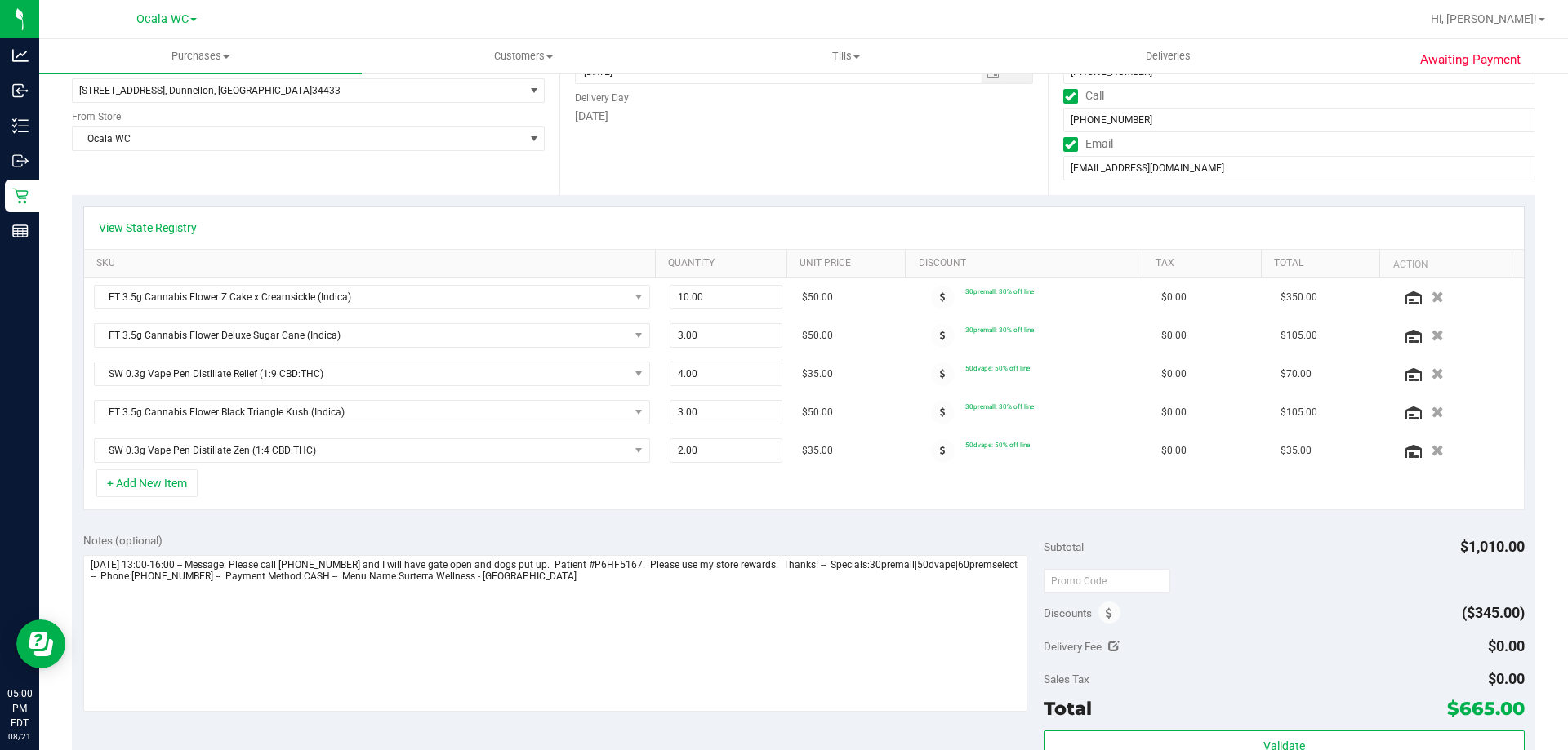
scroll to position [0, 0]
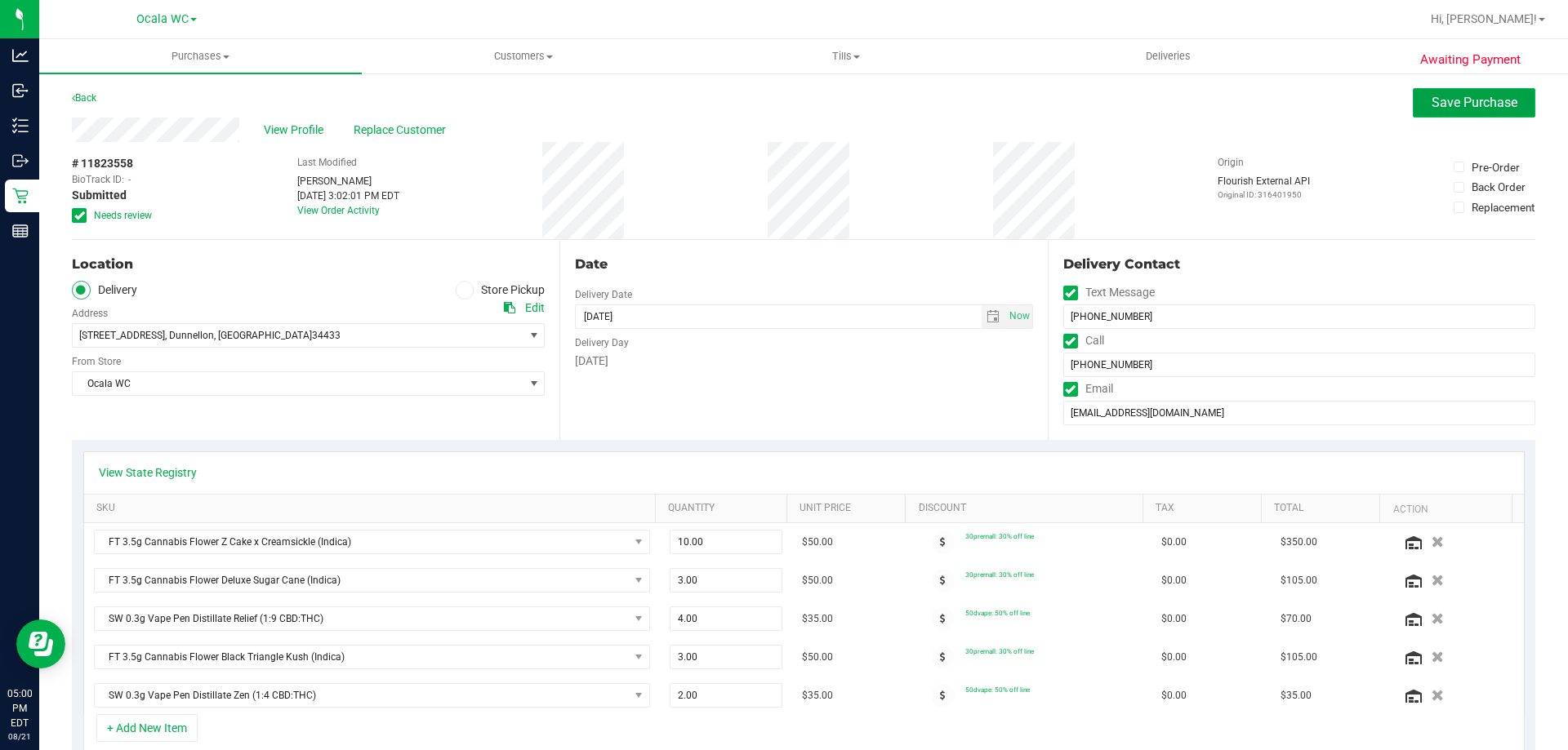
click at [1477, 89] on button "Save Purchase" at bounding box center [1474, 103] width 123 height 29
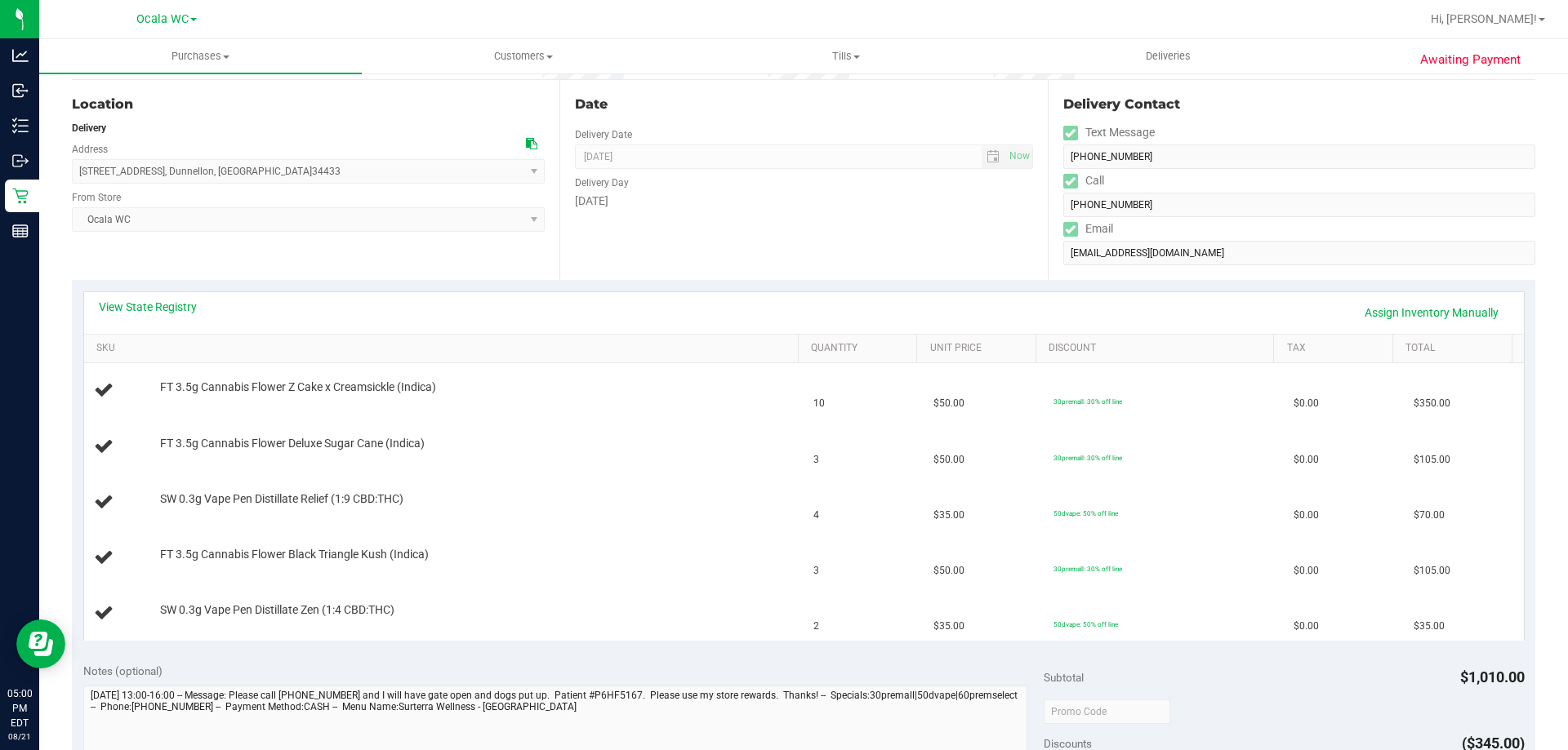
scroll to position [164, 0]
click at [139, 301] on link "View State Registry" at bounding box center [148, 303] width 98 height 16
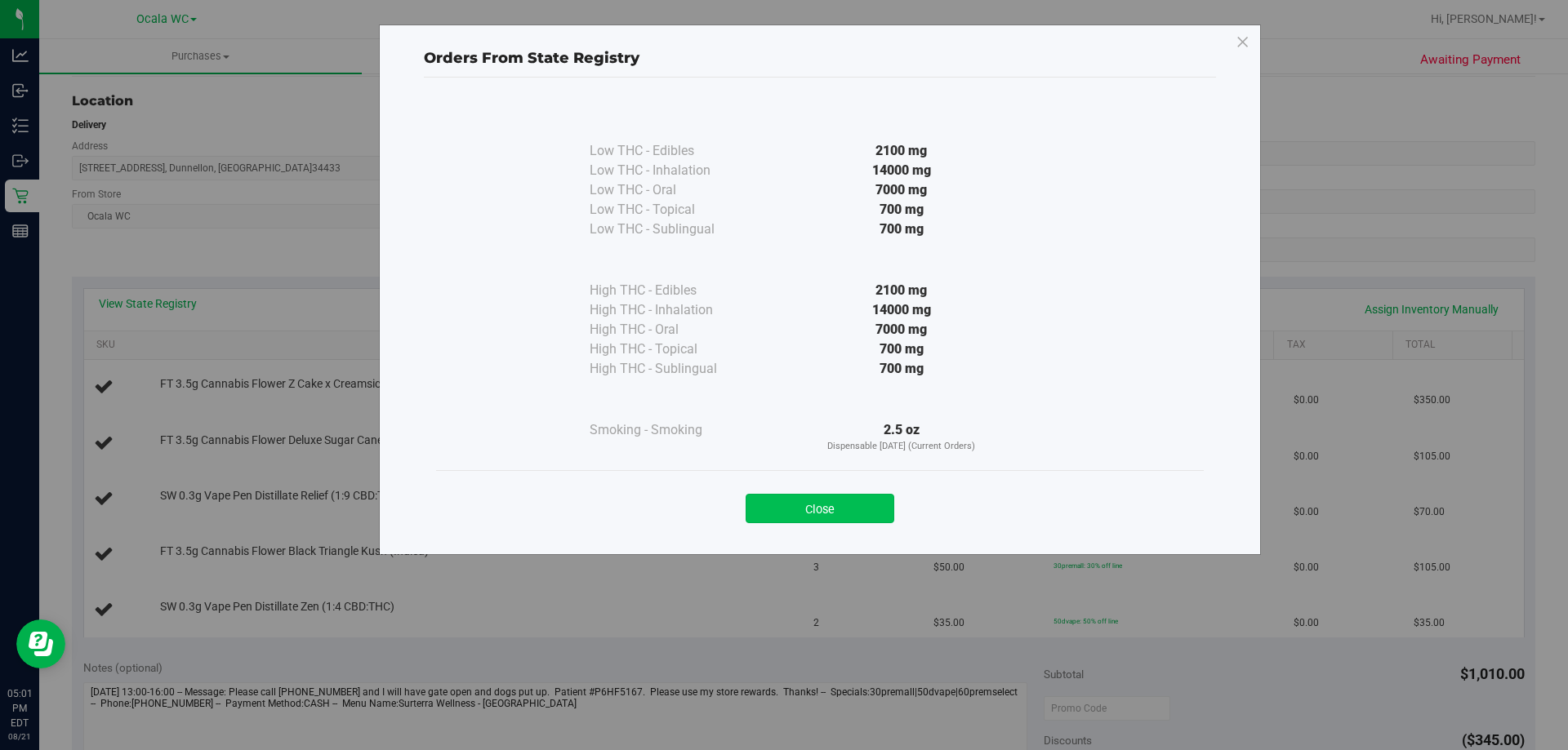
click at [806, 510] on button "Close" at bounding box center [820, 509] width 149 height 29
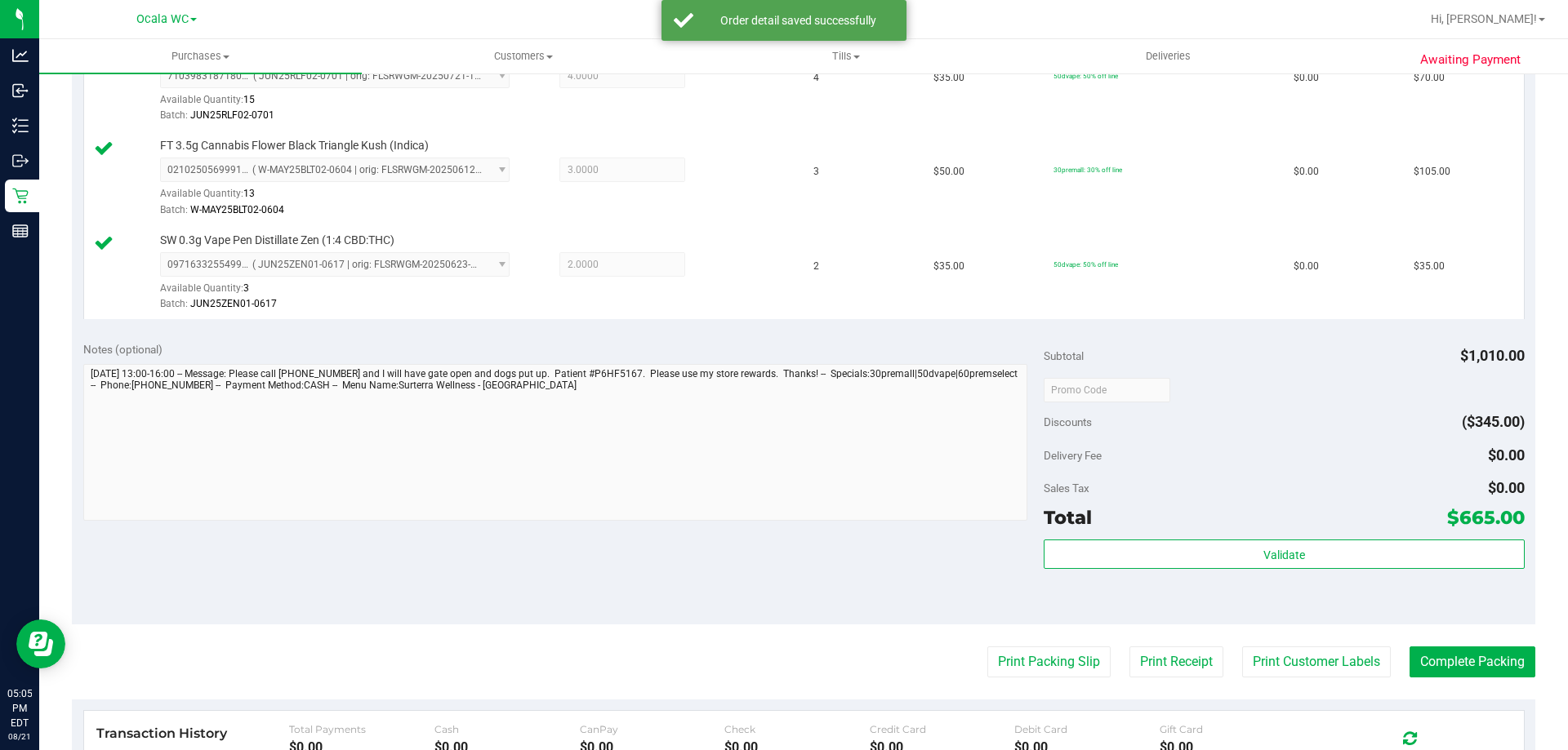
scroll to position [694, 0]
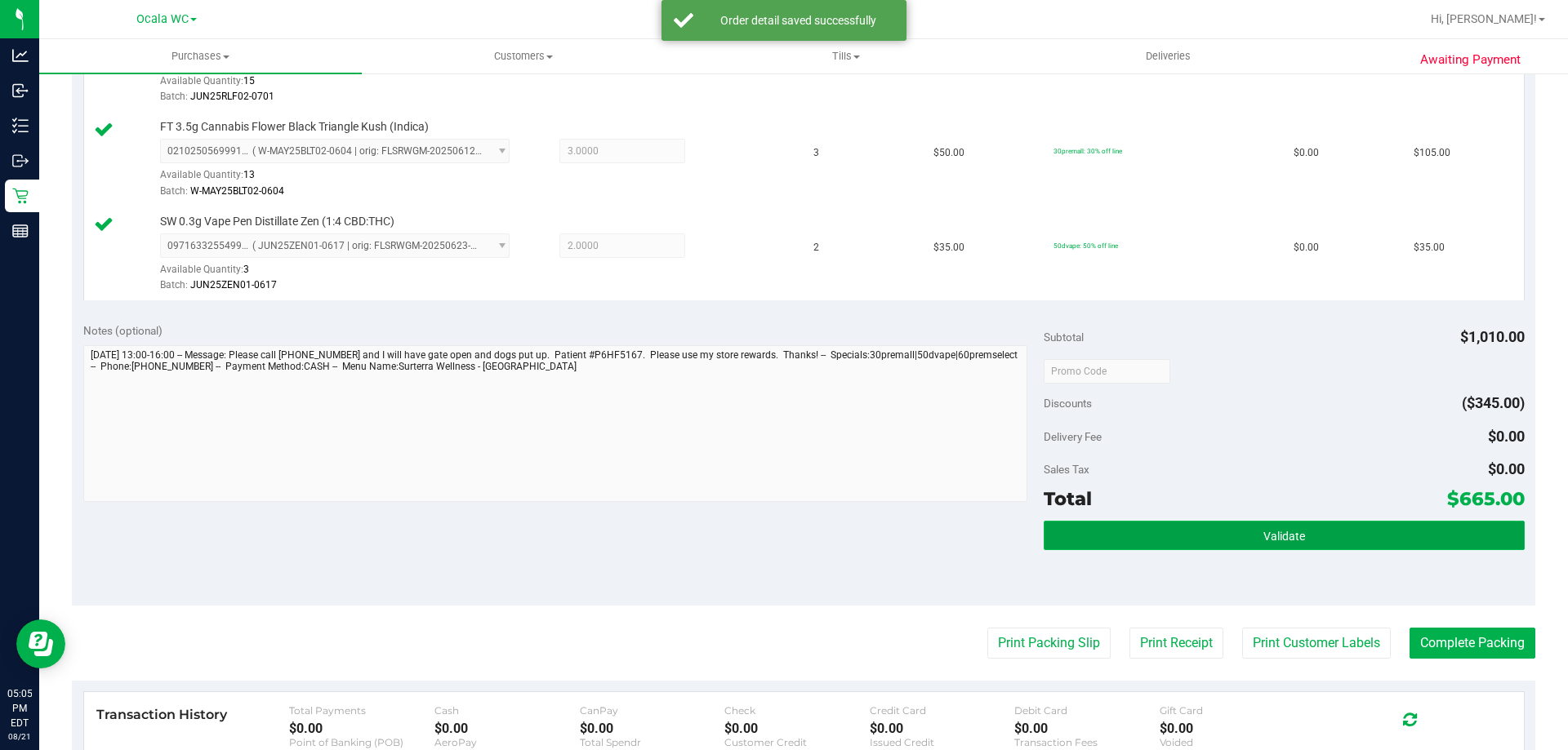
click at [1156, 521] on button "Validate" at bounding box center [1283, 536] width 480 height 29
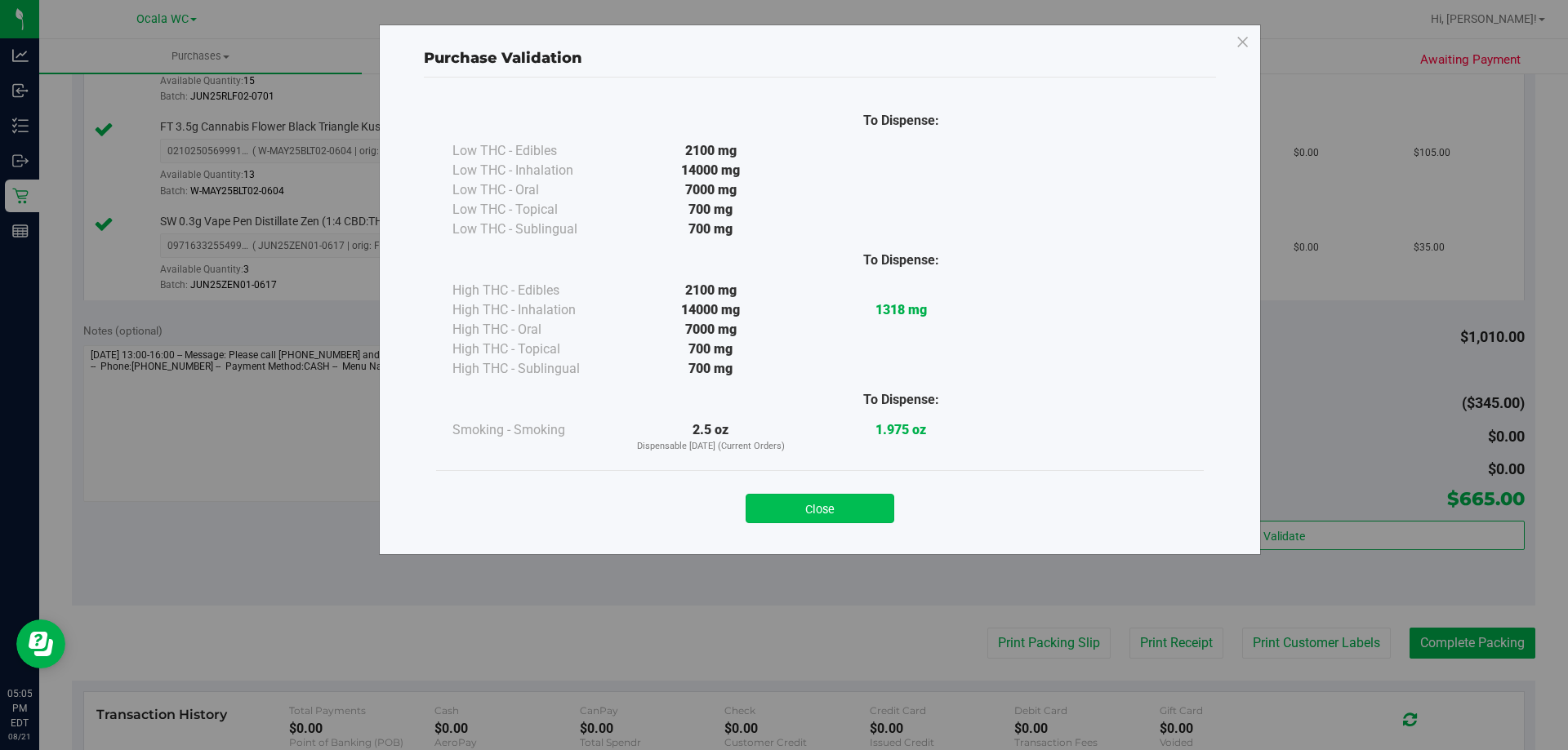
click at [799, 507] on button "Close" at bounding box center [820, 509] width 149 height 29
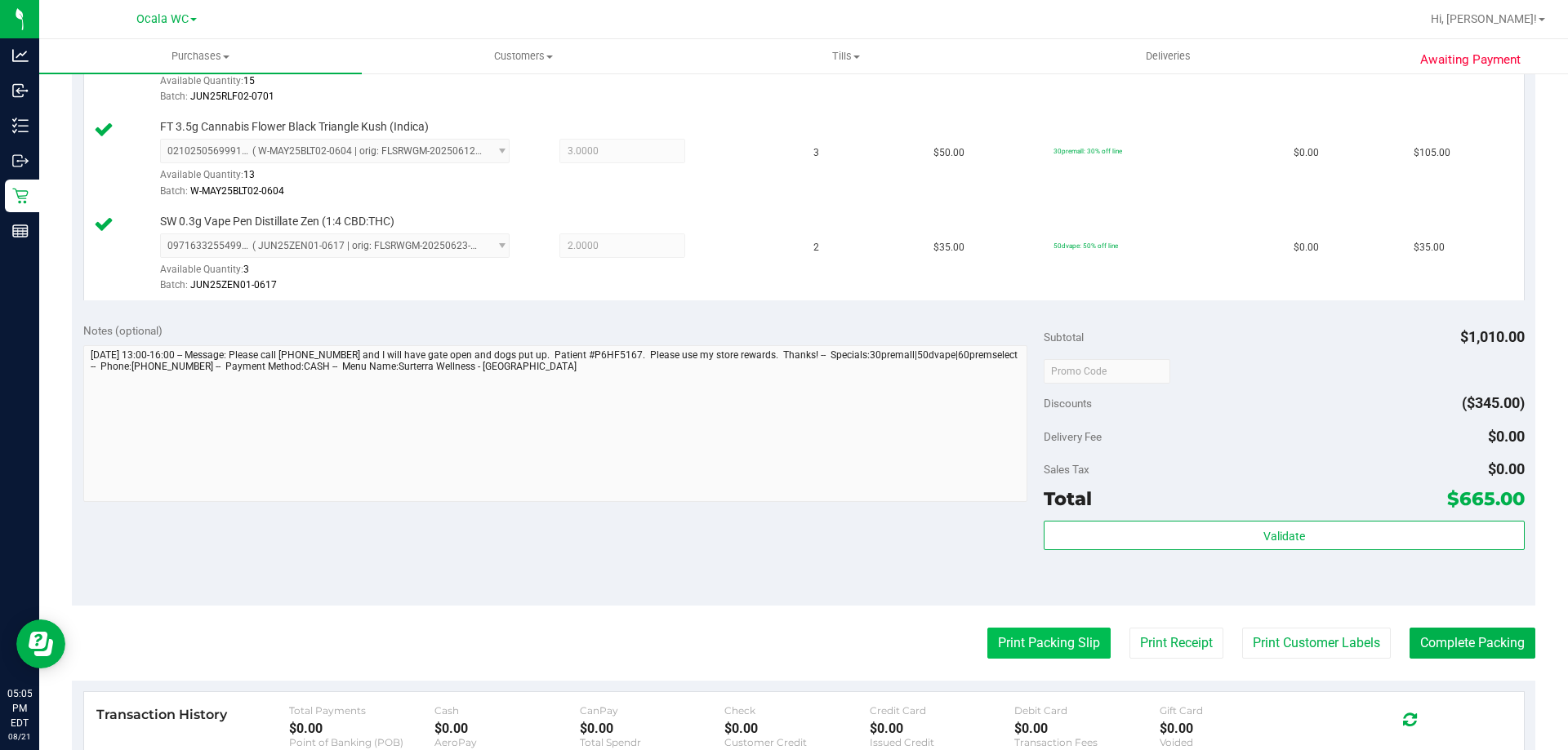
click at [1035, 638] on button "Print Packing Slip" at bounding box center [1048, 643] width 124 height 31
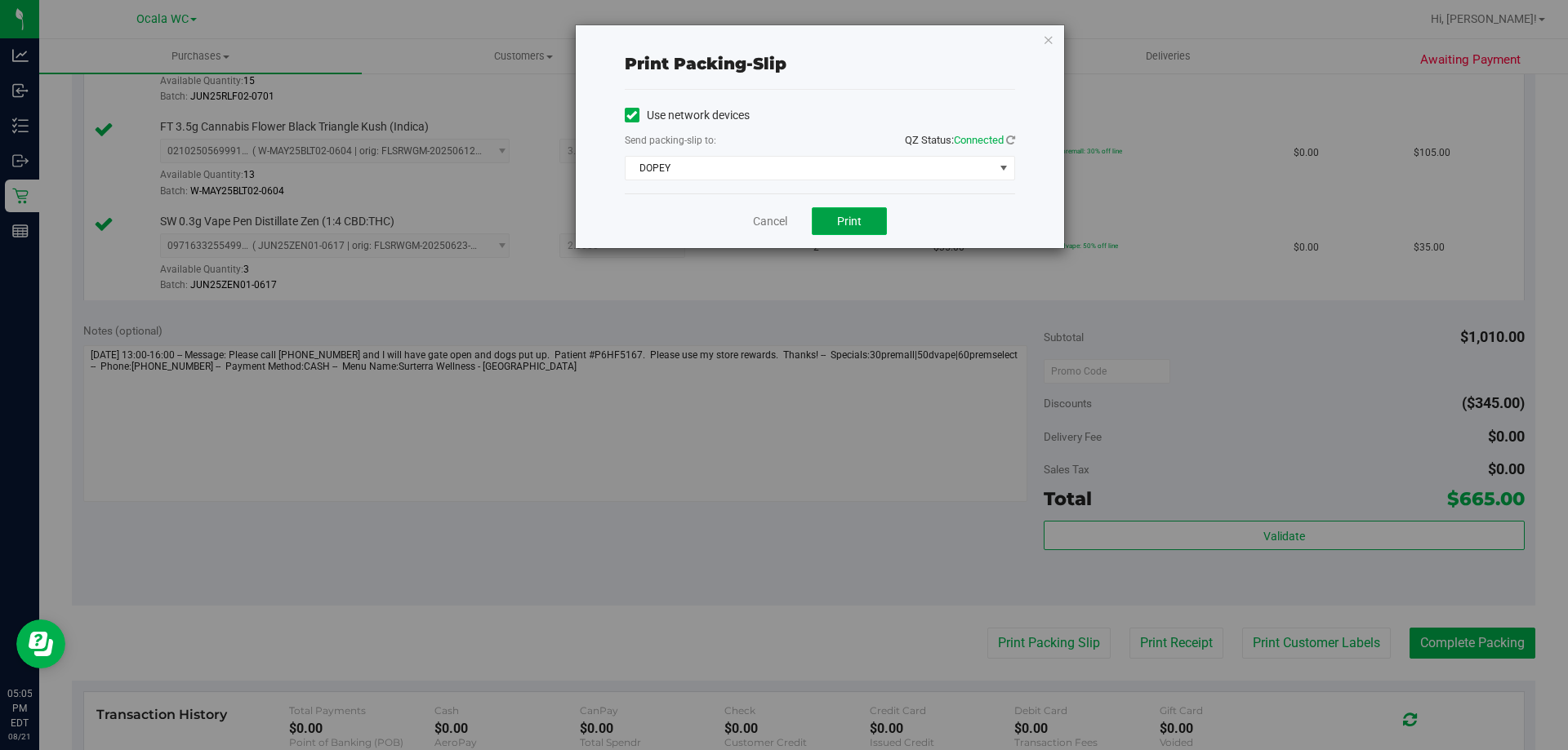
click at [848, 209] on button "Print" at bounding box center [849, 221] width 75 height 28
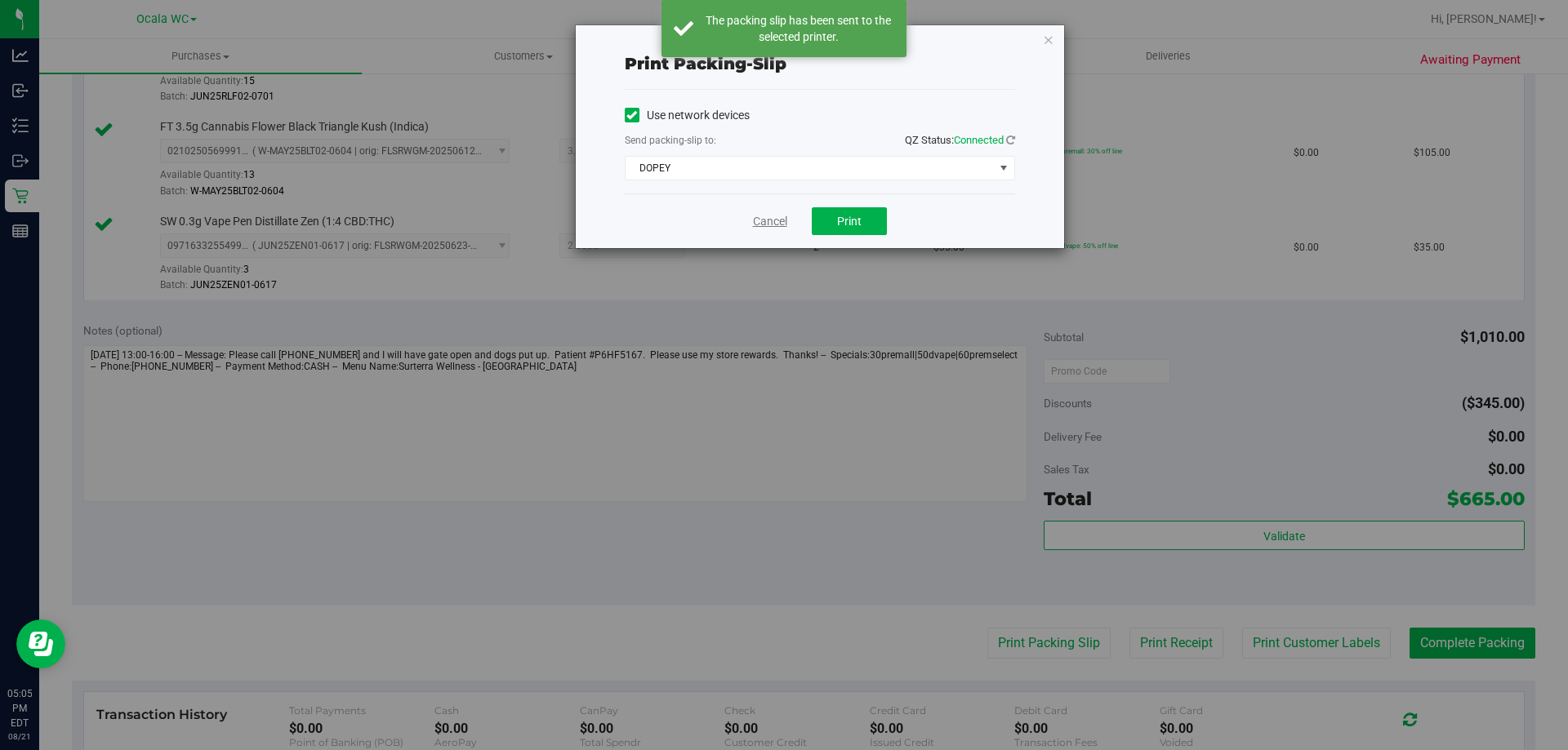
click at [764, 223] on link "Cancel" at bounding box center [770, 221] width 34 height 17
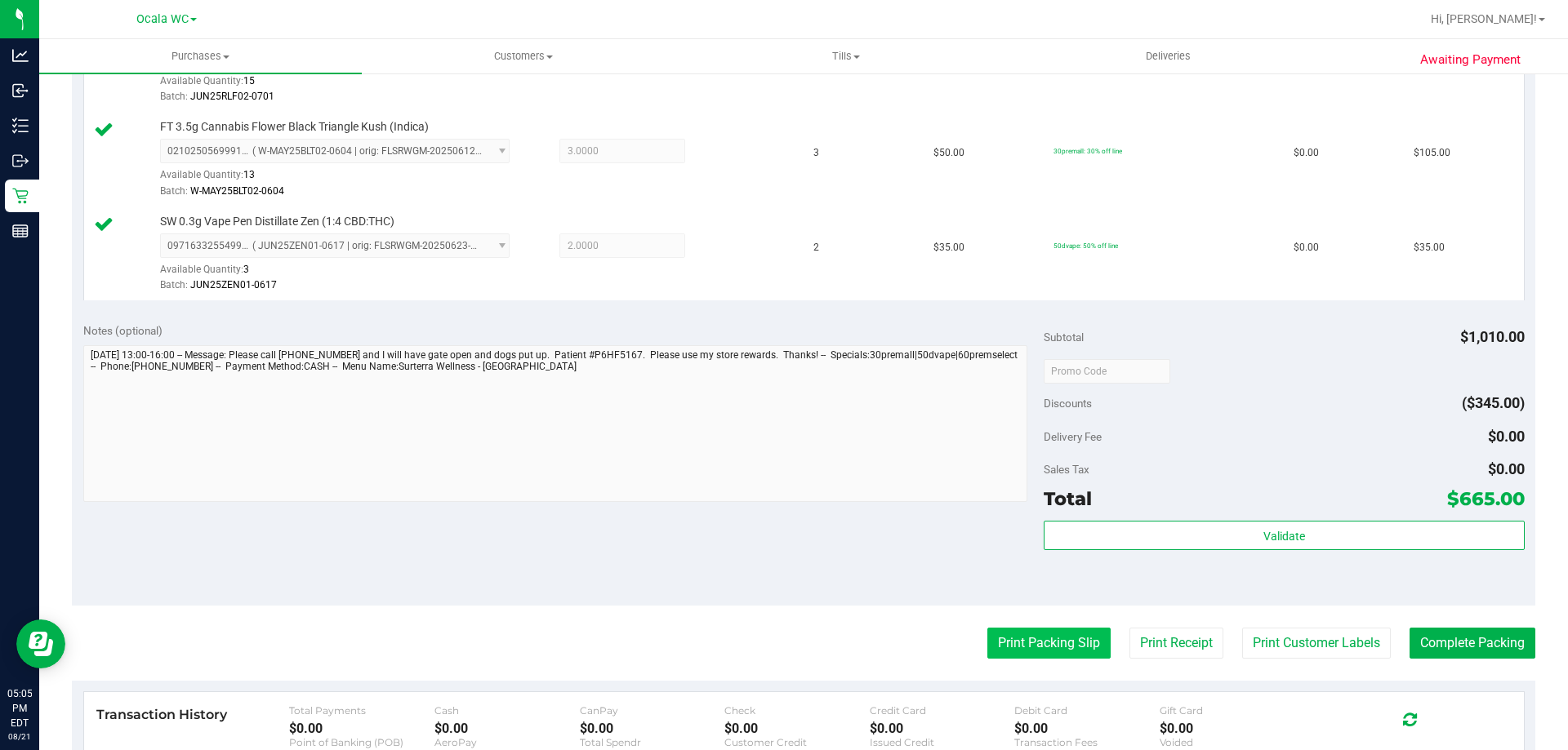
click at [1021, 639] on button "Print Packing Slip" at bounding box center [1048, 643] width 124 height 31
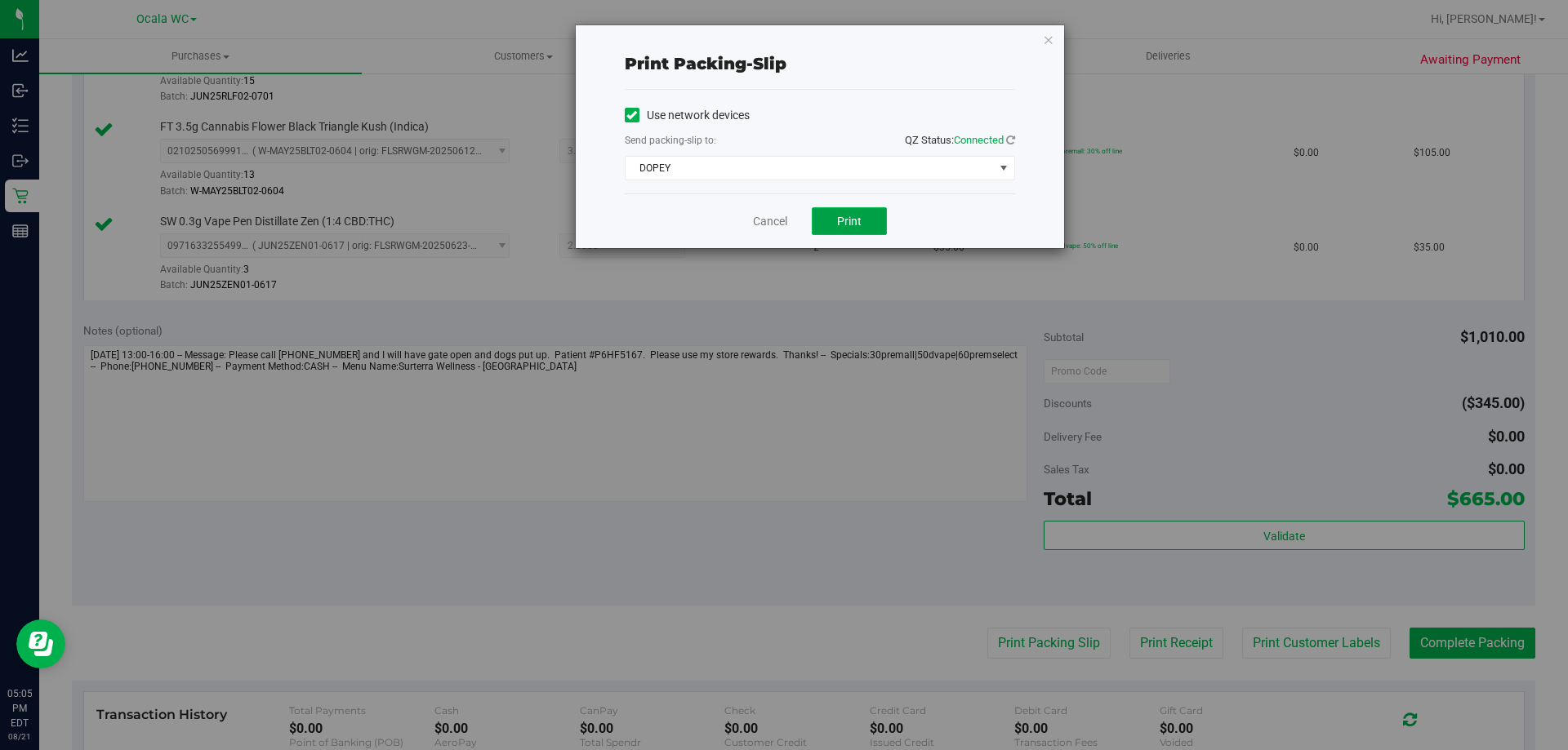
click at [855, 224] on span "Print" at bounding box center [849, 221] width 25 height 13
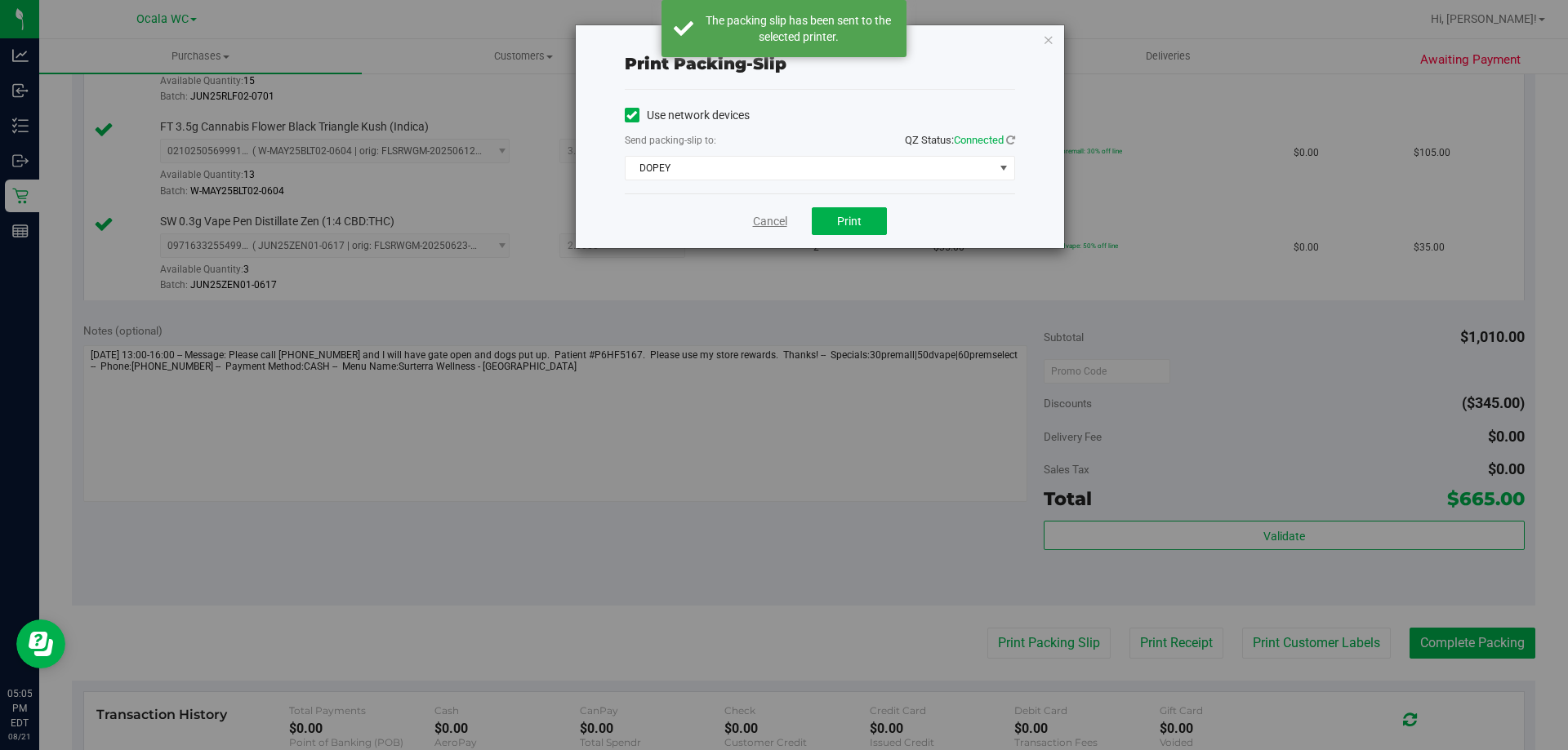
click at [762, 222] on link "Cancel" at bounding box center [770, 221] width 34 height 17
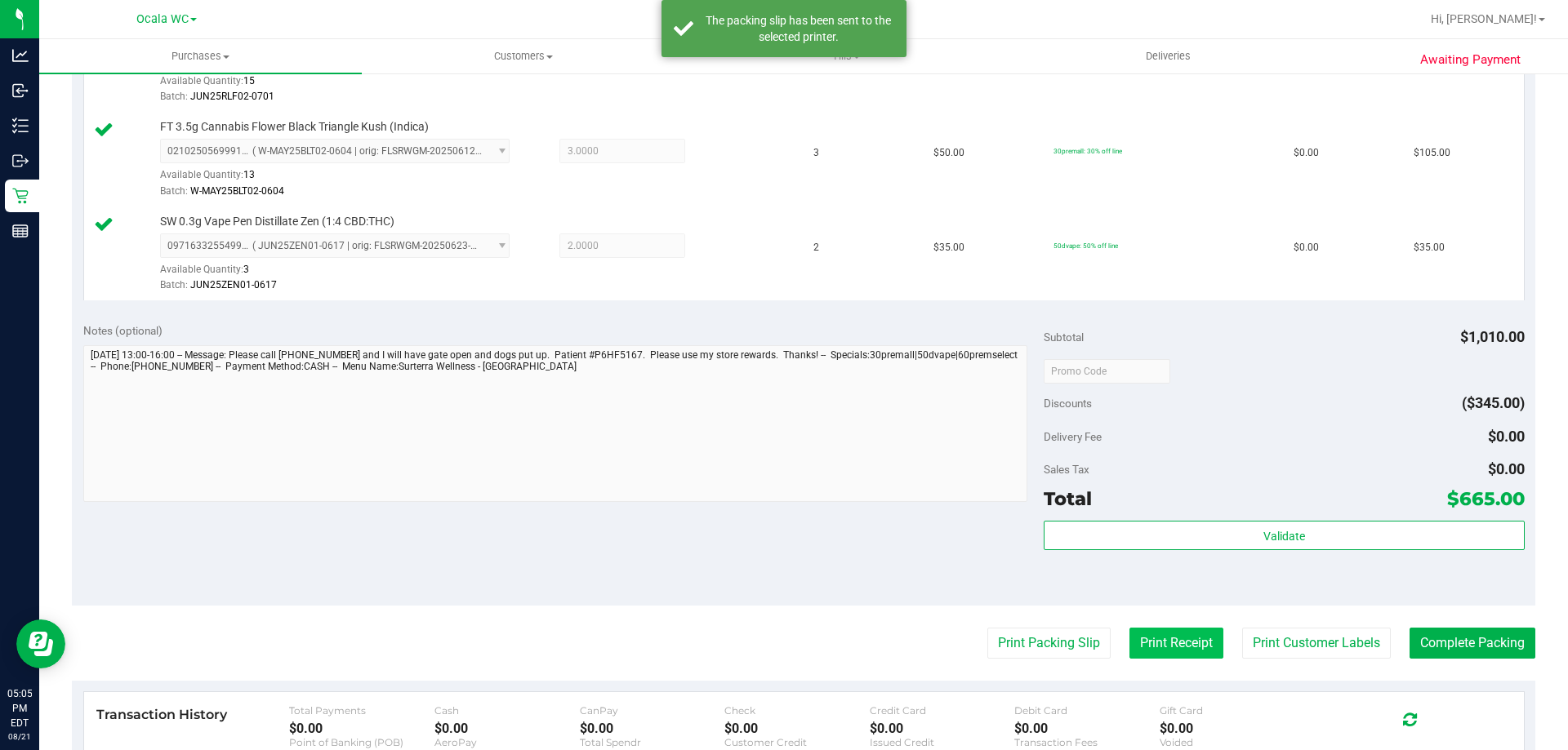
click at [1158, 647] on button "Print Receipt" at bounding box center [1176, 643] width 94 height 31
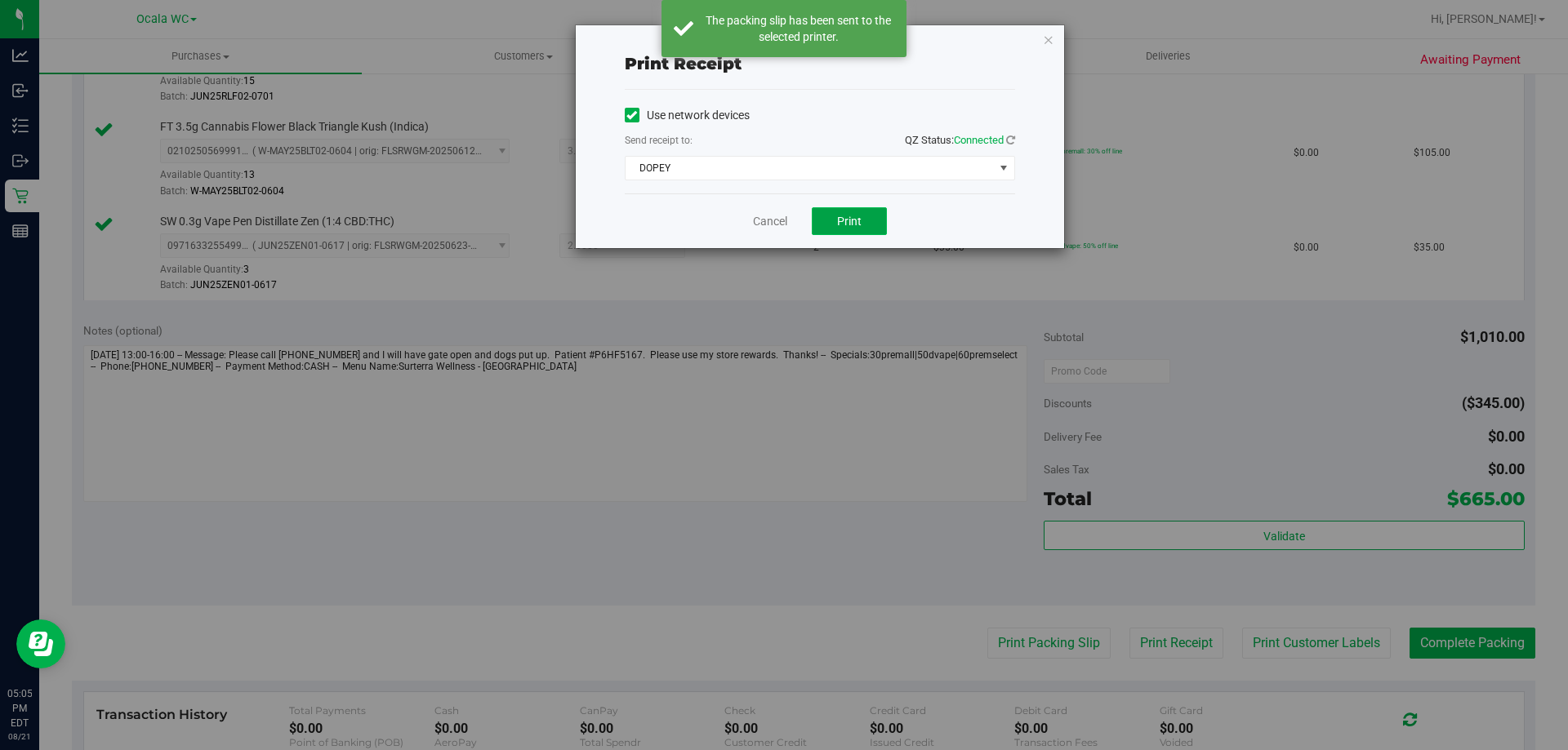
click at [841, 229] on button "Print" at bounding box center [849, 221] width 75 height 28
click at [759, 222] on link "Cancel" at bounding box center [770, 221] width 34 height 17
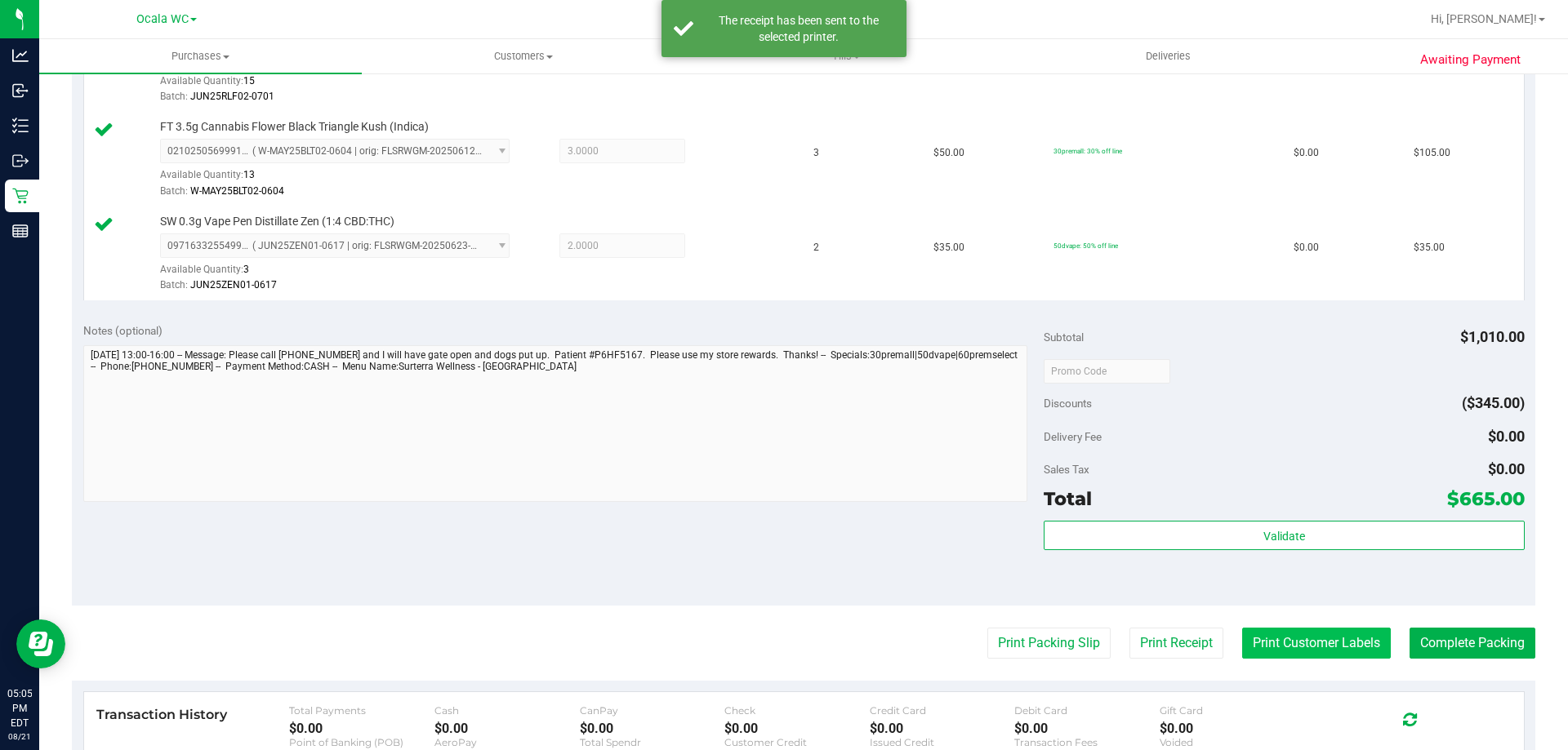
click at [1304, 646] on button "Print Customer Labels" at bounding box center [1317, 643] width 149 height 31
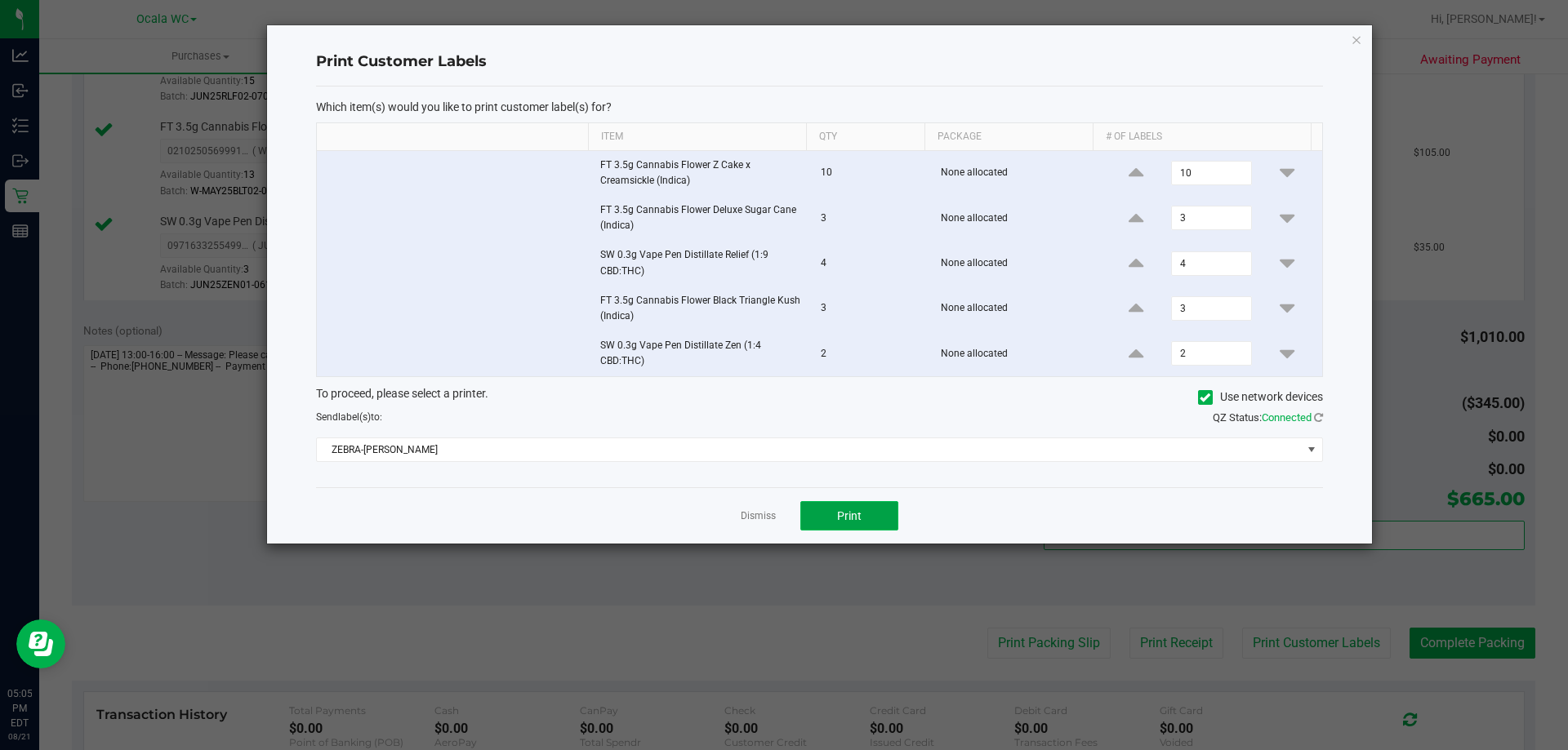
click at [839, 514] on span "Print" at bounding box center [849, 516] width 25 height 13
click at [763, 517] on link "Dismiss" at bounding box center [758, 516] width 35 height 14
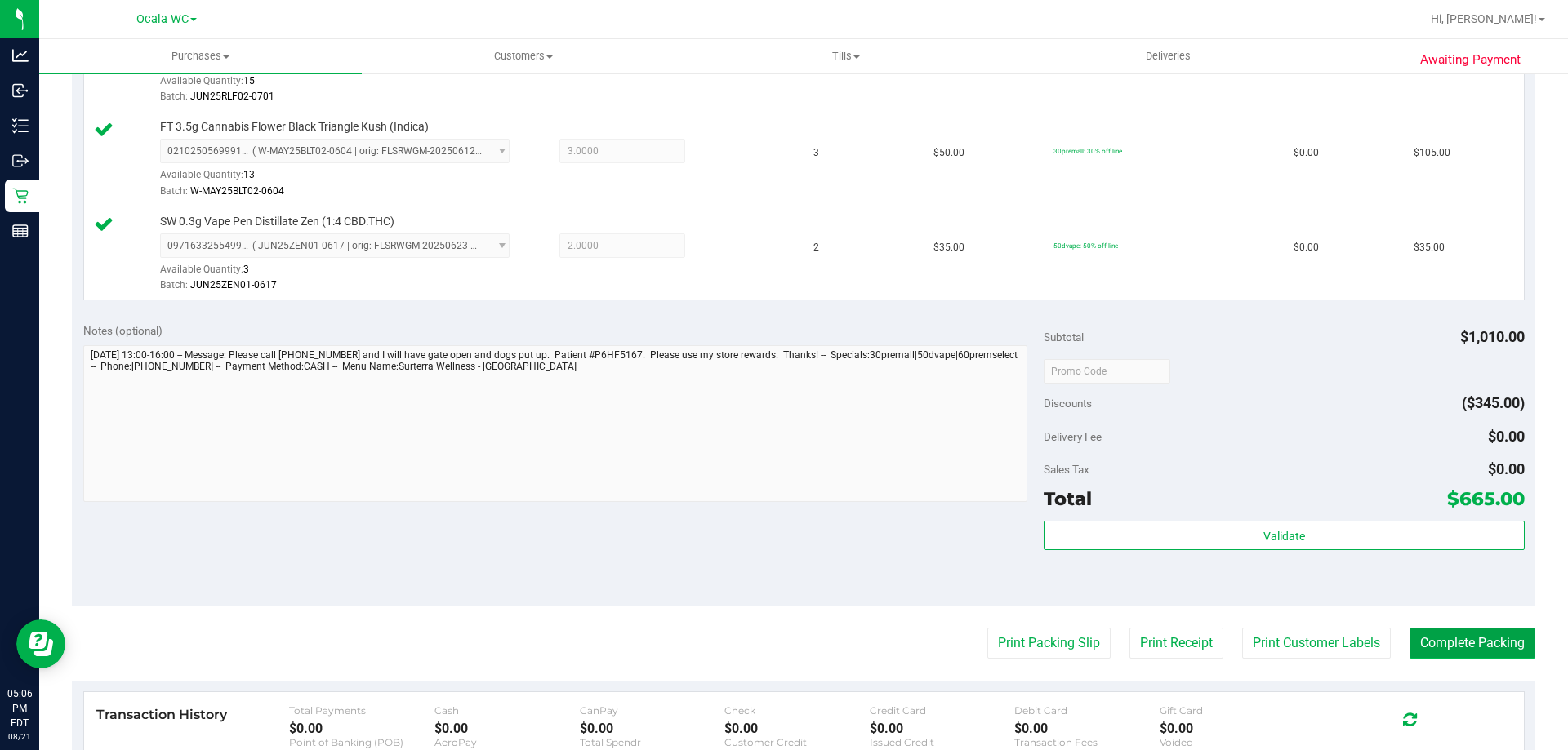
click at [1469, 650] on button "Complete Packing" at bounding box center [1472, 643] width 126 height 31
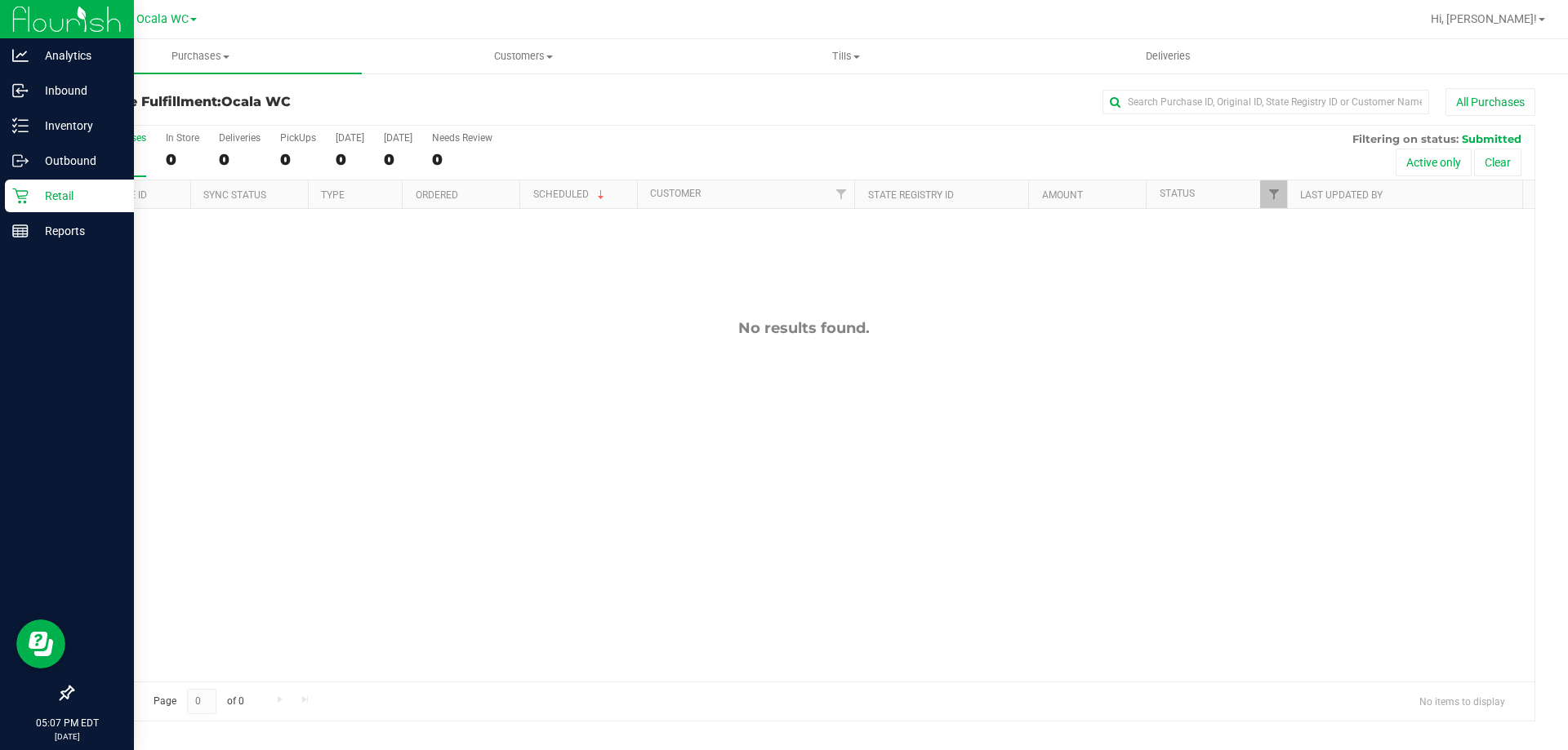
click at [29, 191] on p "Retail" at bounding box center [78, 196] width 98 height 20
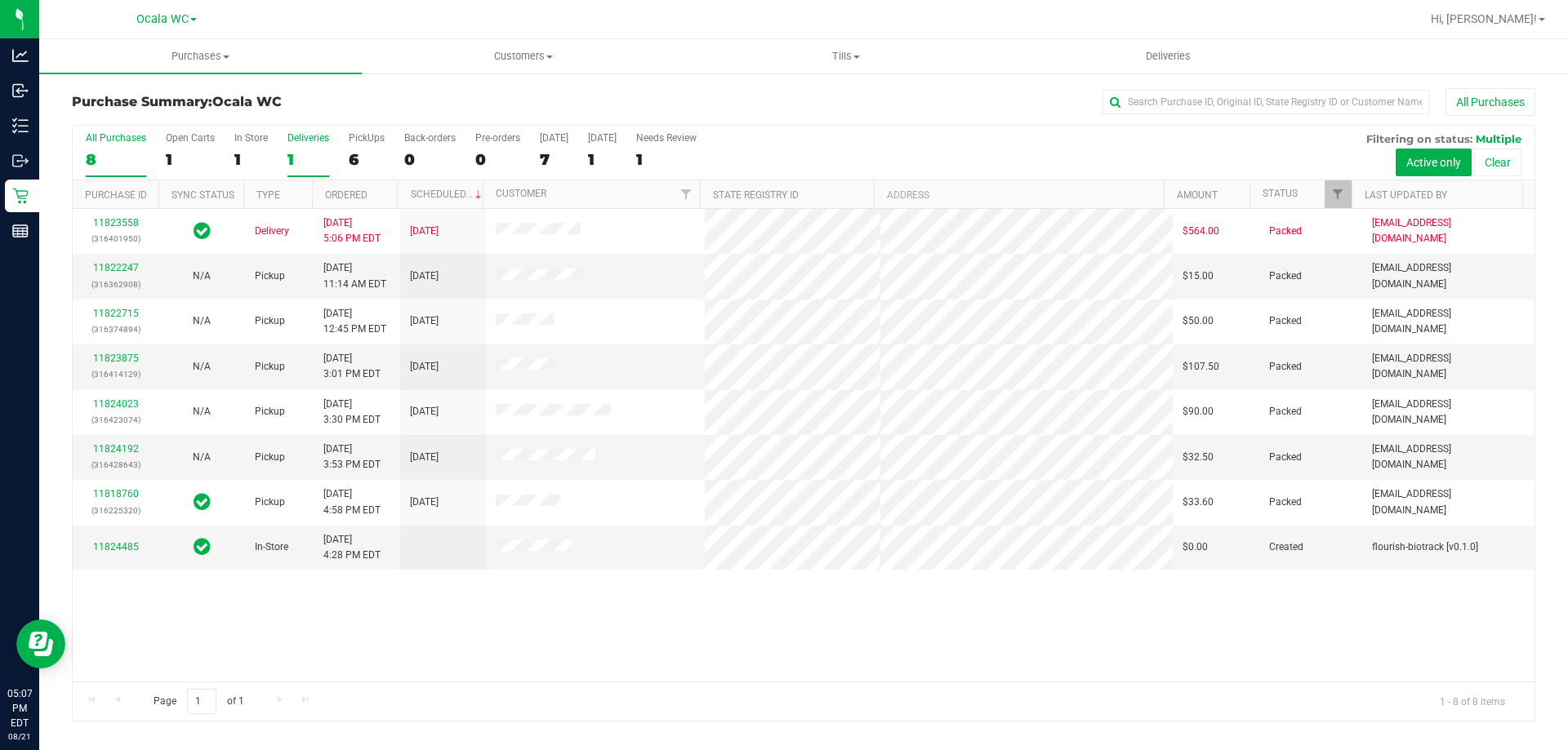
click at [312, 146] on label "Deliveries 1" at bounding box center [308, 155] width 42 height 45
click at [0, 0] on input "Deliveries 1" at bounding box center [0, 0] width 0 height 0
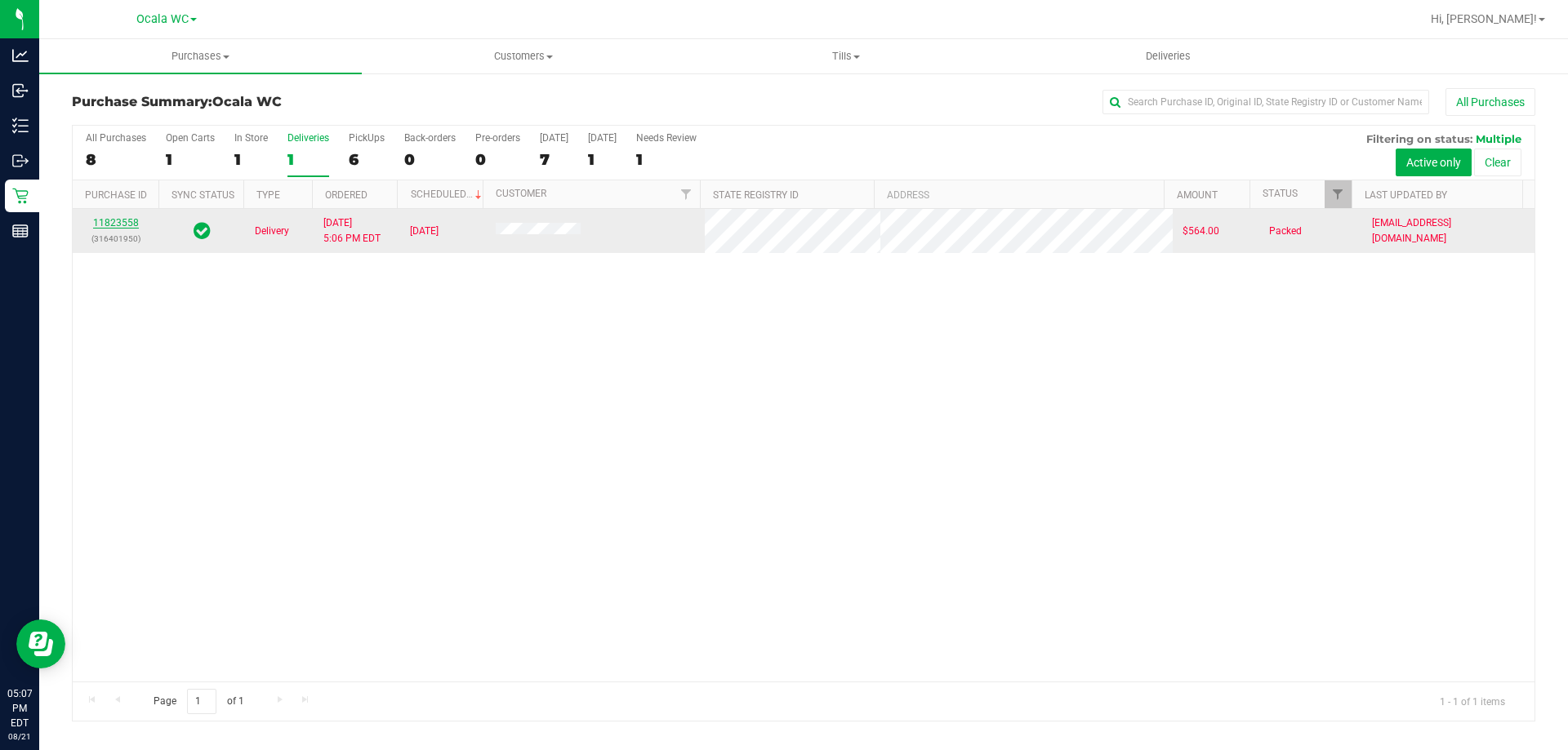
click at [102, 224] on link "11823558" at bounding box center [116, 222] width 46 height 11
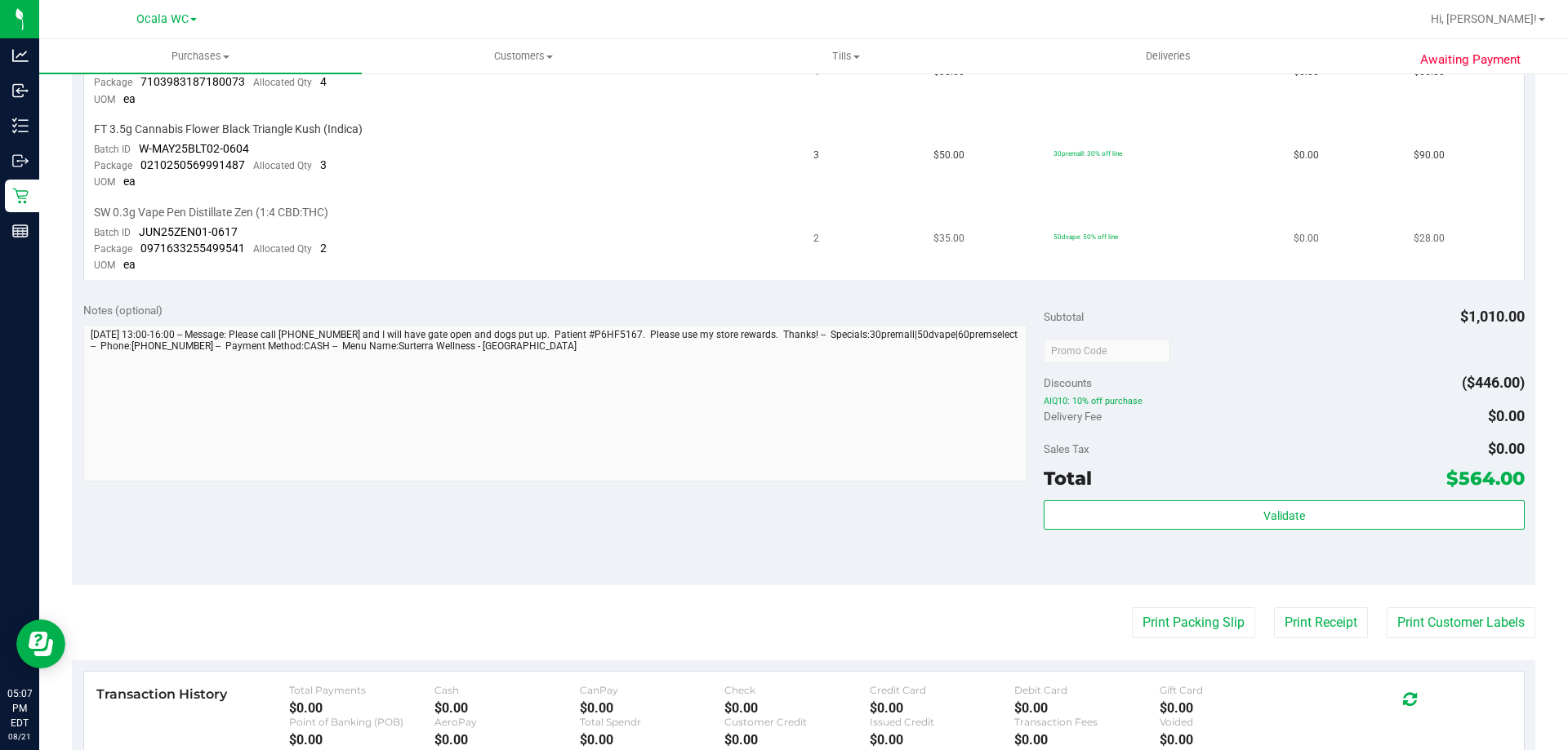
scroll to position [734, 0]
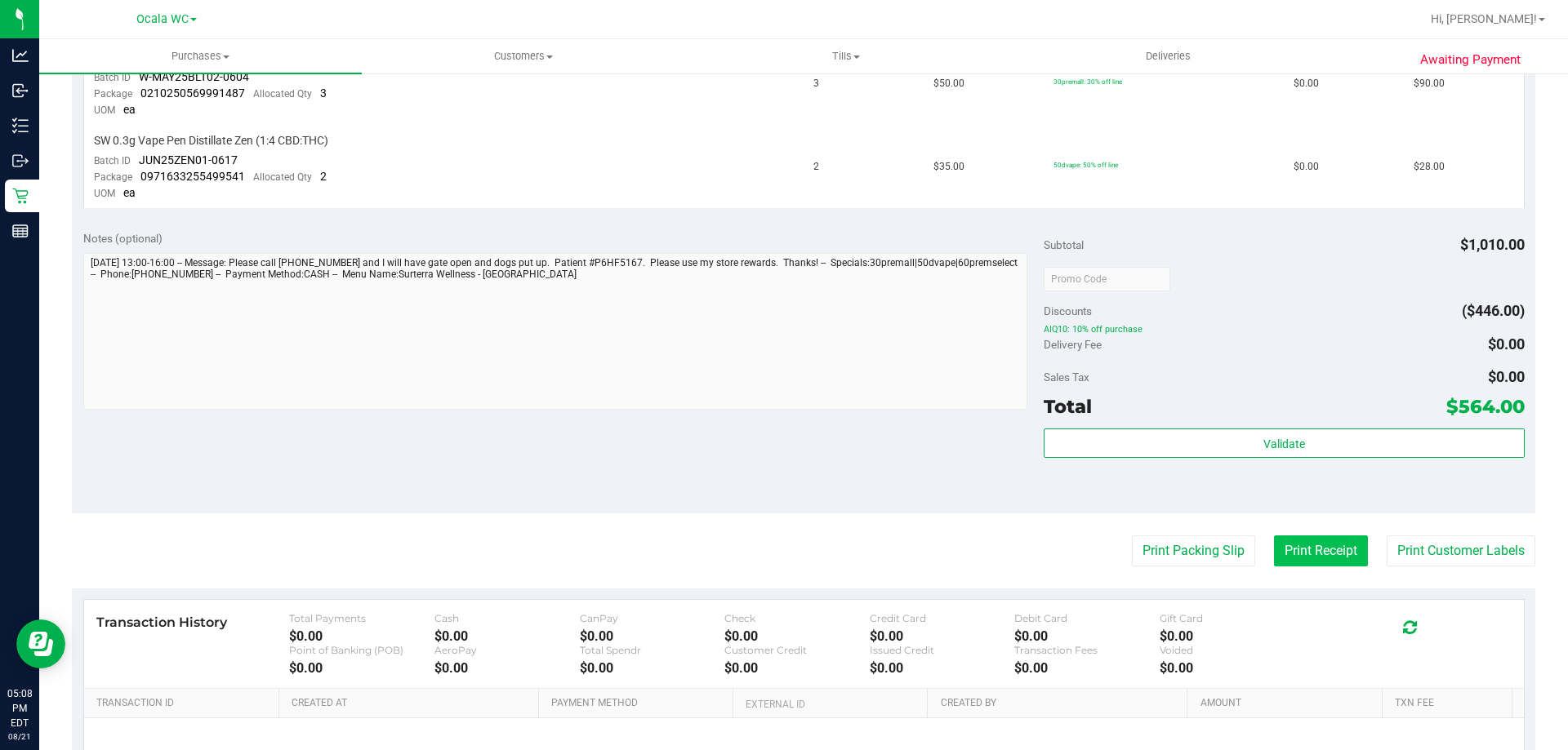
click at [1314, 565] on button "Print Receipt" at bounding box center [1321, 551] width 94 height 31
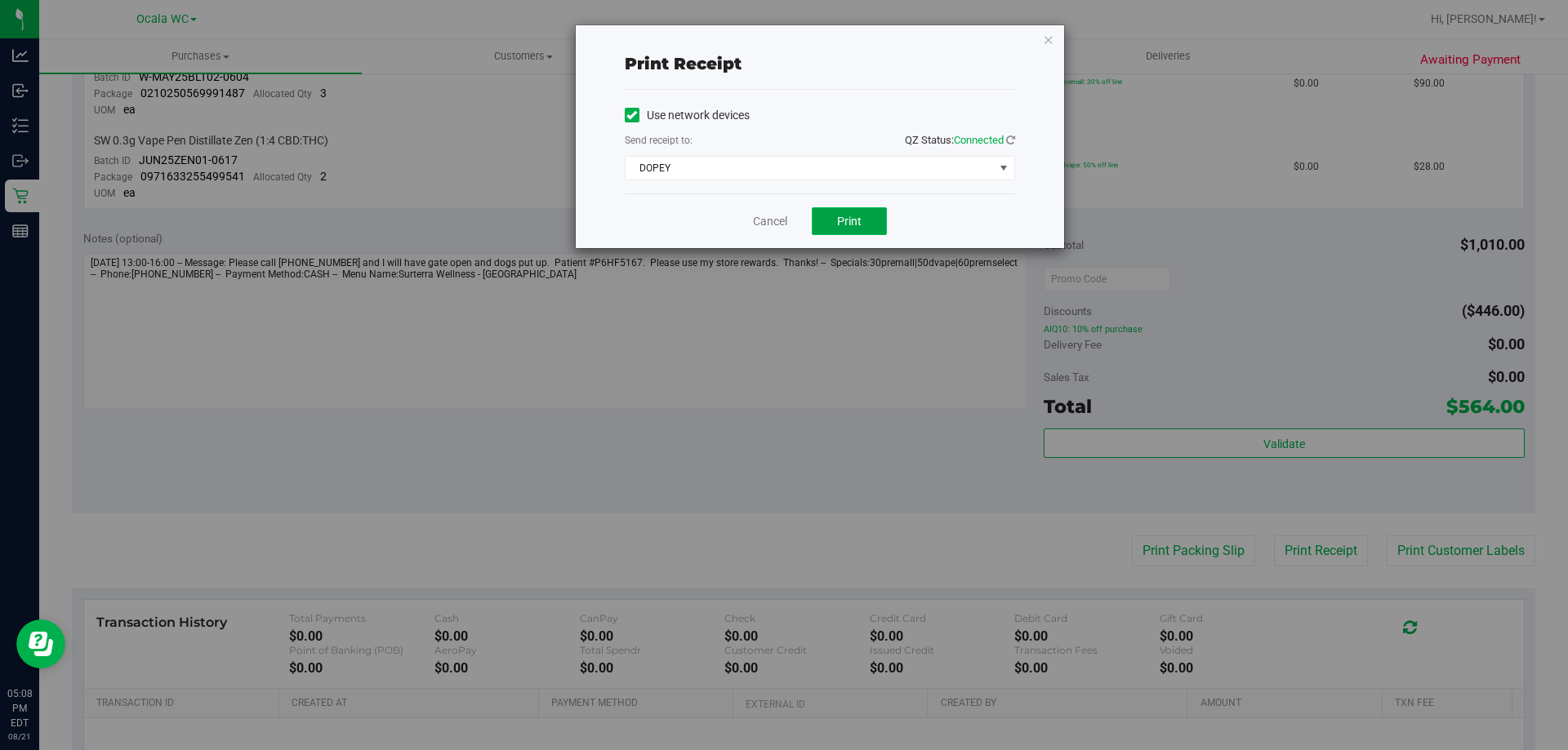
click at [830, 210] on button "Print" at bounding box center [849, 221] width 75 height 28
click at [775, 217] on link "Cancel" at bounding box center [770, 221] width 34 height 17
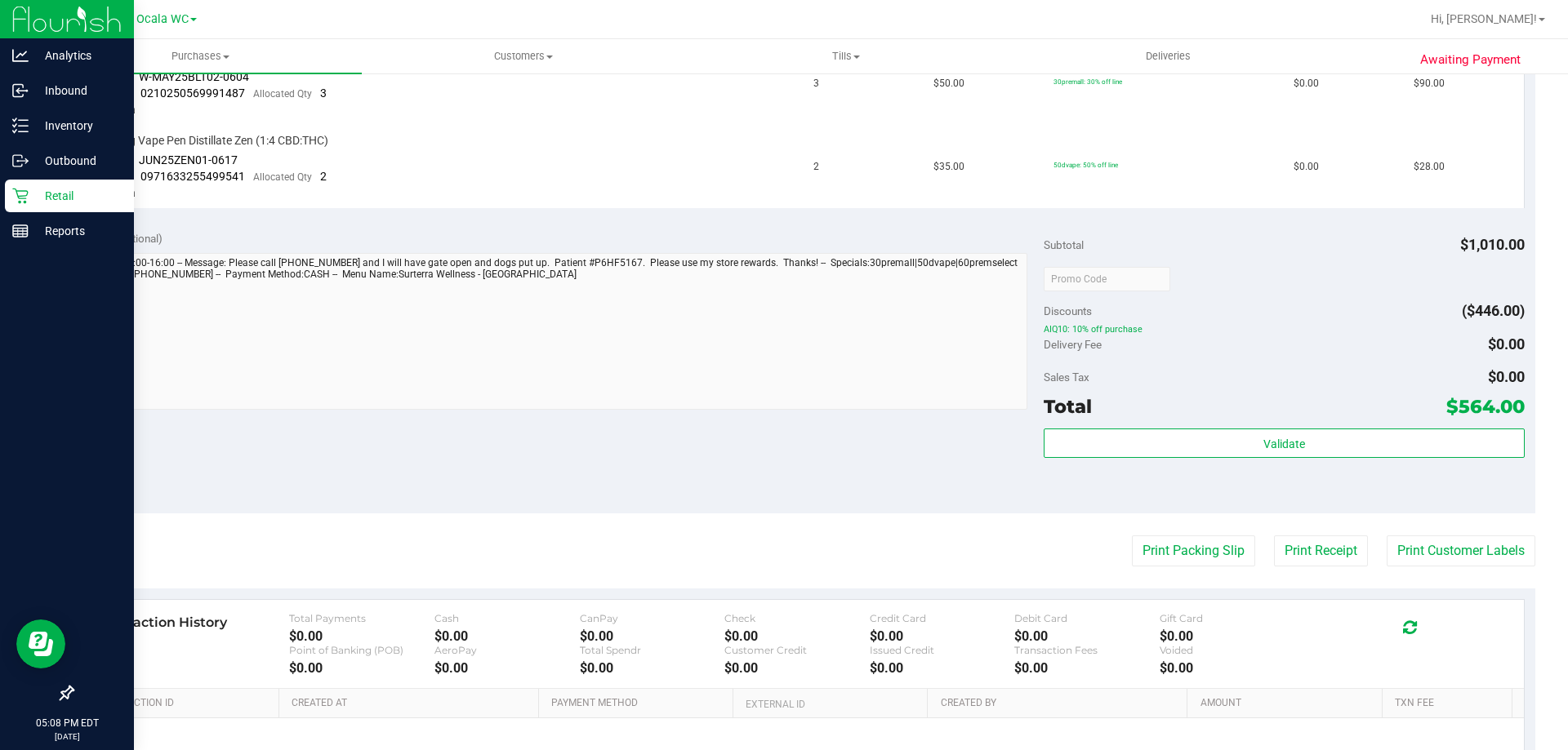
click at [19, 195] on icon at bounding box center [20, 196] width 16 height 16
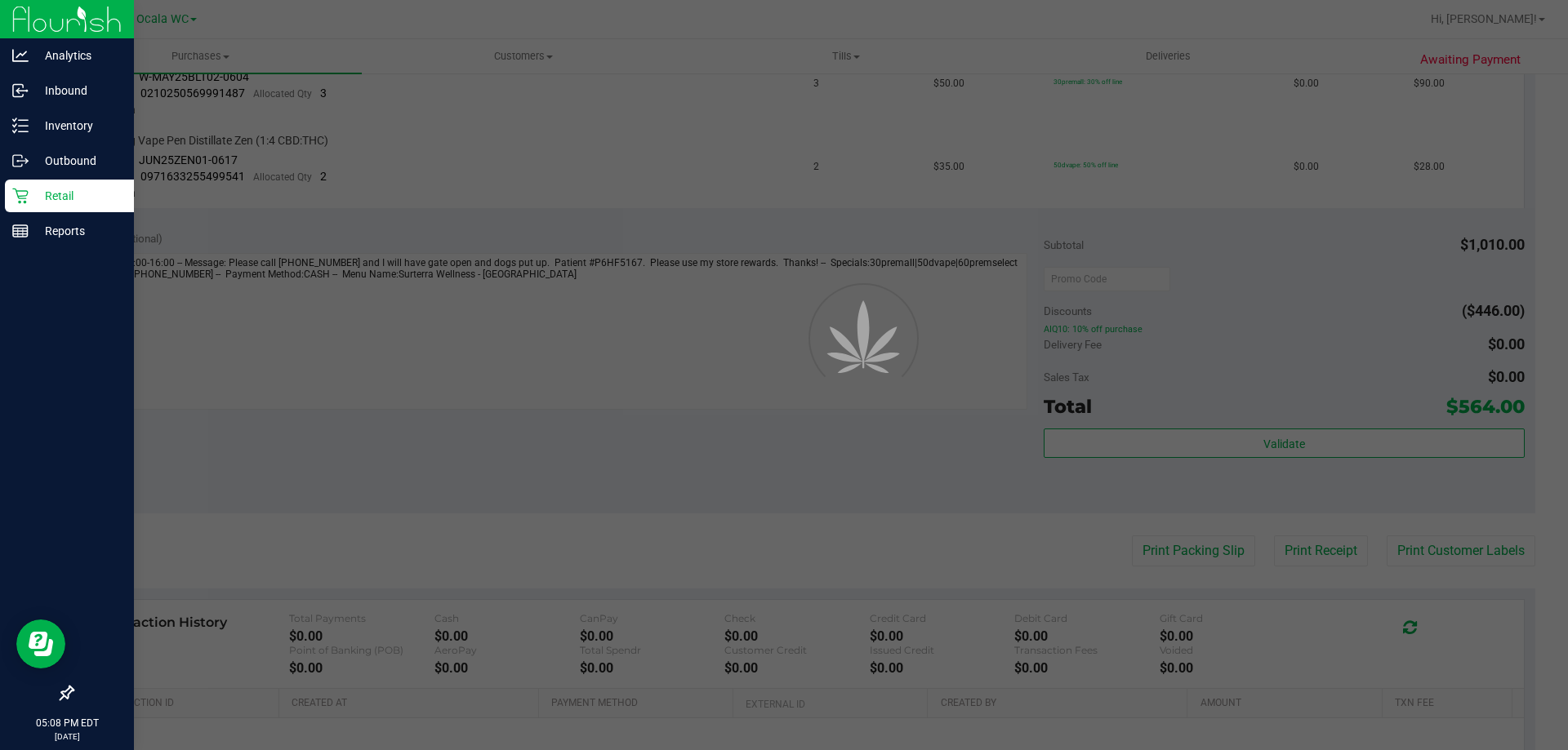
click at [27, 190] on icon at bounding box center [20, 196] width 16 height 16
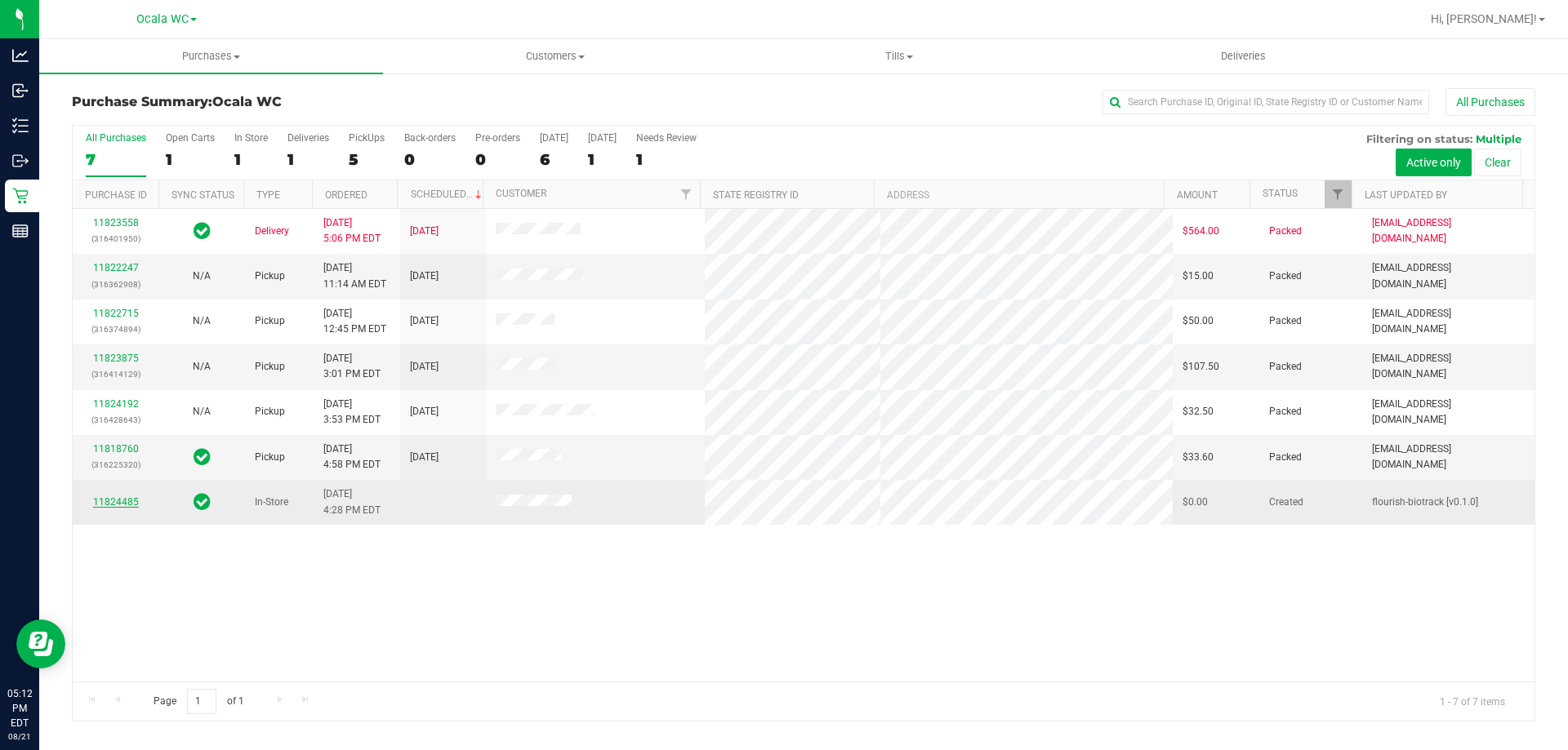
click at [123, 505] on link "11824485" at bounding box center [116, 502] width 46 height 11
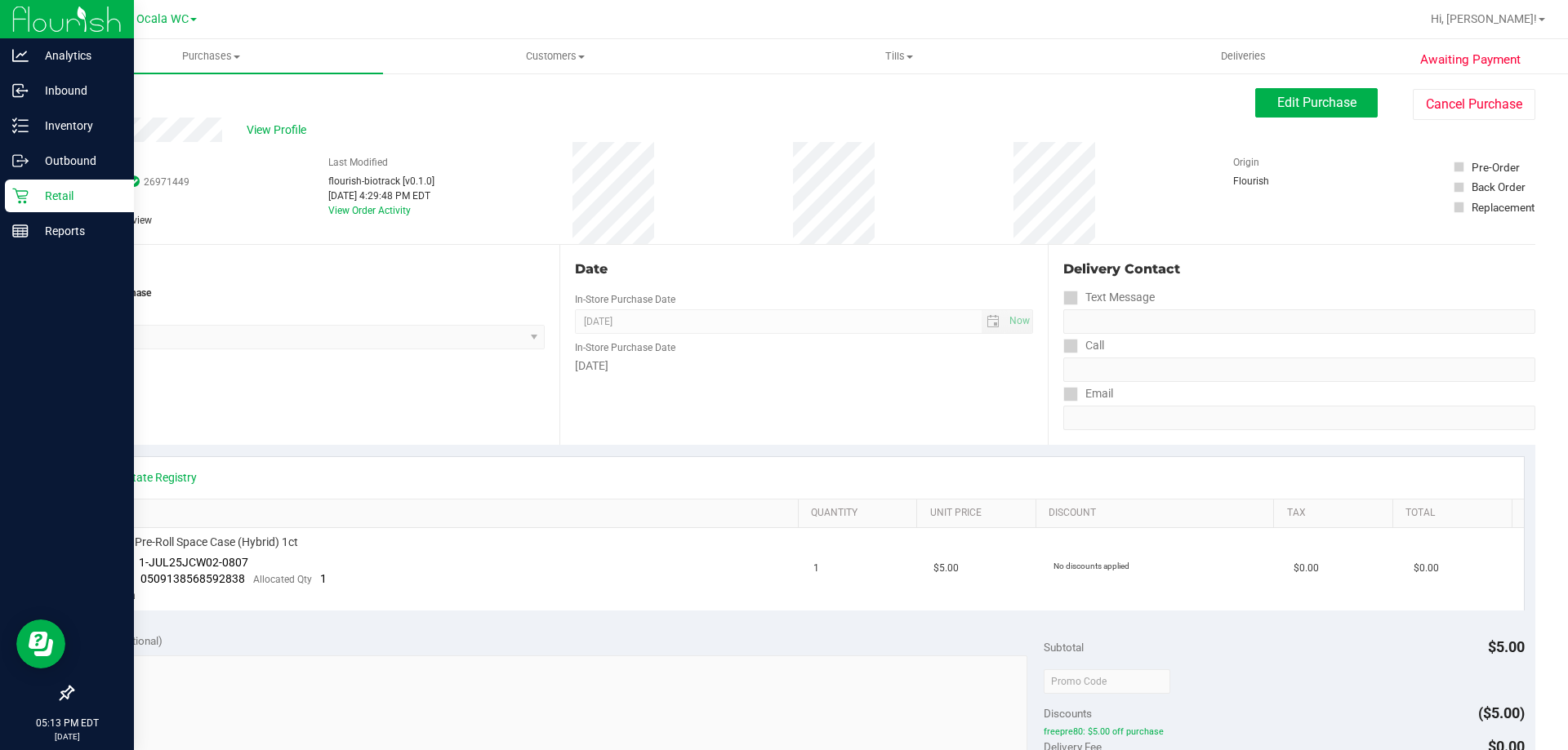
click at [50, 191] on p "Retail" at bounding box center [78, 196] width 98 height 20
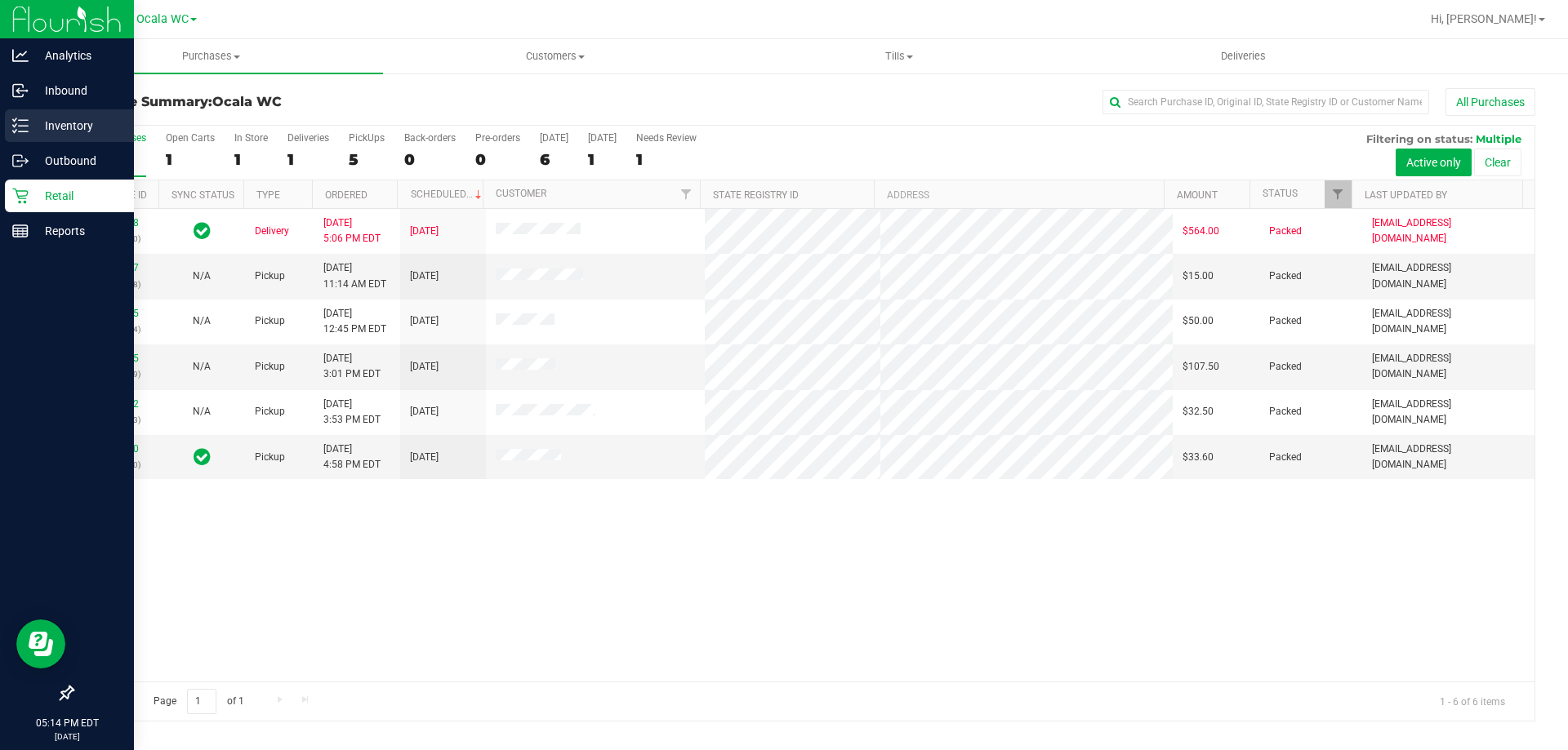
click at [16, 123] on icon at bounding box center [20, 126] width 16 height 16
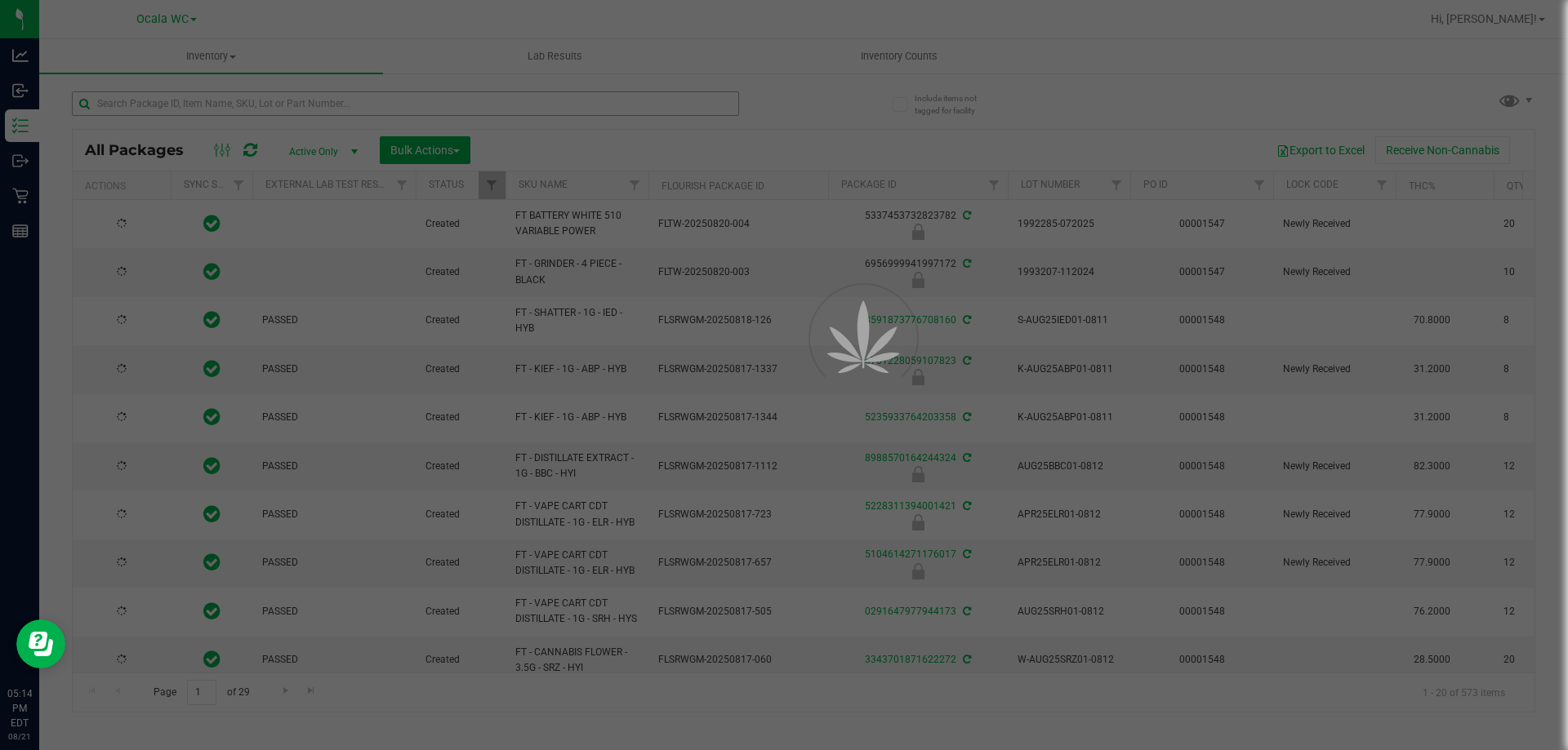
click at [314, 96] on div at bounding box center [784, 375] width 1568 height 750
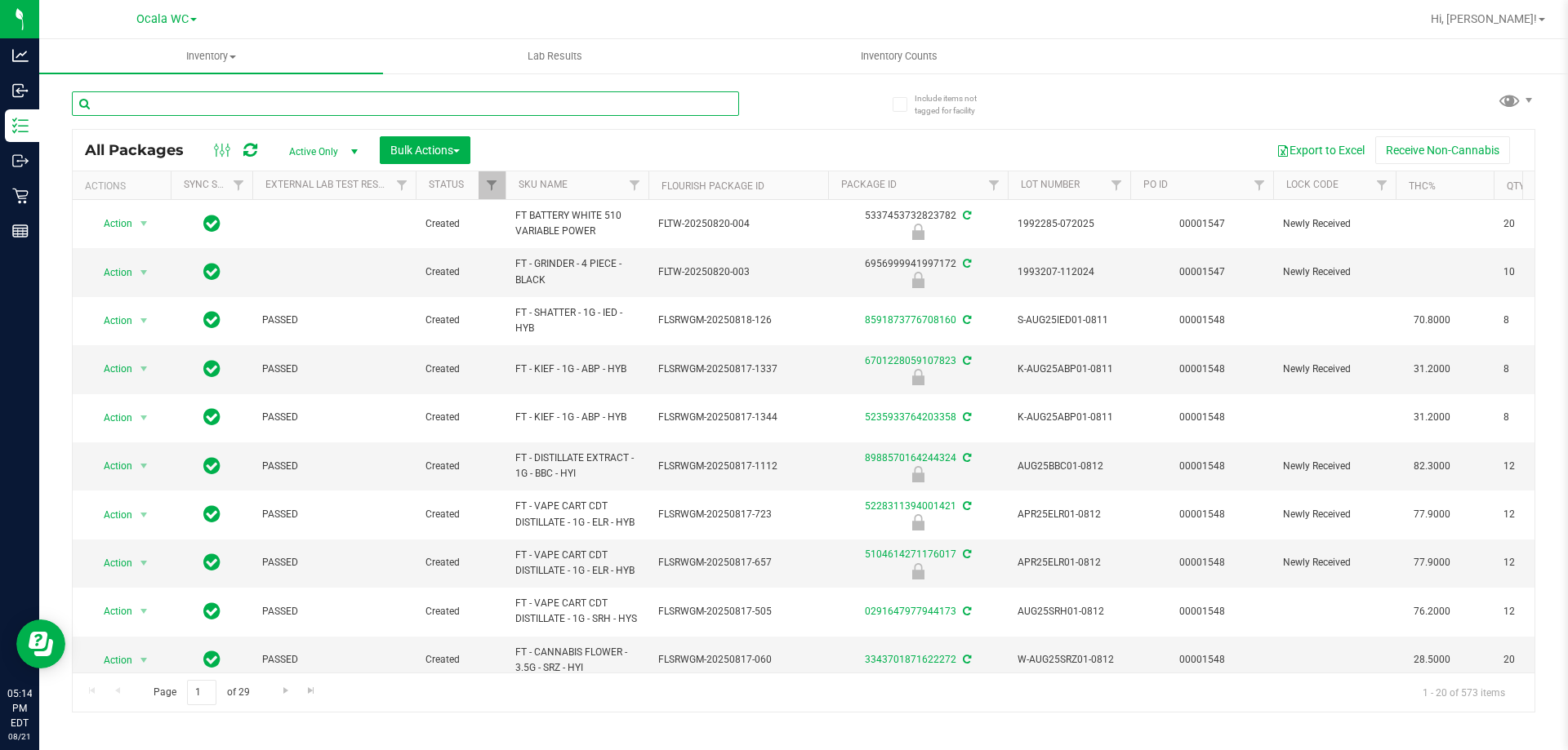
click at [322, 103] on input "text" at bounding box center [405, 104] width 667 height 25
type input "hash"
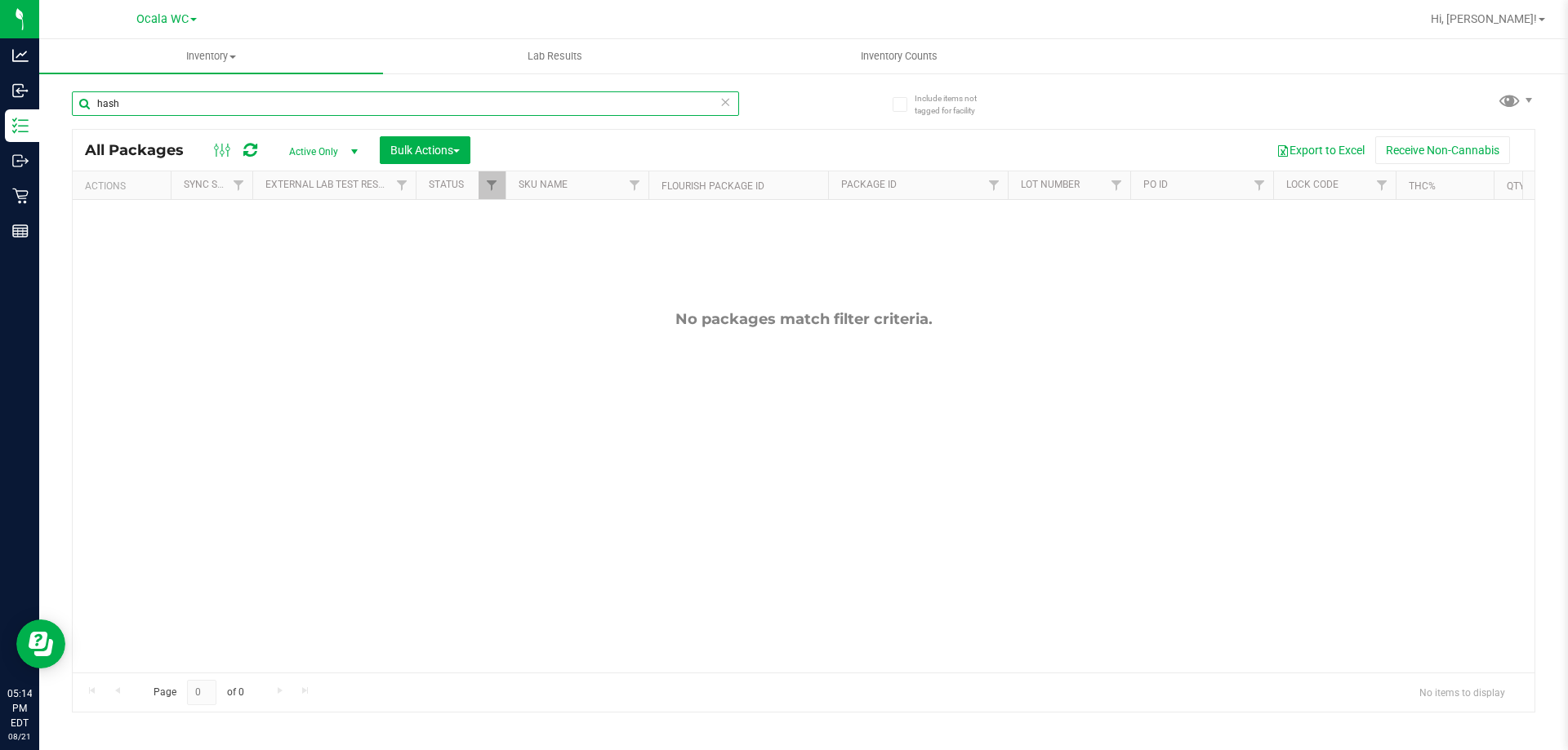
click at [240, 109] on input "hash" at bounding box center [405, 104] width 667 height 25
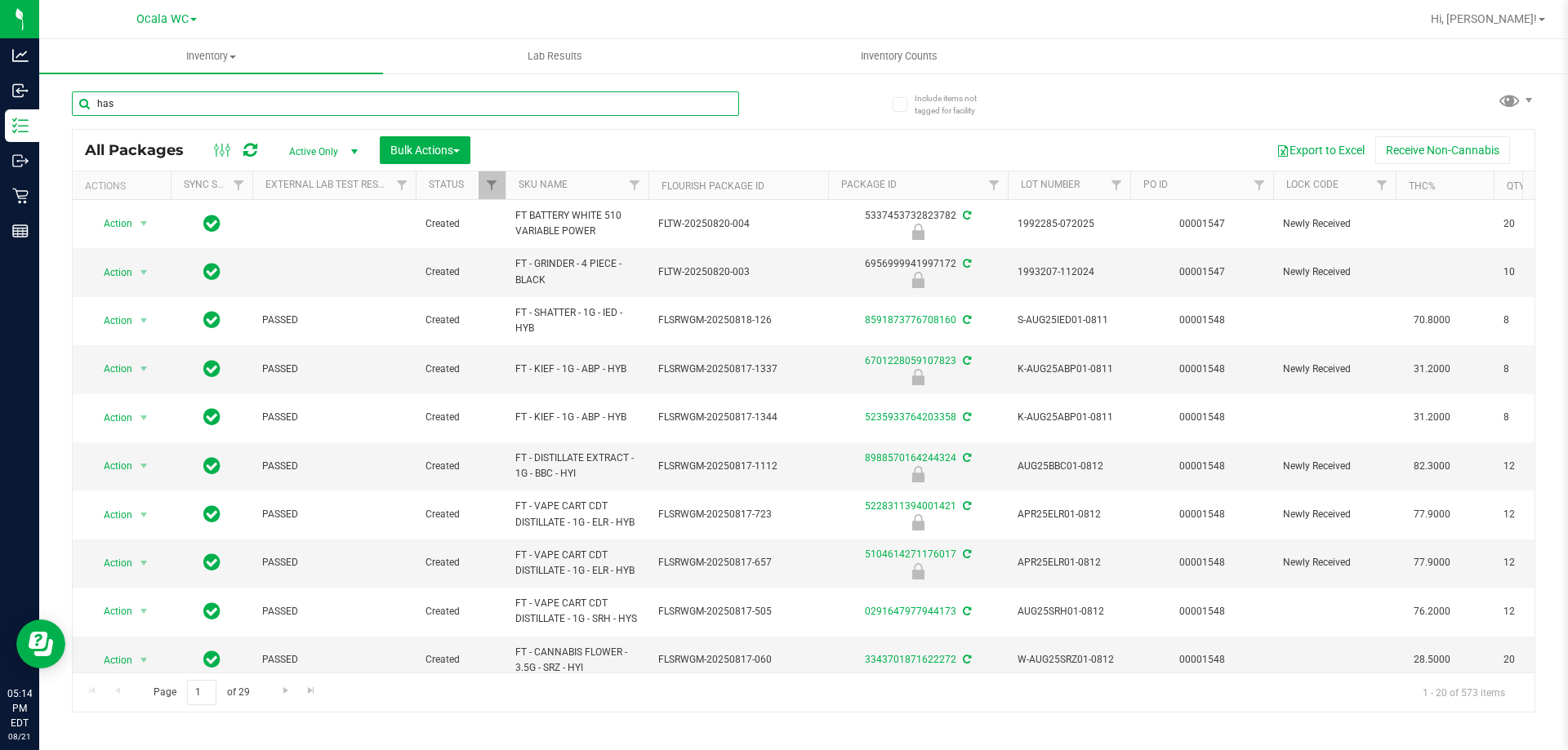
type input "hash"
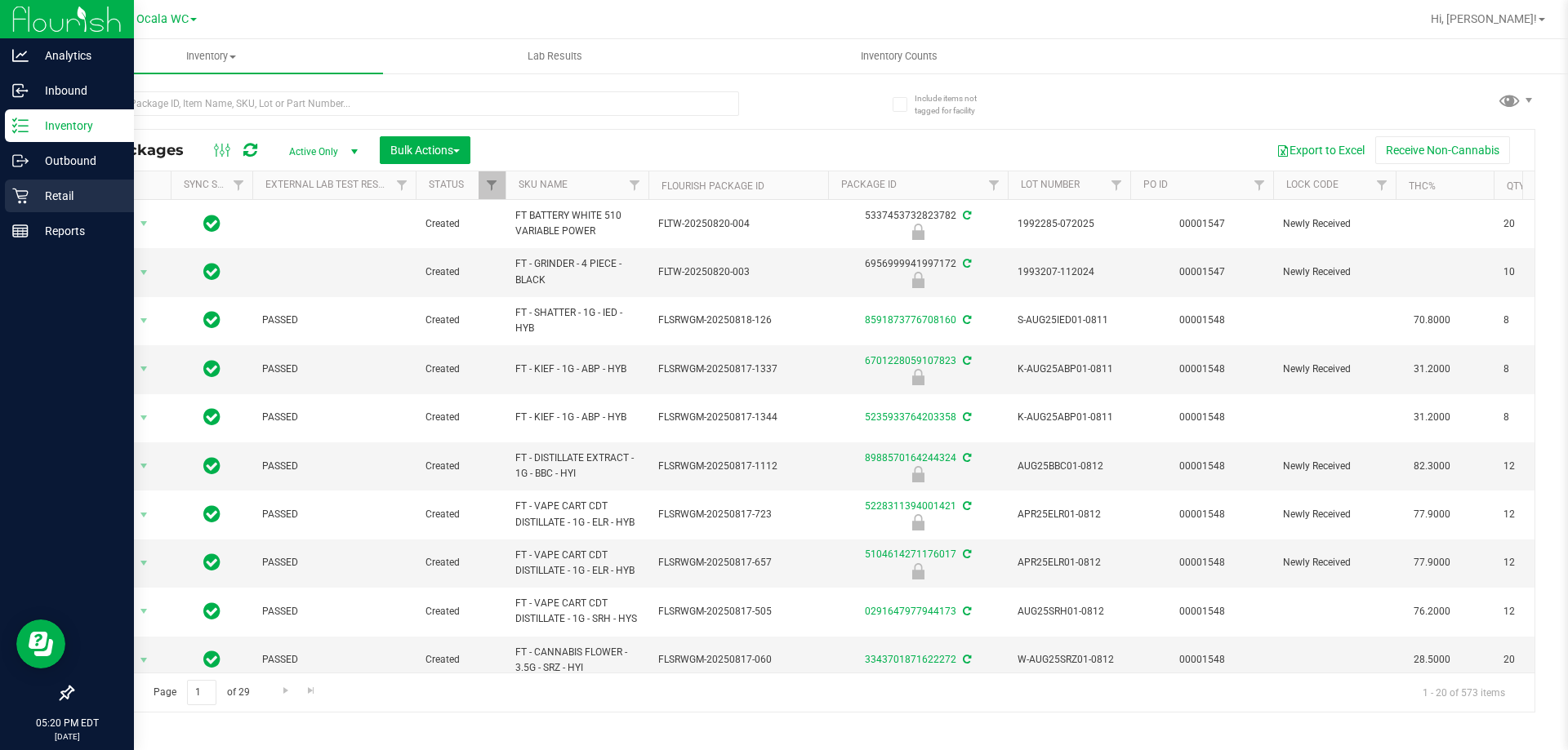
click at [40, 190] on p "Retail" at bounding box center [78, 196] width 98 height 20
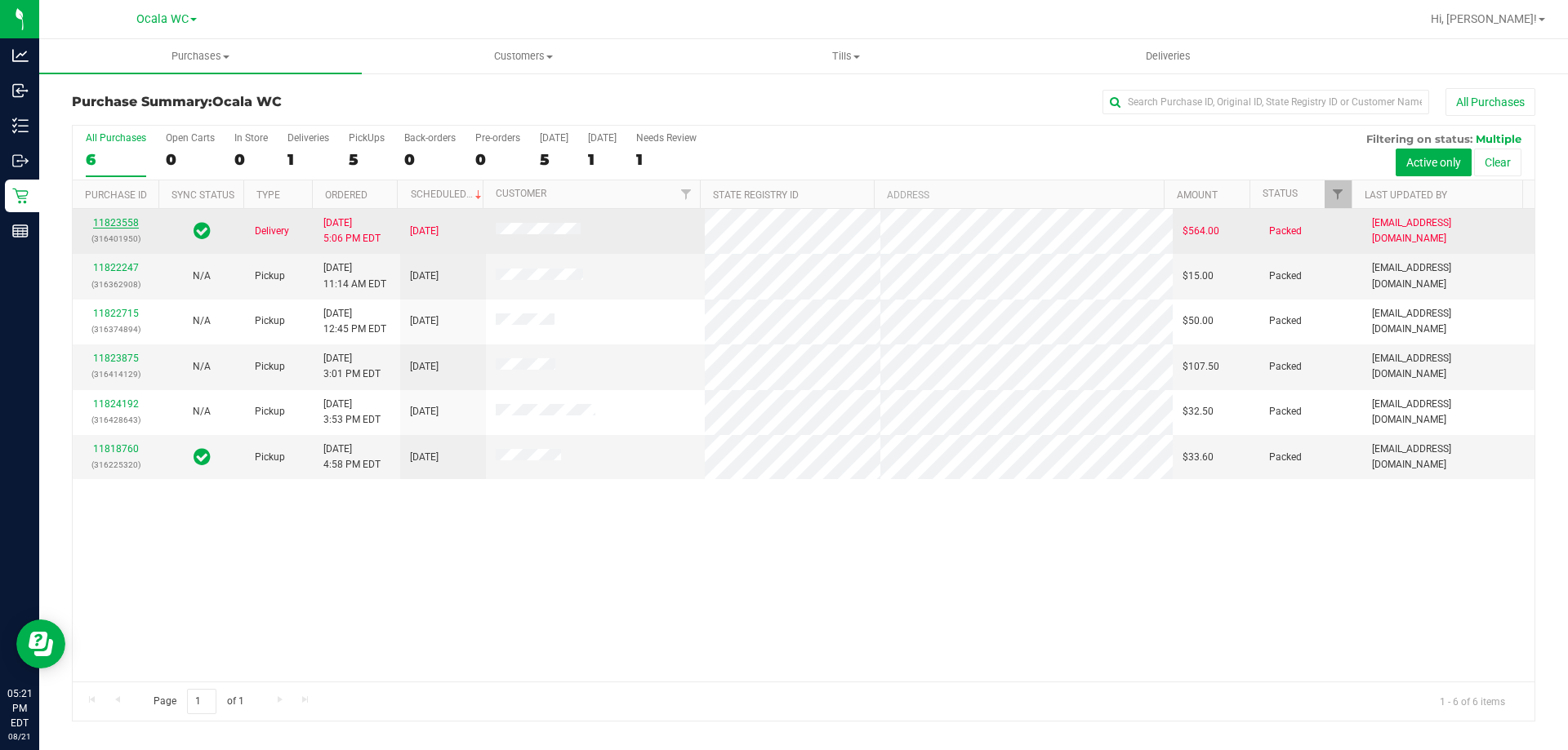
click at [119, 222] on link "11823558" at bounding box center [116, 222] width 46 height 11
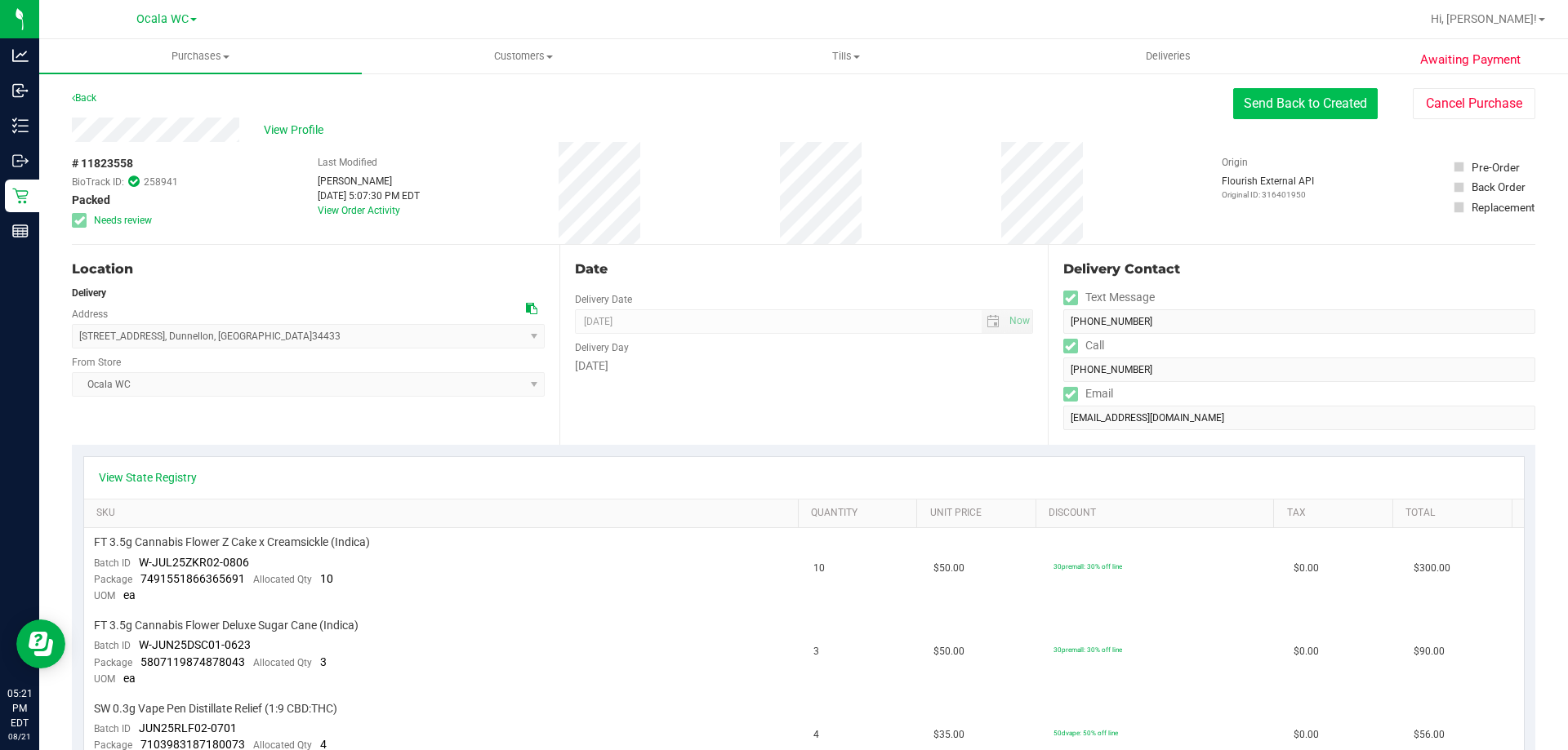
click at [1275, 108] on button "Send Back to Created" at bounding box center [1305, 104] width 145 height 31
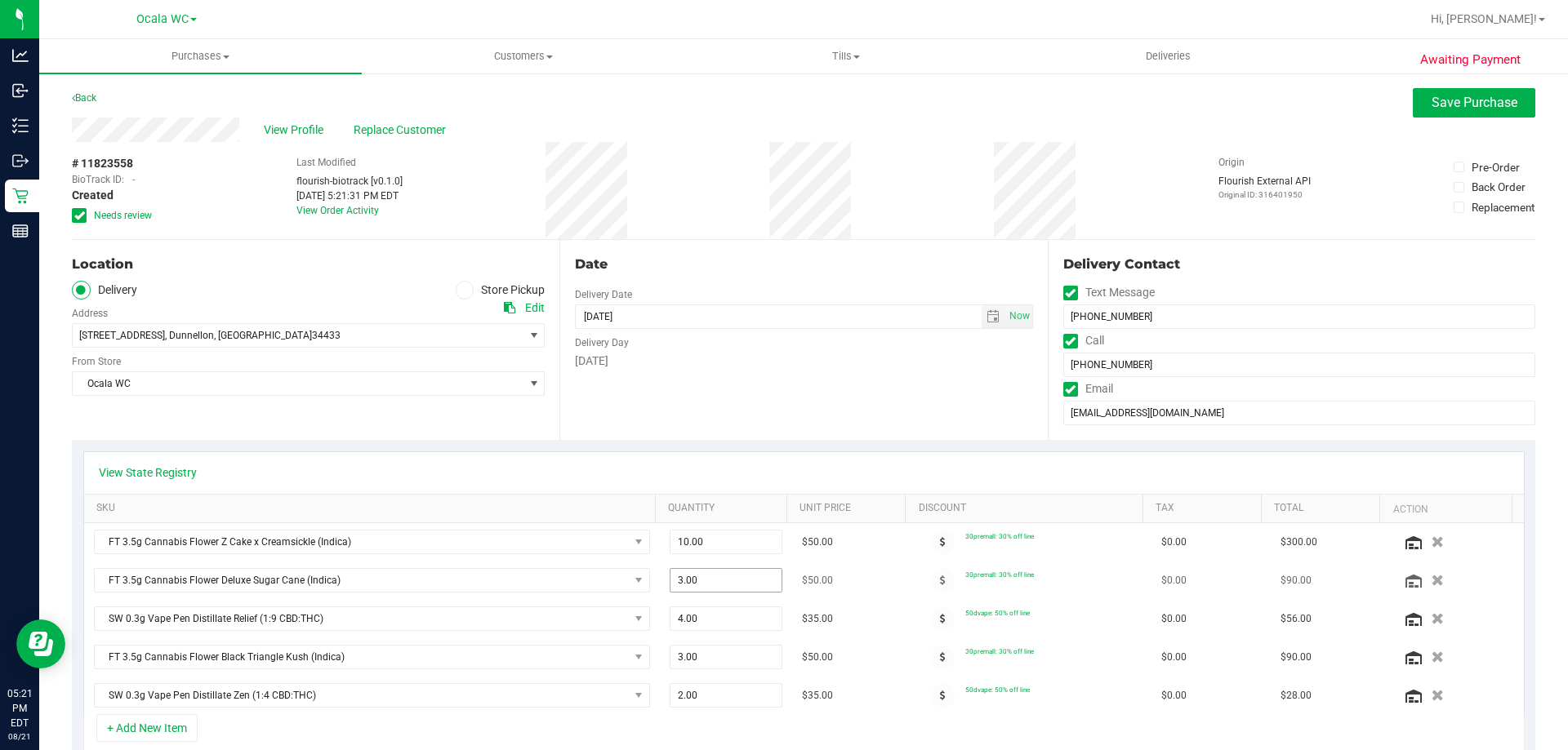
click at [707, 576] on span "3.00 3" at bounding box center [726, 581] width 114 height 25
click at [707, 576] on input "3" at bounding box center [726, 581] width 112 height 23
type input "7"
type input "7.00"
click at [1496, 98] on span "Save Purchase" at bounding box center [1474, 102] width 86 height 16
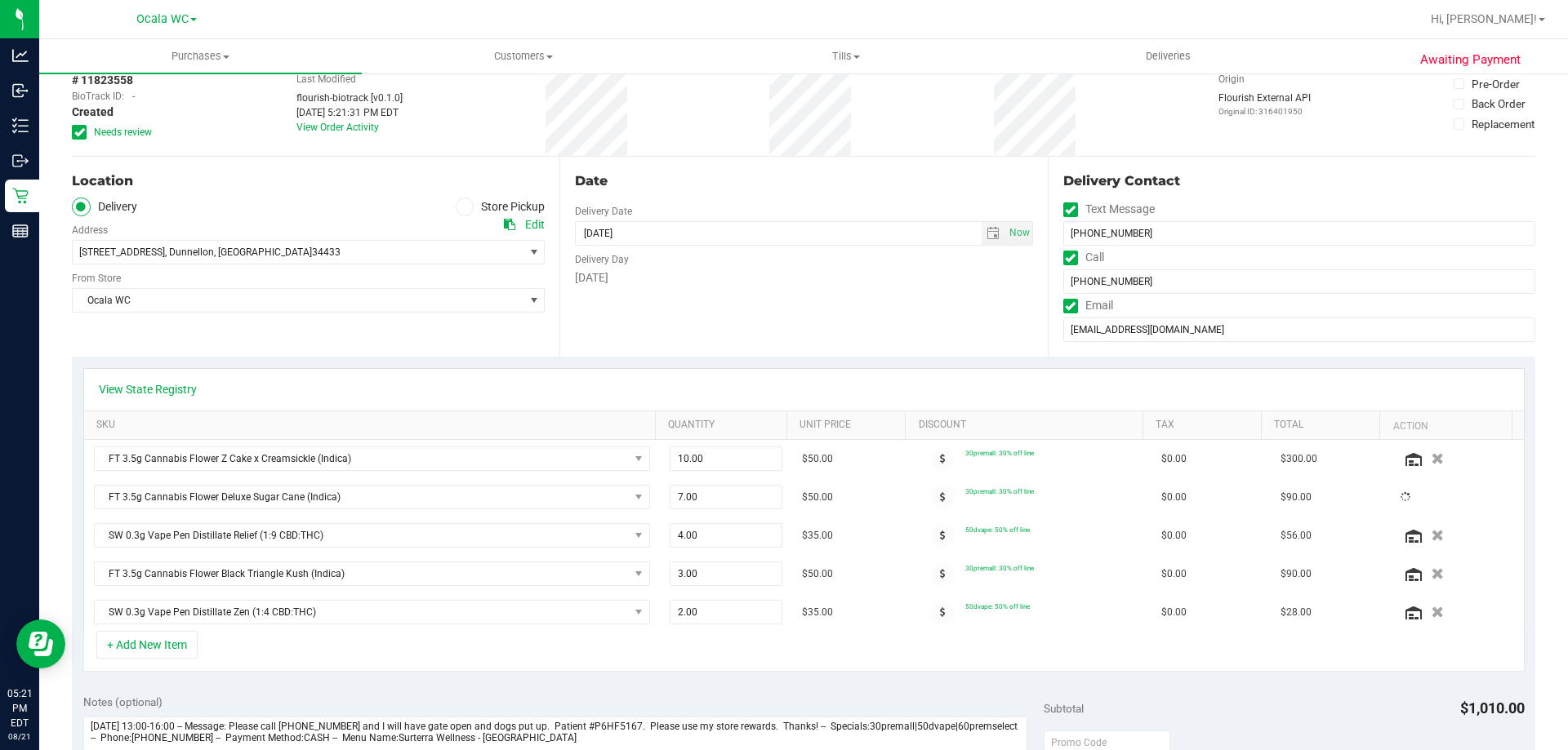
scroll to position [164, 0]
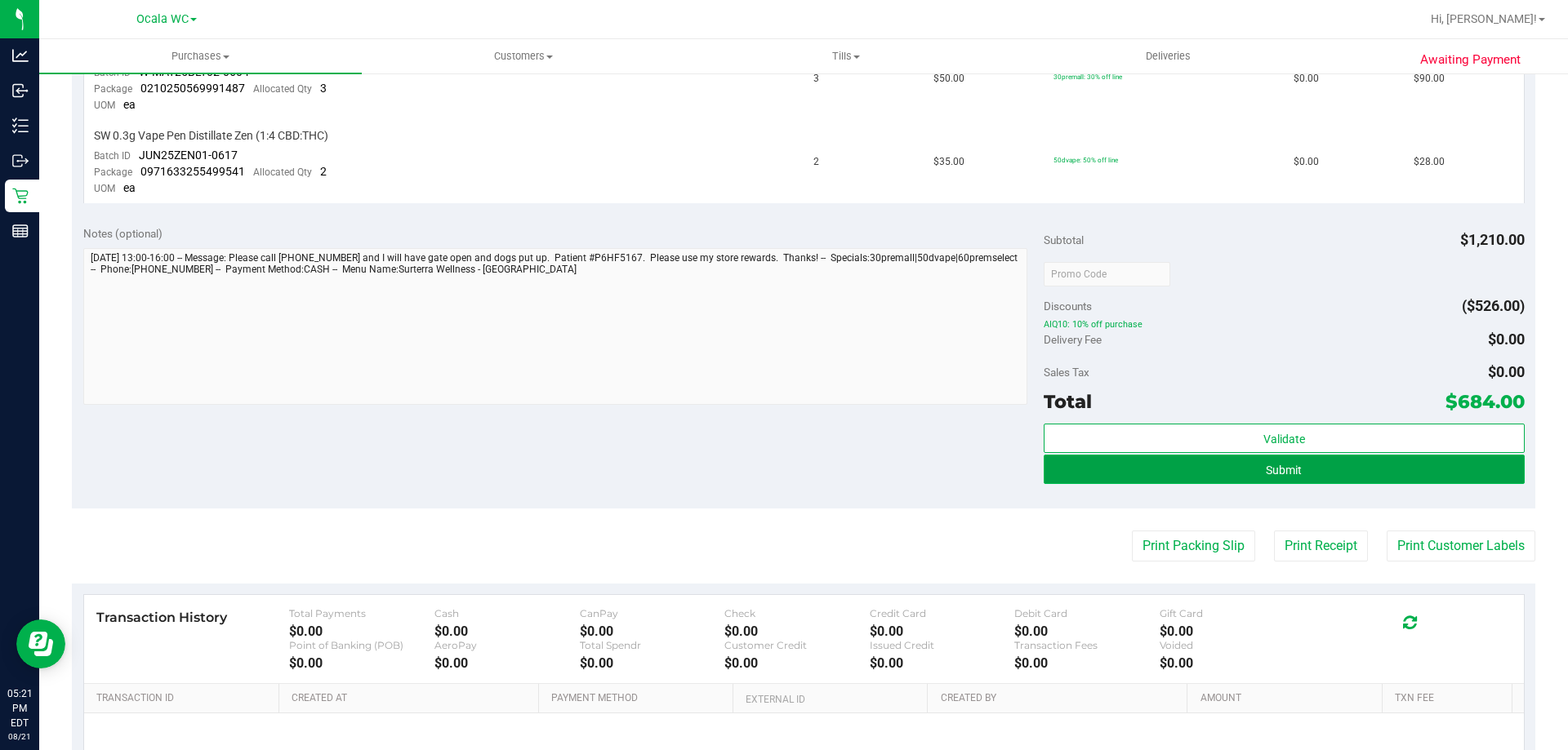
click at [1340, 467] on button "Submit" at bounding box center [1283, 469] width 480 height 29
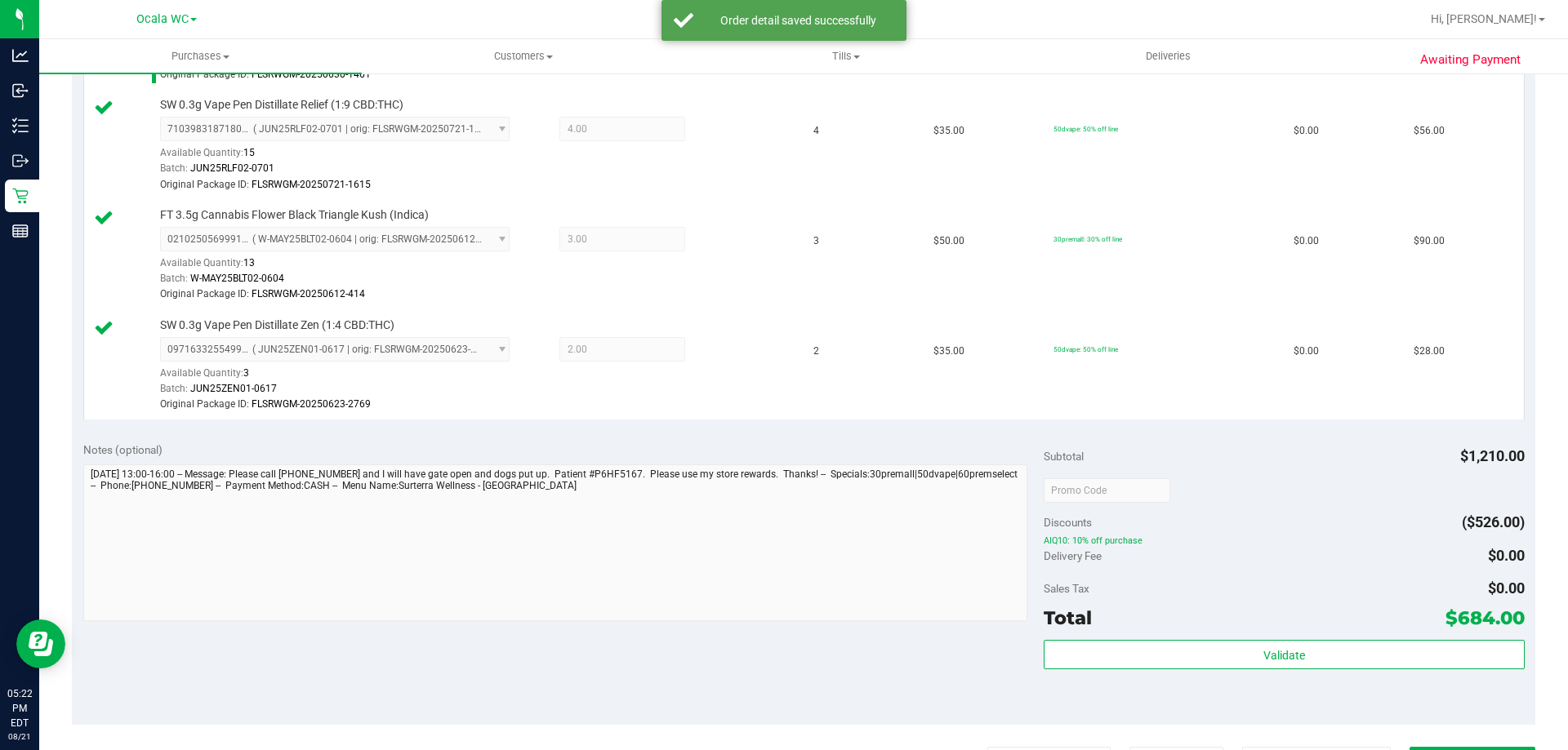
scroll to position [898, 0]
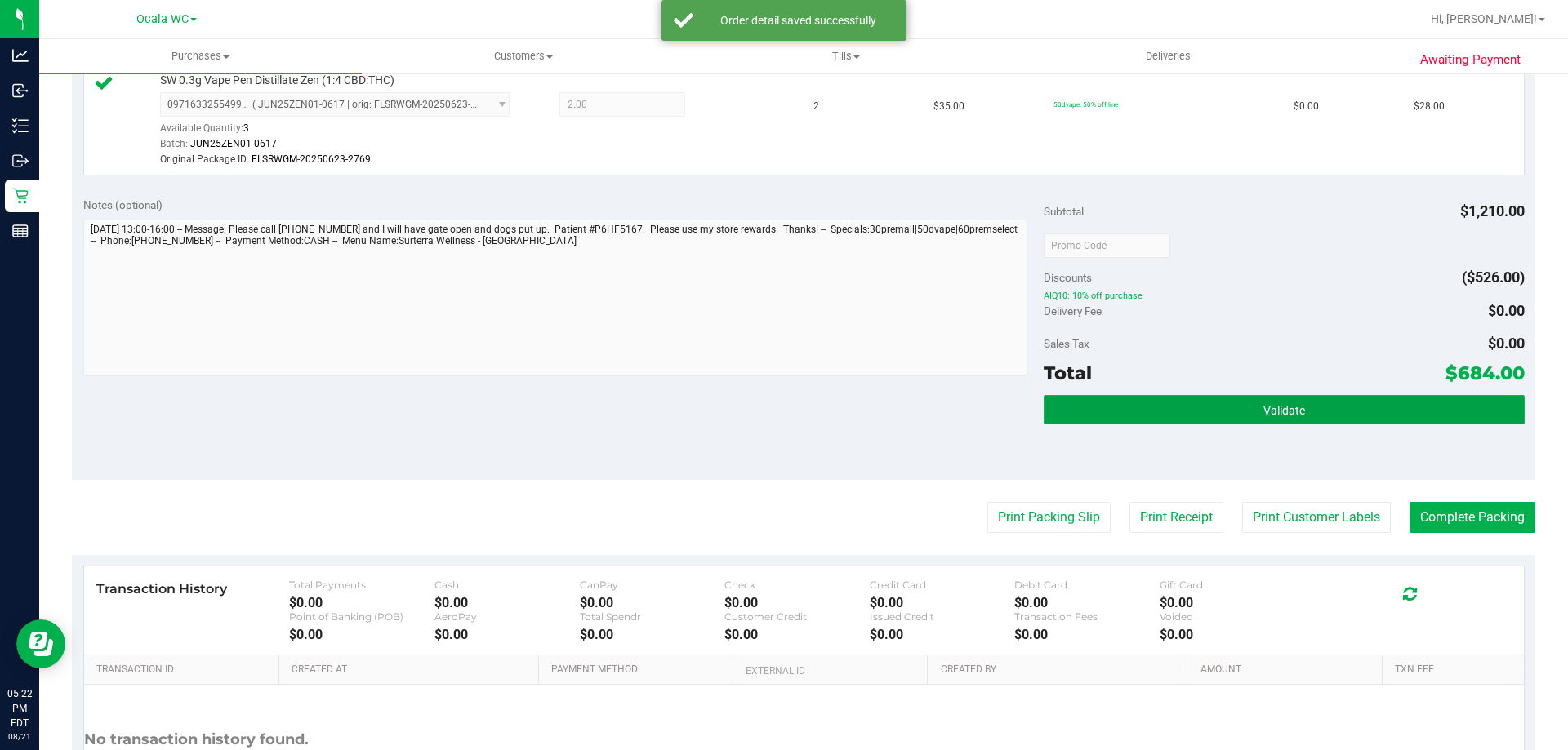
click at [1327, 406] on button "Validate" at bounding box center [1283, 410] width 480 height 29
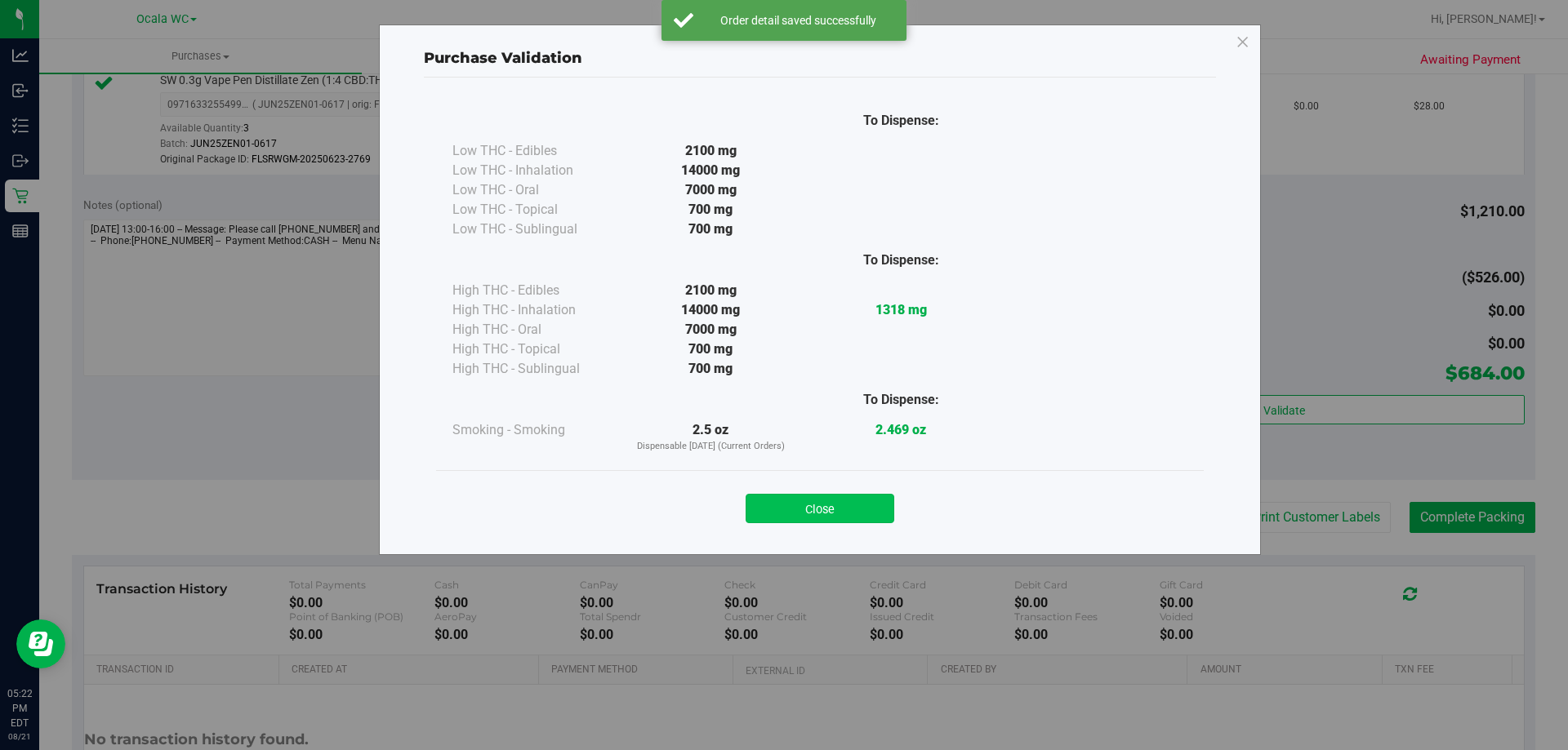
click at [774, 511] on button "Close" at bounding box center [820, 509] width 149 height 29
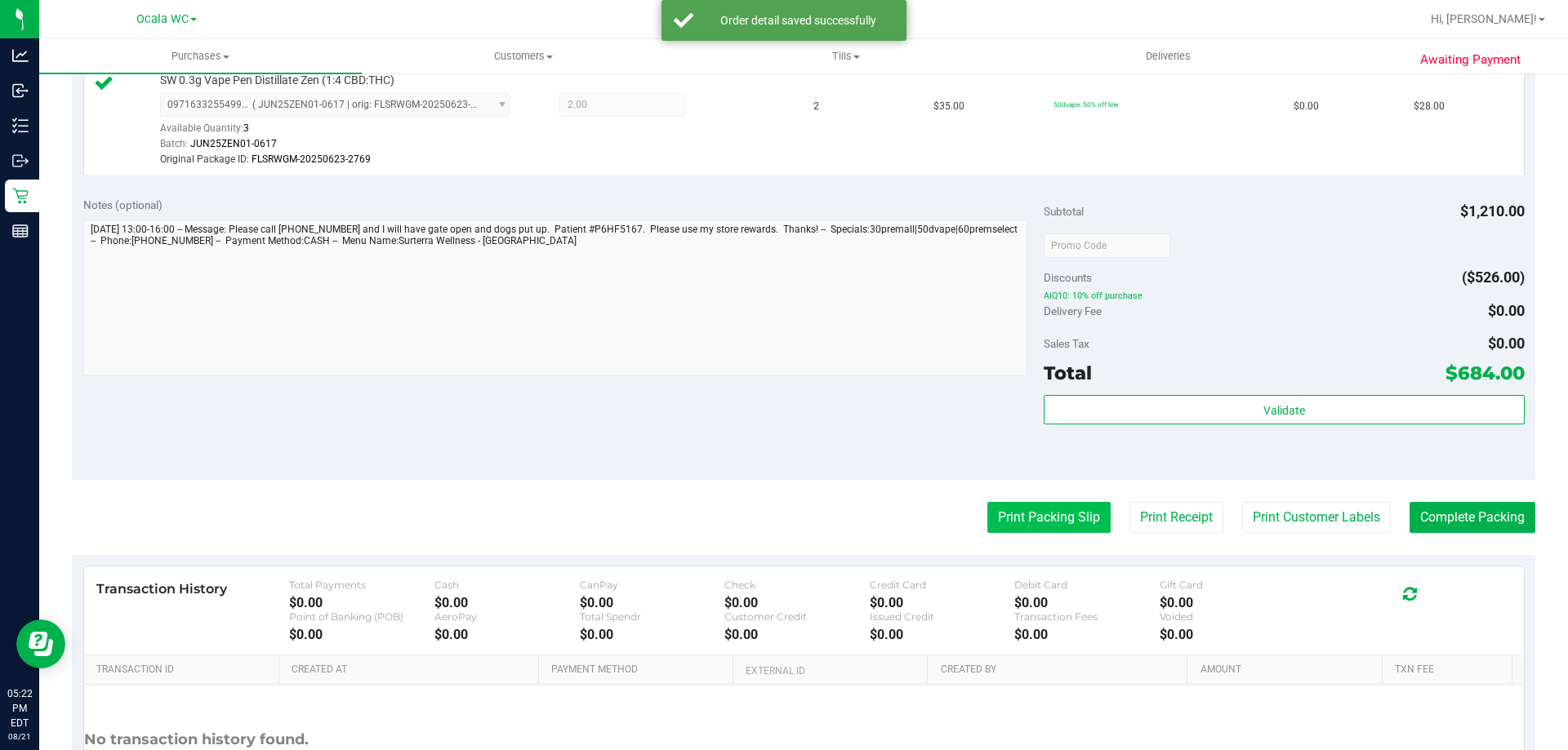
click at [1015, 527] on button "Print Packing Slip" at bounding box center [1048, 518] width 124 height 31
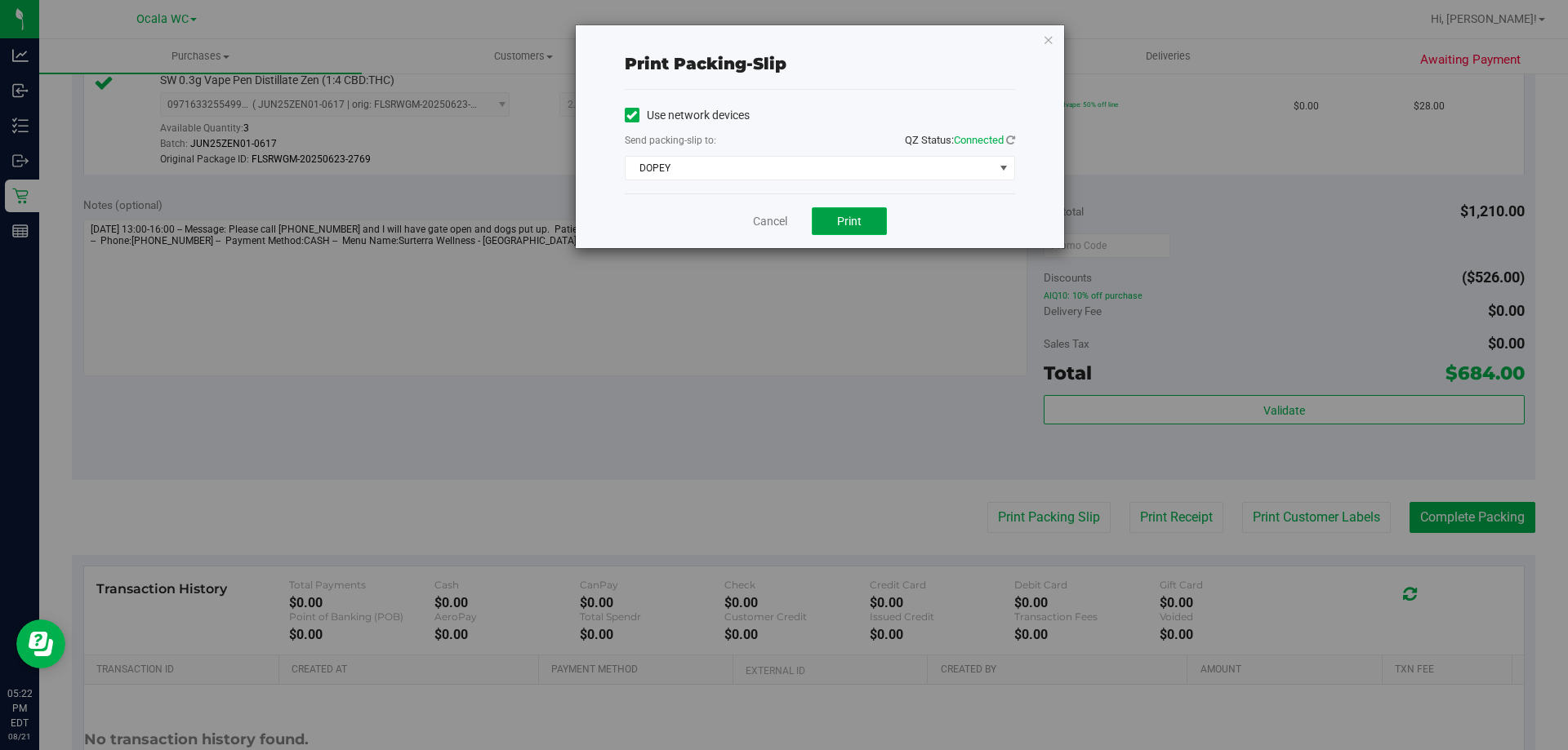
click at [858, 214] on span "Print" at bounding box center [849, 221] width 25 height 13
click at [824, 222] on button "Print" at bounding box center [849, 221] width 75 height 28
click at [755, 218] on link "Cancel" at bounding box center [770, 221] width 34 height 17
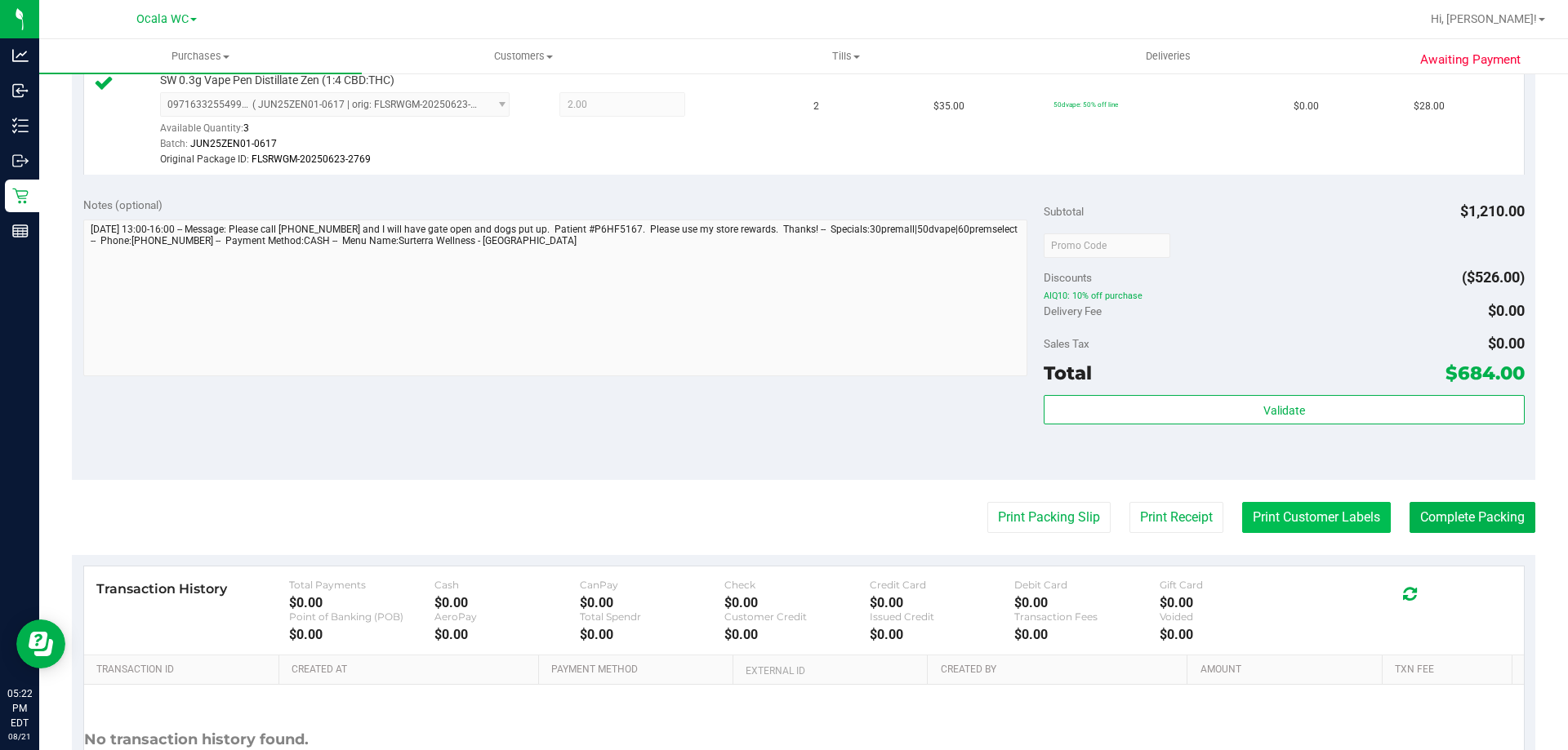
click at [1298, 523] on button "Print Customer Labels" at bounding box center [1317, 518] width 149 height 31
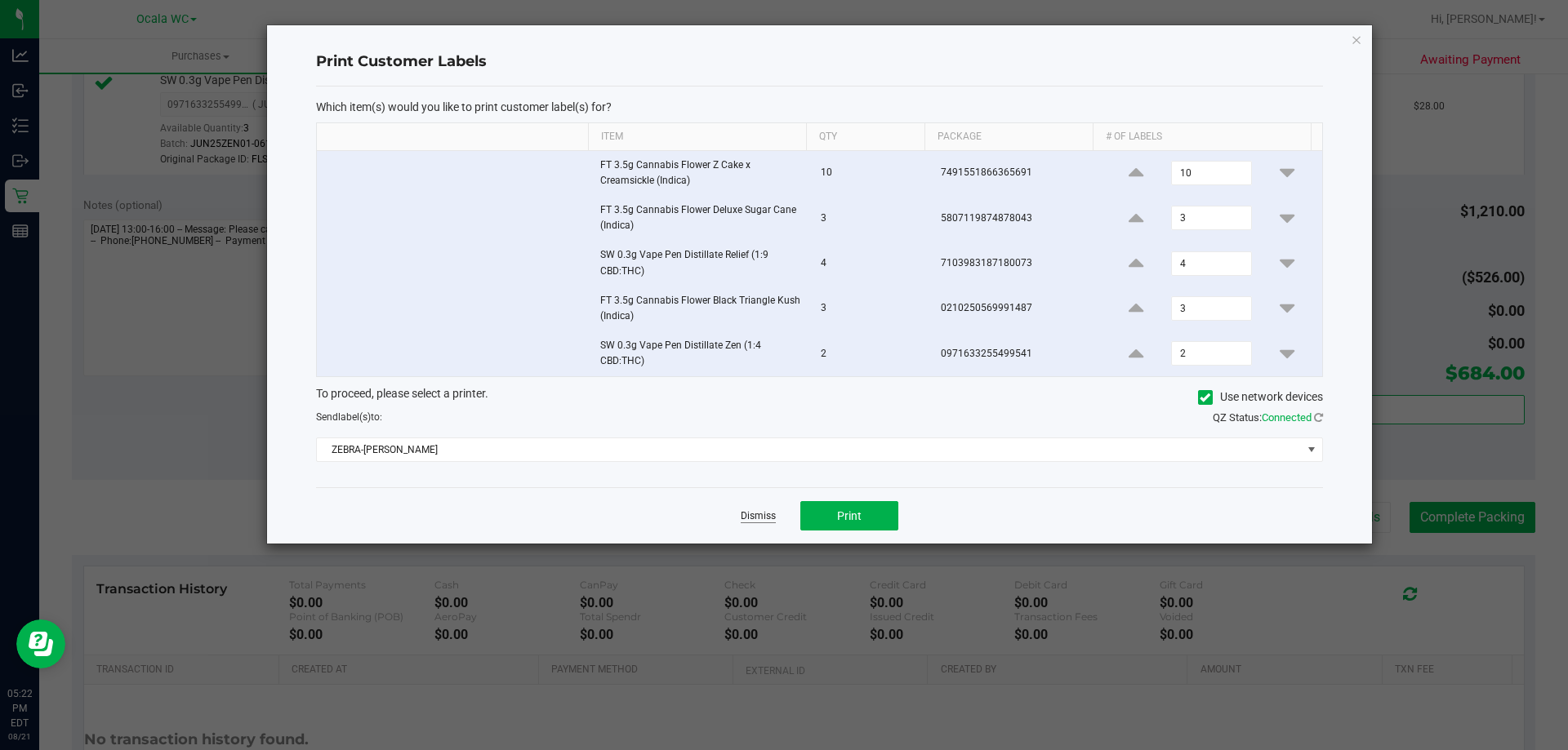
click at [758, 517] on link "Dismiss" at bounding box center [758, 516] width 35 height 14
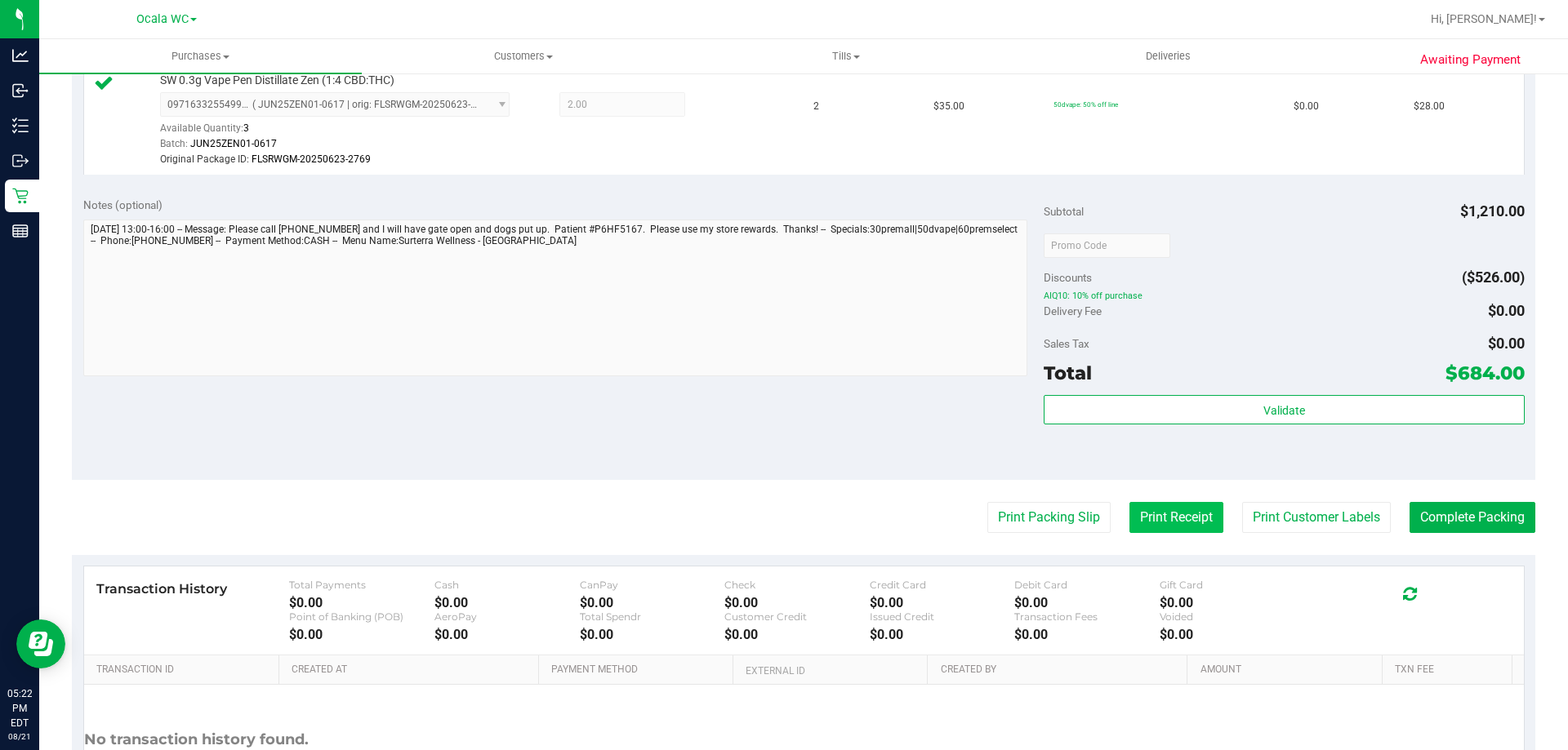
click at [1190, 517] on button "Print Receipt" at bounding box center [1176, 518] width 94 height 31
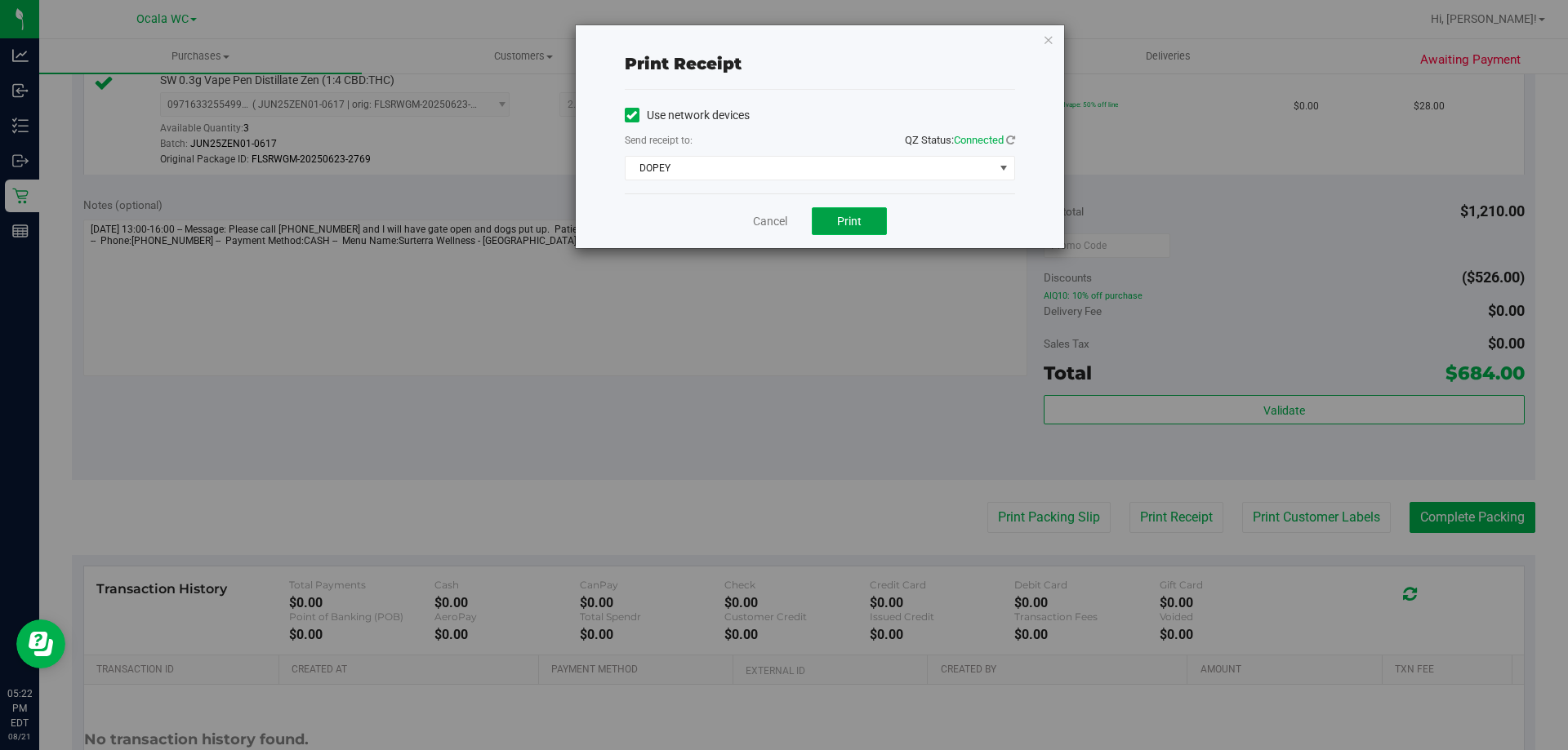
click at [848, 227] on span "Print" at bounding box center [849, 221] width 25 height 13
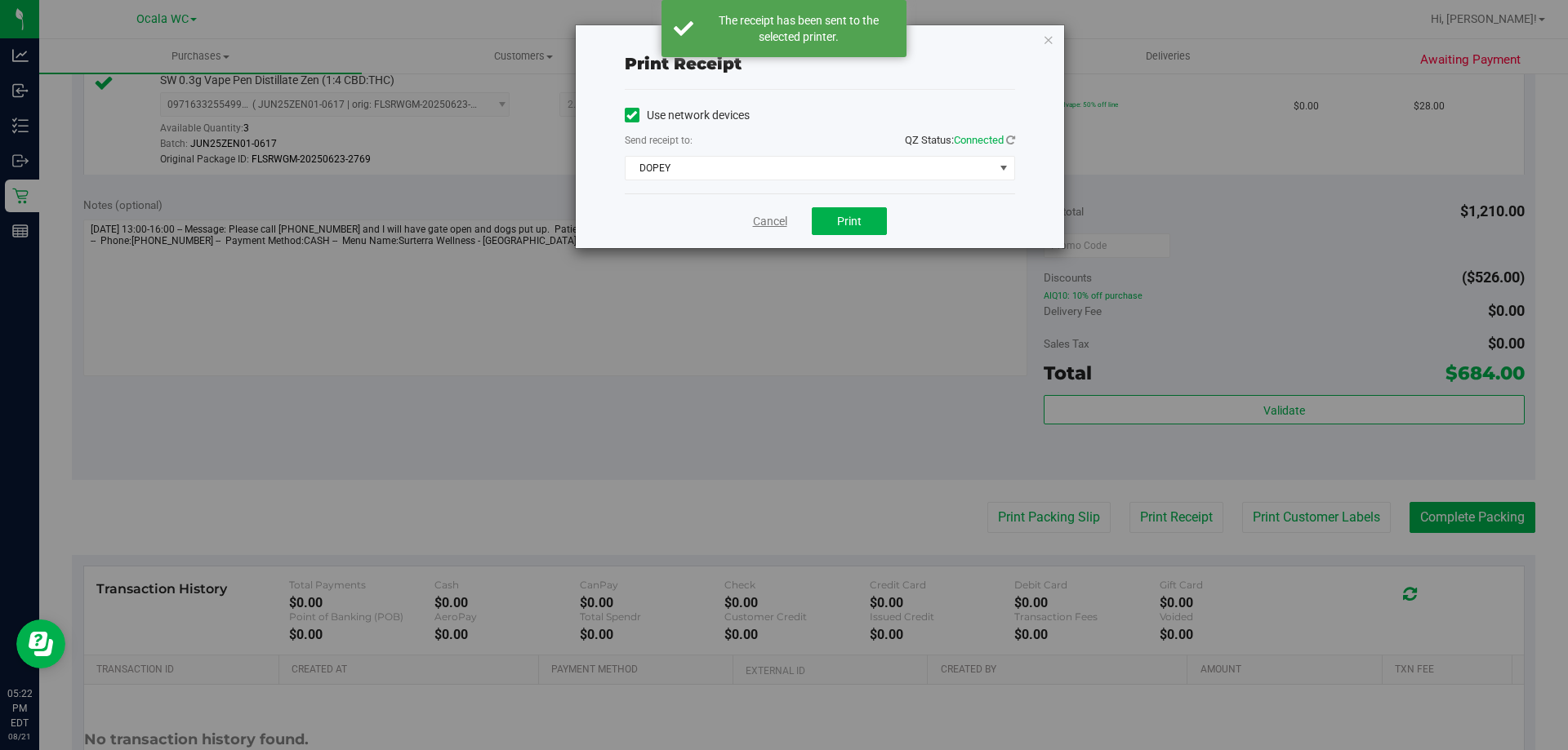
click at [777, 225] on link "Cancel" at bounding box center [770, 221] width 34 height 17
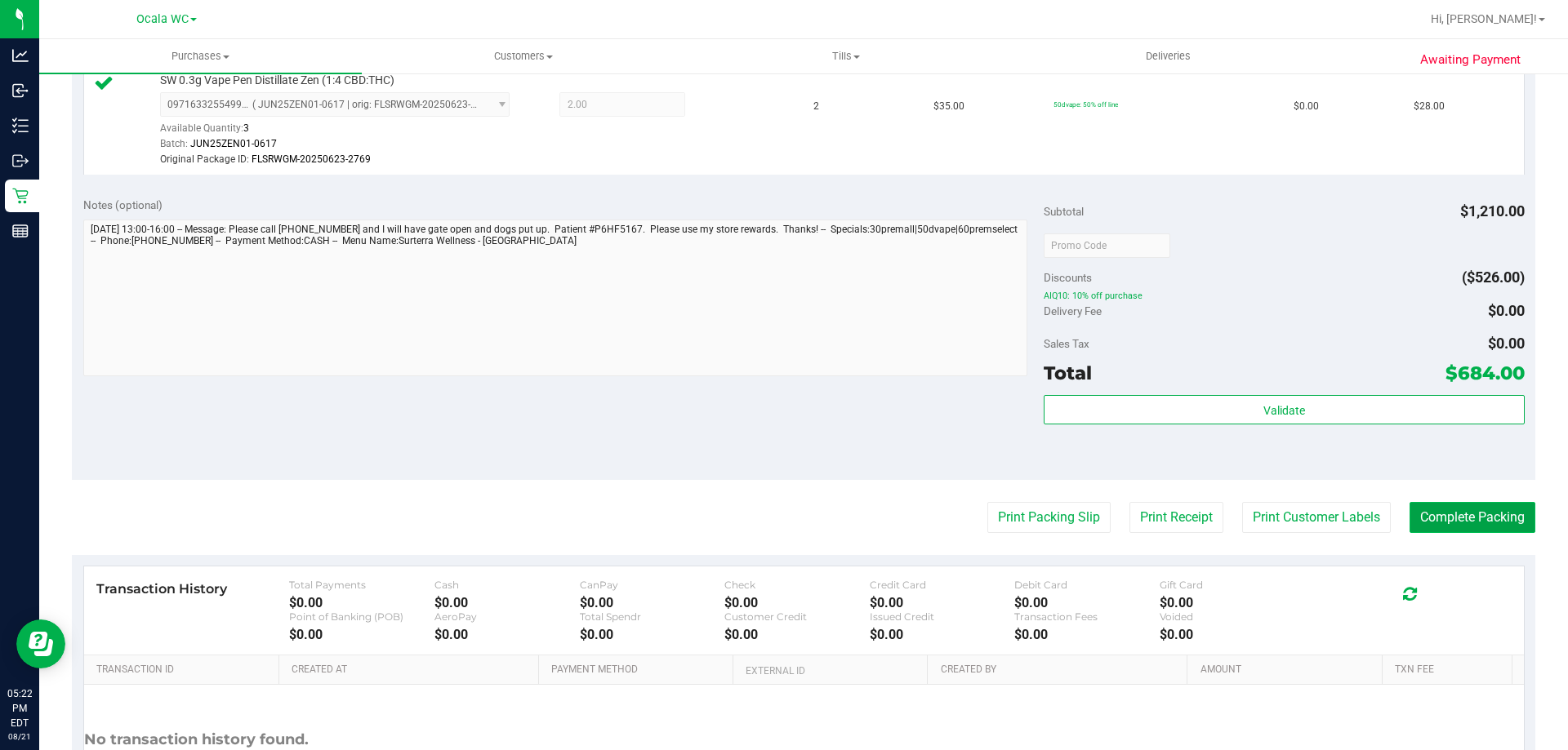
click at [1460, 511] on button "Complete Packing" at bounding box center [1472, 518] width 126 height 31
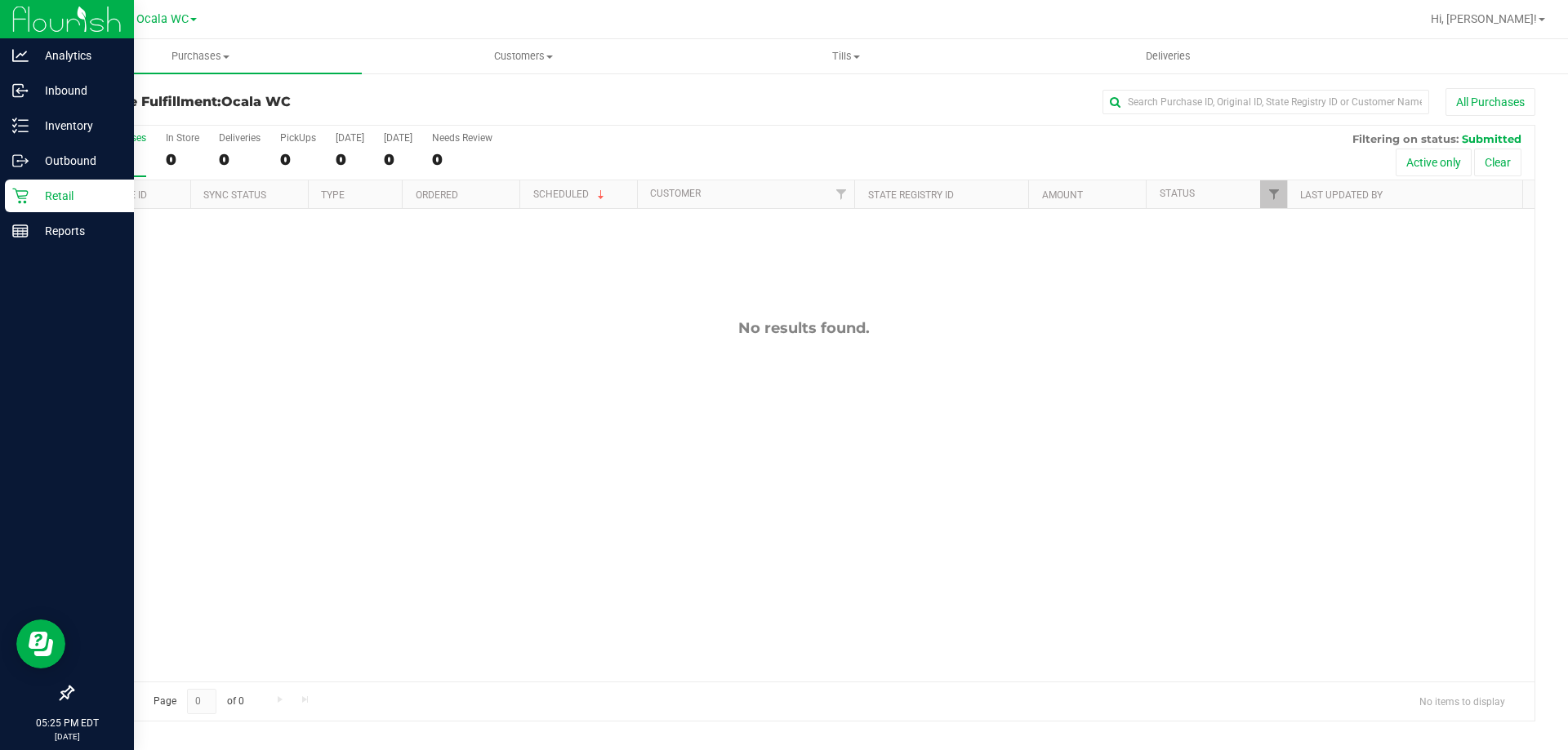
click at [33, 201] on p "Retail" at bounding box center [78, 196] width 98 height 20
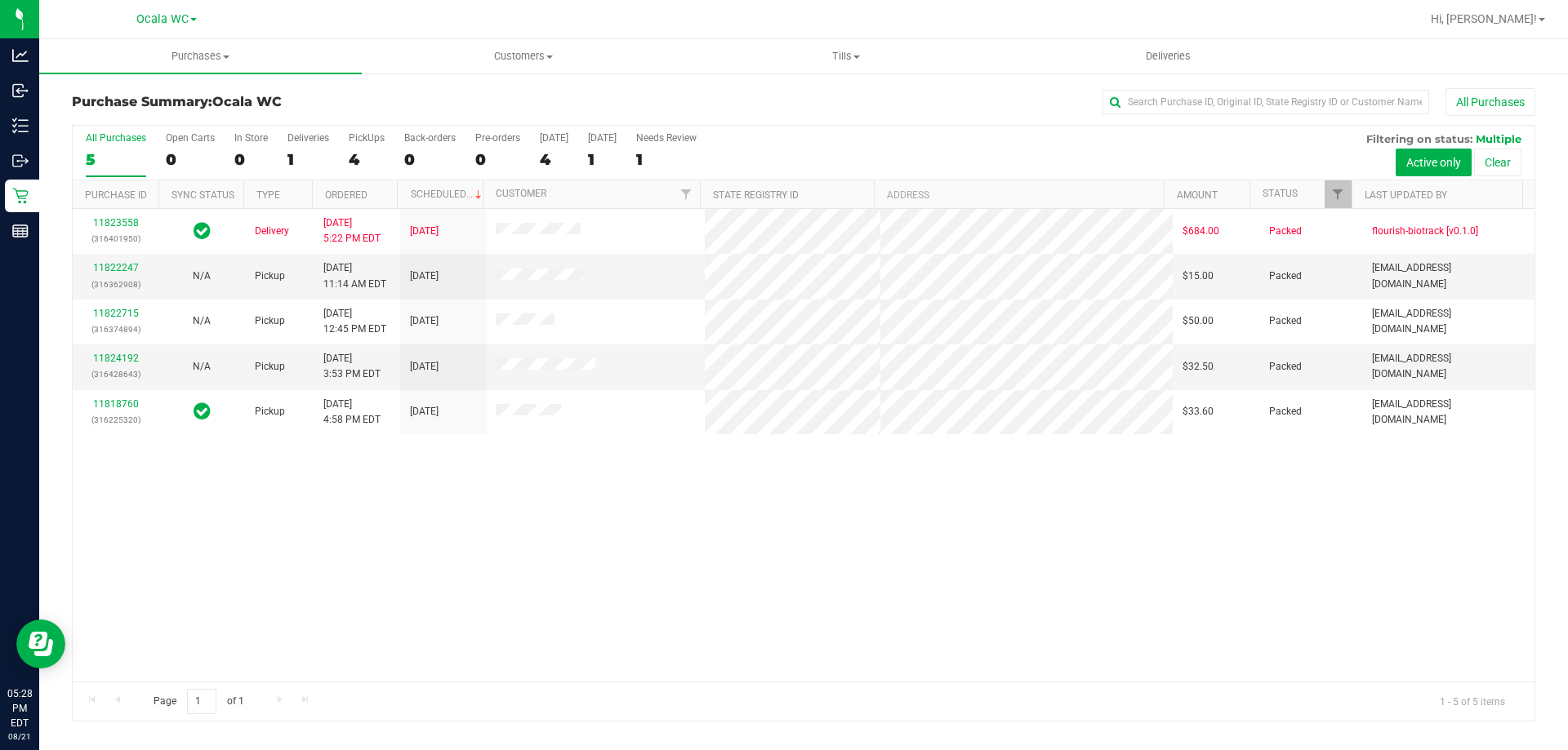
click at [777, 586] on div "11823558 (316401950) Delivery [DATE] 5:22 PM EDT 8/22/2025 $684.00 Packed flour…" at bounding box center [804, 445] width 1462 height 473
click at [928, 599] on div "11823558 (316401950) Delivery [DATE] 5:22 PM EDT 8/22/2025 $684.00 Packed flour…" at bounding box center [804, 445] width 1462 height 473
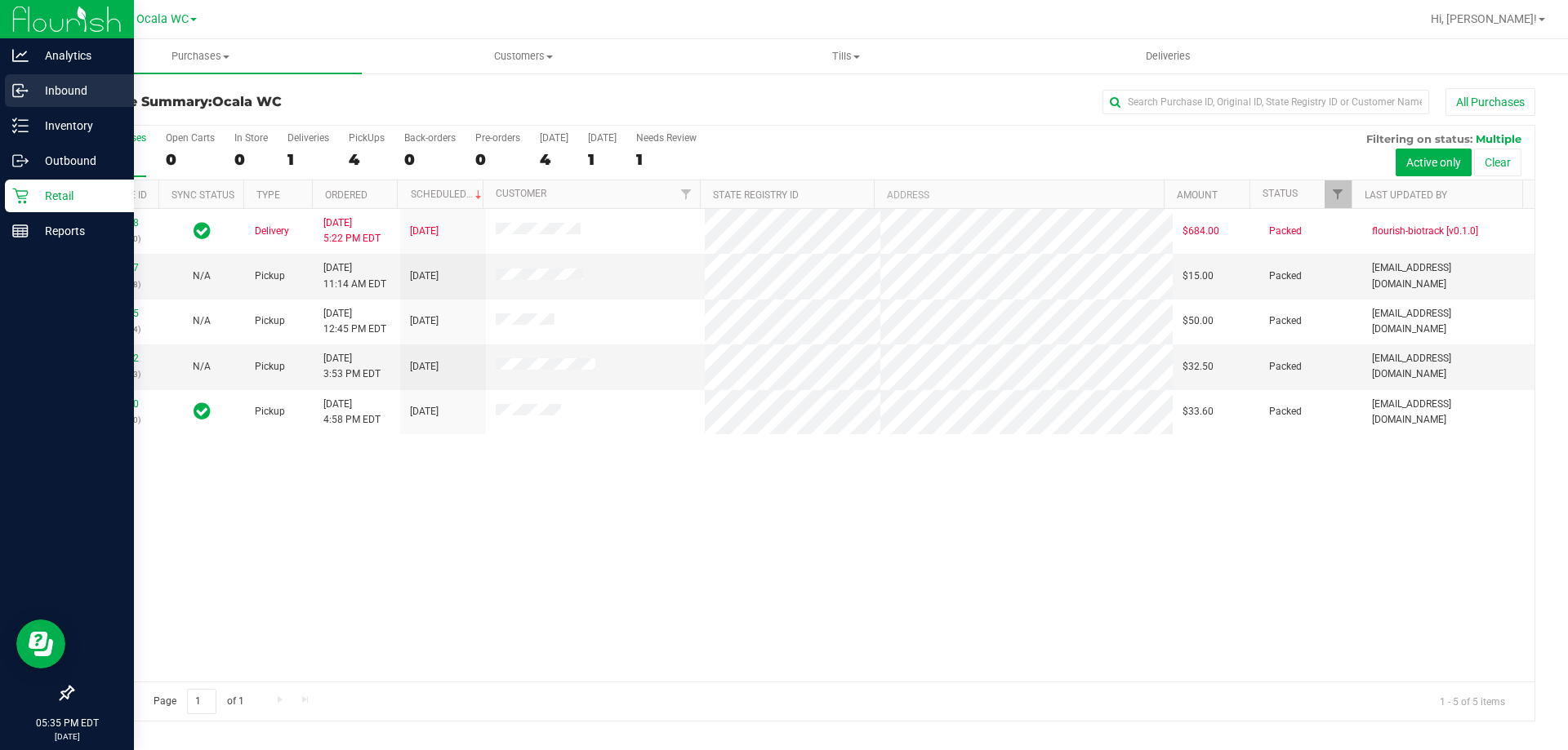
click at [81, 98] on p "Inbound" at bounding box center [78, 91] width 98 height 20
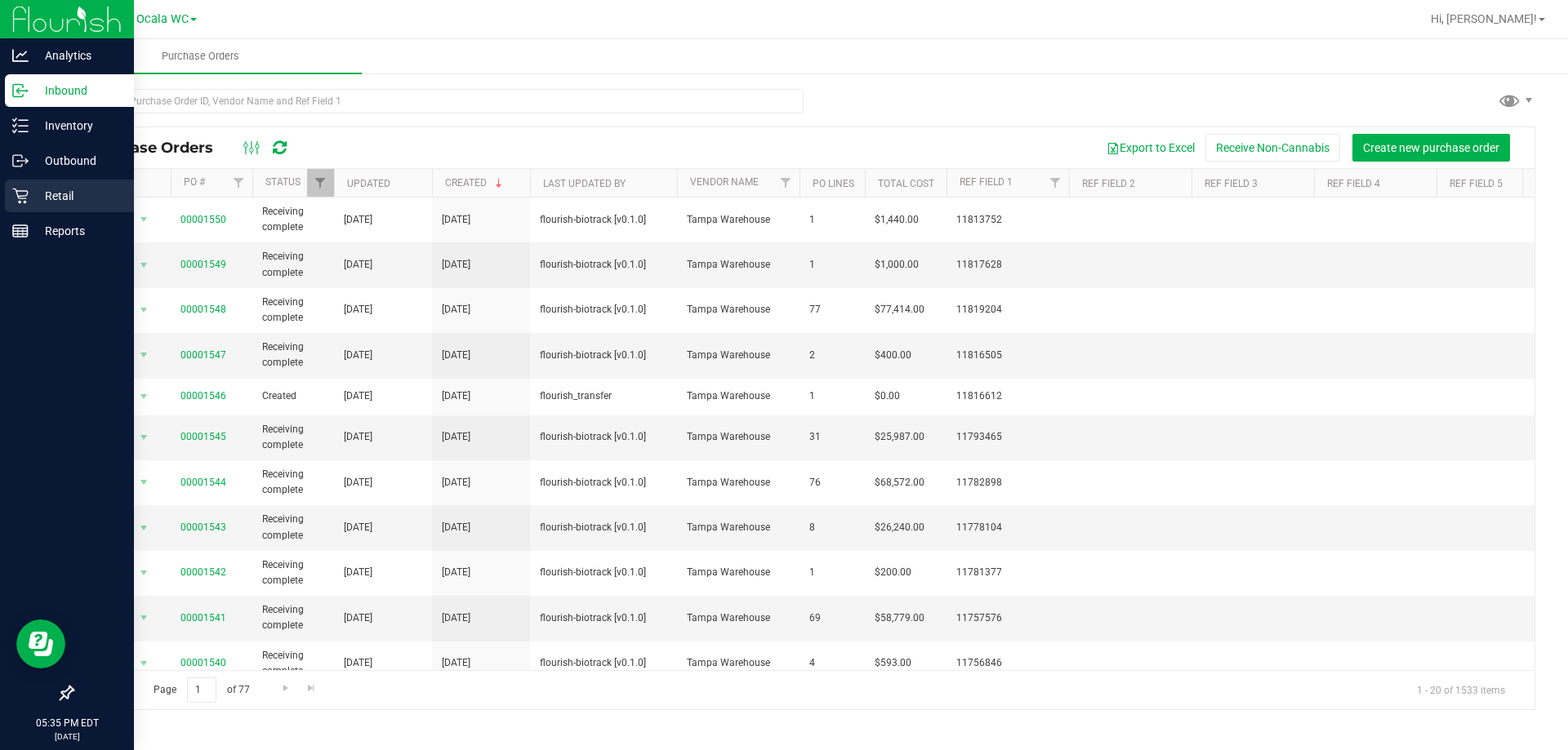
click at [25, 200] on icon at bounding box center [20, 196] width 16 height 16
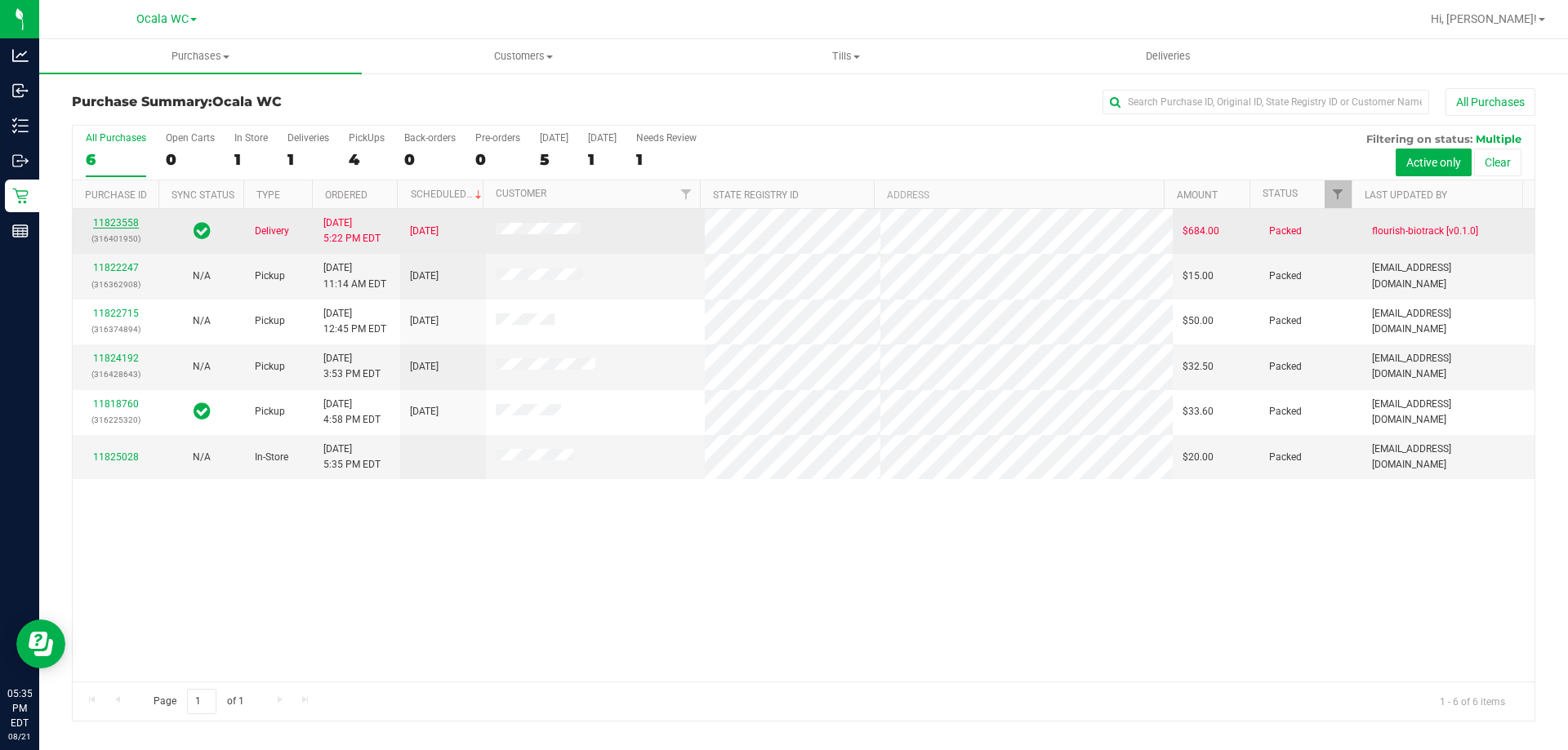
click at [116, 217] on link "11823558" at bounding box center [116, 222] width 46 height 11
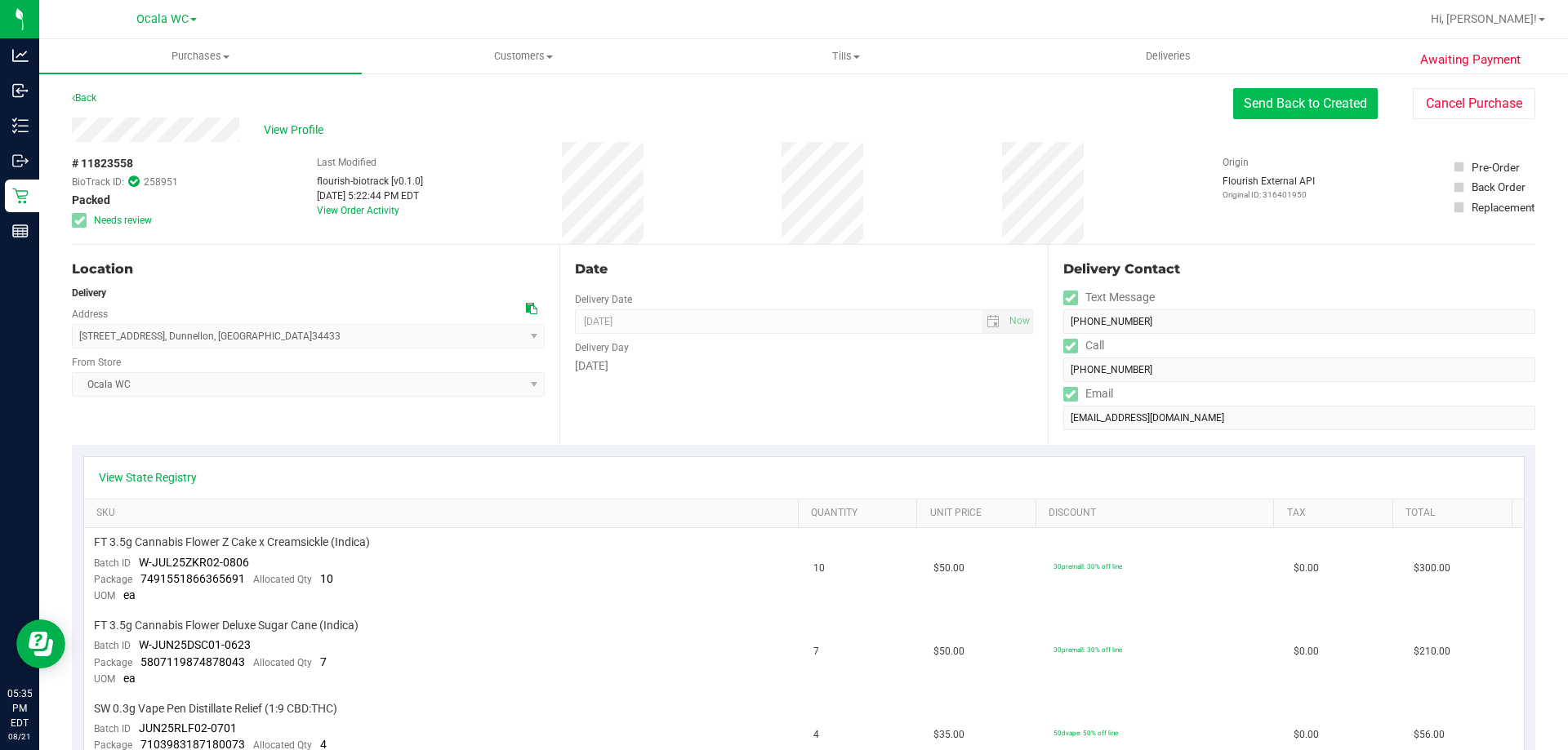
click at [1304, 115] on button "Send Back to Created" at bounding box center [1305, 104] width 145 height 31
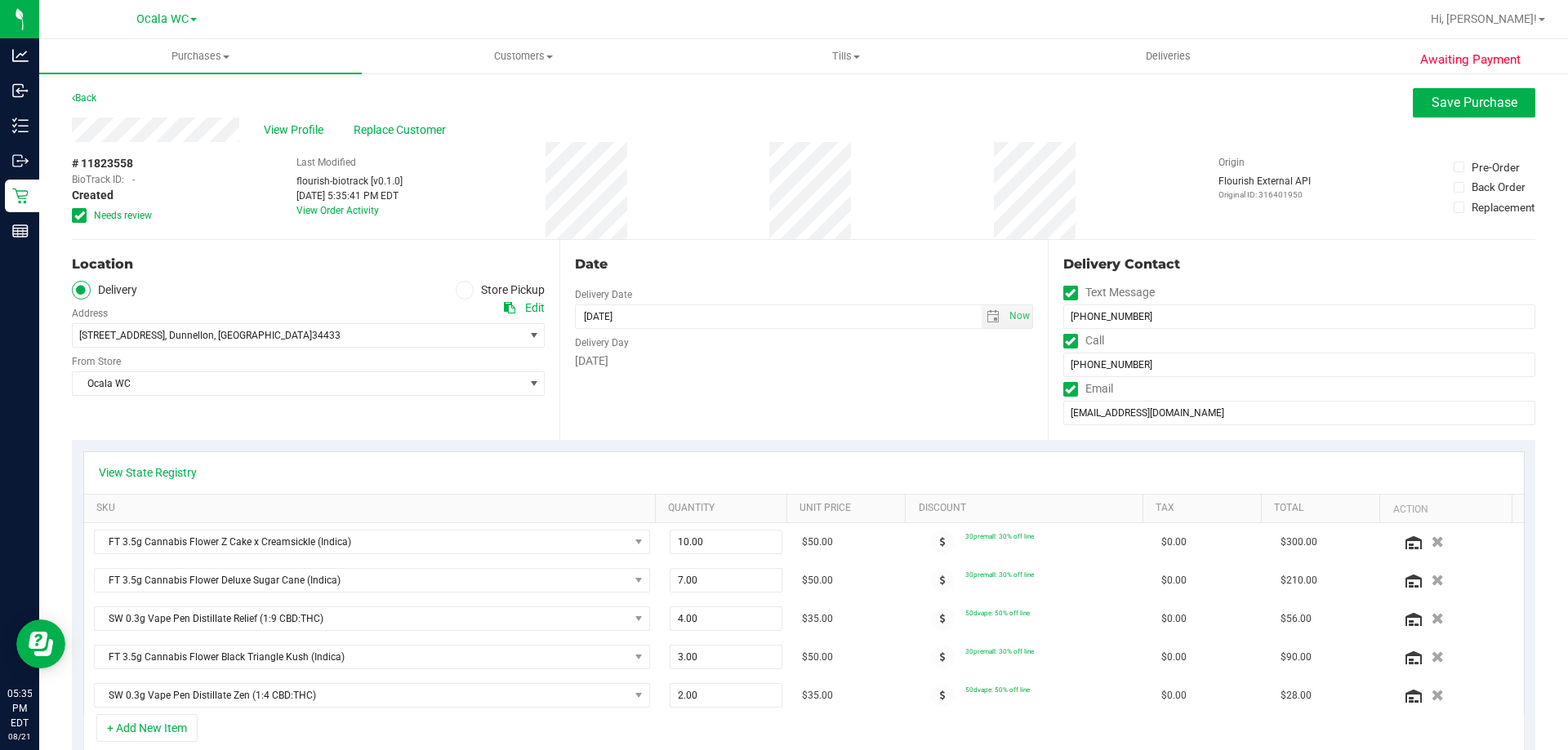
click at [83, 215] on icon at bounding box center [79, 215] width 11 height 0
click at [0, 0] on input "Needs review" at bounding box center [0, 0] width 0 height 0
click at [1483, 100] on span "Save Purchase" at bounding box center [1474, 102] width 86 height 16
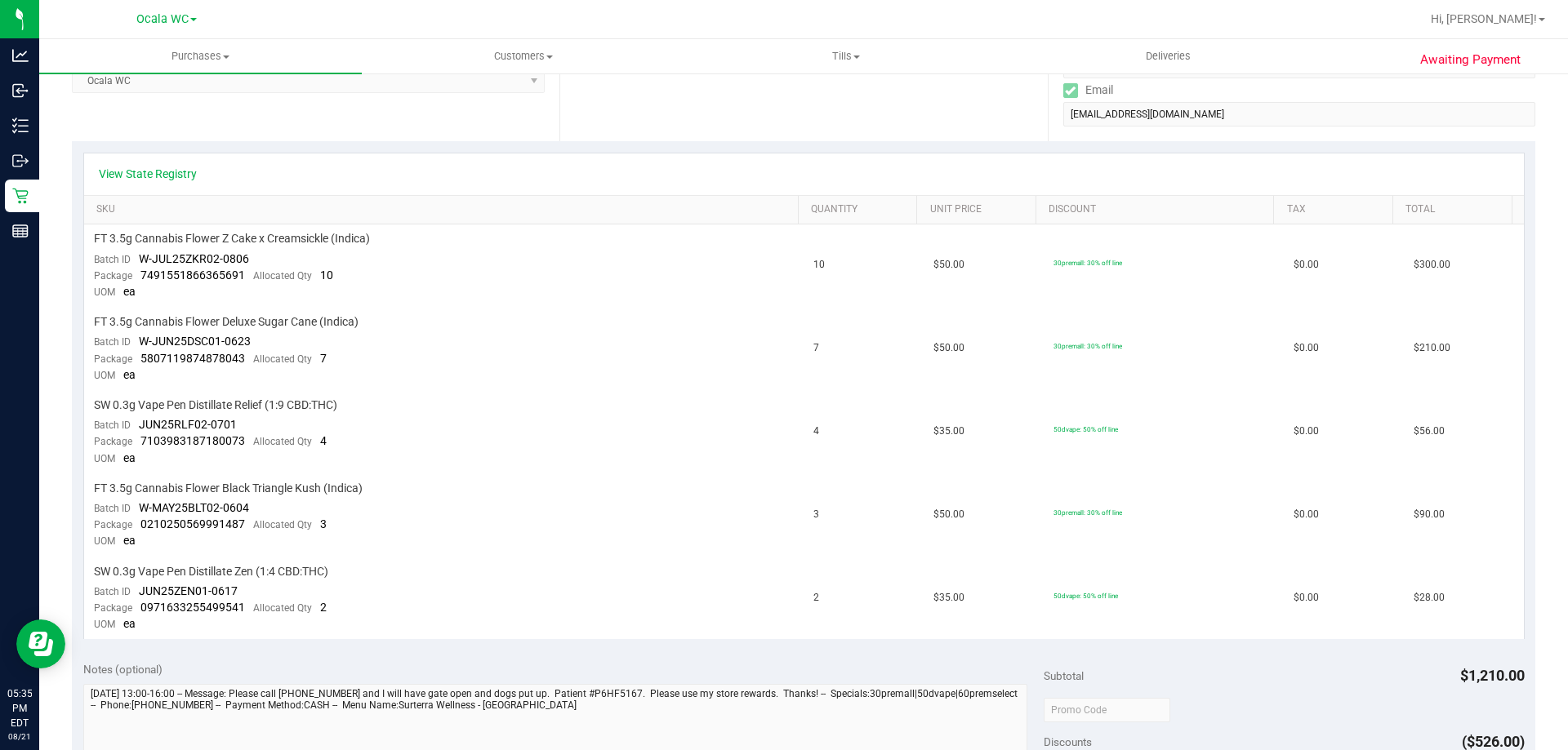
scroll to position [490, 0]
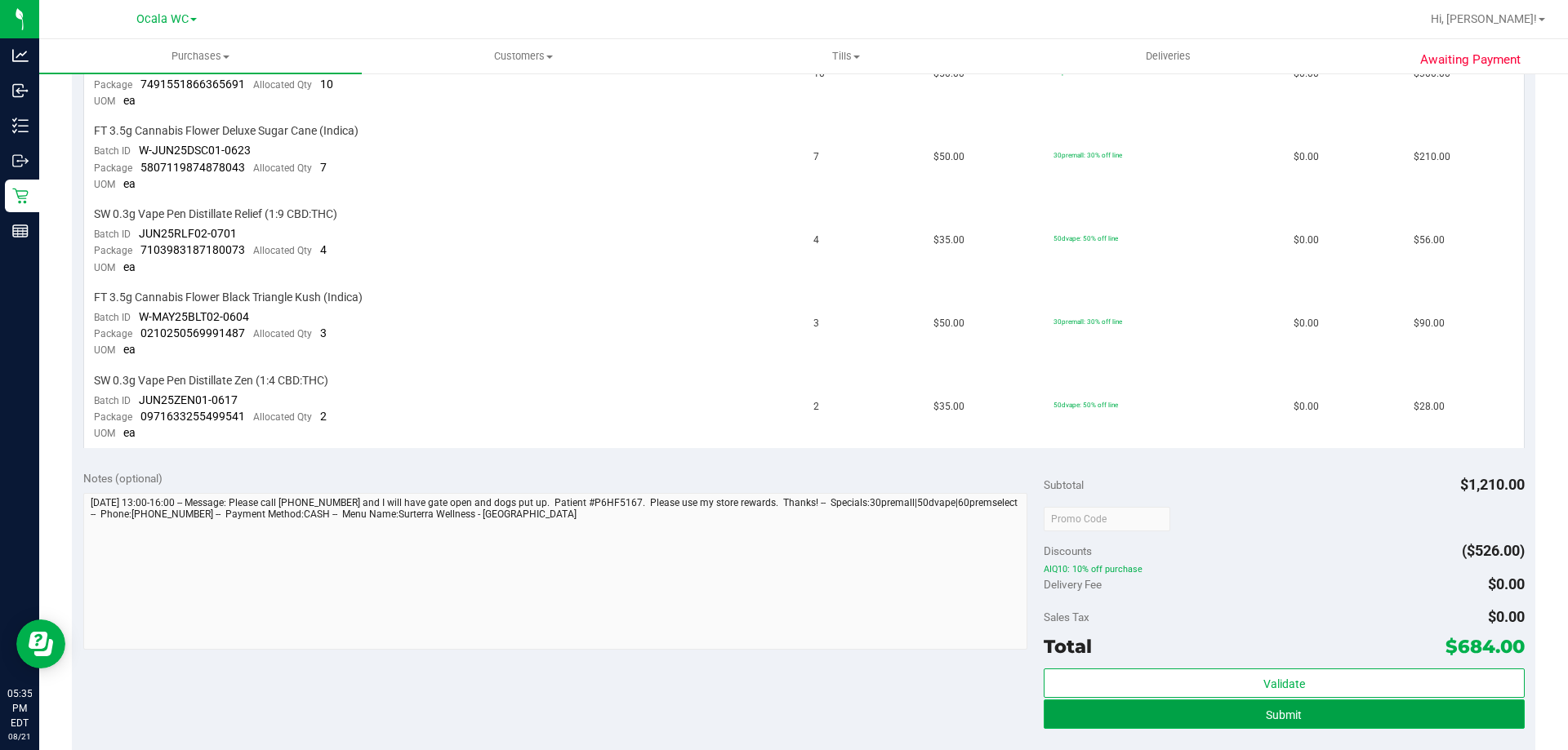
click at [1278, 716] on span "Submit" at bounding box center [1284, 715] width 36 height 13
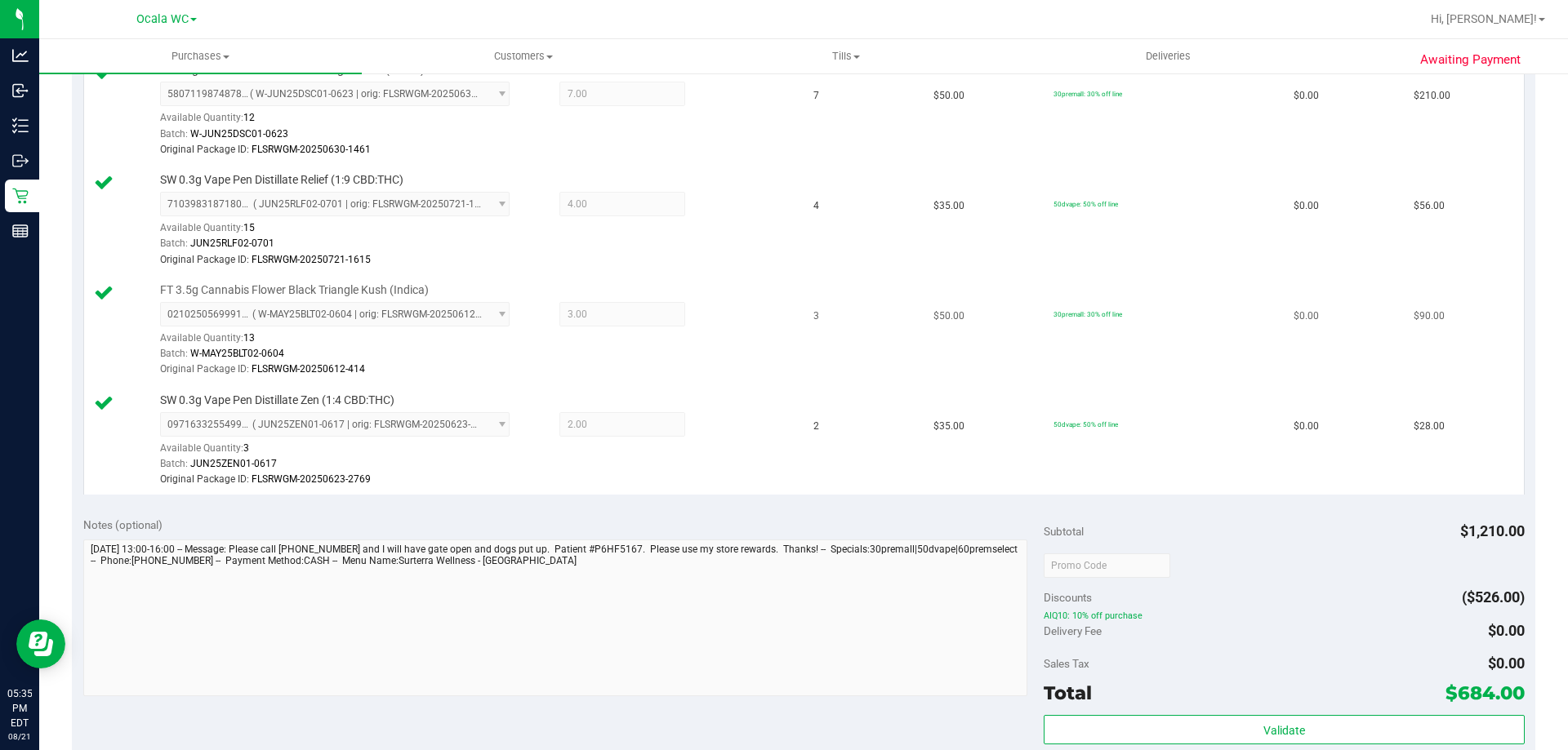
scroll to position [816, 0]
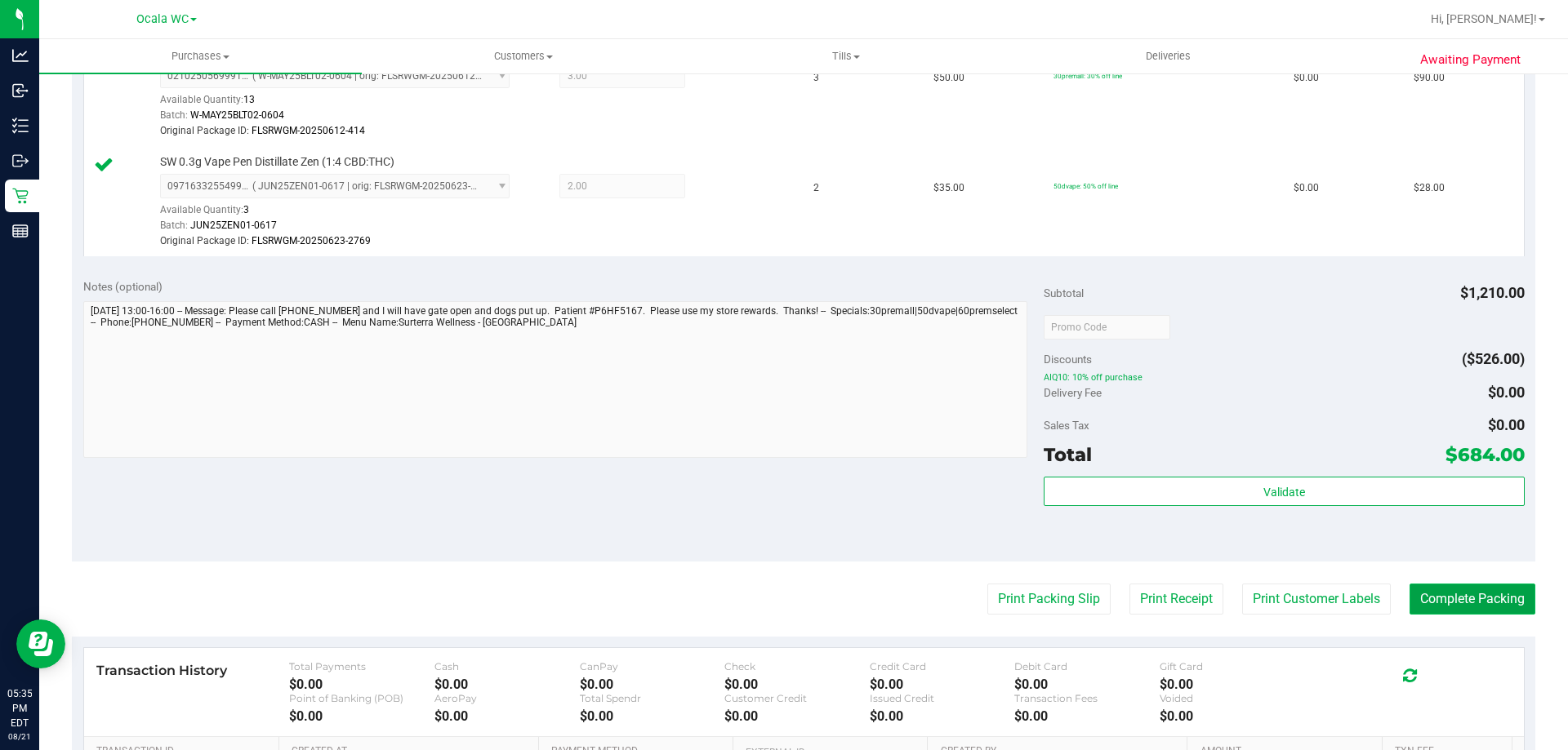
click at [1448, 603] on button "Complete Packing" at bounding box center [1472, 599] width 126 height 31
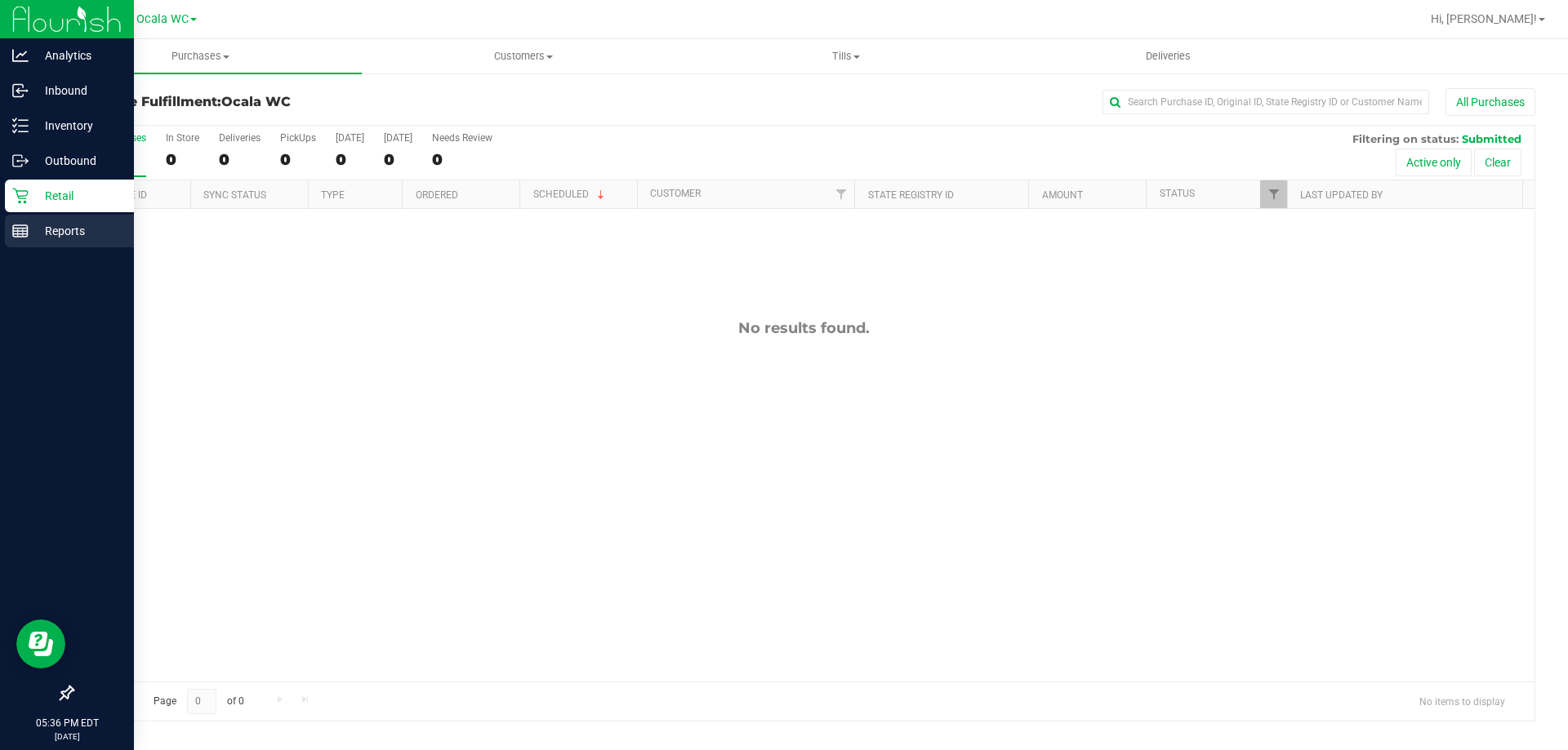
click at [63, 223] on p "Reports" at bounding box center [78, 231] width 98 height 20
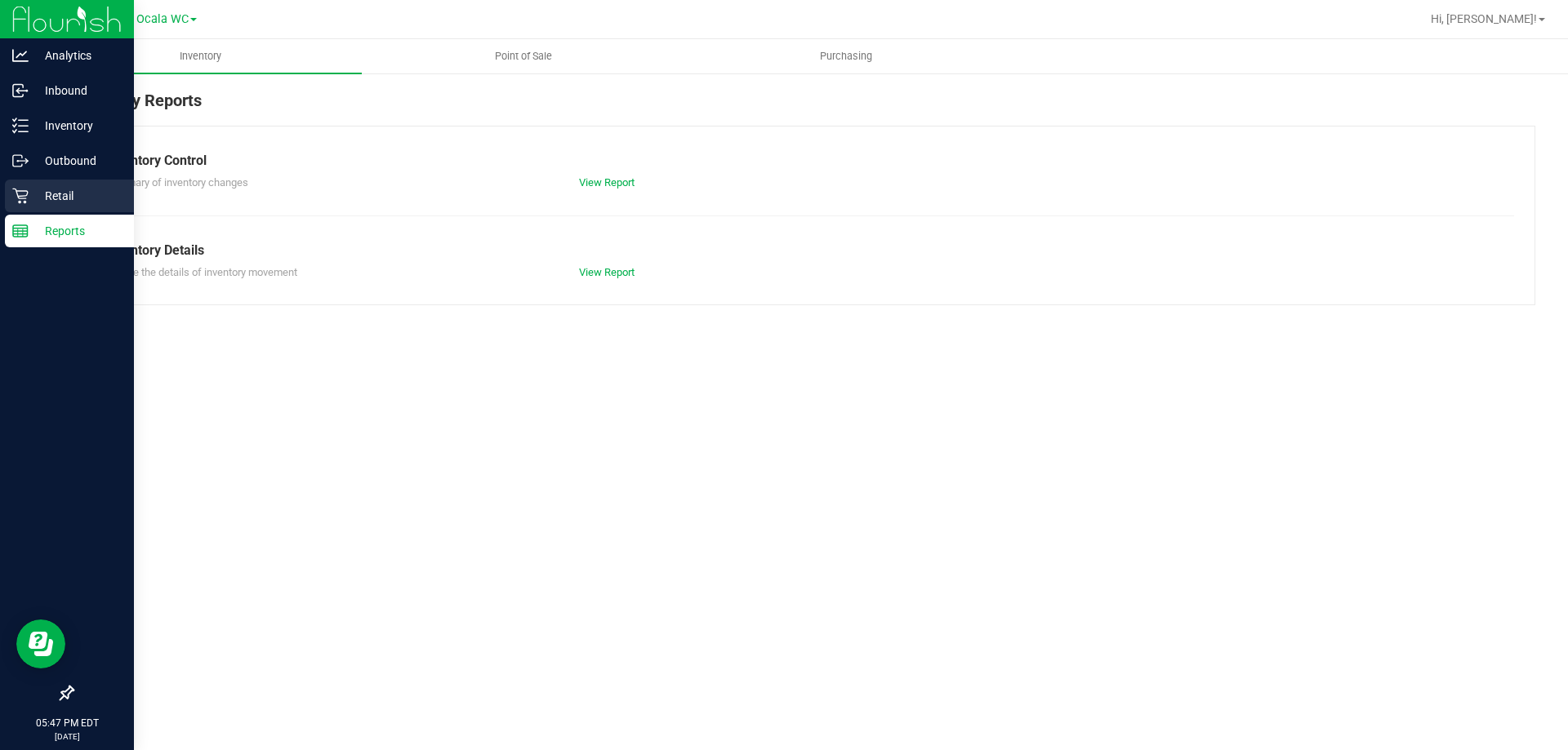
click at [17, 199] on icon at bounding box center [20, 196] width 16 height 16
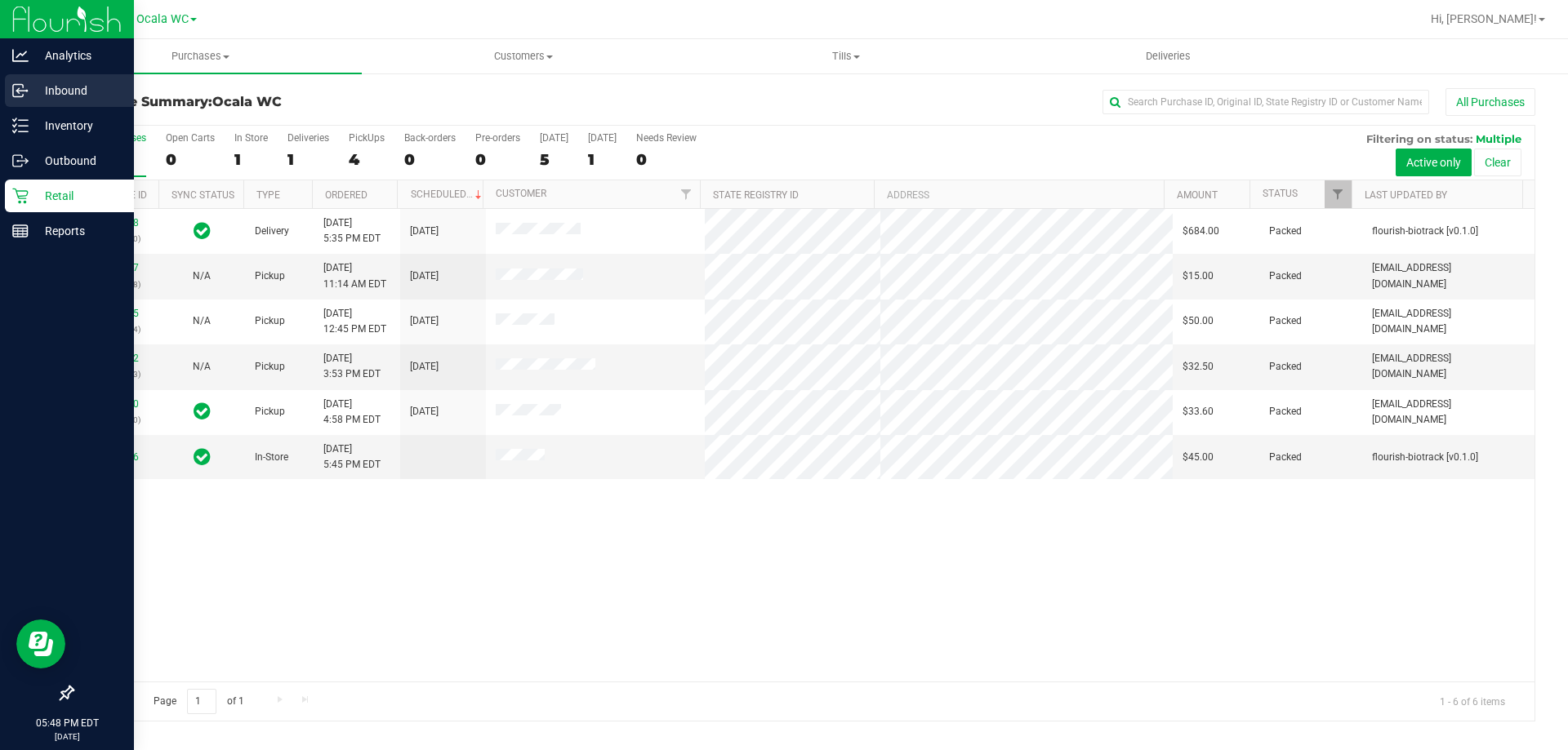
click at [65, 91] on p "Inbound" at bounding box center [78, 91] width 98 height 20
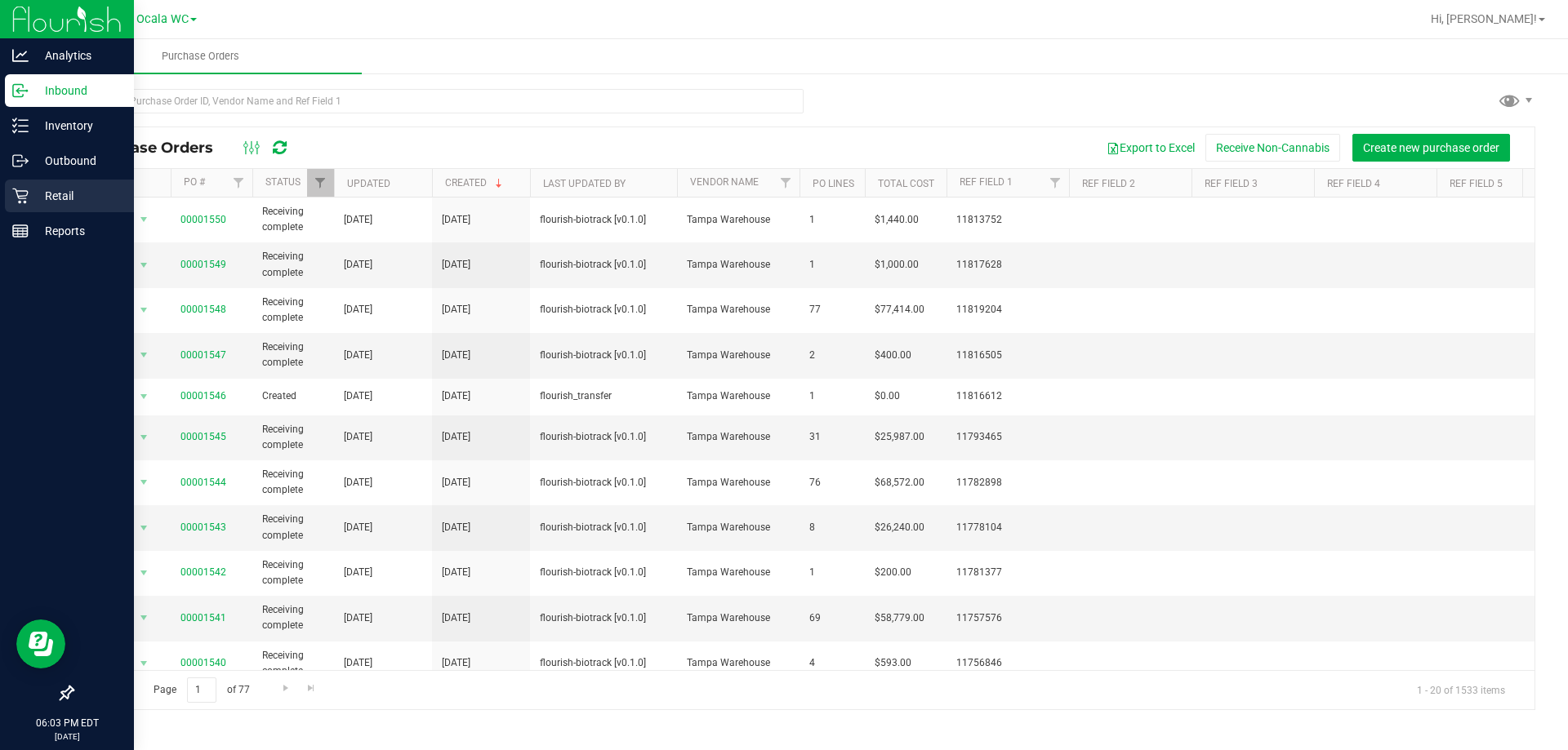
click at [65, 190] on p "Retail" at bounding box center [78, 196] width 98 height 20
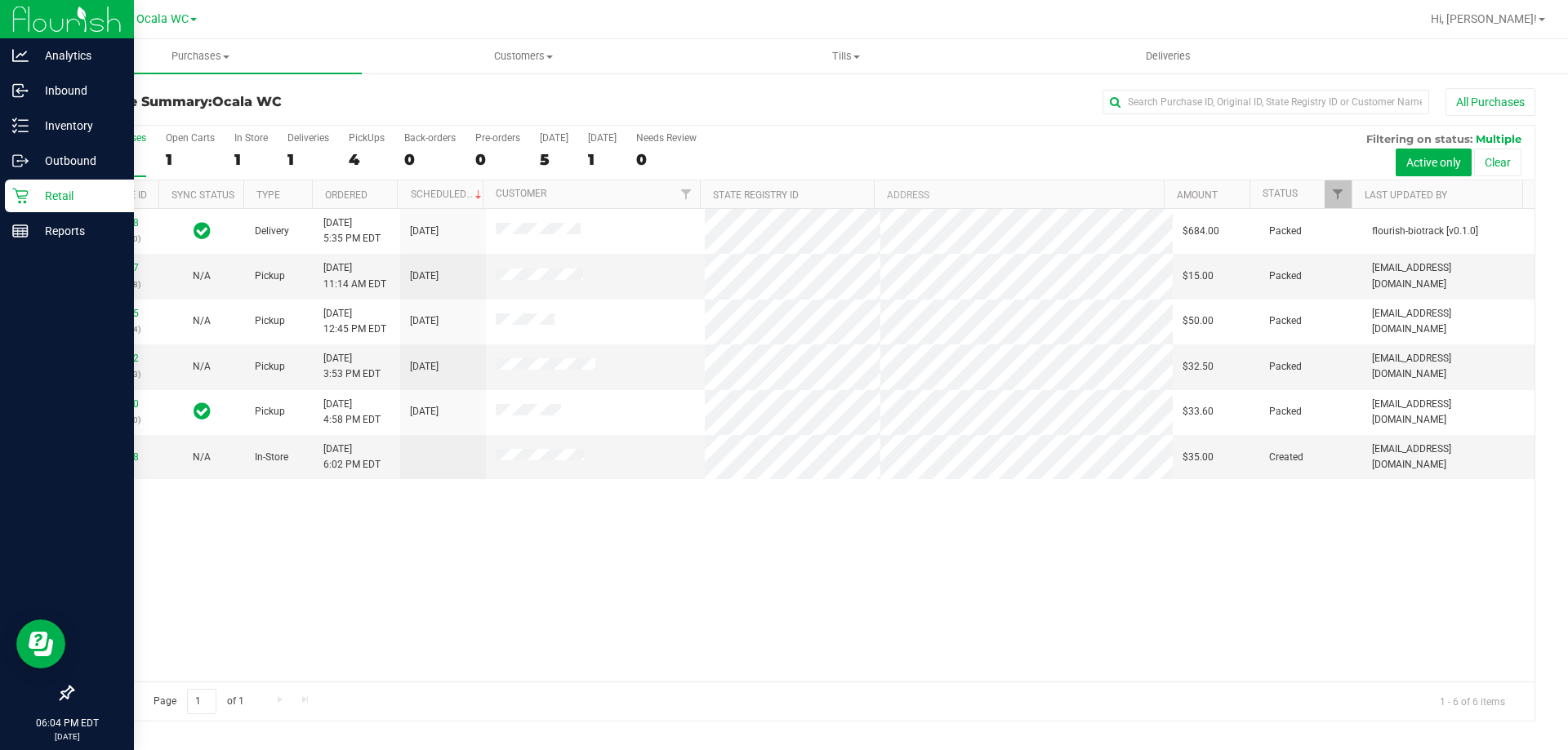
click at [515, 560] on div "11823558 (316401950) Delivery [DATE] 5:35 PM EDT 8/22/2025 $684.00 Packed flour…" at bounding box center [804, 445] width 1462 height 473
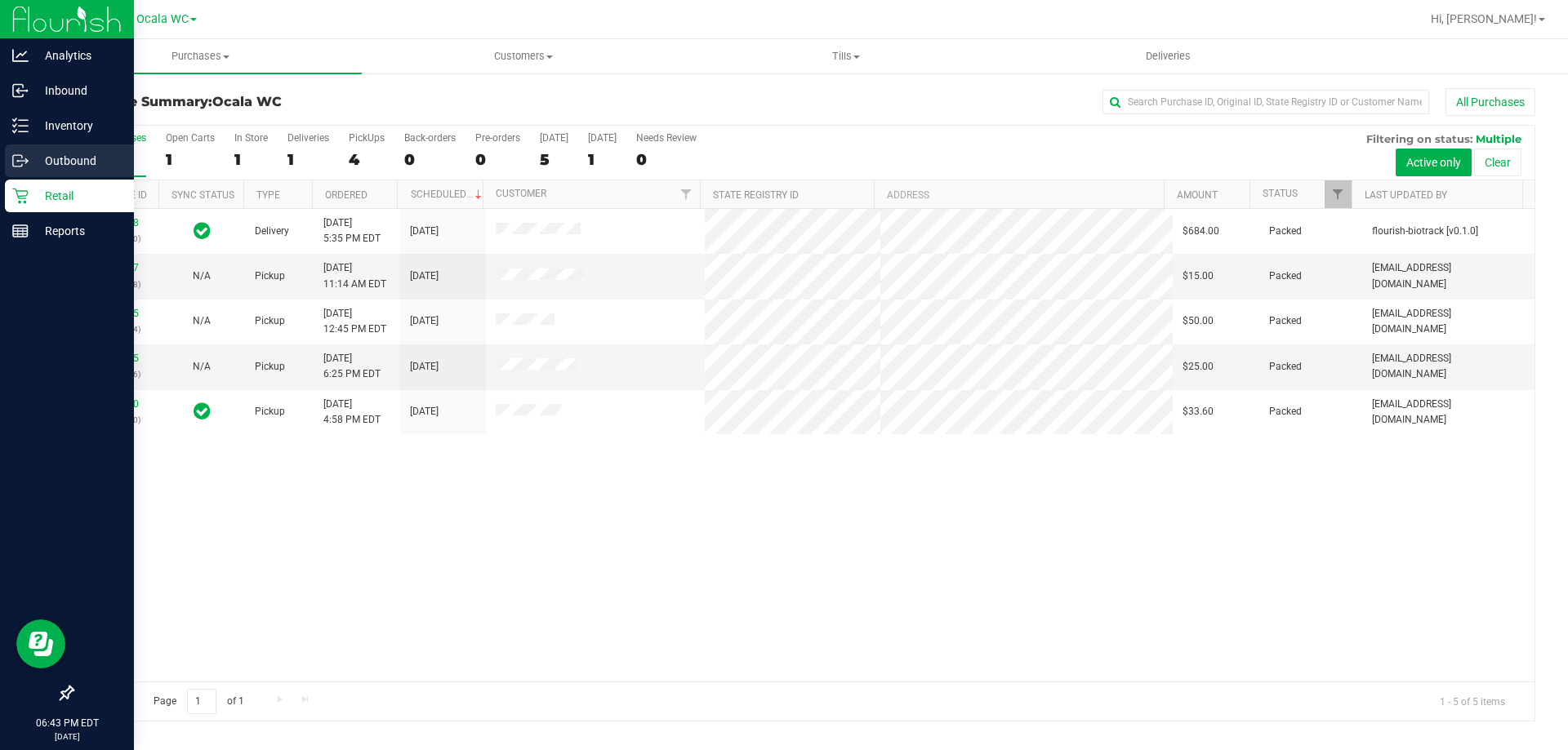
click at [52, 175] on div "Outbound" at bounding box center [70, 161] width 129 height 33
click at [52, 189] on p "Retail" at bounding box center [78, 196] width 98 height 20
click at [56, 200] on p "Retail" at bounding box center [78, 196] width 98 height 20
click at [62, 119] on p "Inventory" at bounding box center [78, 126] width 98 height 20
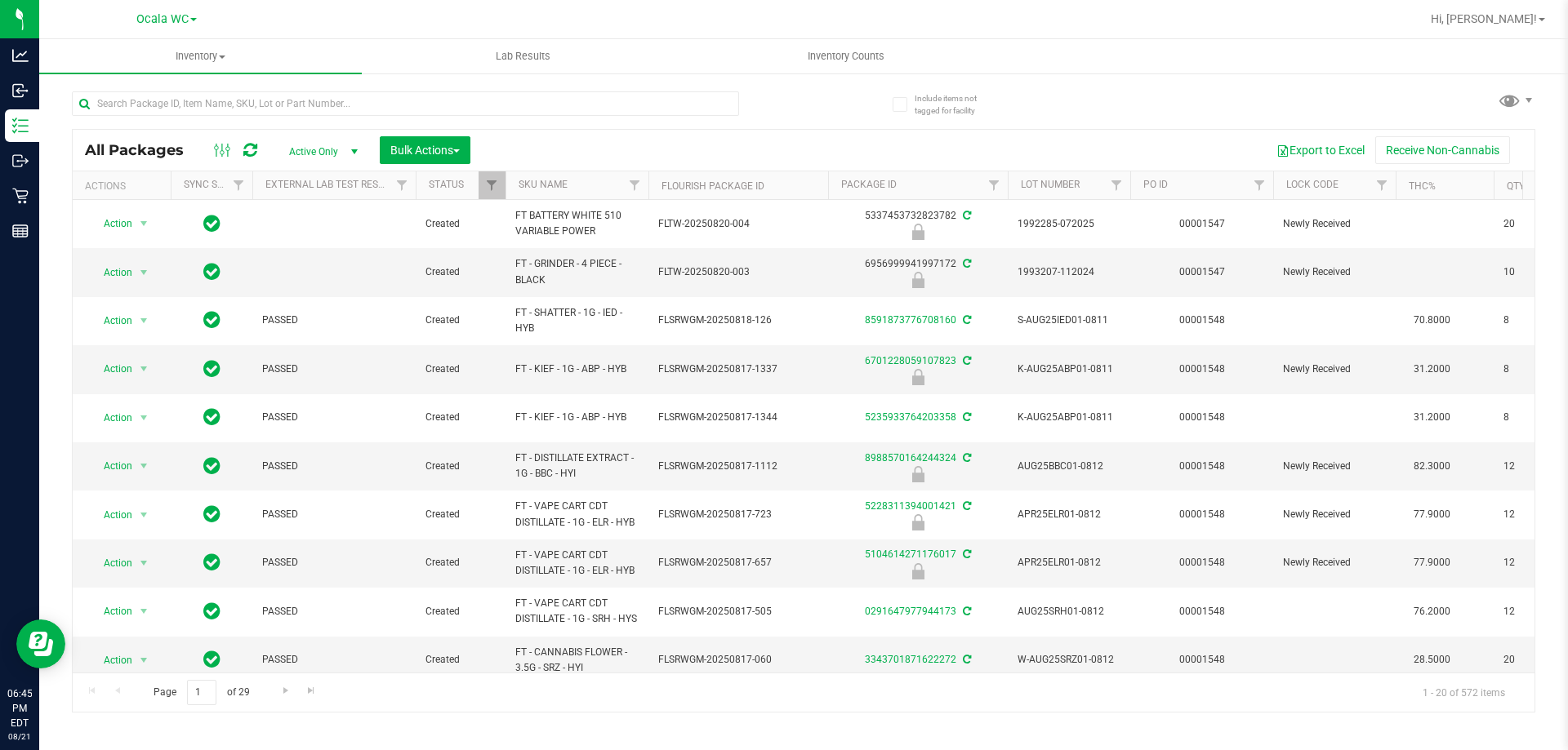
click at [689, 7] on div at bounding box center [856, 19] width 1128 height 32
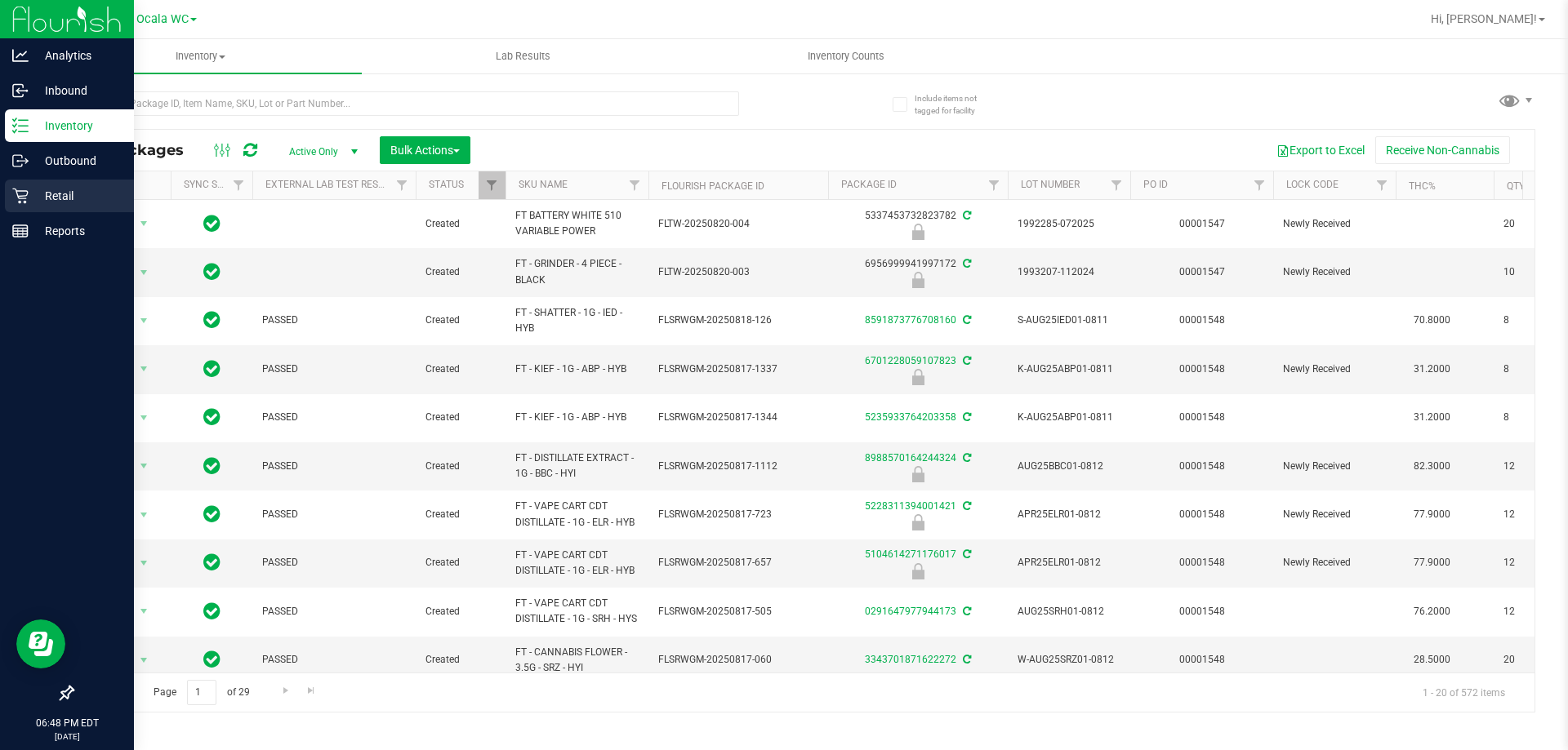
click at [21, 200] on icon at bounding box center [20, 196] width 16 height 16
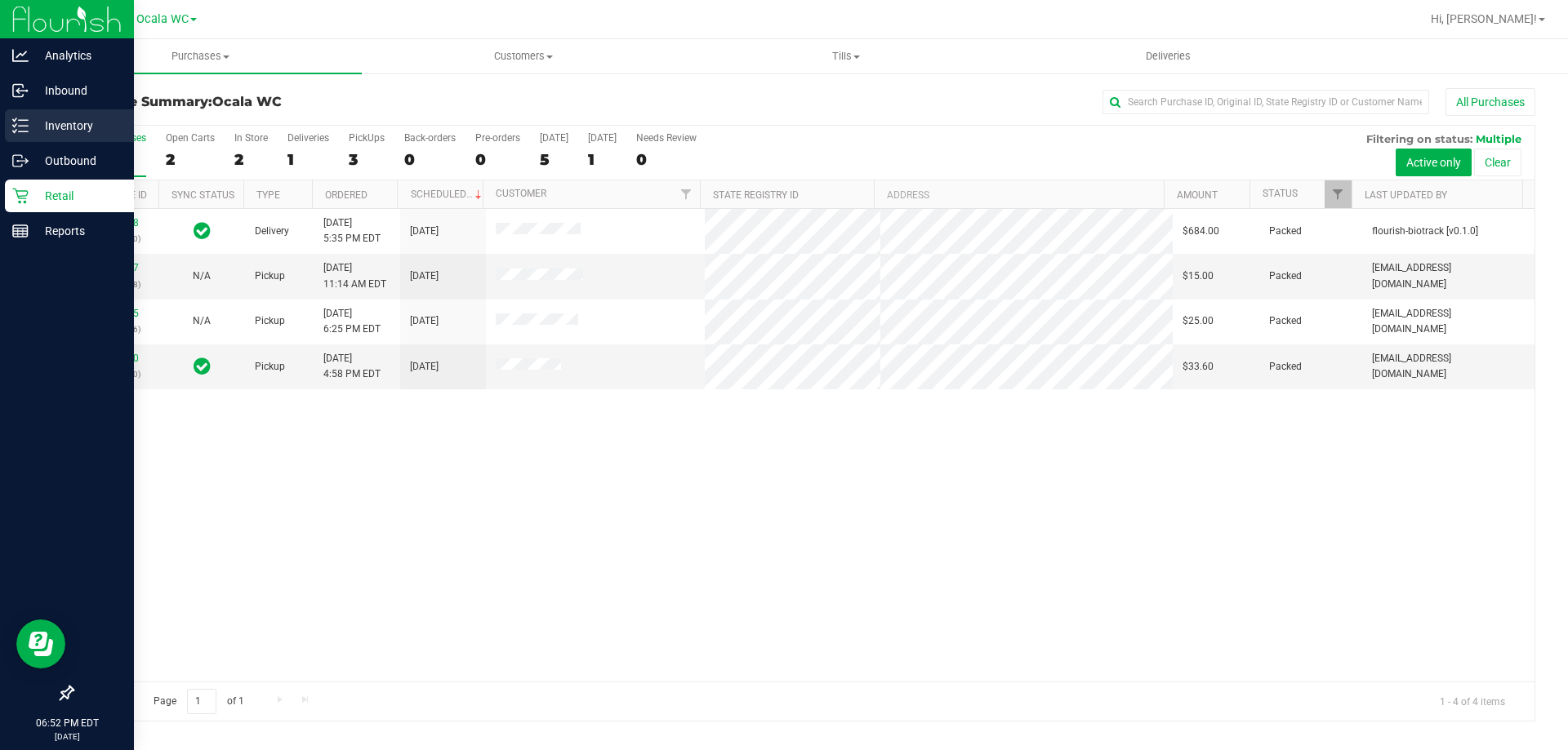
click at [23, 120] on line at bounding box center [23, 120] width 9 height 0
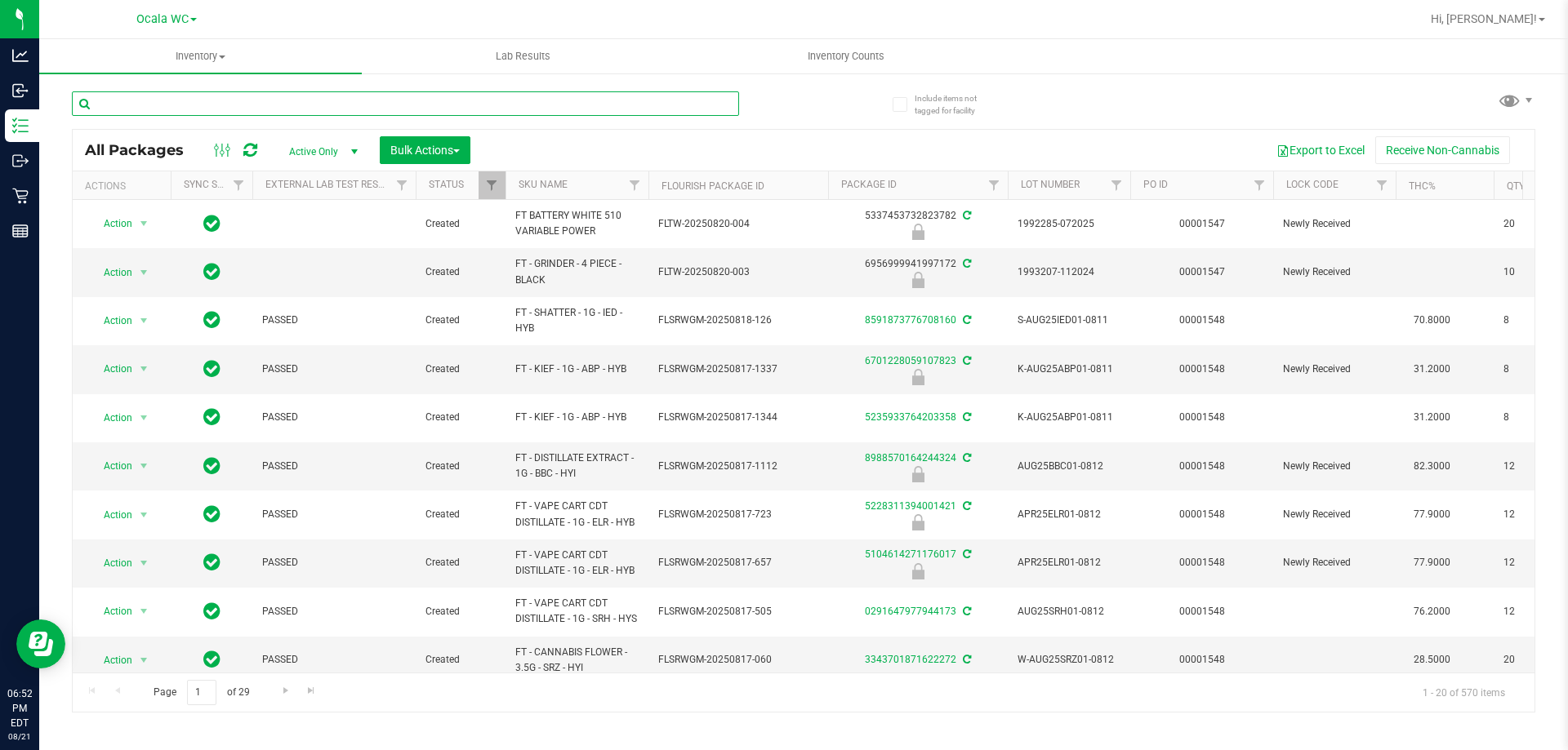
click at [191, 98] on input "text" at bounding box center [405, 104] width 667 height 25
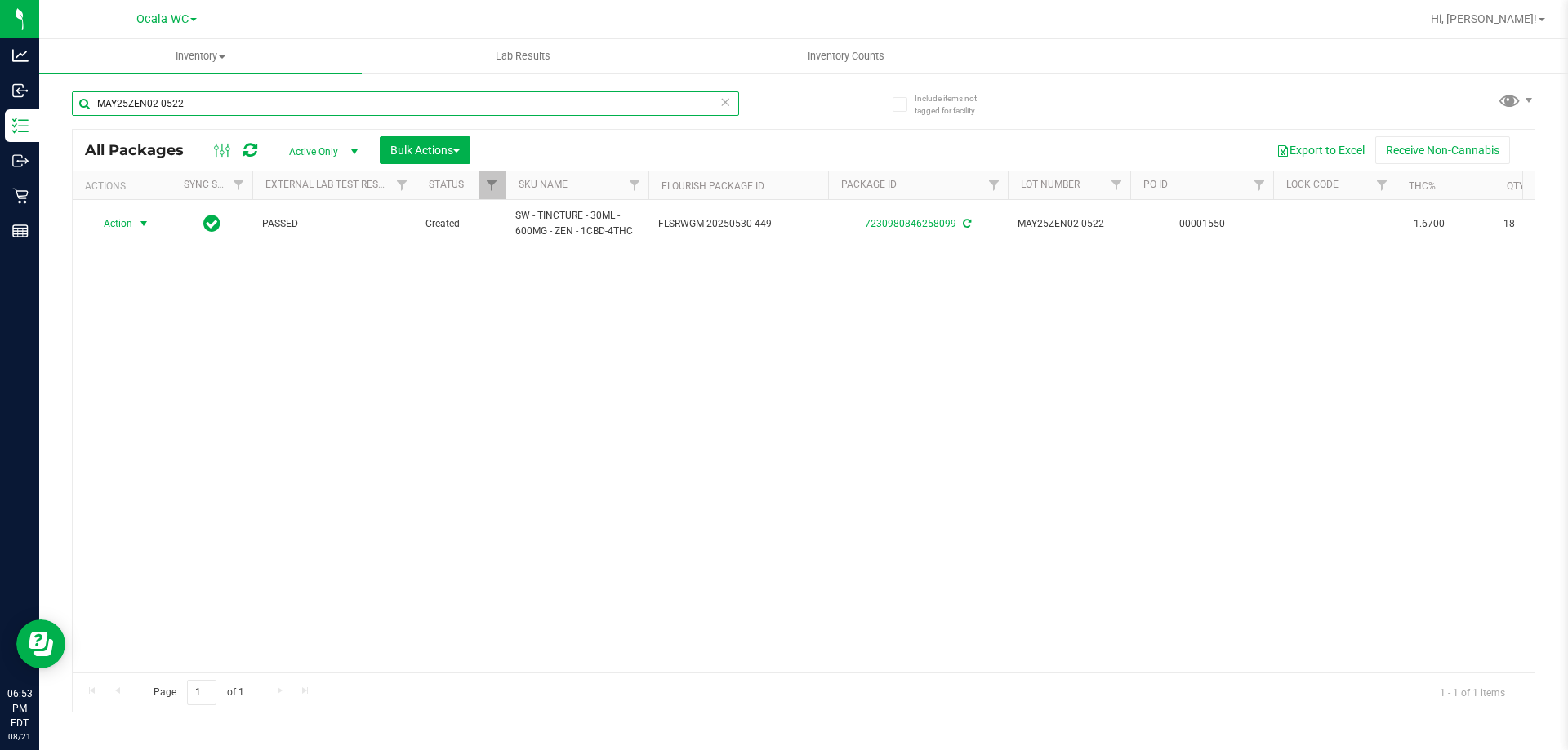
type input "MAY25ZEN02-0522"
click at [114, 231] on span "Action" at bounding box center [111, 223] width 44 height 23
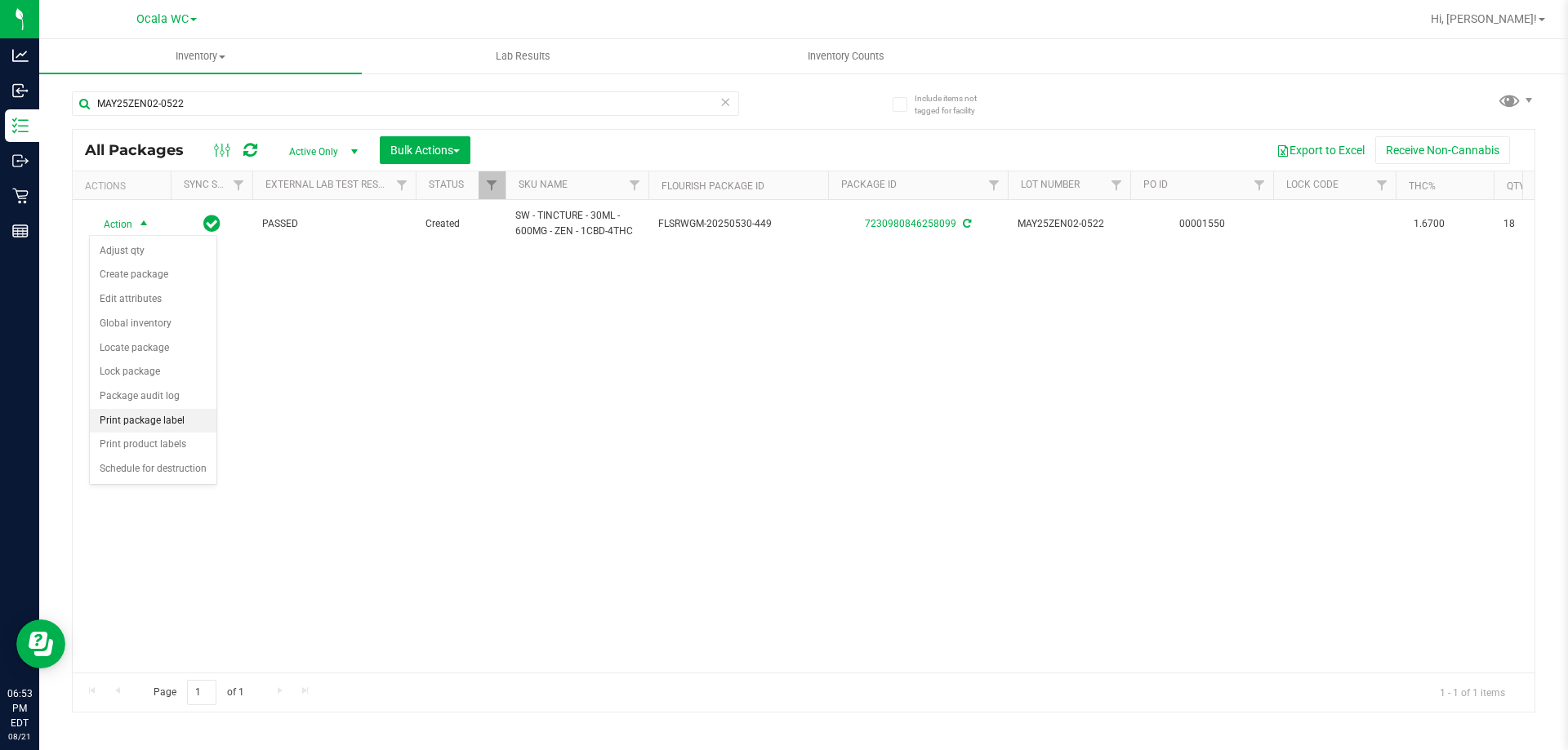
click at [165, 422] on li "Print package label" at bounding box center [153, 421] width 127 height 25
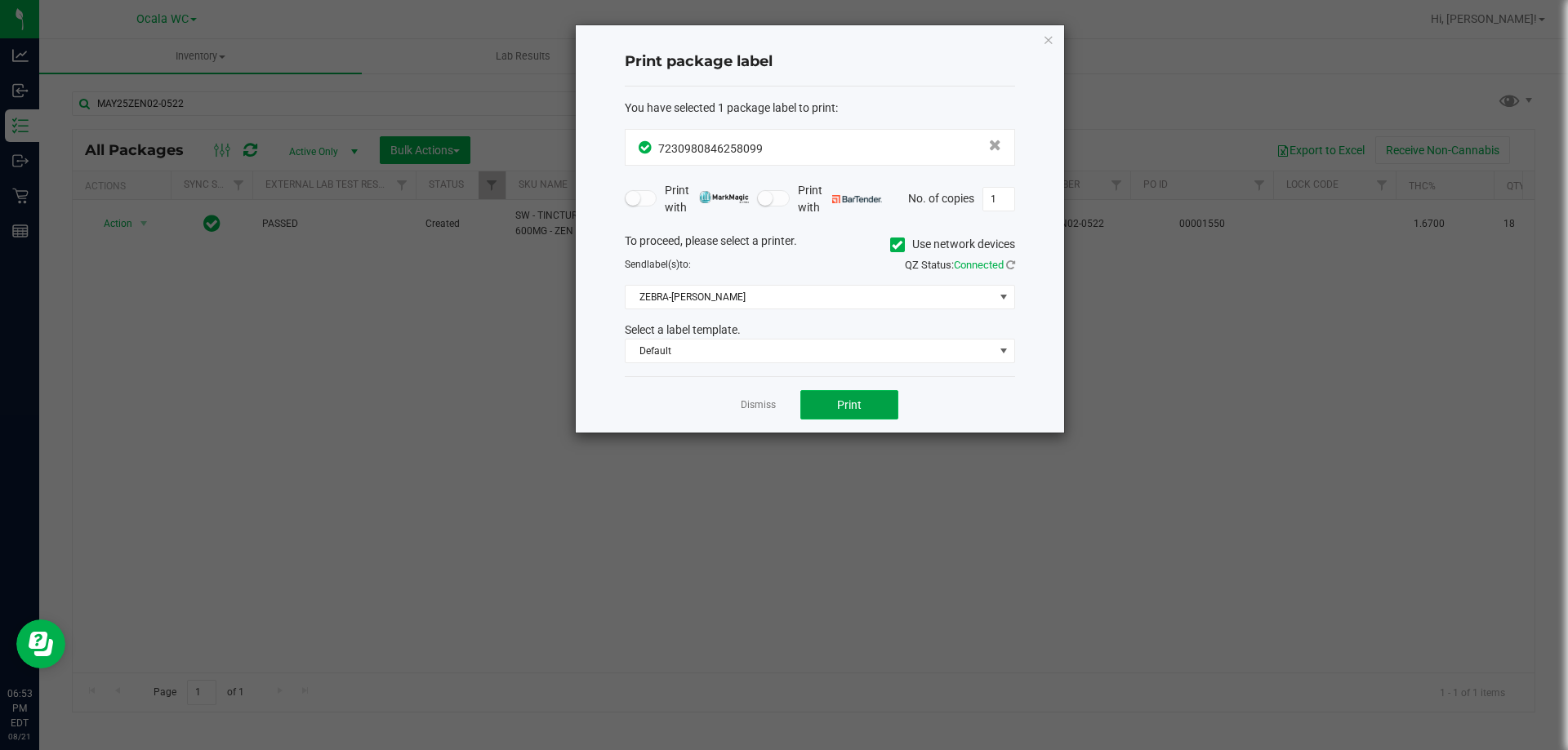
click at [840, 399] on span "Print" at bounding box center [849, 405] width 25 height 13
click at [754, 402] on link "Dismiss" at bounding box center [758, 405] width 35 height 14
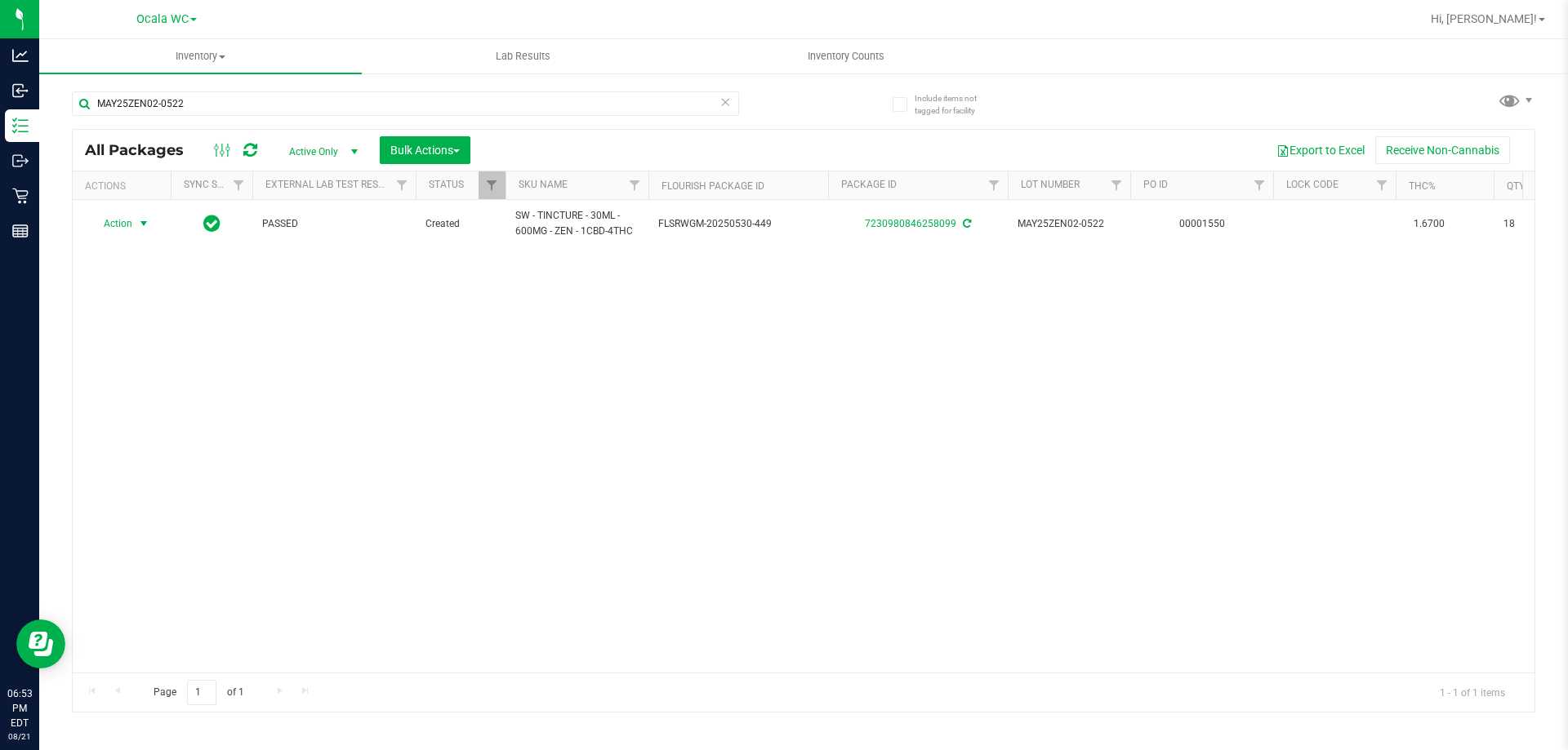
click at [426, 456] on div "Action Action Adjust qty Create package Edit attributes Global inventory Locate…" at bounding box center [804, 436] width 1462 height 473
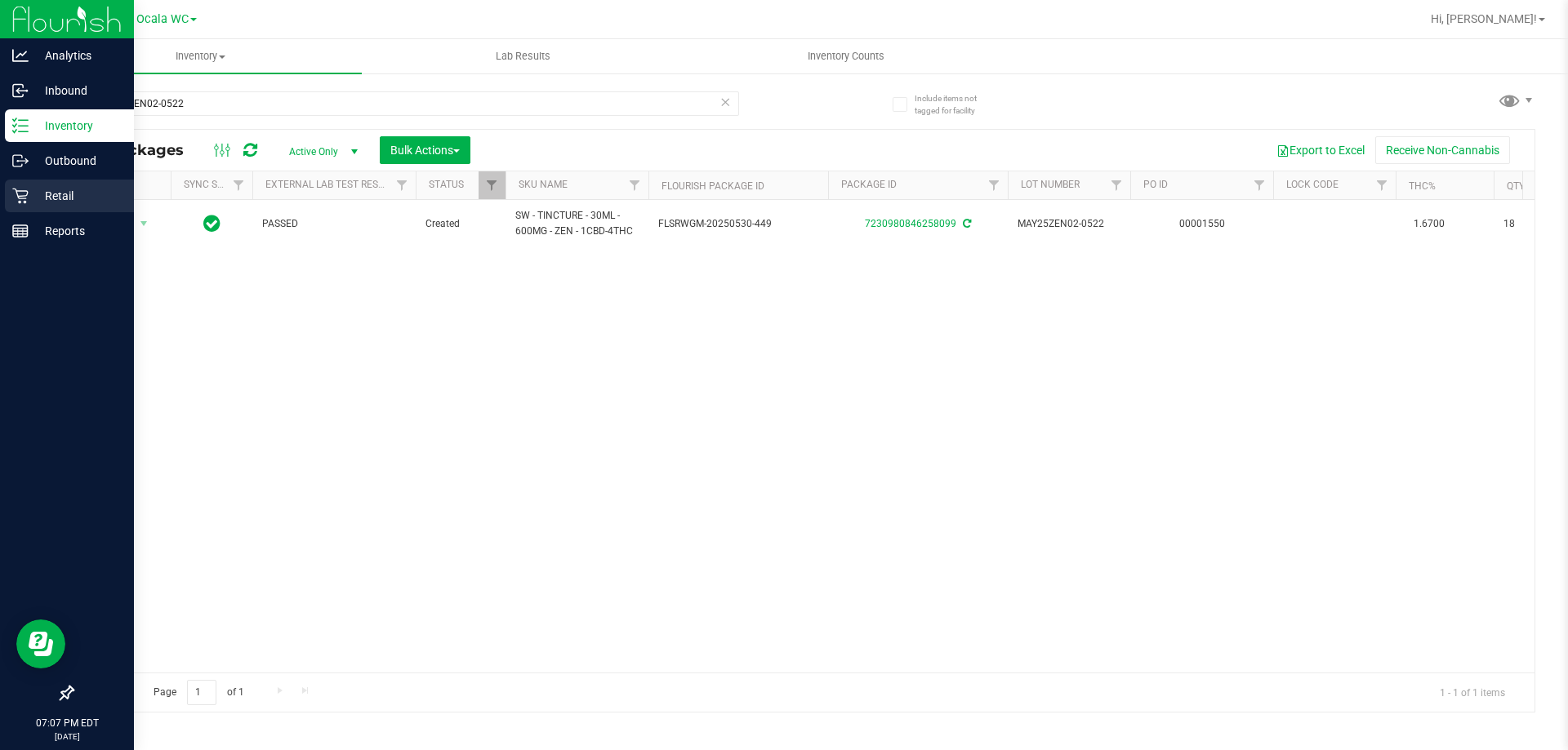
click at [54, 202] on p "Retail" at bounding box center [78, 196] width 98 height 20
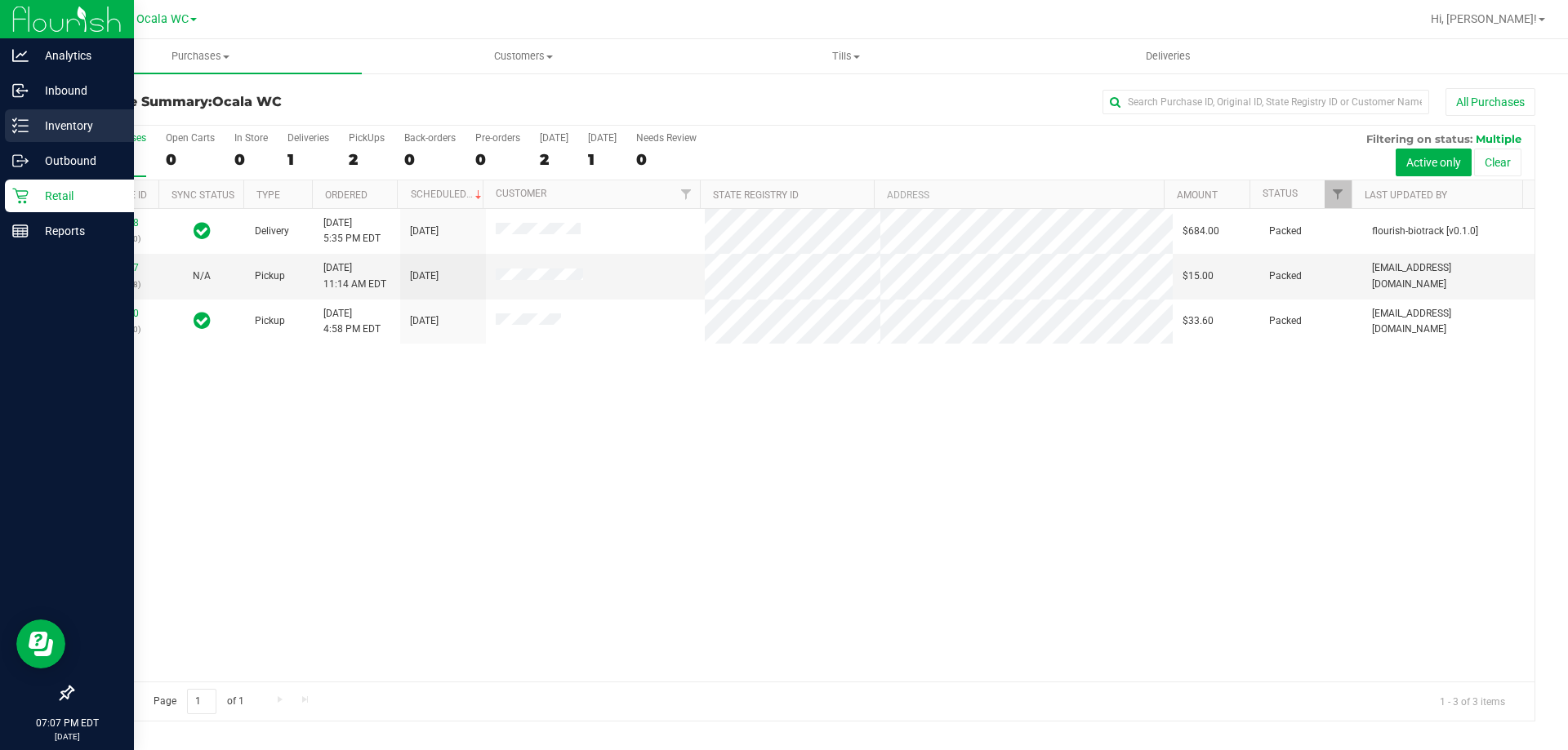
click at [45, 128] on p "Inventory" at bounding box center [78, 126] width 98 height 20
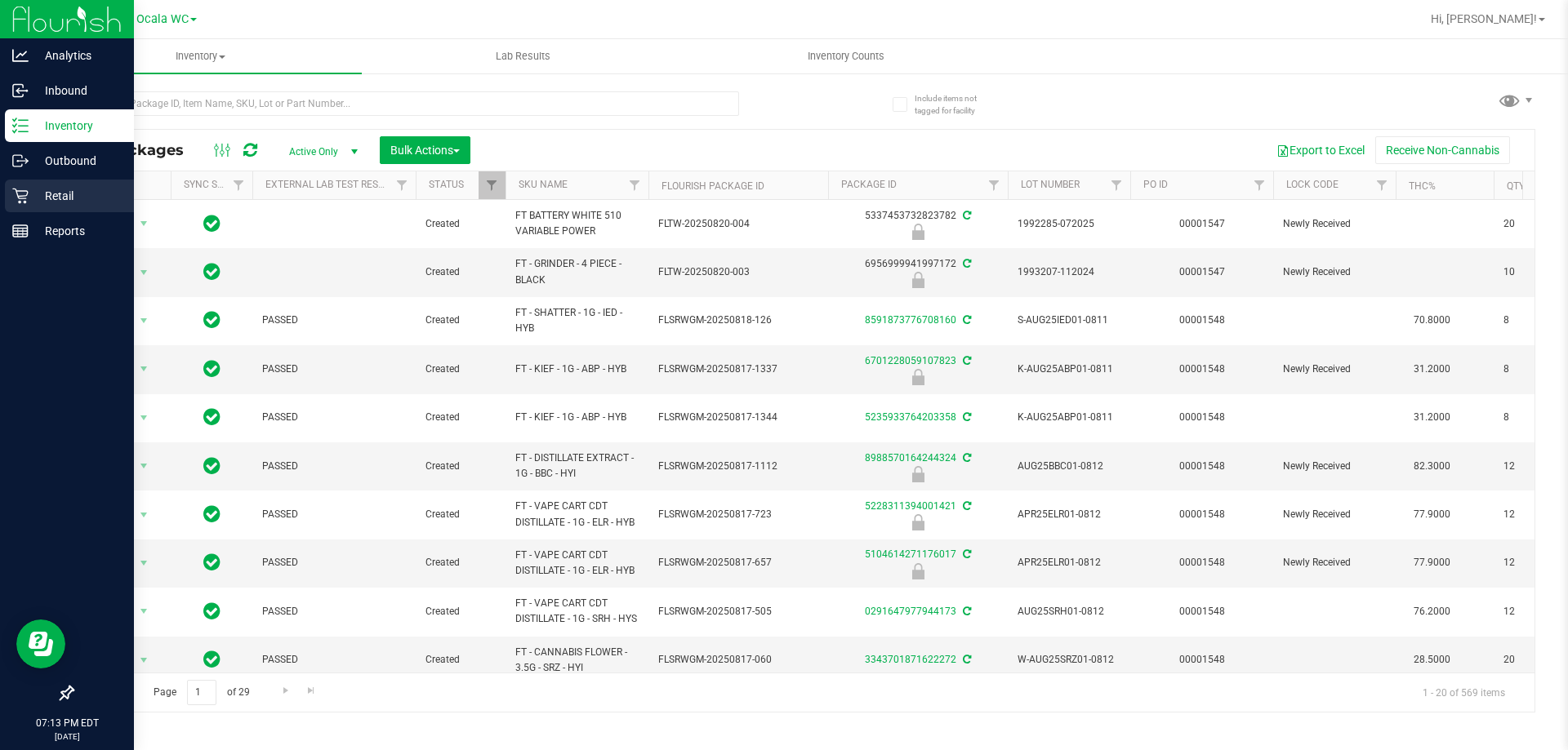
click at [39, 194] on p "Retail" at bounding box center [78, 196] width 98 height 20
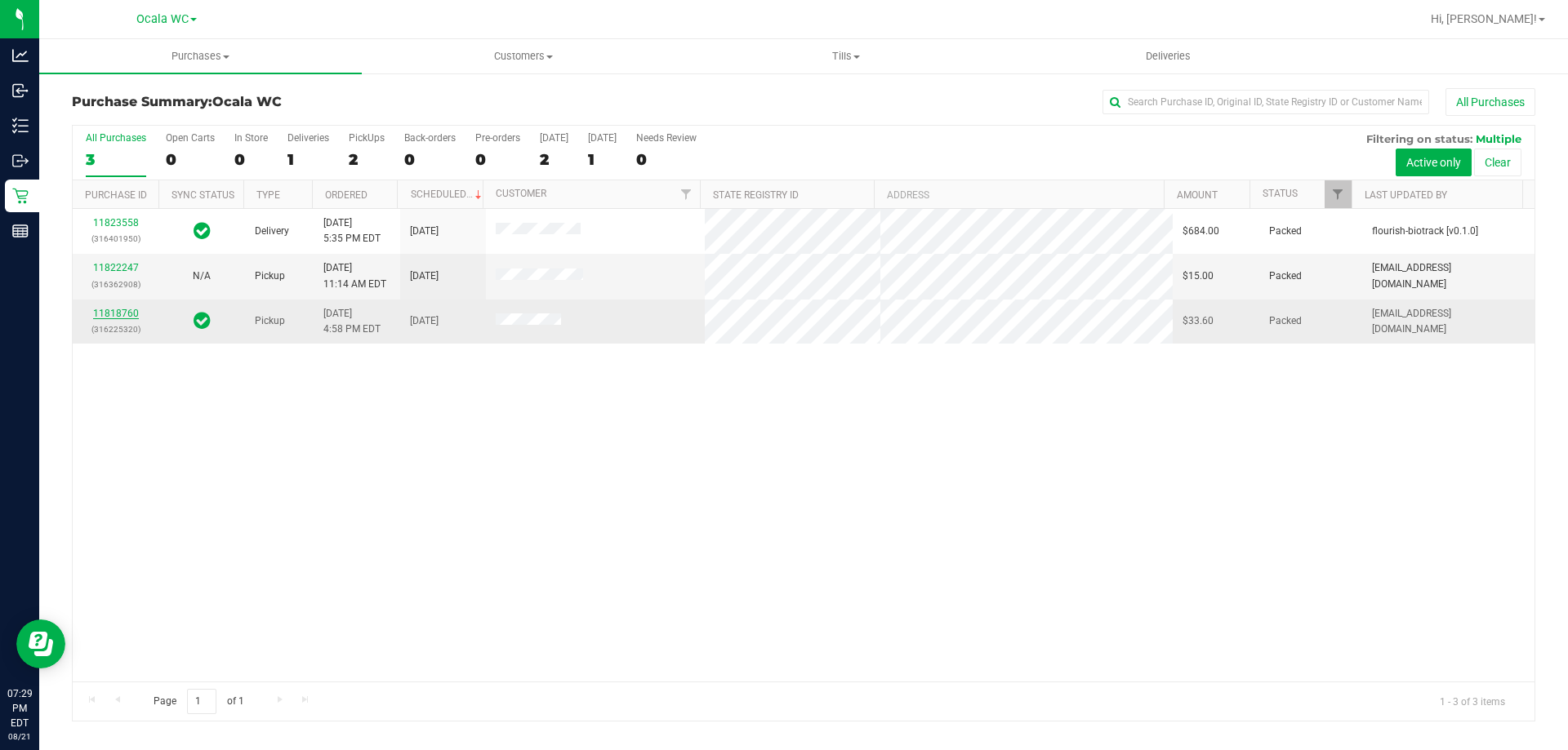
click at [122, 312] on link "11818760" at bounding box center [116, 313] width 46 height 11
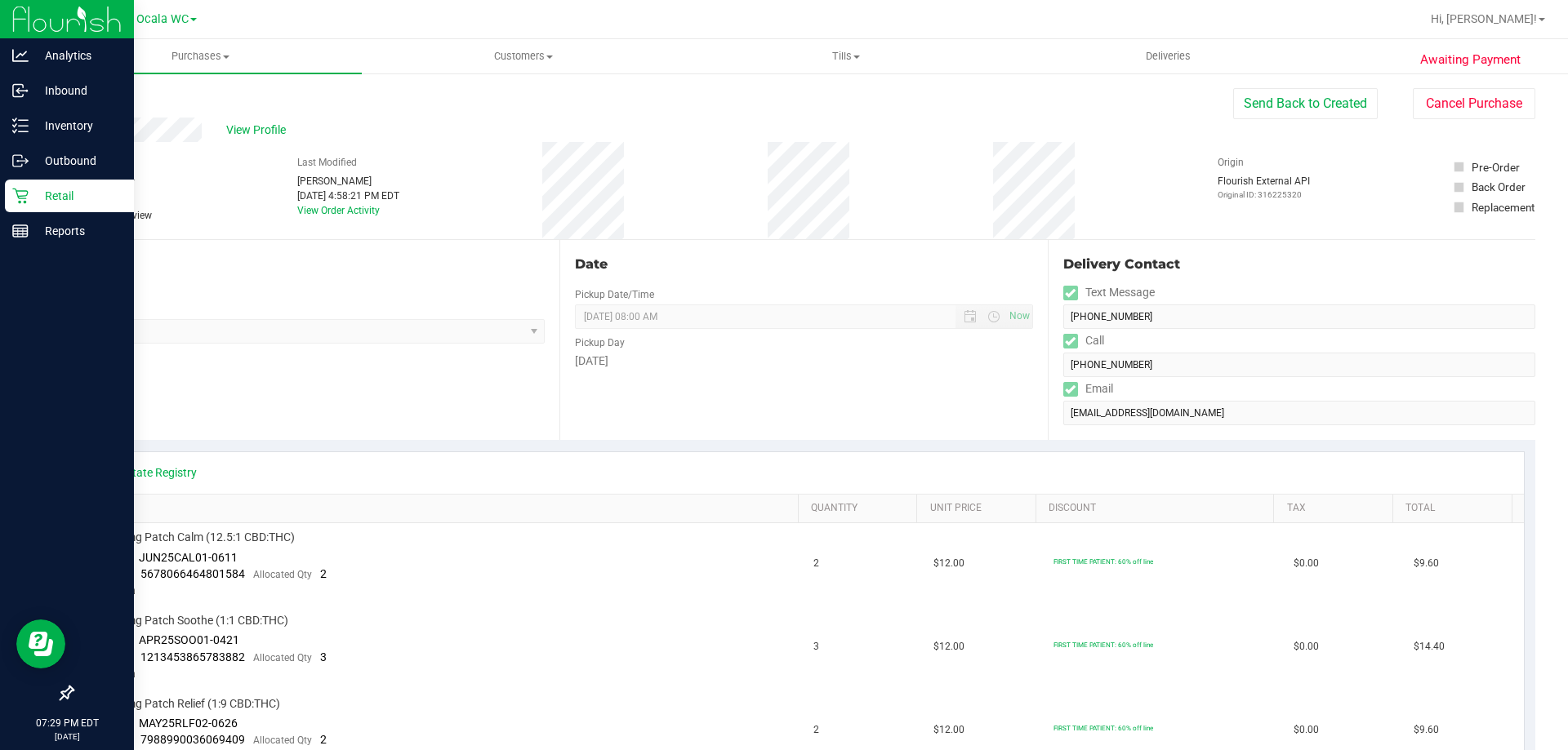
click at [29, 195] on p "Retail" at bounding box center [78, 196] width 98 height 20
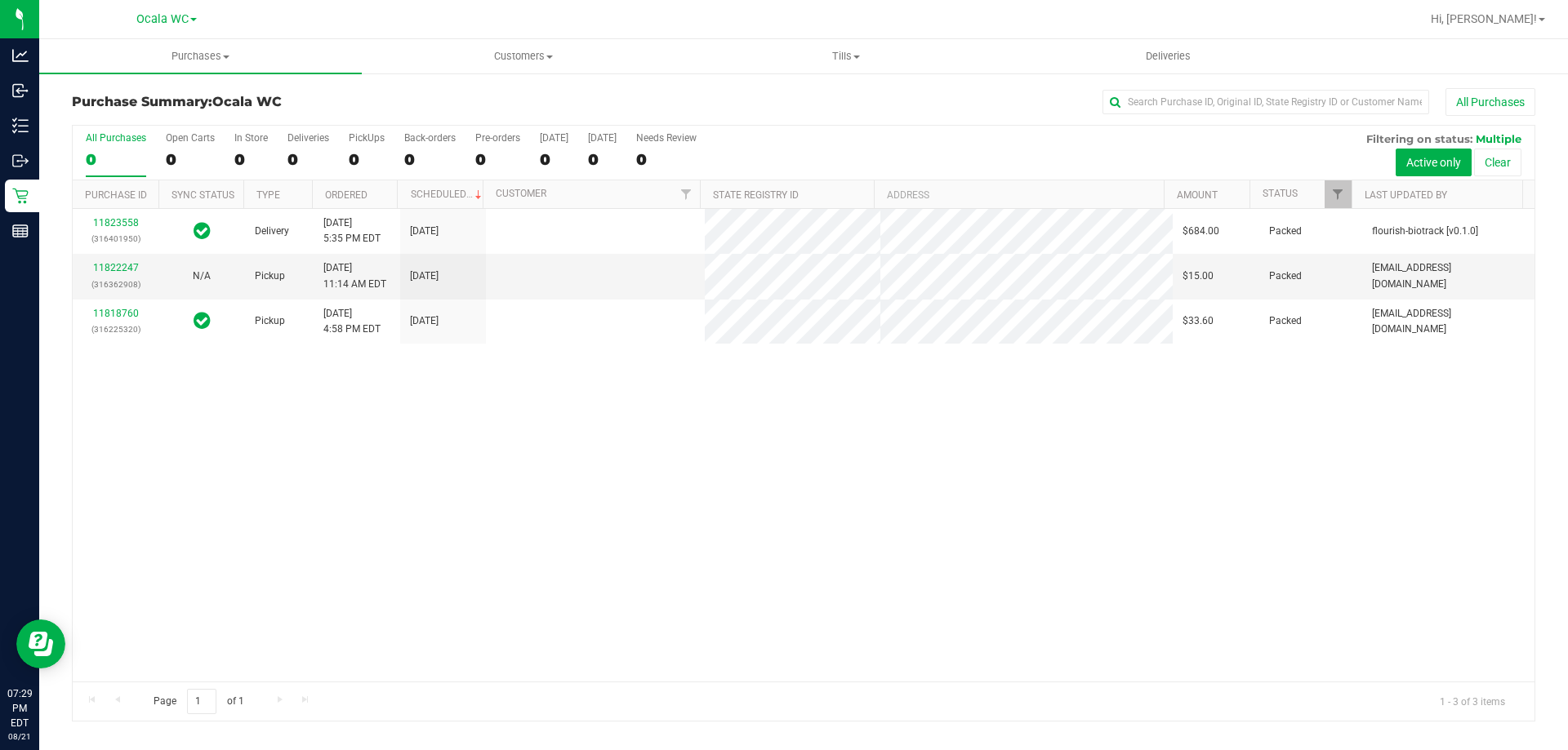
click at [468, 490] on div "11823558 (316401950) Delivery [DATE] 5:35 PM EDT 8/22/2025 $684.00 Packed flour…" at bounding box center [804, 445] width 1462 height 473
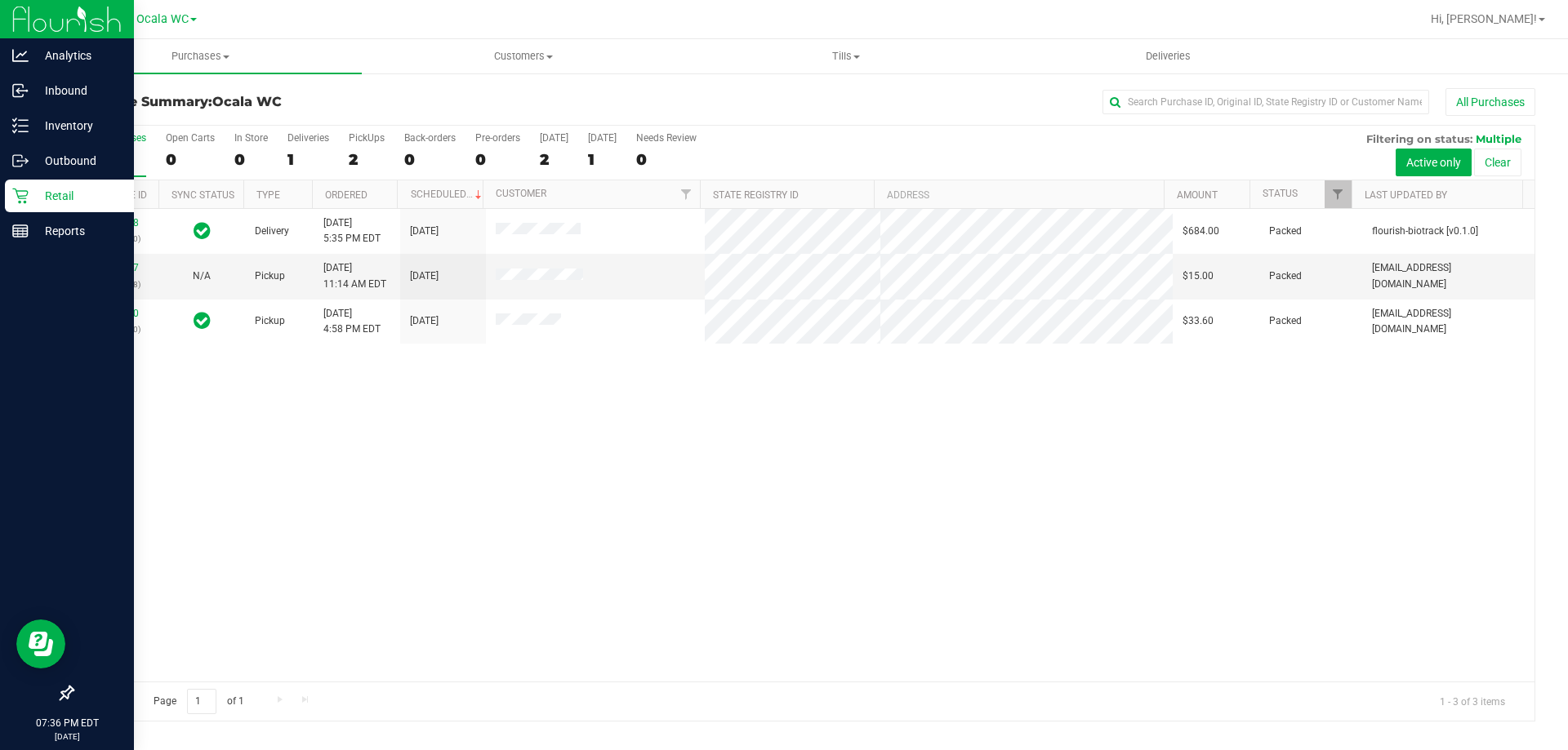
click at [41, 191] on p "Retail" at bounding box center [78, 196] width 98 height 20
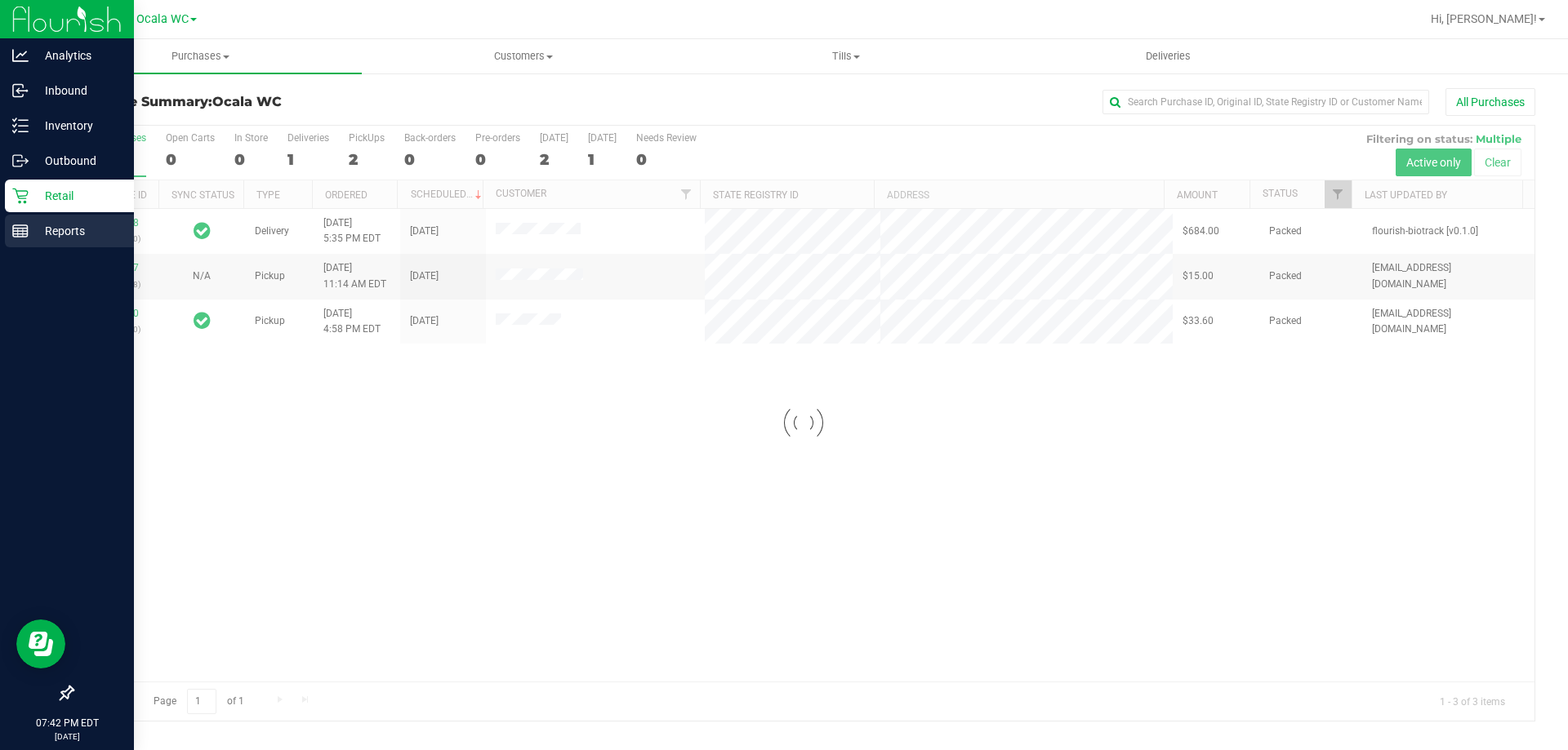
click at [23, 232] on line at bounding box center [23, 232] width 0 height 8
click at [43, 235] on p "Reports" at bounding box center [78, 231] width 98 height 20
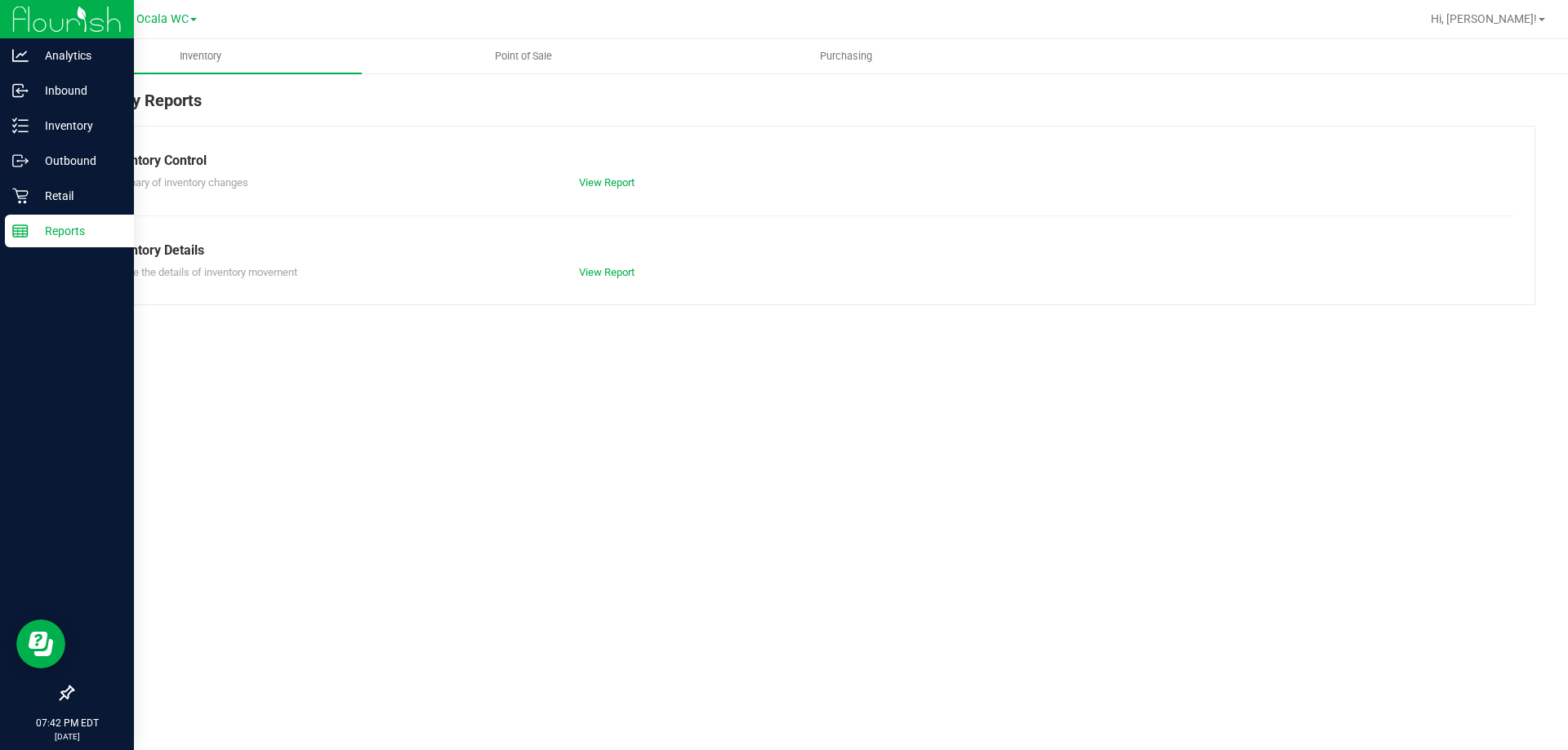
click at [529, 52] on span "Point of Sale" at bounding box center [524, 56] width 101 height 15
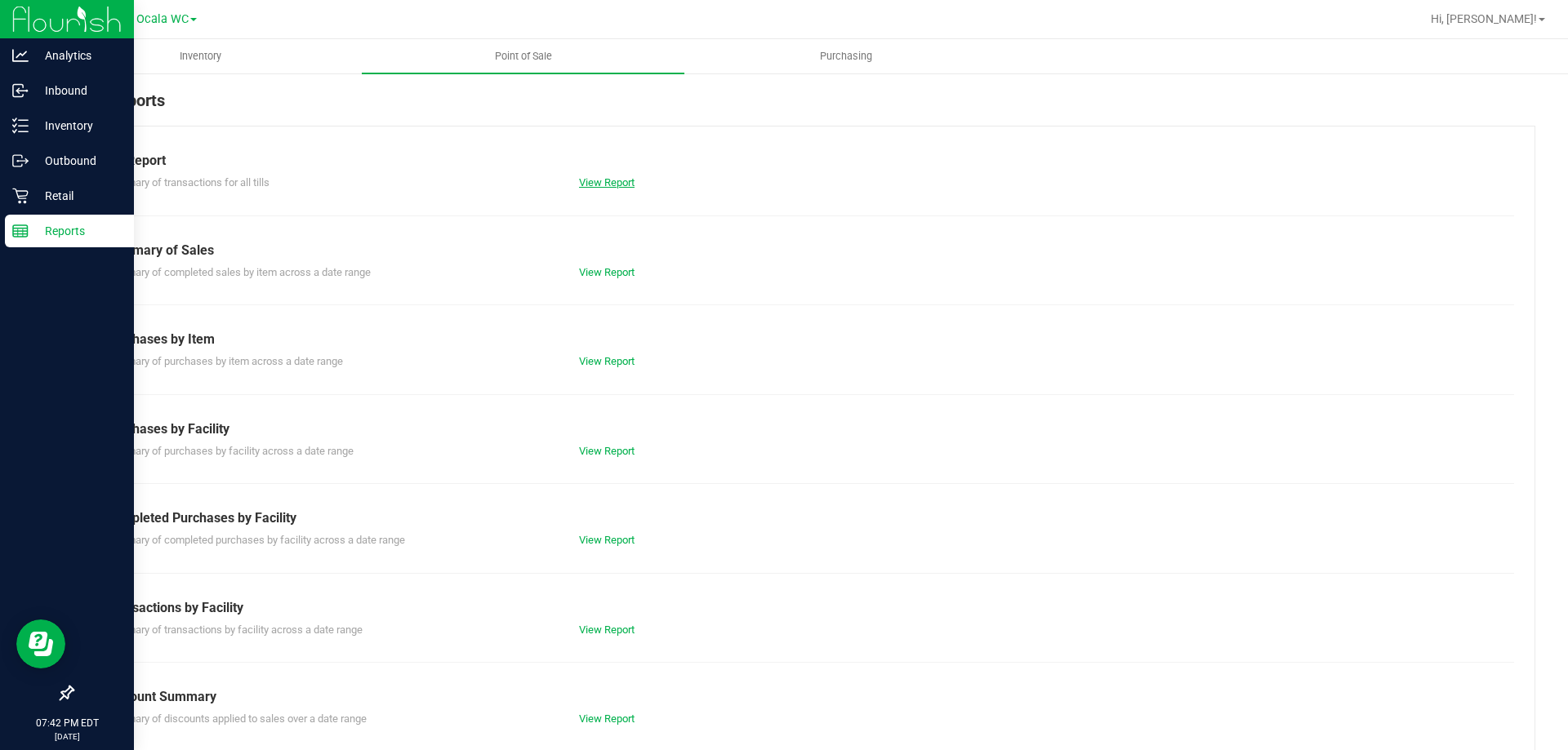
click at [595, 182] on link "View Report" at bounding box center [606, 182] width 56 height 12
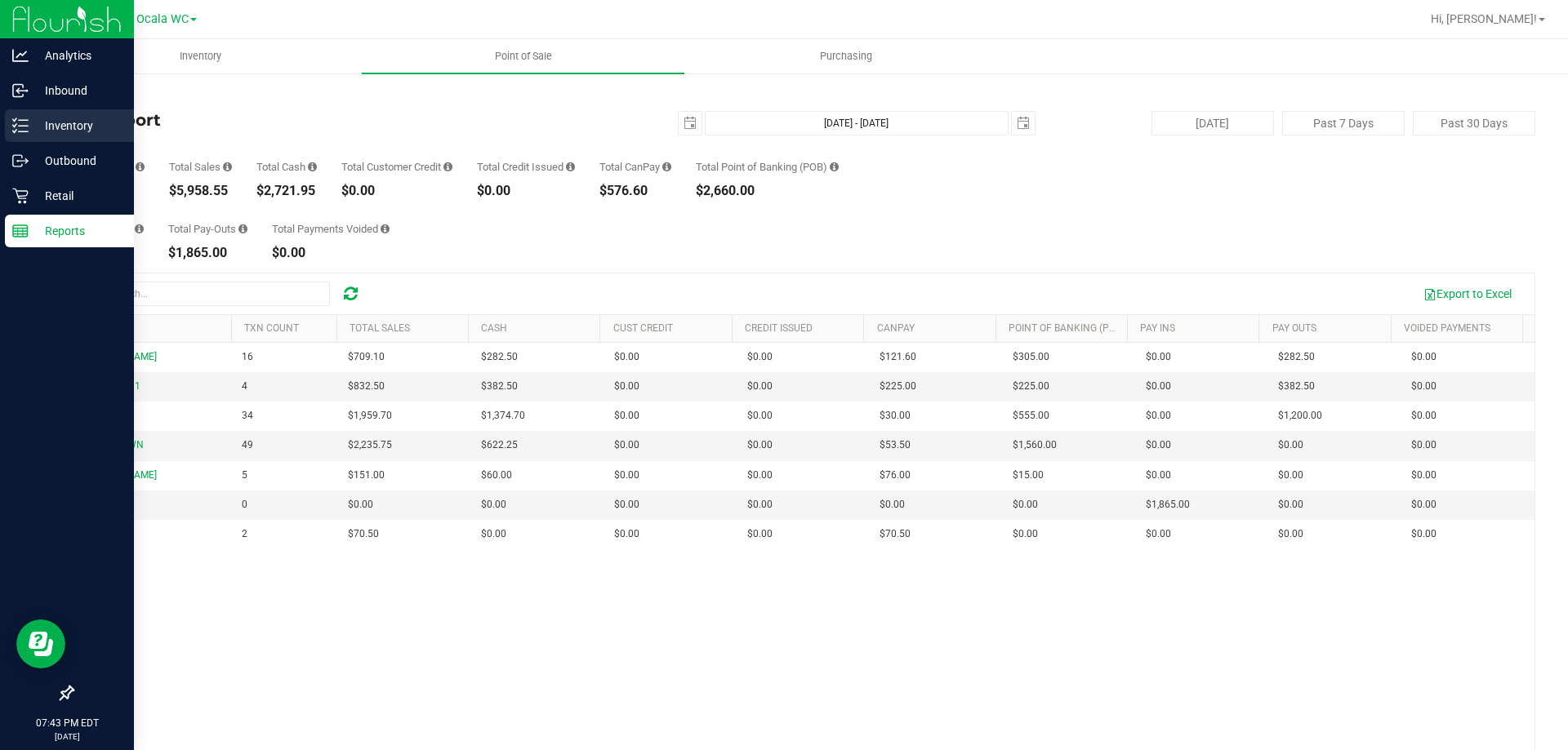
click at [53, 128] on p "Inventory" at bounding box center [78, 126] width 98 height 20
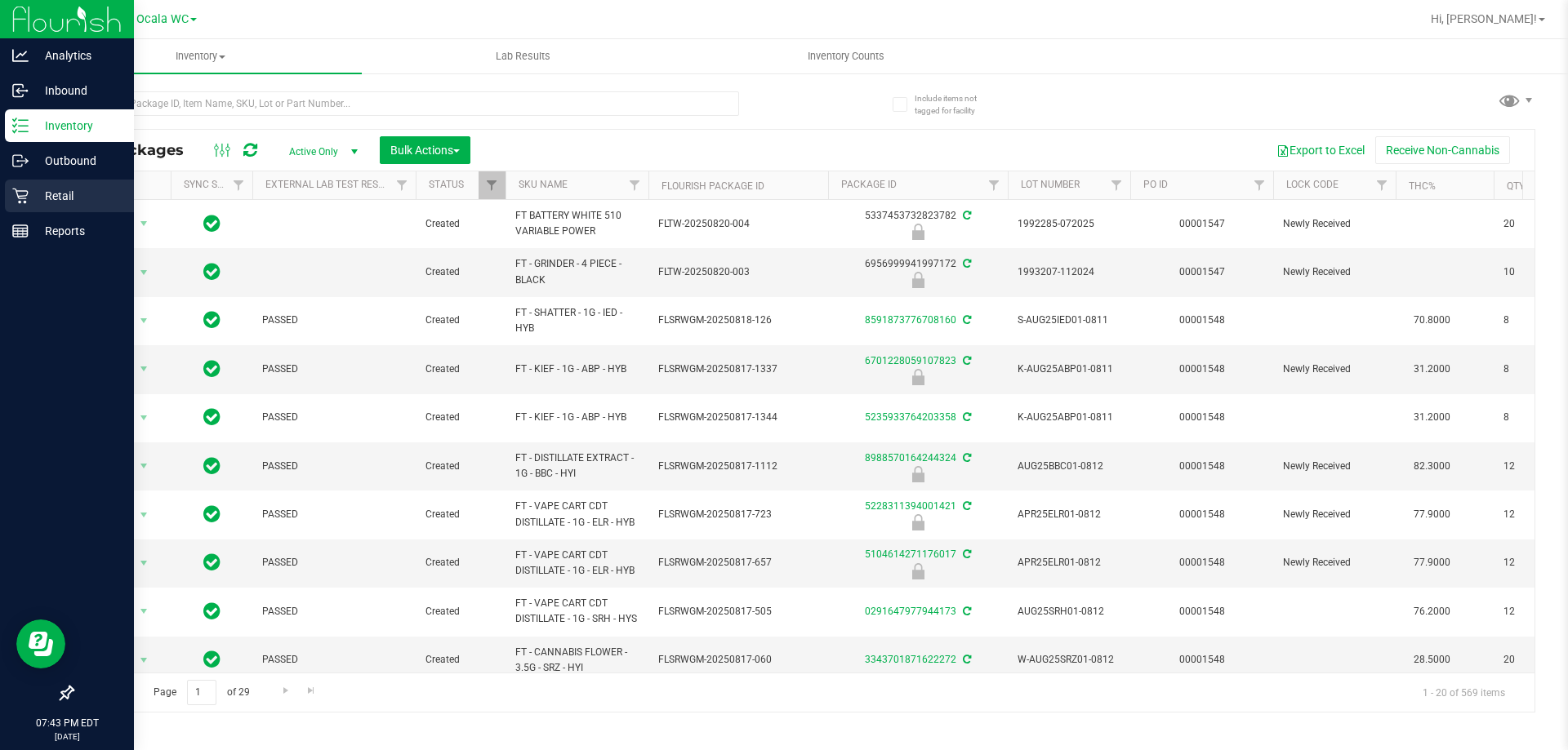
click at [32, 191] on p "Retail" at bounding box center [78, 196] width 98 height 20
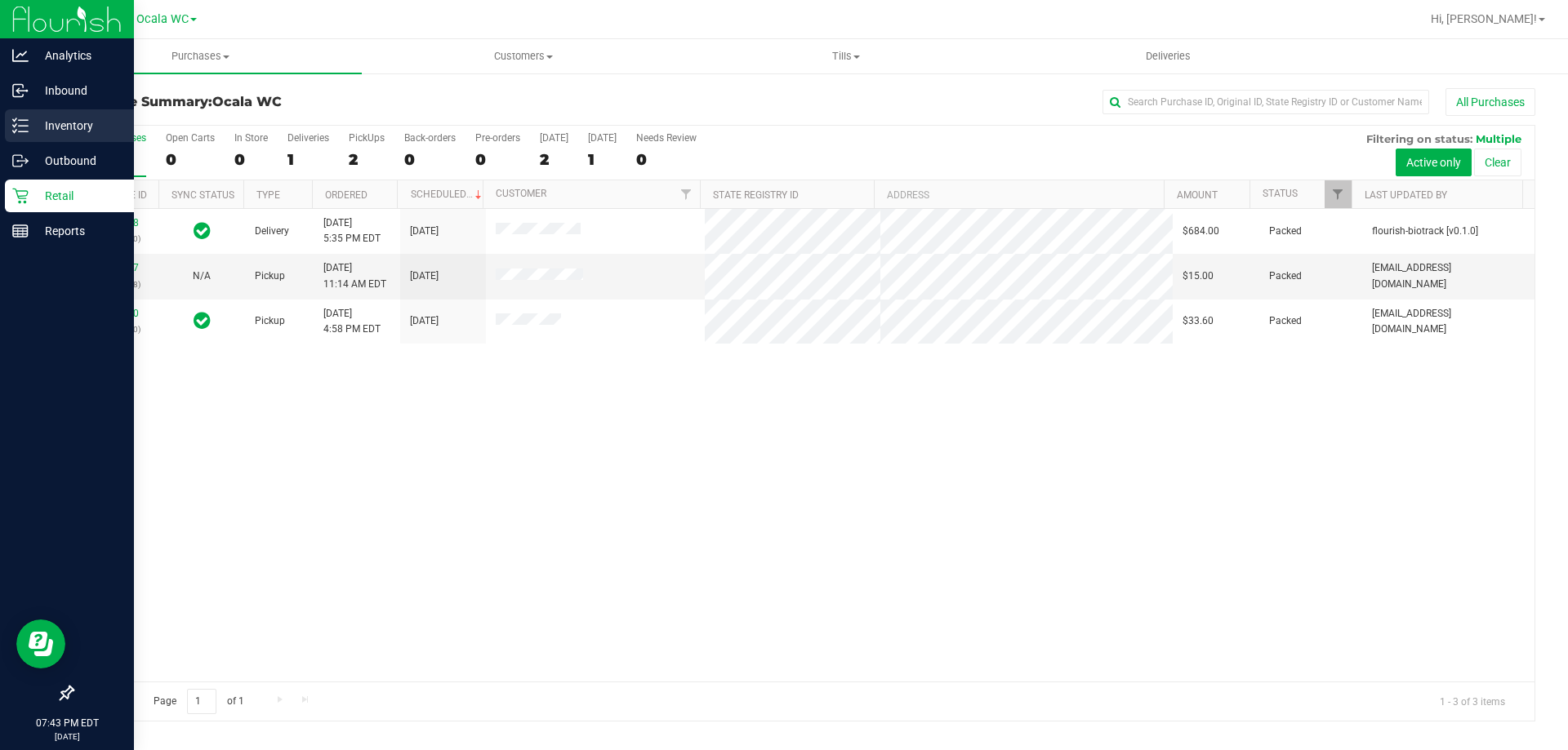
click at [67, 125] on p "Inventory" at bounding box center [78, 126] width 98 height 20
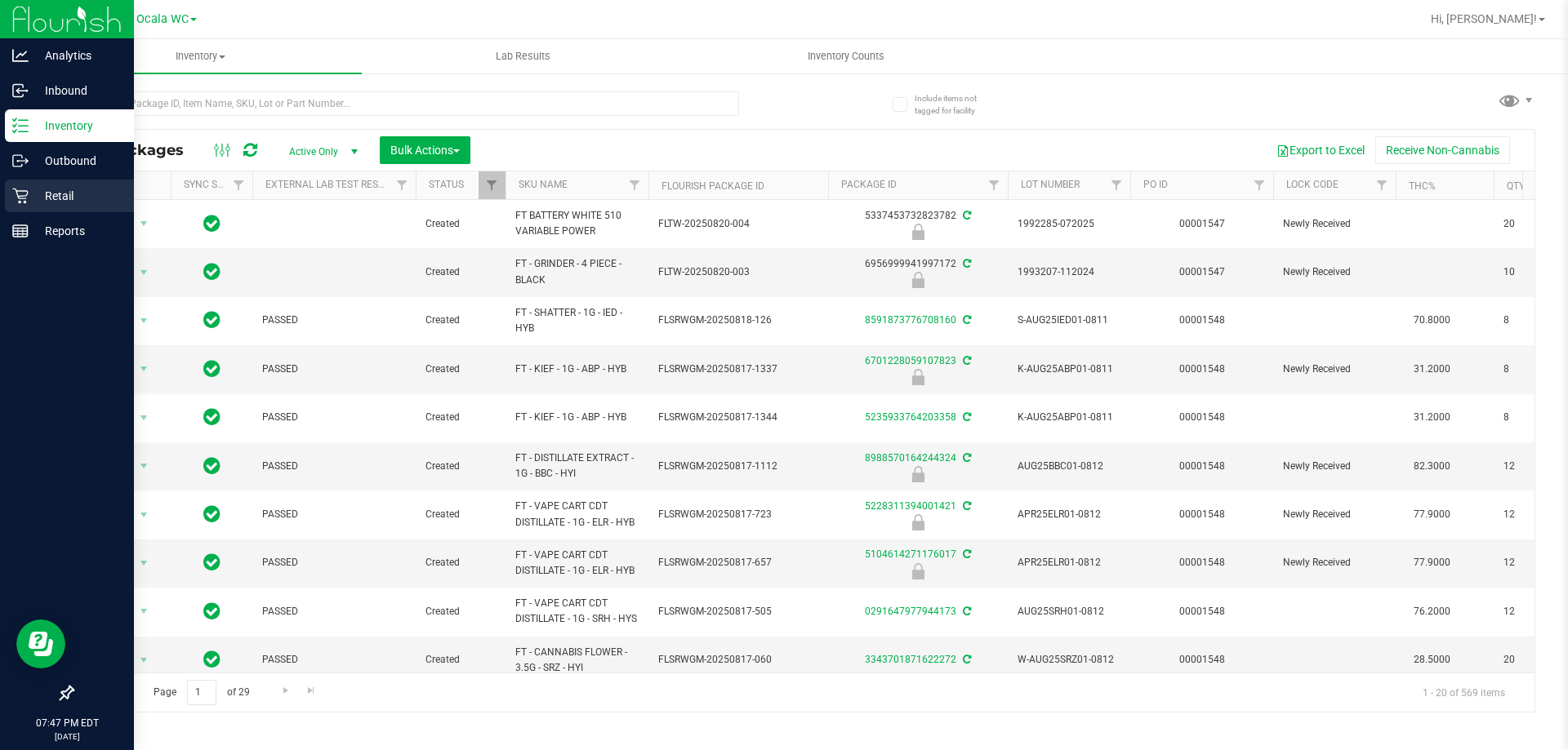
click at [27, 194] on icon at bounding box center [20, 196] width 16 height 16
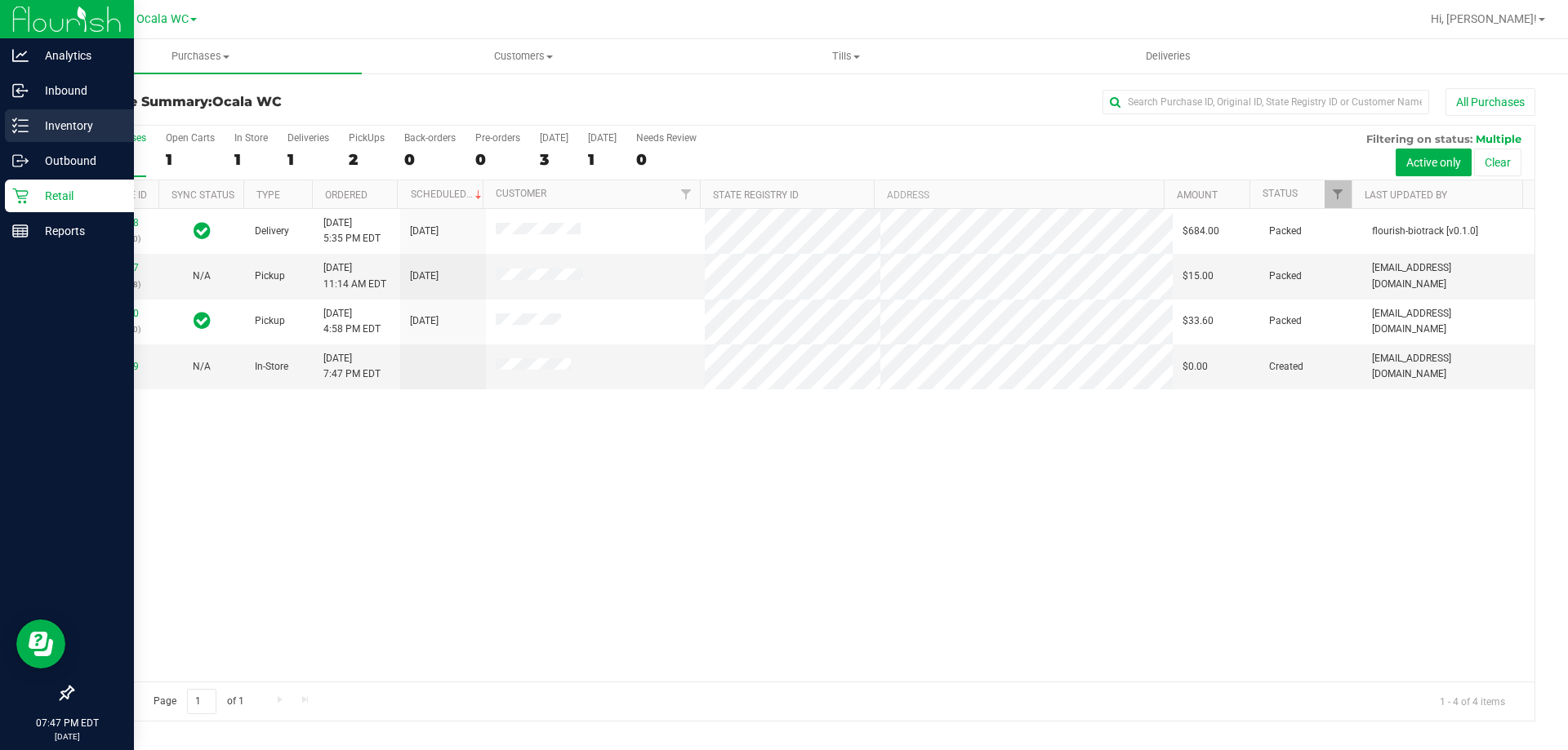
click at [29, 135] on p "Inventory" at bounding box center [78, 126] width 98 height 20
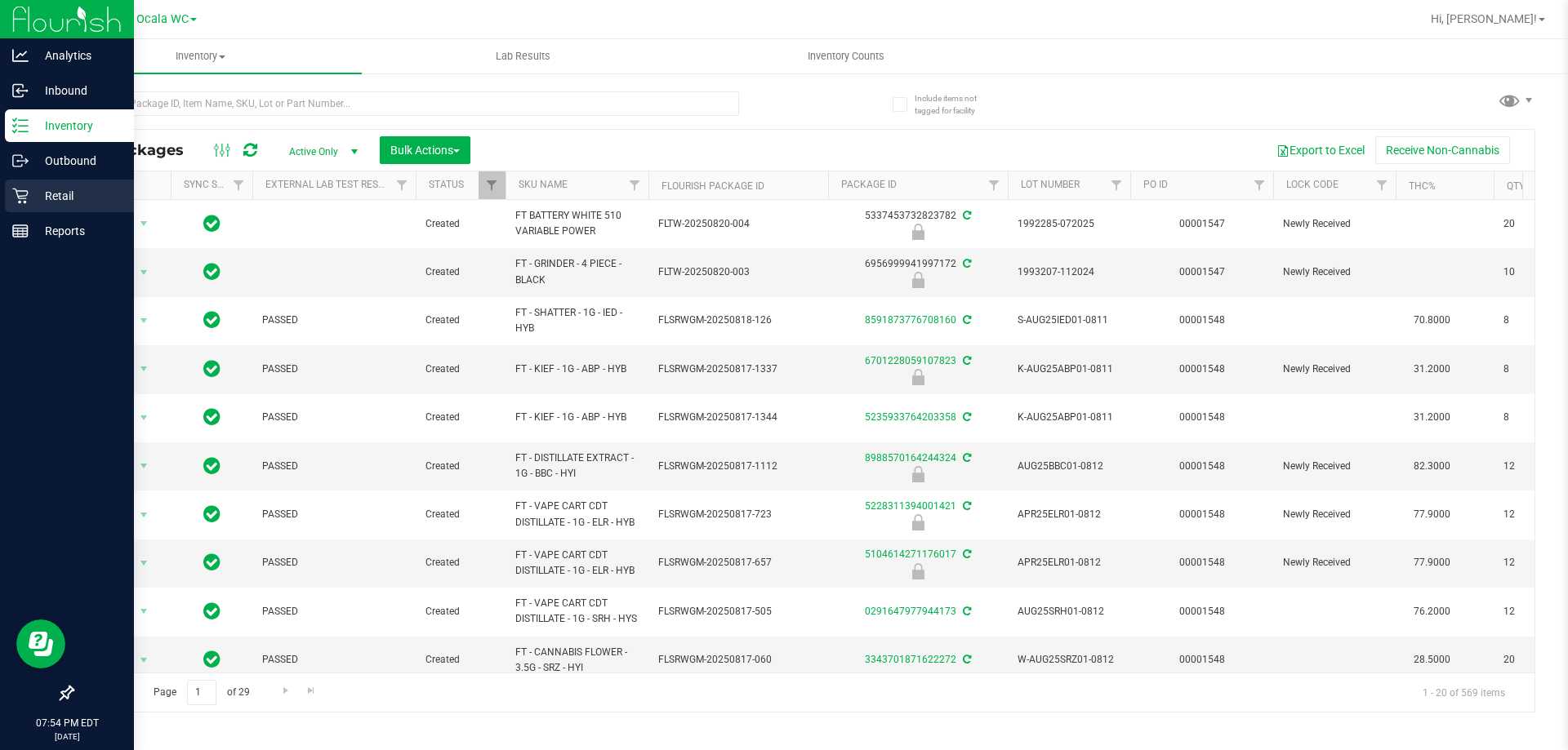
click at [29, 197] on p "Retail" at bounding box center [78, 196] width 98 height 20
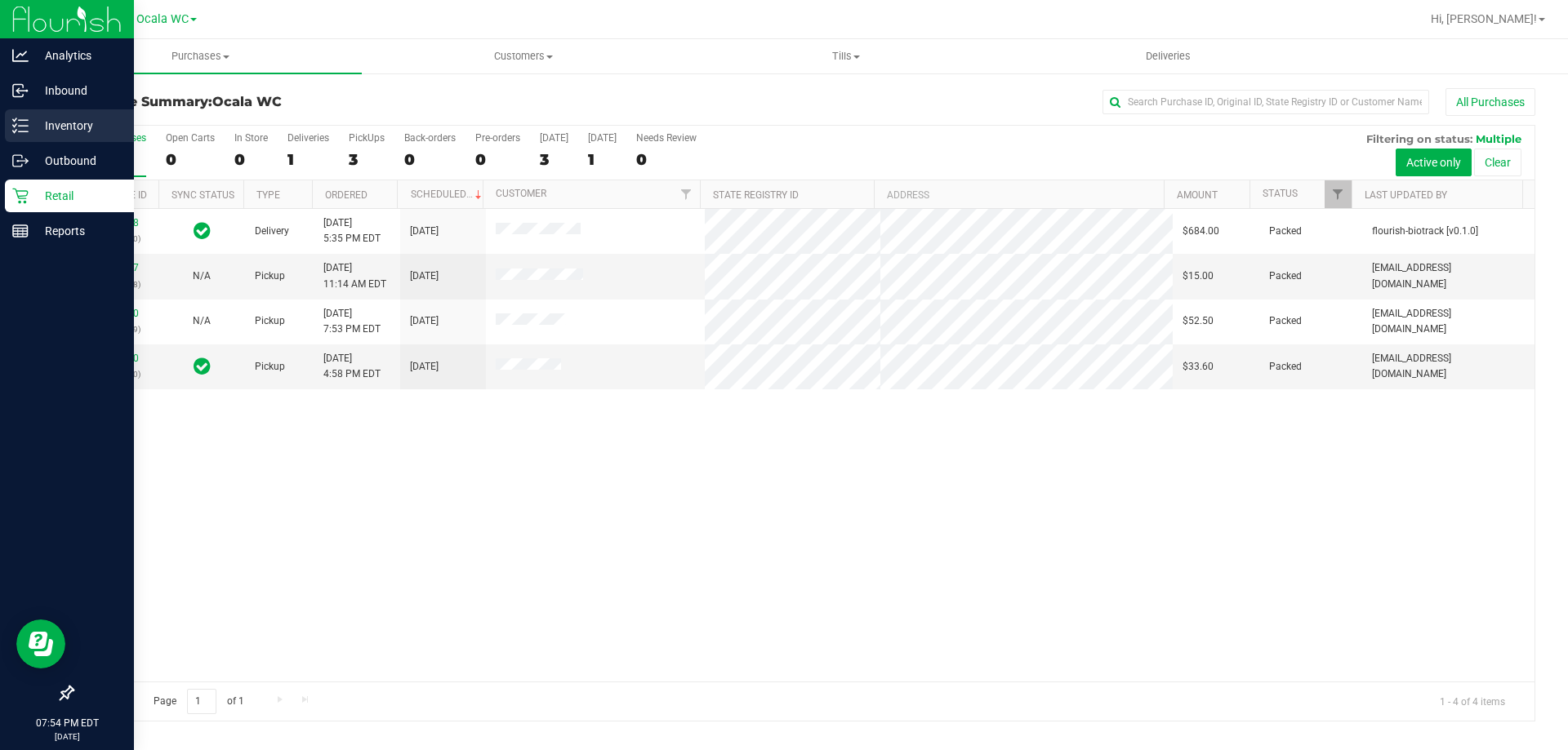
click at [42, 132] on p "Inventory" at bounding box center [78, 126] width 98 height 20
